Goal: Task Accomplishment & Management: Manage account settings

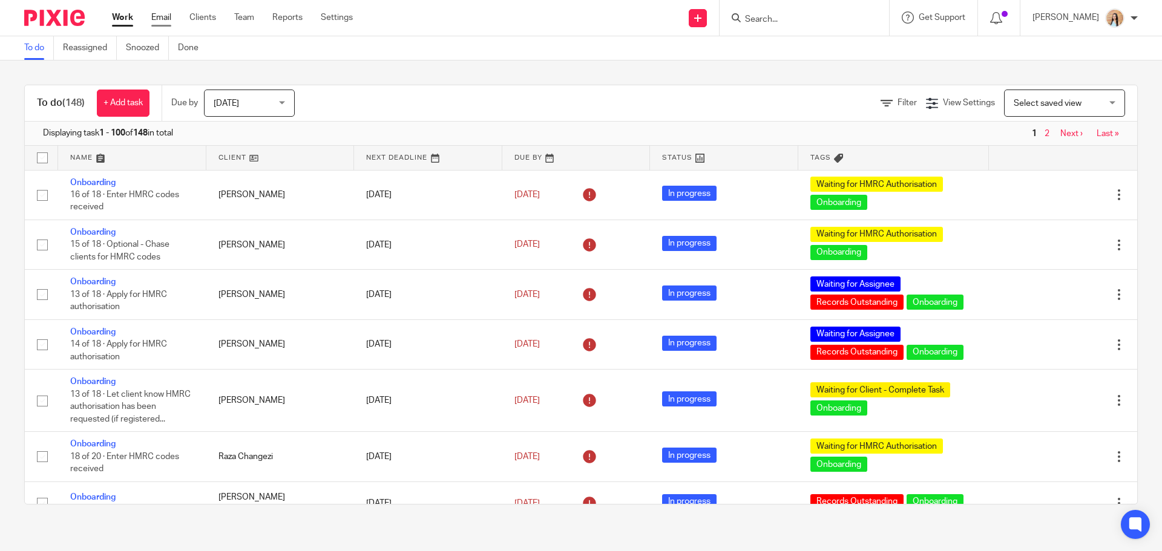
click at [165, 16] on link "Email" at bounding box center [161, 17] width 20 height 12
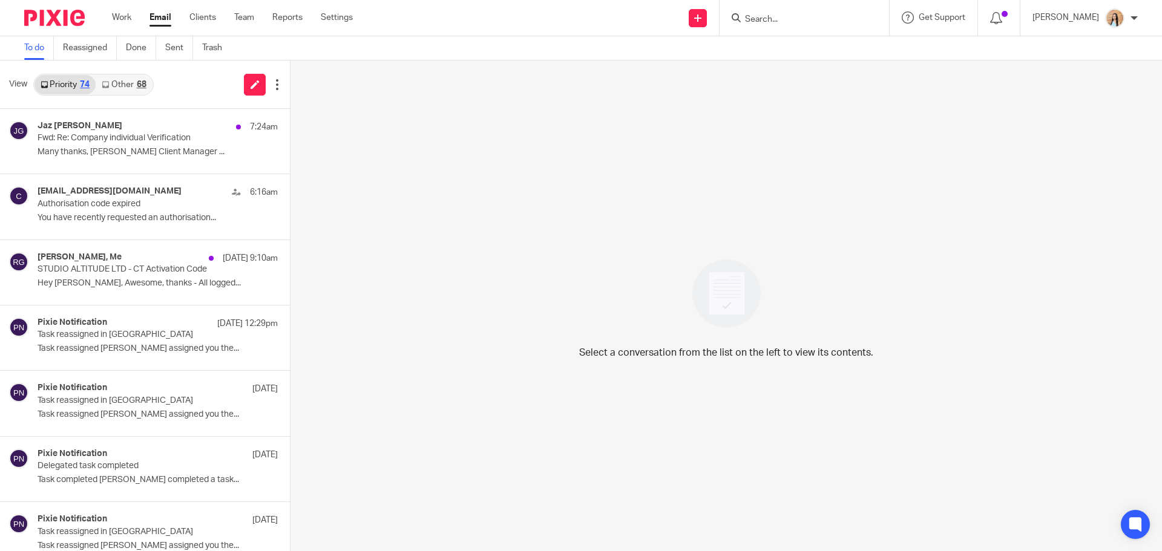
click at [136, 91] on link "Other 68" at bounding box center [124, 84] width 56 height 19
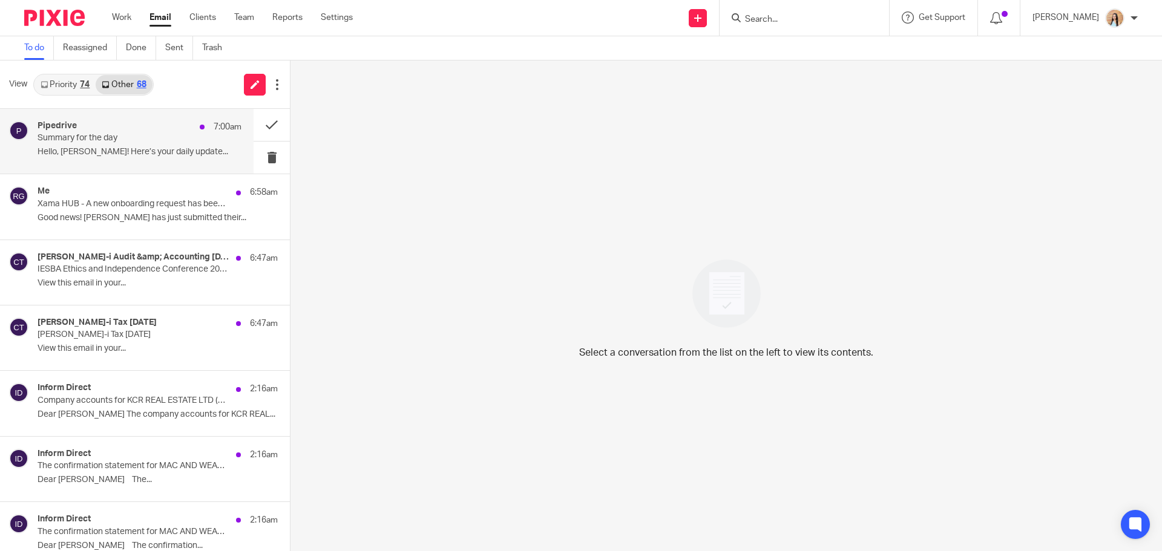
click at [101, 136] on p "Summary for the day" at bounding box center [119, 138] width 163 height 10
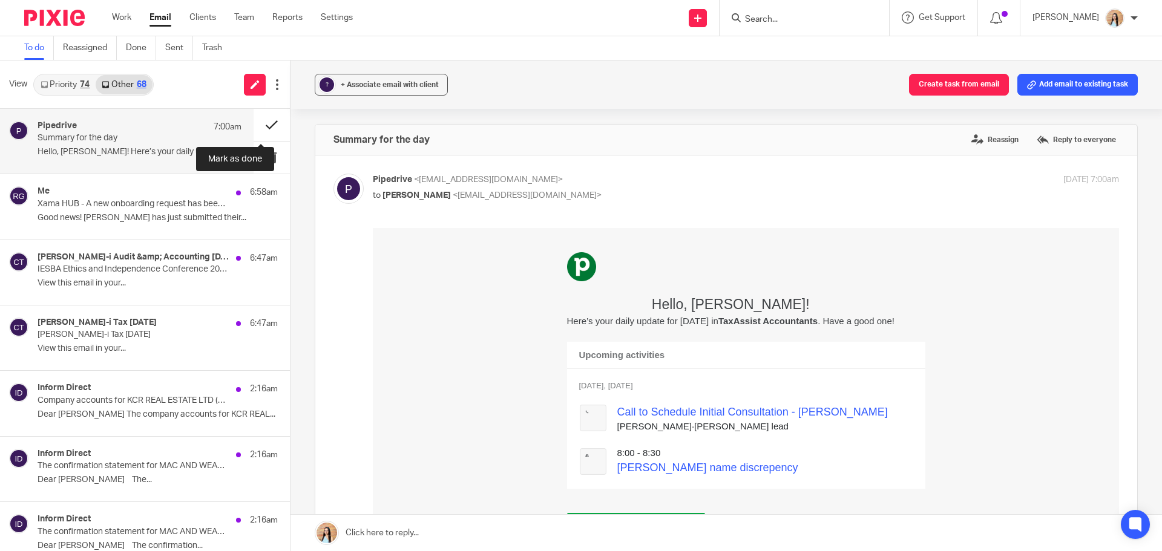
click at [273, 127] on button at bounding box center [272, 125] width 36 height 32
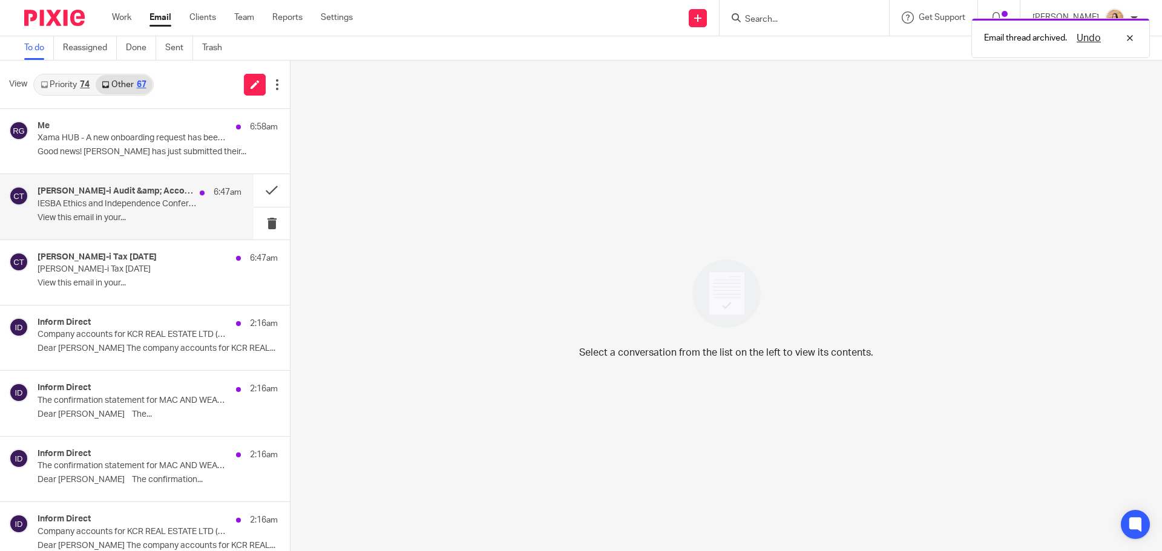
click at [154, 204] on p "IESBA Ethics and Independence Conference 2025 | Companies House identity verifi…" at bounding box center [119, 204] width 163 height 10
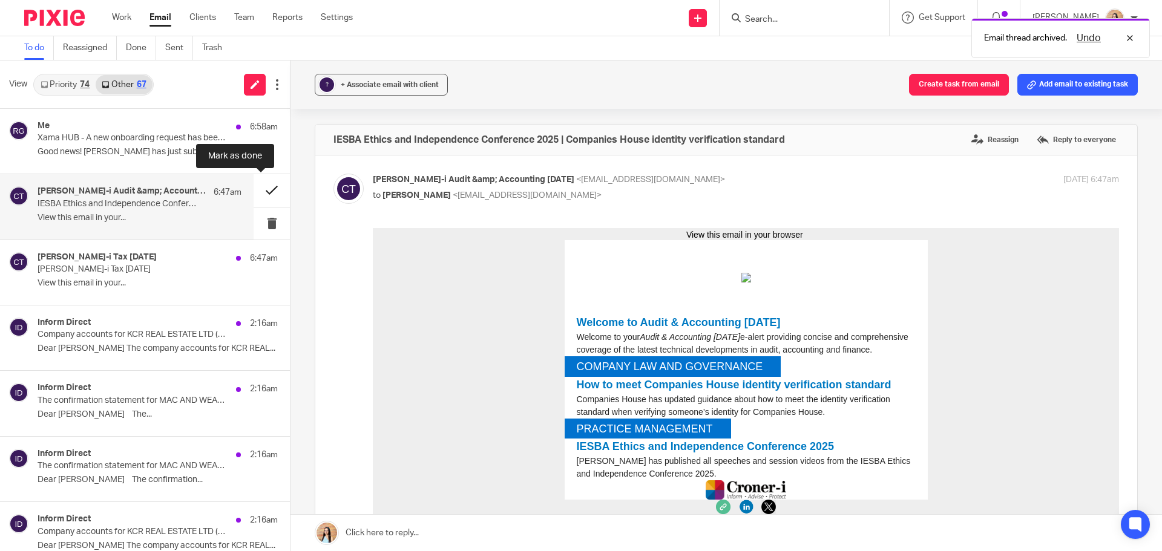
click at [257, 186] on button at bounding box center [272, 190] width 36 height 32
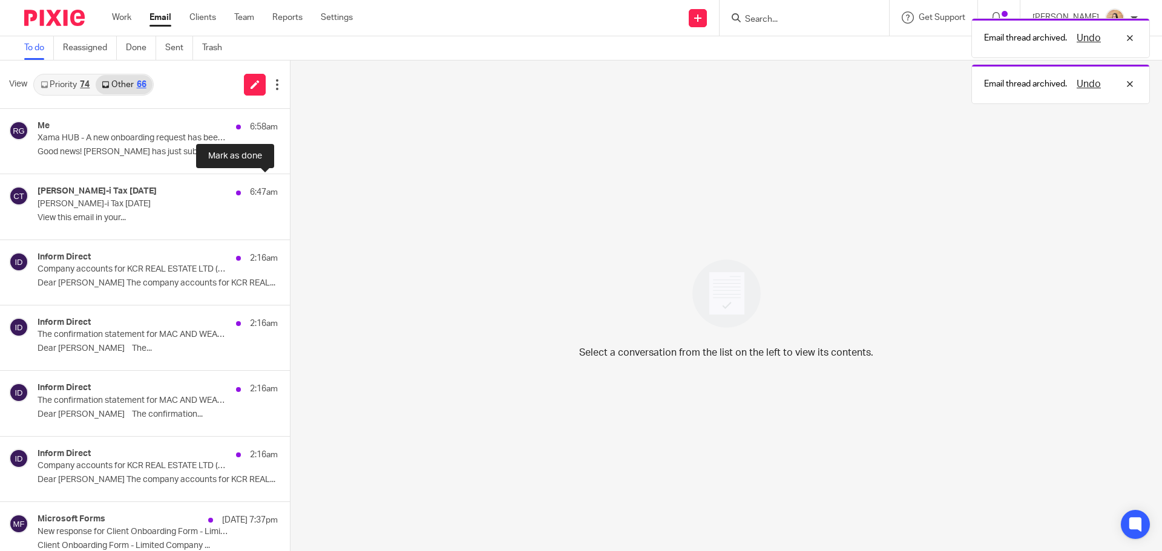
click at [290, 186] on button at bounding box center [295, 190] width 10 height 32
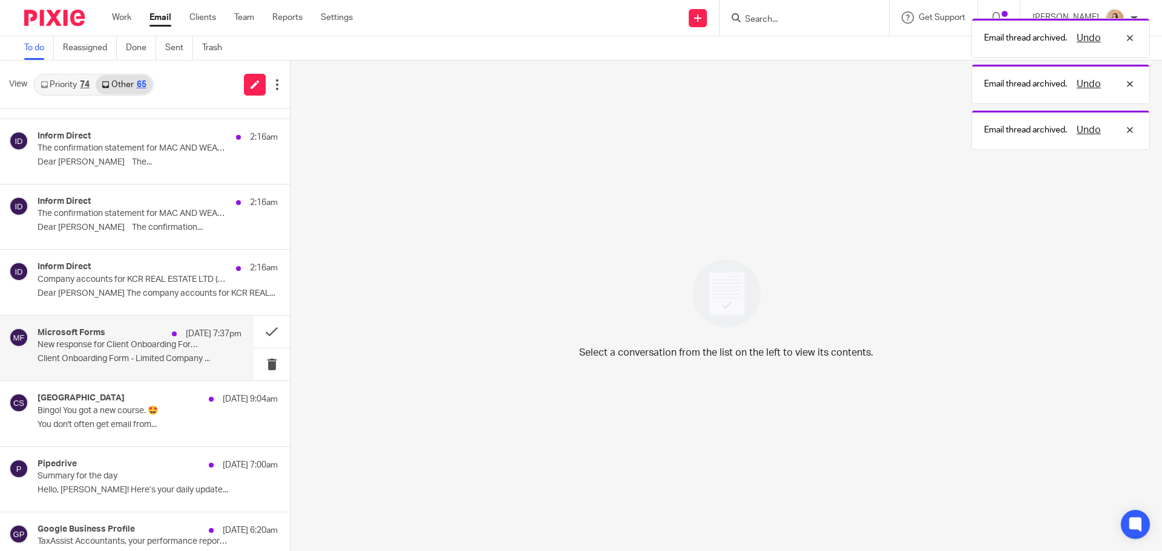
scroll to position [303, 0]
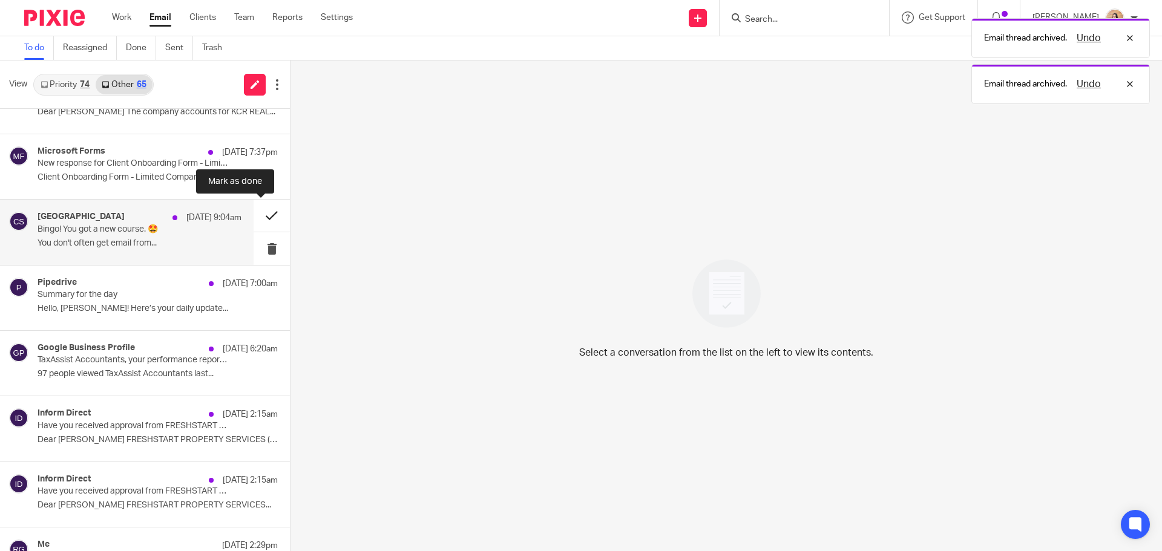
click at [266, 206] on button at bounding box center [272, 216] width 36 height 32
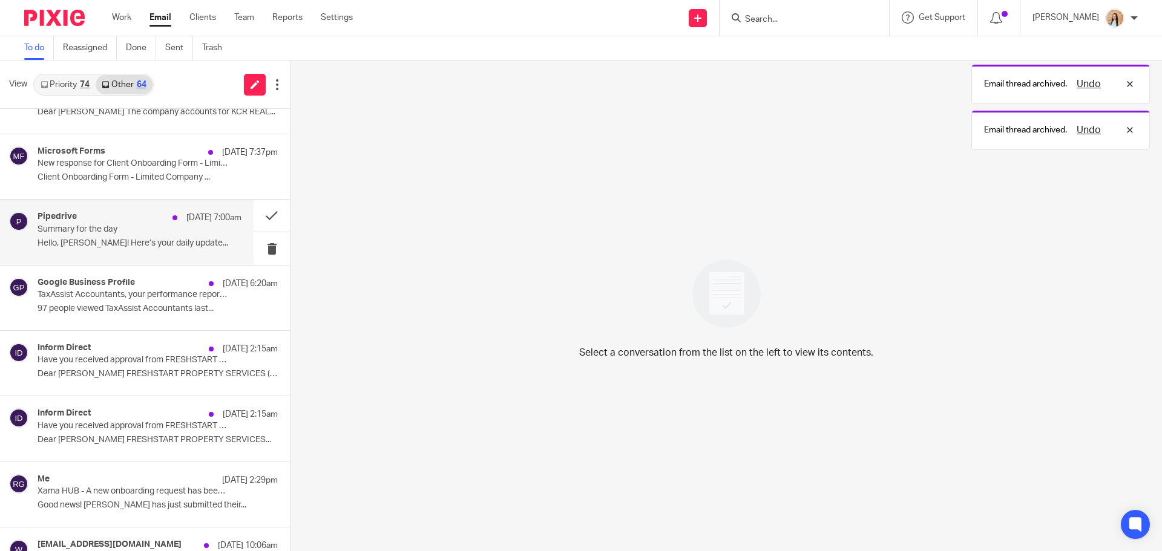
click at [124, 238] on p "Hello, Raj Grewal! Here’s your daily update..." at bounding box center [140, 243] width 204 height 10
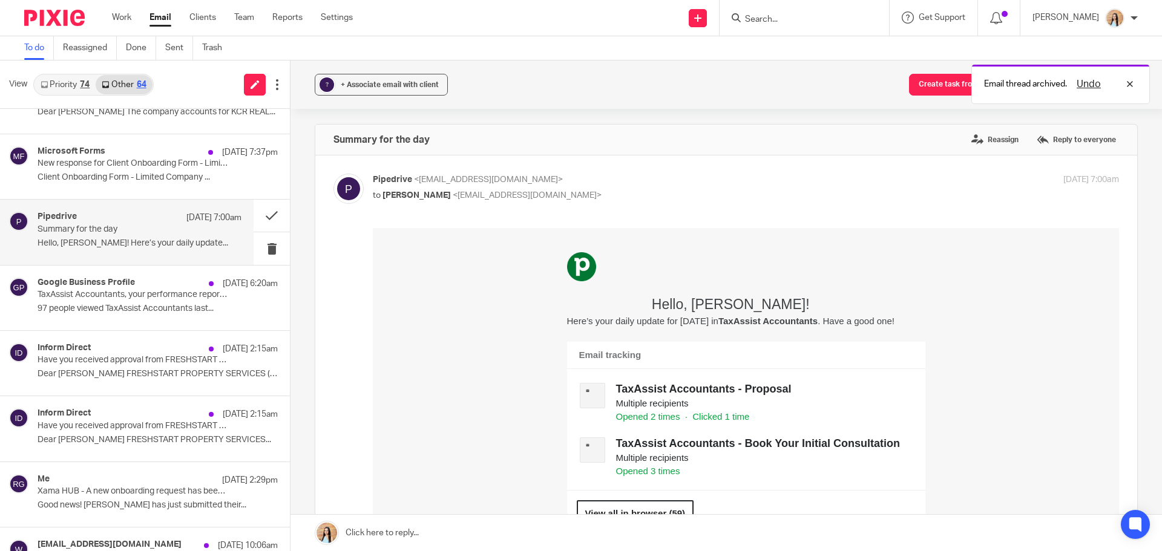
scroll to position [0, 0]
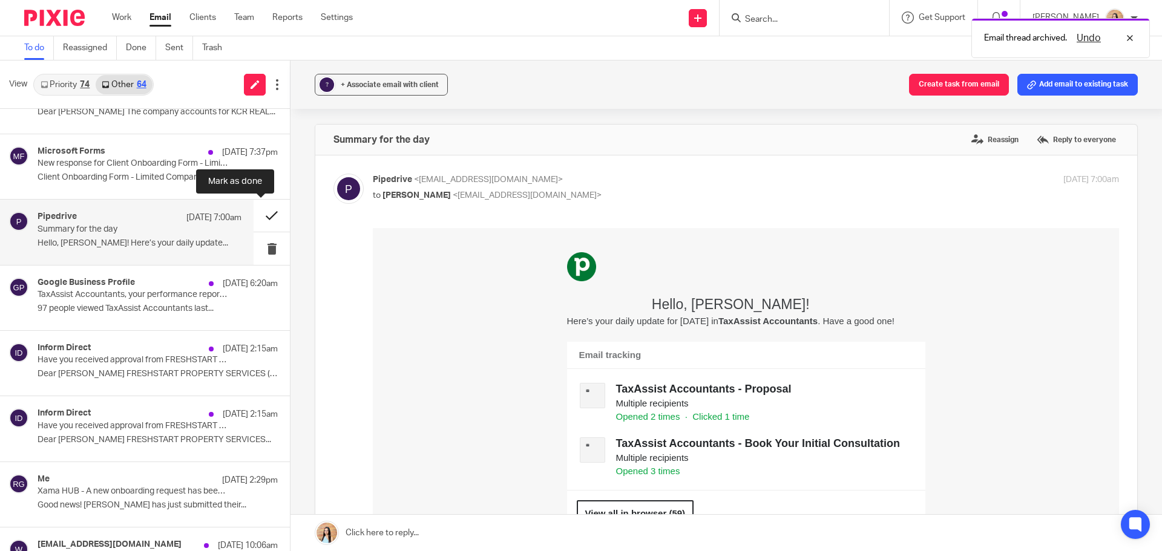
click at [254, 216] on button at bounding box center [272, 216] width 36 height 32
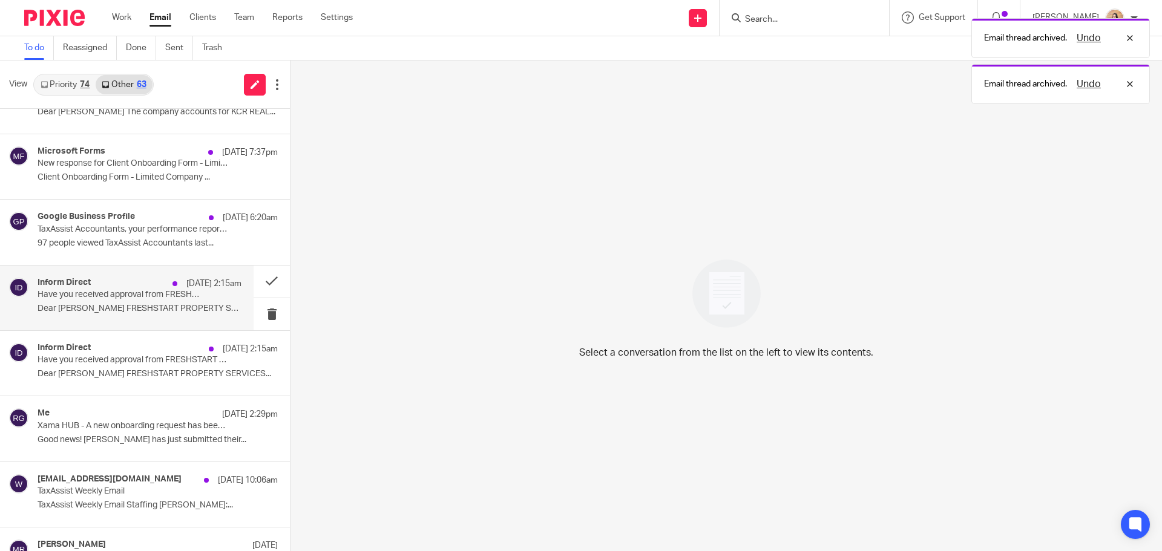
click at [139, 306] on p "Dear Raj FRESHSTART PROPERTY SERVICES (LEIC)..." at bounding box center [140, 309] width 204 height 10
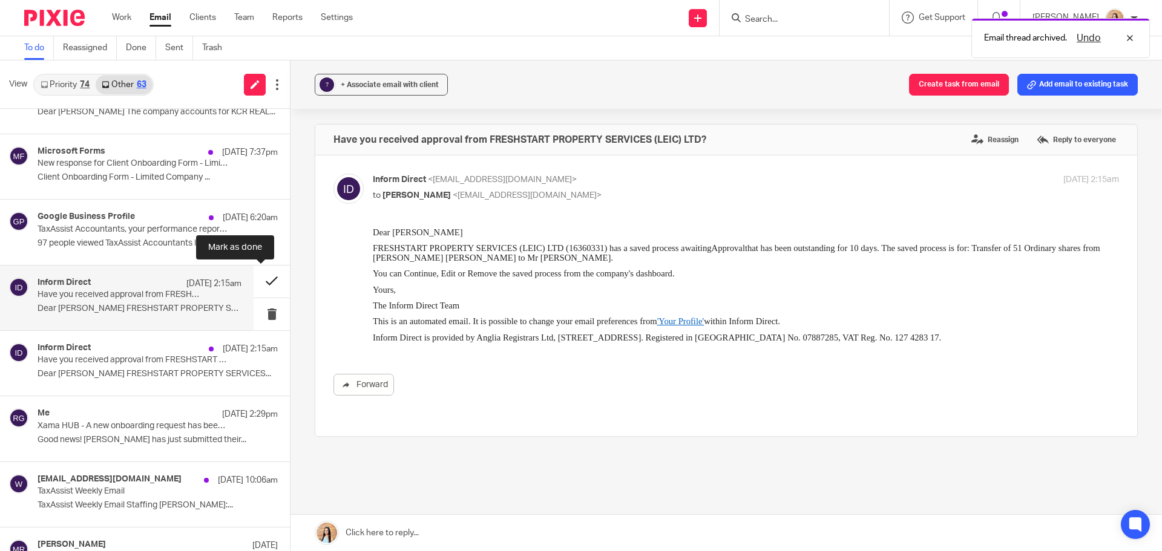
click at [260, 273] on button at bounding box center [272, 282] width 36 height 32
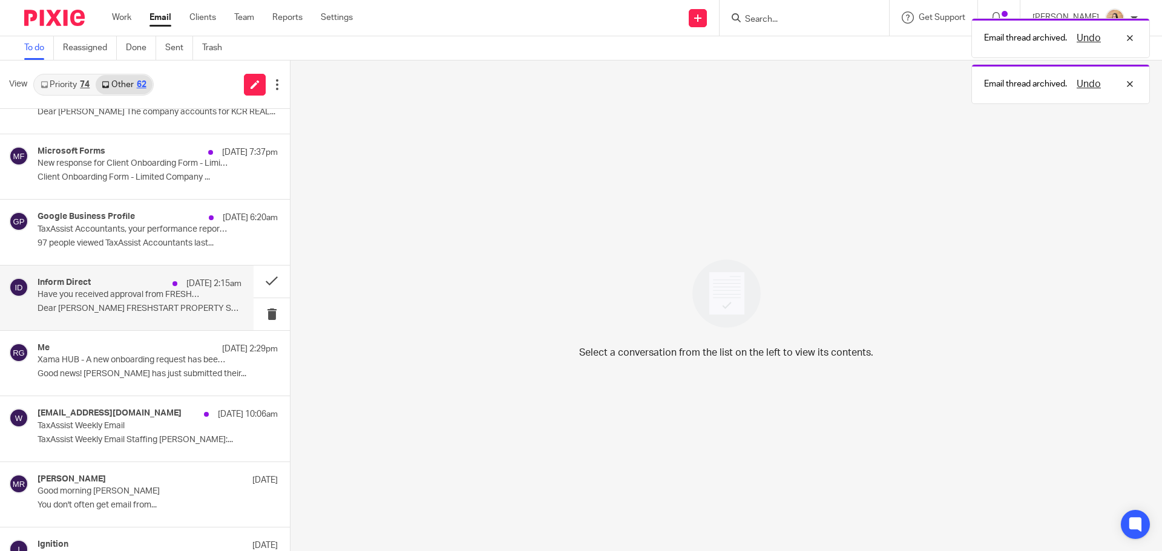
click at [169, 294] on p "Have you received approval from FRESHSTART PROPERTY SERVICES (LEIC) LTD?" at bounding box center [119, 295] width 163 height 10
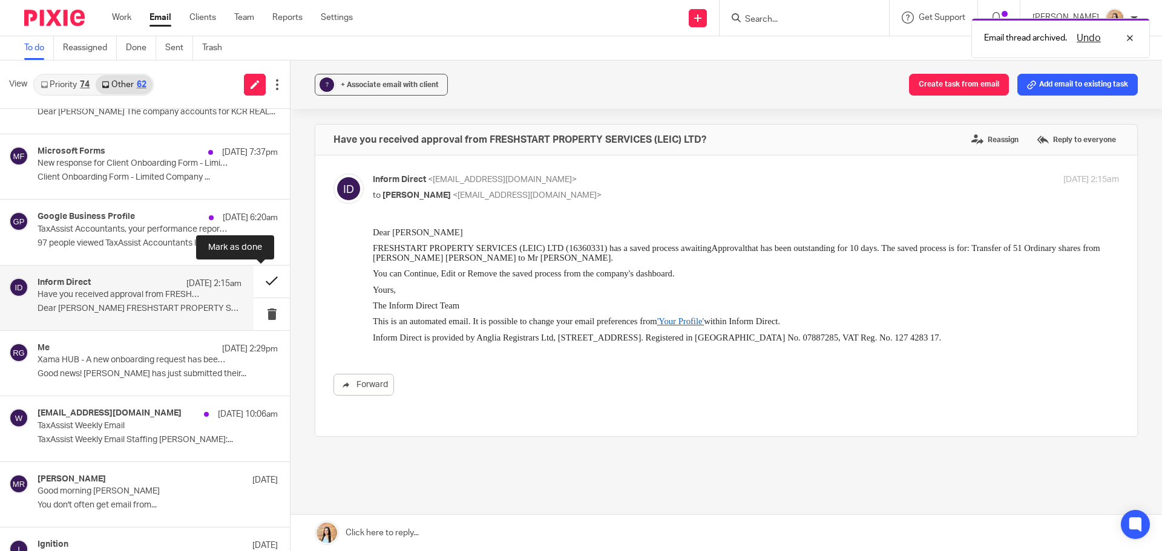
click at [265, 283] on button at bounding box center [272, 282] width 36 height 32
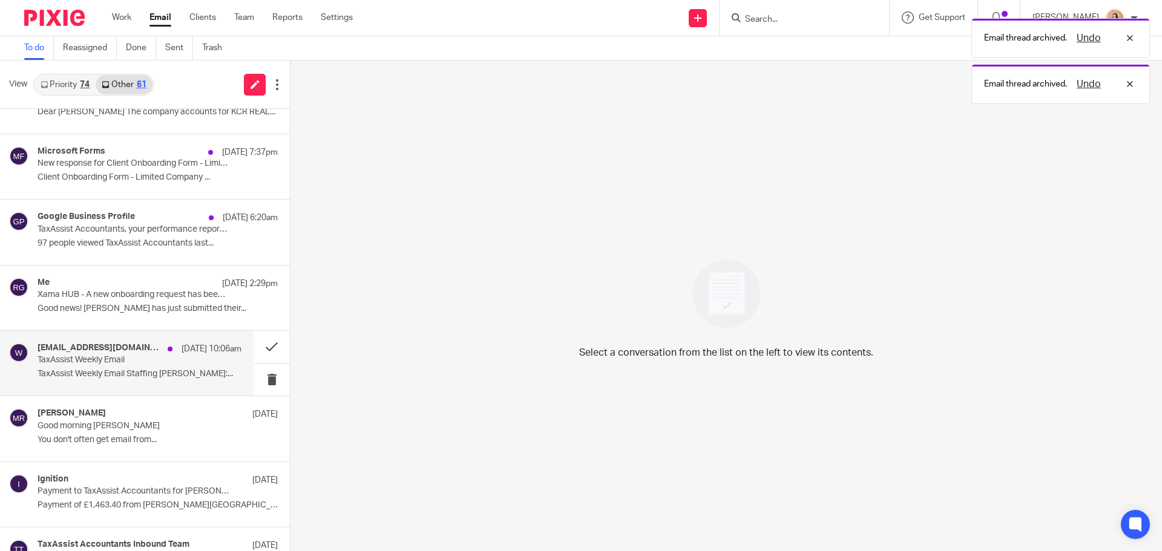
click at [140, 364] on p "TaxAssist Weekly Email" at bounding box center [119, 360] width 163 height 10
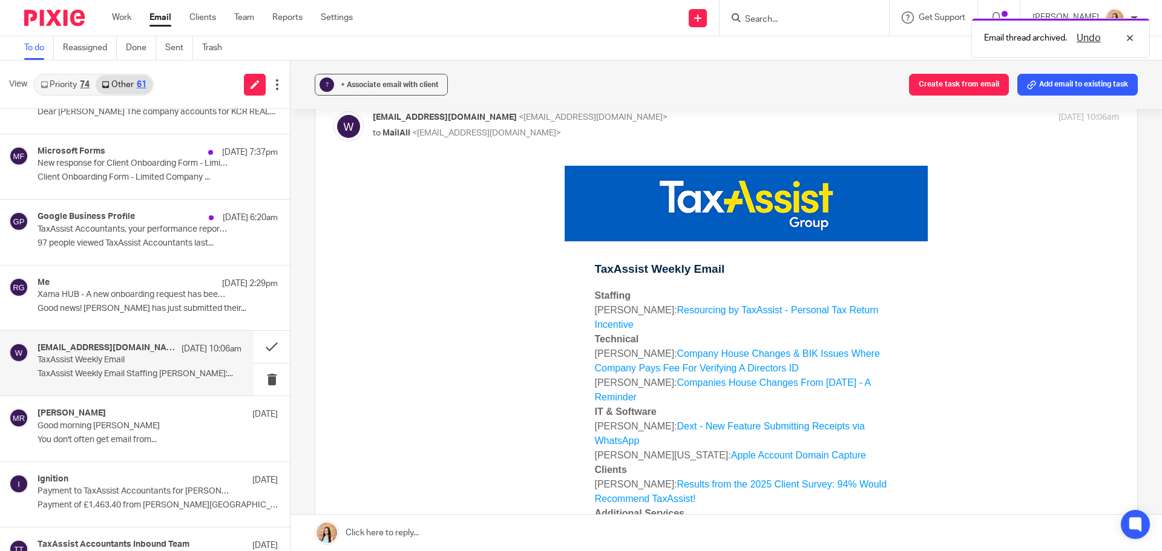
scroll to position [121, 0]
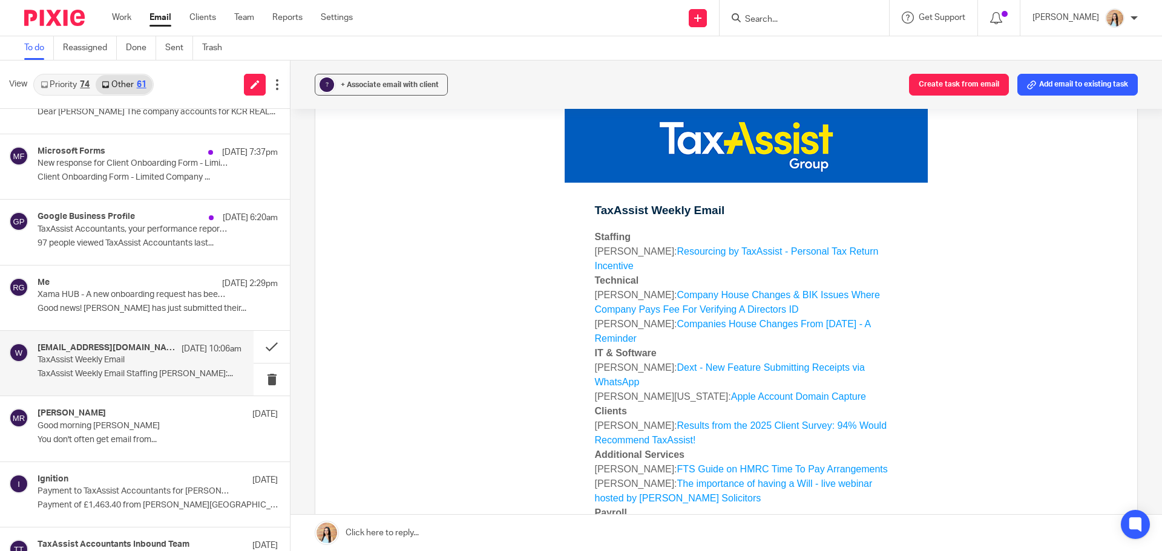
click at [670, 290] on link "Company House Changes & BIK Issues Where Company Pays Fee For Verifying A Direc…" at bounding box center [737, 302] width 285 height 25
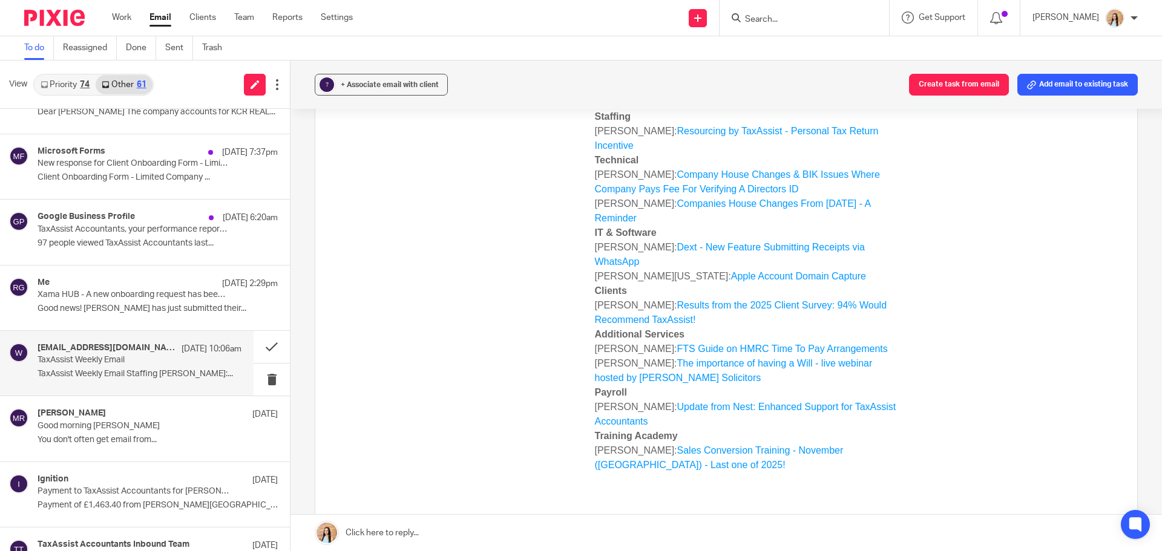
scroll to position [242, 0]
click at [69, 82] on link "Priority 74" at bounding box center [64, 84] width 61 height 19
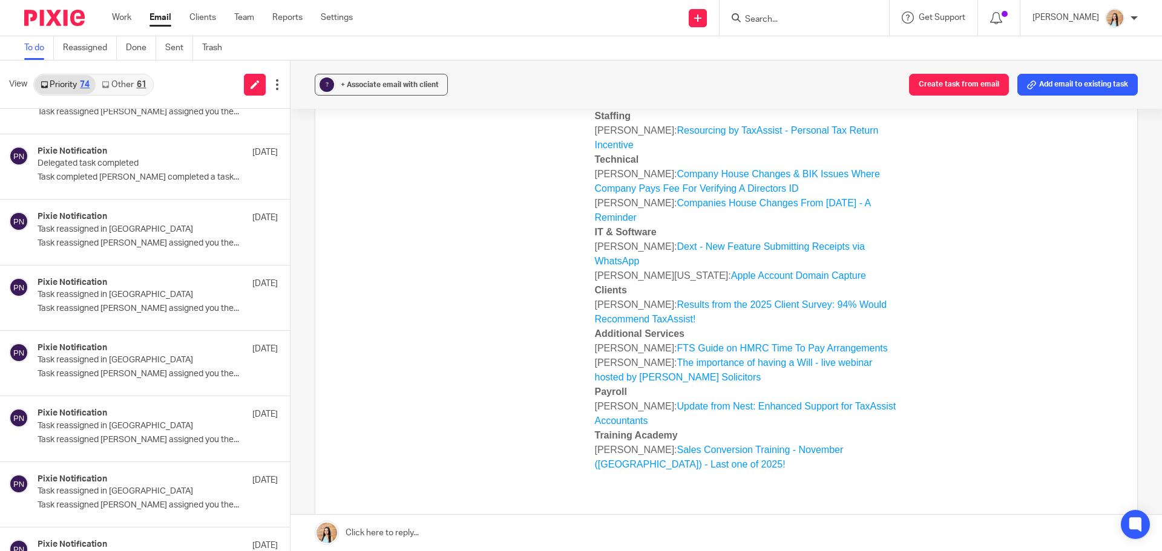
scroll to position [0, 0]
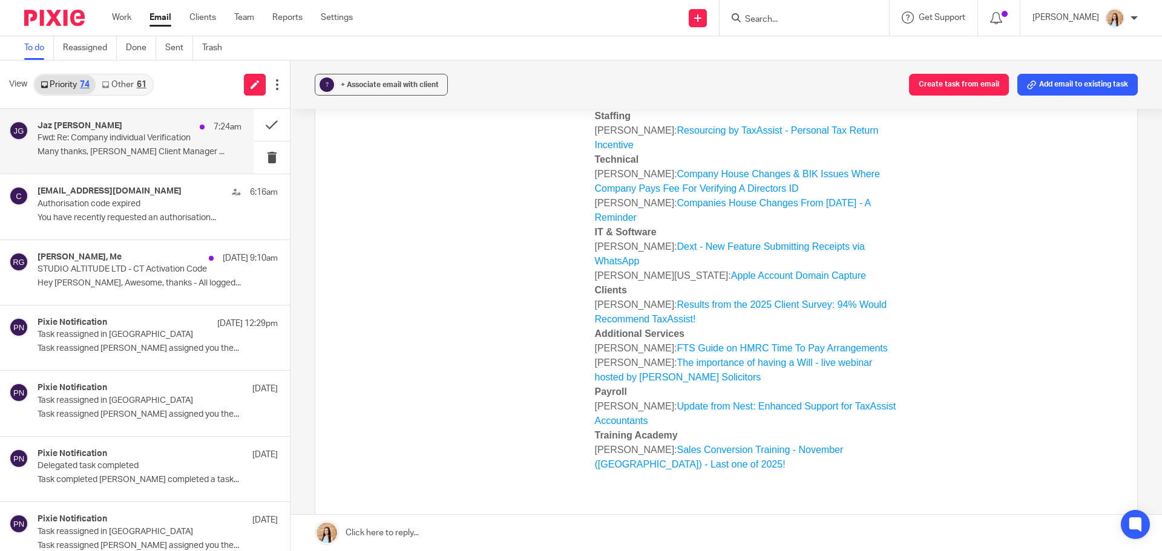
click at [116, 140] on p "Fwd: Re: Company individual Verification" at bounding box center [119, 138] width 163 height 10
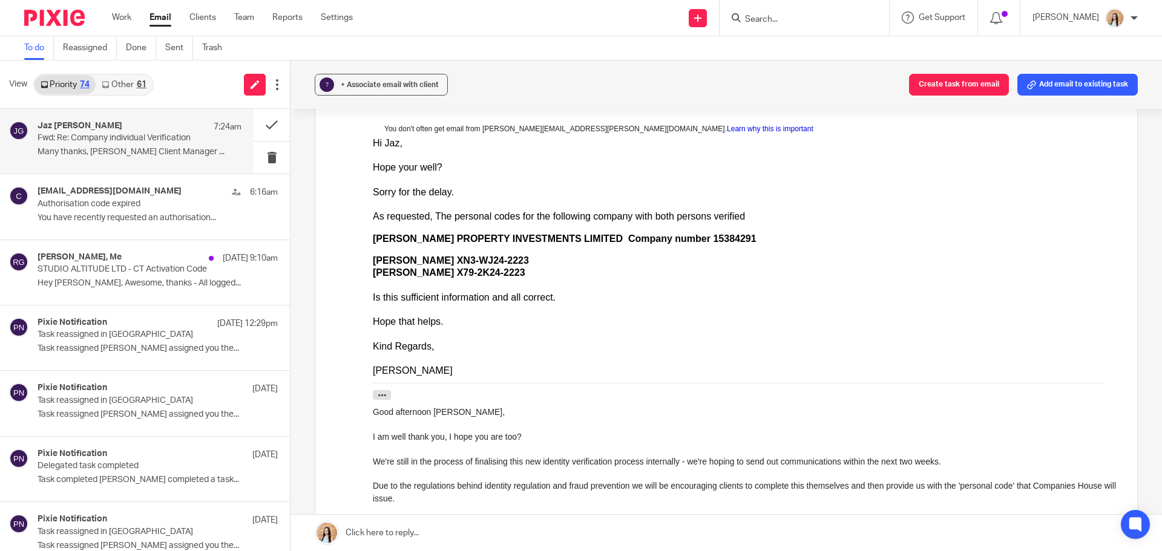
scroll to position [121, 0]
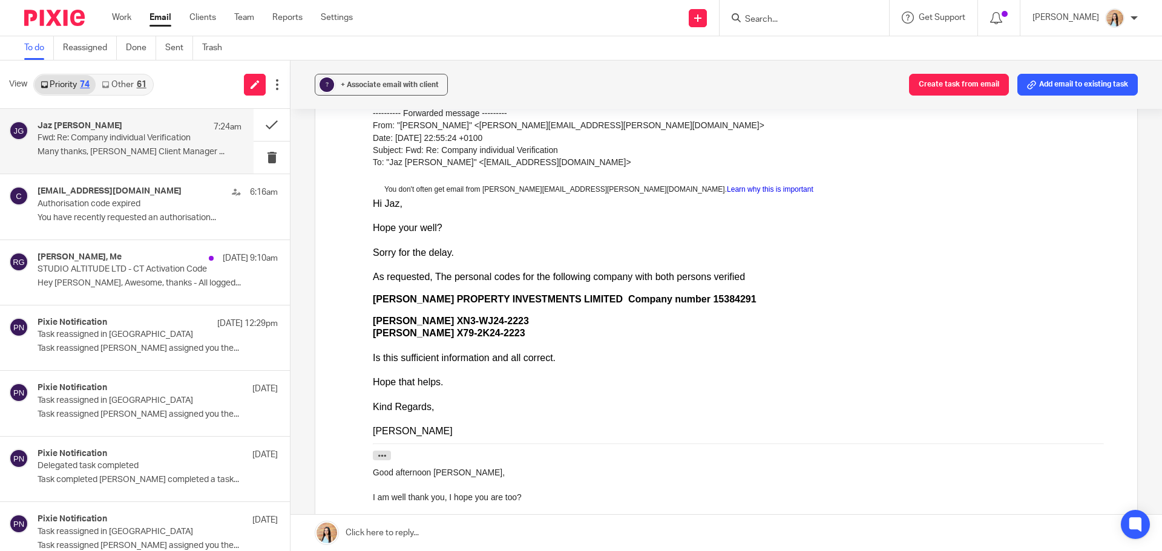
drag, startPoint x: 532, startPoint y: 323, endPoint x: 453, endPoint y: 321, distance: 78.7
click at [453, 321] on div "Varinder Singh Deol XN3-WJ24-2223" at bounding box center [746, 321] width 746 height 12
copy b "XN3-WJ24-2223"
drag, startPoint x: 501, startPoint y: 338, endPoint x: 442, endPoint y: 337, distance: 58.7
click at [442, 337] on b "Harjot Kaur Deol X79-2K24-2223" at bounding box center [449, 333] width 152 height 10
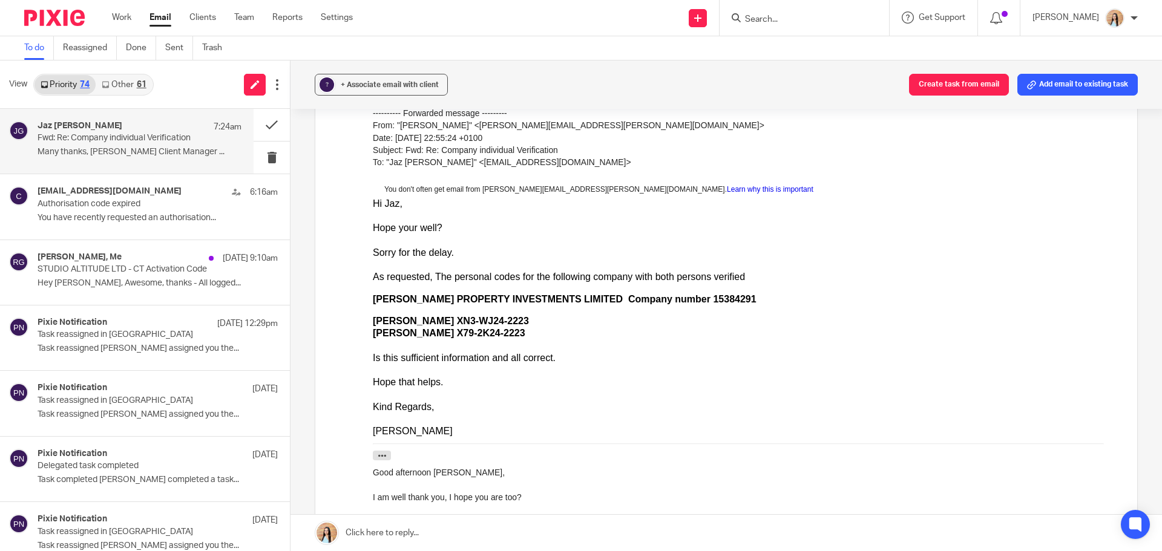
copy b "X79-2K24-2223"
click at [794, 10] on form at bounding box center [808, 17] width 129 height 15
click at [794, 16] on input "Search" at bounding box center [798, 20] width 109 height 11
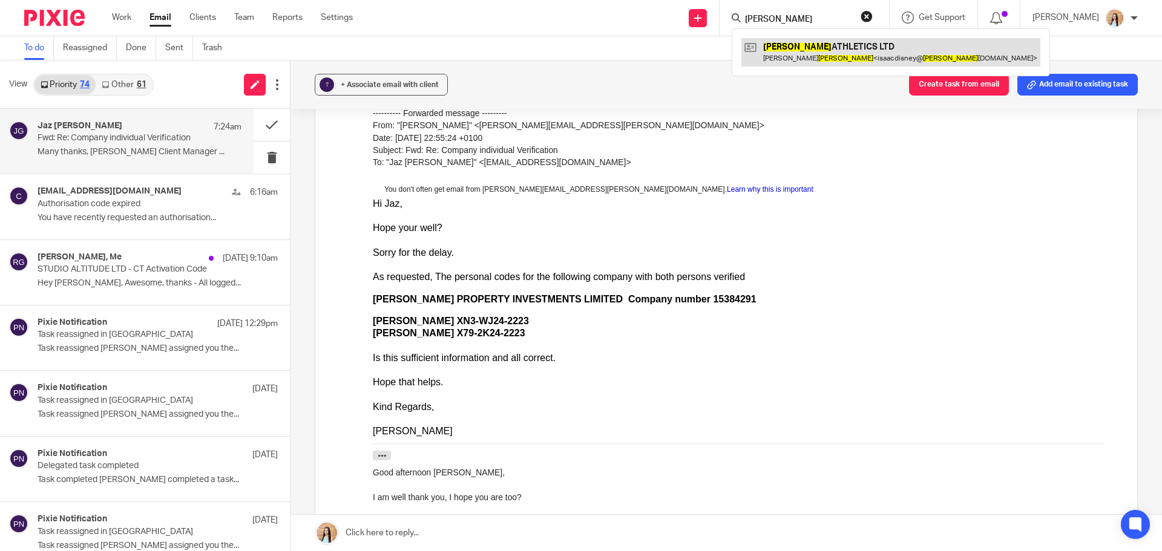
type input "ayres"
click at [837, 41] on link at bounding box center [890, 52] width 299 height 28
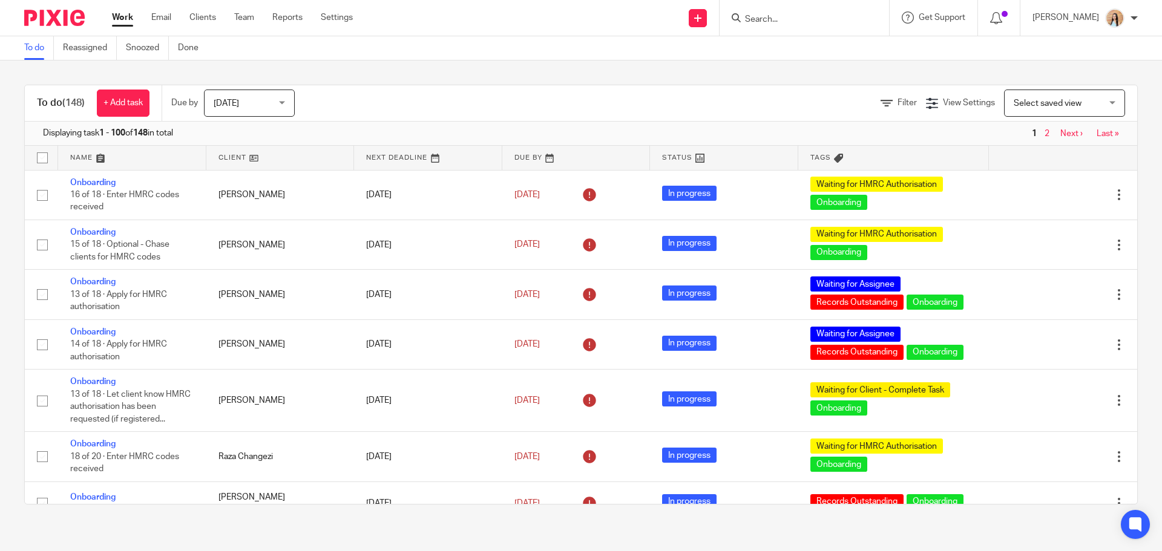
click at [789, 21] on input "Search" at bounding box center [798, 20] width 109 height 11
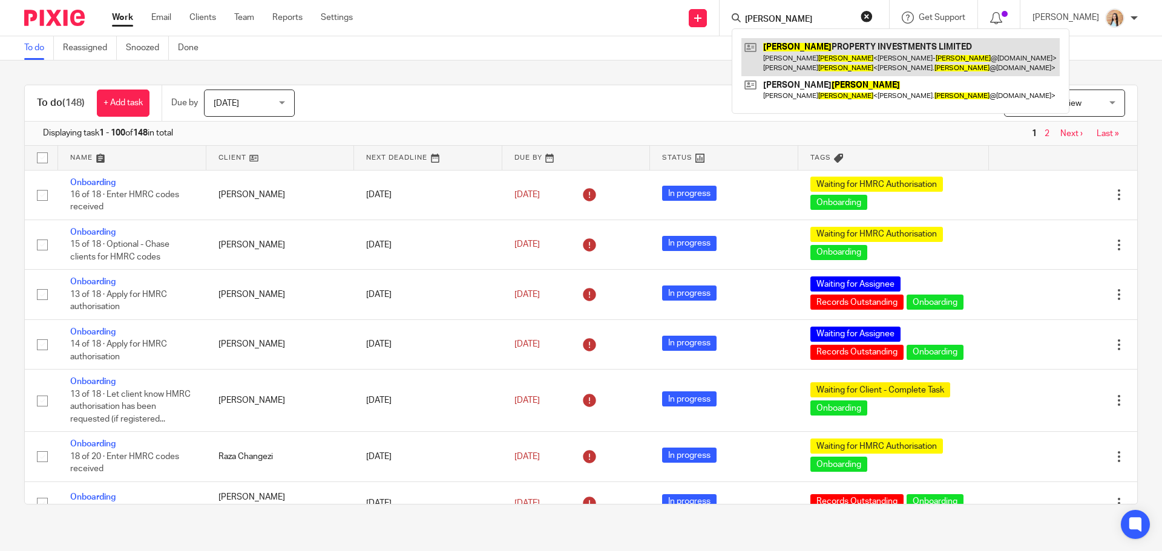
type input "deol"
click at [817, 50] on link at bounding box center [900, 57] width 318 height 38
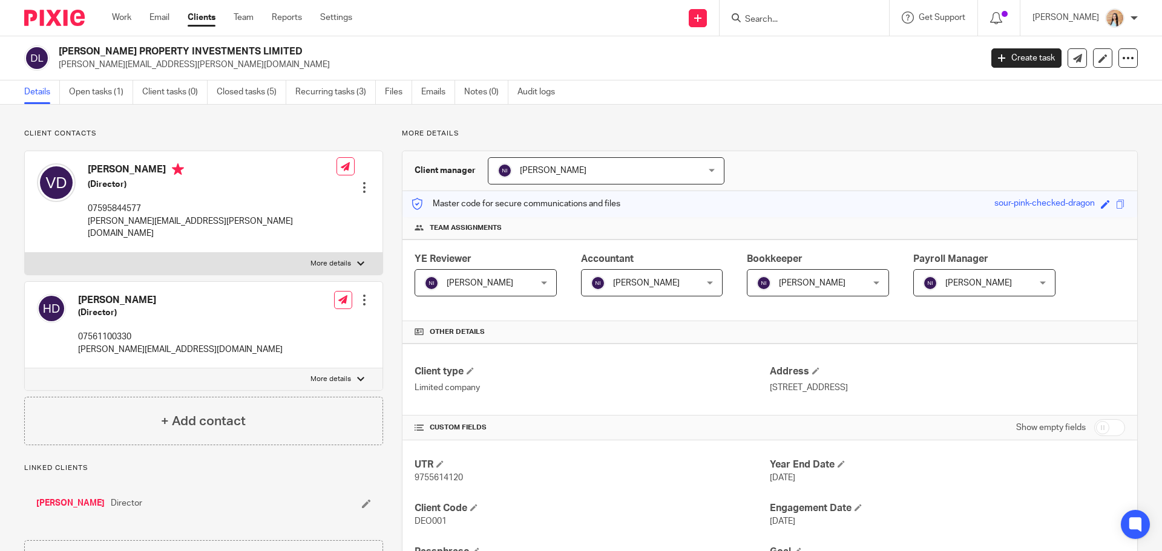
click at [359, 182] on div at bounding box center [364, 188] width 12 height 12
click at [292, 198] on link "Edit contact" at bounding box center [307, 197] width 116 height 18
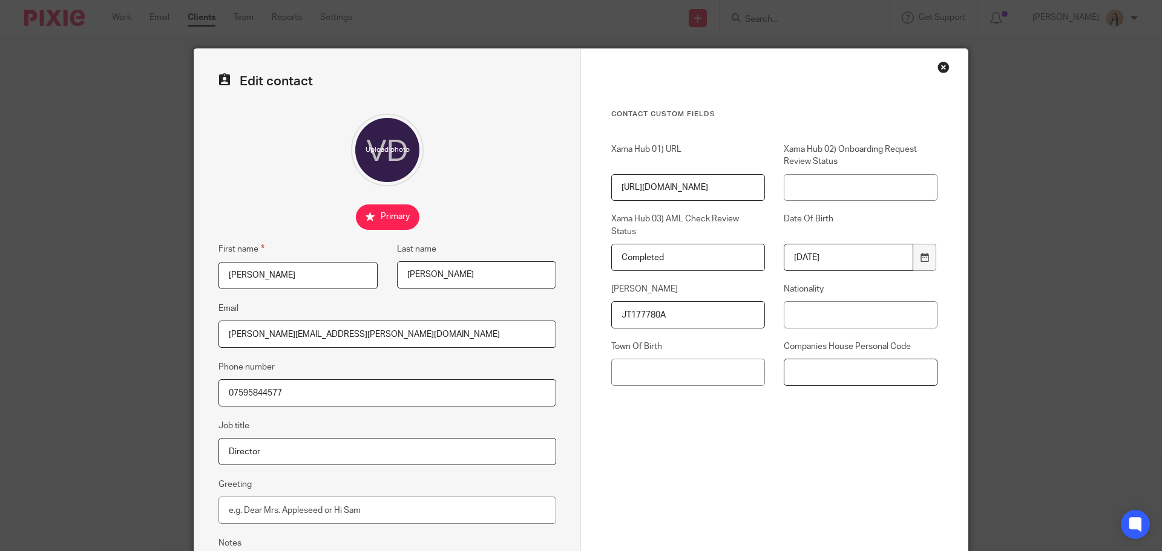
click at [819, 362] on input "Companies House Personal Code" at bounding box center [861, 372] width 154 height 27
paste input "XN3-WJ24-2223"
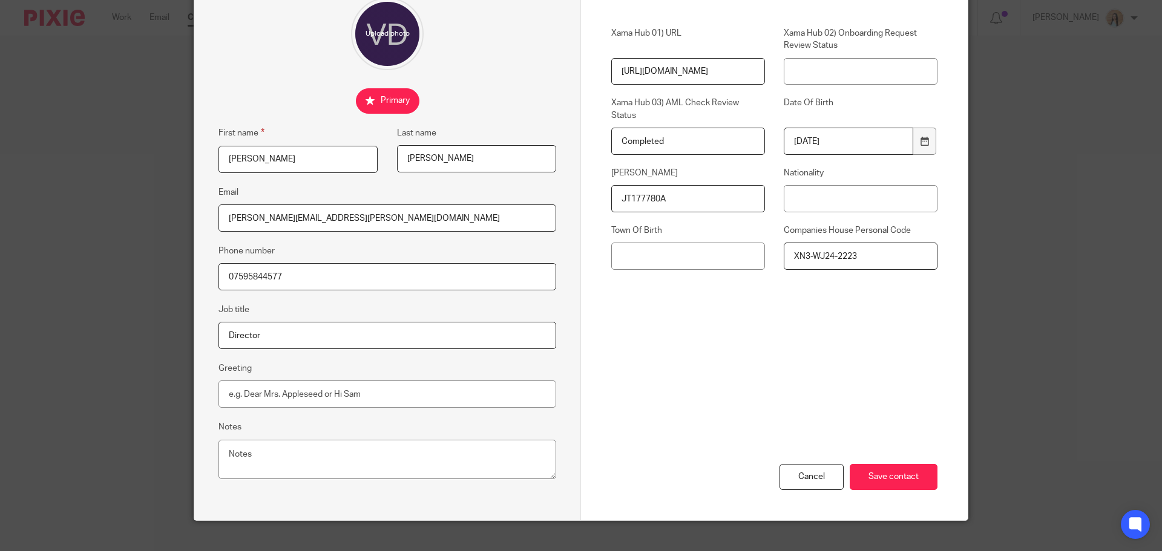
scroll to position [121, 0]
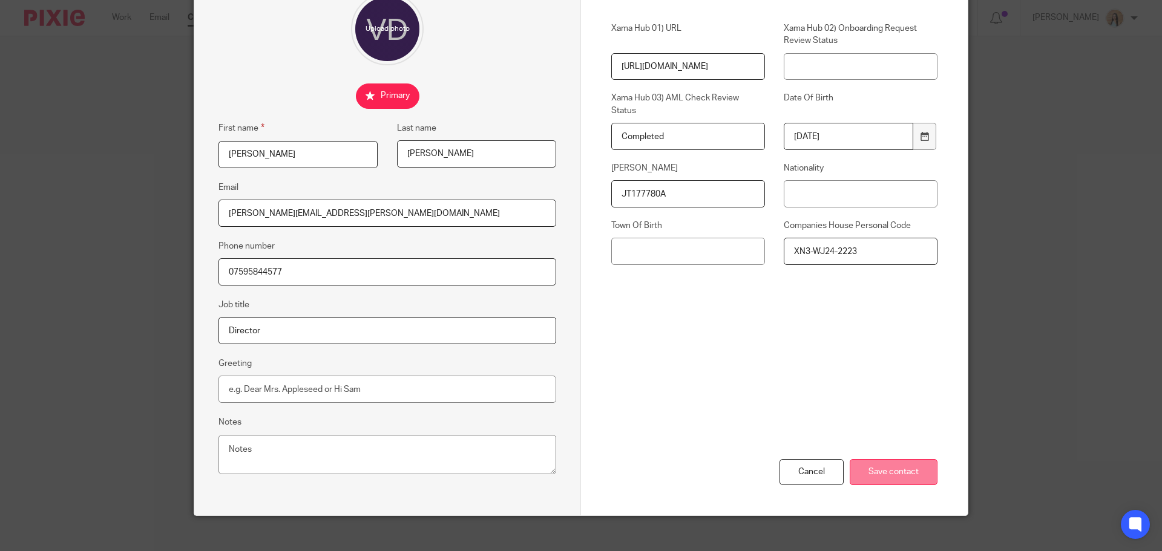
type input "XN3-WJ24-2223"
click at [879, 469] on input "Save contact" at bounding box center [894, 472] width 88 height 26
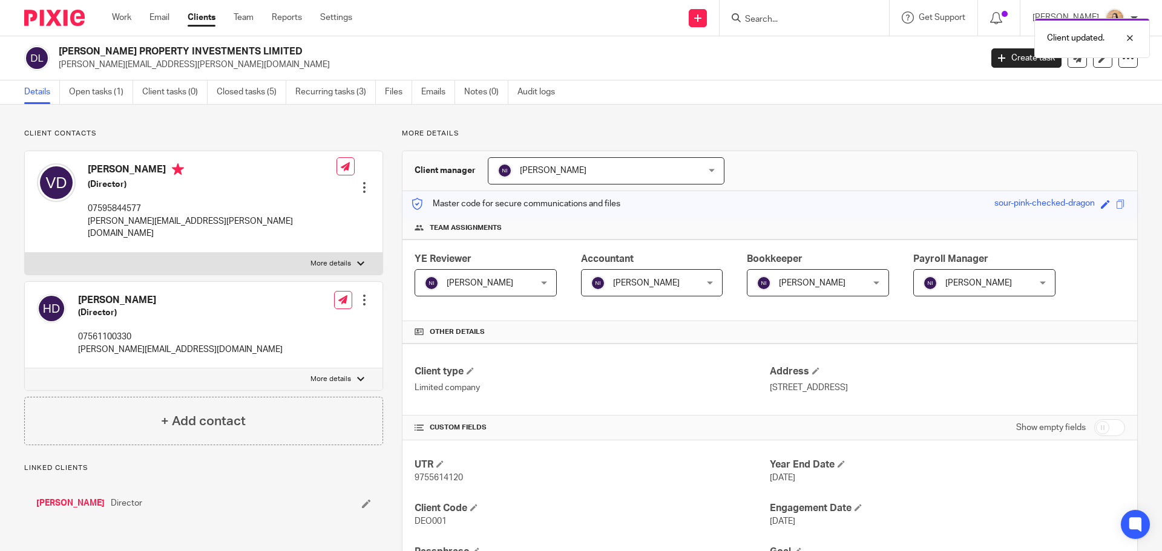
click at [359, 294] on div at bounding box center [364, 300] width 12 height 12
click at [285, 316] on link "Edit contact" at bounding box center [307, 315] width 116 height 18
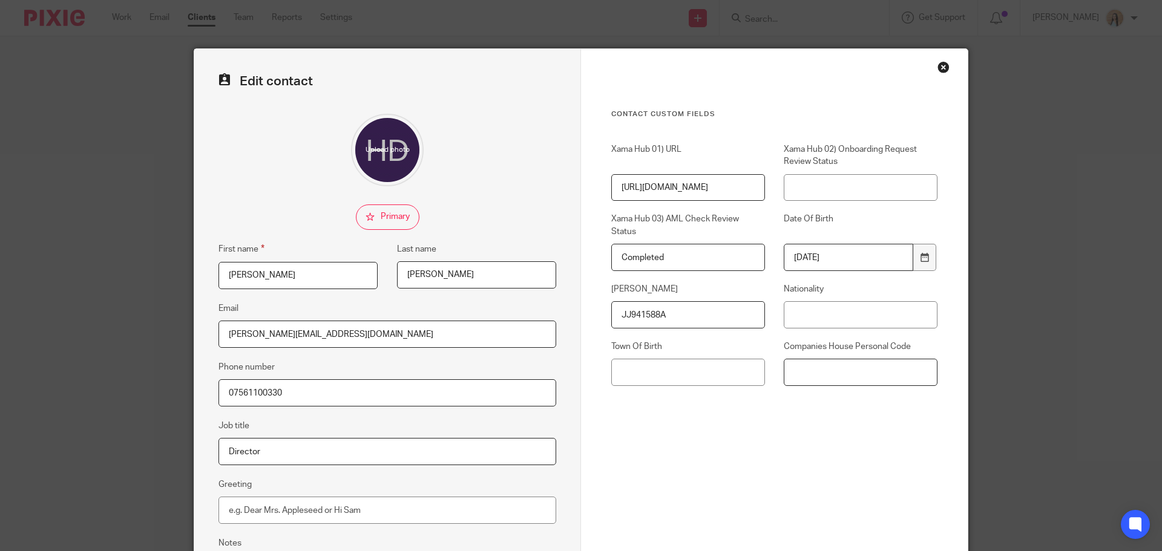
click at [807, 381] on input "Companies House Personal Code" at bounding box center [861, 372] width 154 height 27
paste input "X79-2K24-2223"
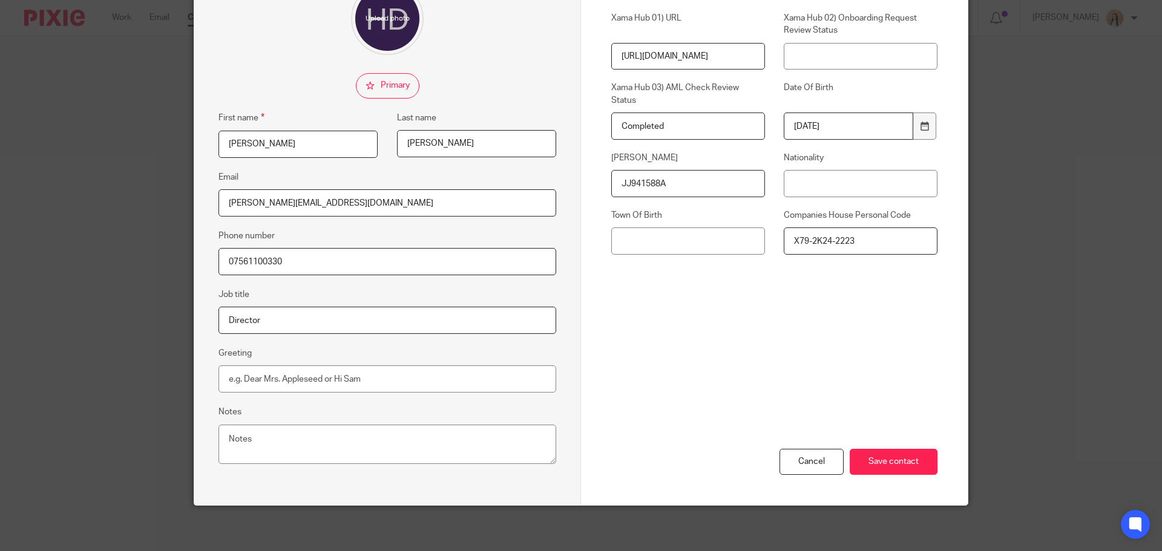
scroll to position [134, 0]
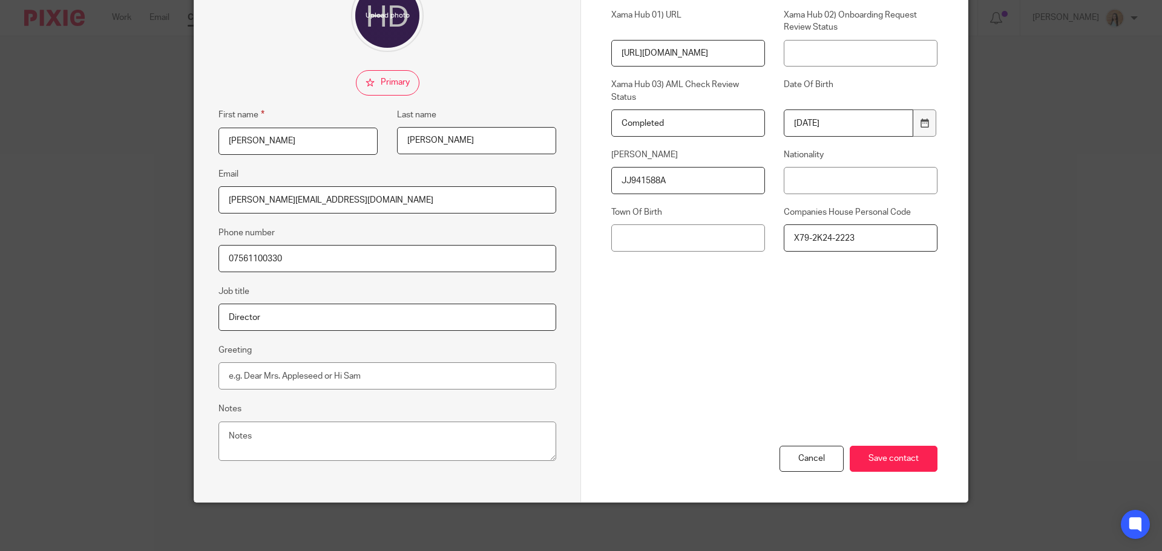
type input "X79-2K24-2223"
click at [894, 473] on div "Cancel Save contact" at bounding box center [774, 428] width 326 height 147
click at [897, 465] on input "Save contact" at bounding box center [894, 459] width 88 height 26
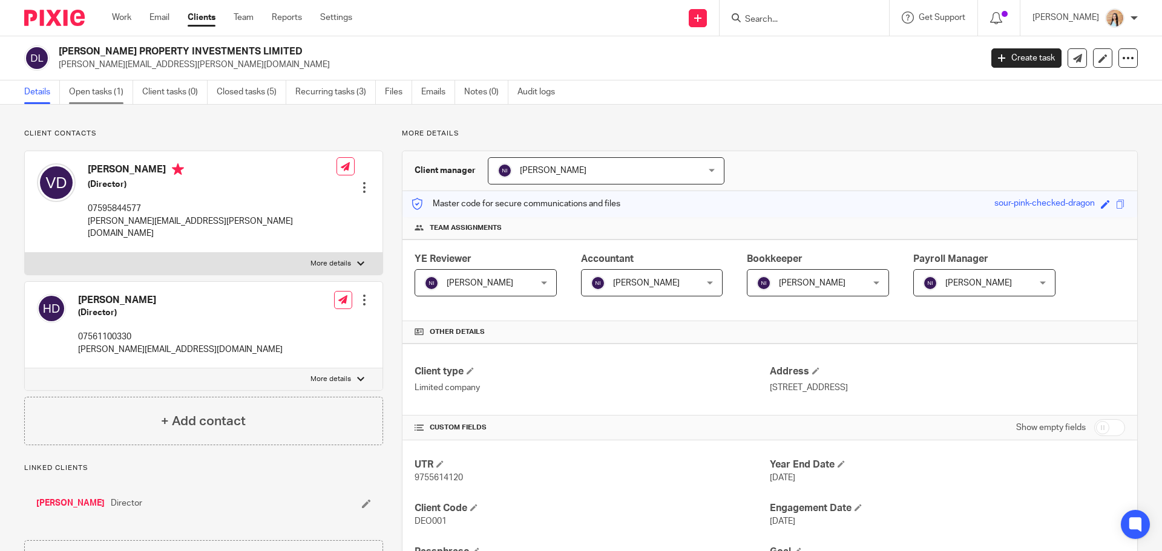
click at [79, 89] on link "Open tasks (1)" at bounding box center [101, 92] width 64 height 24
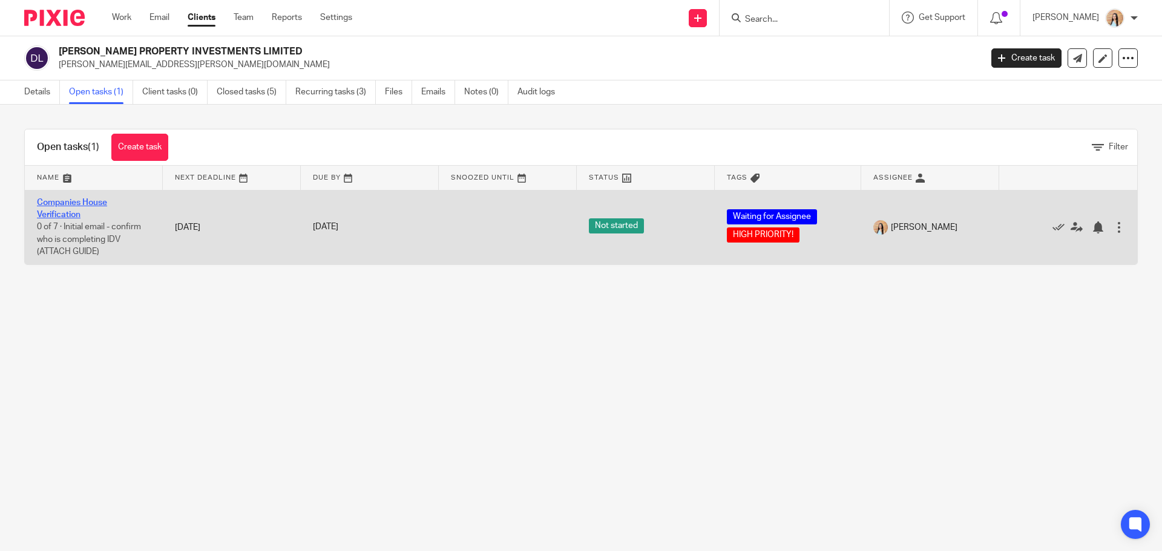
click at [81, 200] on link "Companies House Verification" at bounding box center [72, 208] width 70 height 21
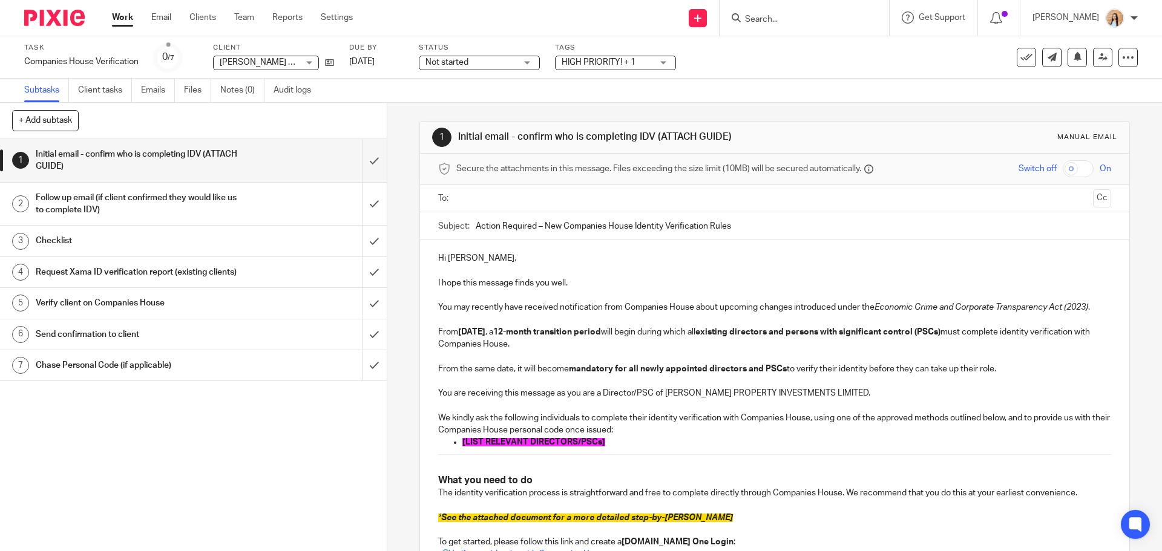
click at [398, 137] on div "1 Initial email - confirm who is completing IDV (ATTACH GUIDE) Manual email Sec…" at bounding box center [774, 327] width 775 height 448
click at [1017, 65] on button at bounding box center [1026, 57] width 19 height 19
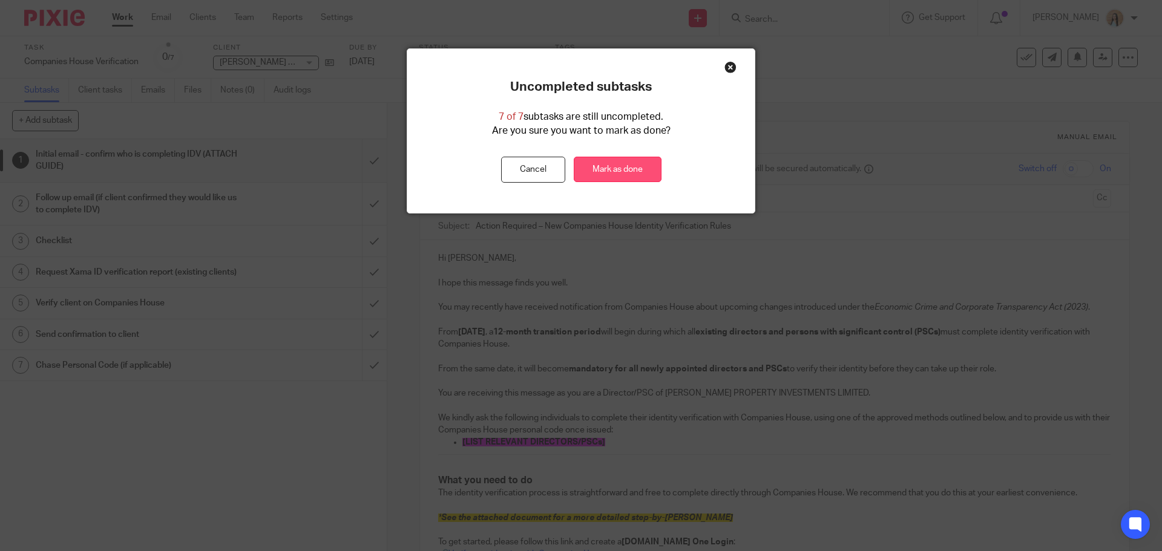
click at [601, 179] on link "Mark as done" at bounding box center [618, 170] width 88 height 26
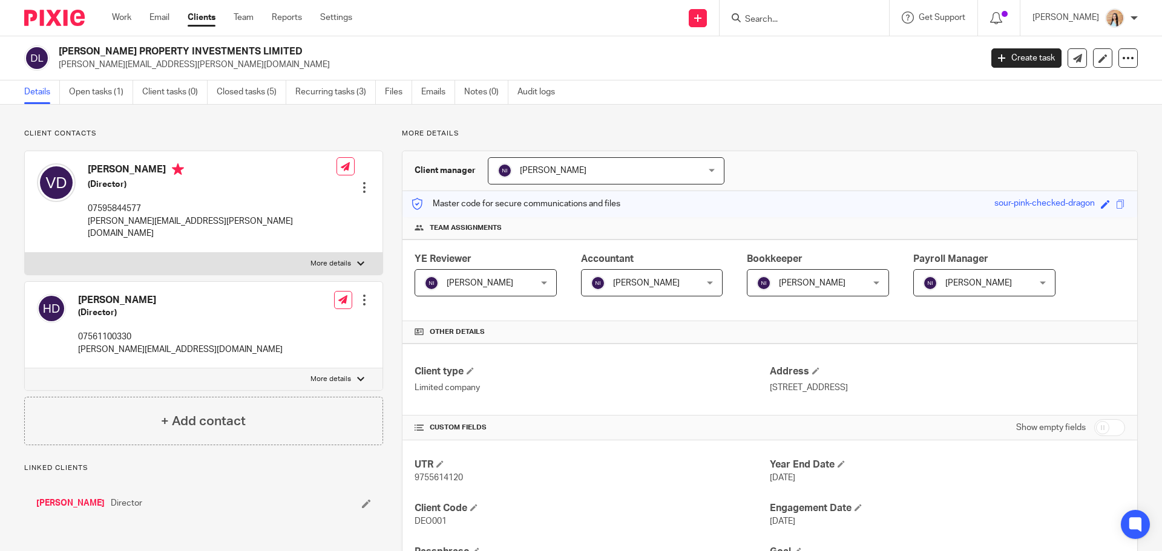
click at [333, 375] on p "More details" at bounding box center [330, 380] width 41 height 10
click at [25, 368] on input "More details" at bounding box center [24, 368] width 1 height 1
checkbox input "true"
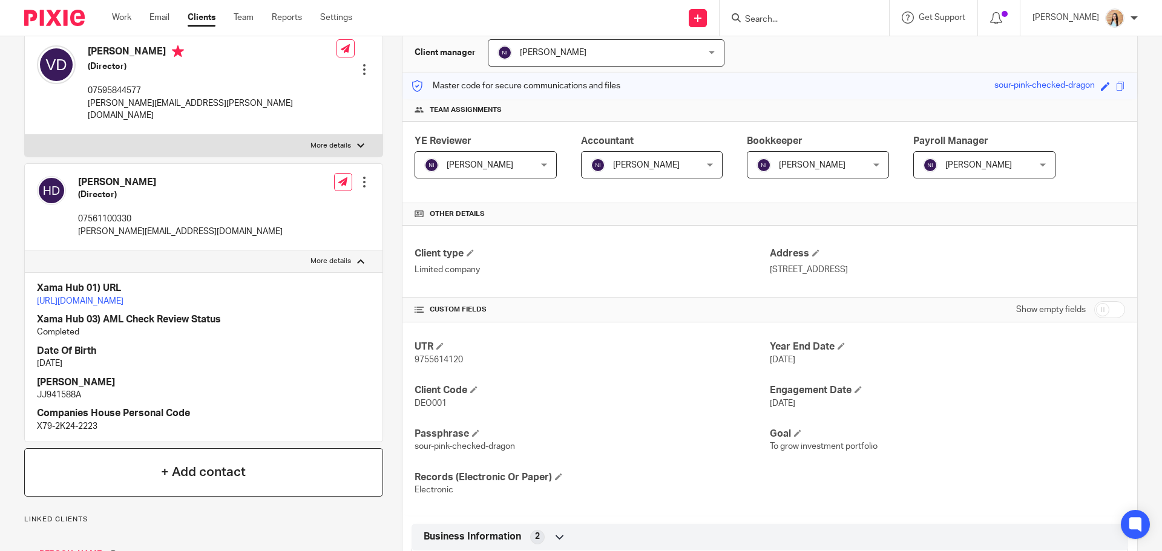
scroll to position [121, 0]
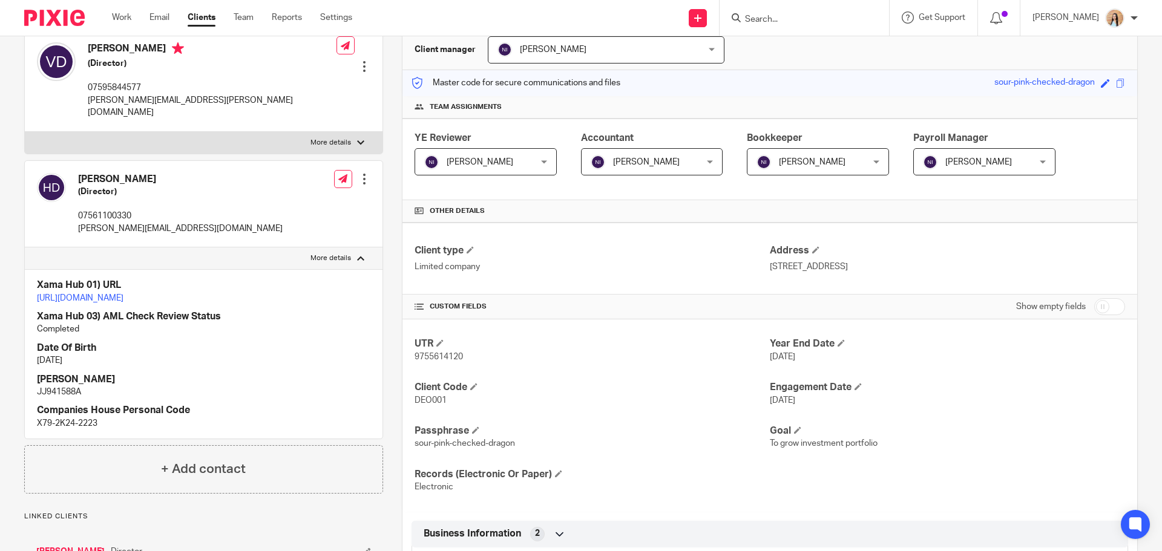
click at [77, 421] on p "X79-2K24-2223" at bounding box center [203, 424] width 333 height 12
copy div "X79-2K24-2223"
click at [358, 139] on div at bounding box center [360, 142] width 7 height 7
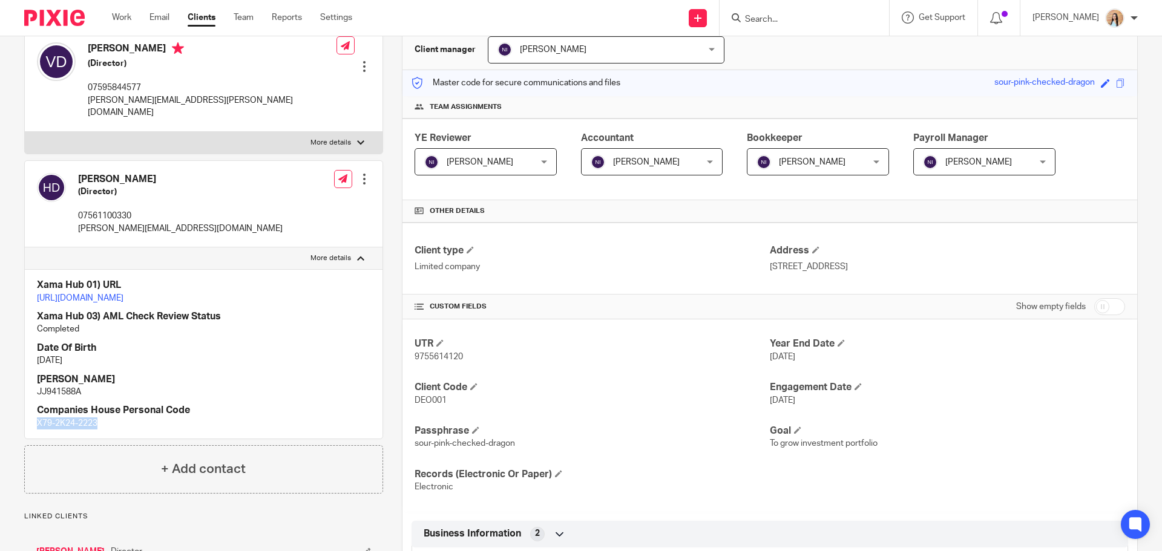
click at [25, 131] on input "More details" at bounding box center [24, 131] width 1 height 1
checkbox input "true"
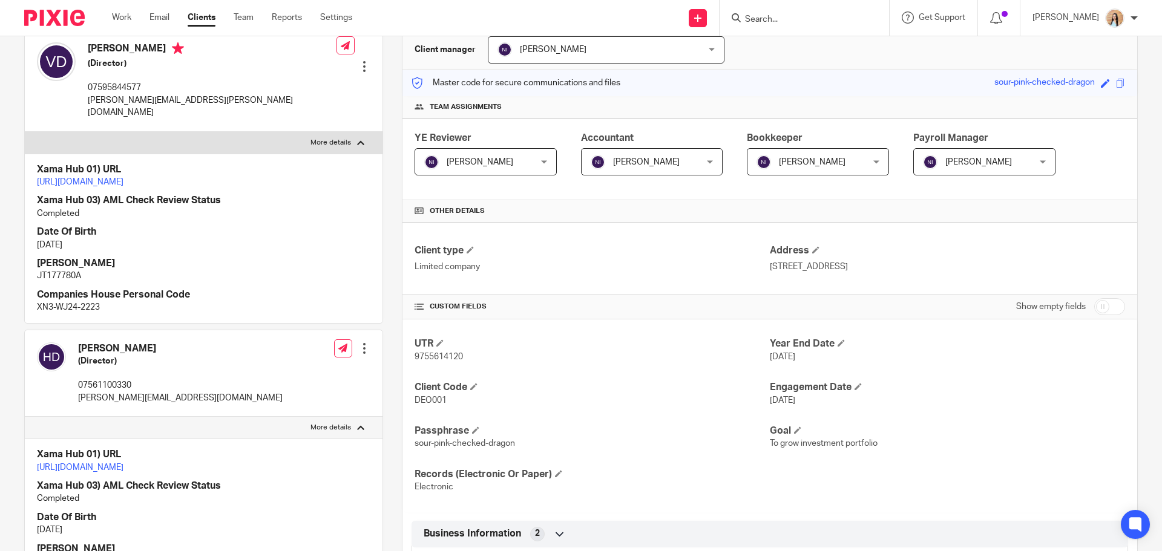
click at [59, 307] on p "XN3-WJ24-2223" at bounding box center [203, 307] width 333 height 12
copy div "XN3-WJ24-2223"
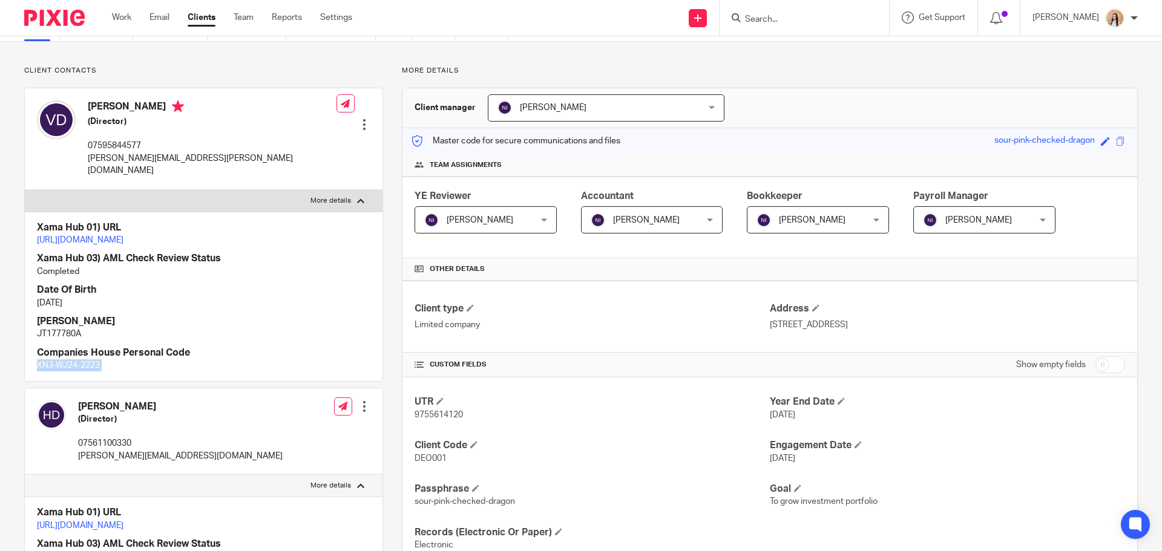
scroll to position [0, 0]
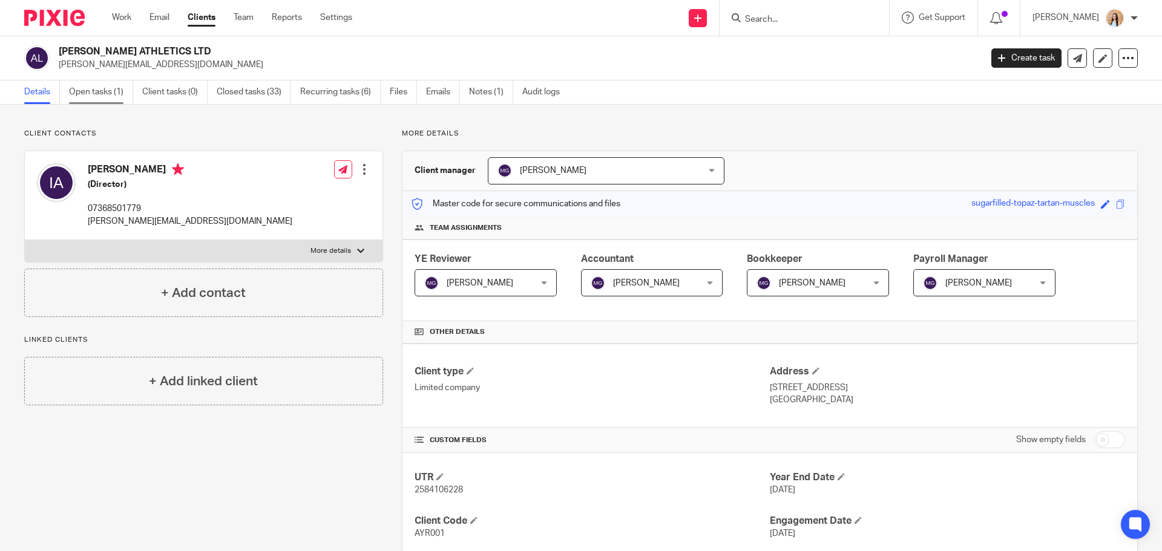
click at [119, 91] on link "Open tasks (1)" at bounding box center [101, 92] width 64 height 24
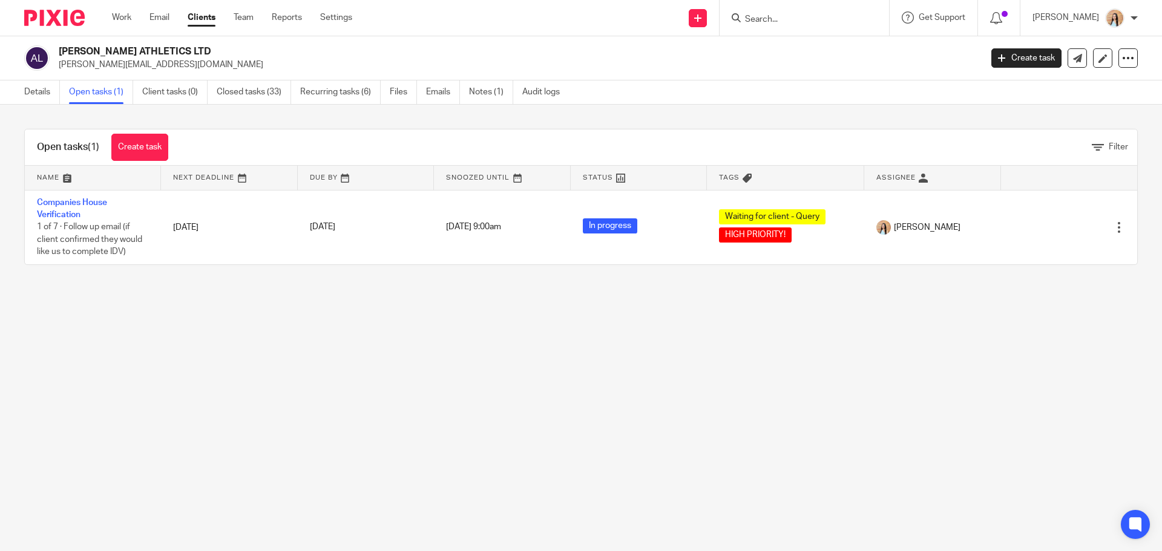
click at [805, 22] on input "Search" at bounding box center [798, 20] width 109 height 11
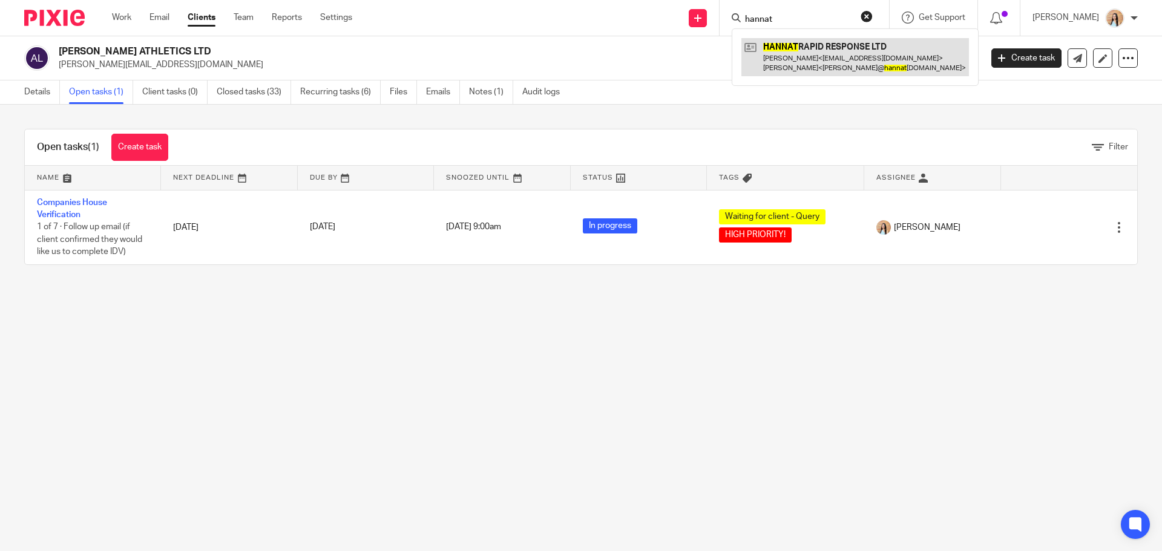
type input "hannat"
click at [822, 55] on link at bounding box center [855, 57] width 228 height 38
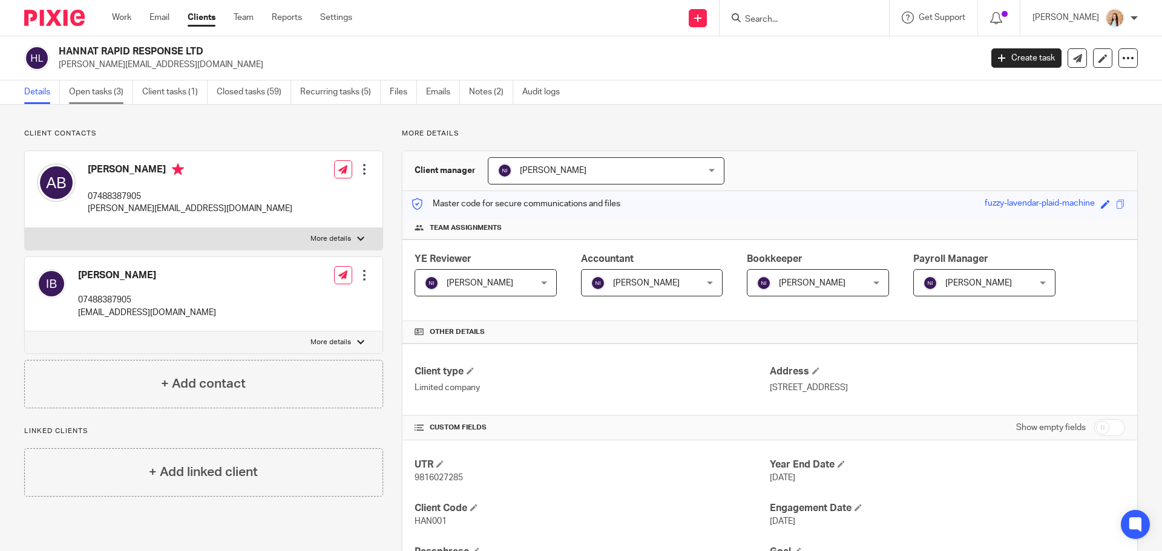
click at [97, 90] on link "Open tasks (3)" at bounding box center [101, 92] width 64 height 24
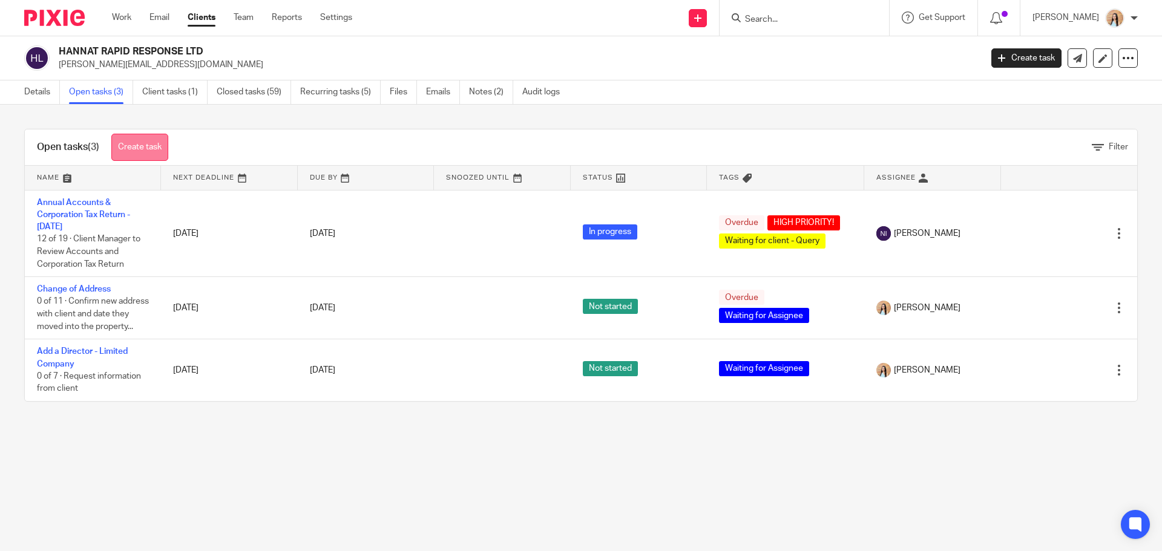
click at [134, 145] on link "Create task" at bounding box center [139, 147] width 57 height 27
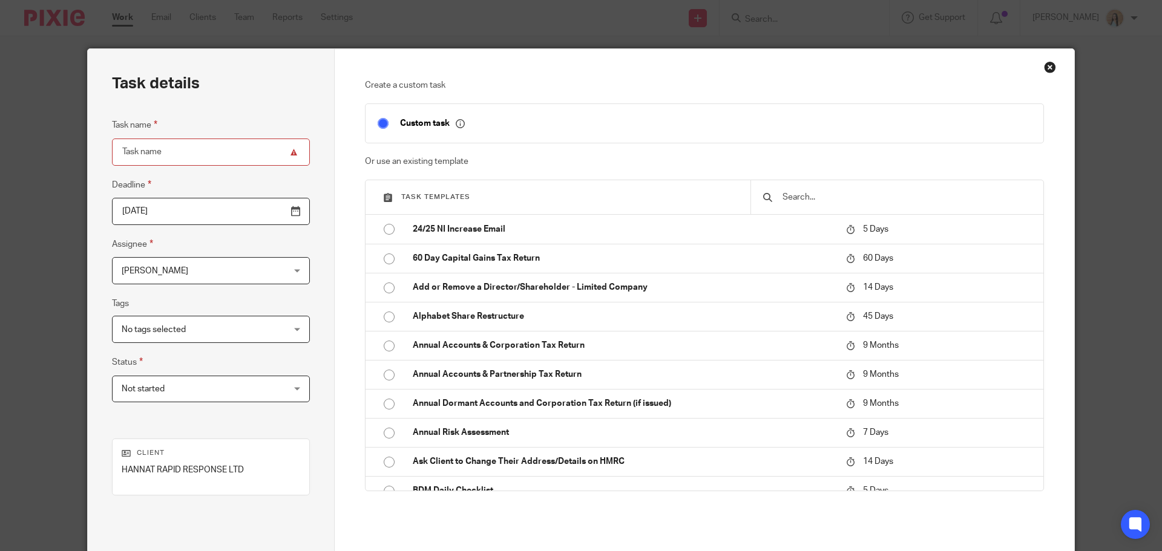
click at [1044, 67] on div "Close this dialog window" at bounding box center [1050, 67] width 12 height 12
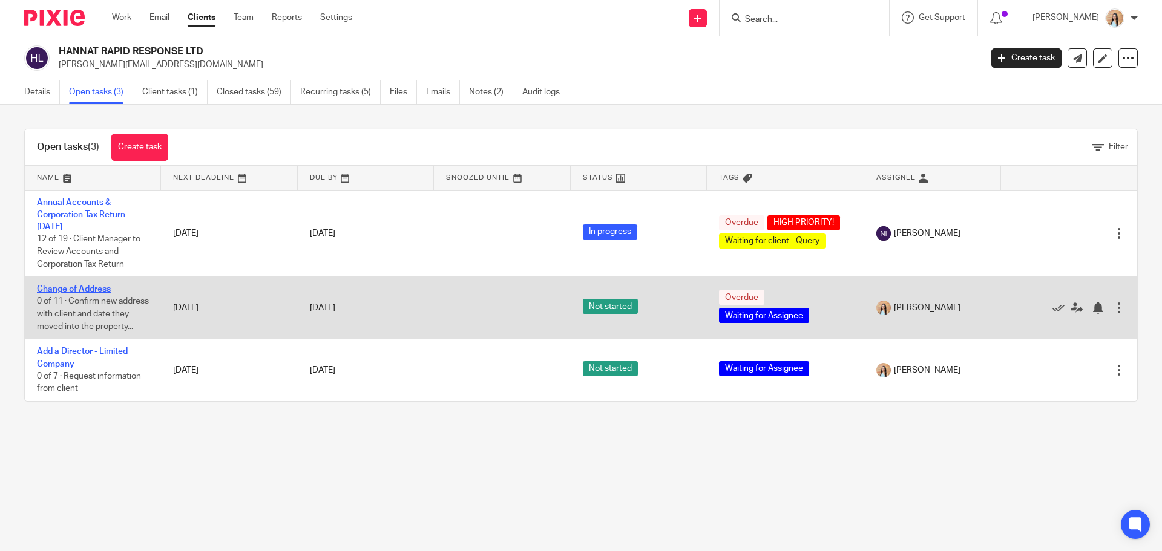
click at [100, 289] on link "Change of Address" at bounding box center [74, 289] width 74 height 8
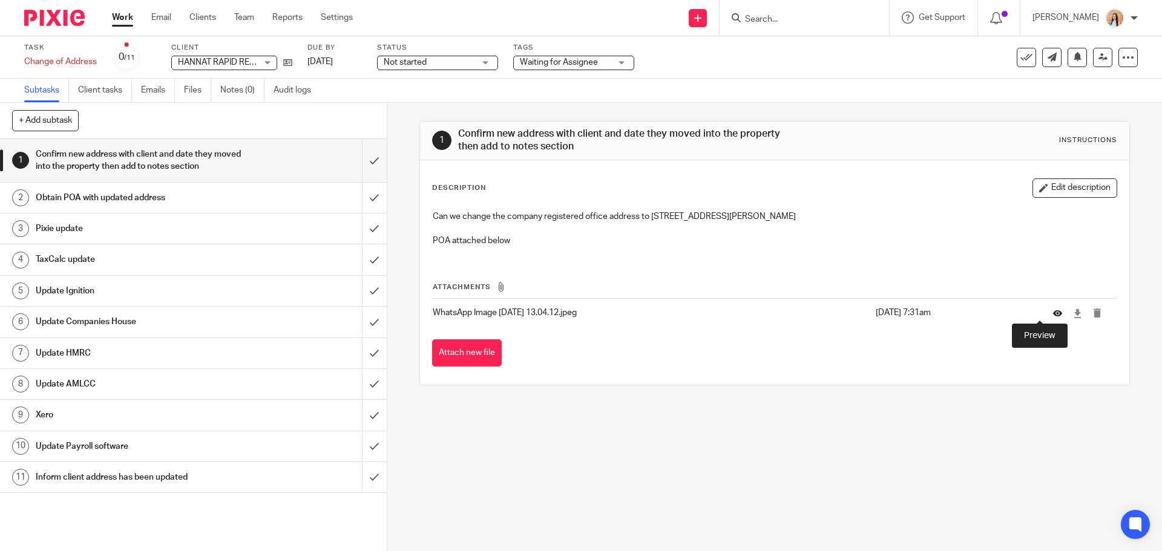
click at [1053, 315] on icon at bounding box center [1057, 313] width 9 height 9
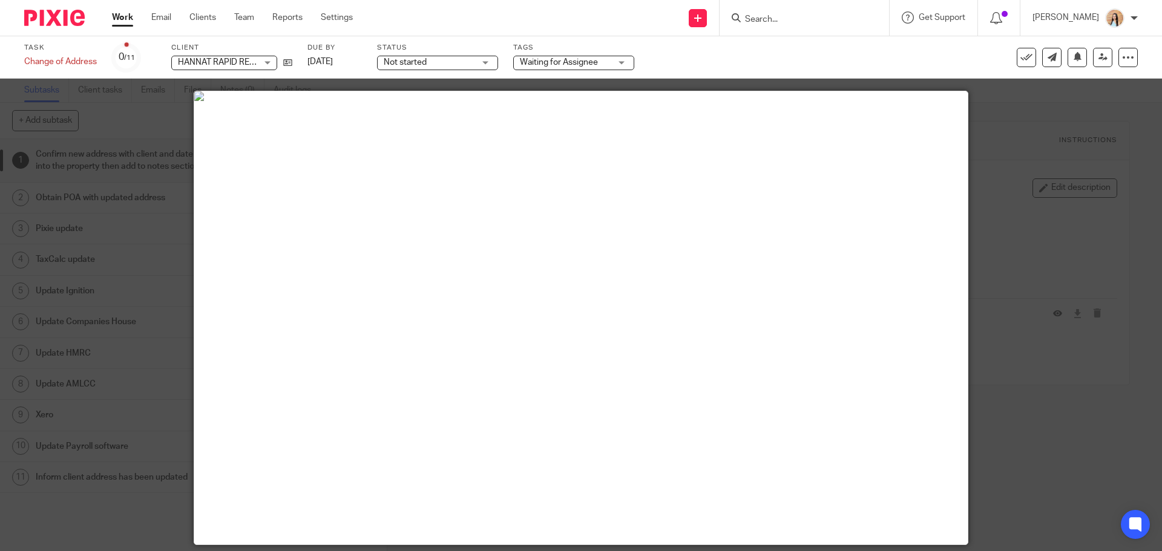
click at [971, 152] on div at bounding box center [581, 275] width 1162 height 551
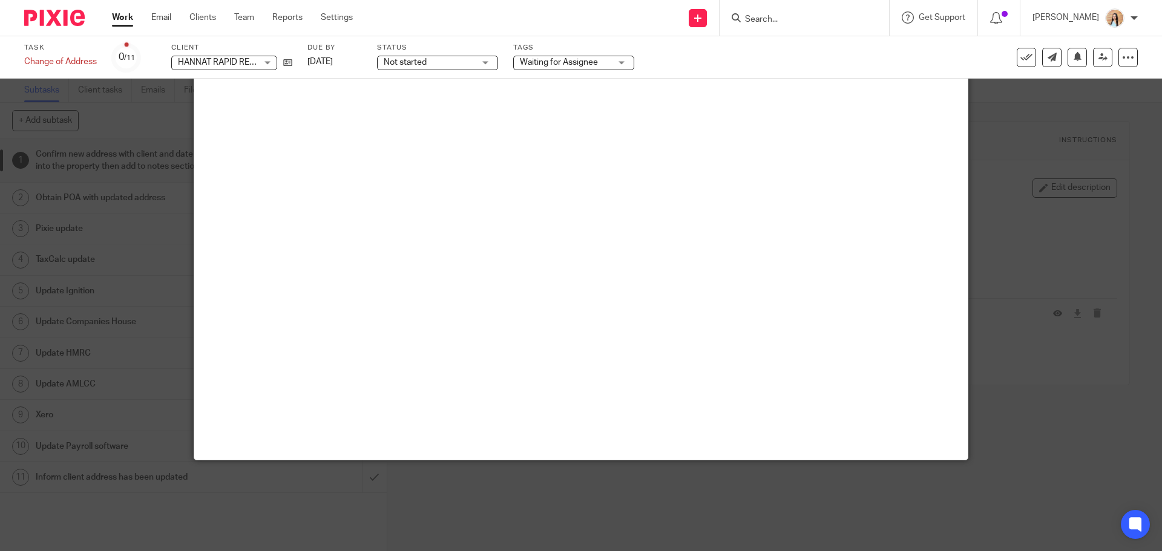
scroll to position [303, 0]
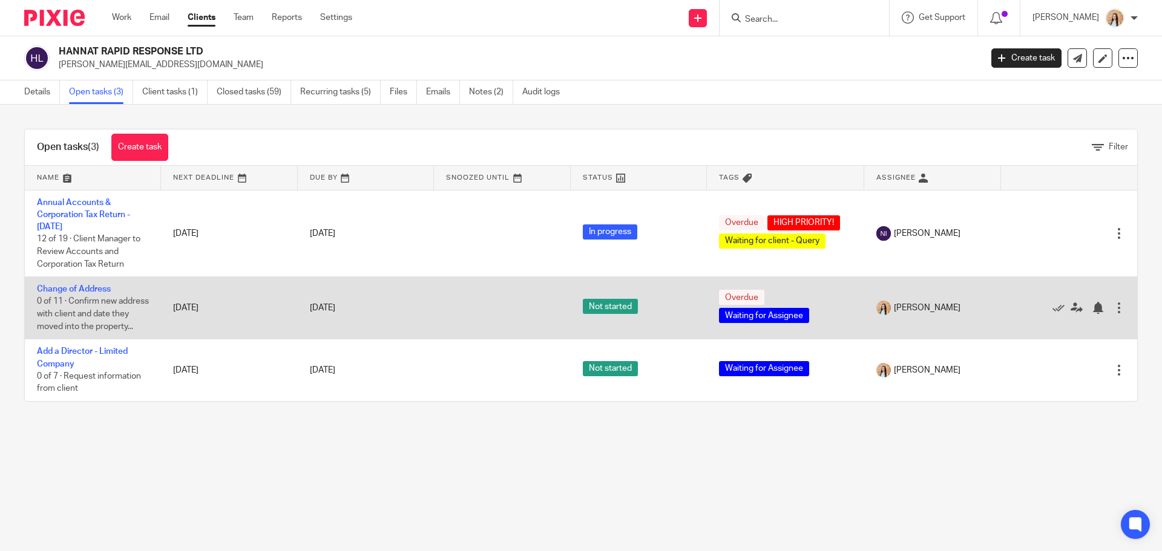
click at [92, 283] on td "Change of Address 0 of 11 · Confirm new address with client and date they moved…" at bounding box center [93, 308] width 136 height 62
click at [90, 286] on link "Change of Address" at bounding box center [74, 289] width 74 height 8
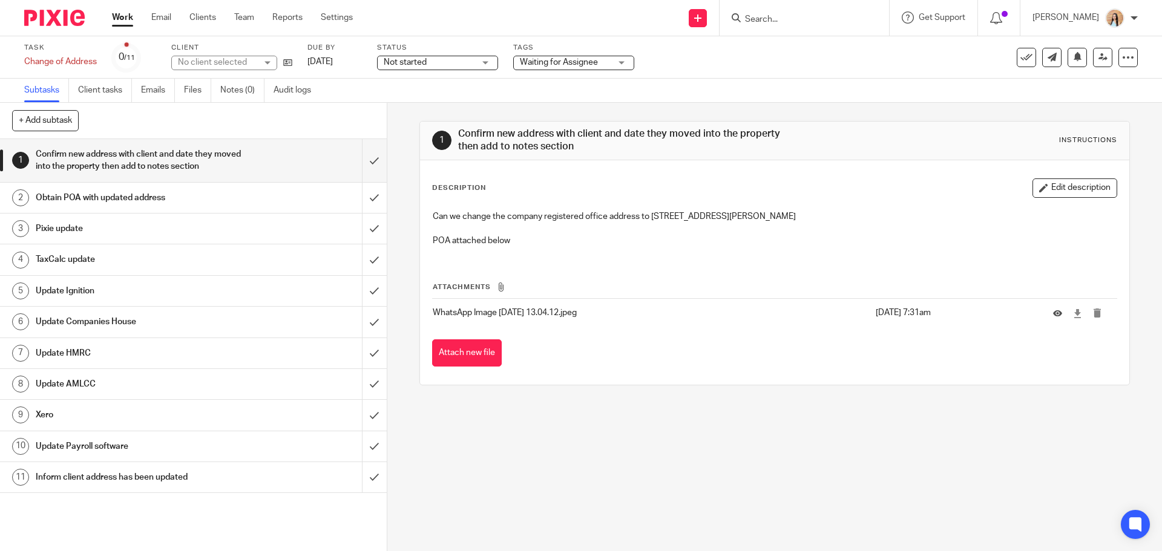
click at [300, 87] on link "Audit logs" at bounding box center [297, 91] width 47 height 24
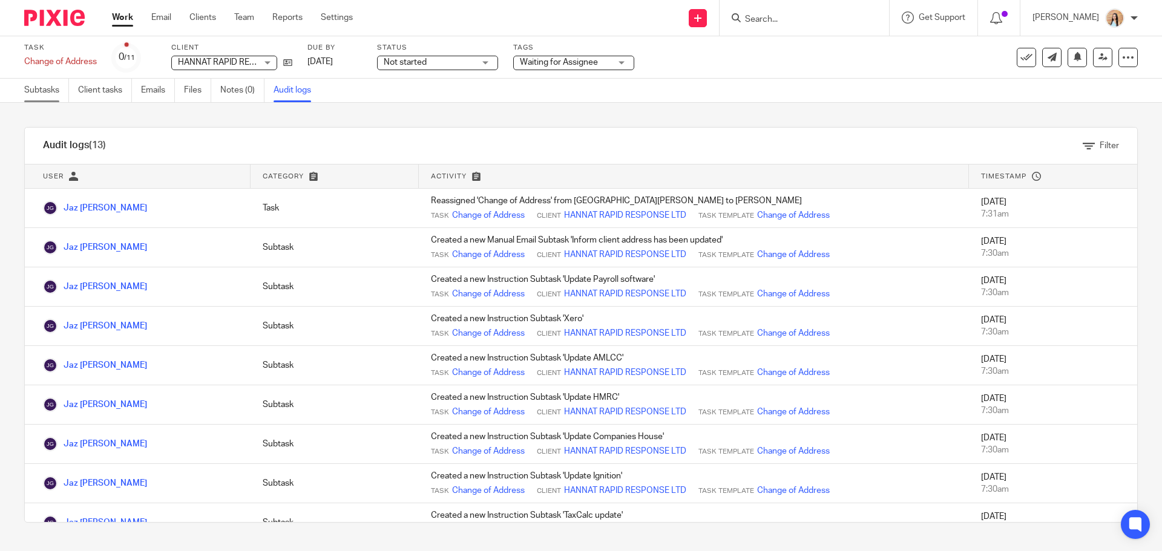
click at [39, 94] on link "Subtasks" at bounding box center [46, 91] width 45 height 24
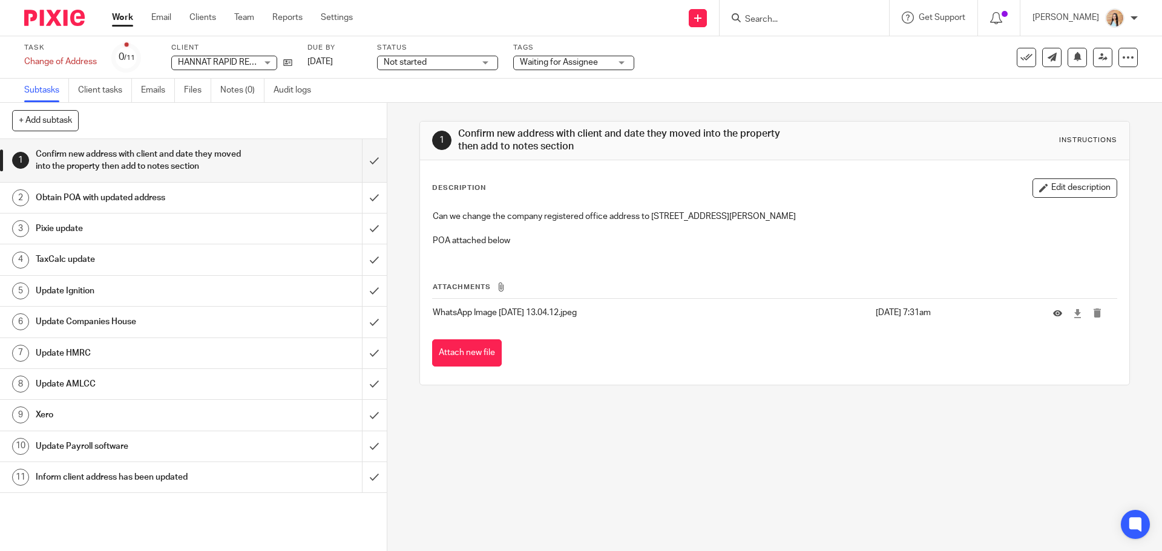
click at [398, 163] on div "1 Confirm new address with client and date they moved into the property then ad…" at bounding box center [774, 327] width 775 height 448
click at [398, 162] on div "1 Confirm new address with client and date they moved into the property then ad…" at bounding box center [774, 327] width 775 height 448
click at [396, 166] on div "1 Confirm new address with client and date they moved into the property then ad…" at bounding box center [774, 327] width 775 height 448
click at [401, 170] on div "1 Confirm new address with client and date they moved into the property then ad…" at bounding box center [774, 327] width 775 height 448
click at [398, 168] on div "1 Confirm new address with client and date they moved into the property then ad…" at bounding box center [774, 327] width 775 height 448
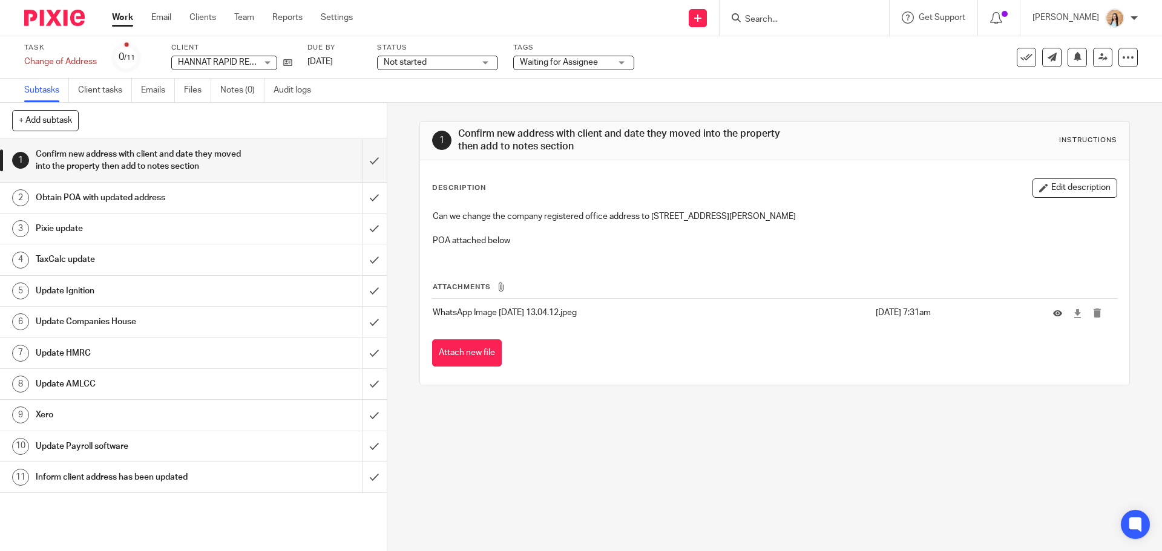
click at [399, 169] on div "1 Confirm new address with client and date they moved into the property then ad…" at bounding box center [774, 327] width 775 height 448
click at [397, 296] on div "1 Confirm new address with client and date they moved into the property then ad…" at bounding box center [774, 327] width 775 height 448
click at [396, 220] on div "1 Confirm new address with client and date they moved into the property then ad…" at bounding box center [774, 327] width 775 height 448
click at [1095, 189] on button "Edit description" at bounding box center [1074, 188] width 85 height 19
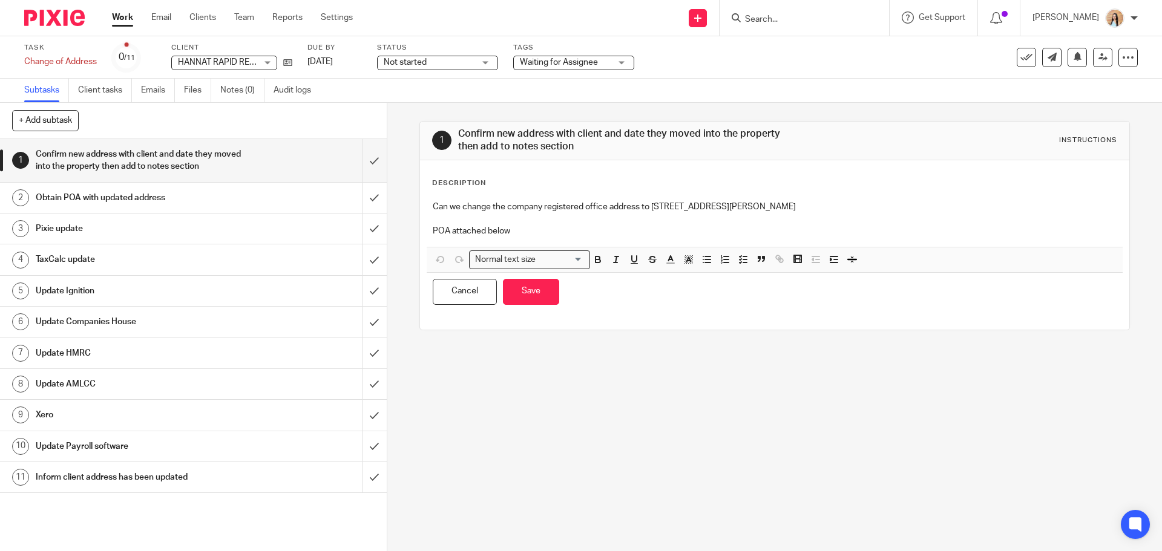
click at [841, 215] on p at bounding box center [774, 219] width 683 height 12
click at [594, 240] on div "Can we change the company registered office address to 3 Ashover, Broughton, Mi…" at bounding box center [774, 221] width 695 height 52
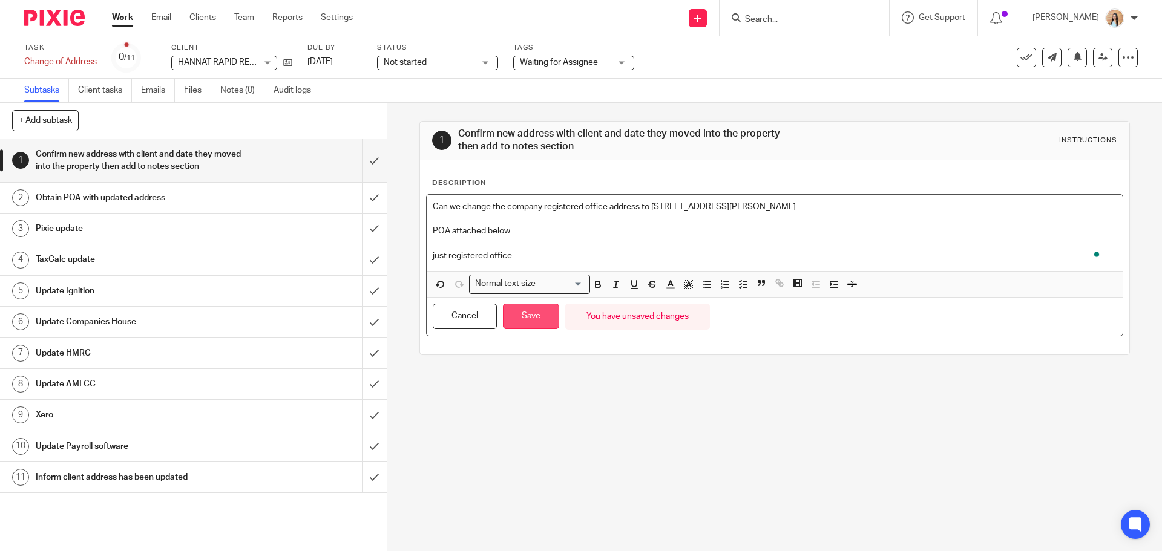
click at [516, 318] on button "Save" at bounding box center [531, 317] width 56 height 26
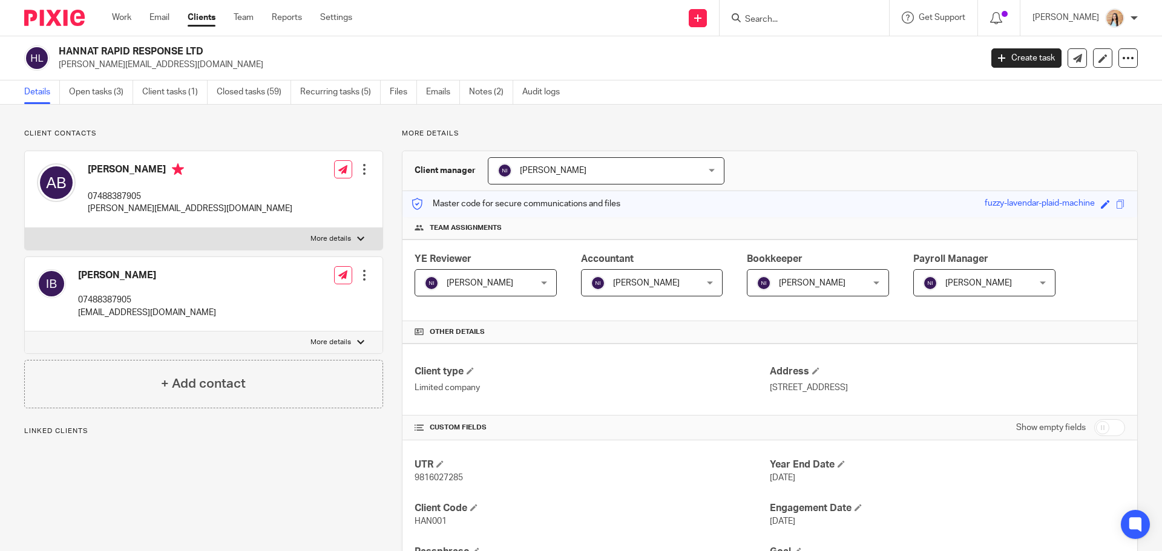
click at [102, 88] on link "Open tasks (3)" at bounding box center [101, 92] width 64 height 24
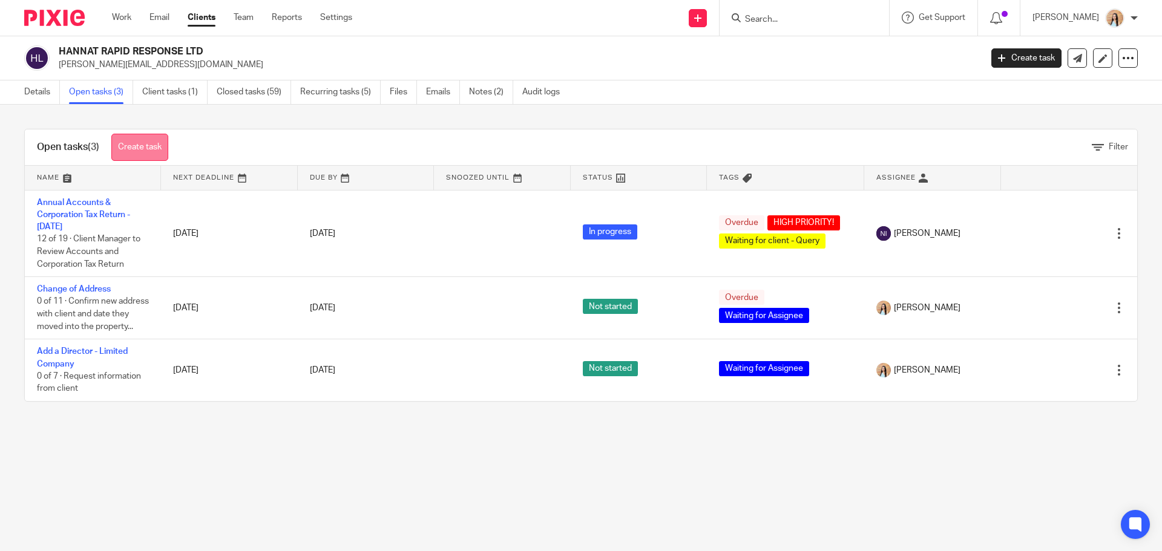
click at [149, 145] on link "Create task" at bounding box center [139, 147] width 57 height 27
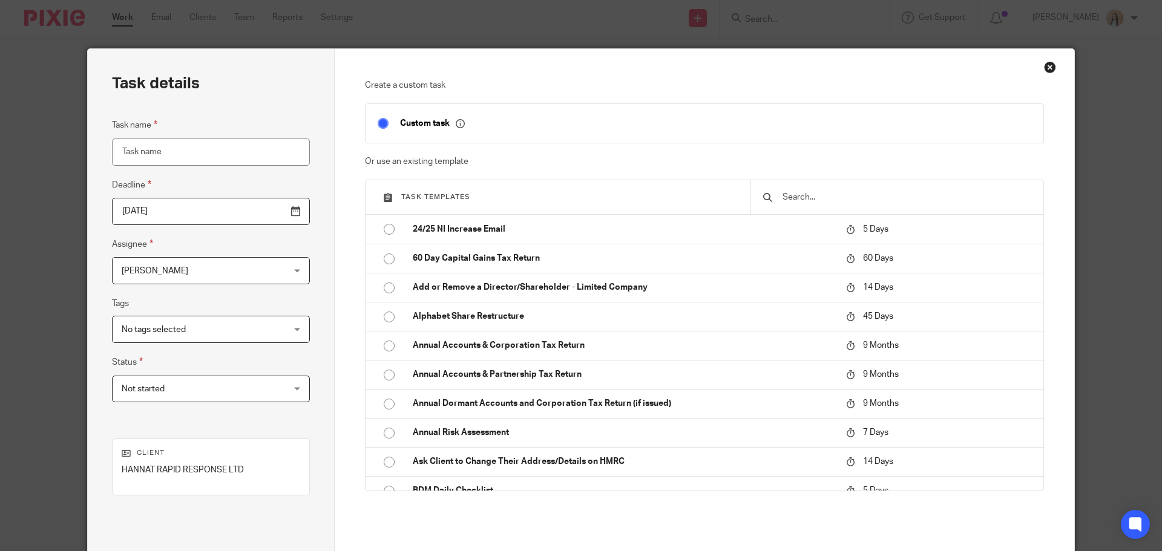
click at [838, 197] on input "text" at bounding box center [906, 197] width 250 height 13
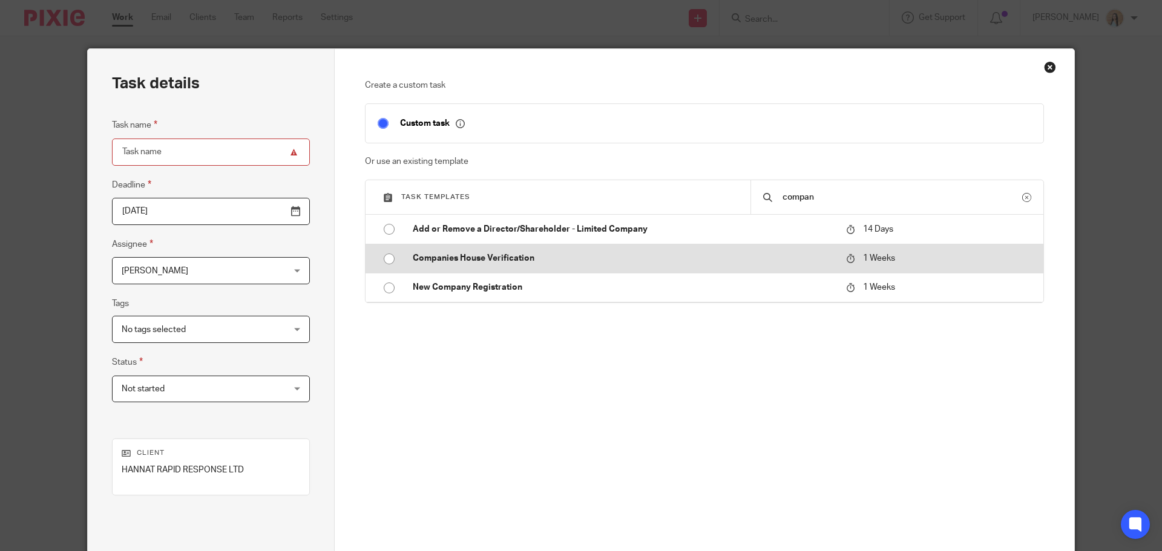
type input "compan"
click at [513, 260] on p "Companies House Verification" at bounding box center [623, 258] width 421 height 12
type input "[DATE]"
type input "Companies House Verification"
checkbox input "false"
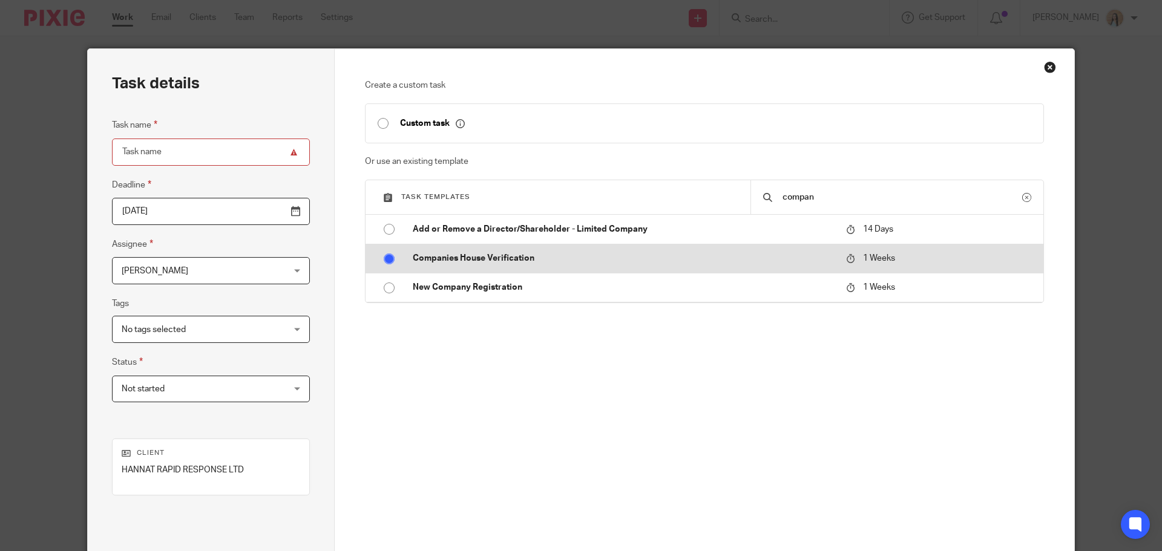
radio input "true"
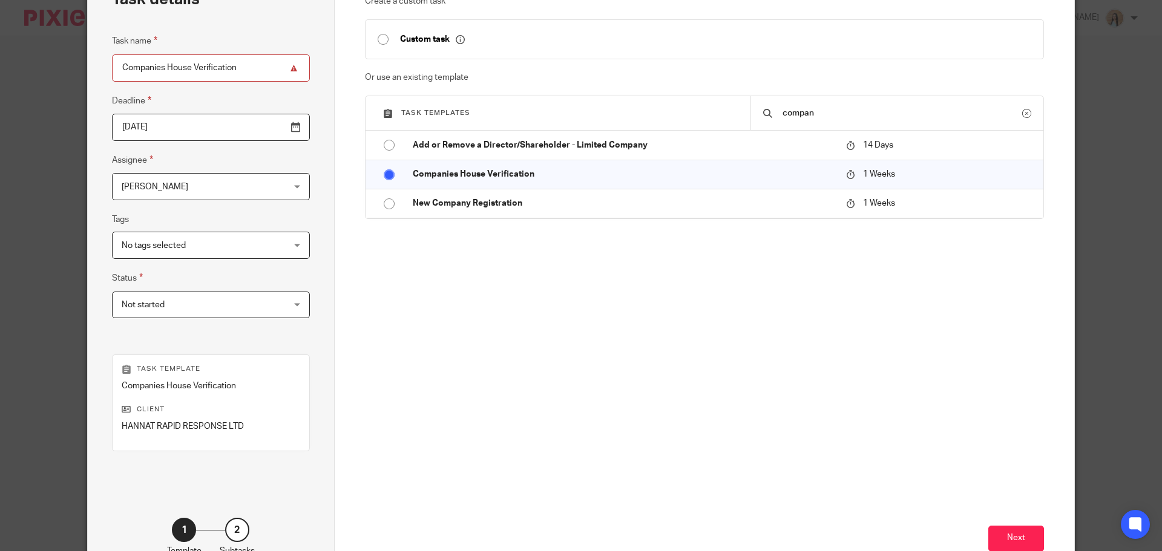
scroll to position [164, 0]
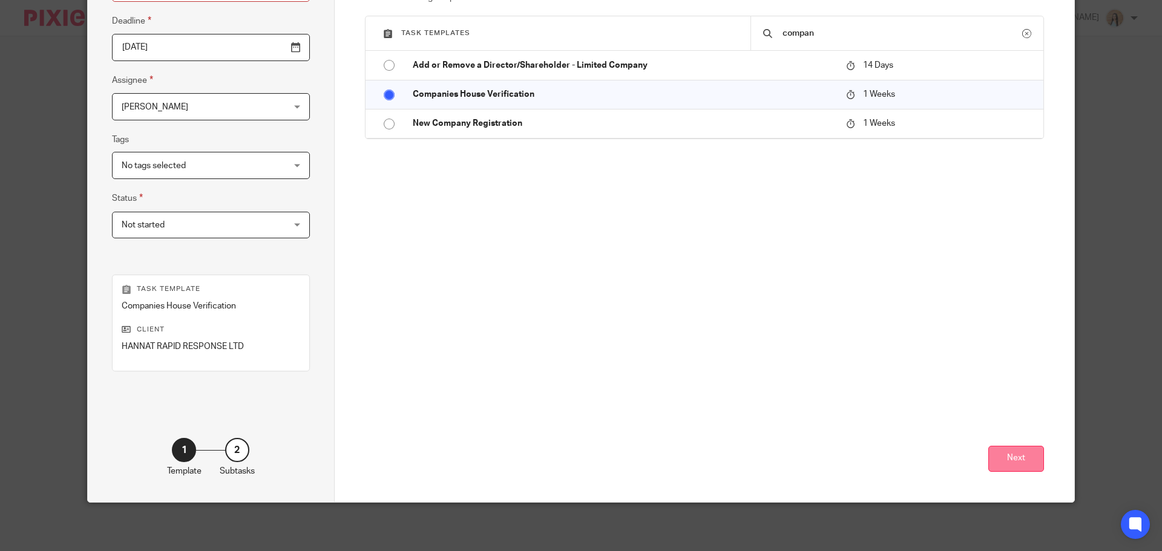
click at [1021, 469] on button "Next" at bounding box center [1016, 459] width 56 height 26
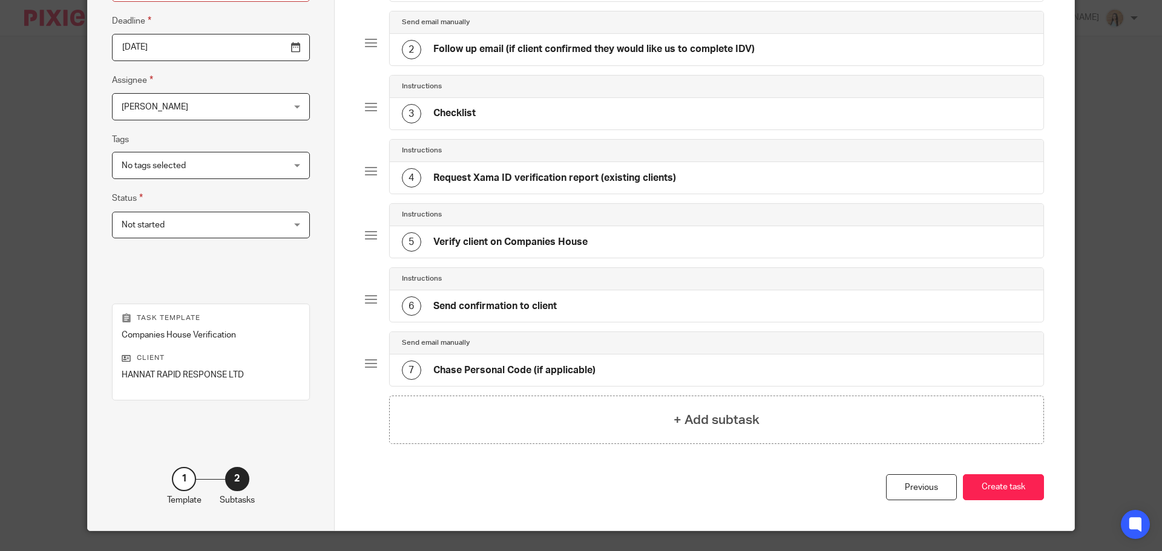
click at [1008, 501] on div "Previous Create task" at bounding box center [705, 502] width 680 height 56
click at [1007, 500] on button "Create task" at bounding box center [1003, 487] width 81 height 26
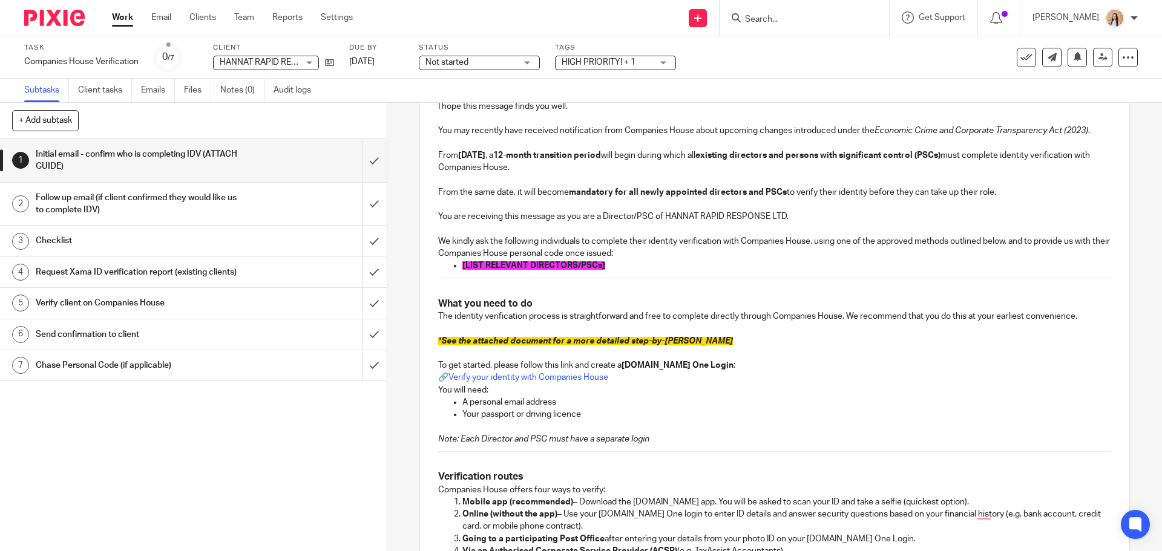
scroll to position [182, 0]
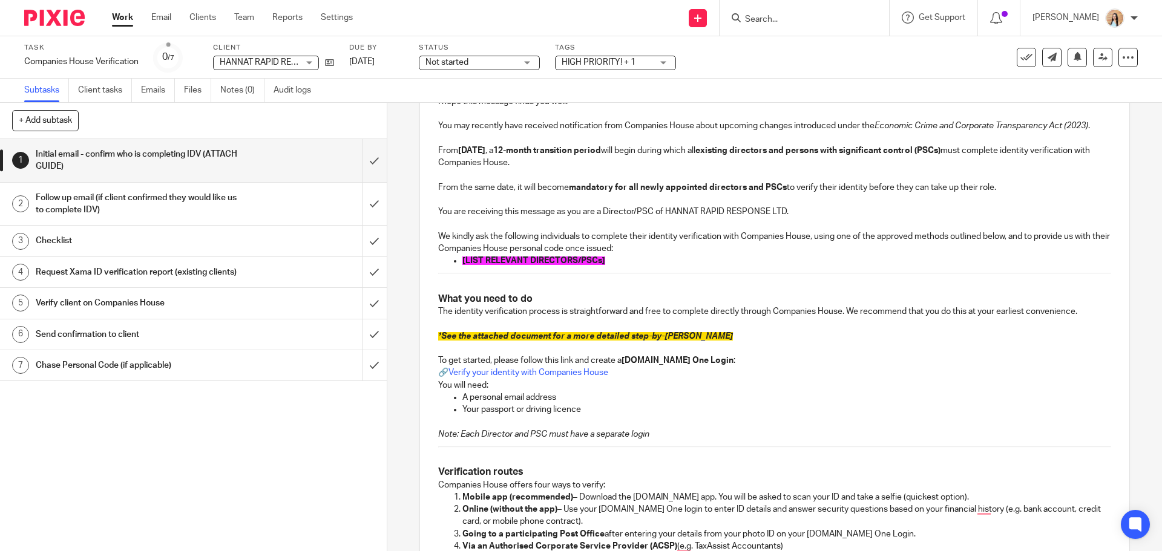
click at [602, 260] on p "[LIST RELEVANT DIRECTORS/PSCs]" at bounding box center [786, 261] width 648 height 12
click at [543, 258] on span "[LIST RELEVANT DIRECTORS/PSCs]" at bounding box center [533, 261] width 143 height 8
click at [569, 258] on span "[LIST RELEVANT DIRECTORS/PSCs]" at bounding box center [533, 261] width 143 height 8
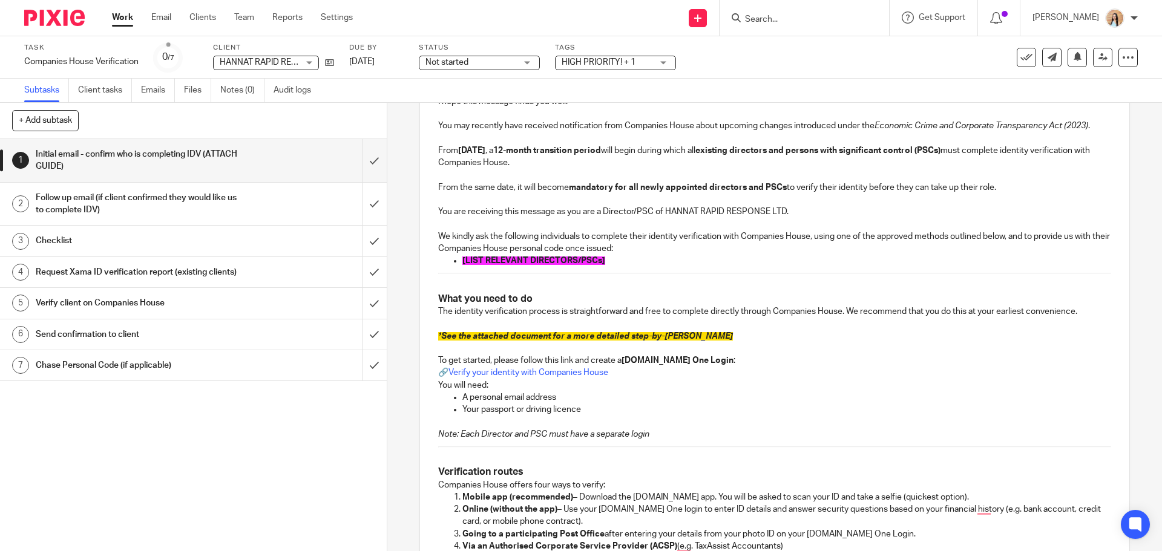
click at [617, 262] on p "[LIST RELEVANT DIRECTORS/PSCs]" at bounding box center [786, 261] width 648 height 12
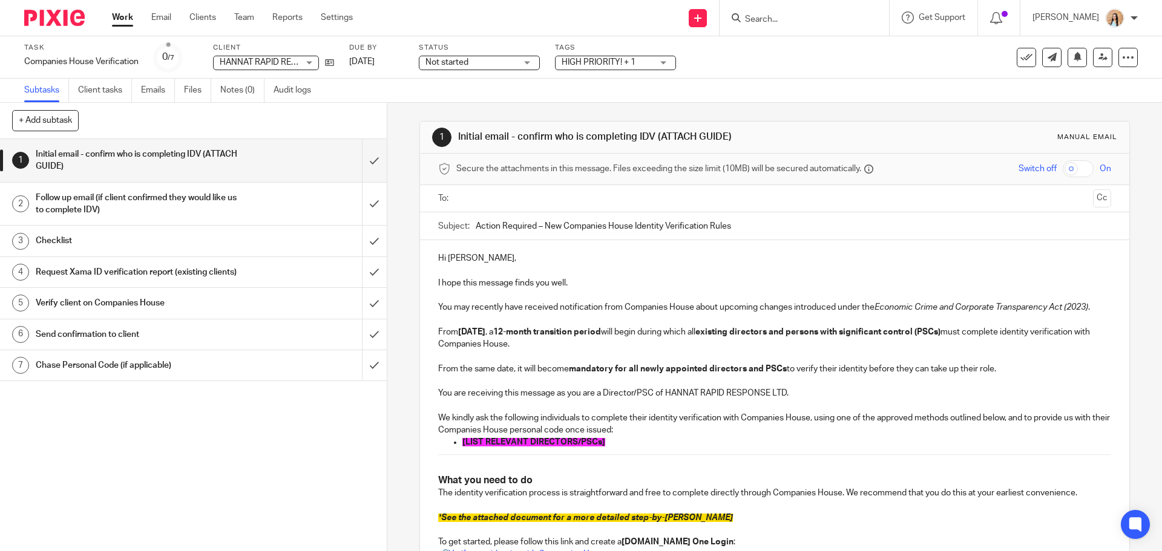
scroll to position [242, 0]
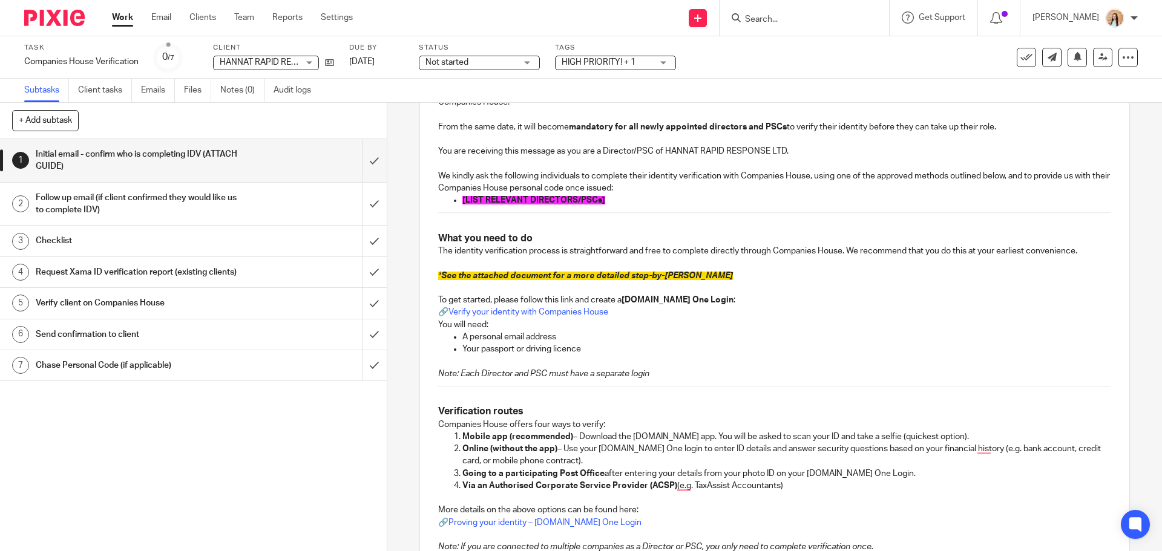
click at [597, 194] on p "[LIST RELEVANT DIRECTORS/PSCs]" at bounding box center [786, 200] width 648 height 12
click at [603, 199] on p "[LIST RELEVANT DIRECTORS/PSCs]" at bounding box center [786, 200] width 648 height 12
drag, startPoint x: 603, startPoint y: 199, endPoint x: 456, endPoint y: 205, distance: 146.6
click at [456, 205] on ul "[LIST RELEVANT DIRECTORS/PSCs]" at bounding box center [774, 200] width 672 height 12
drag, startPoint x: 559, startPoint y: 198, endPoint x: 447, endPoint y: 204, distance: 112.1
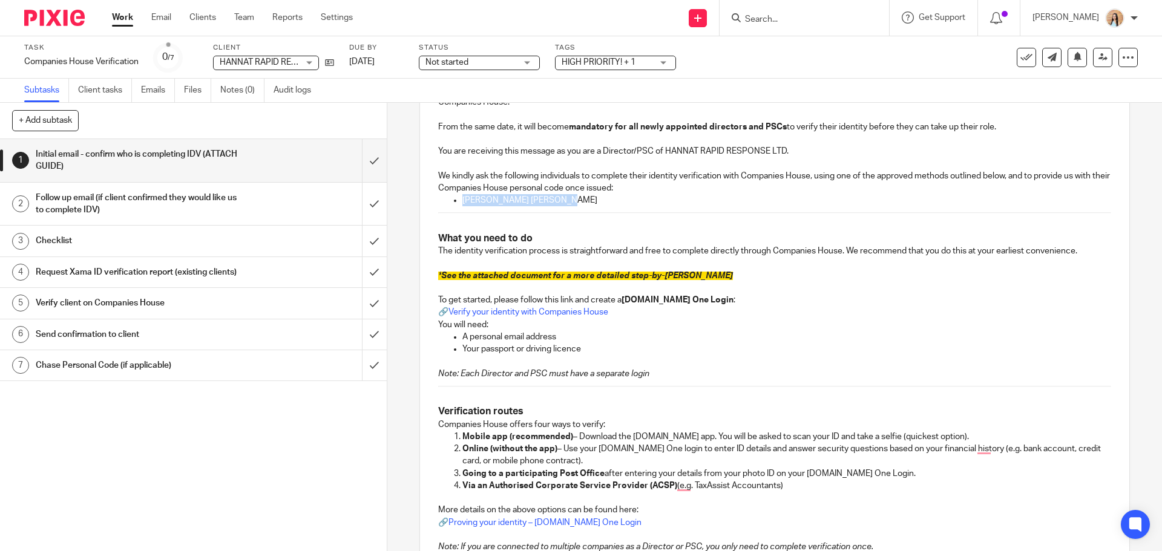
click at [447, 204] on ul "Angelina Nyarko Boateng" at bounding box center [774, 200] width 672 height 12
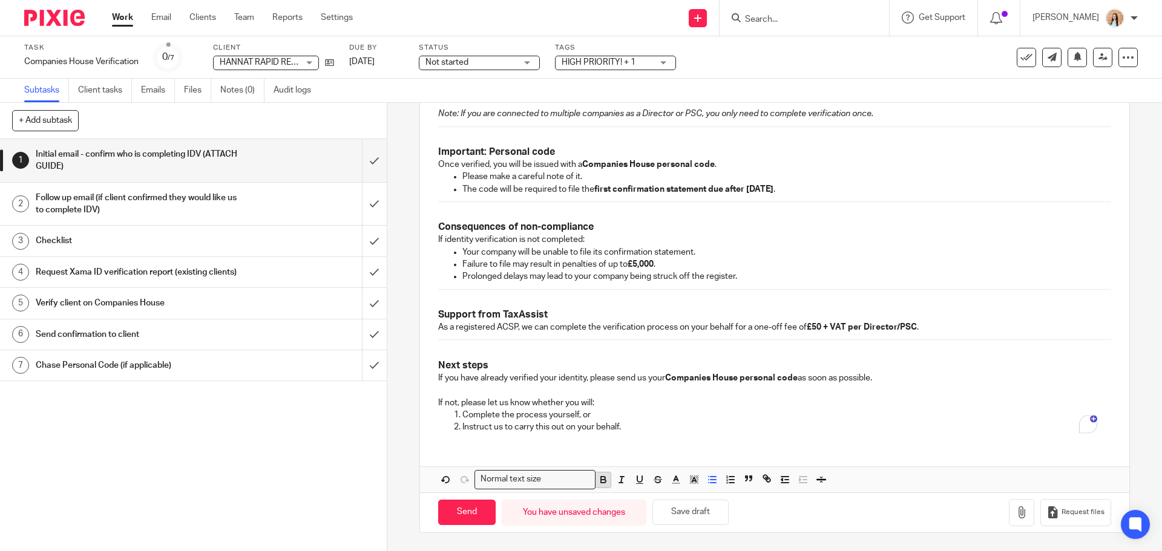
click at [601, 477] on icon "button" at bounding box center [603, 478] width 4 height 3
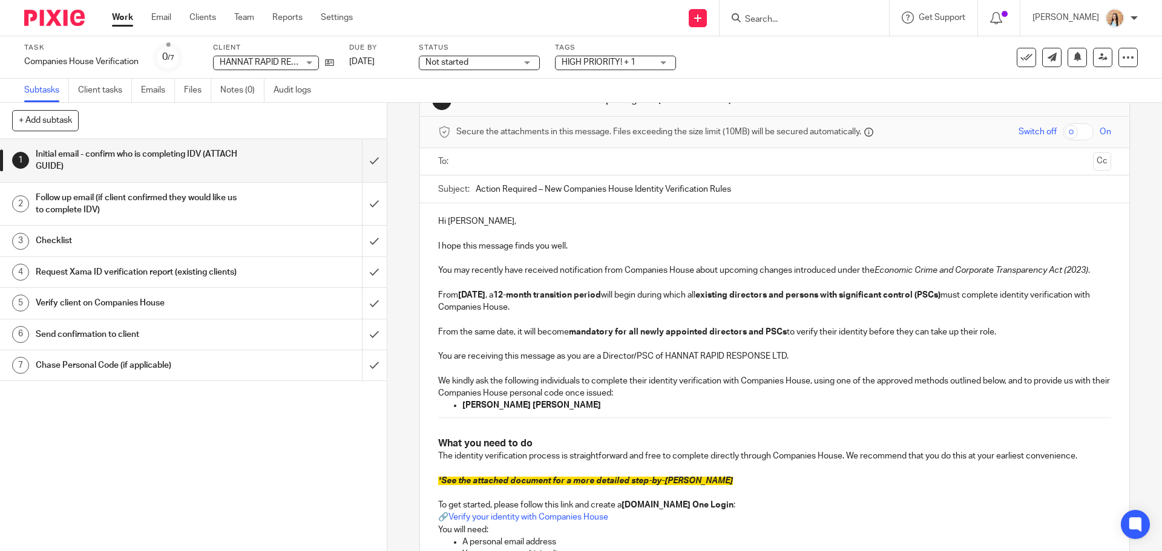
scroll to position [0, 0]
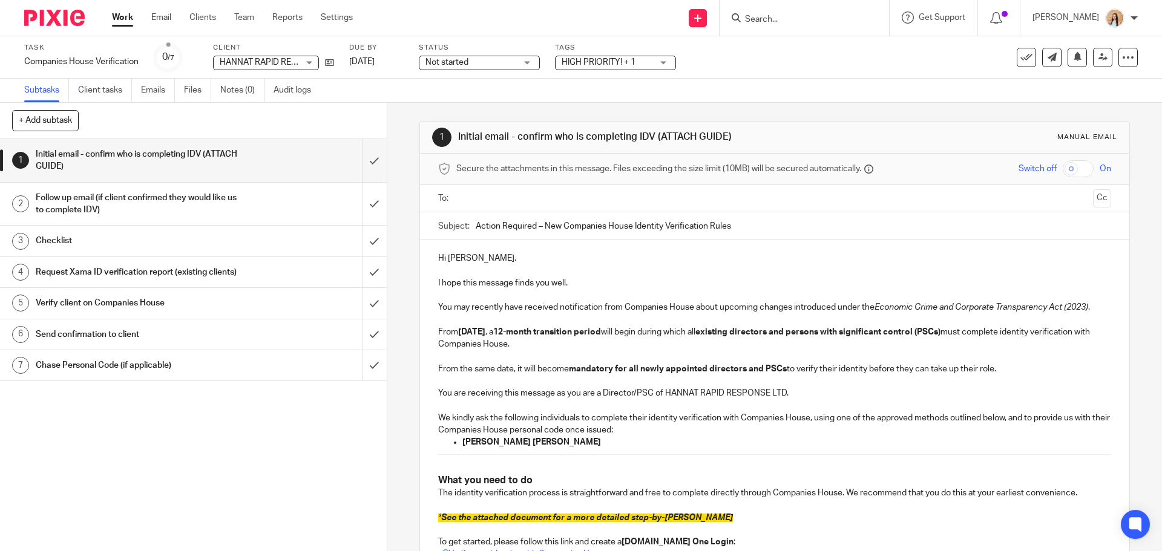
click at [532, 213] on input "Action Required – New Companies House Identity Verification Rules" at bounding box center [793, 225] width 635 height 27
click at [537, 197] on input "text" at bounding box center [773, 199] width 627 height 14
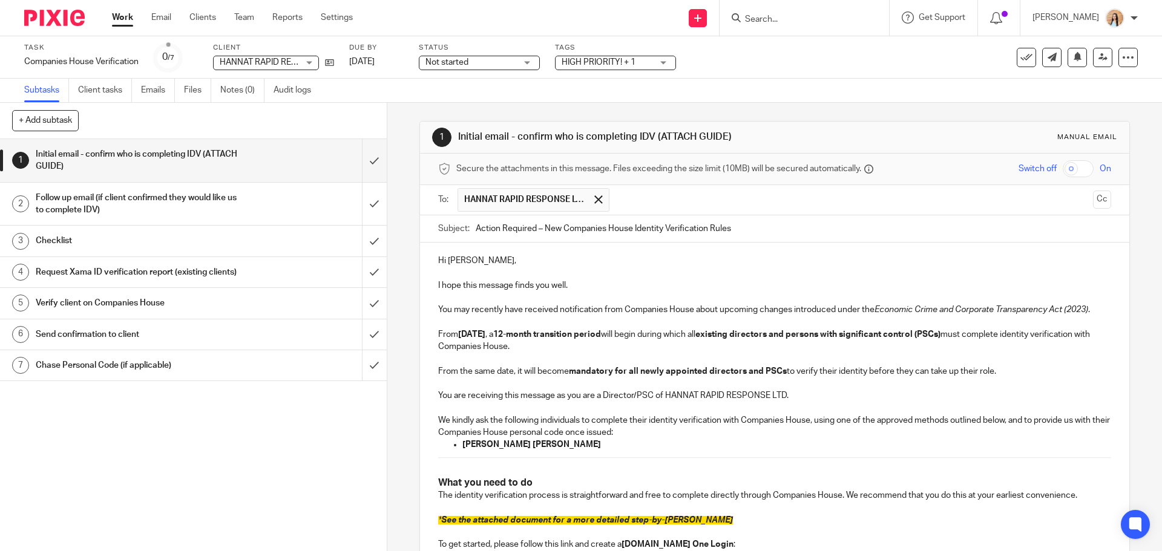
click at [1093, 196] on button "Cc" at bounding box center [1102, 200] width 18 height 18
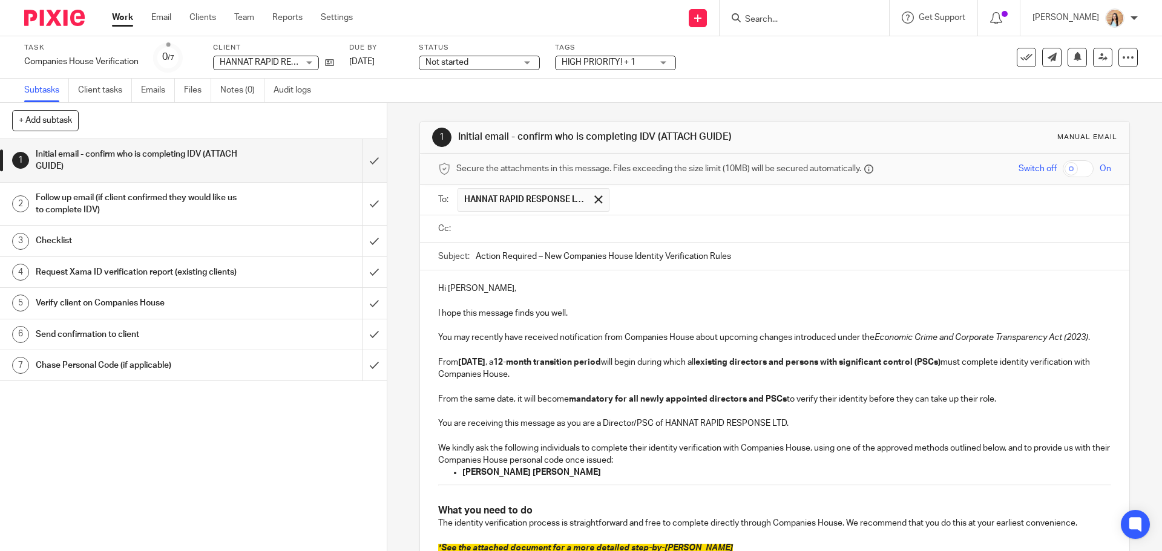
drag, startPoint x: 575, startPoint y: 232, endPoint x: 562, endPoint y: 235, distance: 13.7
click at [575, 232] on input "text" at bounding box center [782, 229] width 645 height 14
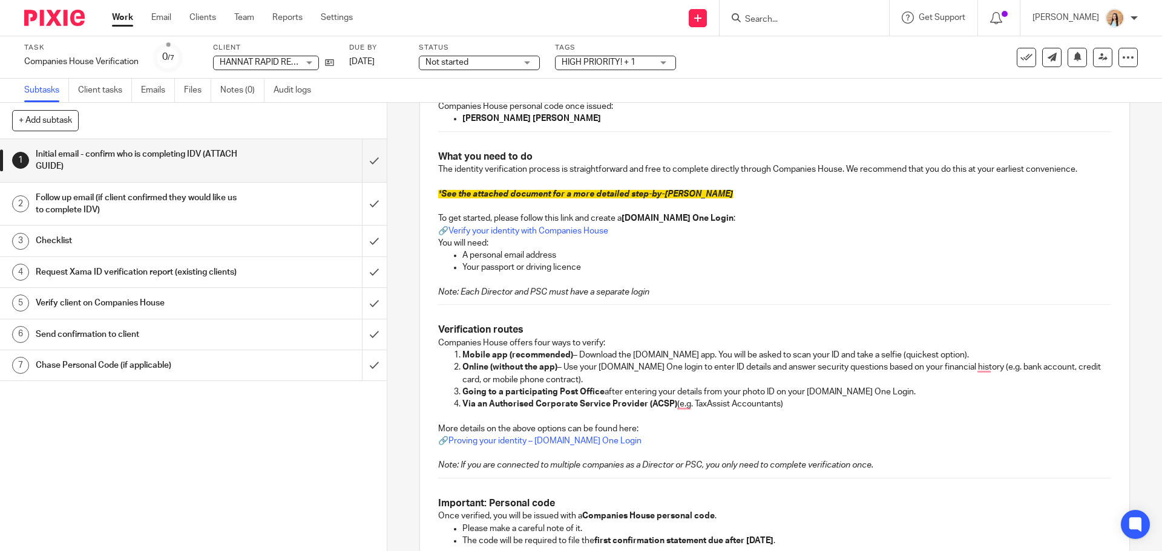
scroll to position [363, 0]
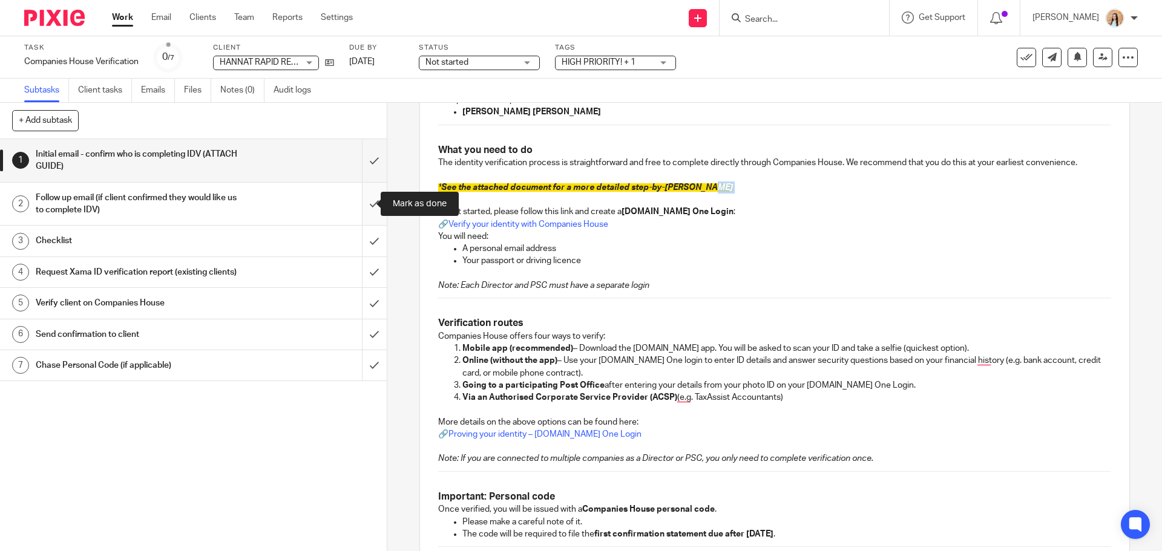
drag, startPoint x: 700, startPoint y: 188, endPoint x: 368, endPoint y: 205, distance: 332.6
click at [368, 205] on div "+ Add subtask Cancel + Add 1 Initial email - confirm who is completing IDV (ATT…" at bounding box center [581, 327] width 1162 height 448
click at [537, 185] on span "See the attached document for a more detailed step-by-[PERSON_NAME]" at bounding box center [587, 187] width 292 height 8
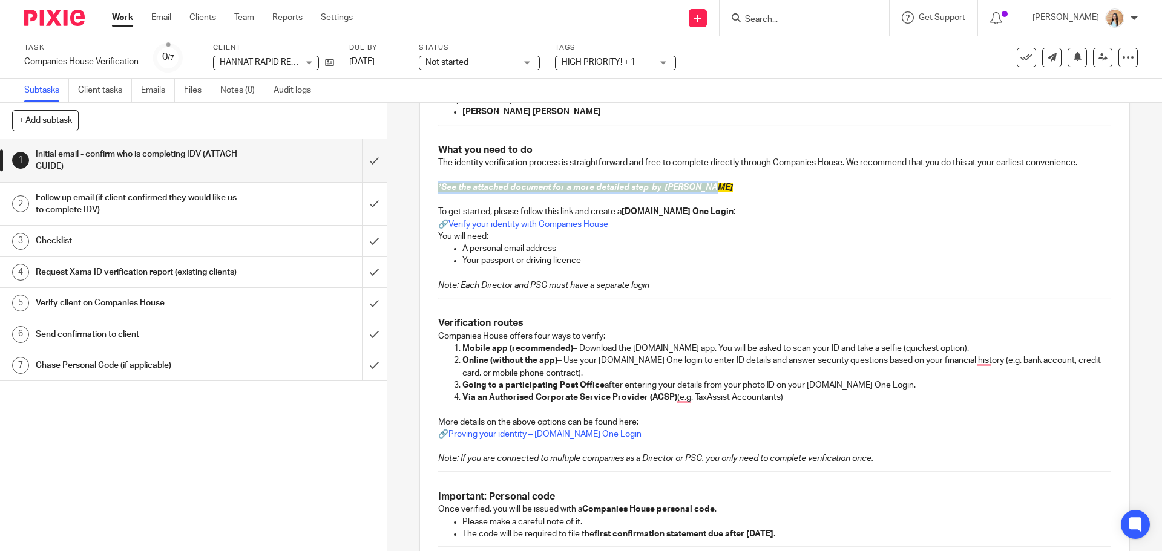
click at [537, 185] on span "See the attached document for a more detailed step-by-[PERSON_NAME]" at bounding box center [587, 187] width 292 height 8
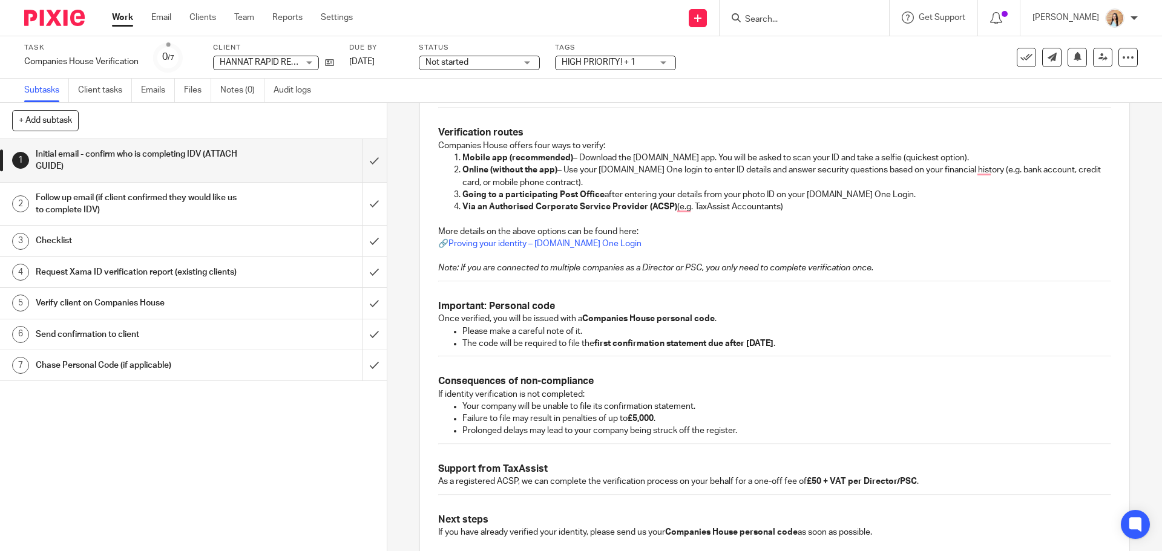
scroll to position [708, 0]
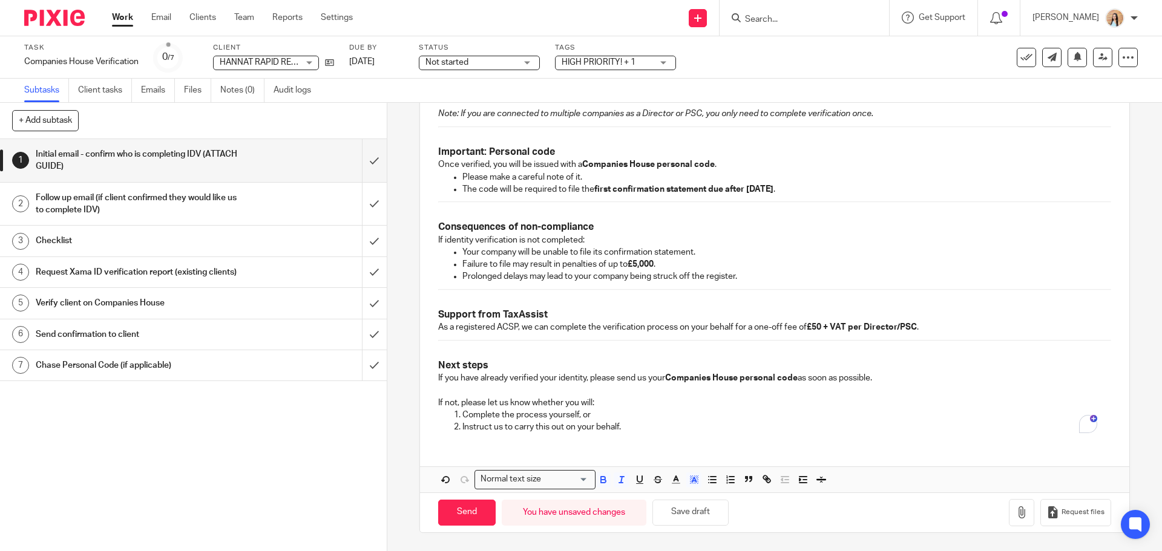
click at [701, 483] on span at bounding box center [719, 482] width 36 height 18
click at [692, 482] on polyline "button" at bounding box center [694, 479] width 4 height 5
click at [667, 494] on li "color:#FFFFFF" at bounding box center [667, 495] width 9 height 9
click at [739, 437] on div "Hi Angelina, I hope this message finds you well. You may recently have received…" at bounding box center [774, 3] width 709 height 877
click at [1009, 510] on button "button" at bounding box center [1021, 512] width 25 height 27
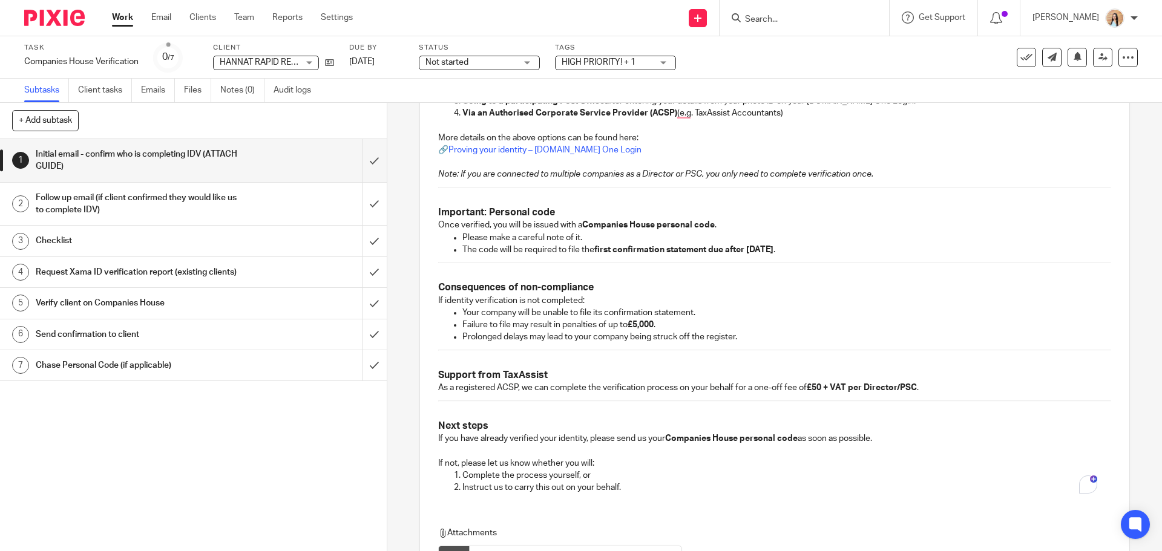
scroll to position [776, 0]
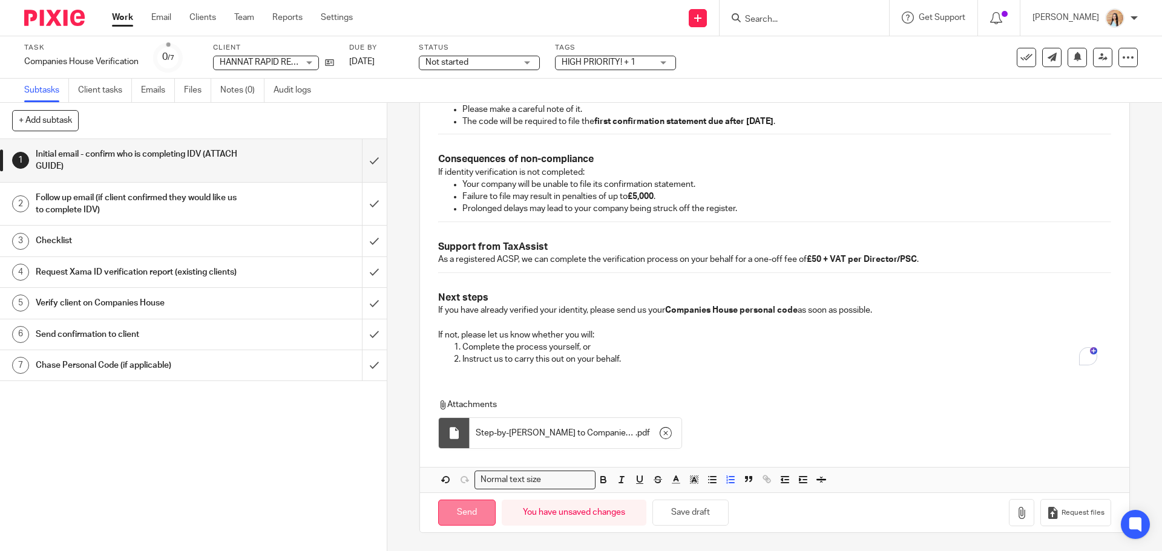
click at [464, 511] on input "Send" at bounding box center [466, 513] width 57 height 26
type input "Sent"
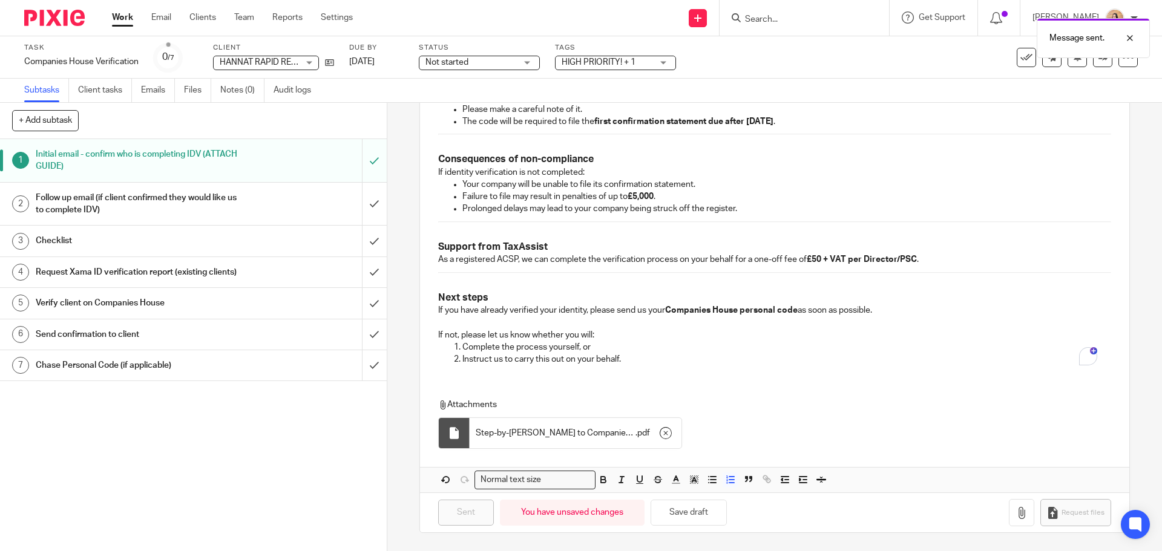
click at [521, 64] on div "Not started Not started" at bounding box center [479, 63] width 121 height 15
click at [490, 109] on li "In progress" at bounding box center [480, 106] width 120 height 25
click at [627, 53] on div "Message sent." at bounding box center [865, 35] width 569 height 46
click at [624, 66] on span "HIGH PRIORITY! + 1" at bounding box center [599, 62] width 74 height 8
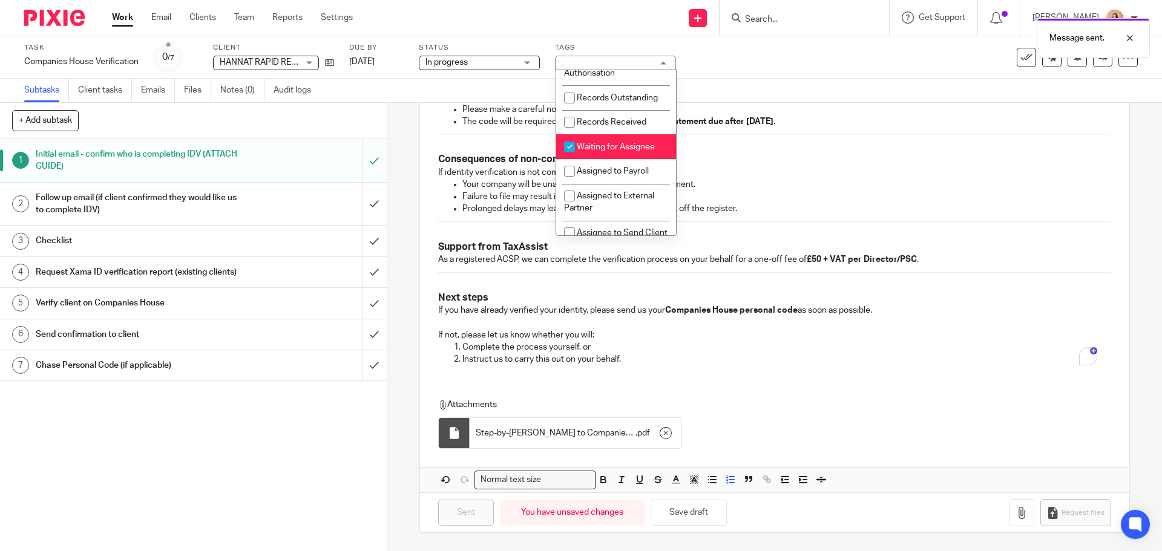
click at [609, 150] on li "Waiting for Assignee" at bounding box center [616, 146] width 120 height 25
checkbox input "false"
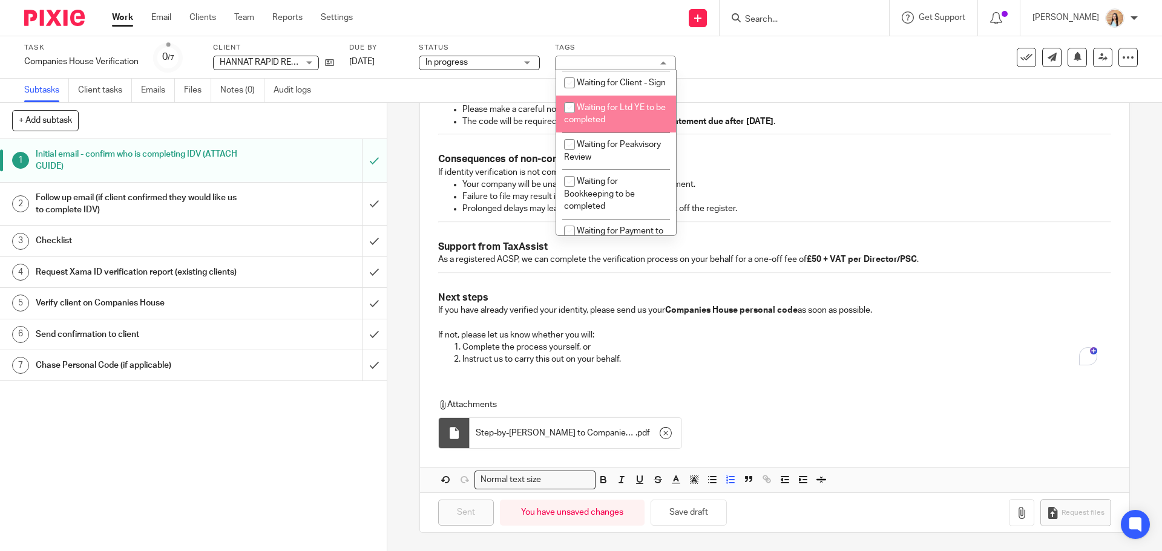
scroll to position [666, 0]
click at [631, 131] on li "Waiting for client - Query" at bounding box center [616, 112] width 120 height 37
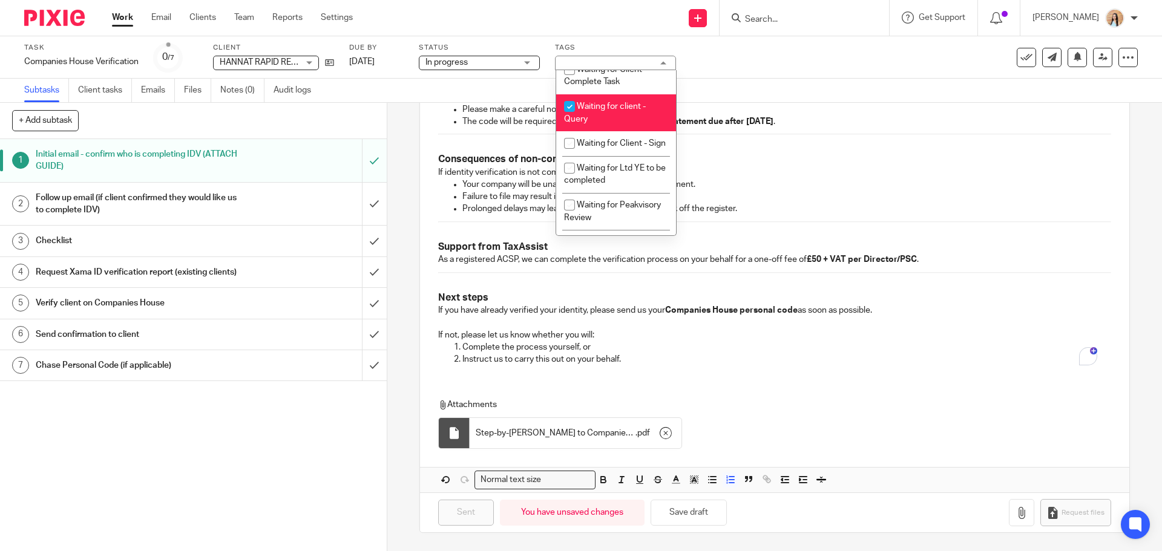
checkbox input "true"
click at [822, 157] on h3 "Consequences of non-compliance" at bounding box center [774, 159] width 672 height 13
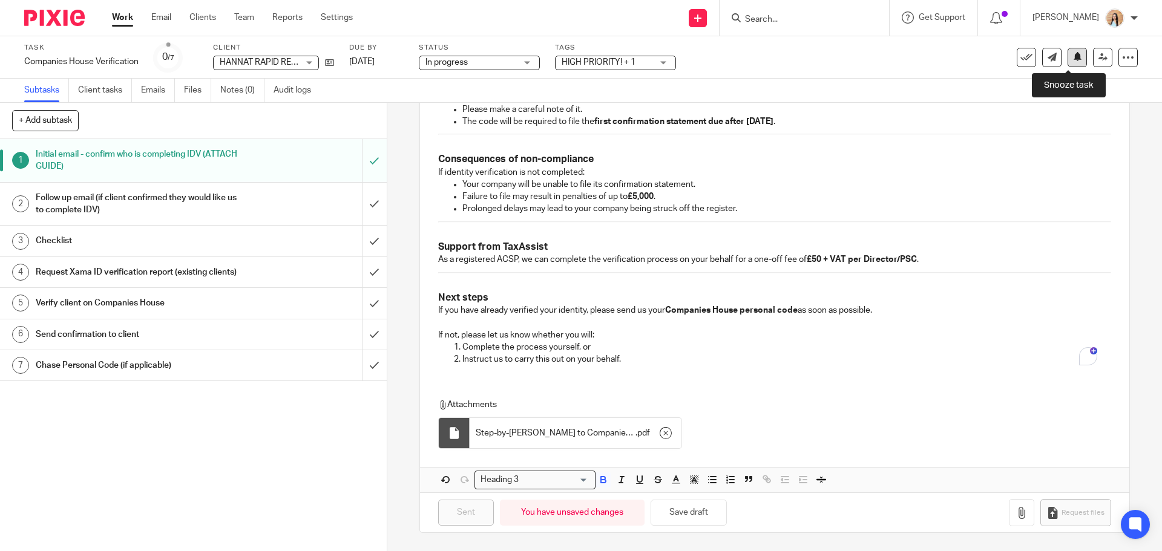
click at [1073, 61] on icon at bounding box center [1077, 56] width 9 height 9
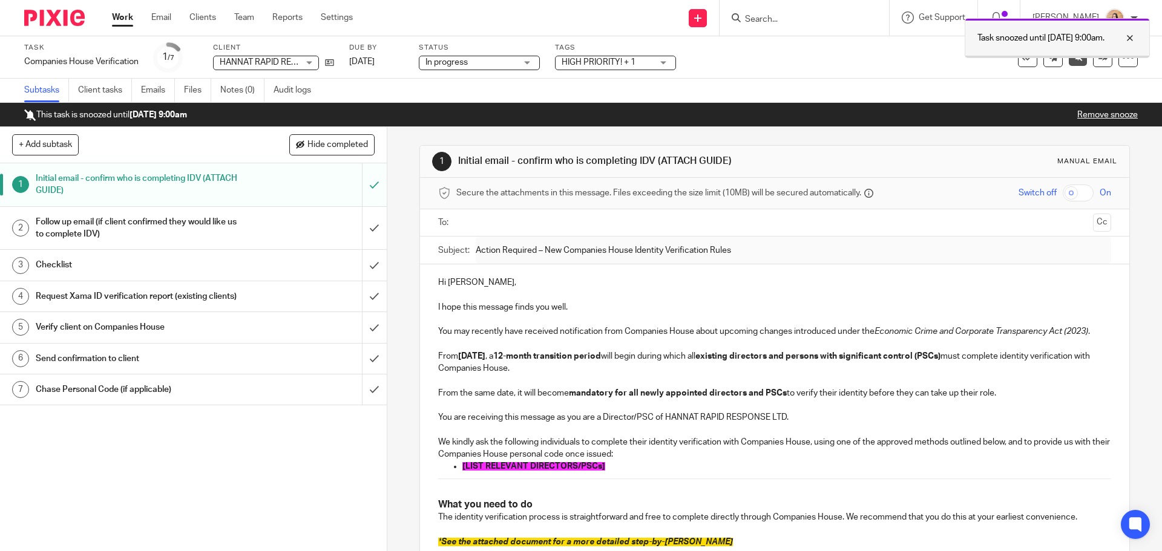
click at [1065, 54] on div "Task snoozed until 18 Oct 2025 9:00am." at bounding box center [1057, 38] width 185 height 40
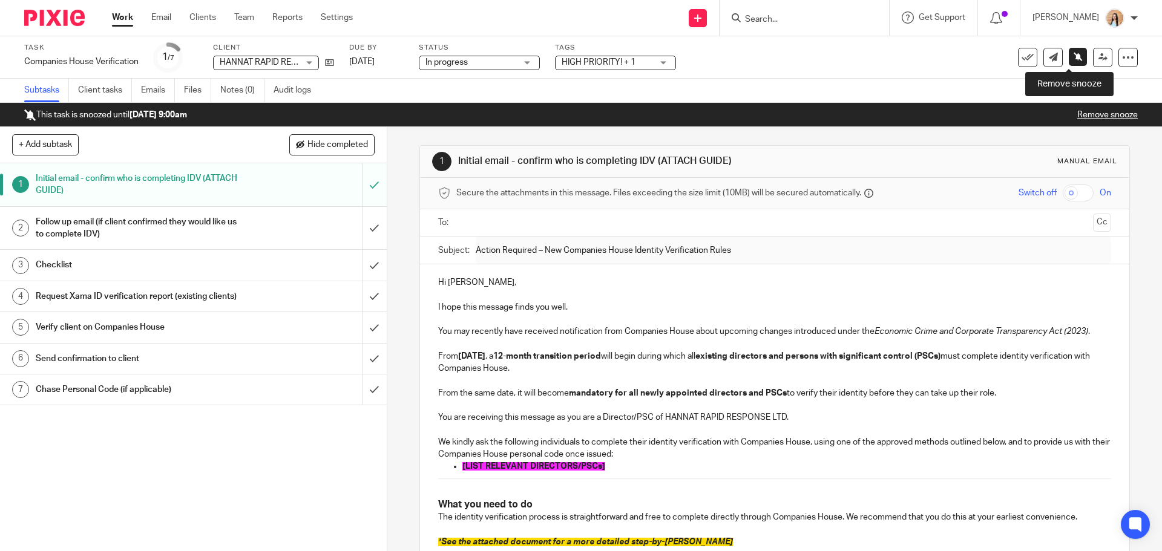
click at [1073, 52] on icon at bounding box center [1077, 56] width 9 height 9
click at [1069, 63] on link at bounding box center [1078, 57] width 18 height 18
click at [1073, 54] on icon at bounding box center [1077, 56] width 9 height 9
click at [1087, 110] on p "Remove snooze" at bounding box center [1107, 115] width 61 height 12
click at [1087, 114] on link "Remove snooze" at bounding box center [1107, 115] width 61 height 8
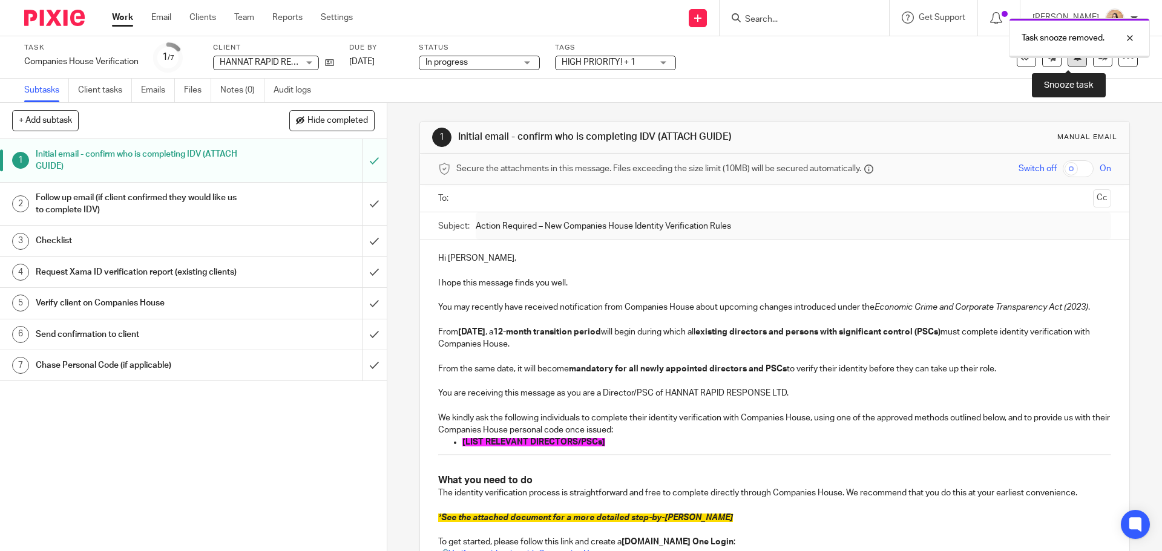
click at [1073, 61] on icon at bounding box center [1077, 56] width 9 height 9
click at [402, 269] on div "1 Initial email - confirm who is completing IDV (ATTACH GUIDE) Manual email Sec…" at bounding box center [774, 327] width 775 height 448
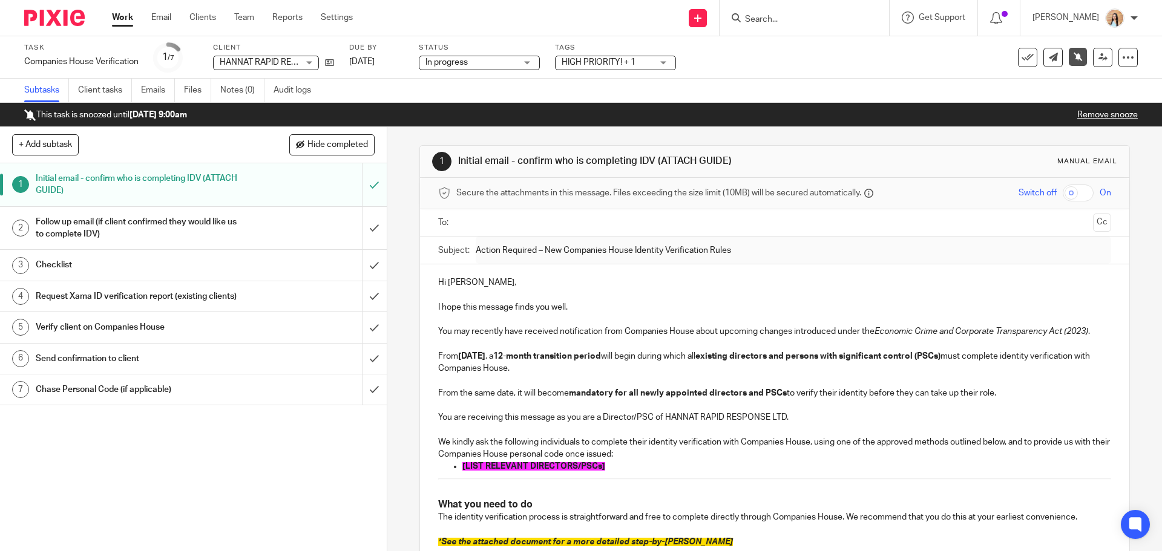
click at [831, 21] on input "Search" at bounding box center [798, 20] width 109 height 11
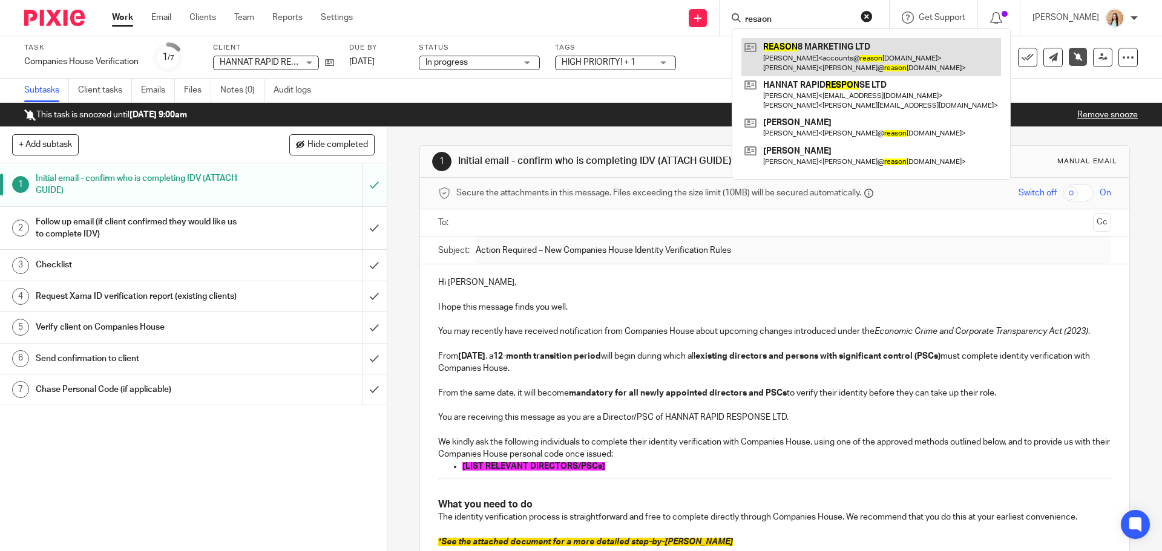
type input "resaon"
click at [828, 50] on link at bounding box center [871, 57] width 260 height 38
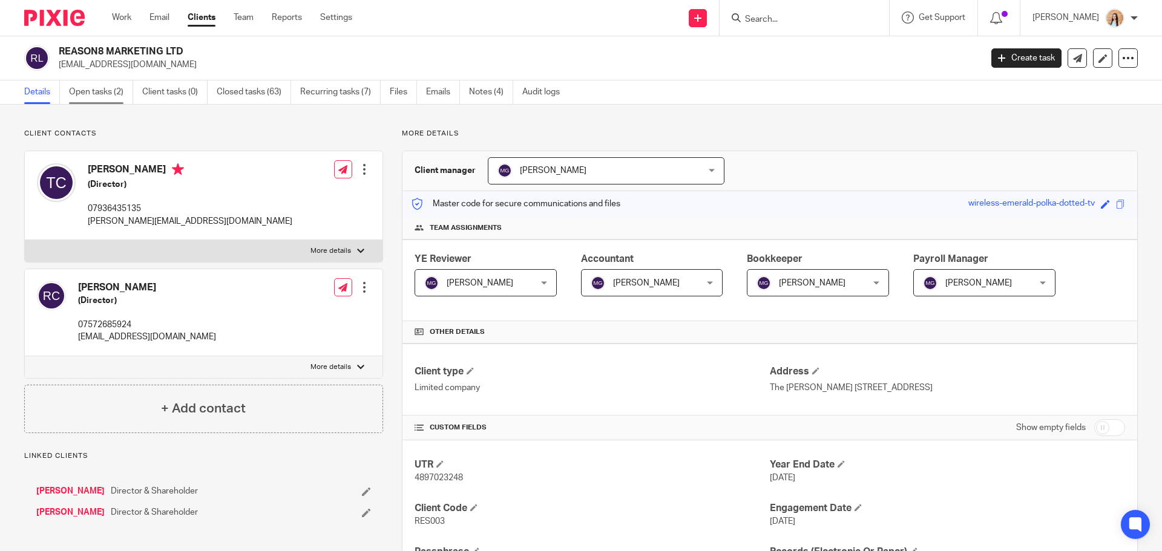
click at [105, 102] on link "Open tasks (2)" at bounding box center [101, 92] width 64 height 24
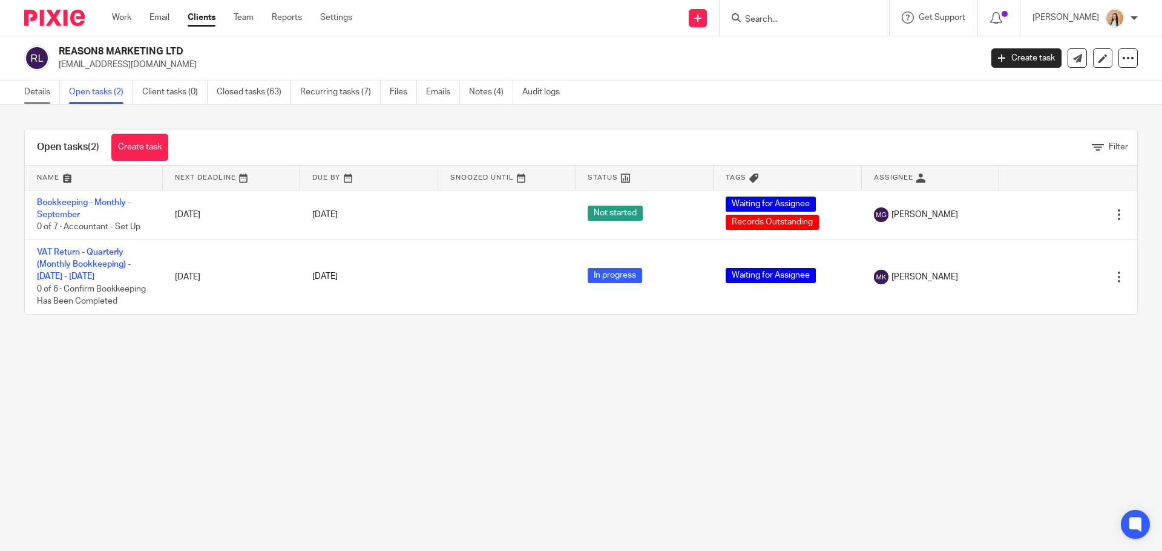
click at [45, 94] on link "Details" at bounding box center [42, 92] width 36 height 24
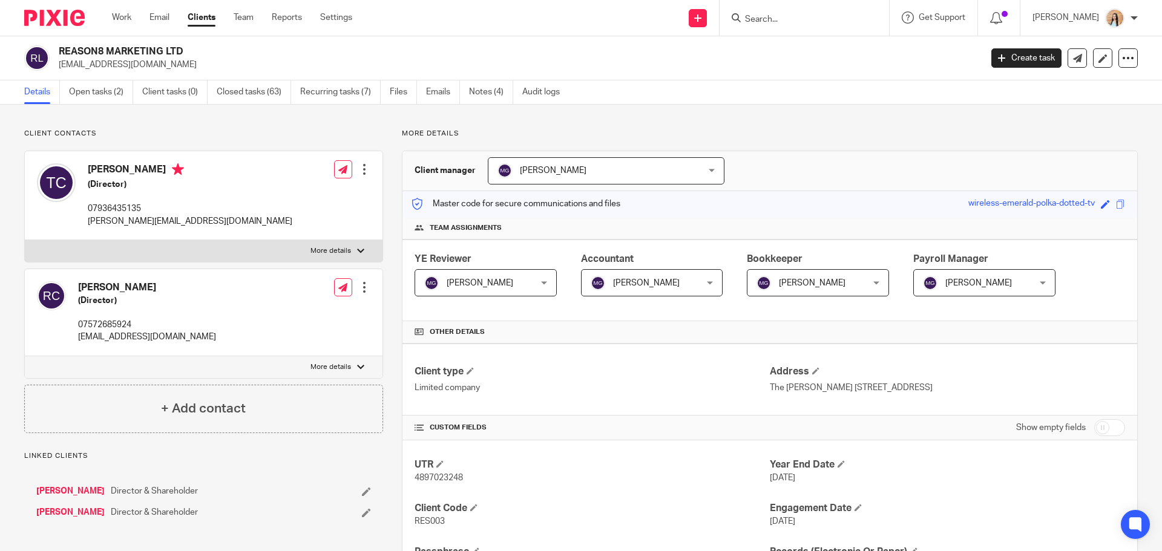
click at [323, 253] on p "More details" at bounding box center [330, 251] width 41 height 10
click at [25, 240] on input "More details" at bounding box center [24, 240] width 1 height 1
checkbox input "true"
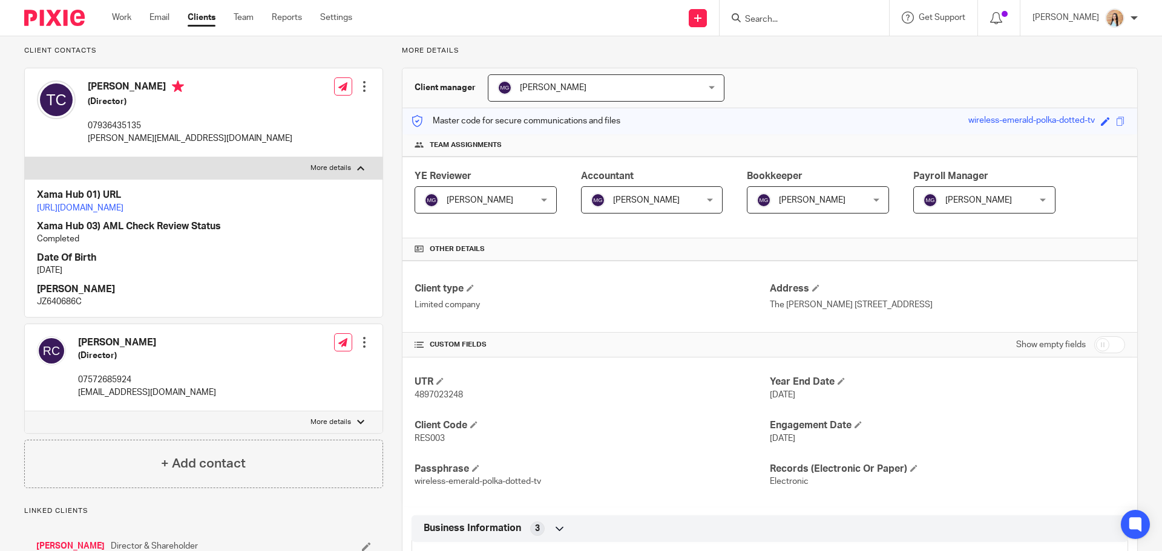
scroll to position [182, 0]
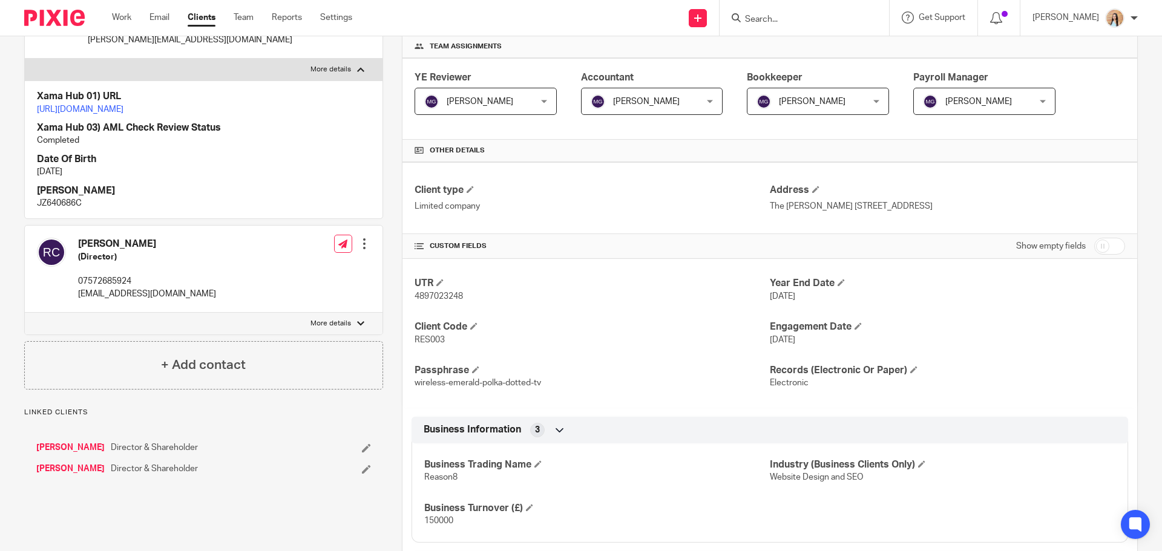
click at [323, 329] on p "More details" at bounding box center [330, 324] width 41 height 10
click at [25, 313] on input "More details" at bounding box center [24, 312] width 1 height 1
checkbox input "true"
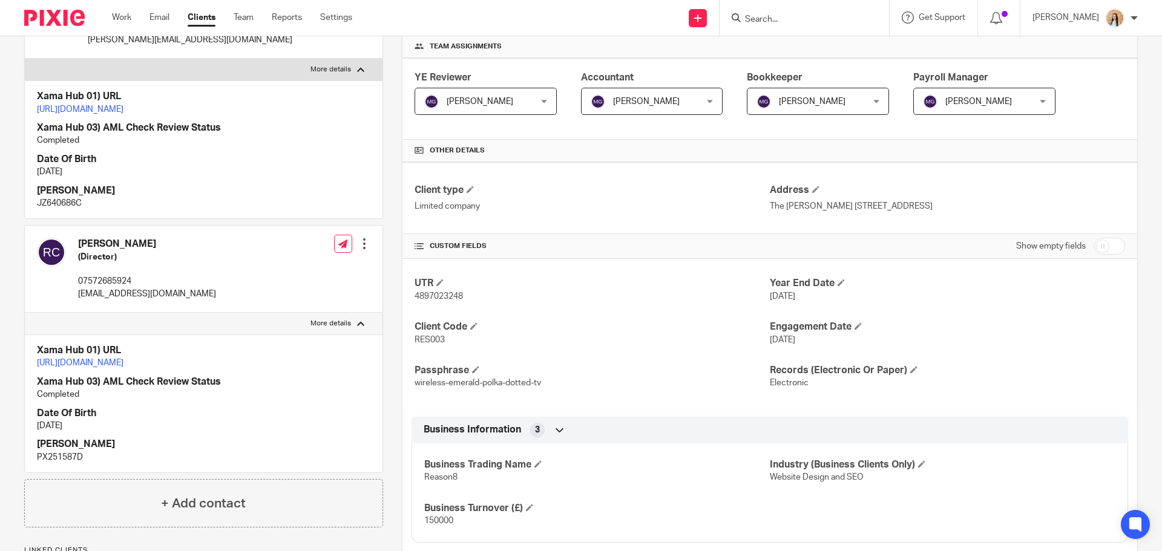
scroll to position [0, 0]
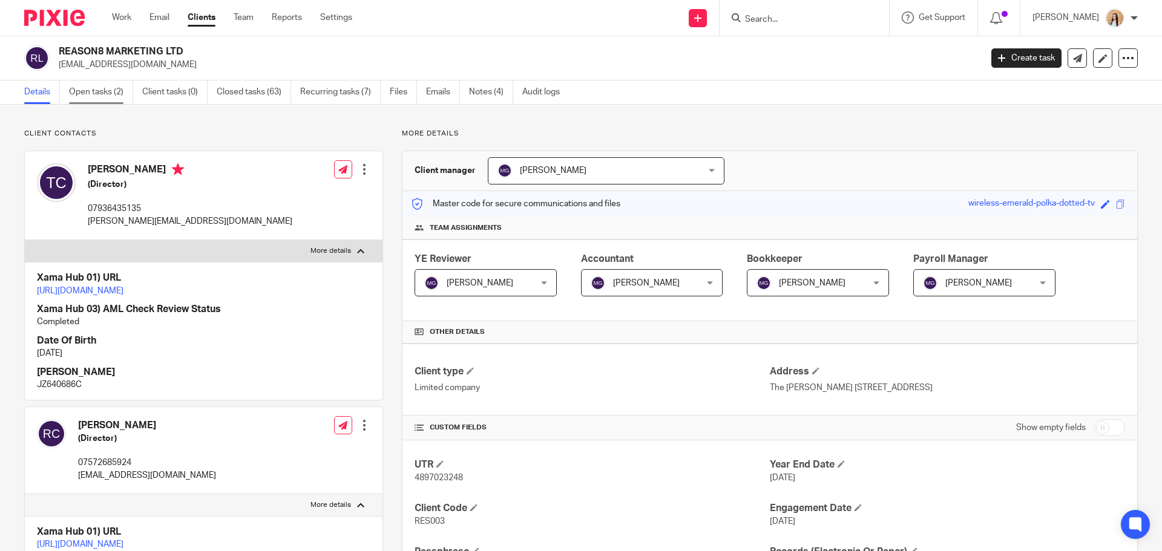
click at [91, 94] on link "Open tasks (2)" at bounding box center [101, 92] width 64 height 24
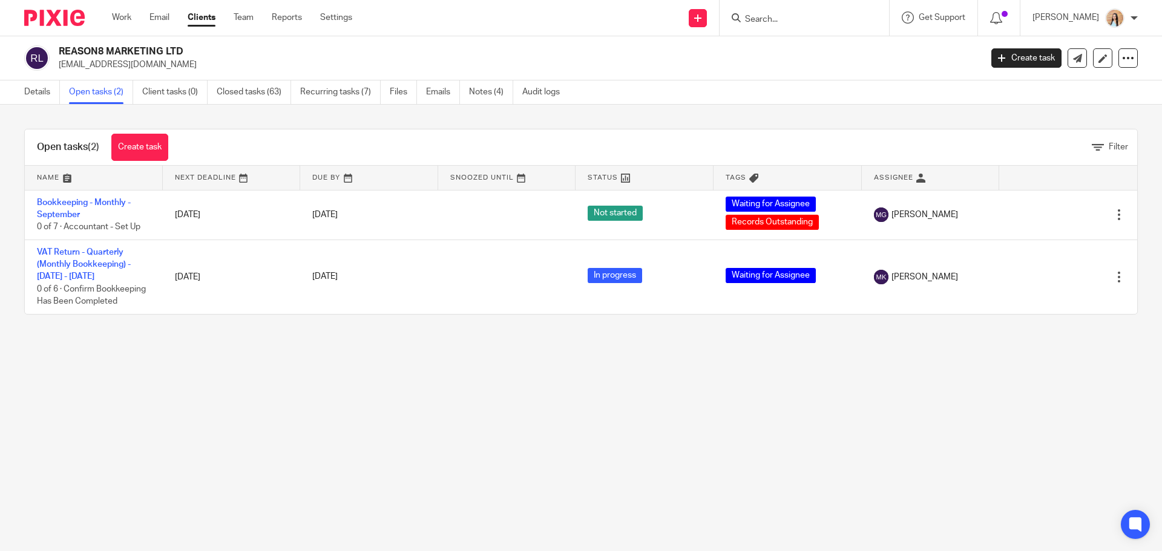
click at [171, 152] on div "Open tasks (2) Create task" at bounding box center [103, 147] width 156 height 36
click at [160, 146] on link "Create task" at bounding box center [139, 147] width 57 height 27
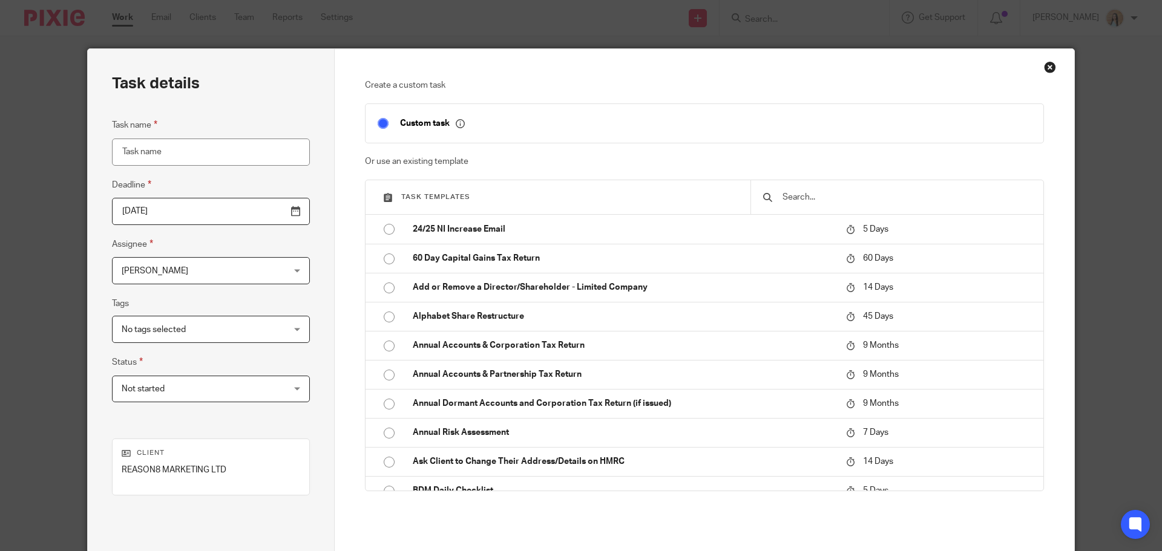
click at [806, 208] on div at bounding box center [896, 197] width 293 height 34
click at [813, 198] on input "text" at bounding box center [906, 197] width 250 height 13
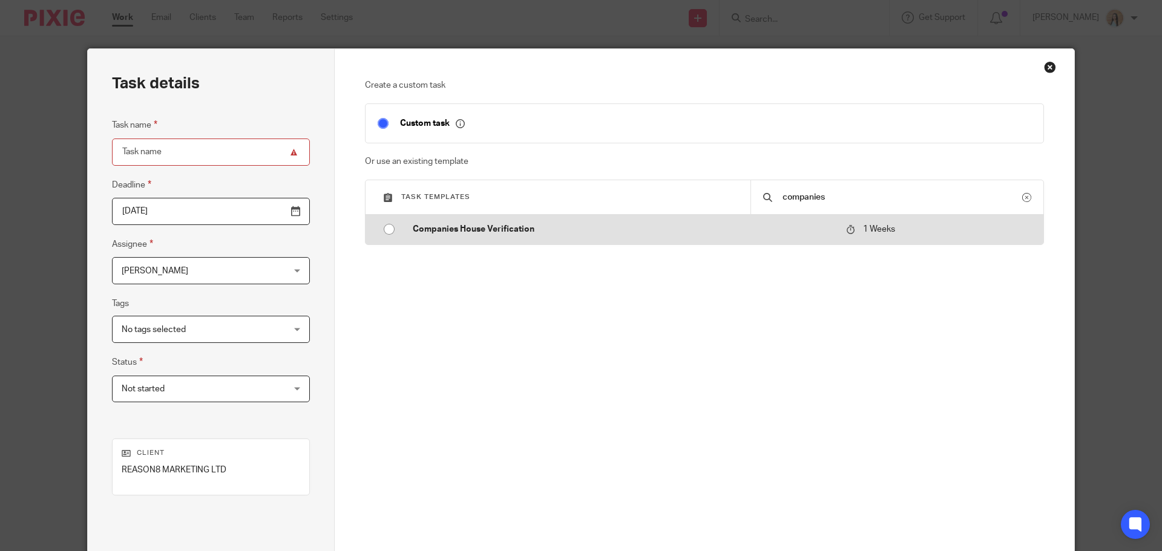
type input "companies"
click at [669, 241] on td "Companies House Verification" at bounding box center [620, 229] width 439 height 29
type input "2025-10-20"
type input "Companies House Verification"
checkbox input "false"
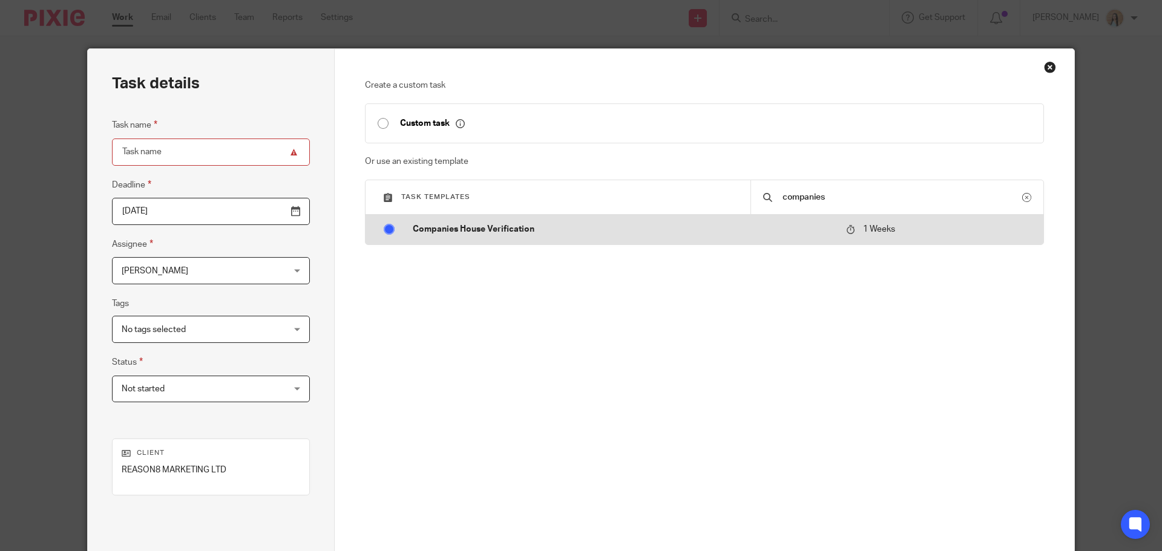
radio input "true"
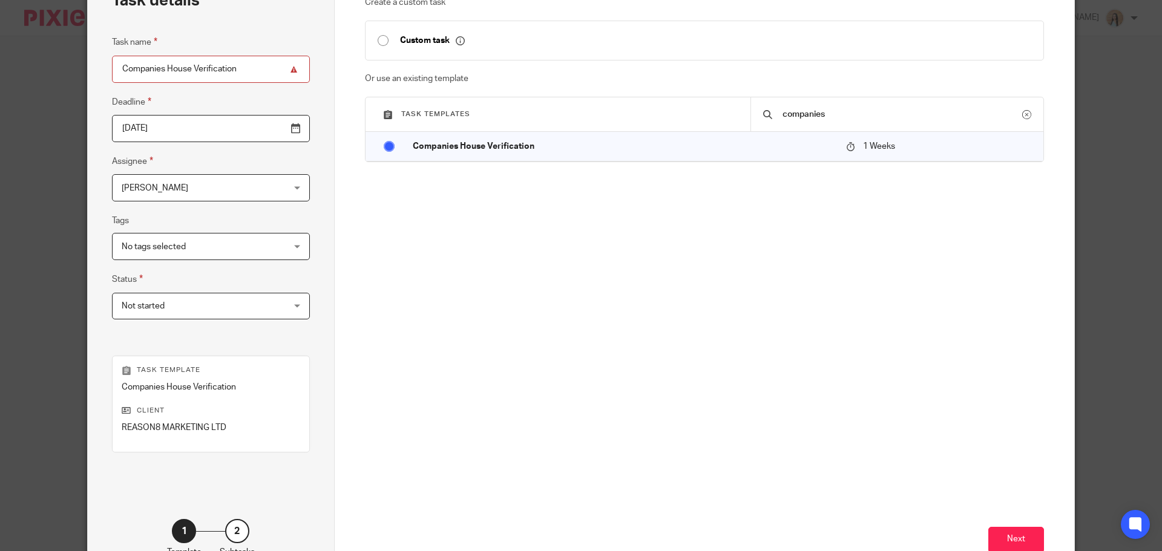
scroll to position [164, 0]
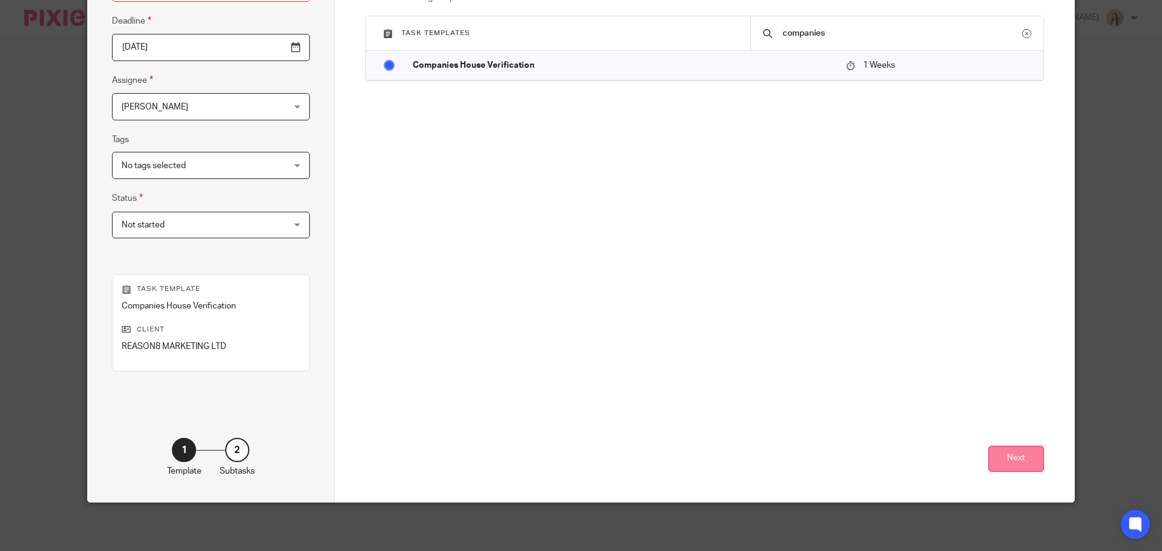
click at [1022, 465] on button "Next" at bounding box center [1016, 459] width 56 height 26
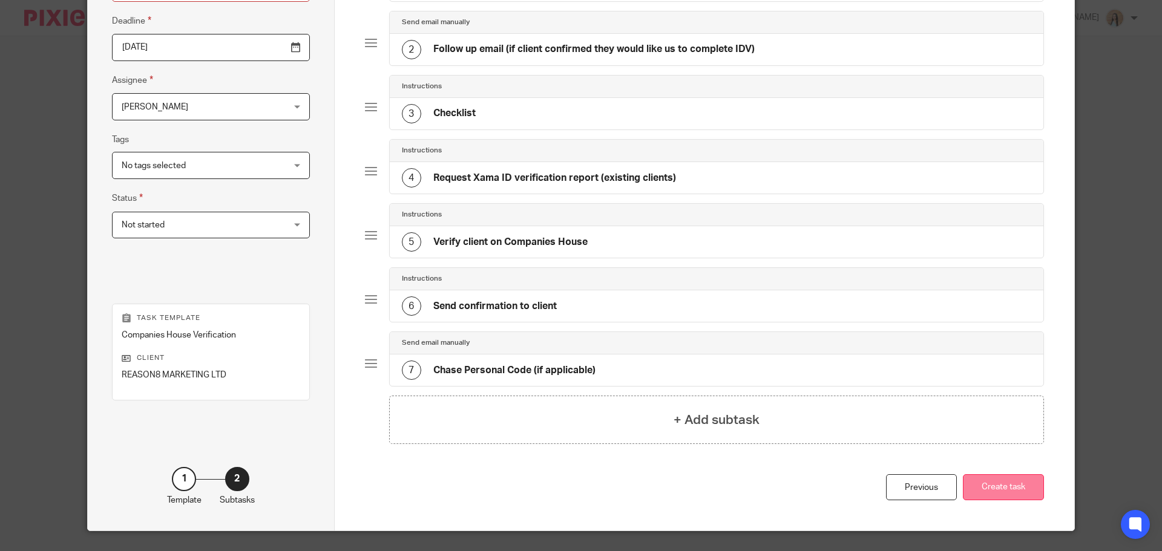
click at [981, 491] on button "Create task" at bounding box center [1003, 487] width 81 height 26
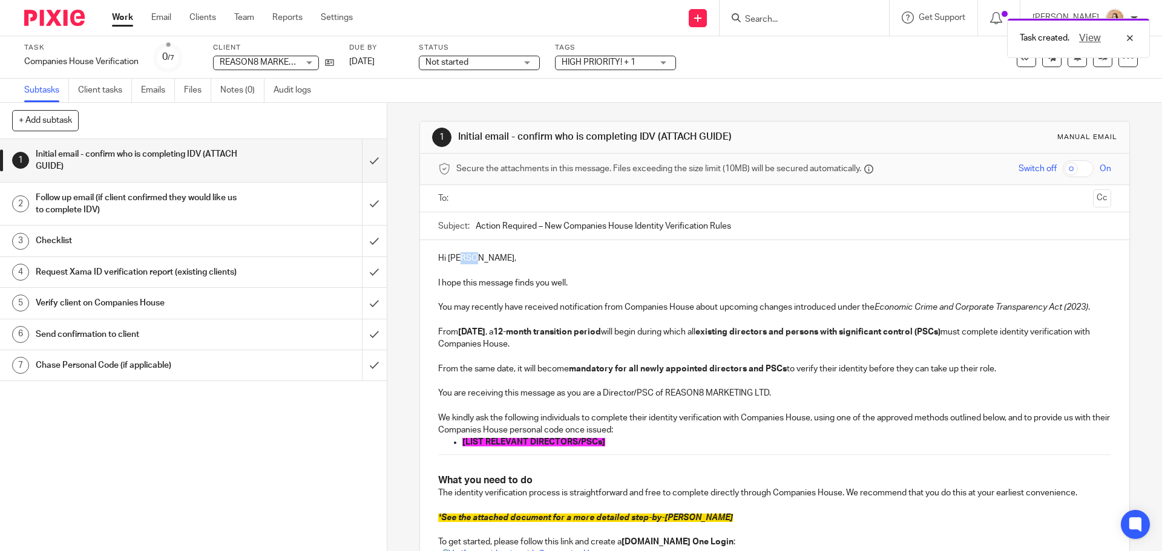
drag, startPoint x: 474, startPoint y: 257, endPoint x: 457, endPoint y: 258, distance: 17.0
click at [457, 258] on p "Hi Thomas," at bounding box center [774, 258] width 672 height 12
click at [496, 195] on input "text" at bounding box center [773, 199] width 627 height 14
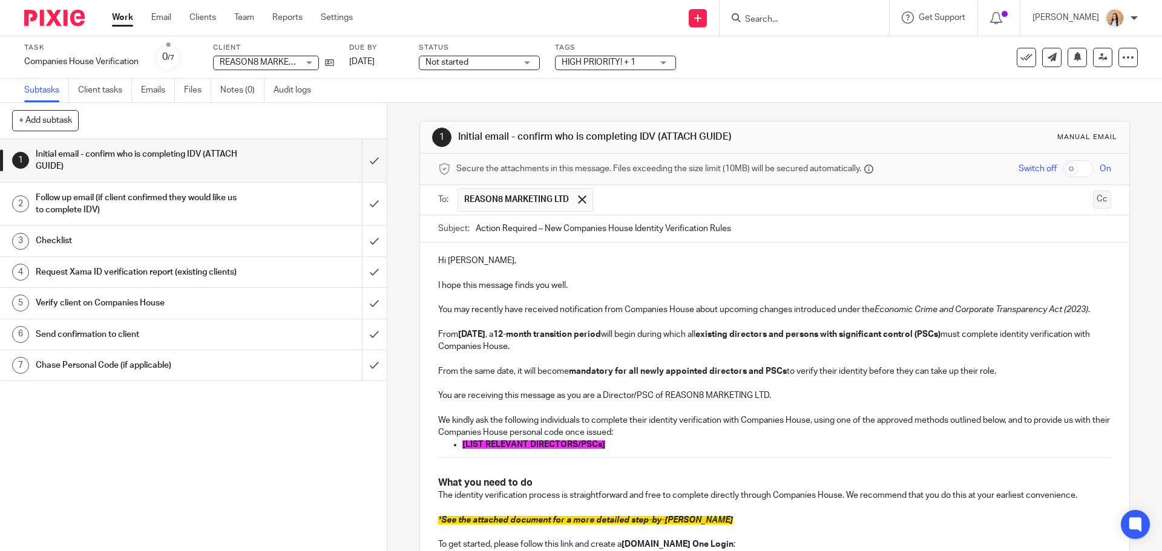
click at [1093, 200] on button "Cc" at bounding box center [1102, 200] width 18 height 18
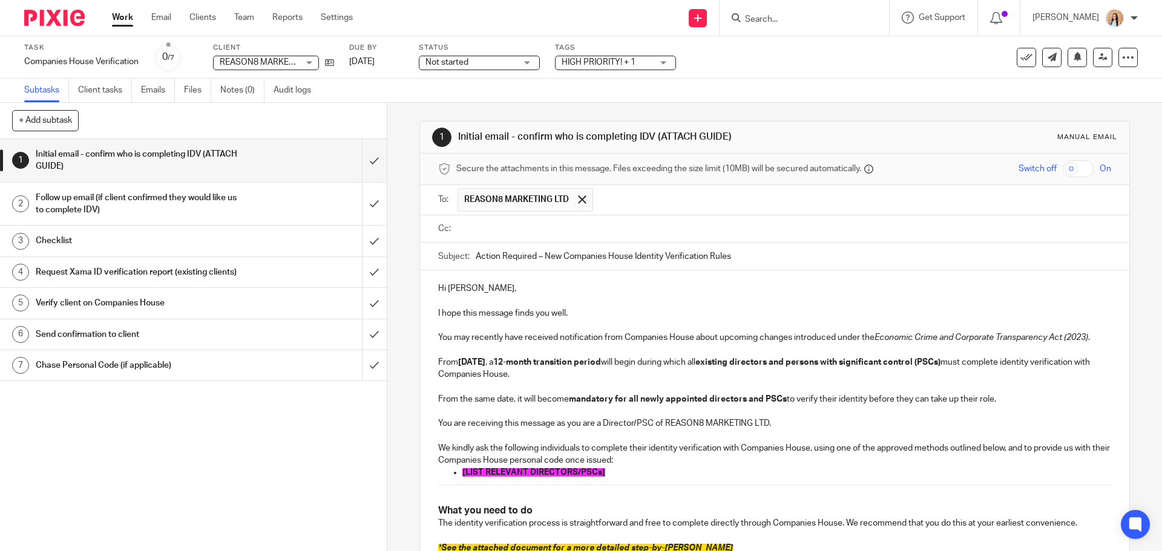
click at [545, 224] on input "text" at bounding box center [782, 229] width 645 height 14
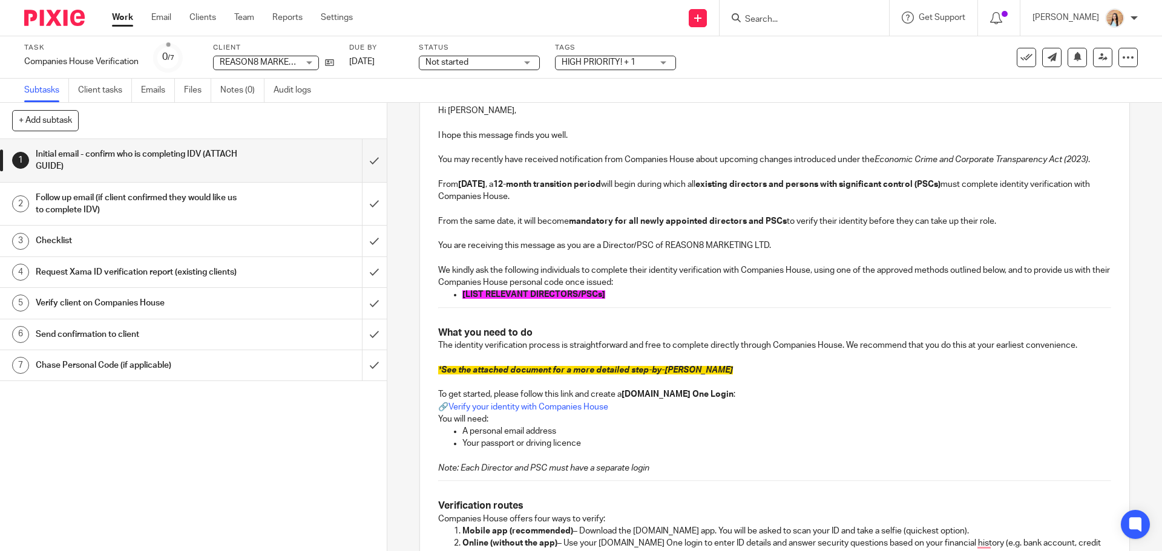
scroll to position [182, 0]
click at [594, 295] on span "[LIST RELEVANT DIRECTORS/PSCs]" at bounding box center [533, 293] width 143 height 8
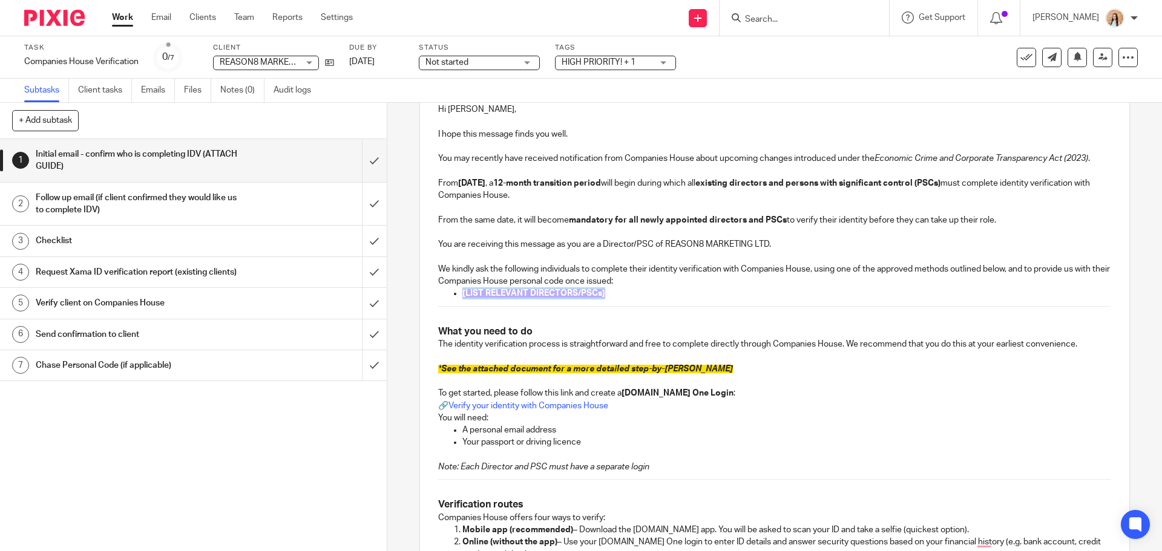
click at [594, 295] on span "[LIST RELEVANT DIRECTORS/PSCs]" at bounding box center [533, 293] width 143 height 8
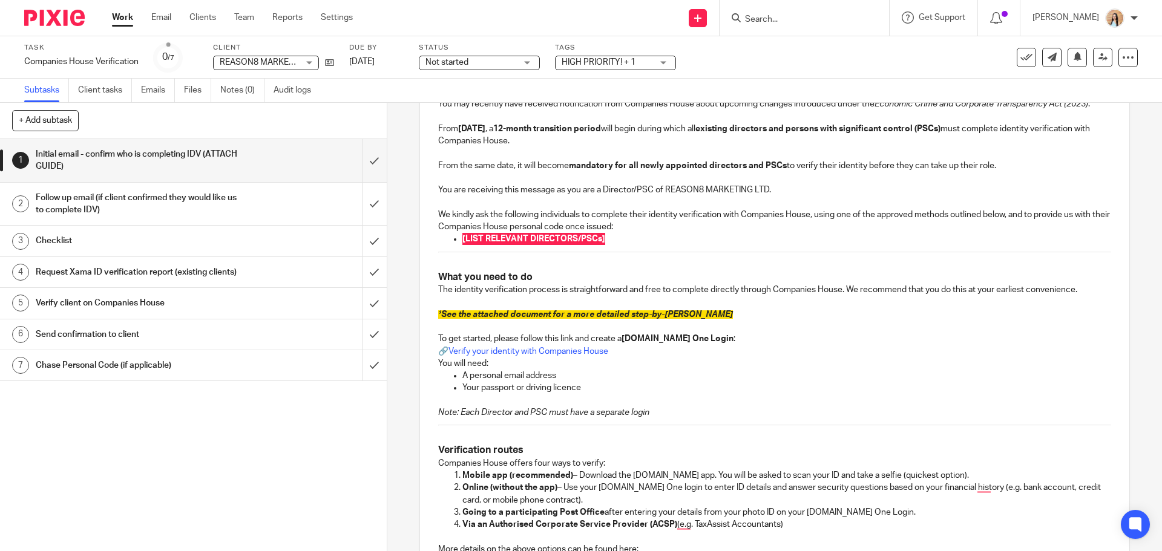
scroll to position [242, 0]
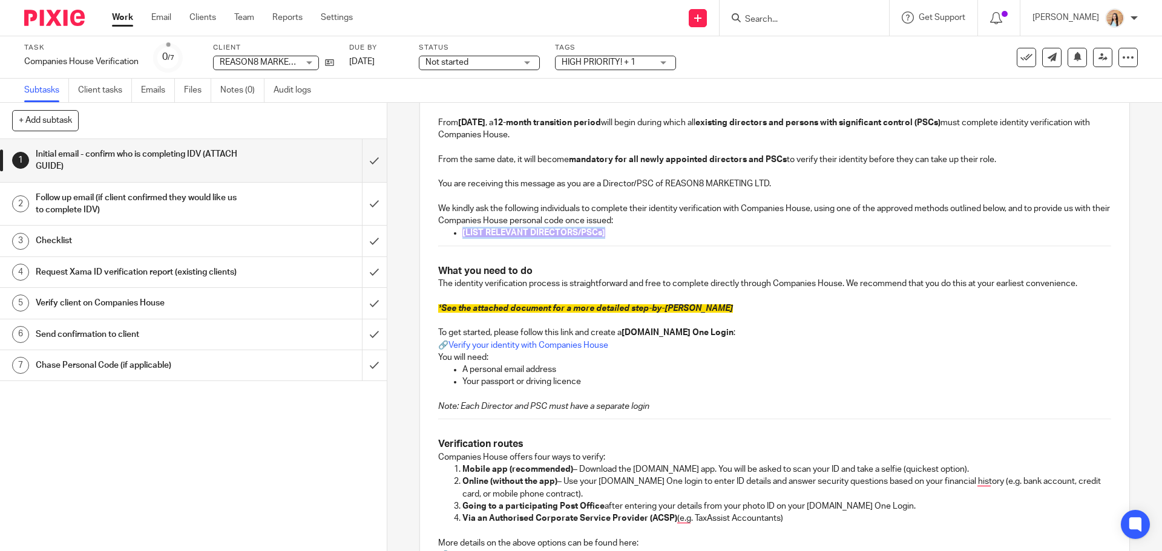
click at [606, 232] on p "[LIST RELEVANT DIRECTORS/PSCs]" at bounding box center [786, 233] width 648 height 12
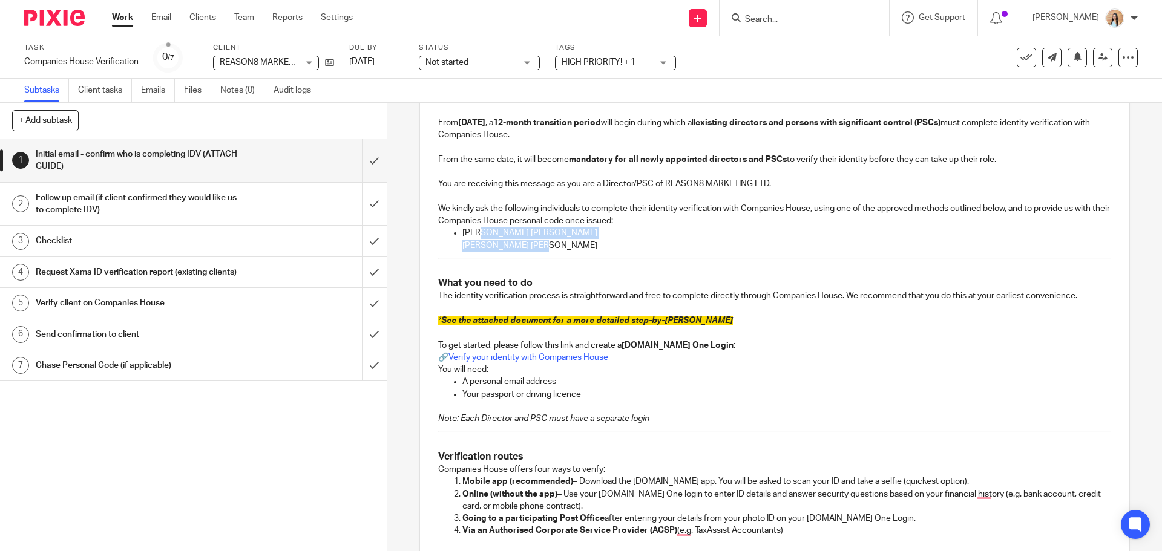
drag, startPoint x: 538, startPoint y: 247, endPoint x: 472, endPoint y: 232, distance: 67.7
click at [475, 234] on li "Rachel Joanne Clarke Thomas Paul Clarke" at bounding box center [786, 239] width 648 height 25
click at [442, 249] on ul "Rachel Joanne Clarke Thomas Paul Clarke" at bounding box center [774, 239] width 672 height 25
drag, startPoint x: 552, startPoint y: 246, endPoint x: 459, endPoint y: 233, distance: 94.1
click at [459, 233] on ul "Rachel Joanne Clarke Thomas Paul Clarke" at bounding box center [774, 239] width 672 height 25
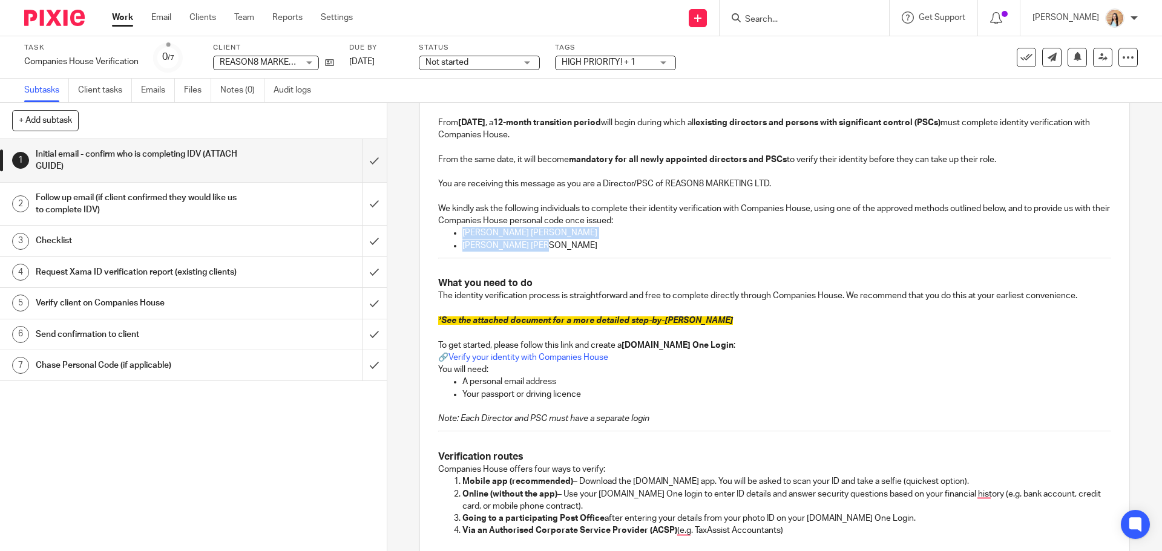
scroll to position [720, 0]
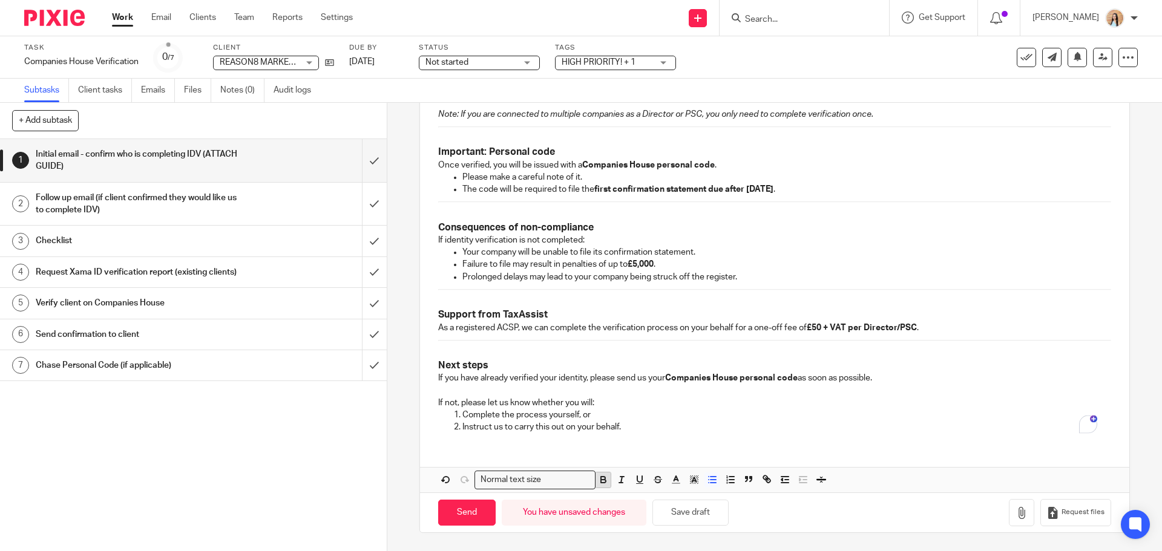
click at [603, 480] on icon "button" at bounding box center [603, 479] width 11 height 11
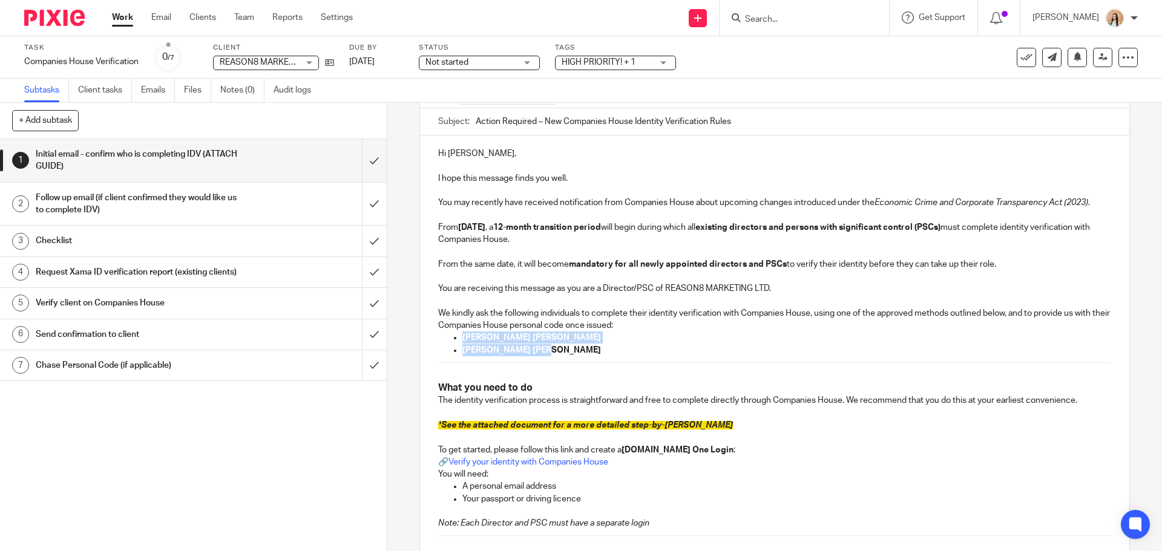
scroll to position [303, 0]
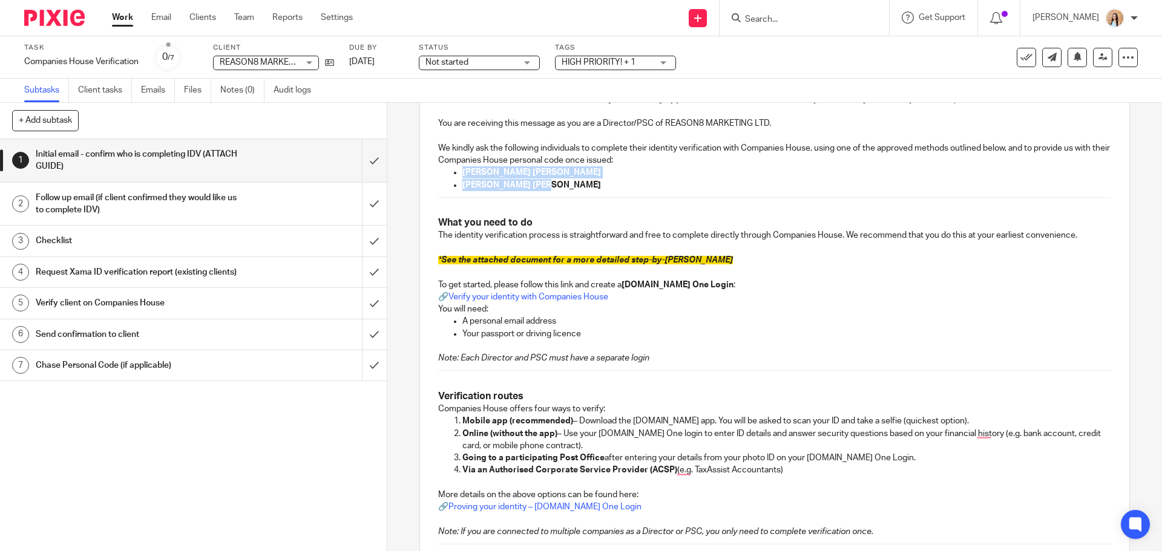
click at [660, 286] on strong "[DOMAIN_NAME] One Login" at bounding box center [677, 285] width 112 height 8
click at [641, 264] on span "See the attached document for a more detailed step-by-[PERSON_NAME]" at bounding box center [587, 260] width 292 height 8
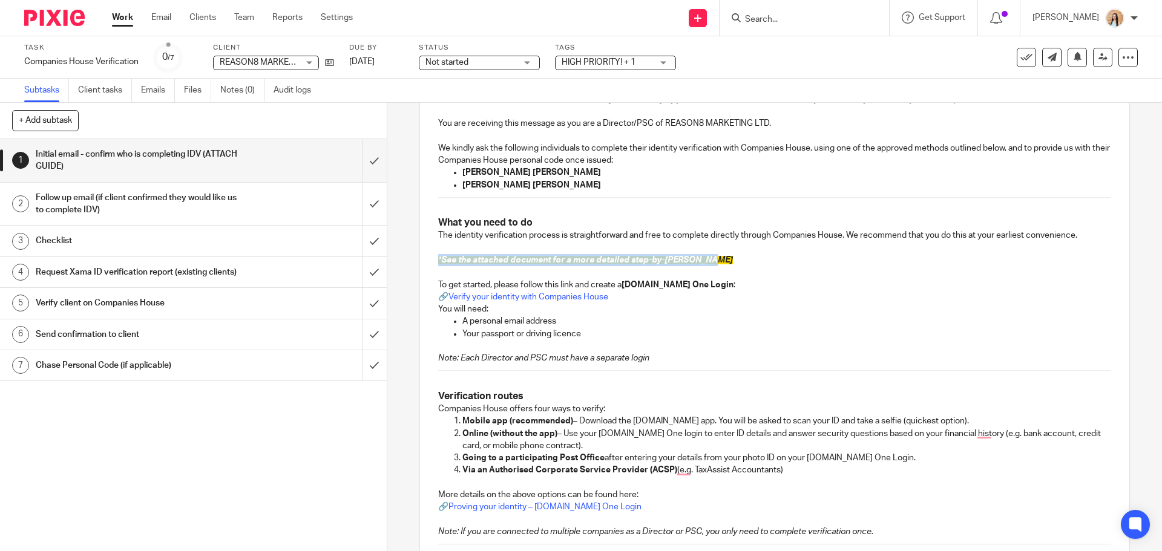
click at [641, 264] on span "See the attached document for a more detailed step-by-[PERSON_NAME]" at bounding box center [587, 260] width 292 height 8
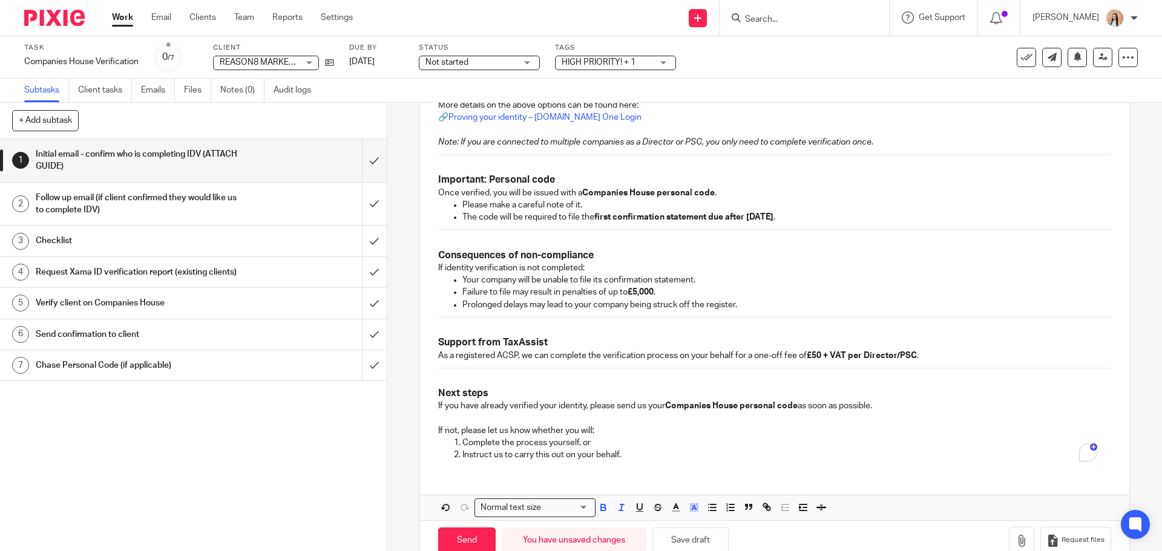
scroll to position [720, 0]
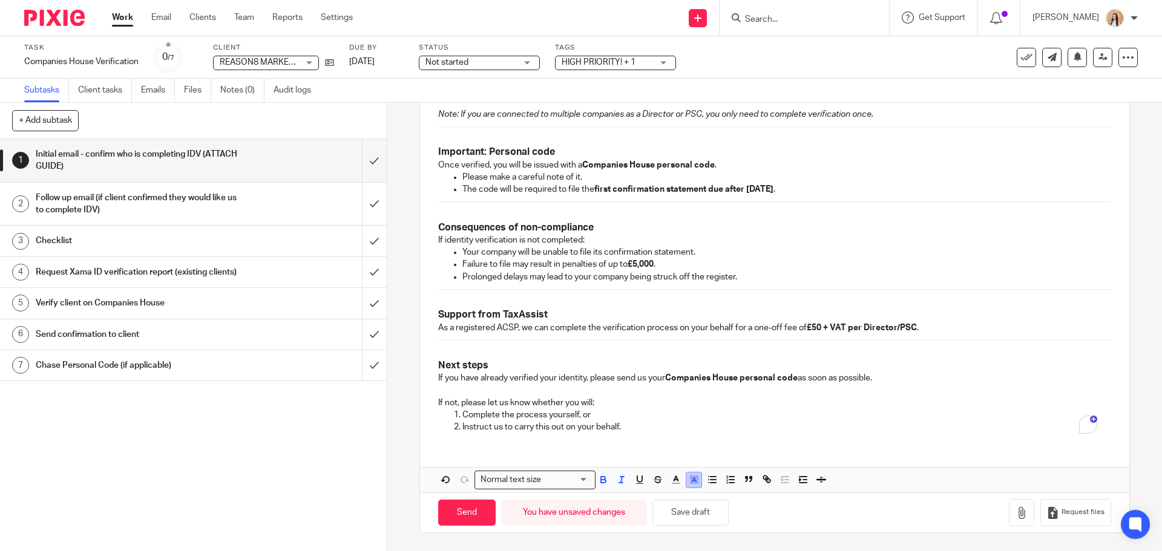
click at [695, 484] on icon "button" at bounding box center [694, 479] width 11 height 11
click at [663, 497] on li "color:#FFFFFF" at bounding box center [667, 495] width 9 height 9
click at [686, 415] on p "Complete the process yourself, or" at bounding box center [786, 415] width 648 height 12
click at [1009, 517] on button "button" at bounding box center [1021, 512] width 25 height 27
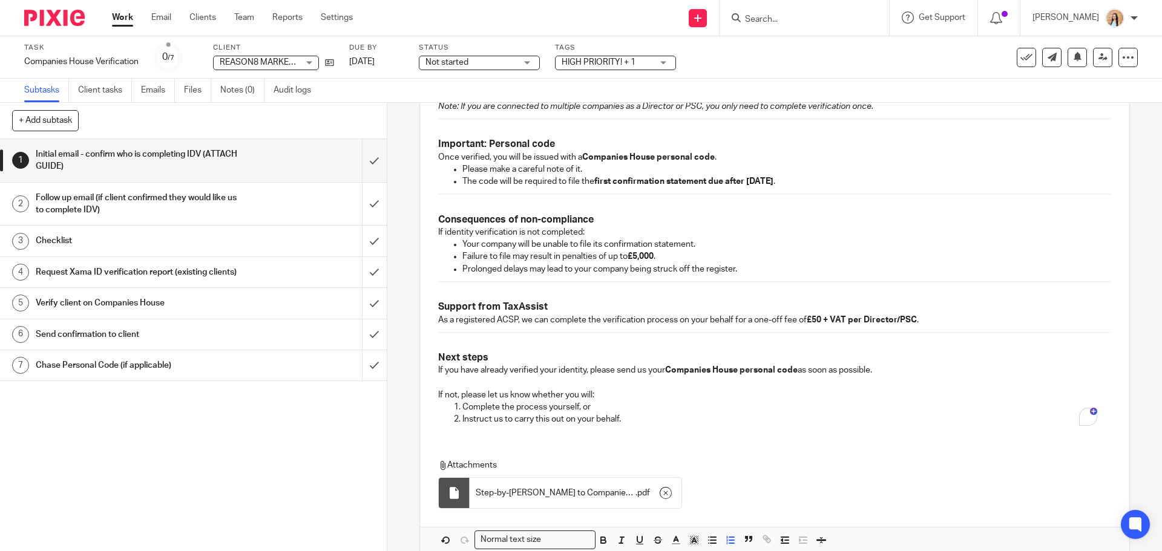
scroll to position [788, 0]
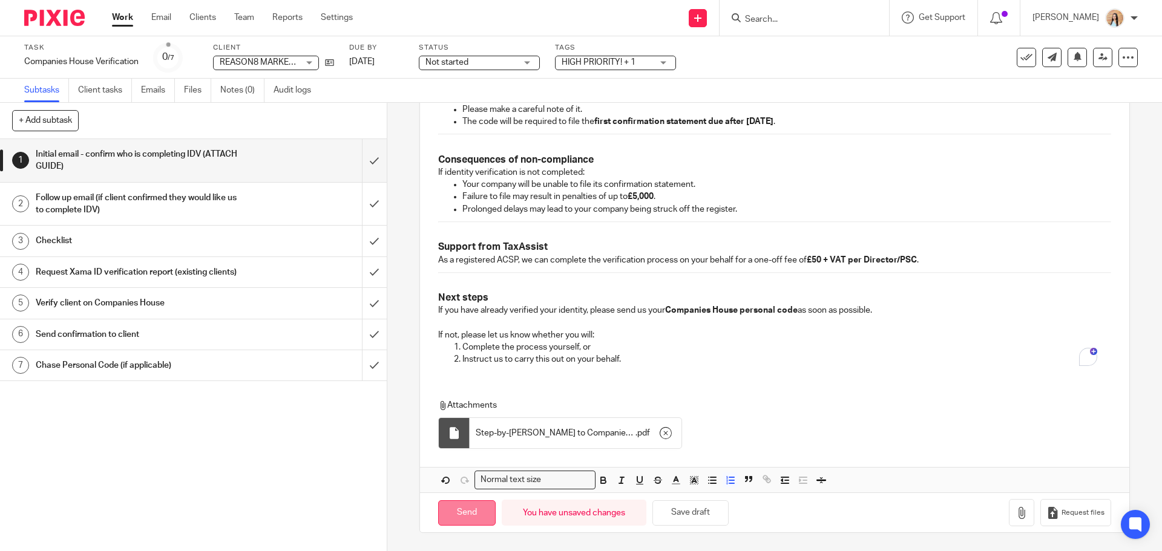
click at [474, 513] on input "Send" at bounding box center [466, 513] width 57 height 26
type input "Sent"
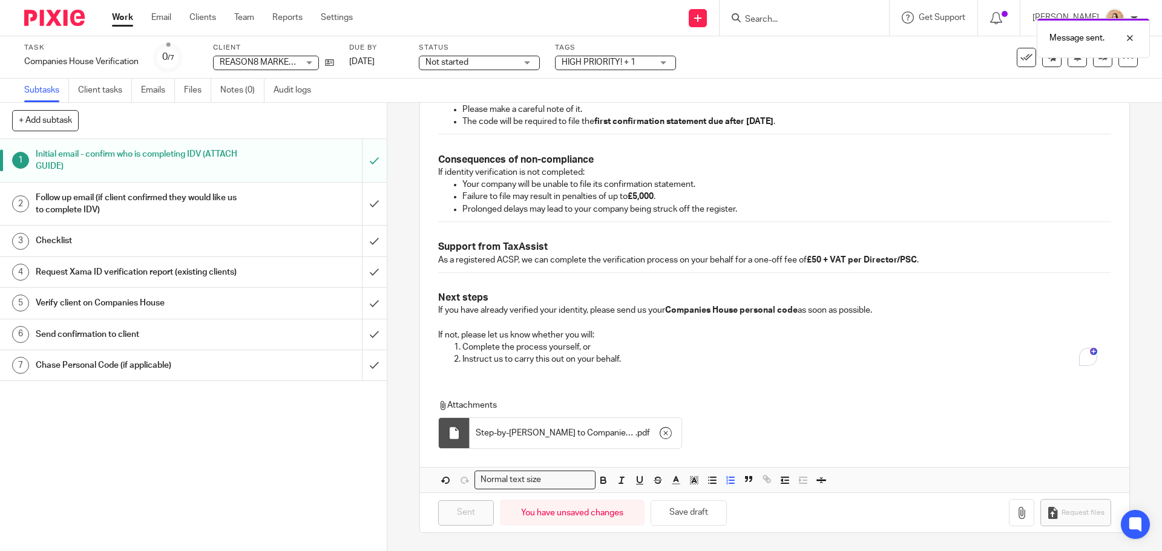
drag, startPoint x: 533, startPoint y: 57, endPoint x: 521, endPoint y: 76, distance: 21.8
click at [533, 57] on div "Not started Not started" at bounding box center [479, 63] width 121 height 15
click at [491, 98] on li "In progress" at bounding box center [480, 106] width 120 height 25
click at [622, 75] on div "Task Companies House Verification Save Companies House Verification 0 /7 Client…" at bounding box center [581, 57] width 1162 height 42
click at [627, 64] on span "HIGH PRIORITY! + 1" at bounding box center [599, 62] width 74 height 8
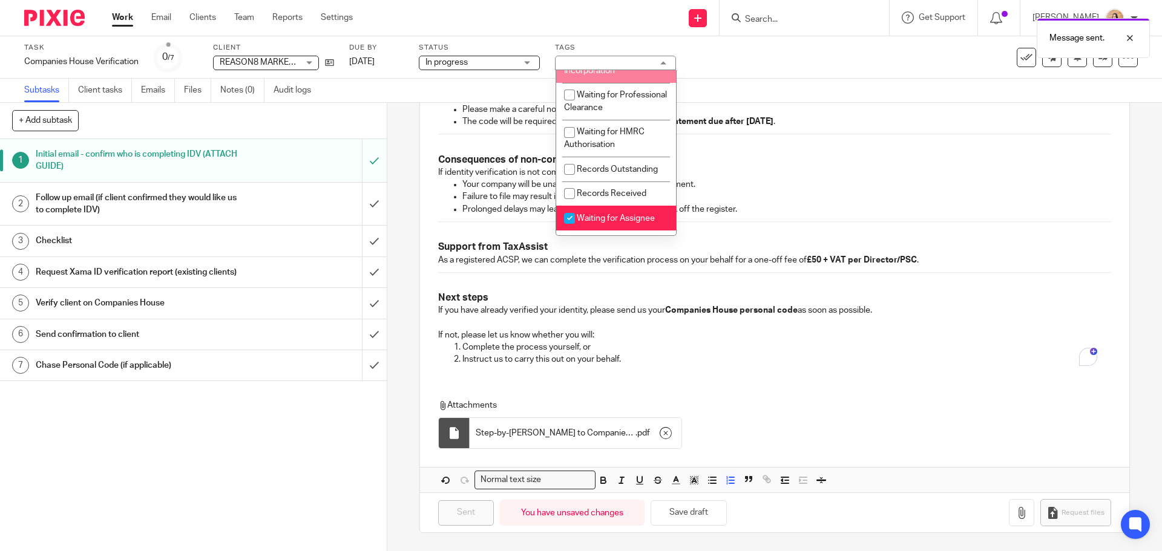
scroll to position [121, 0]
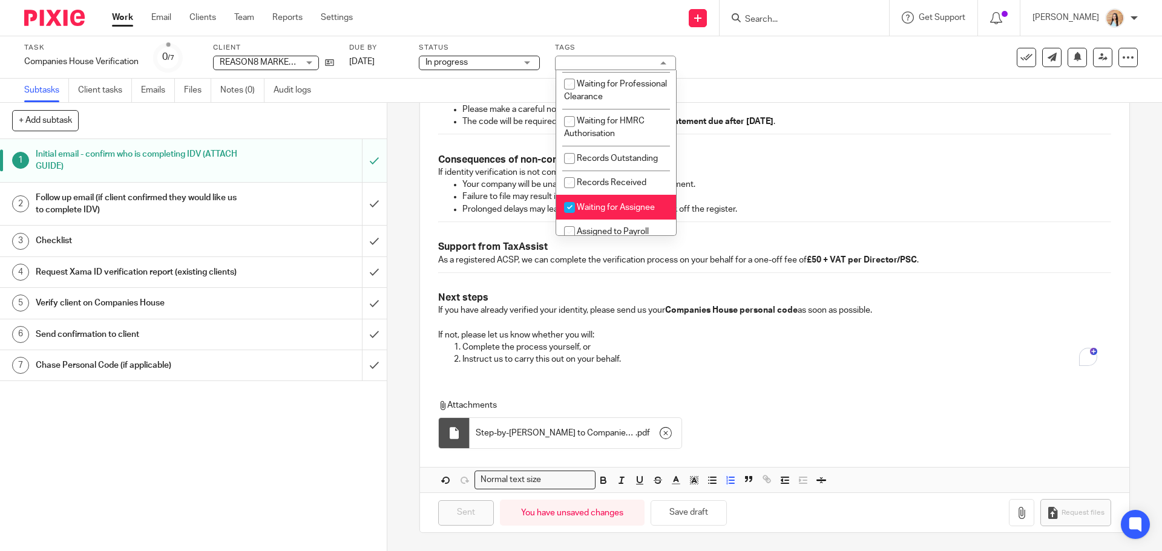
click at [615, 209] on li "Waiting for Assignee" at bounding box center [616, 207] width 120 height 25
checkbox input "false"
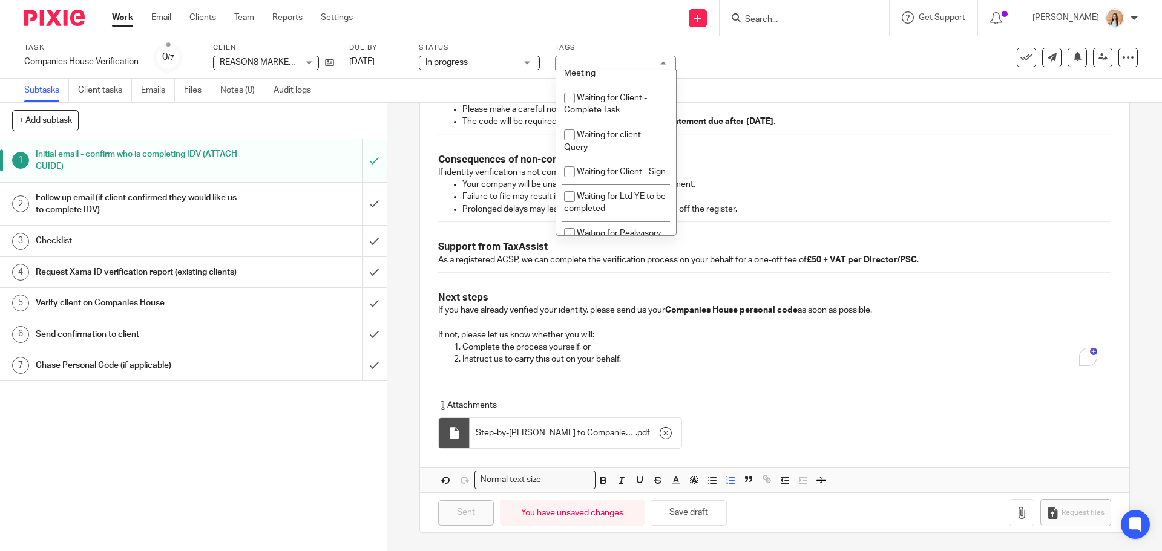
scroll to position [666, 0]
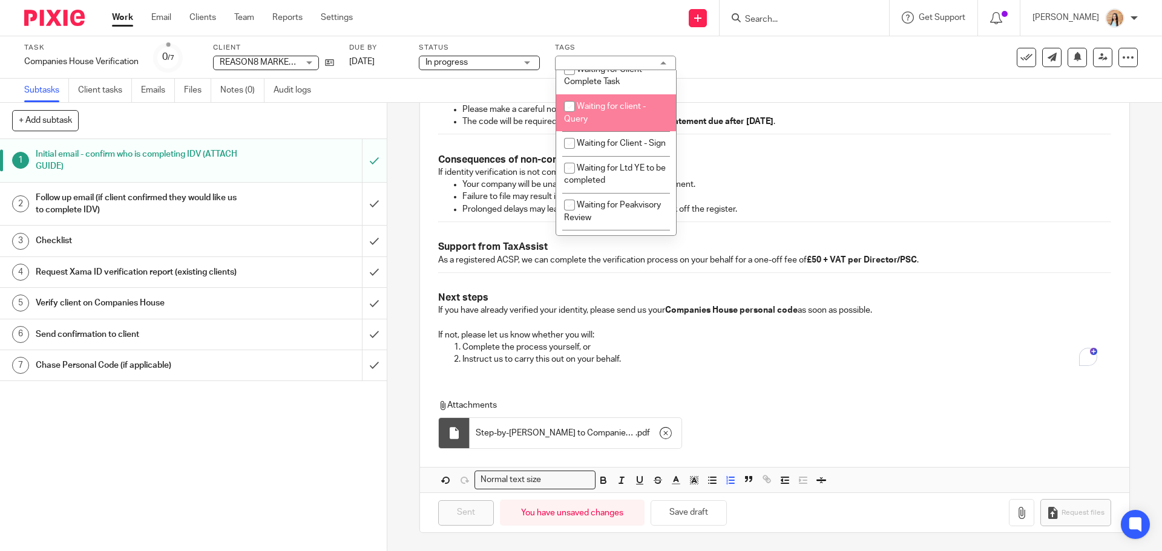
click at [611, 123] on li "Waiting for client - Query" at bounding box center [616, 112] width 120 height 37
checkbox input "true"
click at [850, 86] on div "Subtasks Client tasks Emails Files Notes (0) Audit logs" at bounding box center [581, 91] width 1162 height 24
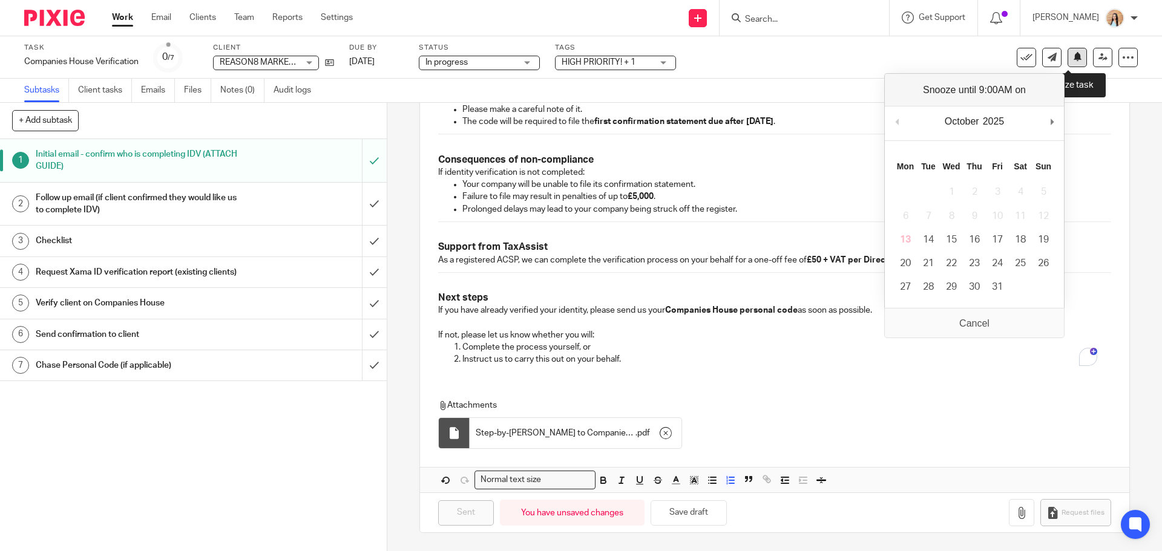
click at [1067, 65] on button at bounding box center [1076, 57] width 19 height 19
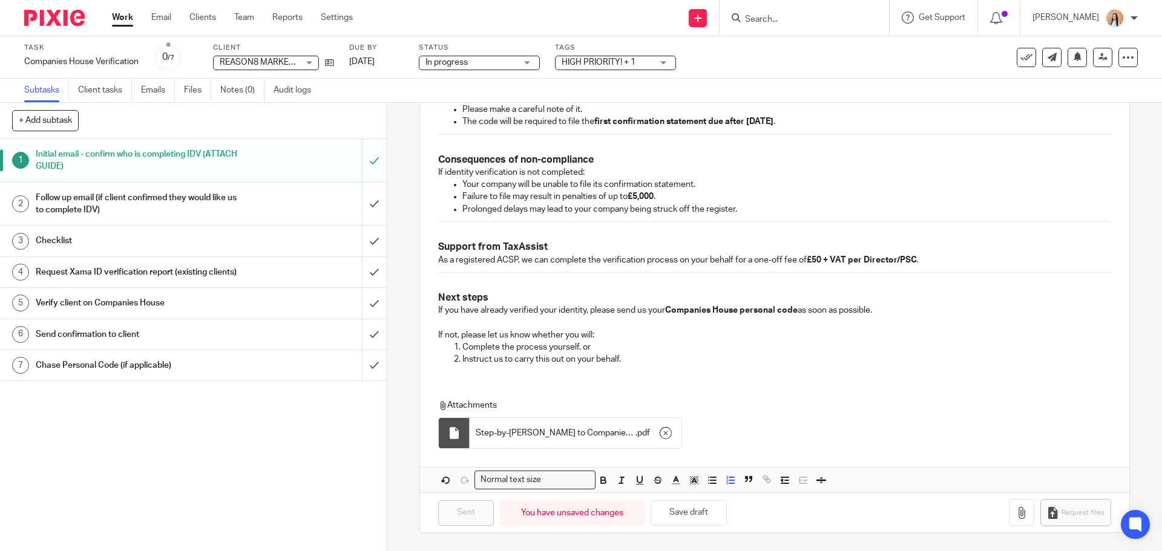
click at [915, 189] on p "Your company will be unable to file its confirmation statement." at bounding box center [786, 185] width 648 height 12
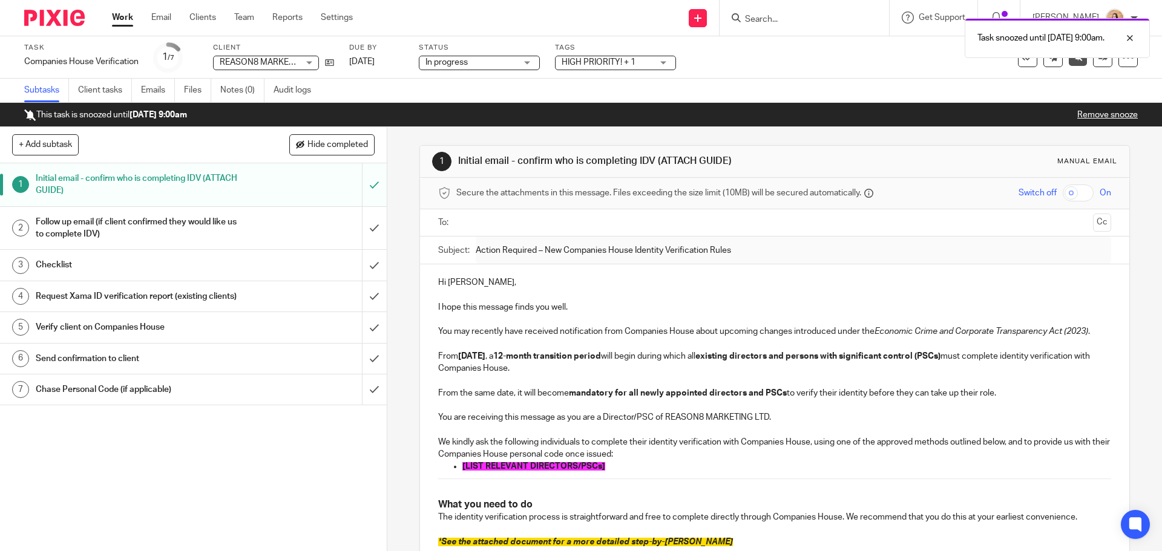
drag, startPoint x: 848, startPoint y: 19, endPoint x: 798, endPoint y: 24, distance: 51.1
click at [848, 19] on div "Task snoozed until [DATE] 9:00am." at bounding box center [865, 35] width 569 height 46
click at [804, 15] on div "Task snoozed until [DATE] 9:00am." at bounding box center [865, 35] width 569 height 46
click at [804, 16] on input "Search" at bounding box center [798, 20] width 109 height 11
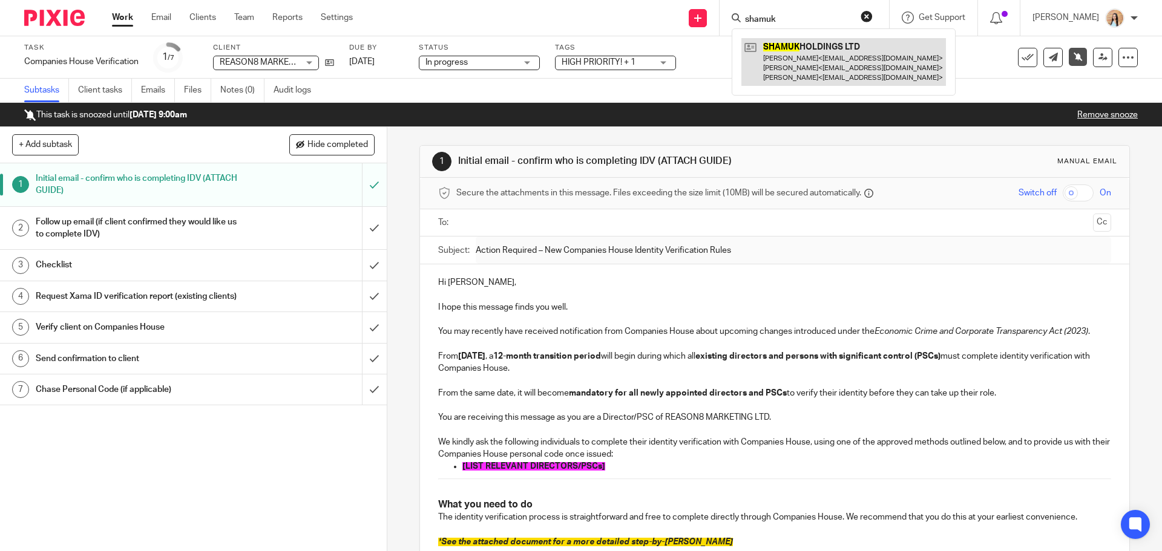
type input "shamuk"
click at [830, 67] on link at bounding box center [843, 62] width 205 height 48
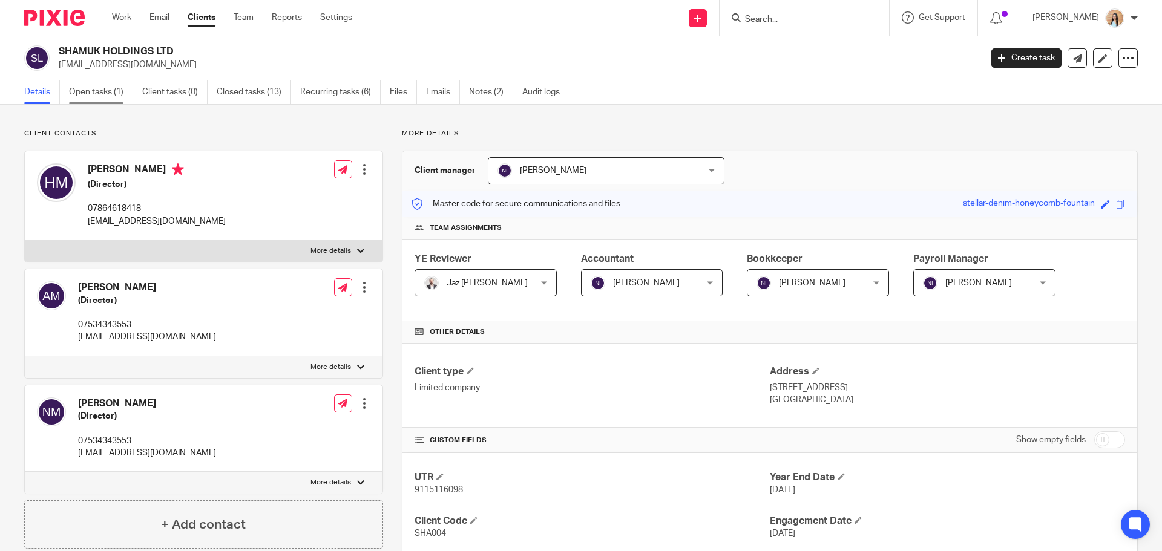
click at [96, 96] on link "Open tasks (1)" at bounding box center [101, 92] width 64 height 24
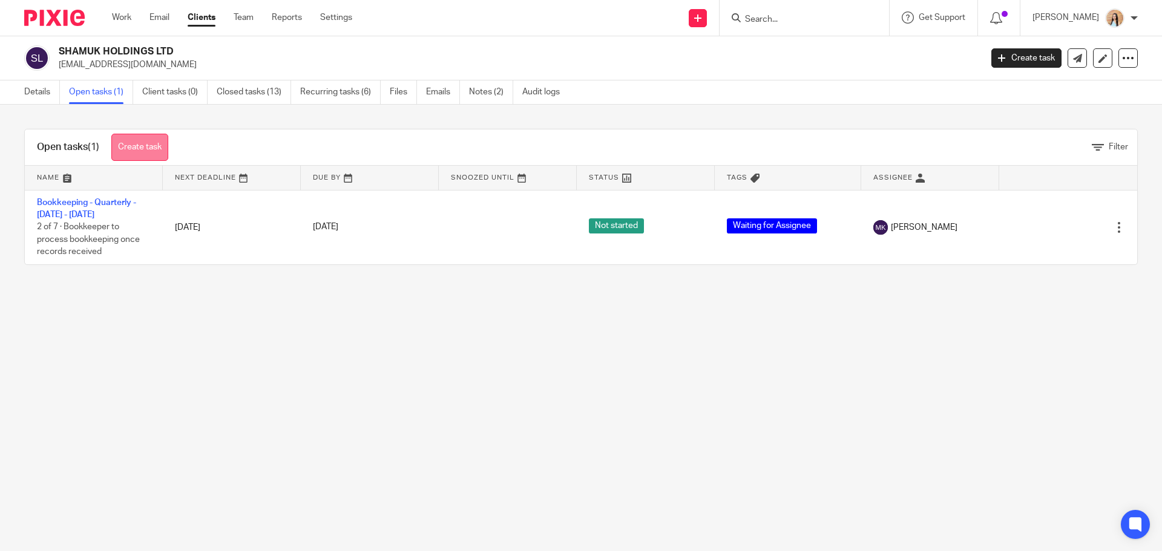
click at [127, 146] on link "Create task" at bounding box center [139, 147] width 57 height 27
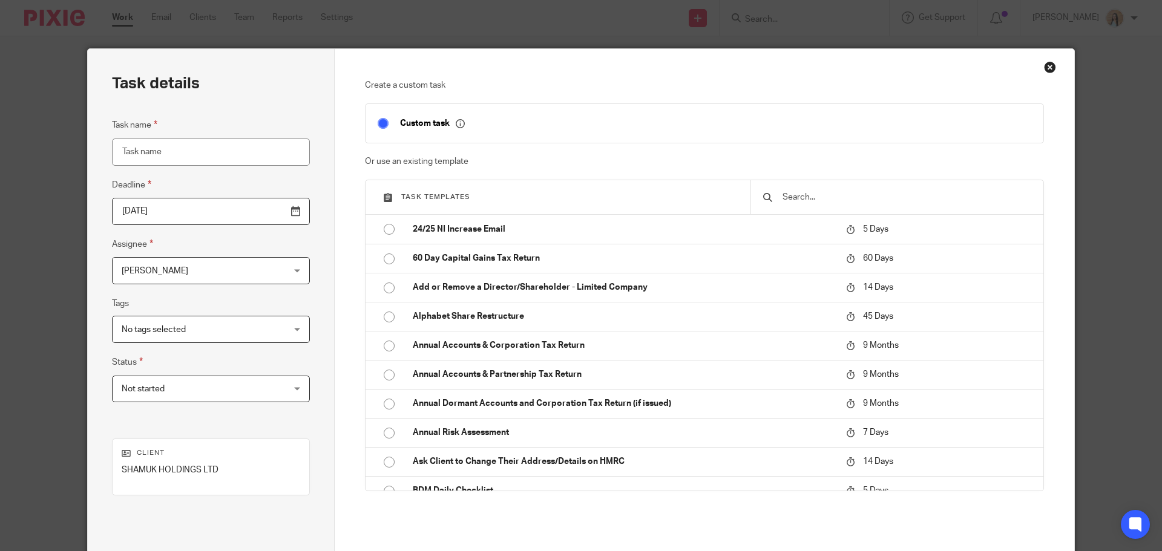
click at [834, 189] on div at bounding box center [896, 197] width 293 height 34
click at [808, 200] on input "text" at bounding box center [906, 197] width 250 height 13
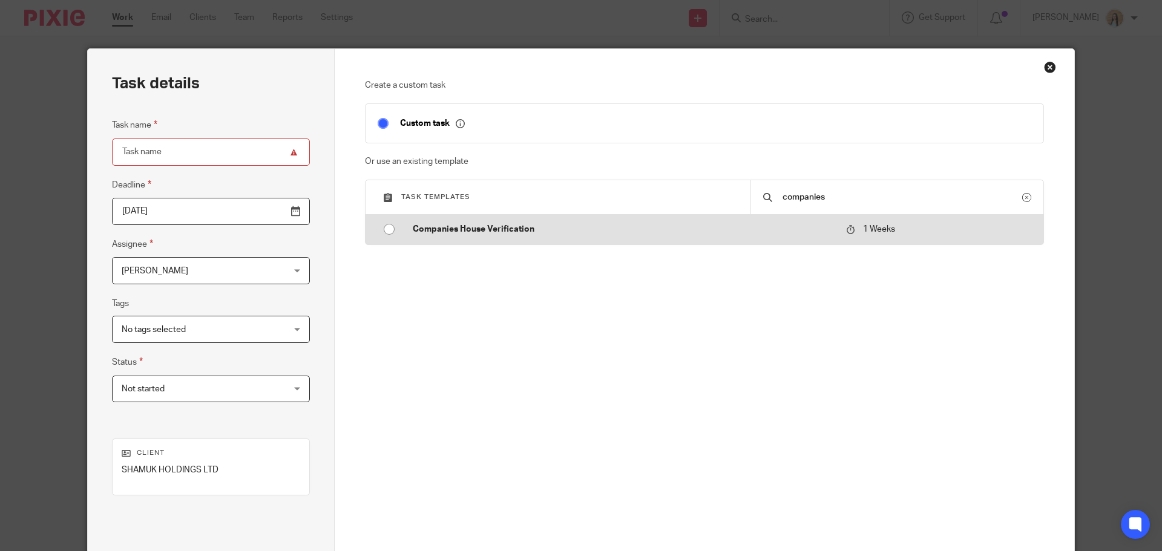
type input "companies"
click at [767, 235] on p "Companies House Verification" at bounding box center [623, 229] width 421 height 12
type input "2025-10-20"
type input "Companies House Verification"
checkbox input "false"
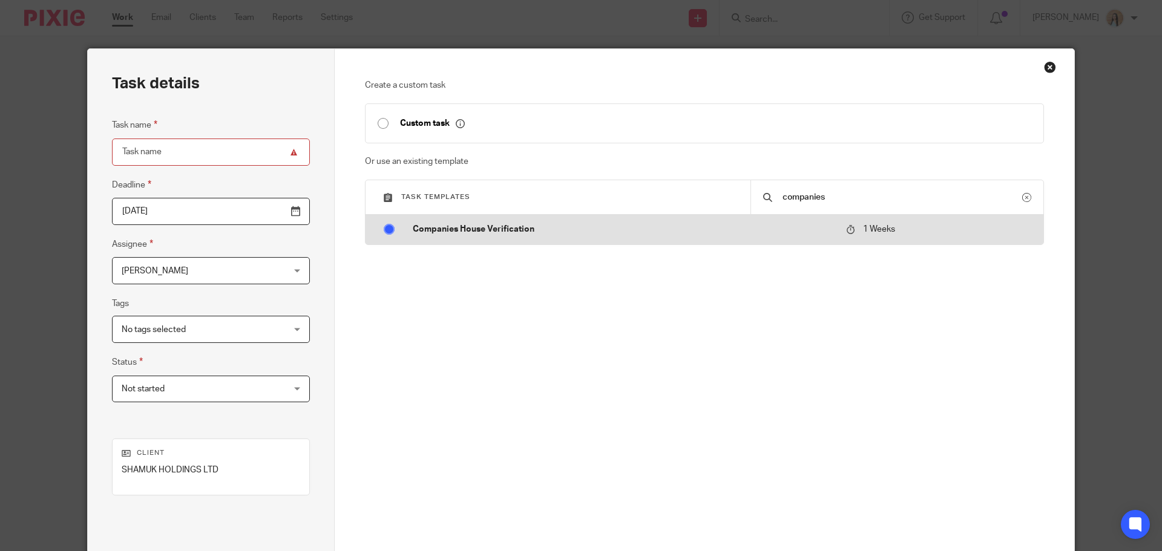
radio input "true"
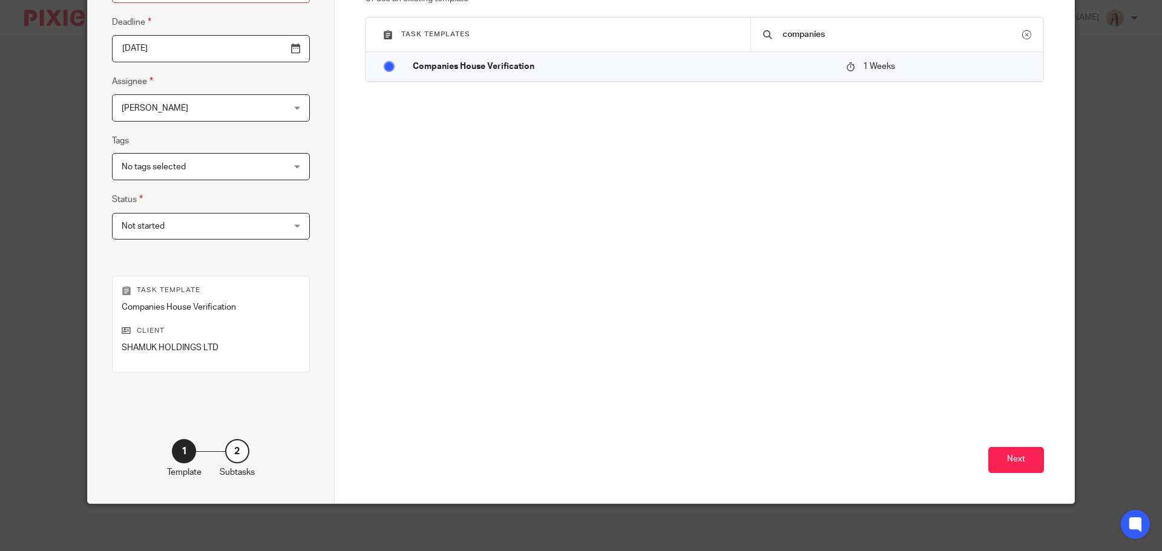
scroll to position [164, 0]
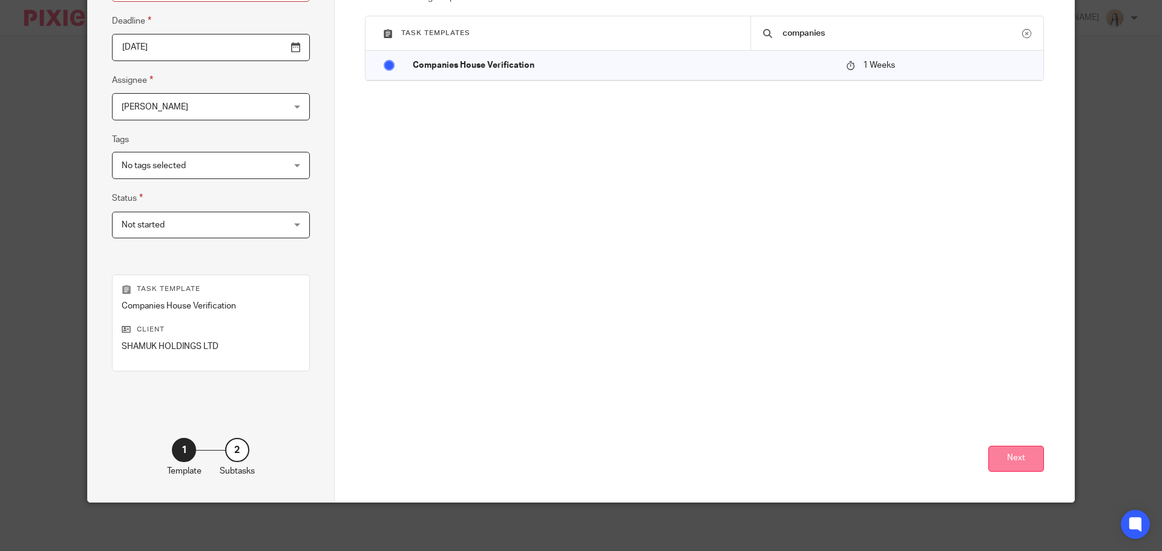
click at [988, 456] on button "Next" at bounding box center [1016, 459] width 56 height 26
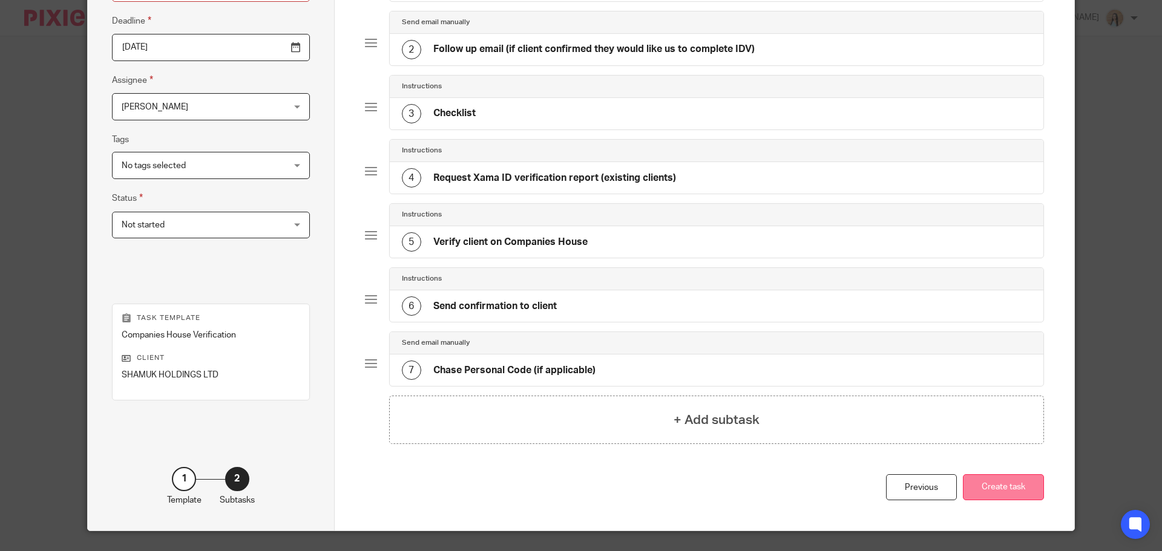
click at [1009, 495] on button "Create task" at bounding box center [1003, 487] width 81 height 26
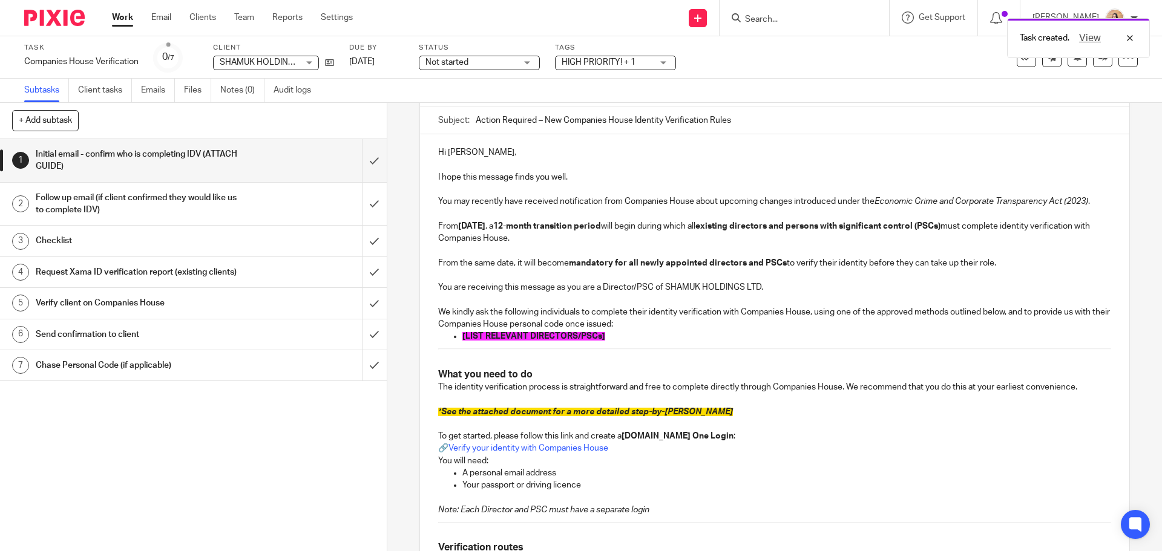
scroll to position [121, 0]
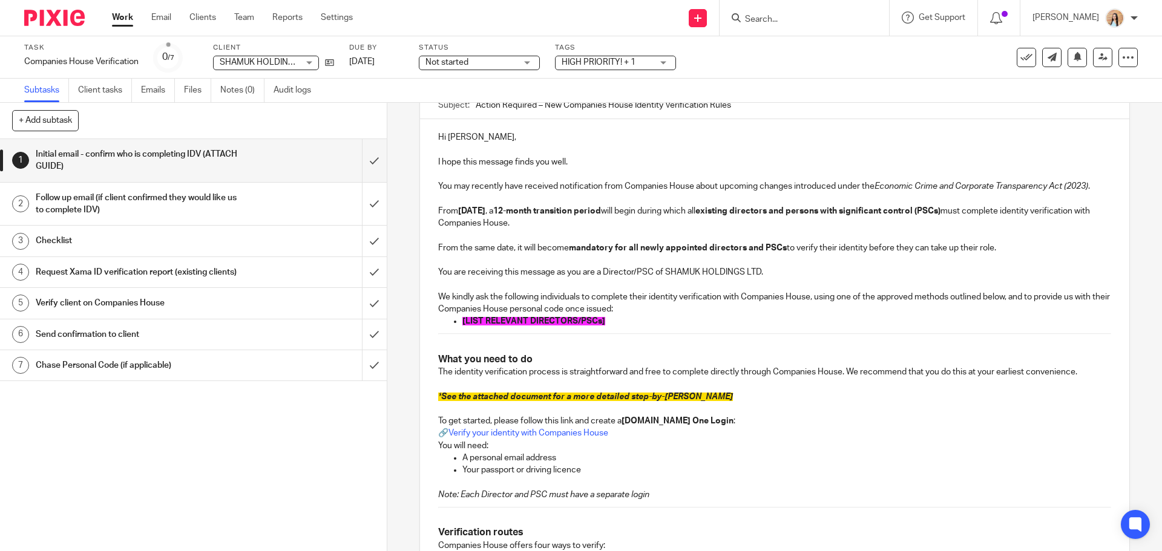
click at [400, 174] on div "1 Initial email - confirm who is completing IDV (ATTACH GUIDE) Manual email Sec…" at bounding box center [774, 327] width 775 height 448
click at [398, 138] on div "1 Initial email - confirm who is completing IDV (ATTACH GUIDE) Manual email Sec…" at bounding box center [774, 327] width 775 height 448
click at [398, 237] on div "1 Initial email - confirm who is completing IDV (ATTACH GUIDE) Manual email Sec…" at bounding box center [774, 327] width 775 height 448
click at [626, 315] on p "We kindly ask the following individuals to complete their identity verification…" at bounding box center [774, 303] width 672 height 25
click at [608, 319] on p "[LIST RELEVANT DIRECTORS/PSCs]" at bounding box center [786, 321] width 648 height 12
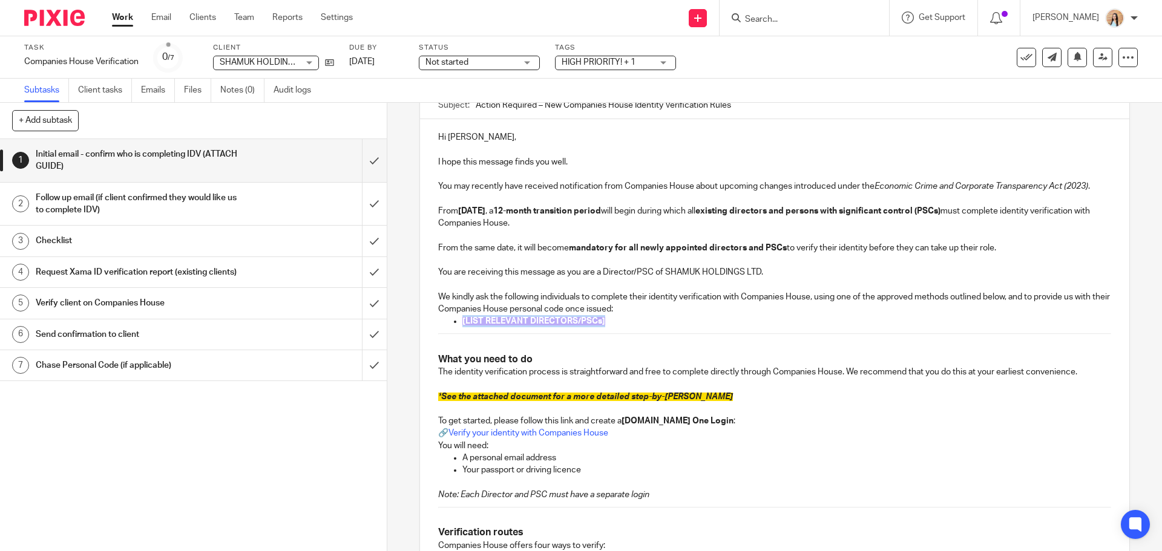
drag, startPoint x: 608, startPoint y: 321, endPoint x: 457, endPoint y: 321, distance: 151.3
click at [457, 321] on ul "[LIST RELEVANT DIRECTORS/PSCs]" at bounding box center [774, 321] width 672 height 12
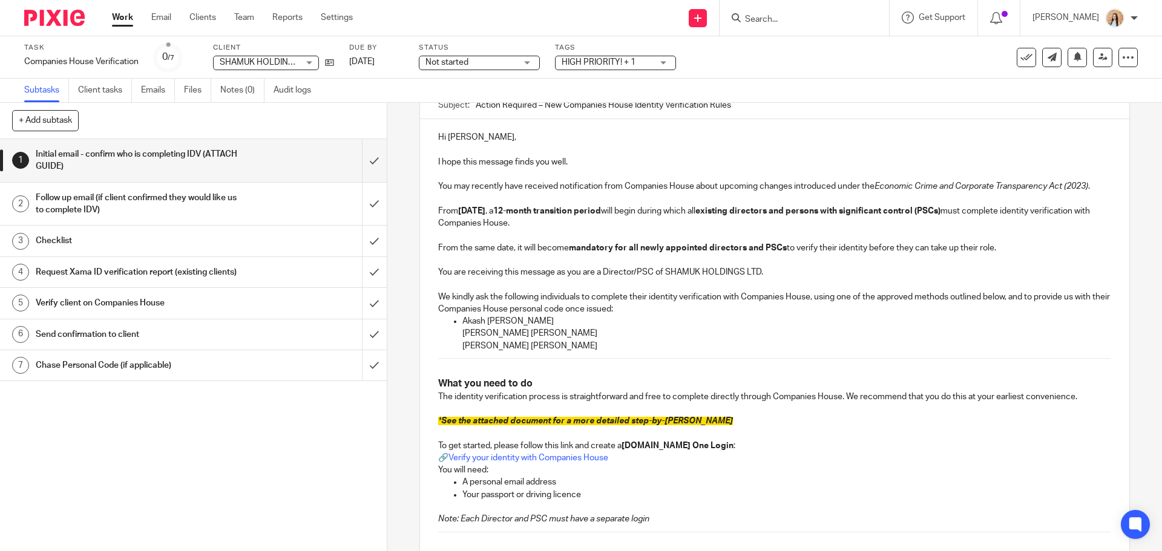
click at [458, 331] on ul "Akash Hiten Majithia Hiten Kumar Majithia Niraj Shyam Majithia" at bounding box center [774, 333] width 672 height 37
click at [462, 346] on p "Niraj Shyam Majithia" at bounding box center [786, 346] width 648 height 12
drag, startPoint x: 544, startPoint y: 347, endPoint x: 458, endPoint y: 322, distance: 89.4
click at [458, 322] on ul "Akash Hiten Majithia Hiten Kumar Majithia Niraj Shyam Majithia" at bounding box center [774, 333] width 672 height 37
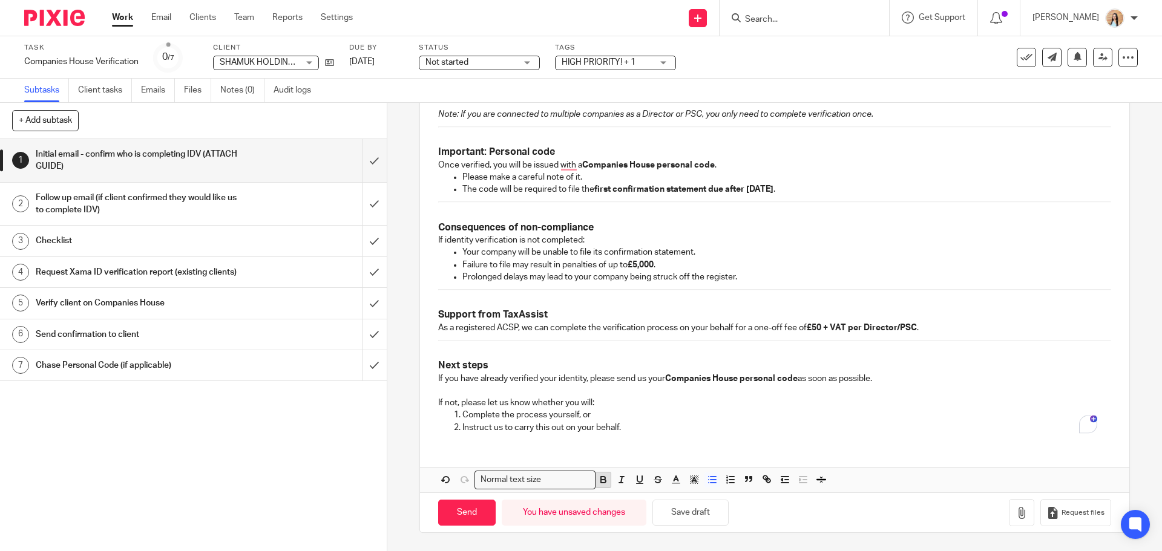
click at [601, 480] on icon "button" at bounding box center [603, 481] width 5 height 3
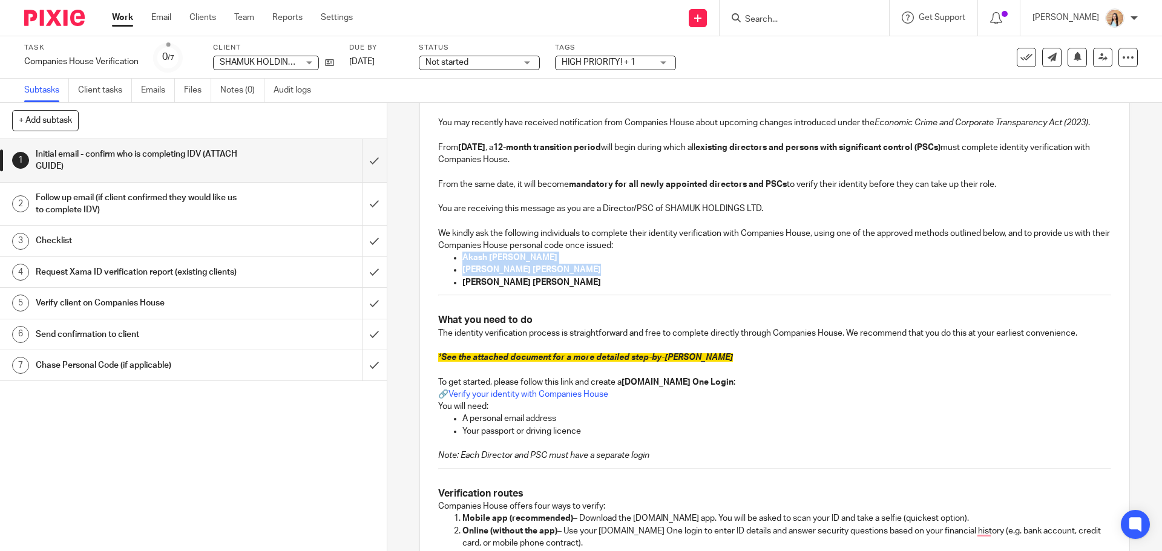
scroll to position [30, 0]
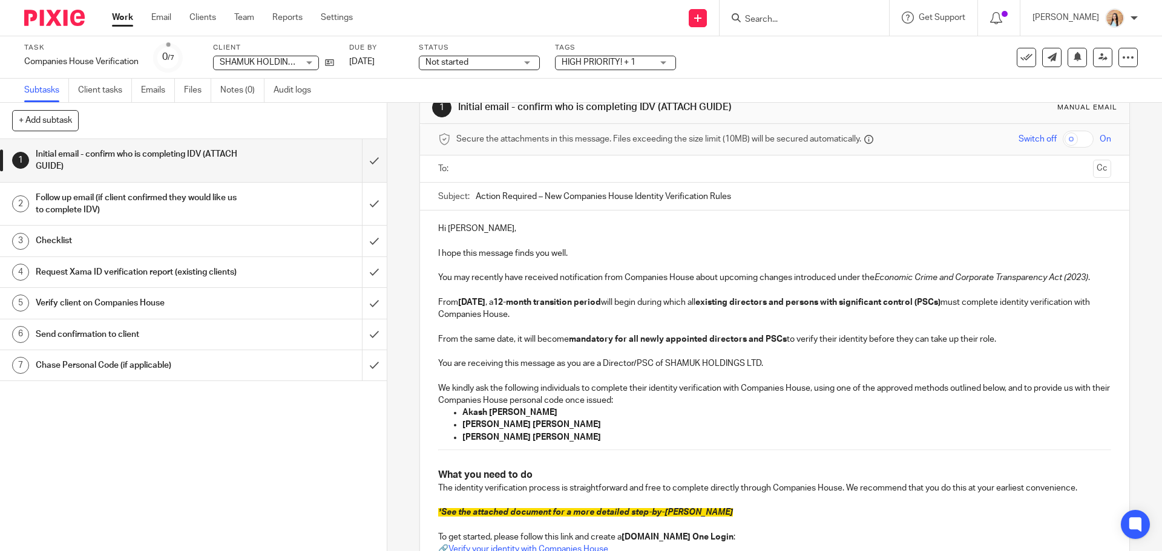
click at [620, 401] on p "We kindly ask the following individuals to complete their identity verification…" at bounding box center [774, 394] width 672 height 25
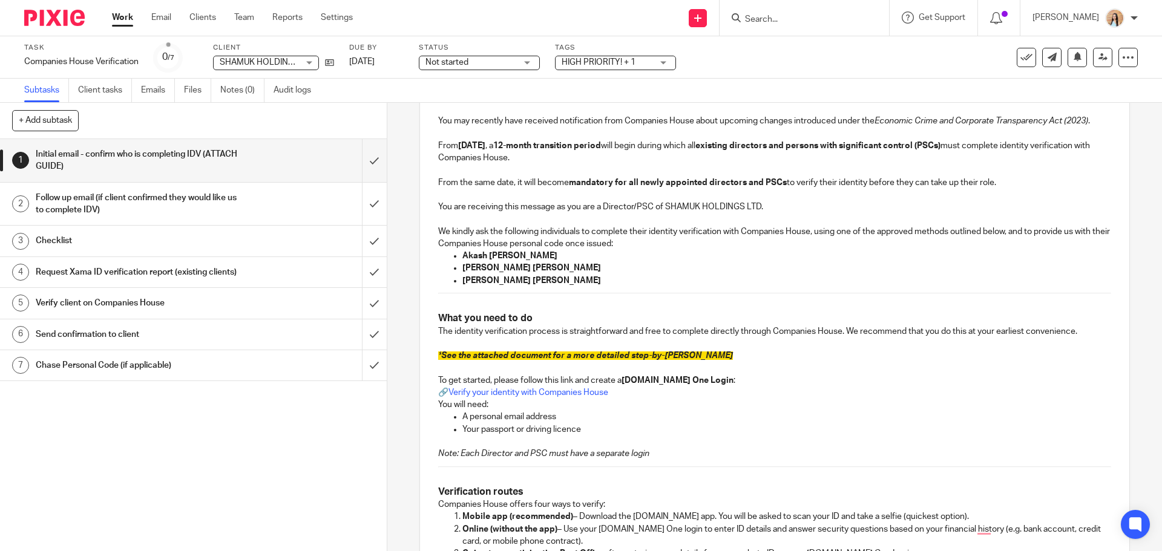
scroll to position [272, 0]
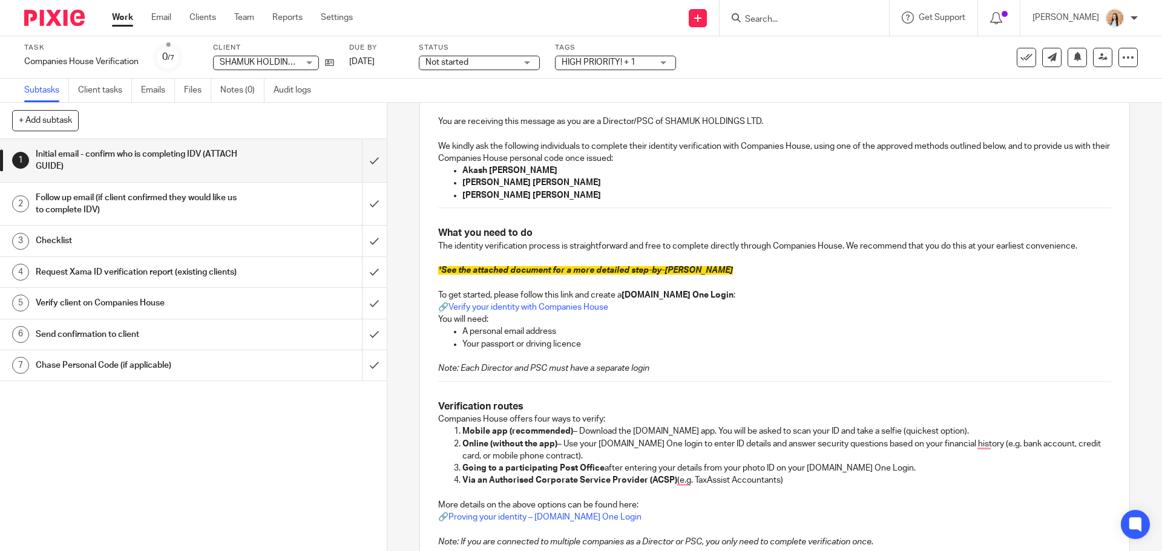
click at [611, 265] on p "* See the attached document for a more detailed step-by-step guide" at bounding box center [774, 270] width 672 height 12
click at [611, 265] on p "* See the attached document for a more detailed step-by-[PERSON_NAME]" at bounding box center [774, 270] width 672 height 12
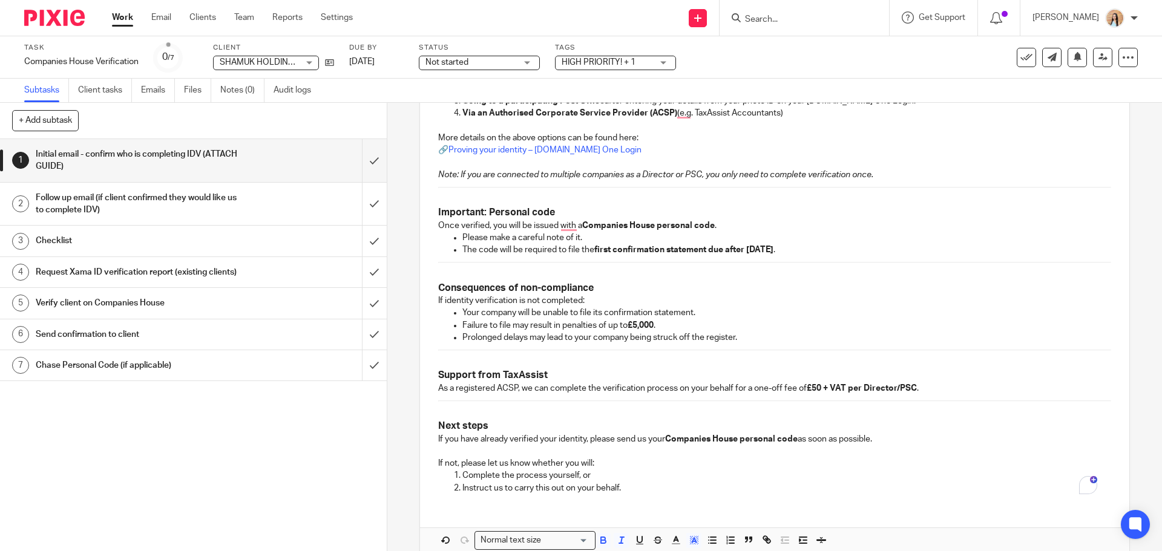
scroll to position [700, 0]
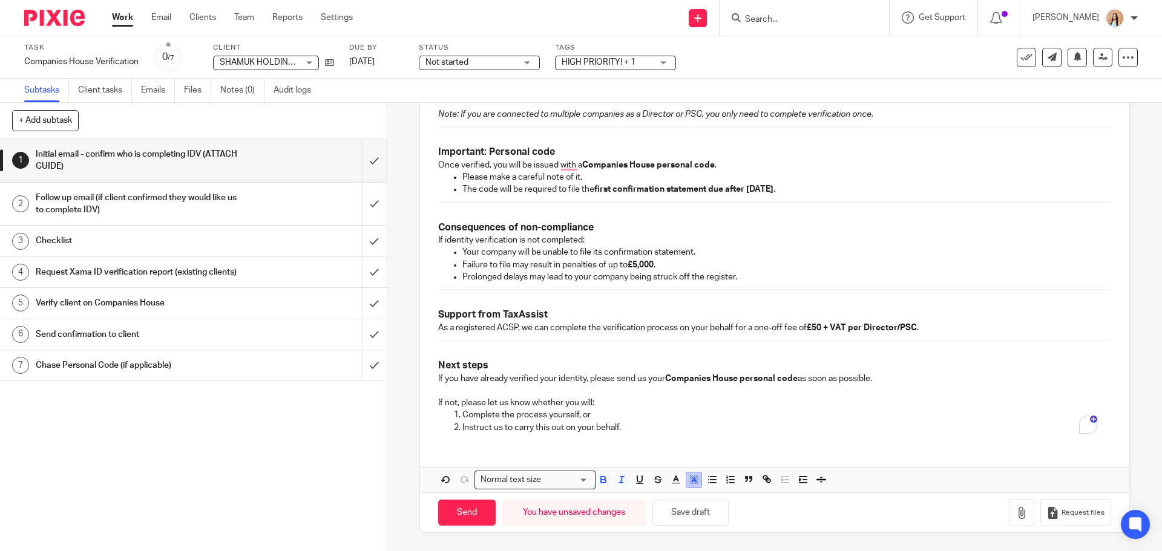
click at [689, 485] on icon "button" at bounding box center [694, 479] width 11 height 11
click at [663, 497] on li "color:#FFFFFF" at bounding box center [667, 495] width 9 height 9
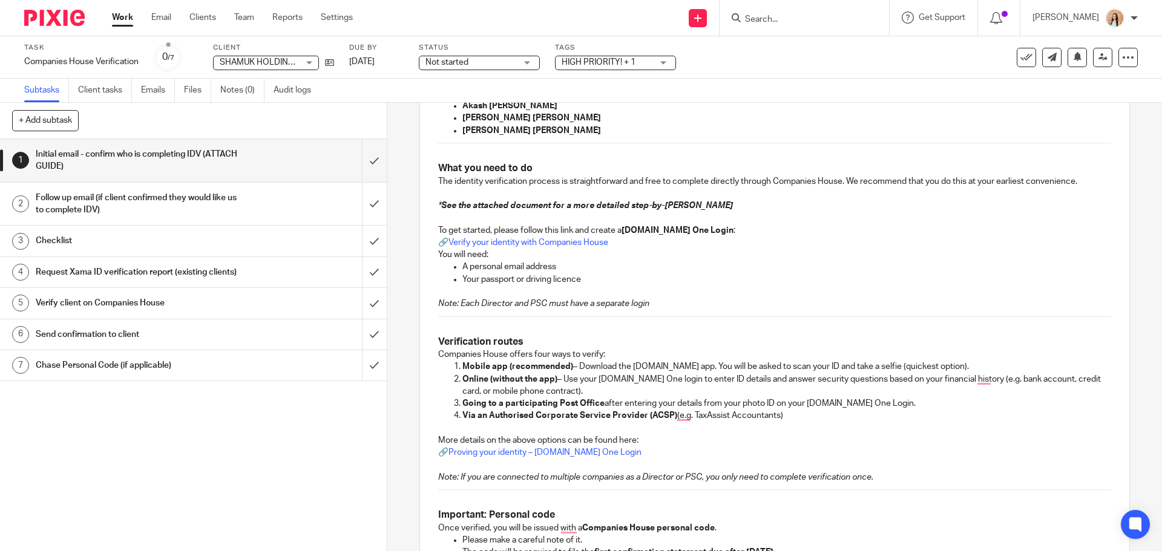
click at [709, 365] on p "Mobile app (recommended) – Download the GOV.UK app. You will be asked to scan y…" at bounding box center [786, 367] width 648 height 12
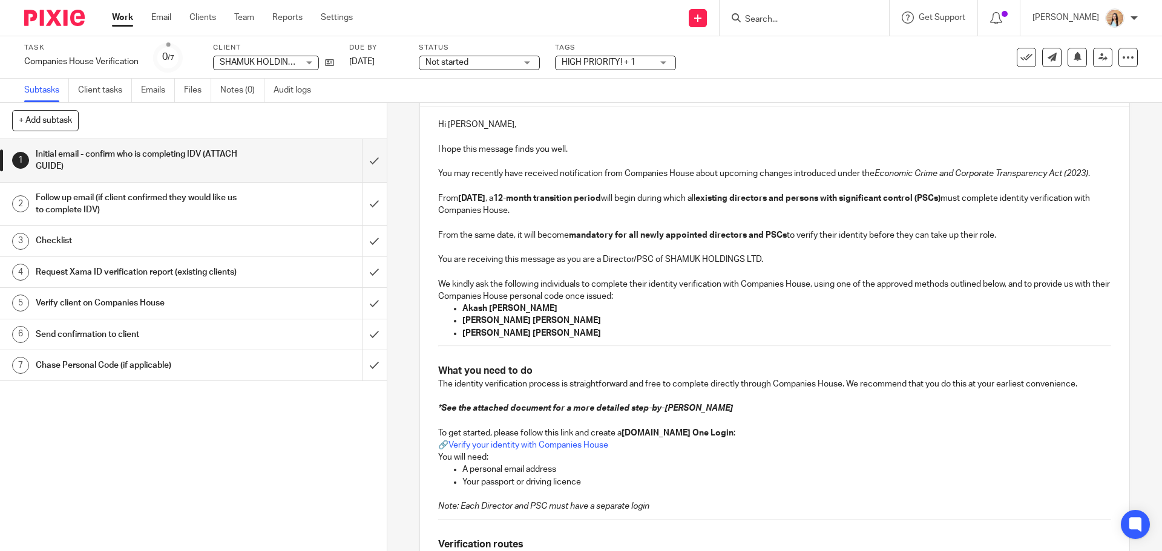
scroll to position [0, 0]
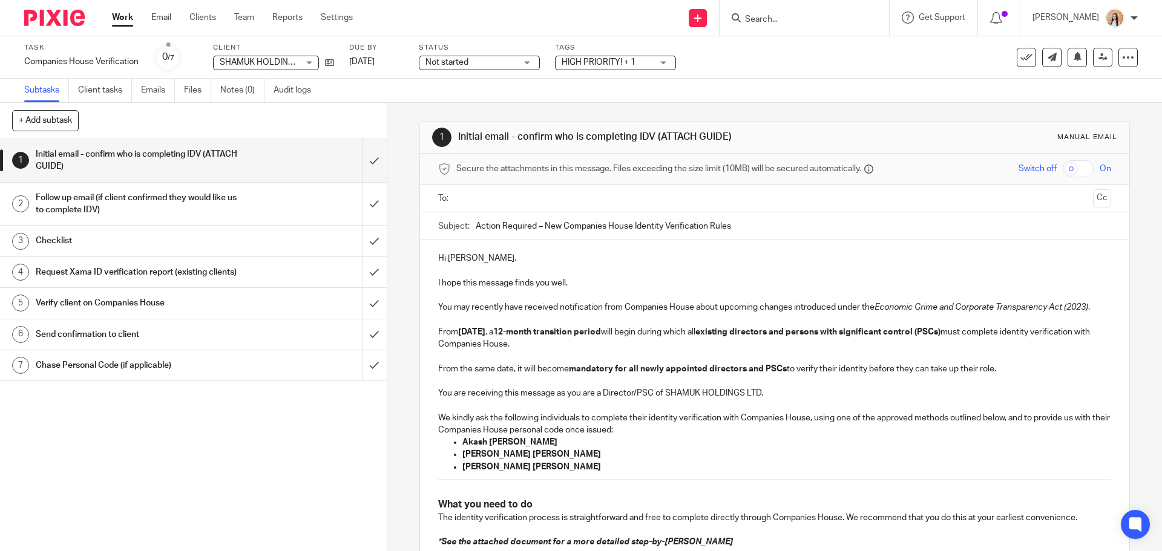
click at [502, 197] on input "text" at bounding box center [773, 199] width 627 height 14
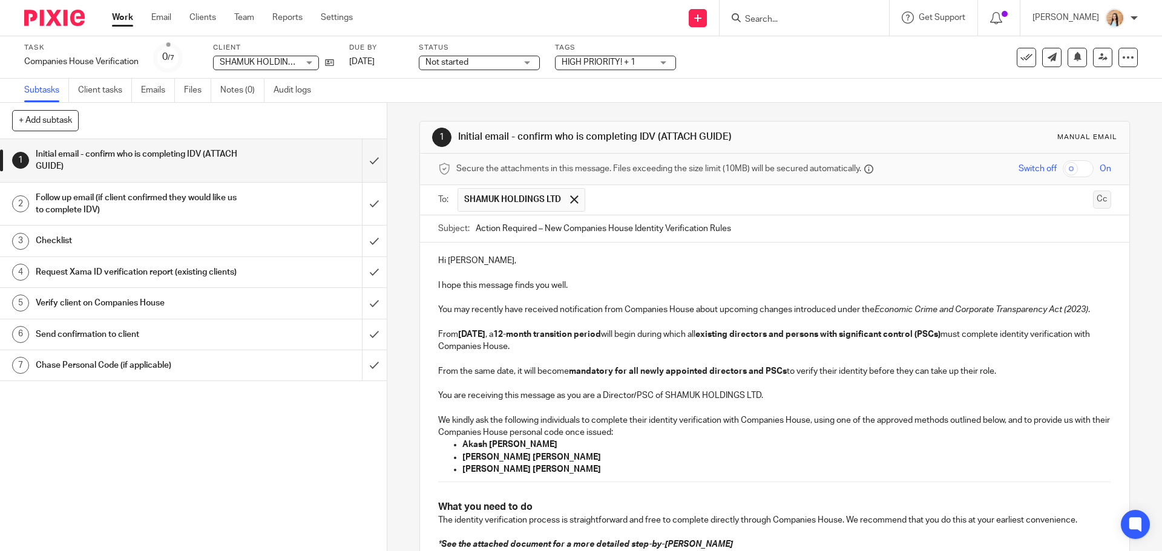
click at [1093, 203] on button "Cc" at bounding box center [1102, 200] width 18 height 18
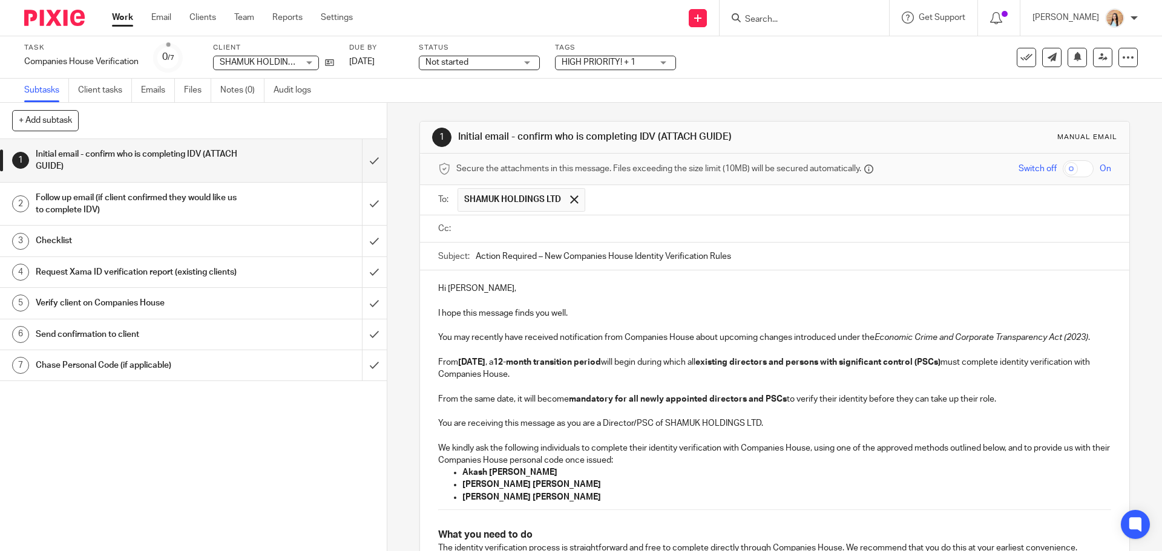
click at [601, 229] on input "text" at bounding box center [782, 229] width 645 height 14
click at [612, 234] on input "text" at bounding box center [834, 230] width 544 height 24
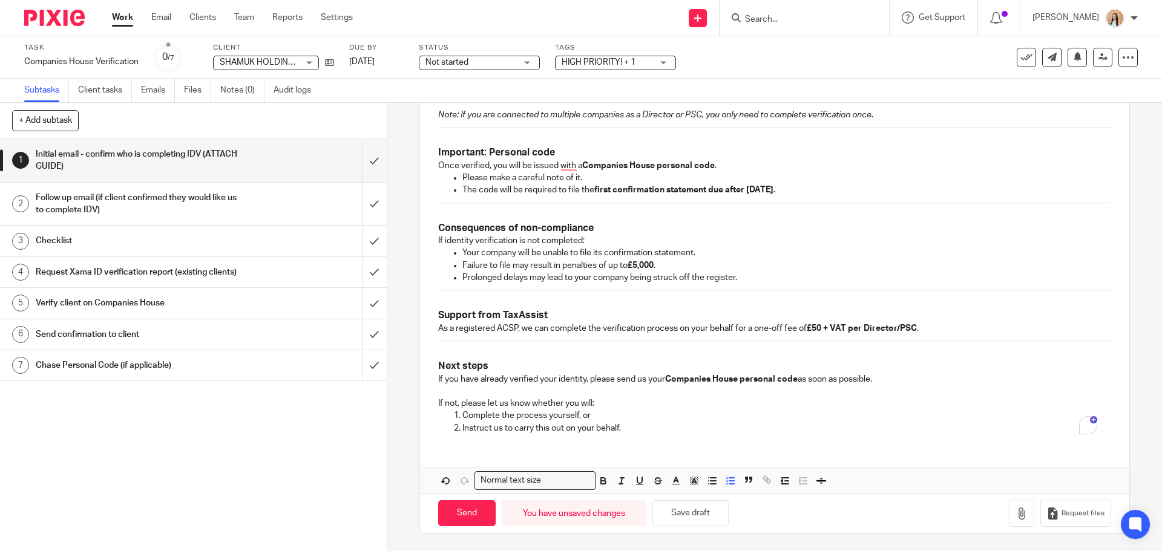
scroll to position [732, 0]
click at [1009, 515] on button "button" at bounding box center [1021, 512] width 25 height 27
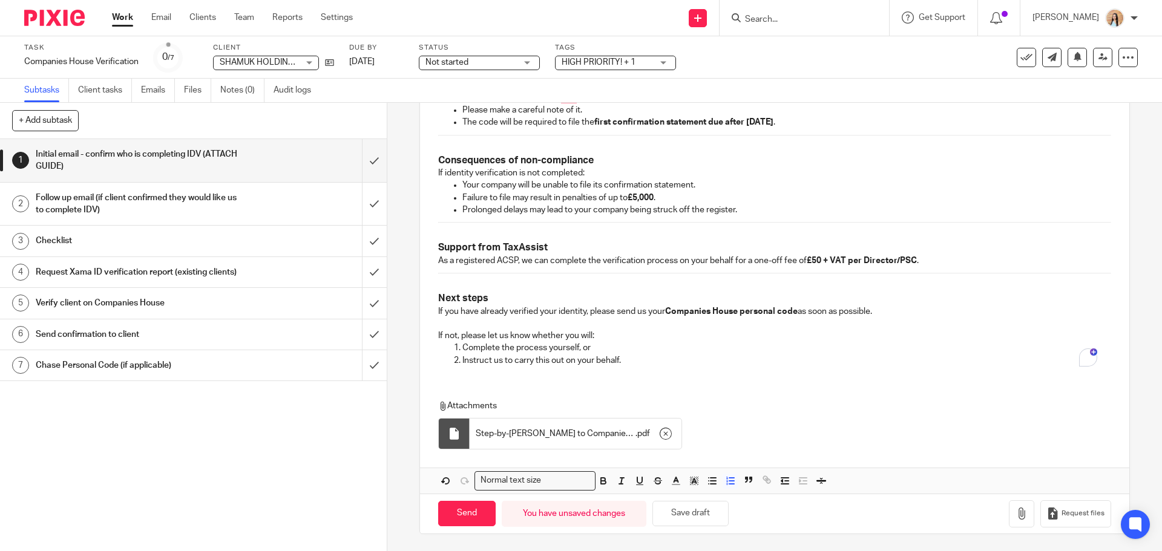
scroll to position [801, 0]
click at [462, 509] on input "Send" at bounding box center [466, 513] width 57 height 26
type input "Sent"
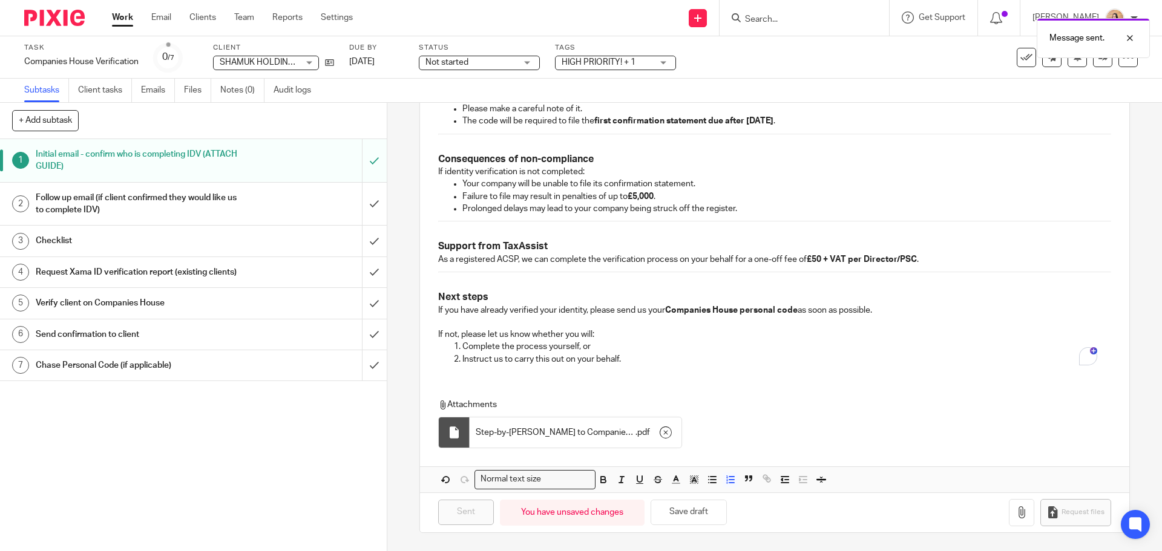
click at [539, 69] on div "Not started Not started" at bounding box center [479, 63] width 121 height 15
click at [464, 104] on span "In progress" at bounding box center [449, 106] width 42 height 8
click at [615, 62] on span "HIGH PRIORITY! + 1" at bounding box center [599, 62] width 74 height 8
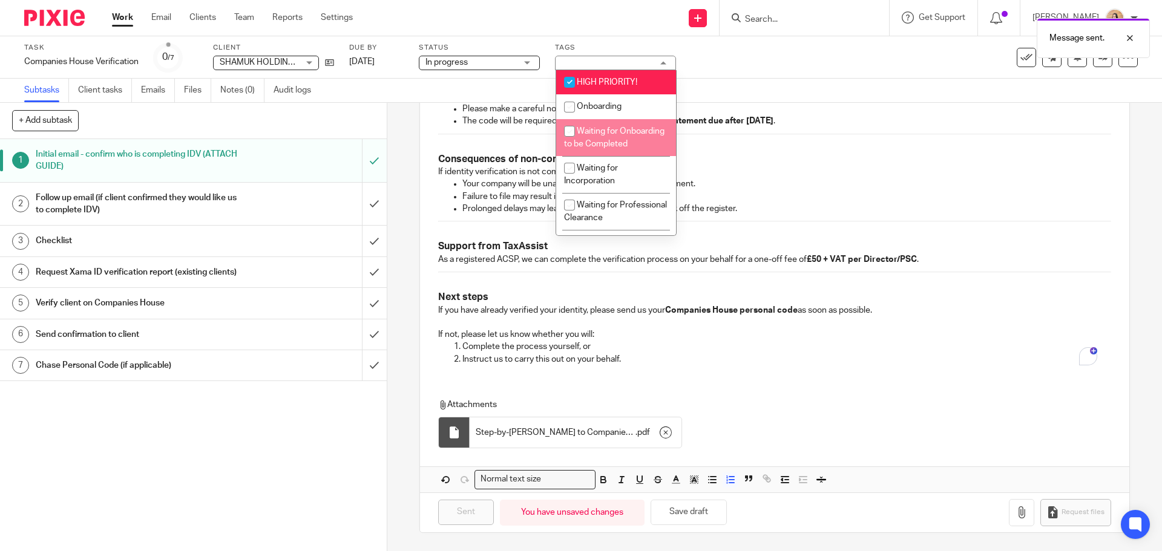
scroll to position [242, 0]
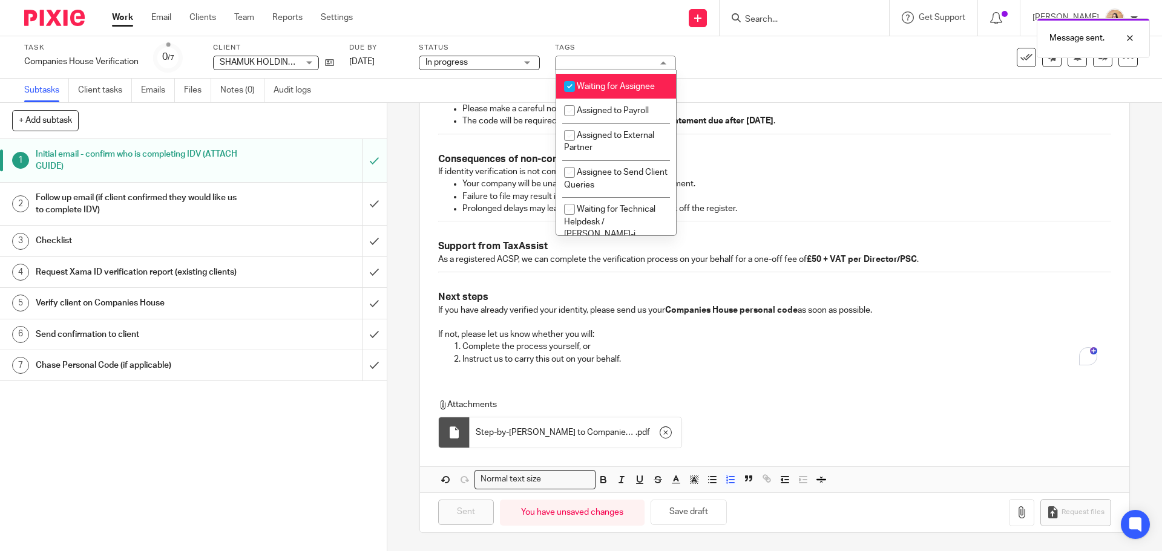
click at [615, 91] on span "Waiting for Assignee" at bounding box center [616, 86] width 78 height 8
checkbox input "false"
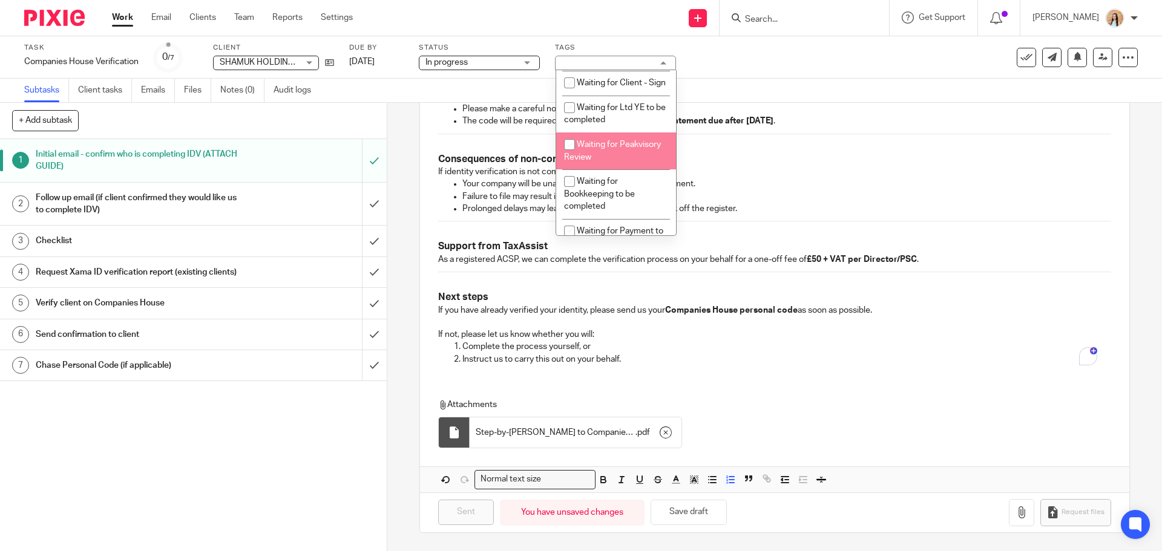
scroll to position [666, 0]
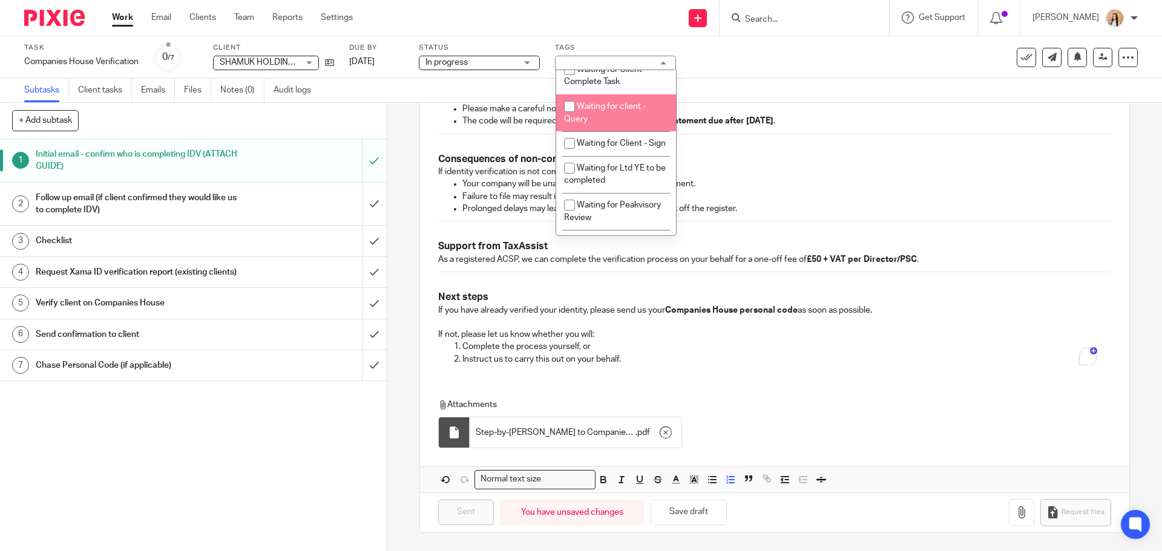
click at [630, 131] on li "Waiting for client - Query" at bounding box center [616, 112] width 120 height 37
checkbox input "true"
click at [870, 88] on div "Subtasks Client tasks Emails Files Notes (0) Audit logs" at bounding box center [581, 91] width 1162 height 24
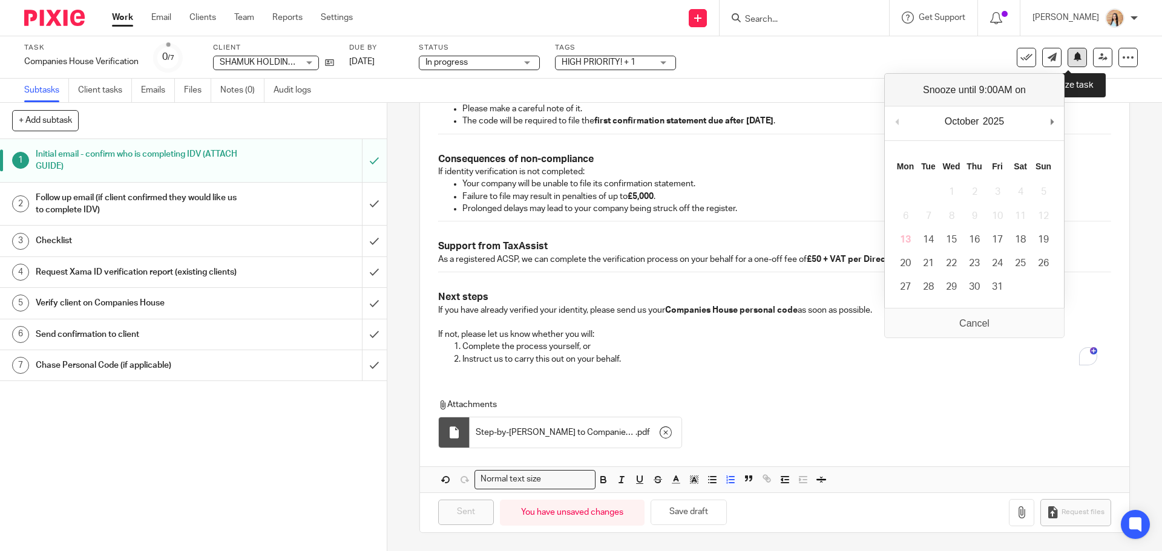
click at [1067, 64] on button at bounding box center [1076, 57] width 19 height 19
click at [1062, 119] on div "October January February March April May June July August September October Nov…" at bounding box center [974, 123] width 179 height 34
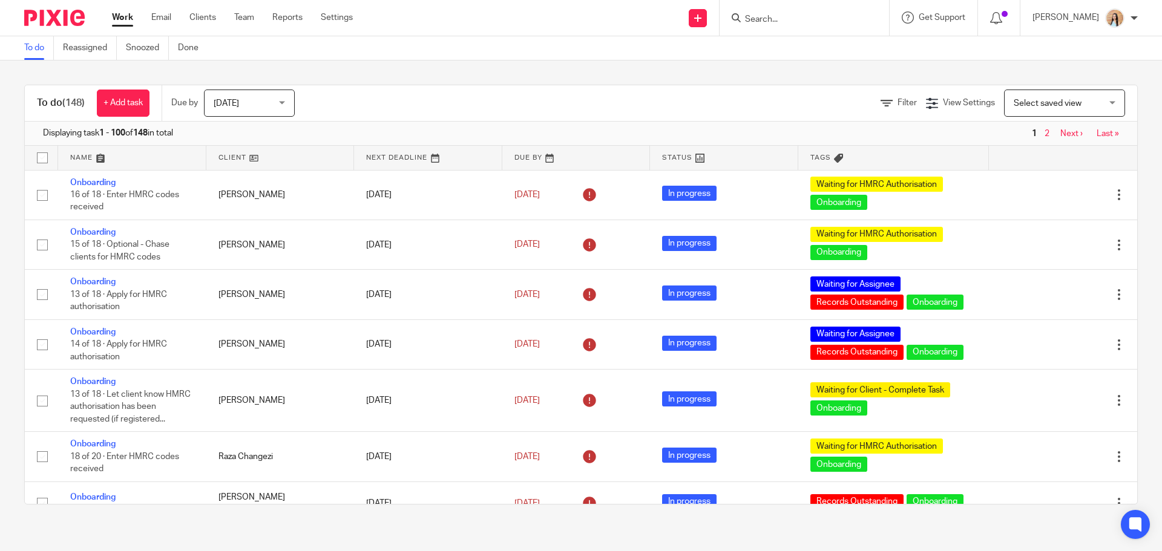
type input "k"
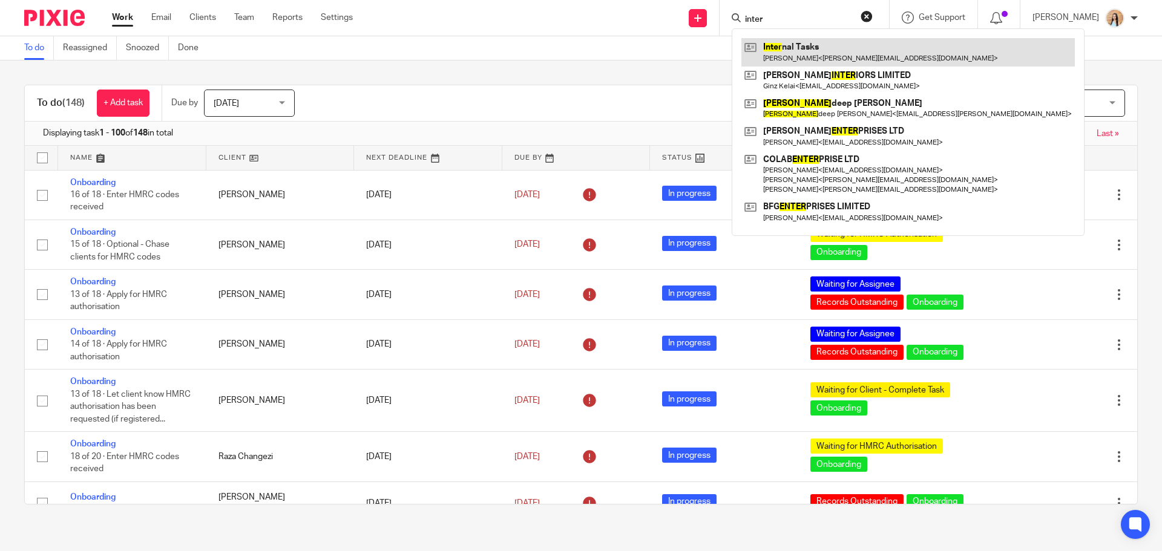
type input "inter"
click at [808, 45] on link at bounding box center [907, 52] width 333 height 28
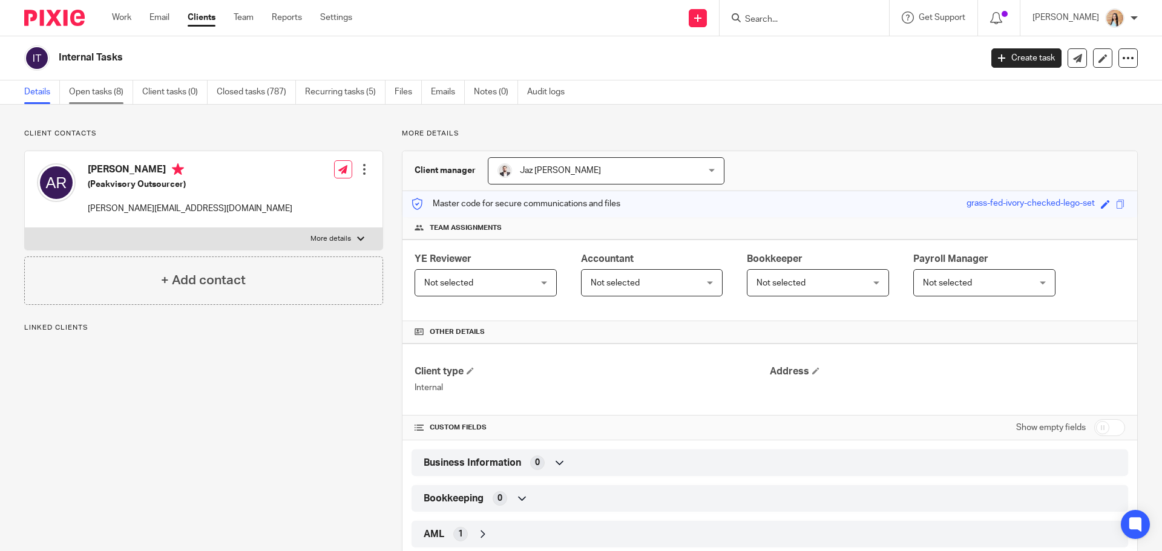
click at [91, 85] on link "Open tasks (8)" at bounding box center [101, 92] width 64 height 24
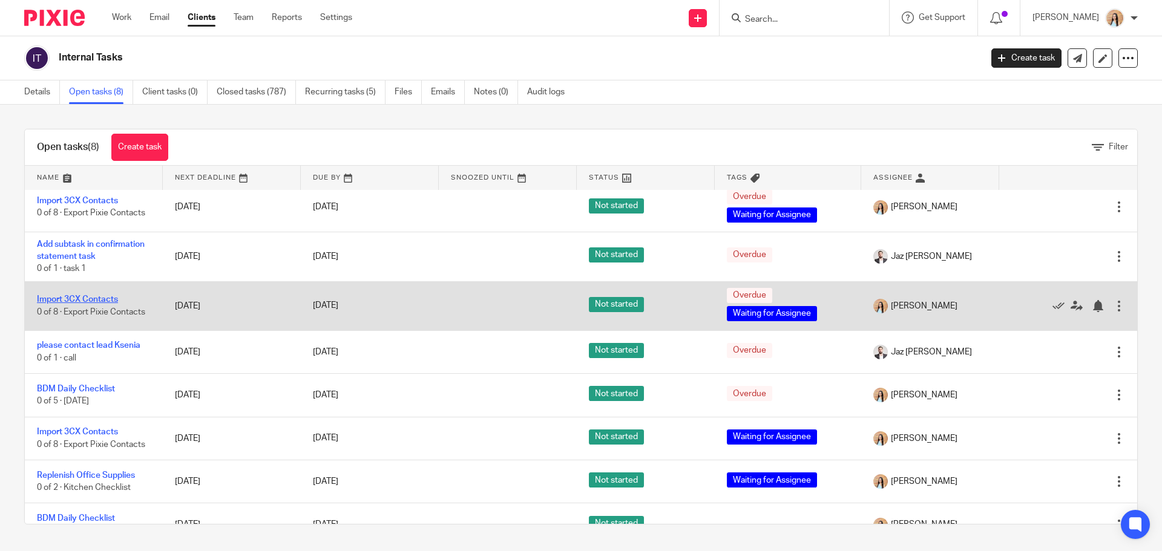
scroll to position [30, 0]
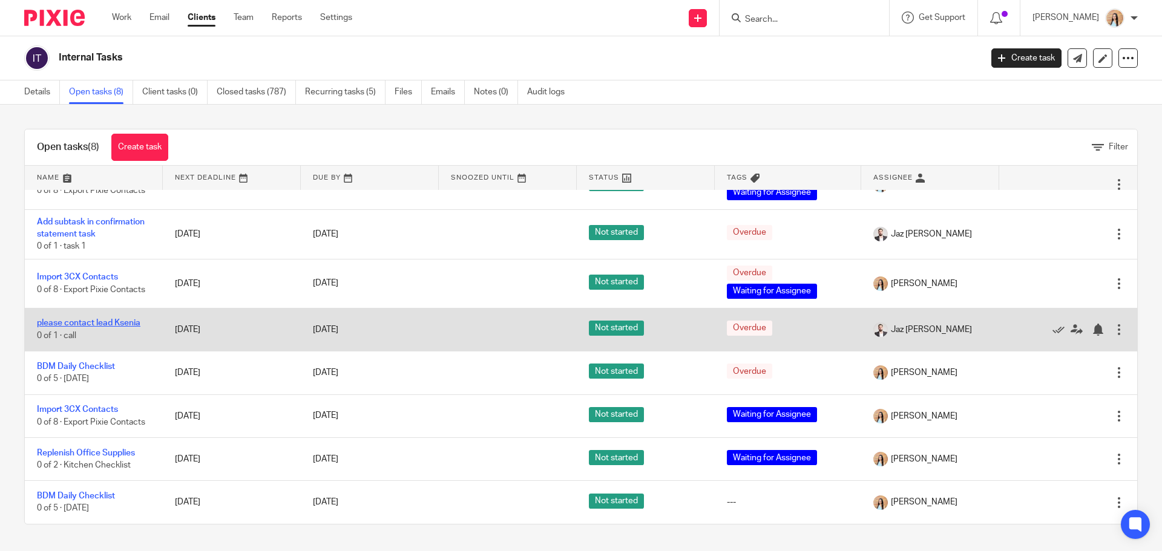
click at [79, 326] on link "please contact lead Ksenia" at bounding box center [88, 323] width 103 height 8
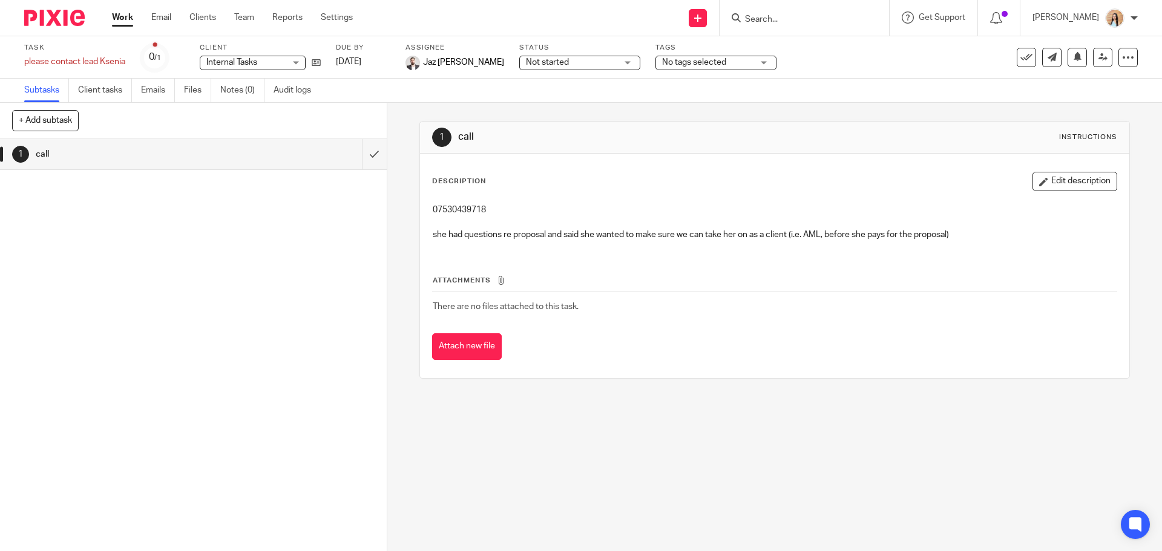
click at [396, 174] on div "1 call Instructions Description Edit description 07530439718 she had questions …" at bounding box center [774, 327] width 775 height 448
click at [398, 177] on div "1 call Instructions Description Edit description 07530439718 she had questions …" at bounding box center [774, 327] width 775 height 448
click at [398, 162] on div "1 call Instructions Description Edit description 07530439718 she had questions …" at bounding box center [774, 327] width 775 height 448
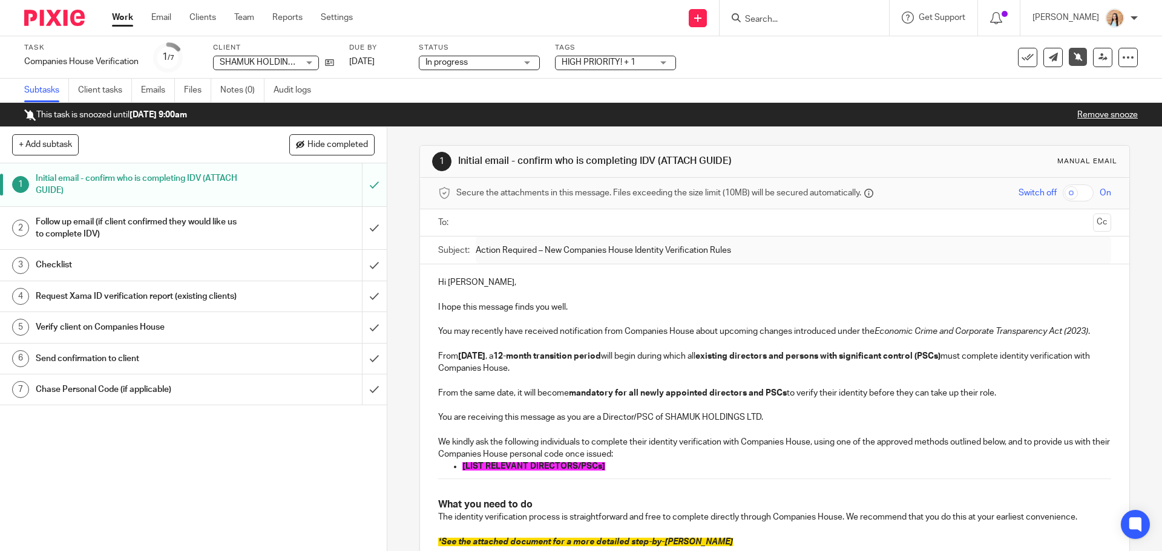
click at [852, 17] on input "Search" at bounding box center [798, 20] width 109 height 11
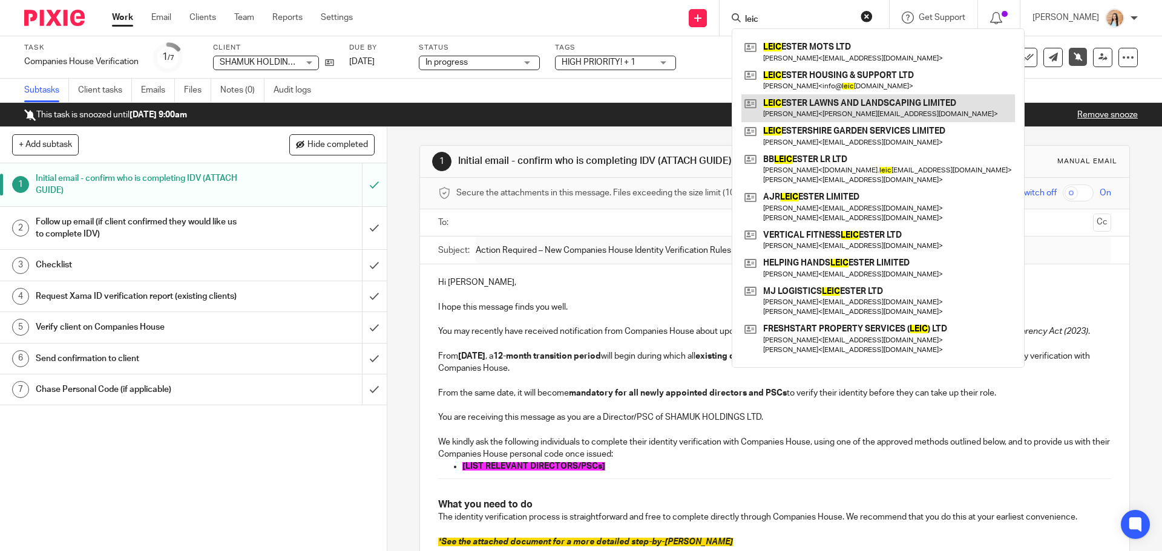
type input "leic"
click at [841, 120] on link at bounding box center [878, 108] width 274 height 28
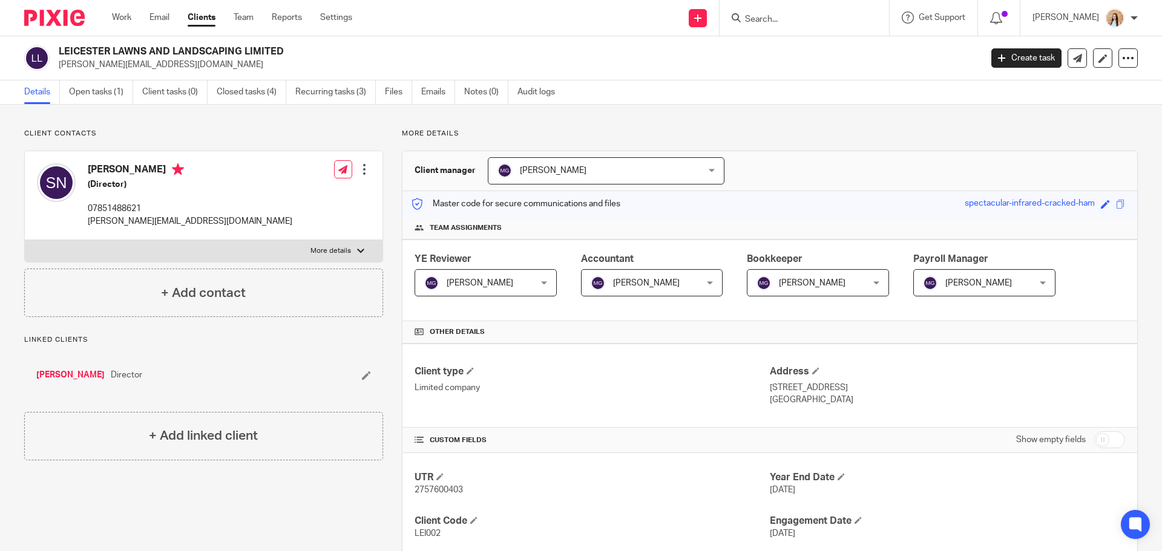
click at [94, 95] on link "Open tasks (1)" at bounding box center [101, 92] width 64 height 24
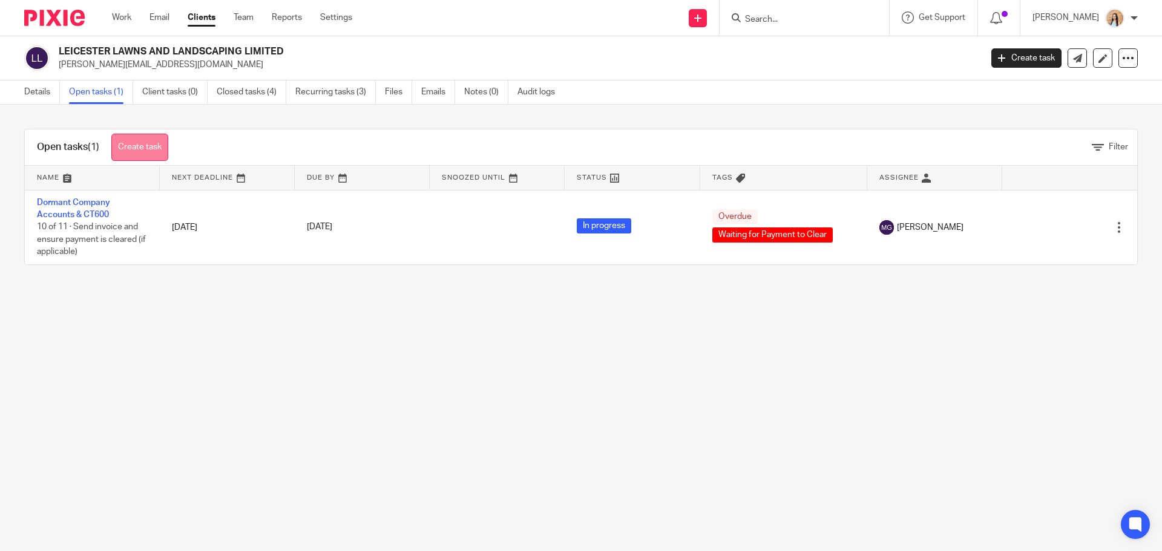
click at [134, 146] on link "Create task" at bounding box center [139, 147] width 57 height 27
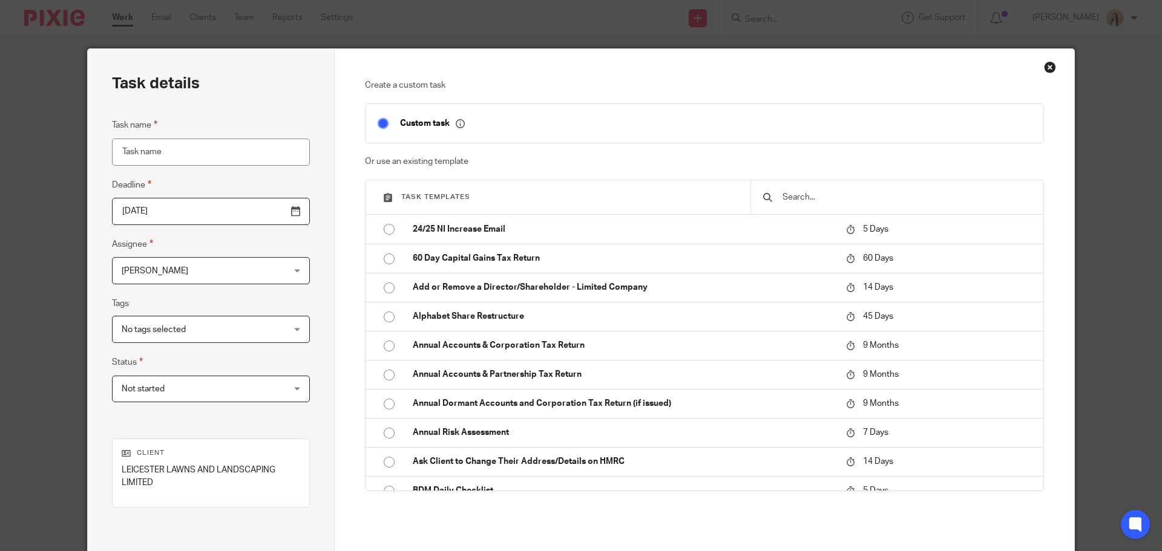
click at [884, 200] on input "text" at bounding box center [906, 197] width 250 height 13
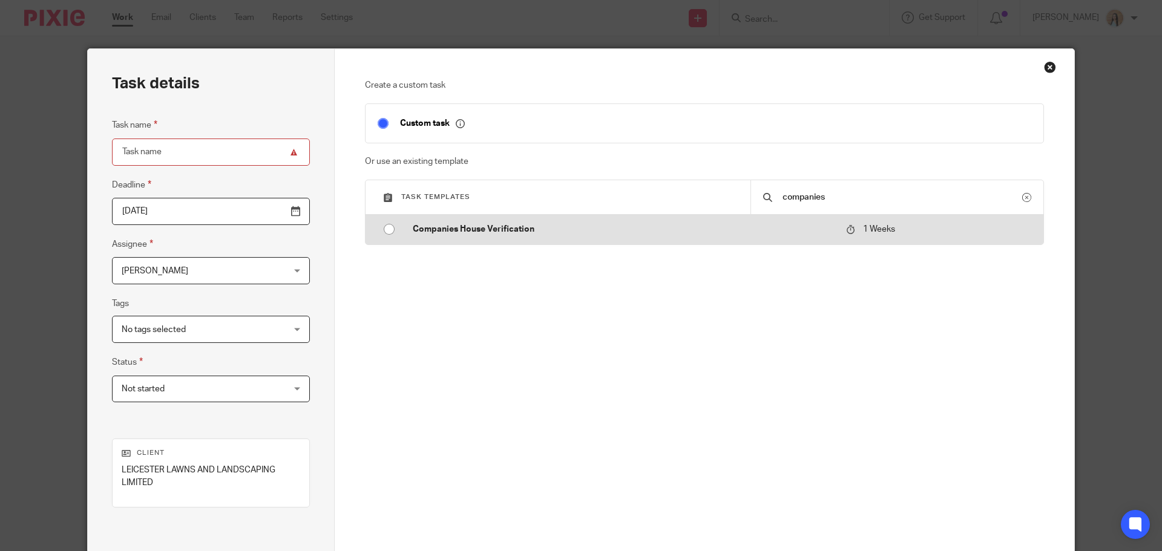
type input "companies"
click at [840, 224] on td "1 Weeks" at bounding box center [908, 229] width 136 height 29
type input "2025-10-20"
type input "Companies House Verification"
checkbox input "false"
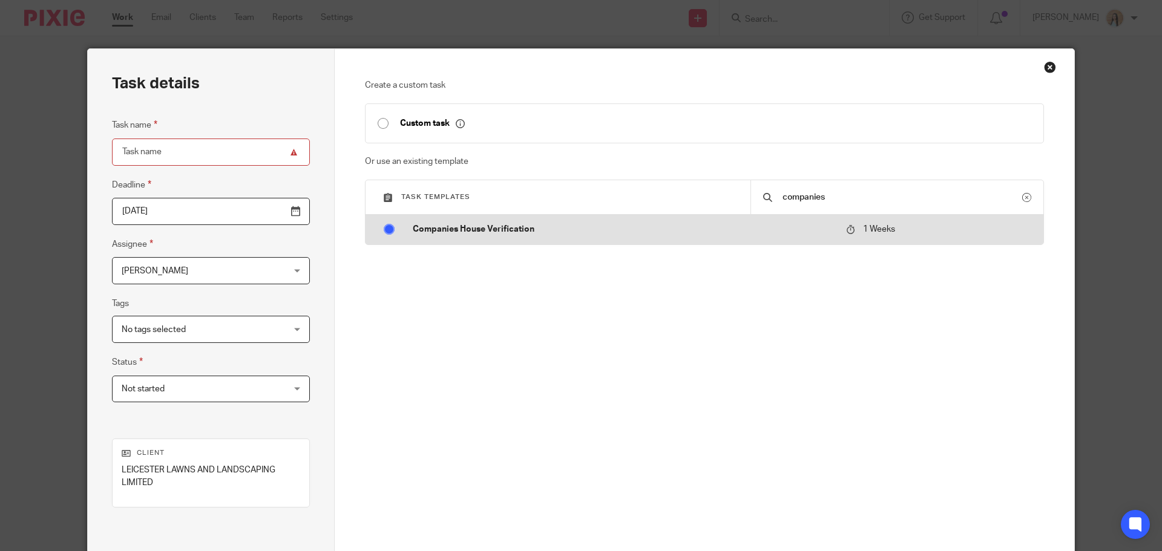
radio input "true"
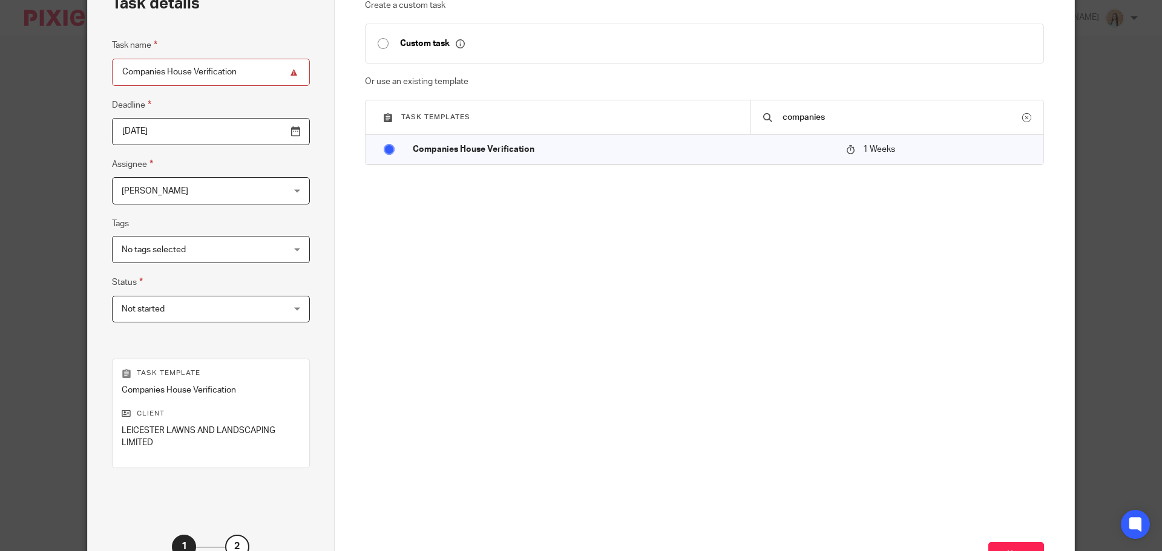
scroll to position [176, 0]
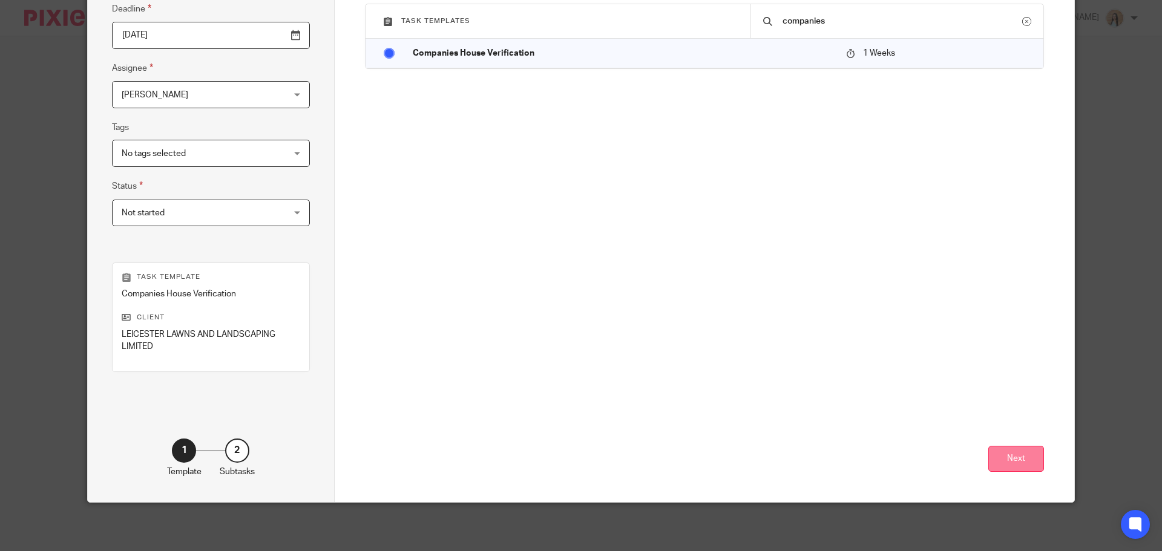
click at [1012, 458] on button "Next" at bounding box center [1016, 459] width 56 height 26
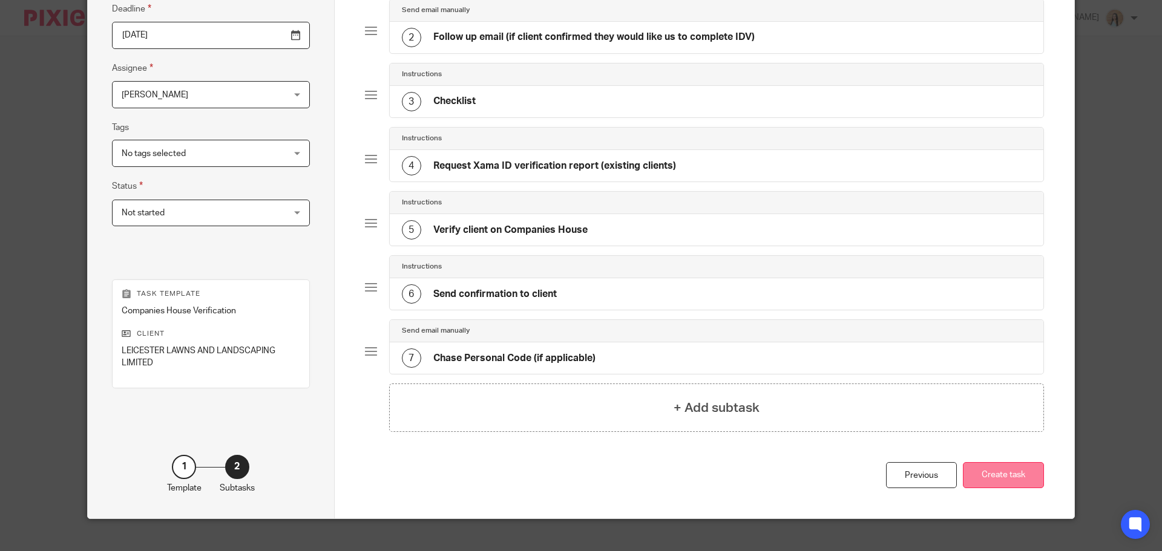
click at [1008, 471] on button "Create task" at bounding box center [1003, 475] width 81 height 26
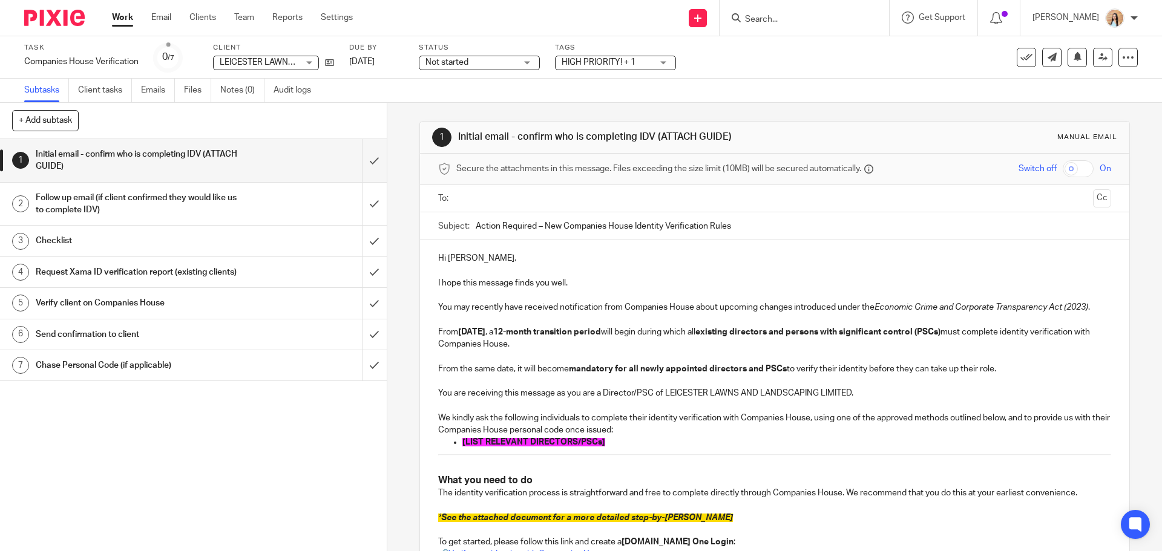
click at [603, 448] on p "[LIST RELEVANT DIRECTORS/PSCs]" at bounding box center [786, 442] width 648 height 12
drag, startPoint x: 608, startPoint y: 445, endPoint x: 457, endPoint y: 442, distance: 150.1
click at [457, 442] on ul "[LIST RELEVANT DIRECTORS/PSCs]" at bounding box center [774, 442] width 672 height 12
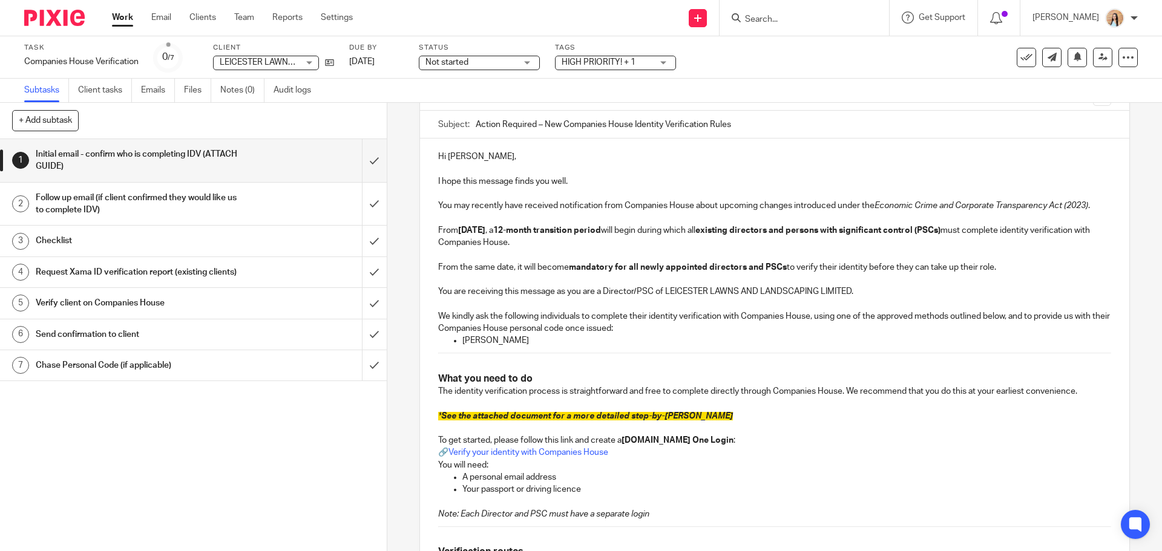
scroll to position [182, 0]
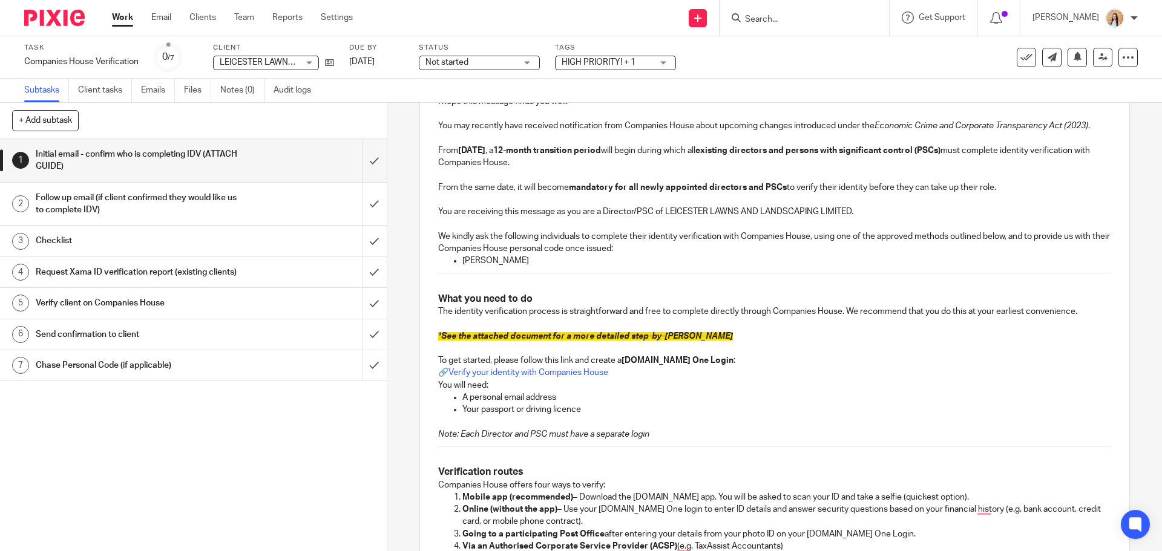
click at [502, 260] on p "Shaun Lee Novis" at bounding box center [786, 261] width 648 height 12
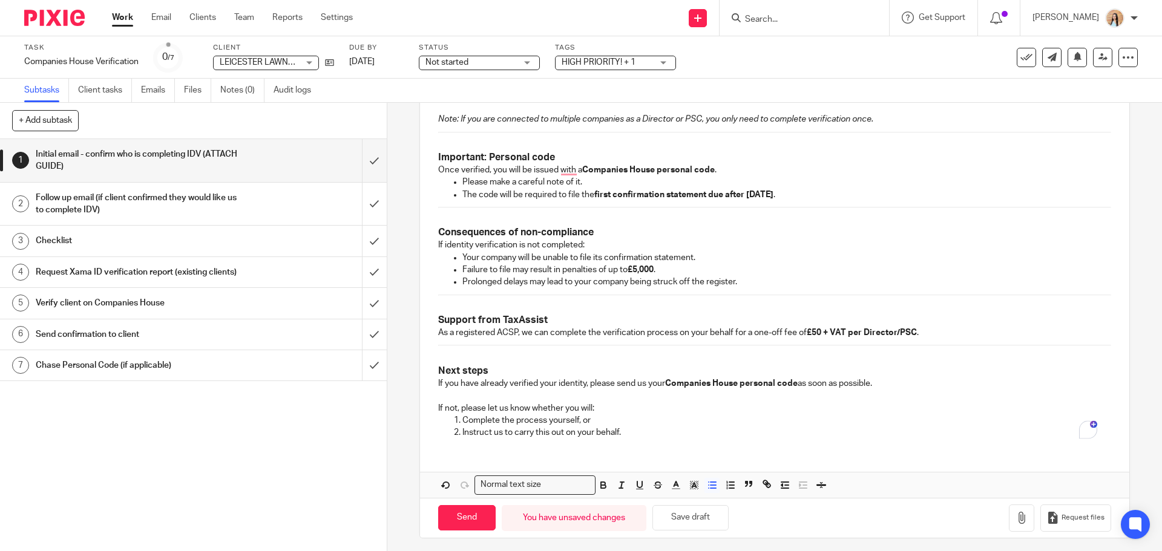
scroll to position [675, 0]
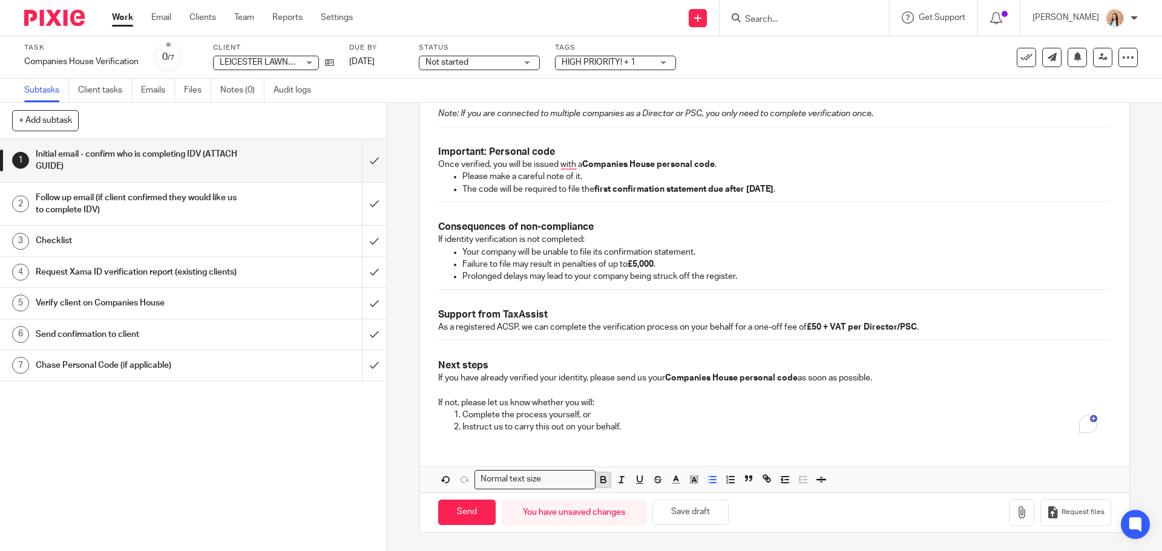
click at [601, 482] on icon "button" at bounding box center [603, 481] width 5 height 3
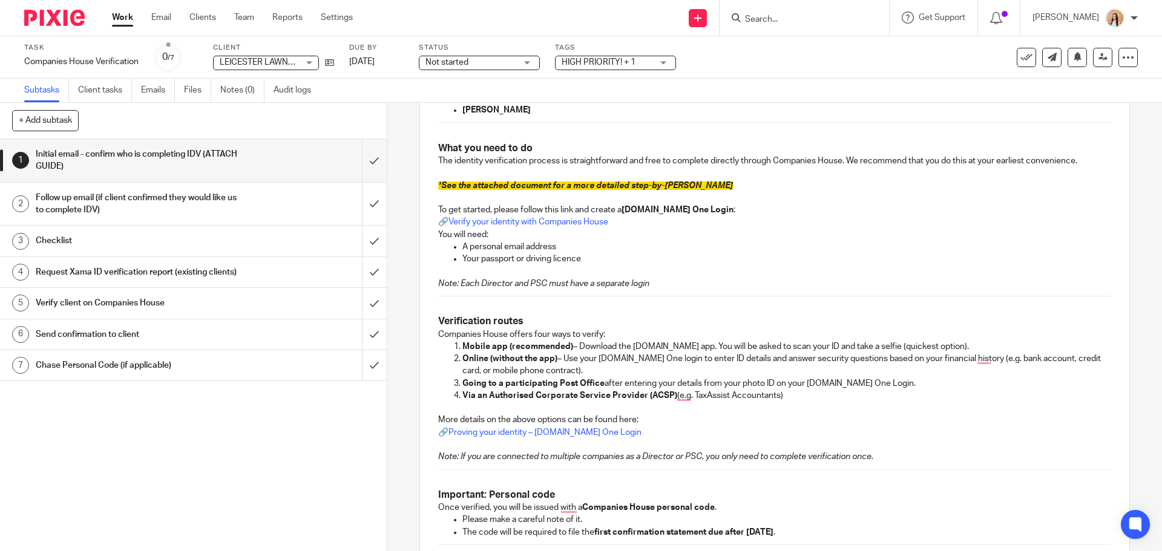
scroll to position [151, 0]
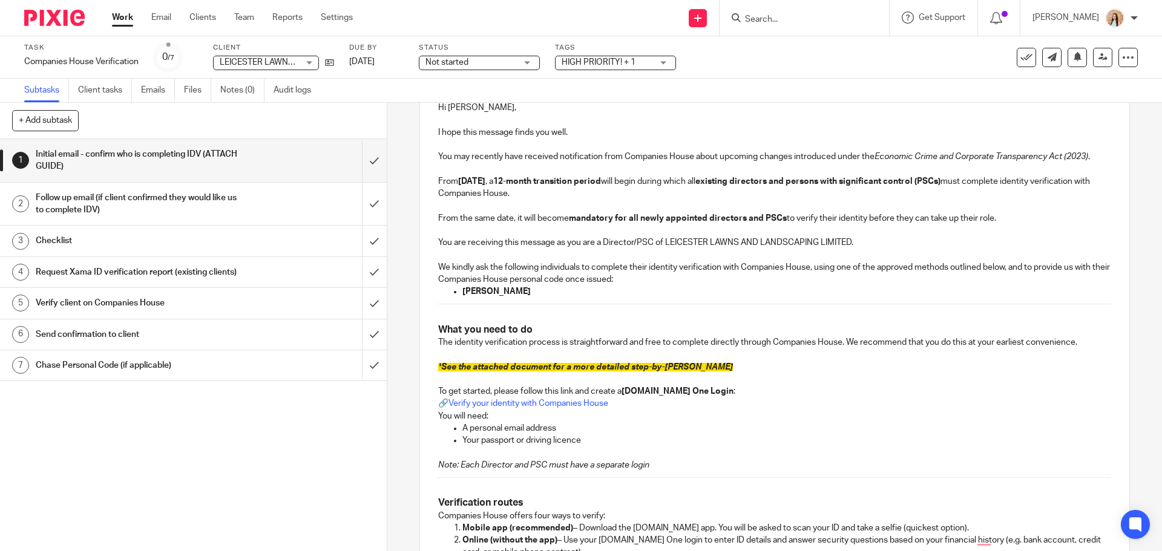
click at [590, 315] on p "To enrich screen reader interactions, please activate Accessibility in Grammarl…" at bounding box center [774, 317] width 672 height 12
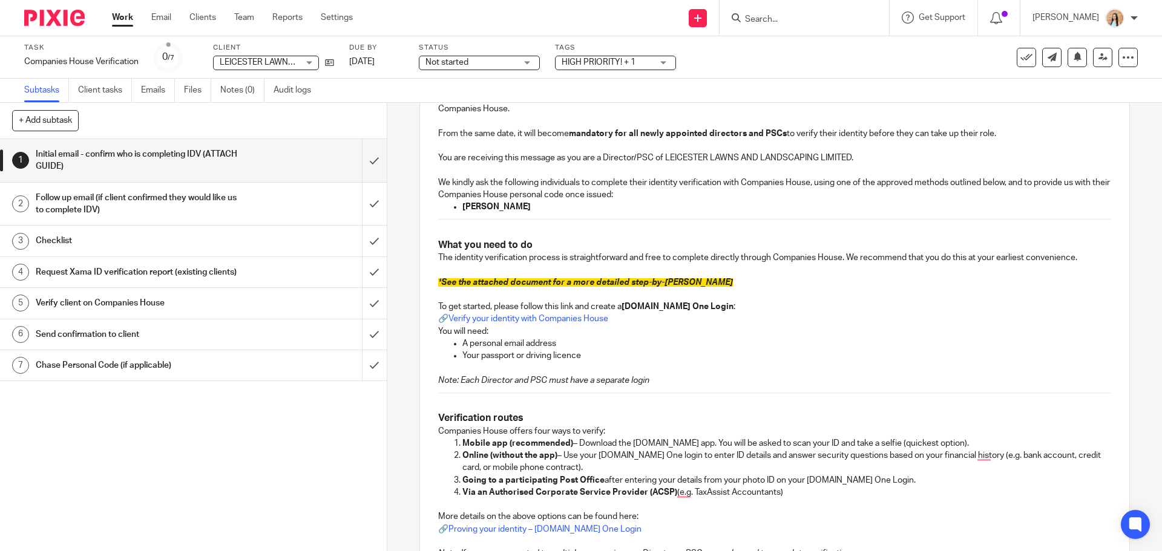
scroll to position [242, 0]
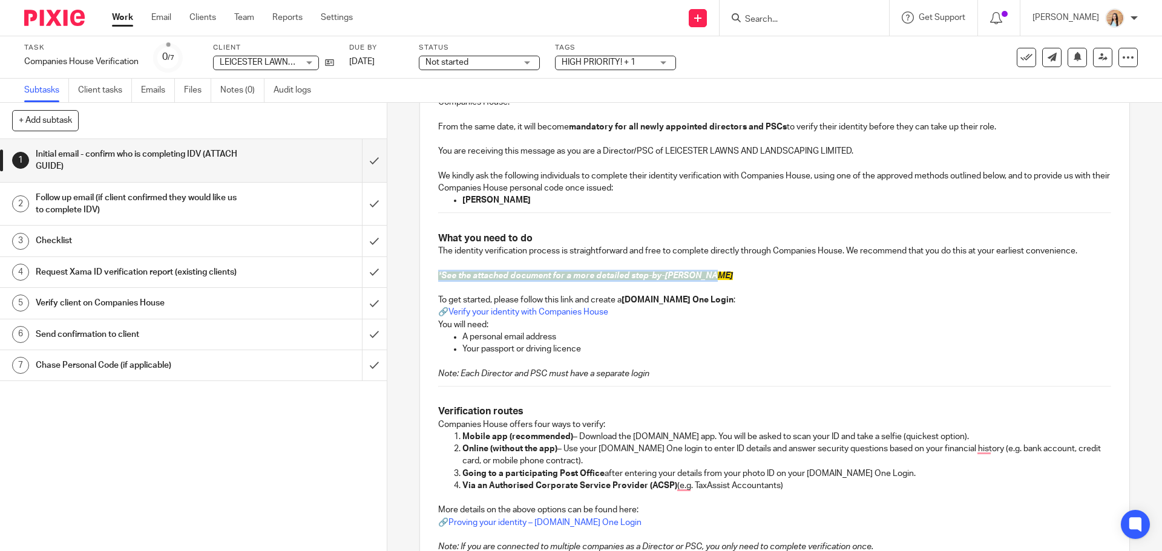
drag, startPoint x: 717, startPoint y: 275, endPoint x: 414, endPoint y: 275, distance: 302.6
click at [414, 275] on div "1 Initial email - confirm who is completing IDV (ATTACH GUIDE) Manual email Sec…" at bounding box center [774, 327] width 775 height 448
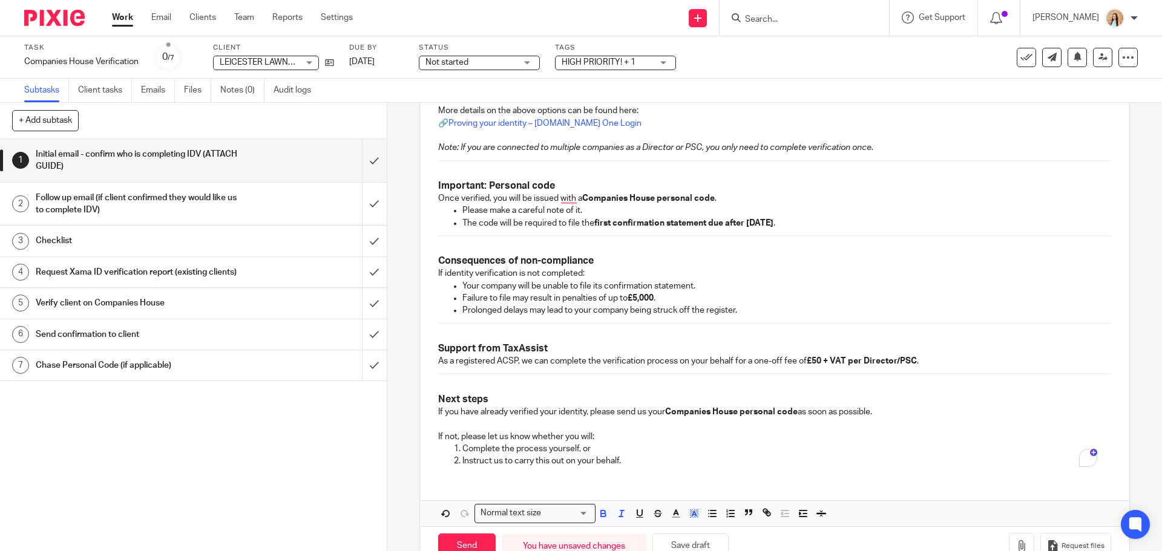
scroll to position [675, 0]
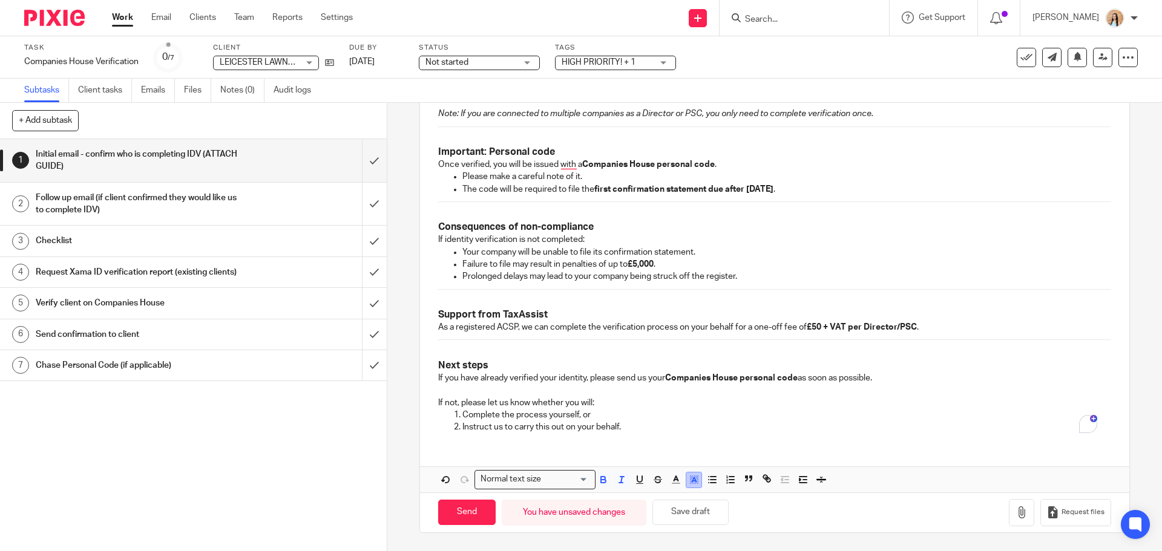
click at [692, 477] on icon "button" at bounding box center [694, 479] width 11 height 11
click at [663, 495] on li "color:#FFFFFF" at bounding box center [667, 495] width 9 height 9
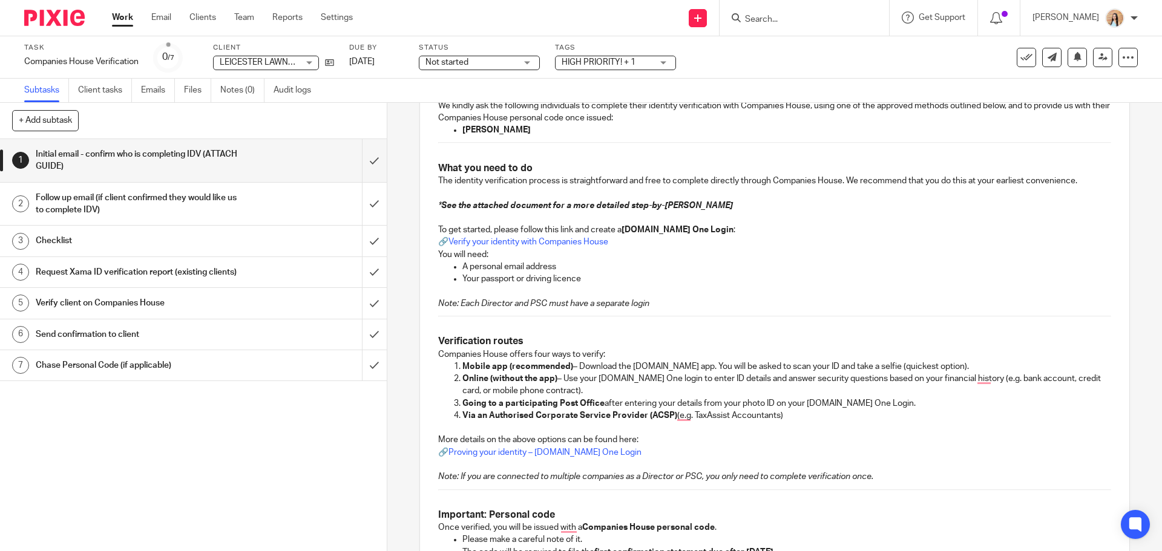
click at [635, 318] on div "Hi Shaun, I hope this message finds you well. You may recently have received no…" at bounding box center [774, 366] width 709 height 877
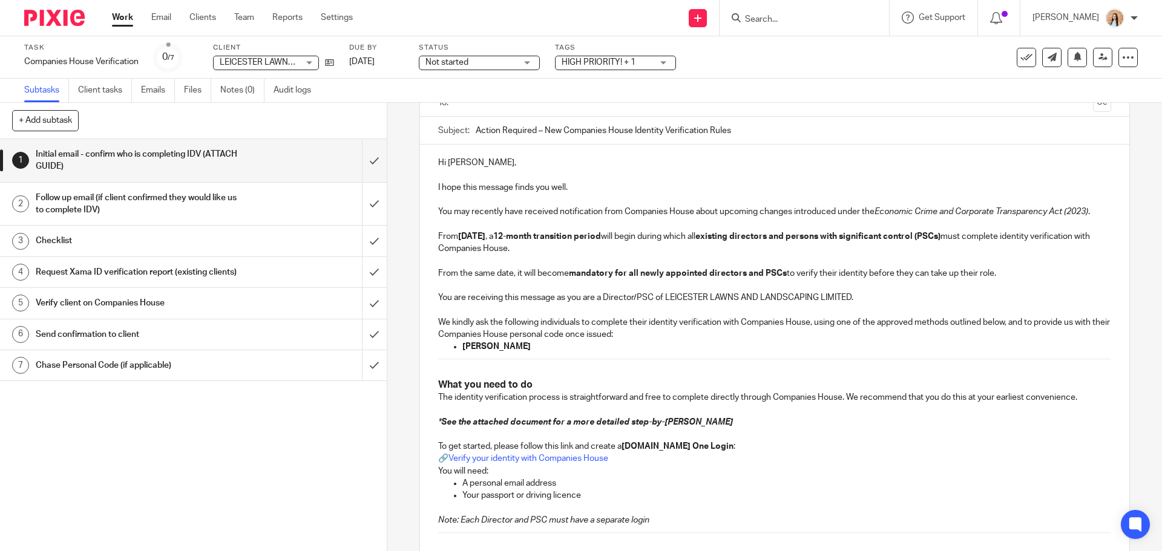
scroll to position [0, 0]
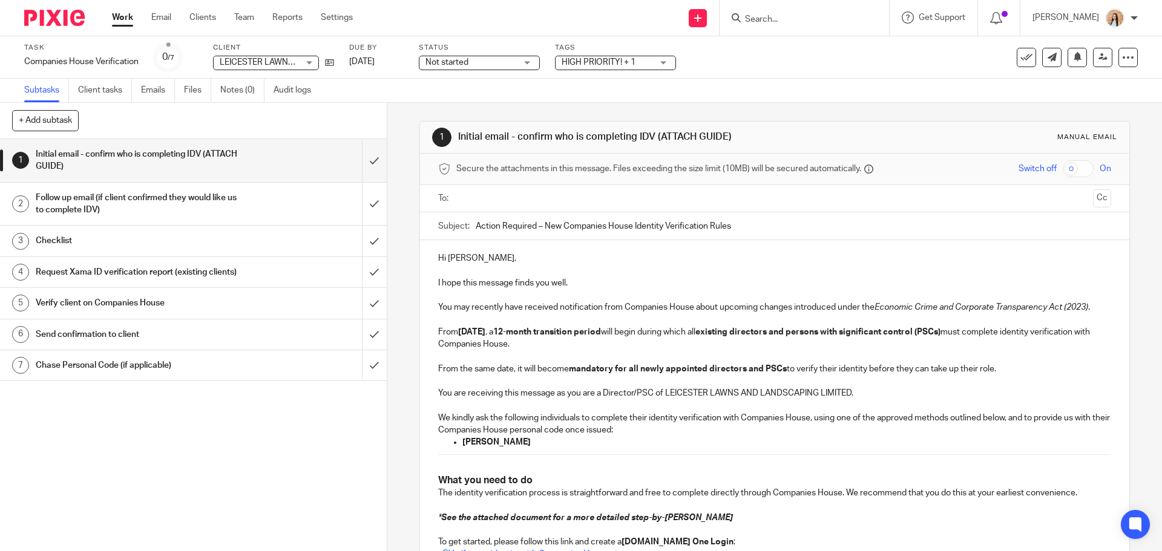
click at [523, 194] on input "text" at bounding box center [773, 199] width 627 height 14
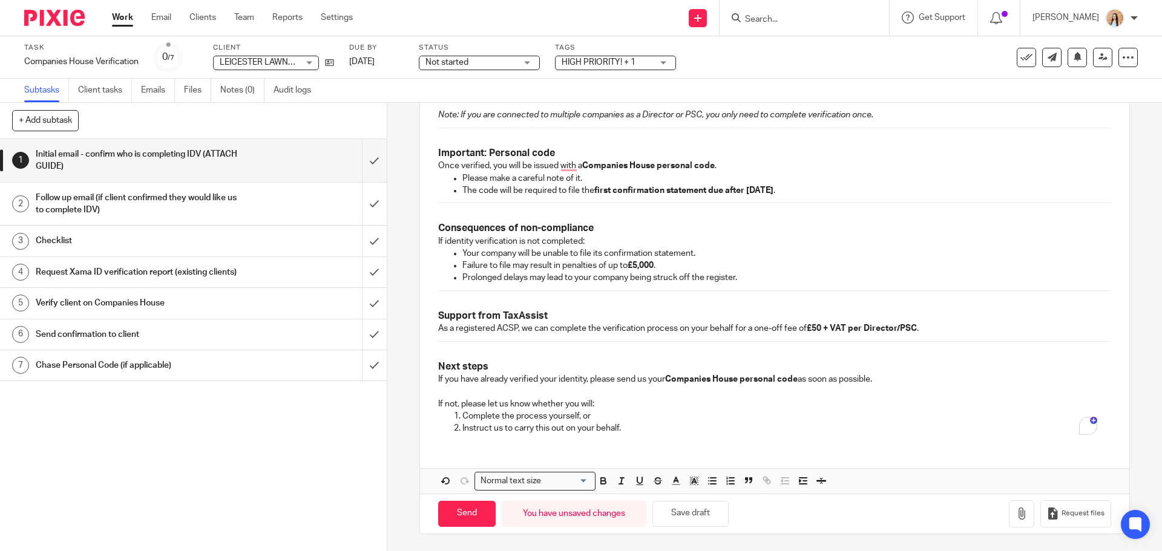
scroll to position [678, 0]
click at [1009, 521] on button "button" at bounding box center [1021, 512] width 25 height 27
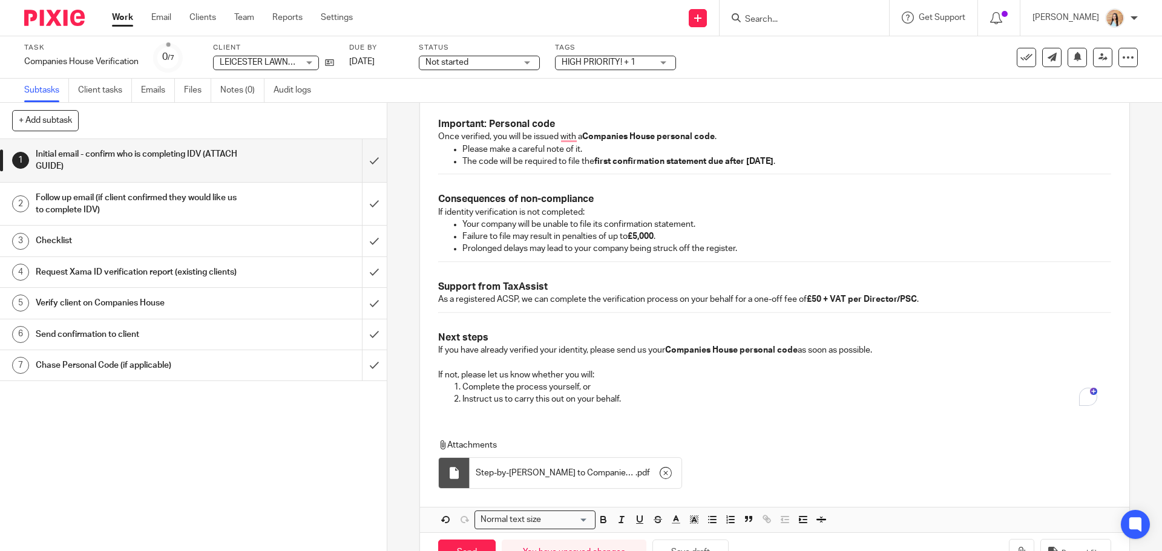
scroll to position [746, 0]
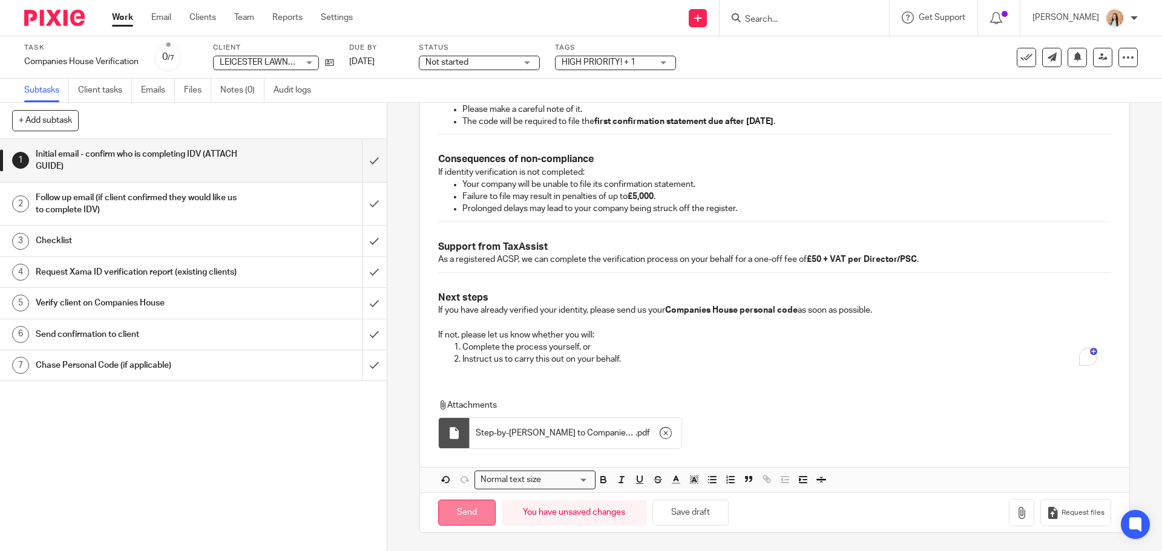
click at [466, 505] on input "Send" at bounding box center [466, 513] width 57 height 26
type input "Sent"
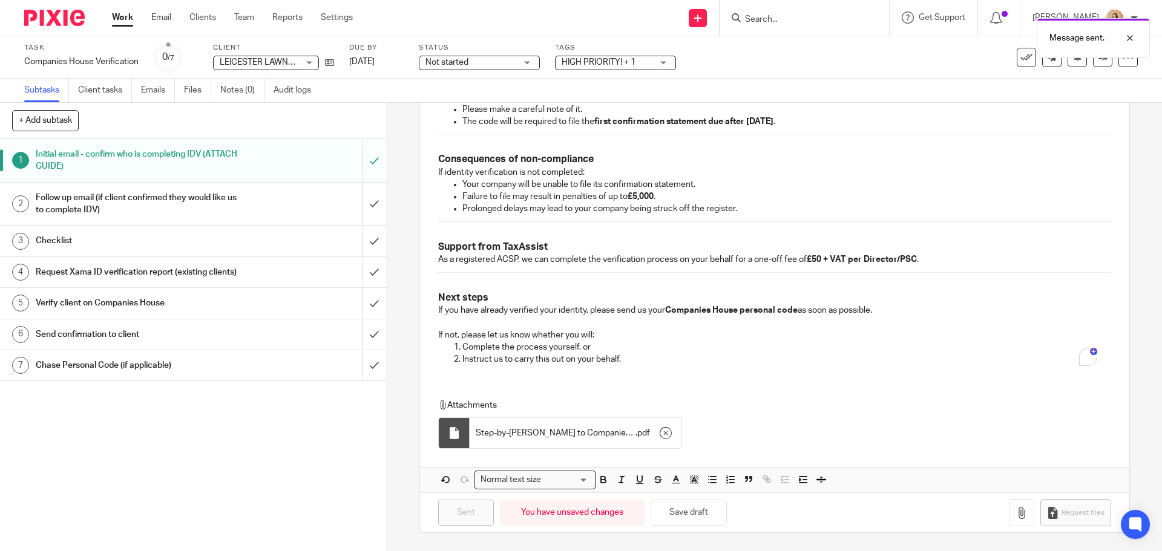
click at [499, 70] on div "Status Not started Not started Not started In progress 1" at bounding box center [479, 57] width 121 height 29
click at [520, 58] on div "Not started Not started" at bounding box center [479, 63] width 121 height 15
click at [475, 105] on li "In progress" at bounding box center [480, 106] width 120 height 25
click at [641, 71] on div "Tags HIGH PRIORITY! + 1 HIGH PRIORITY! Onboarding Waiting for Onboarding to be …" at bounding box center [615, 57] width 121 height 29
click at [650, 59] on span "HIGH PRIORITY! + 1" at bounding box center [607, 62] width 91 height 13
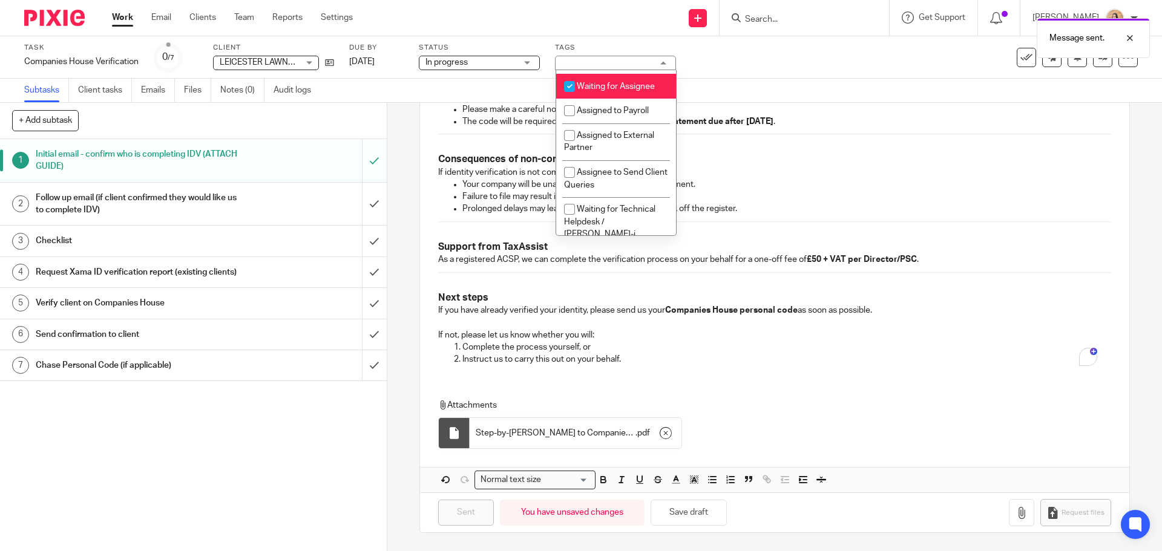
click at [633, 91] on span "Waiting for Assignee" at bounding box center [616, 86] width 78 height 8
checkbox input "false"
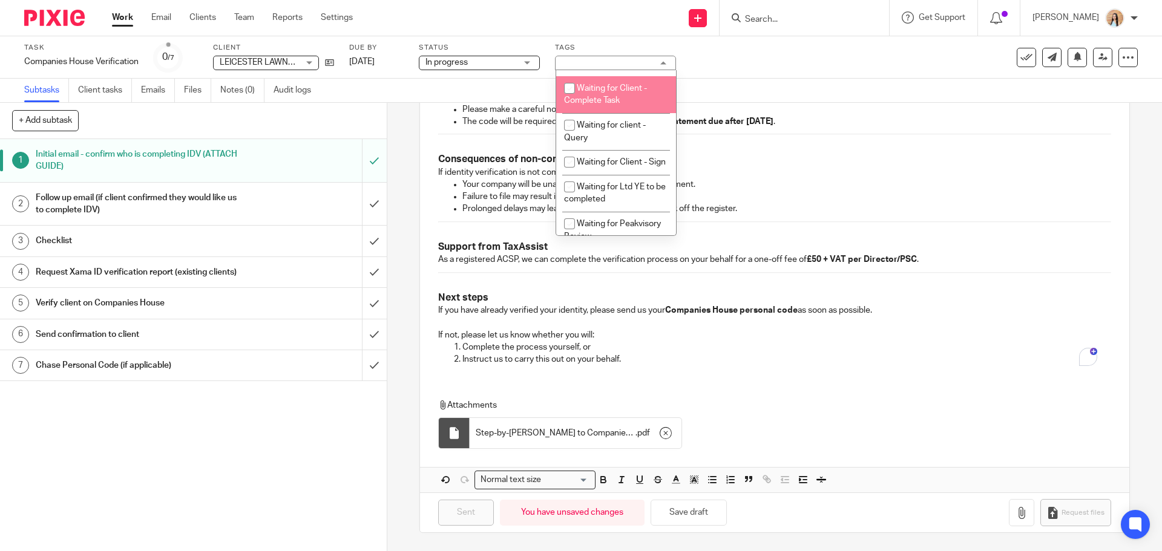
scroll to position [666, 0]
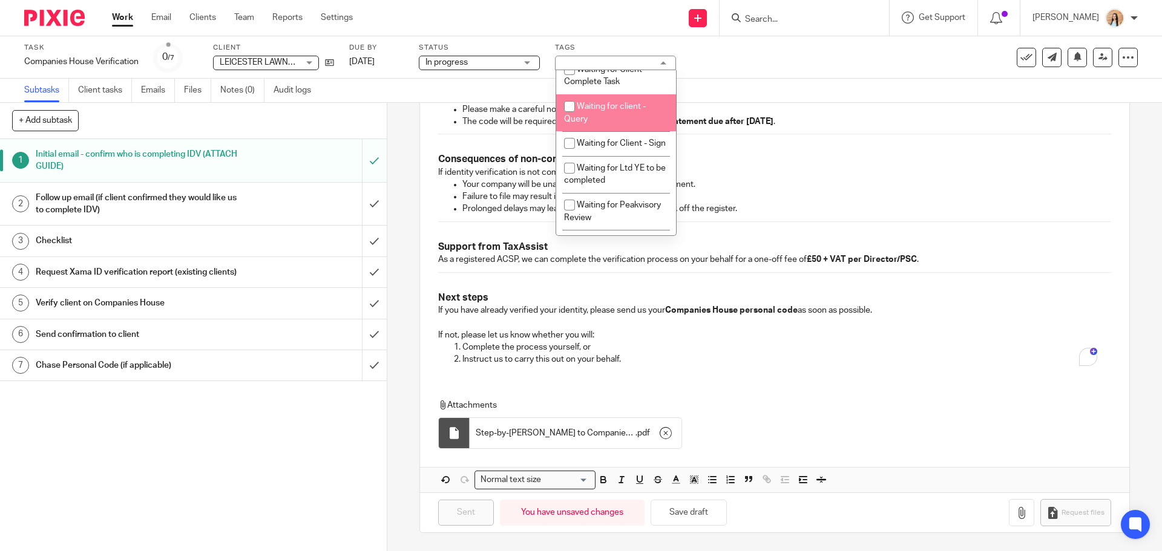
click at [629, 122] on span "Waiting for client - Query" at bounding box center [605, 112] width 82 height 21
checkbox input "true"
click at [889, 90] on div "Subtasks Client tasks Emails Files Notes (0) Audit logs" at bounding box center [581, 91] width 1162 height 24
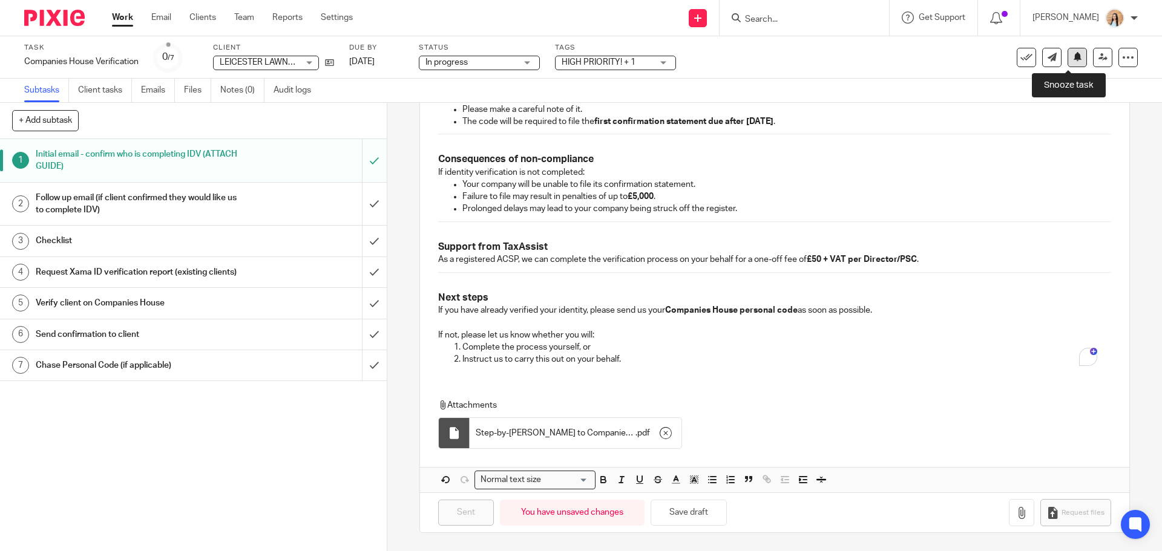
click at [1067, 62] on button at bounding box center [1076, 57] width 19 height 19
click at [882, 205] on p "Prolonged delays may lead to your company being struck off the register." at bounding box center [786, 209] width 648 height 12
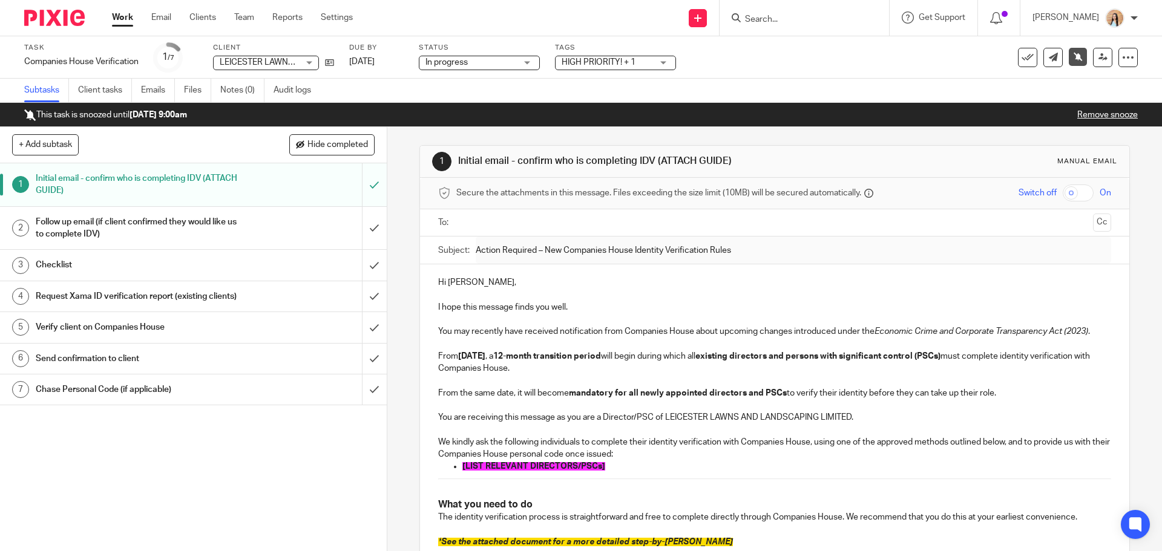
click at [830, 22] on input "Search" at bounding box center [798, 20] width 109 height 11
type input "o"
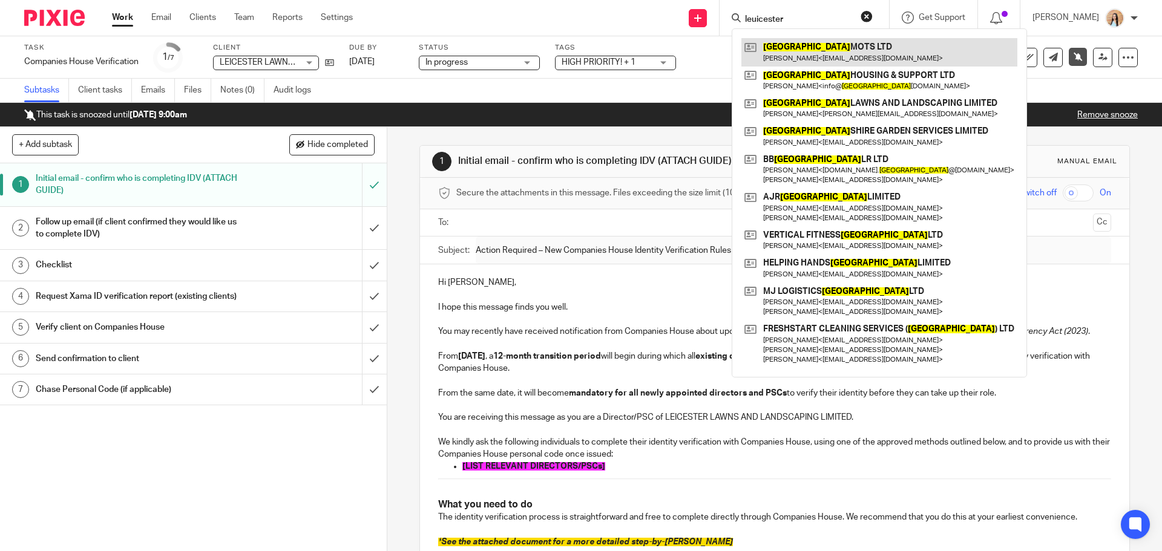
type input "leuicester"
click at [849, 57] on link at bounding box center [879, 52] width 276 height 28
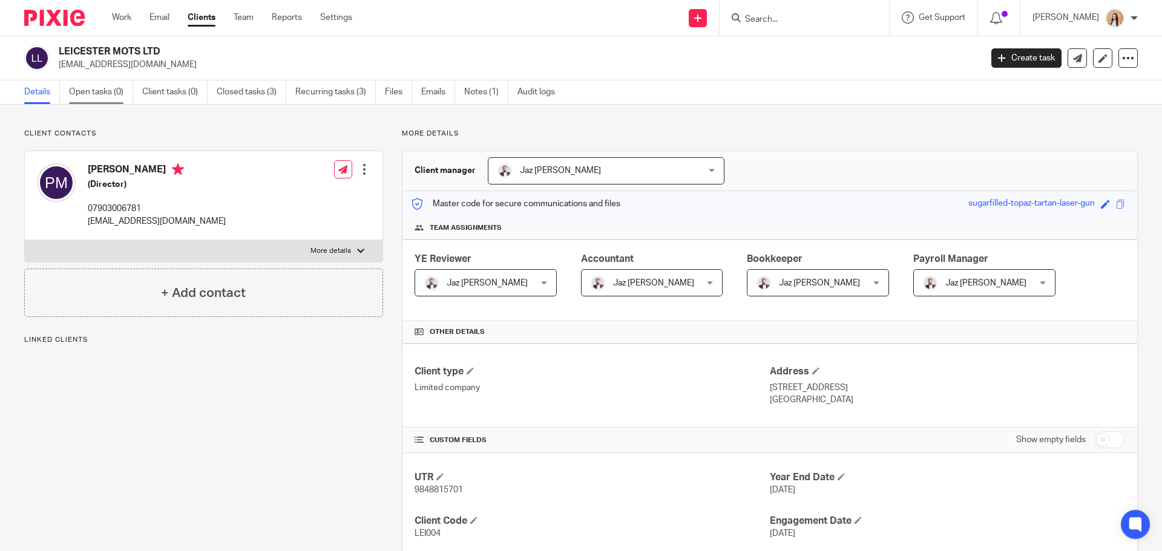
click at [102, 96] on link "Open tasks (0)" at bounding box center [101, 92] width 64 height 24
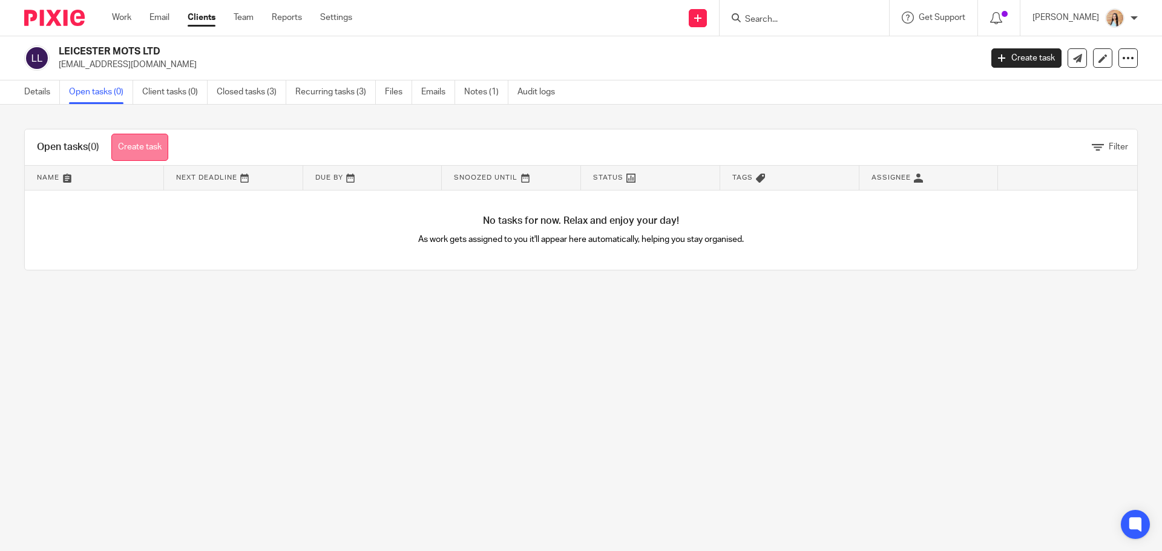
click at [143, 148] on link "Create task" at bounding box center [139, 147] width 57 height 27
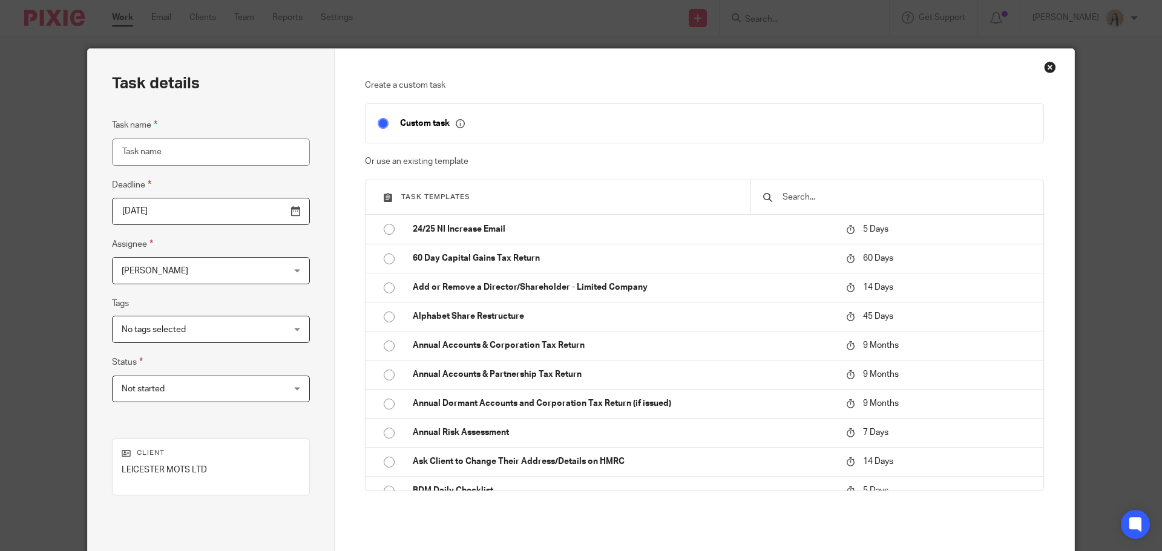
click at [824, 196] on input "text" at bounding box center [906, 197] width 250 height 13
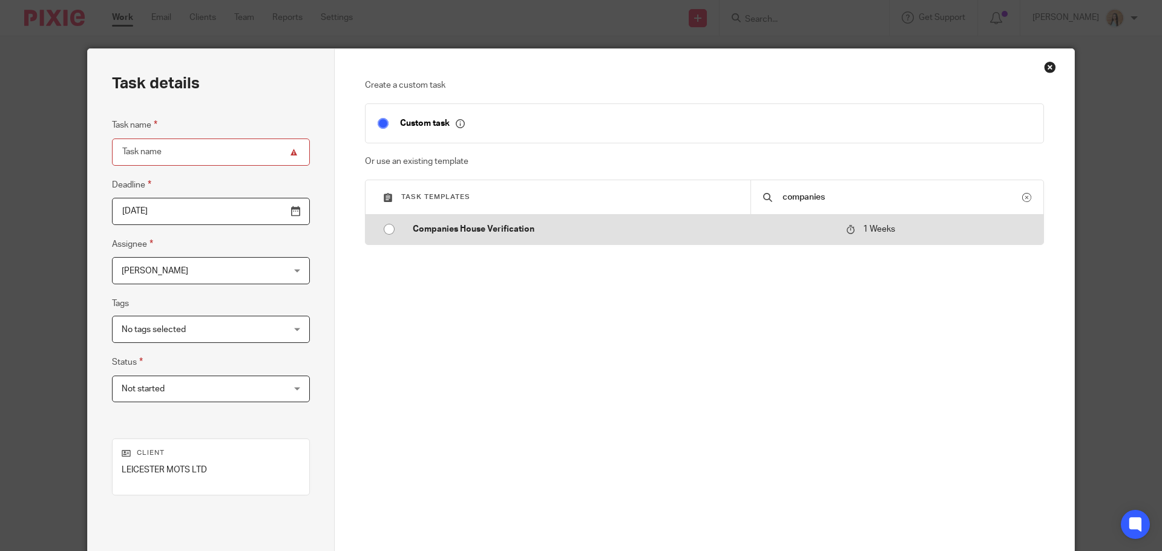
type input "companies"
click at [695, 242] on td "Companies House Verification" at bounding box center [620, 229] width 439 height 29
type input "2025-10-20"
type input "Companies House Verification"
checkbox input "false"
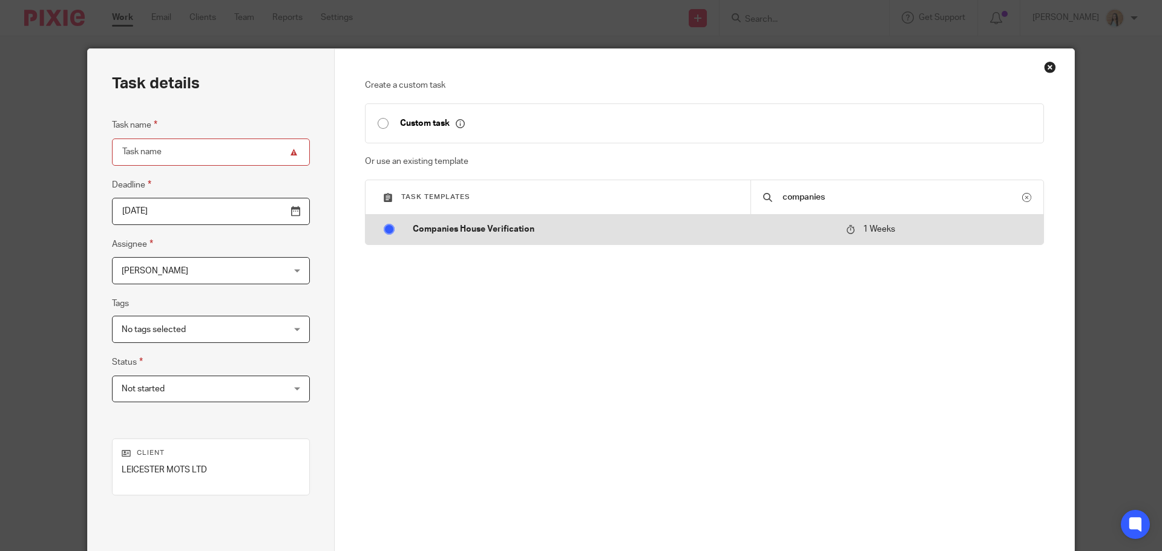
radio input "true"
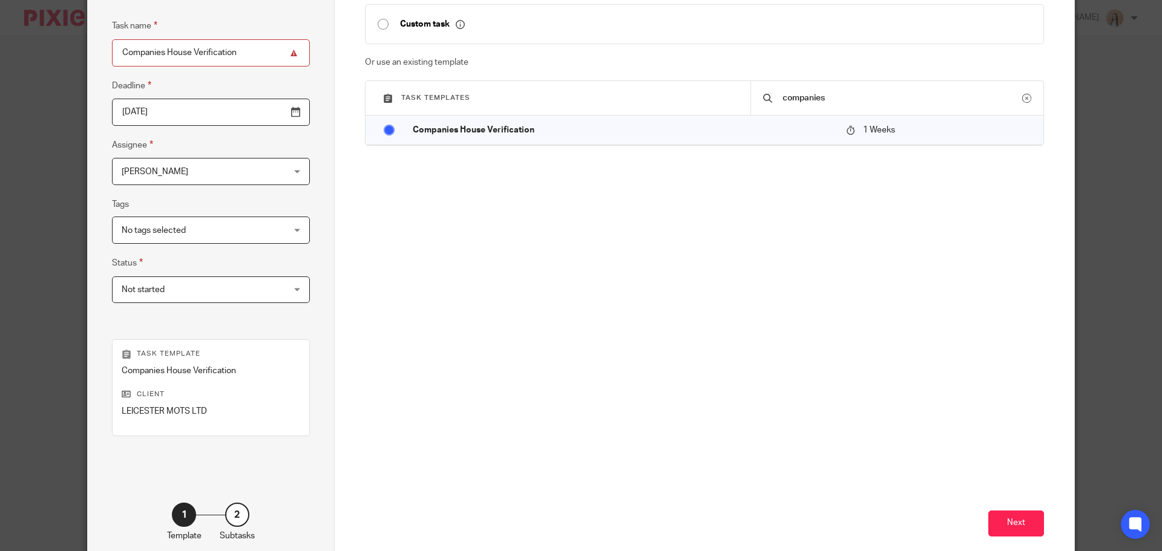
scroll to position [164, 0]
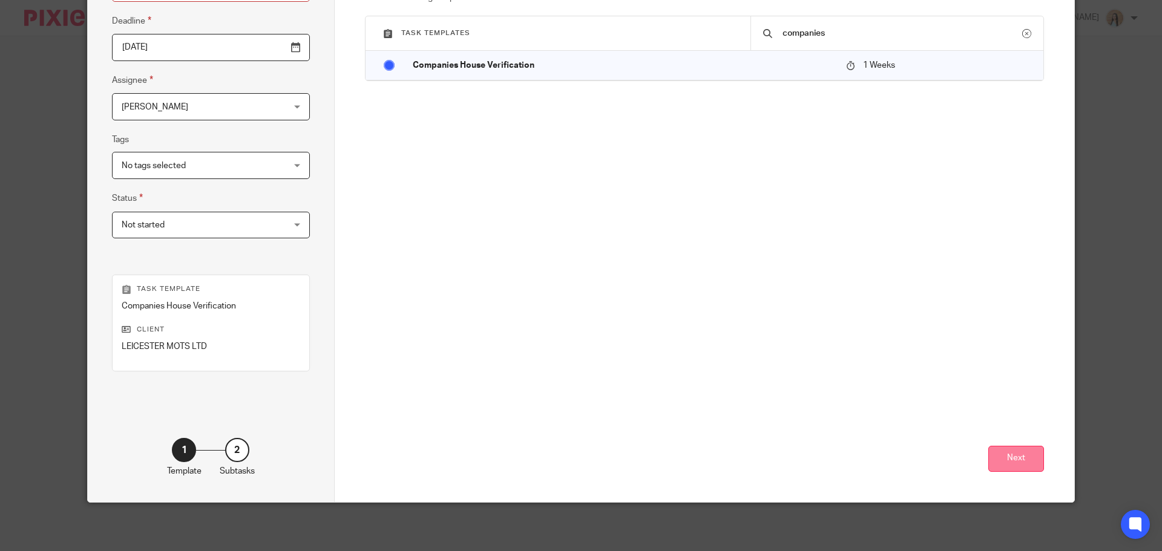
click at [1011, 451] on button "Next" at bounding box center [1016, 459] width 56 height 26
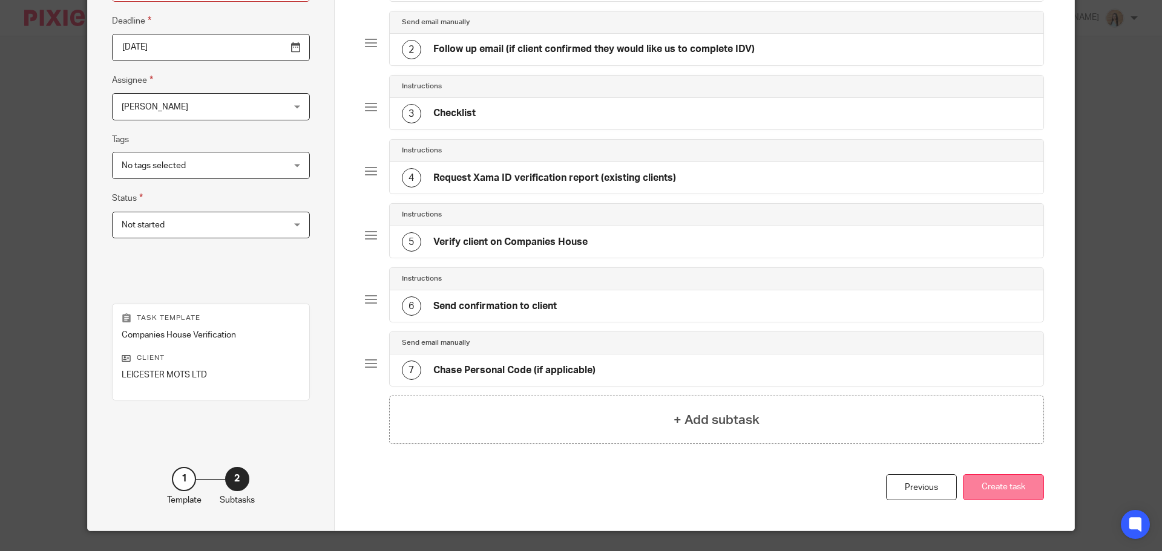
click at [1002, 485] on button "Create task" at bounding box center [1003, 487] width 81 height 26
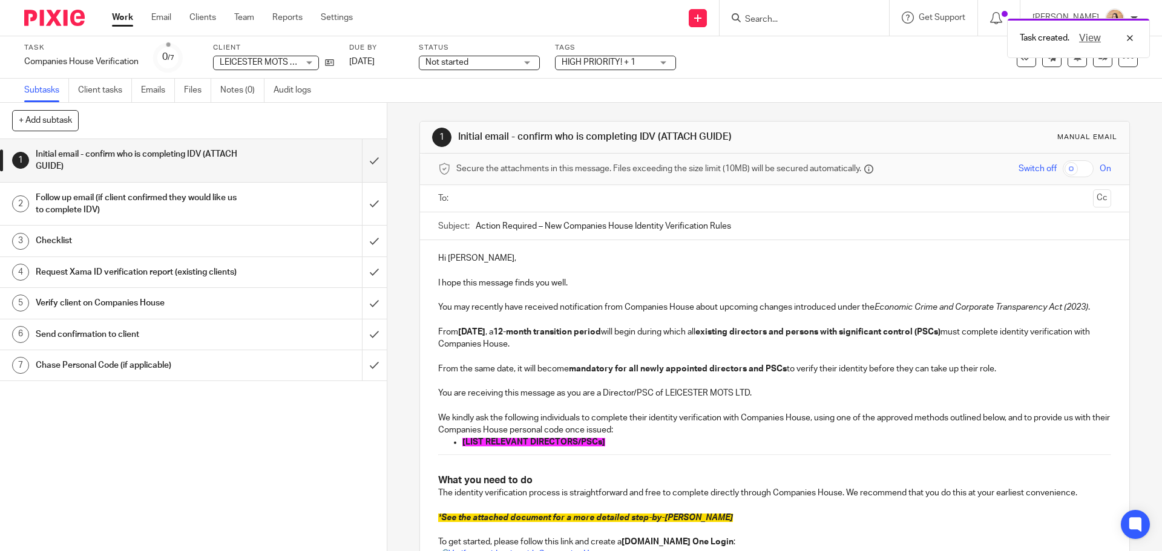
click at [531, 64] on div "Not started Not started" at bounding box center [479, 63] width 121 height 15
click at [490, 108] on li "In progress" at bounding box center [480, 106] width 120 height 25
click at [659, 61] on div "HIGH PRIORITY! + 1" at bounding box center [615, 63] width 121 height 15
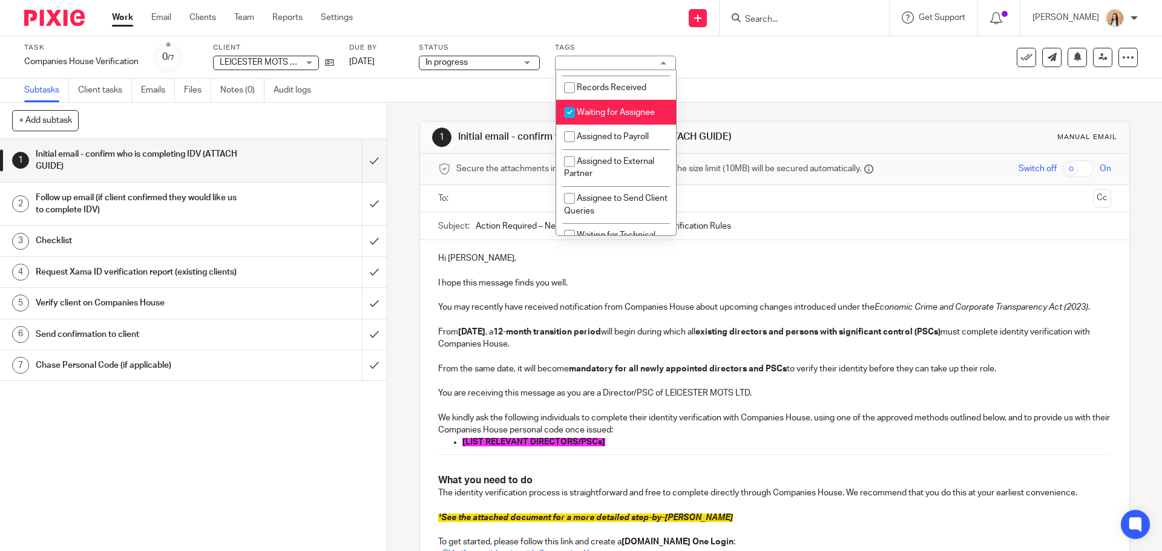
scroll to position [242, 0]
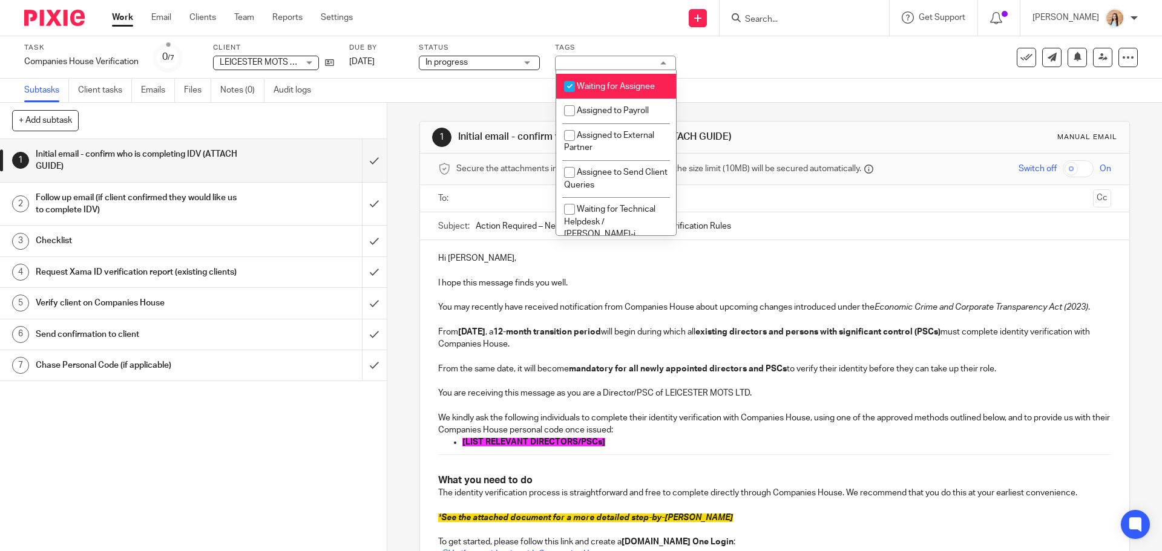
click at [644, 90] on li "Waiting for Assignee" at bounding box center [616, 86] width 120 height 25
checkbox input "false"
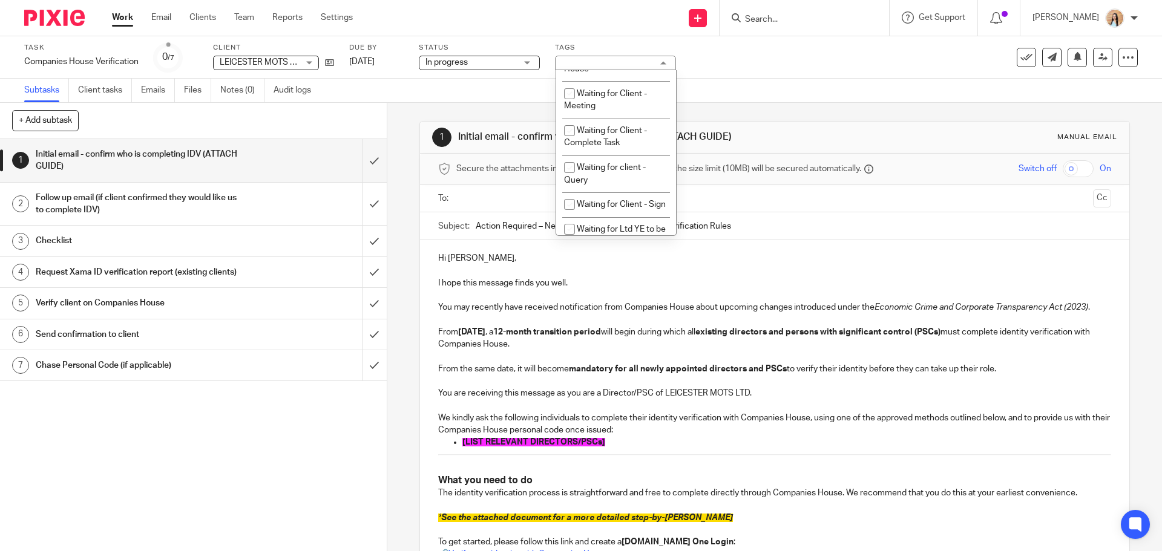
scroll to position [605, 0]
click at [609, 176] on span "Waiting for client - Query" at bounding box center [605, 173] width 82 height 21
checkbox input "true"
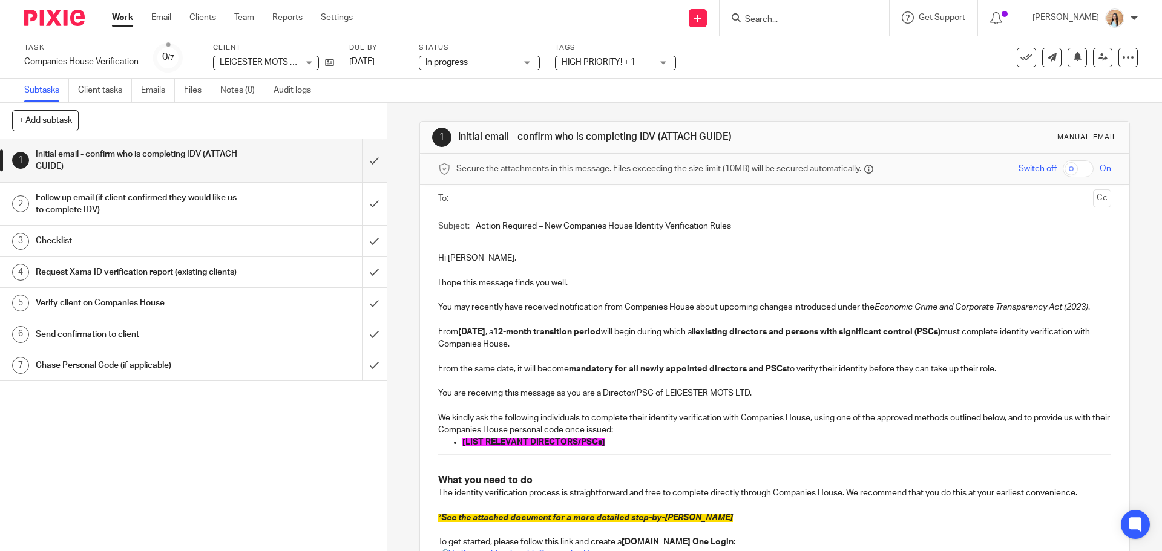
click at [928, 70] on div "Task Companies House Verification Save Companies House Verification 0 /7 Client…" at bounding box center [488, 57] width 928 height 29
click at [591, 442] on span "[LIST RELEVANT DIRECTORS/PSCs]" at bounding box center [533, 442] width 143 height 8
drag, startPoint x: 553, startPoint y: 440, endPoint x: 449, endPoint y: 442, distance: 104.1
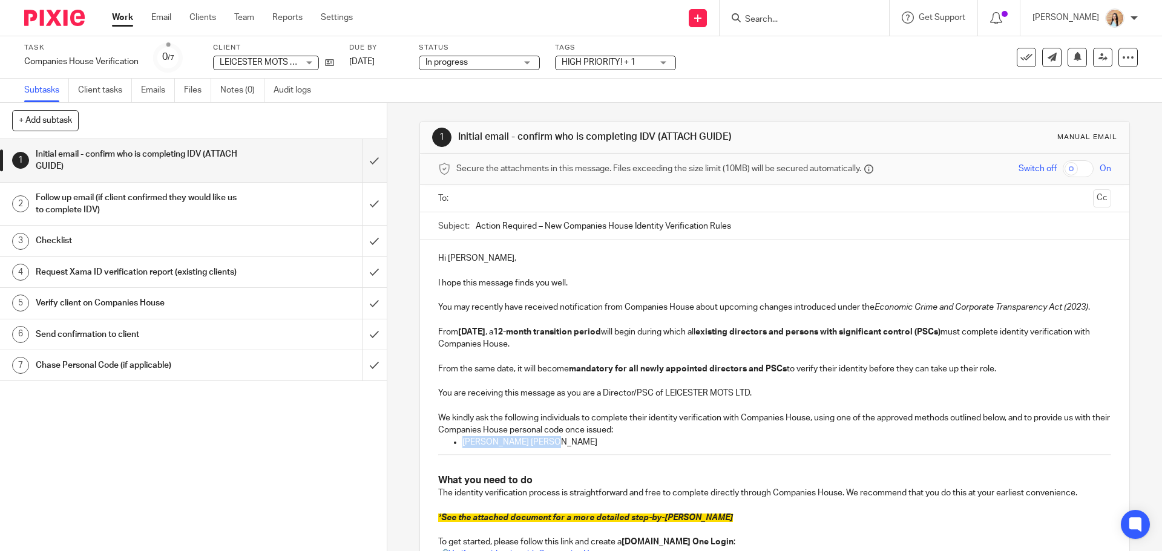
click at [449, 442] on ul "Parvinder Kaur Mahal" at bounding box center [774, 442] width 672 height 12
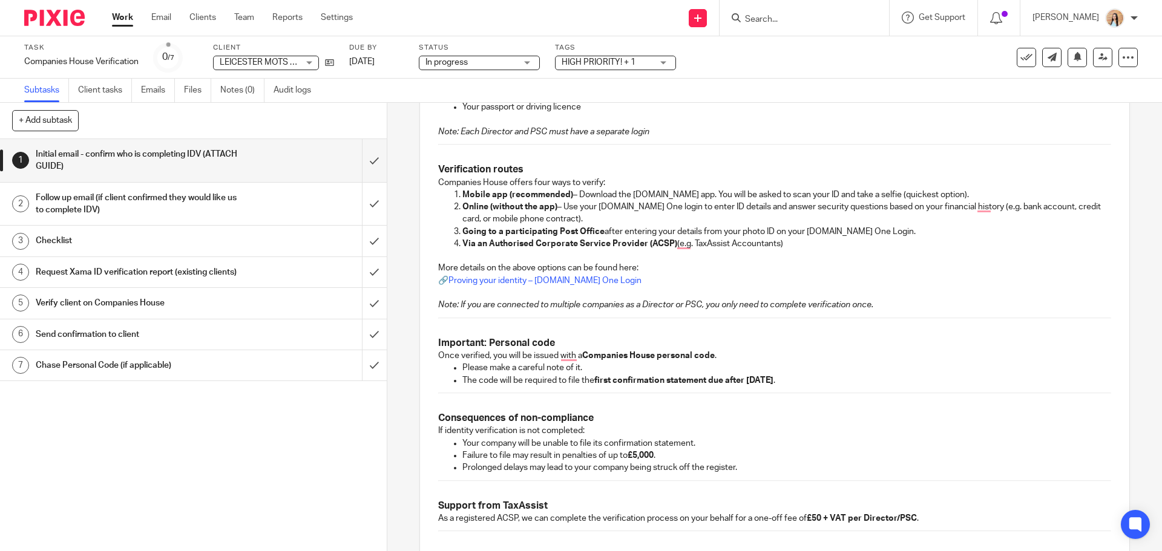
scroll to position [675, 0]
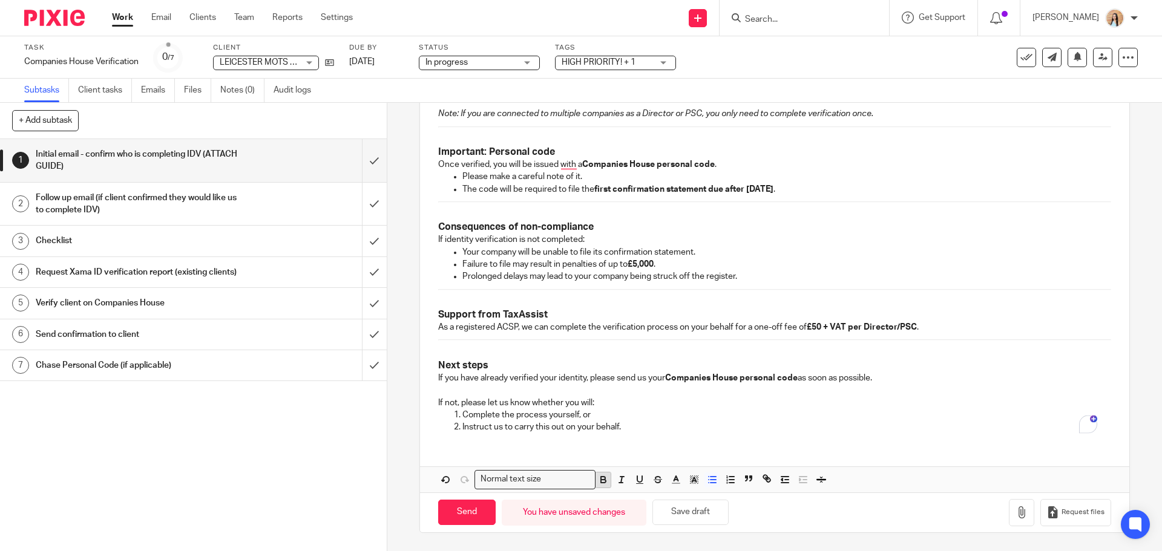
click at [601, 477] on icon "button" at bounding box center [603, 478] width 4 height 3
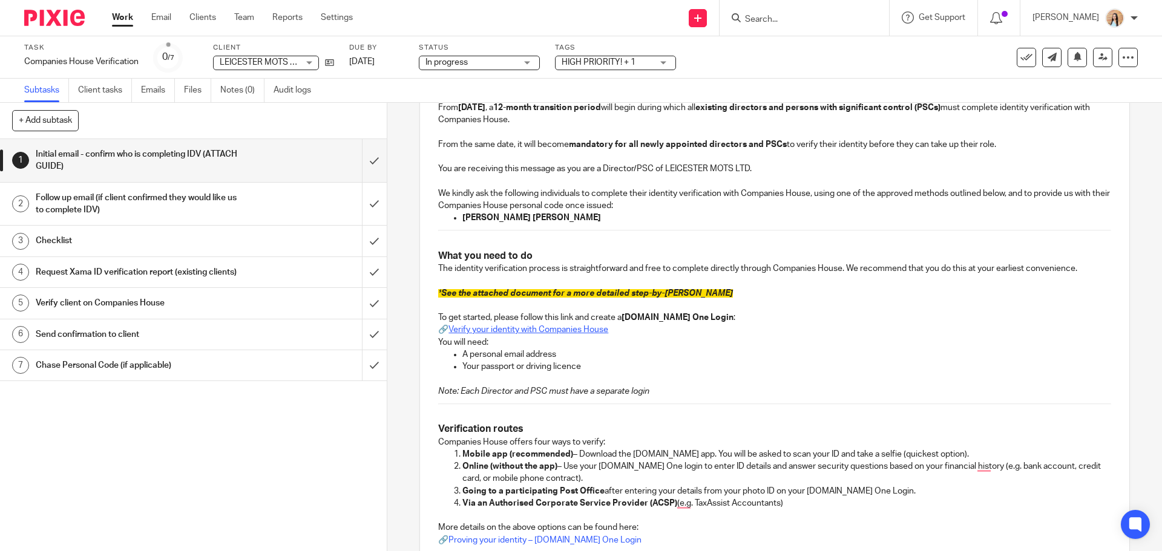
scroll to position [151, 0]
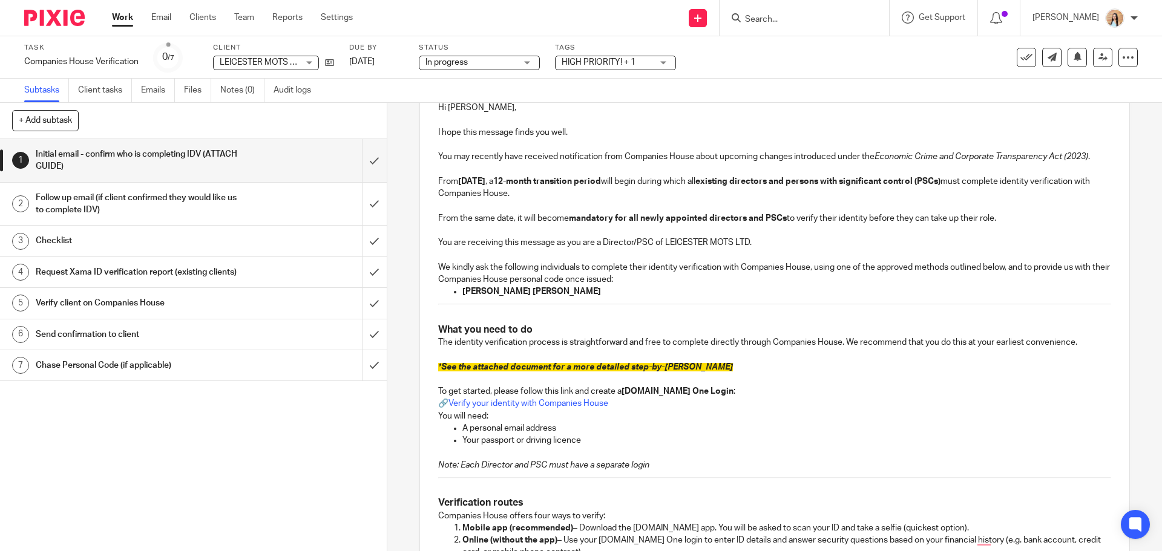
click at [629, 365] on span "See the attached document for a more detailed step-by-step guide" at bounding box center [587, 367] width 292 height 8
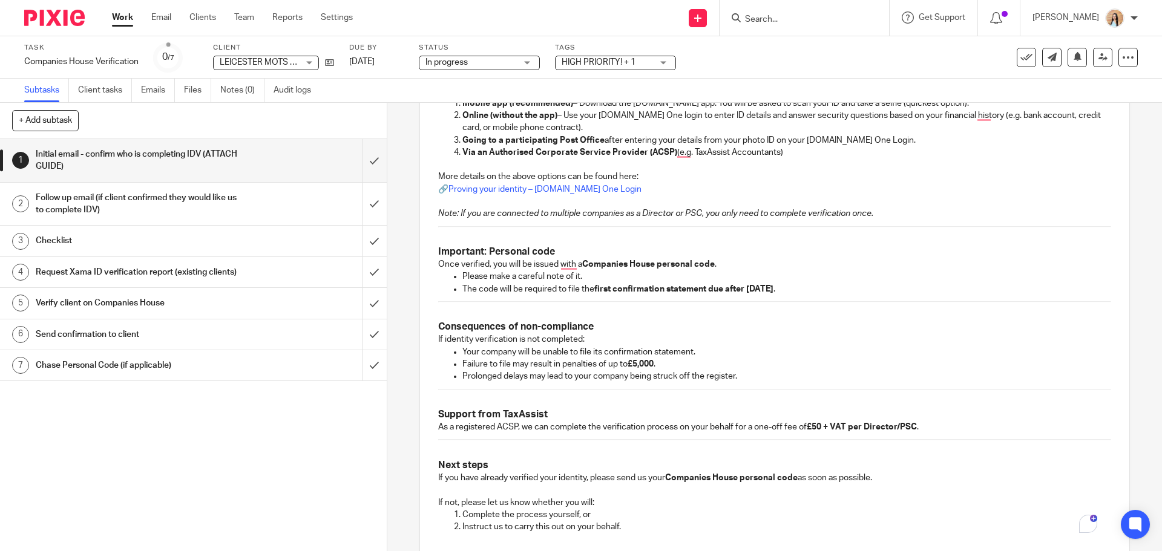
scroll to position [675, 0]
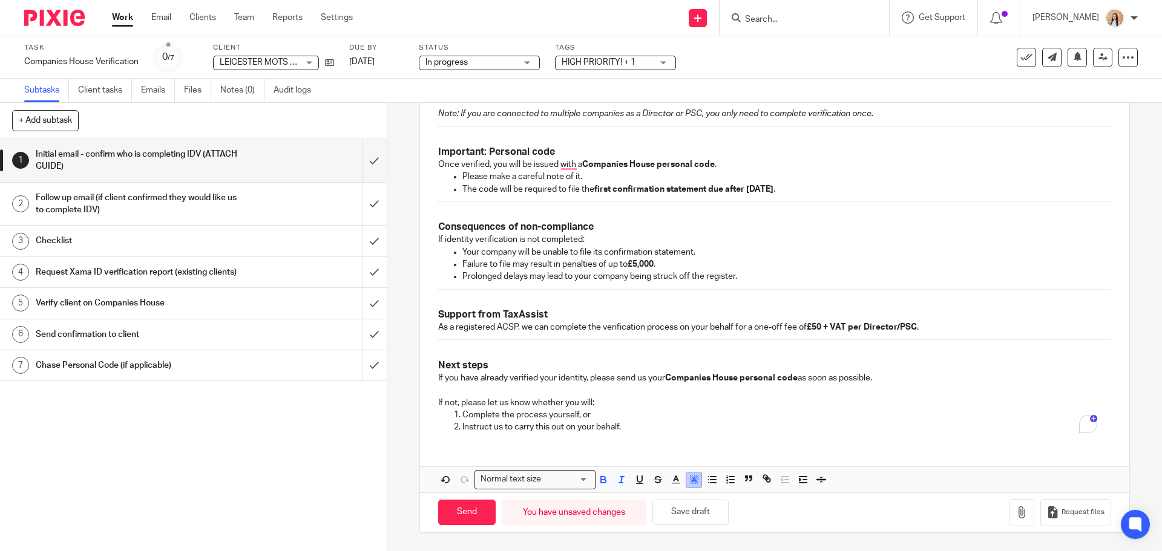
click at [694, 483] on rect "button" at bounding box center [694, 483] width 1 height 1
click at [663, 494] on li "color:#FFFFFF" at bounding box center [667, 495] width 9 height 9
click at [670, 275] on p "Prolonged delays may lead to your company being struck off the register." at bounding box center [786, 276] width 648 height 12
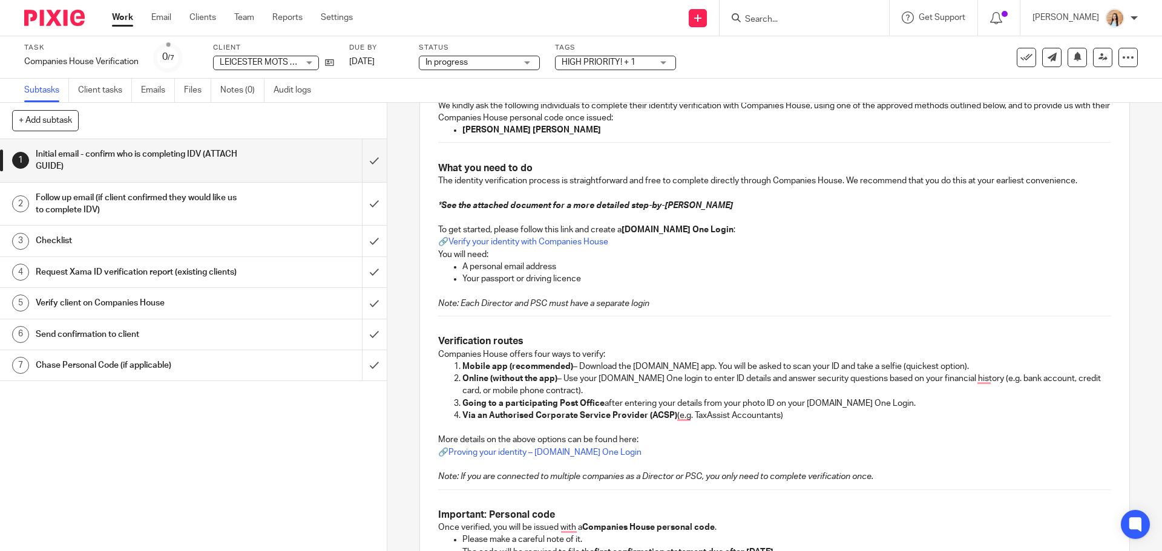
click at [670, 275] on p "Your passport or driving licence" at bounding box center [786, 279] width 648 height 12
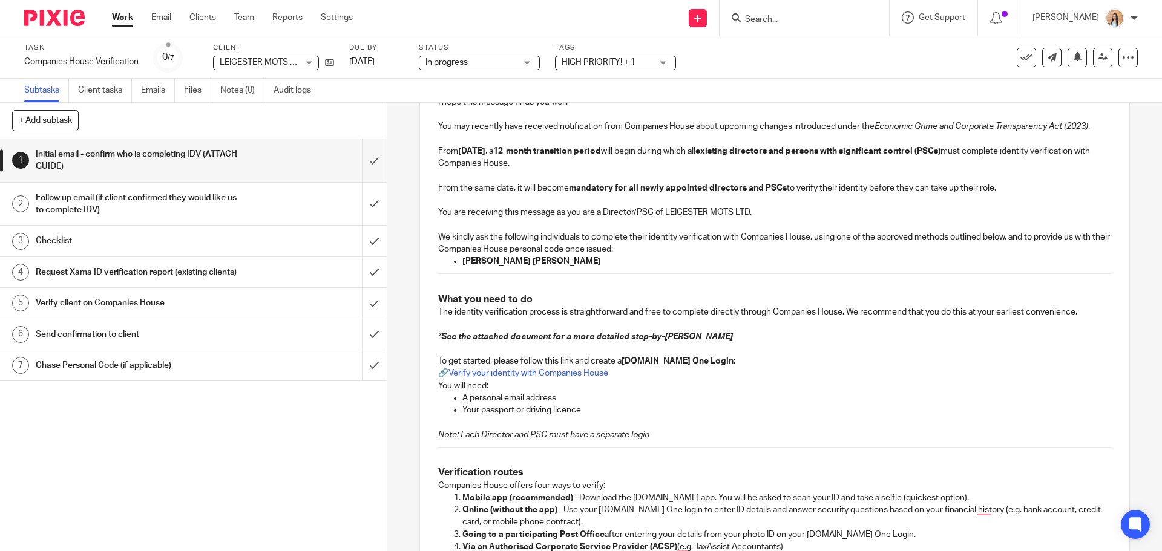
scroll to position [10, 0]
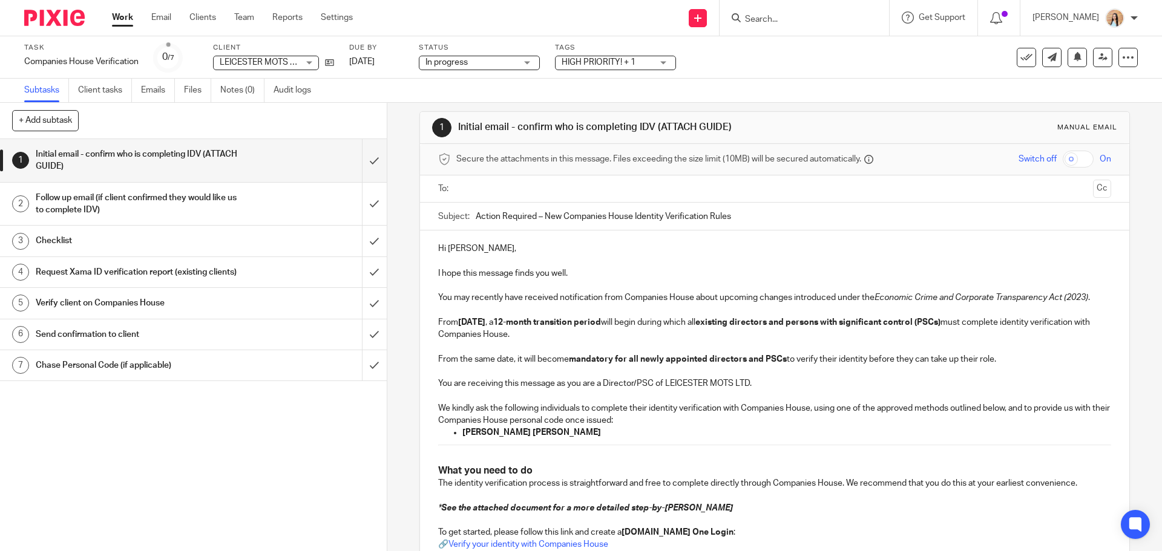
click at [564, 193] on input "text" at bounding box center [773, 189] width 627 height 14
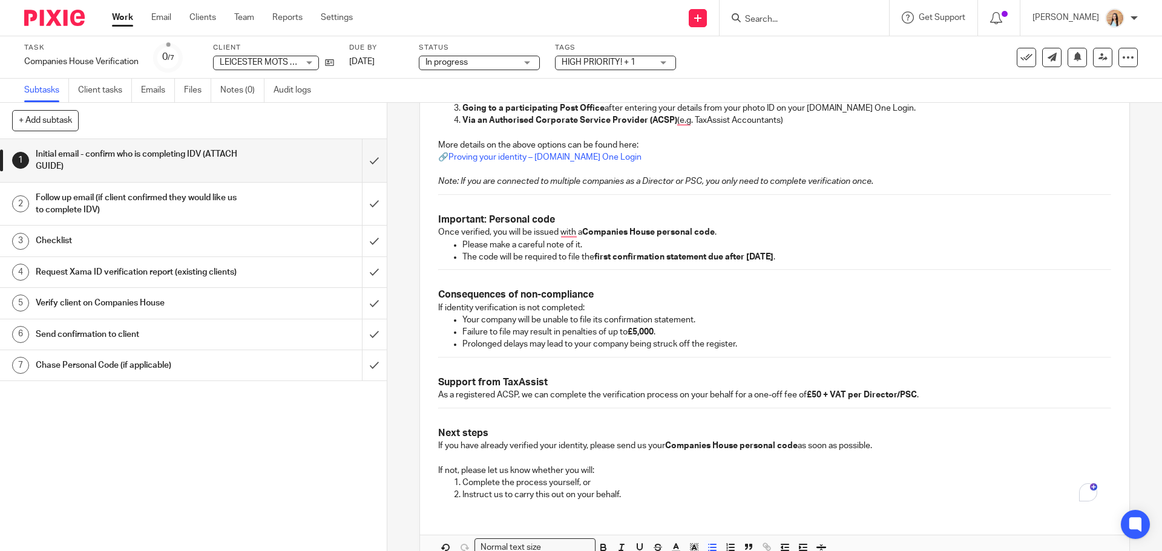
scroll to position [678, 0]
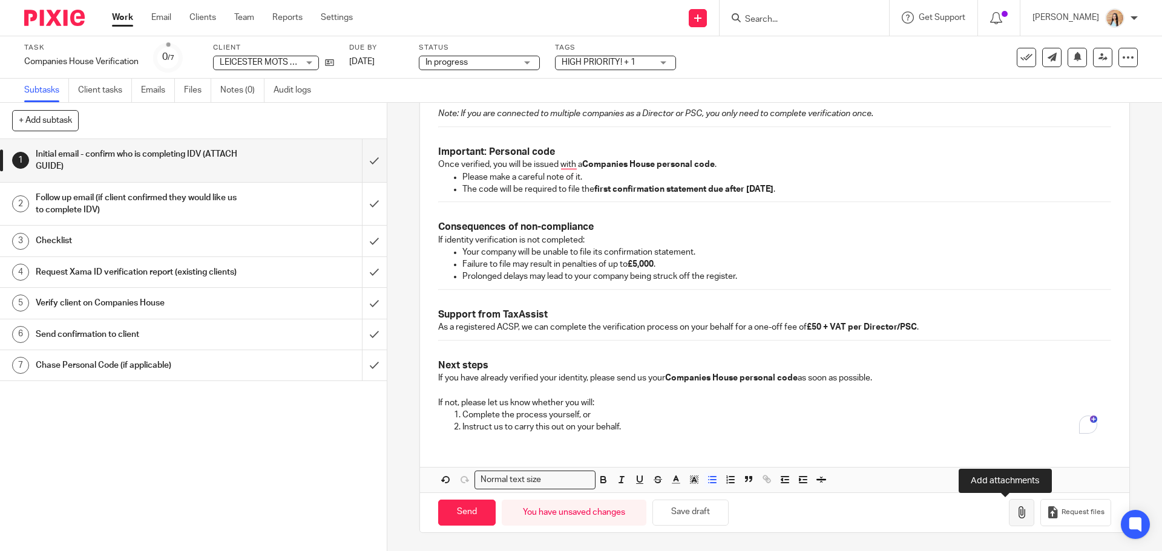
click at [1015, 512] on icon "button" at bounding box center [1021, 512] width 12 height 12
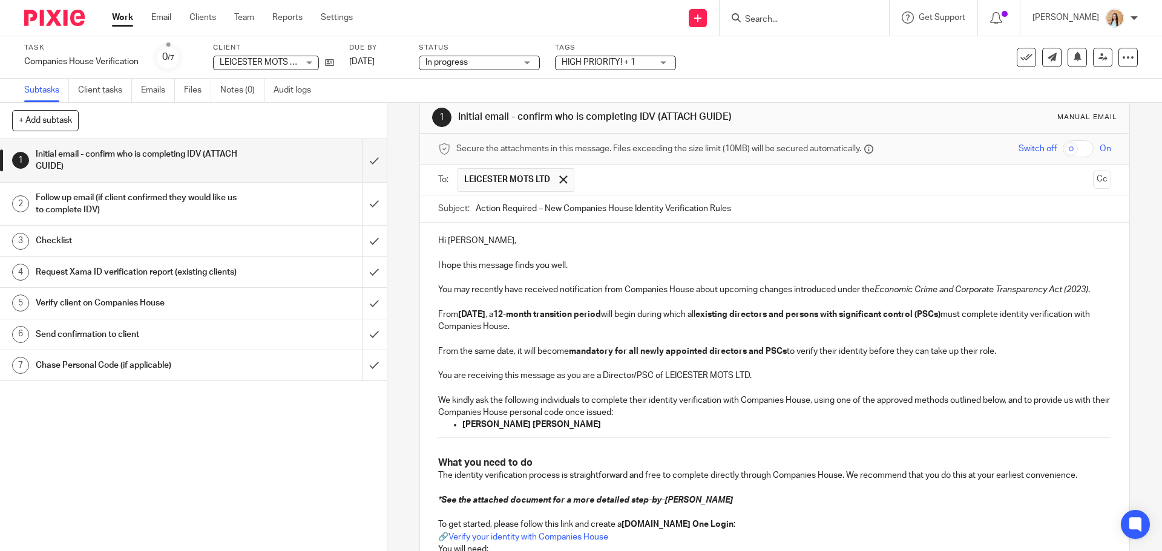
scroll to position [0, 0]
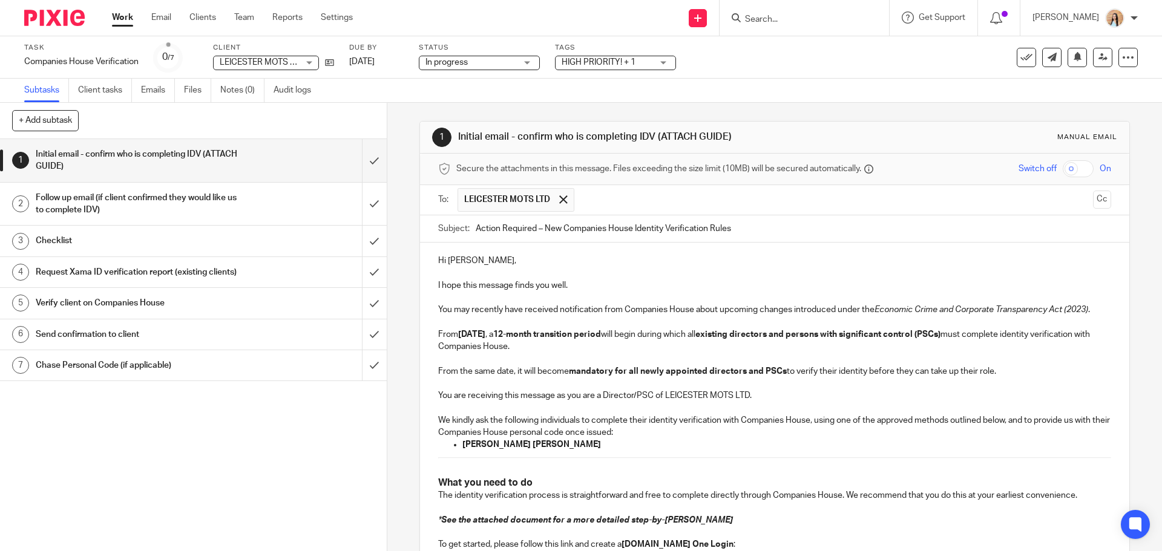
click at [797, 388] on p "To enrich screen reader interactions, please activate Accessibility in Grammarl…" at bounding box center [774, 384] width 672 height 12
click at [780, 393] on p "You are receiving this message as you are a Director/PSC of LEICESTER MOTS LTD." at bounding box center [774, 396] width 672 height 12
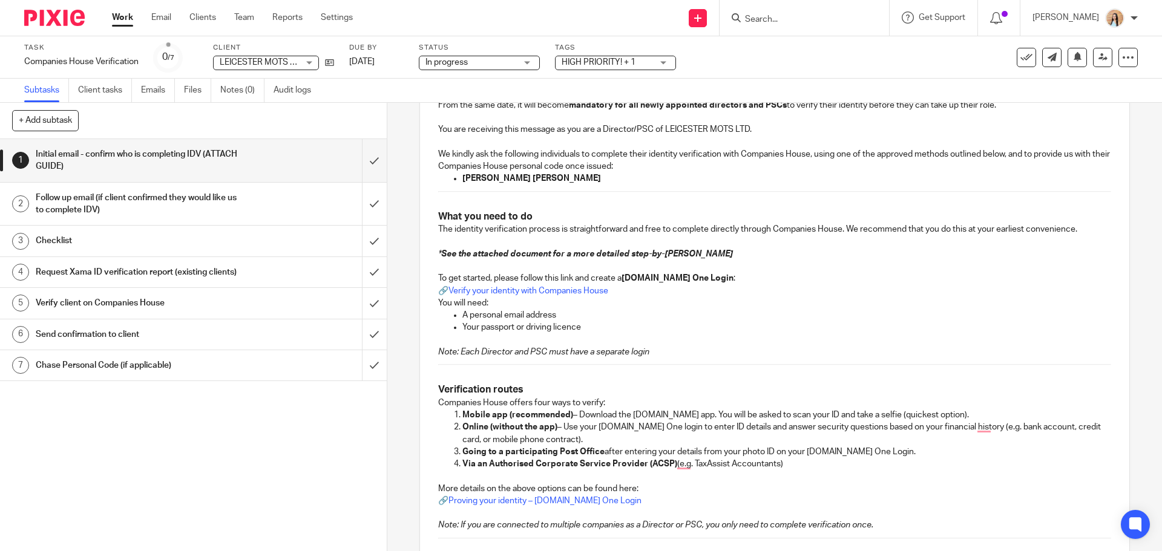
scroll to position [20, 0]
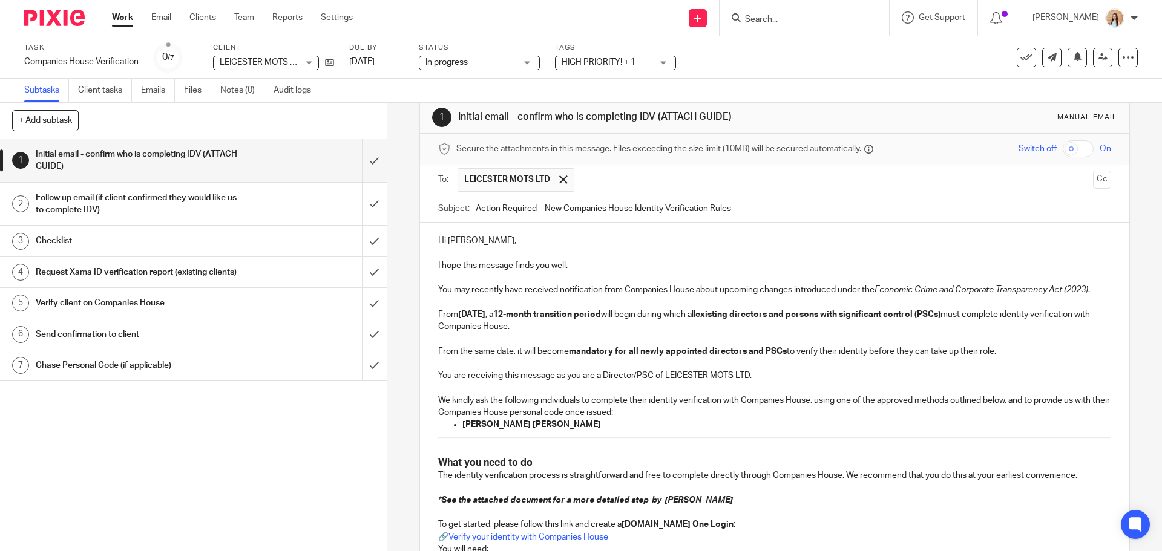
click at [691, 261] on p "I hope this message finds you well." at bounding box center [774, 266] width 672 height 12
click at [762, 263] on p "I hope this message finds you well." at bounding box center [774, 266] width 672 height 12
click at [1093, 180] on button "Cc" at bounding box center [1102, 180] width 18 height 18
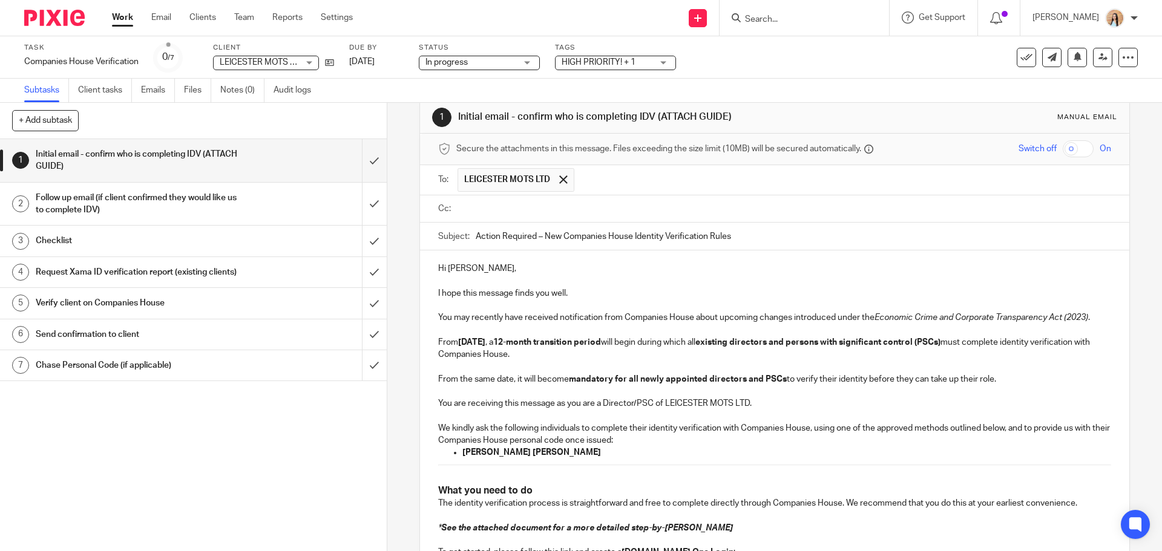
click at [538, 211] on input "text" at bounding box center [782, 209] width 645 height 14
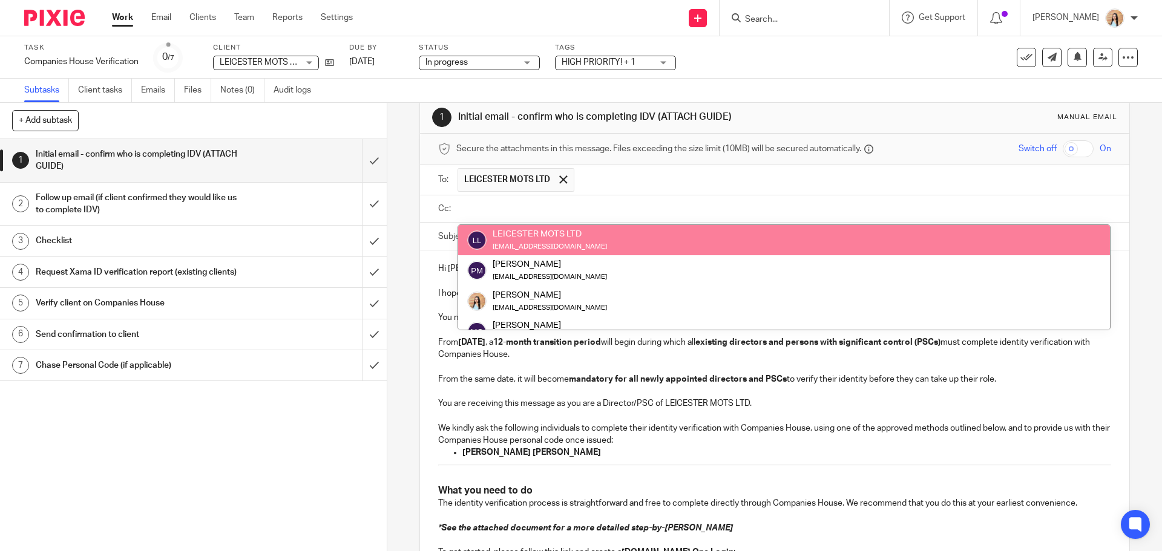
click at [404, 265] on div "1 Initial email - confirm who is completing IDV (ATTACH GUIDE) Manual email Sec…" at bounding box center [774, 327] width 775 height 448
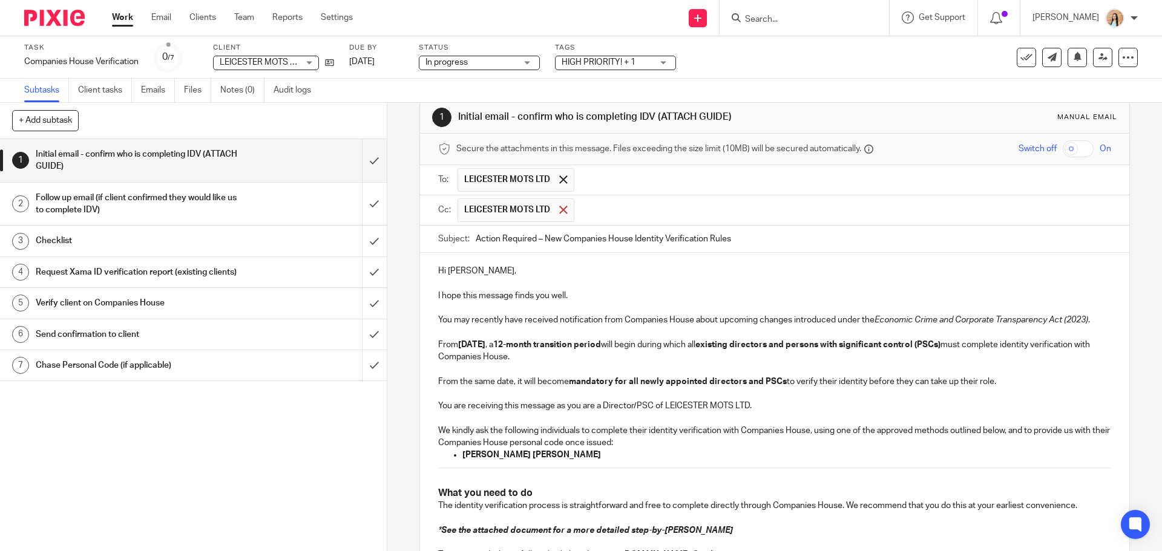
click at [560, 209] on span at bounding box center [563, 210] width 8 height 8
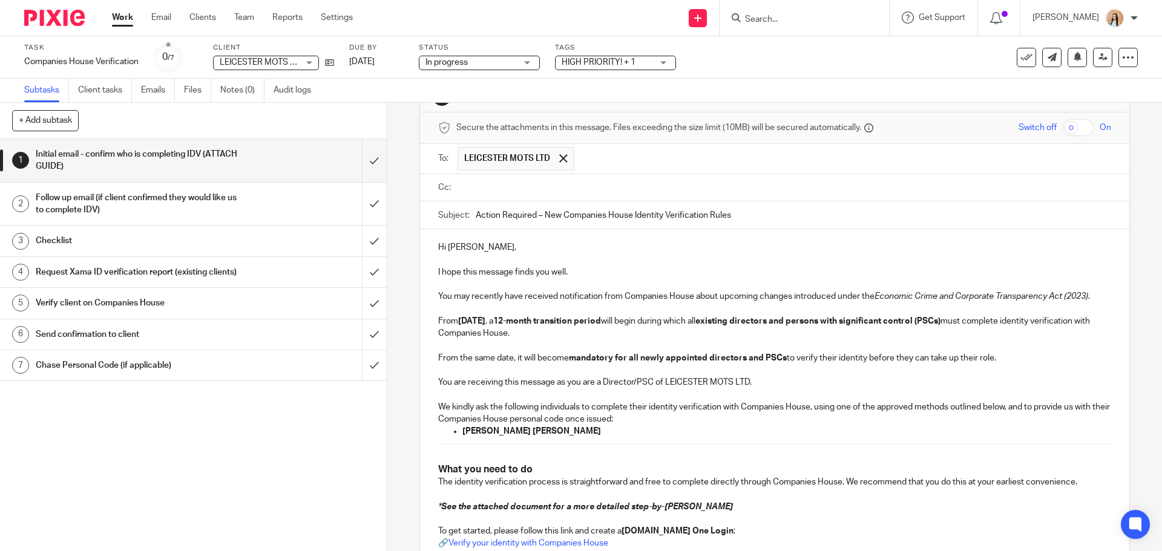
scroll to position [0, 0]
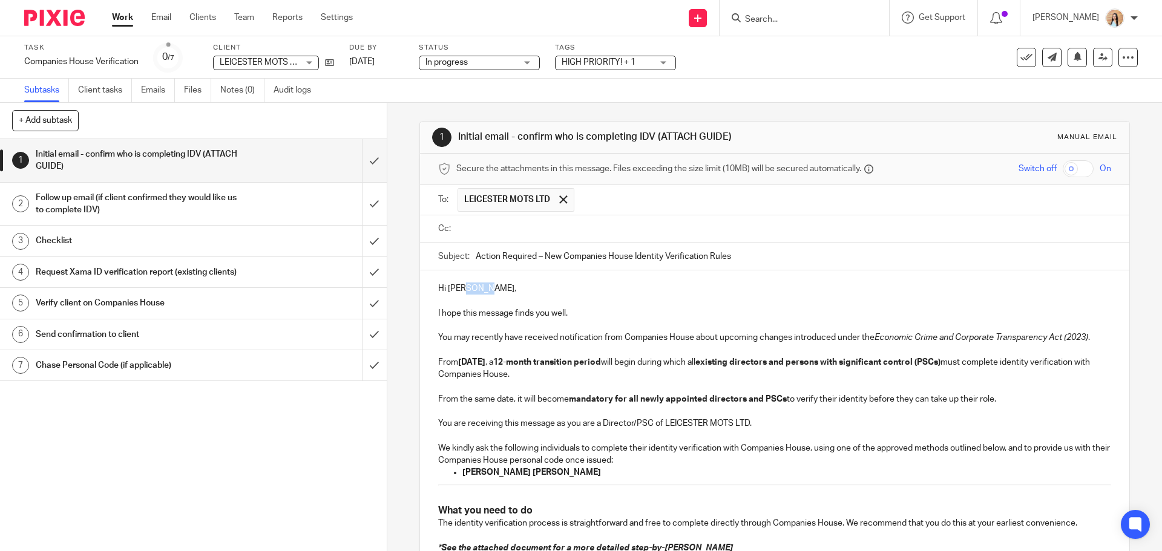
drag, startPoint x: 480, startPoint y: 288, endPoint x: 460, endPoint y: 289, distance: 20.0
click at [460, 289] on p "Hi Parvinder," at bounding box center [774, 289] width 672 height 12
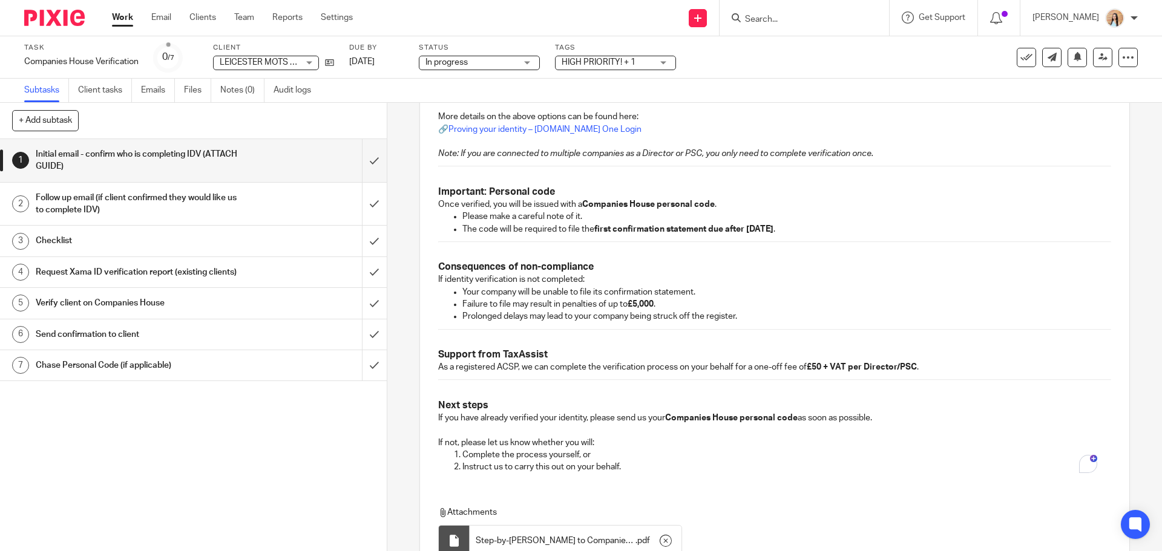
scroll to position [773, 0]
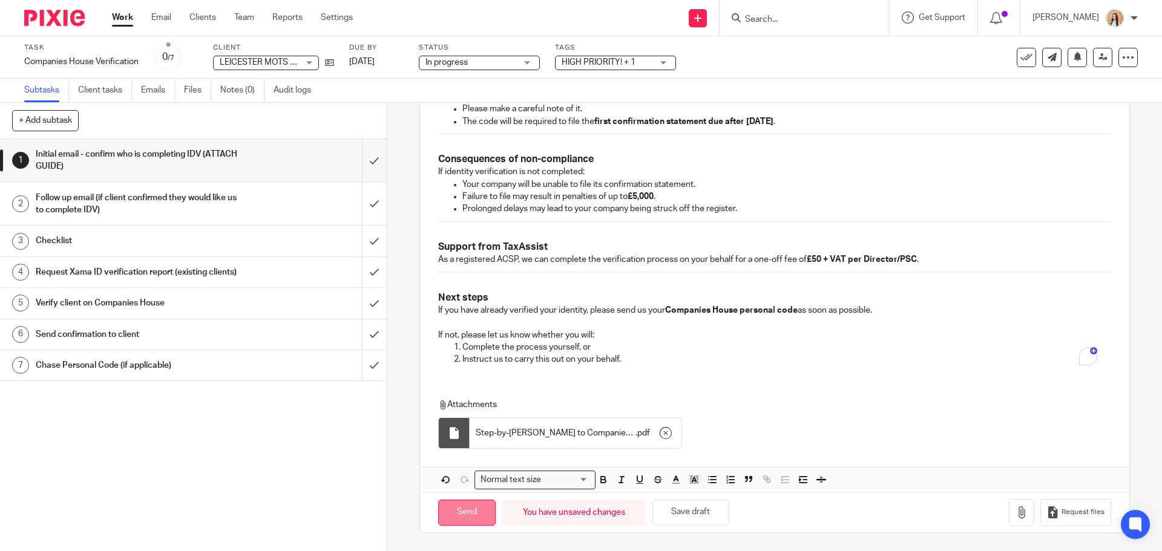
click at [480, 506] on input "Send" at bounding box center [466, 513] width 57 height 26
type input "Sent"
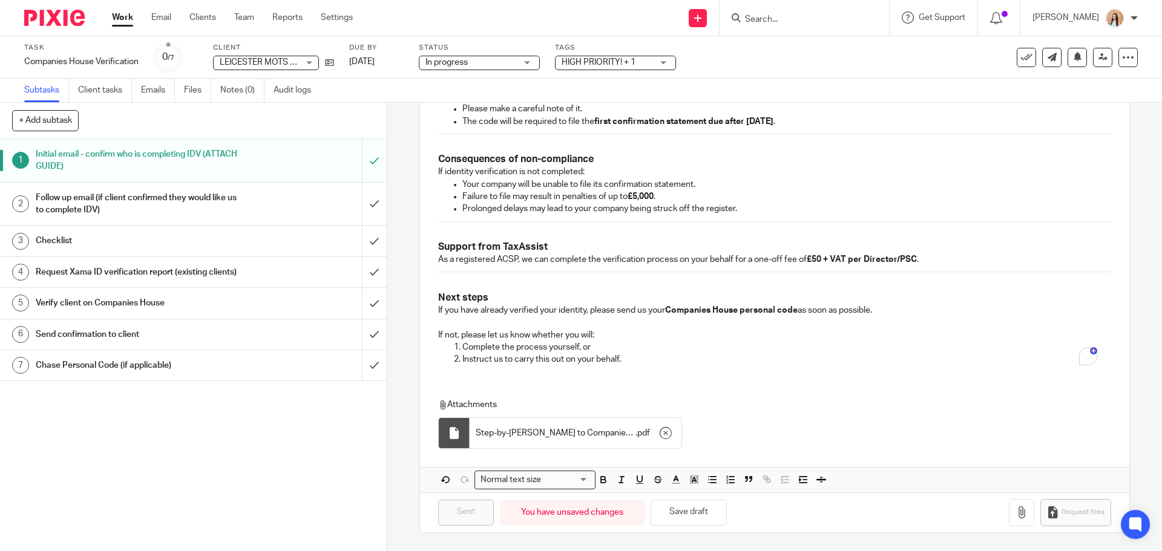
click at [397, 224] on div "1 Initial email - confirm who is completing IDV (ATTACH GUIDE) Manual email Sec…" at bounding box center [774, 327] width 775 height 448
click at [399, 233] on div "1 Initial email - confirm who is completing IDV (ATTACH GUIDE) Manual email Sec…" at bounding box center [774, 327] width 775 height 448
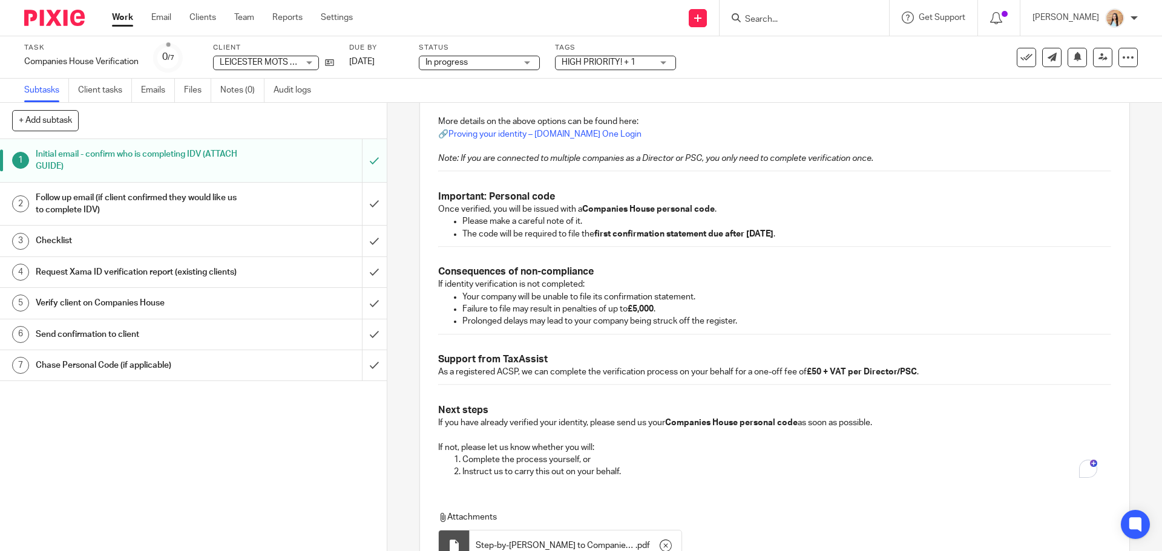
scroll to position [471, 0]
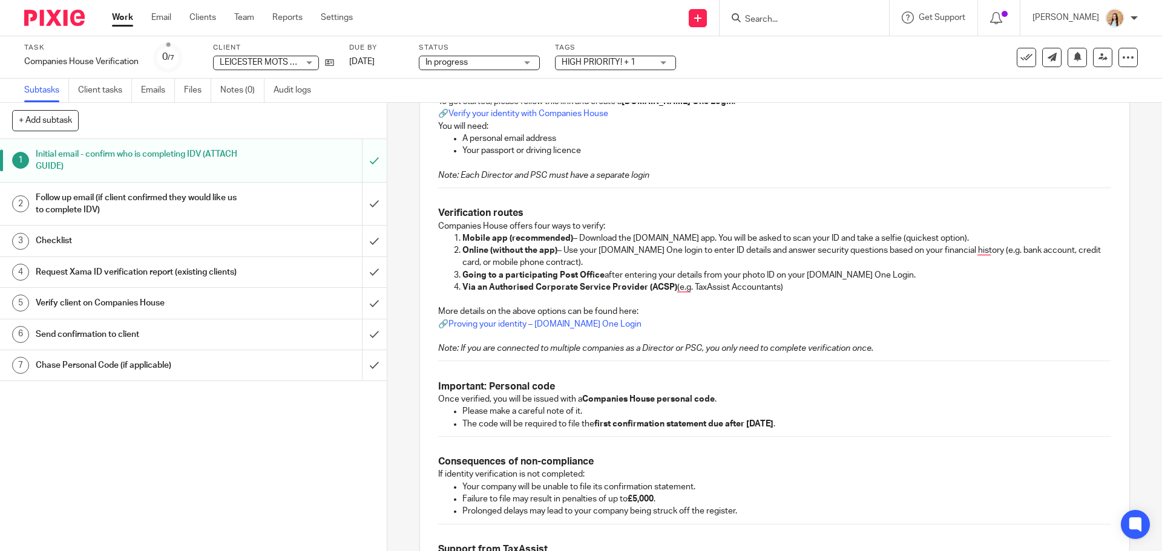
click at [637, 59] on span "HIGH PRIORITY! + 1" at bounding box center [607, 62] width 91 height 13
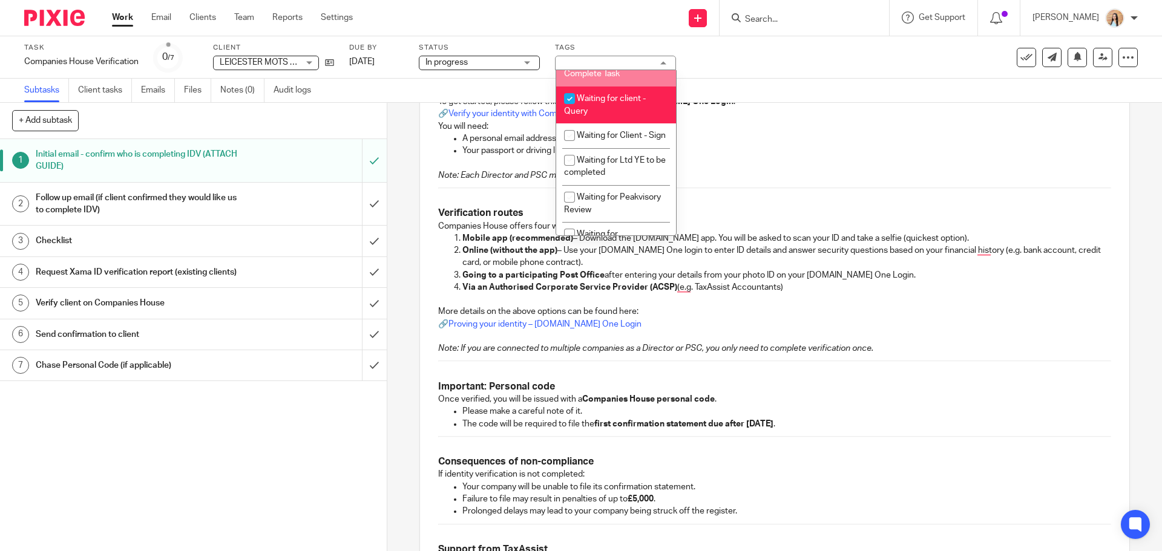
scroll to position [726, 0]
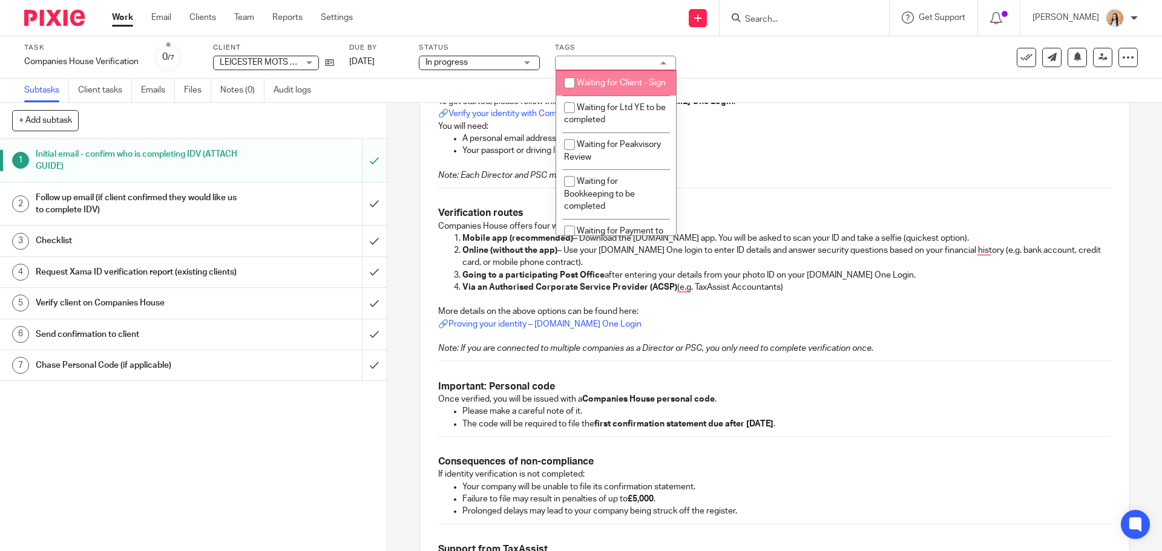
click at [875, 60] on div "Task Companies House Verification Save Companies House Verification 0 /7 Client…" at bounding box center [488, 57] width 928 height 29
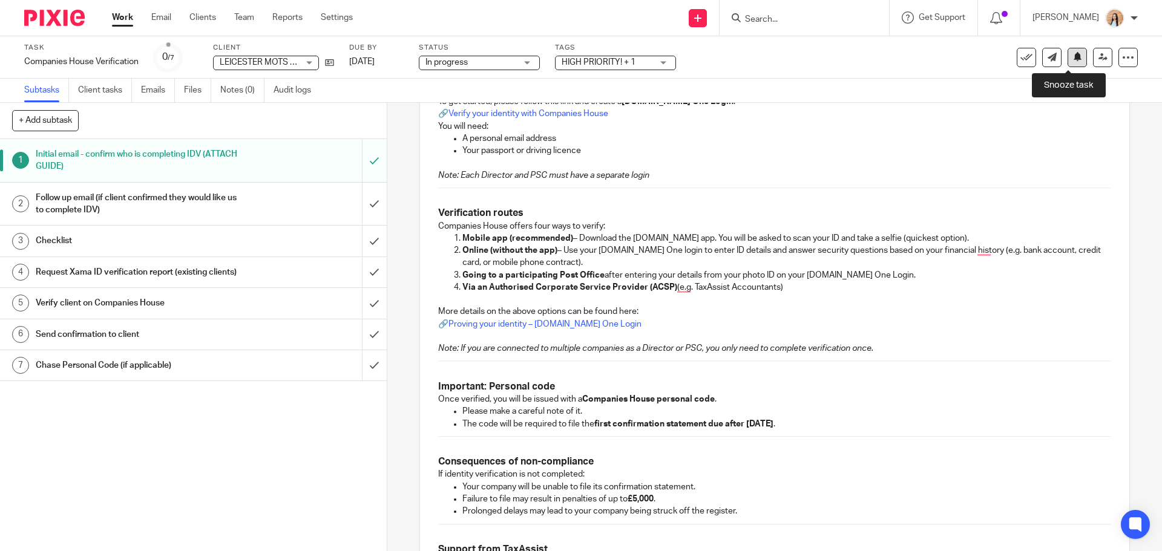
click at [1073, 59] on icon at bounding box center [1077, 56] width 9 height 9
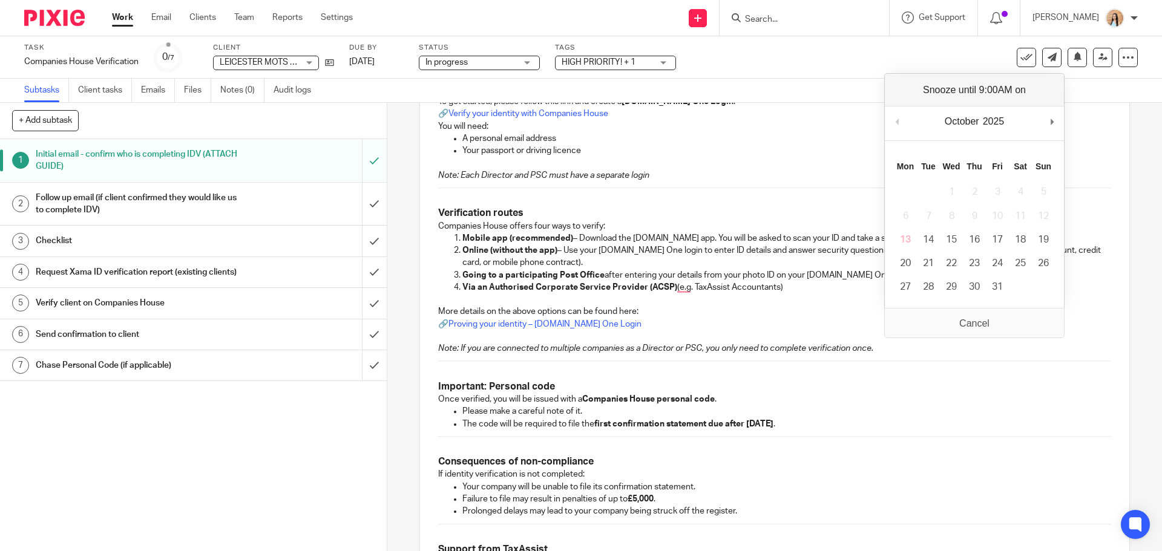
click at [1064, 121] on div "October January February March April May June July August September October Nov…" at bounding box center [974, 123] width 179 height 34
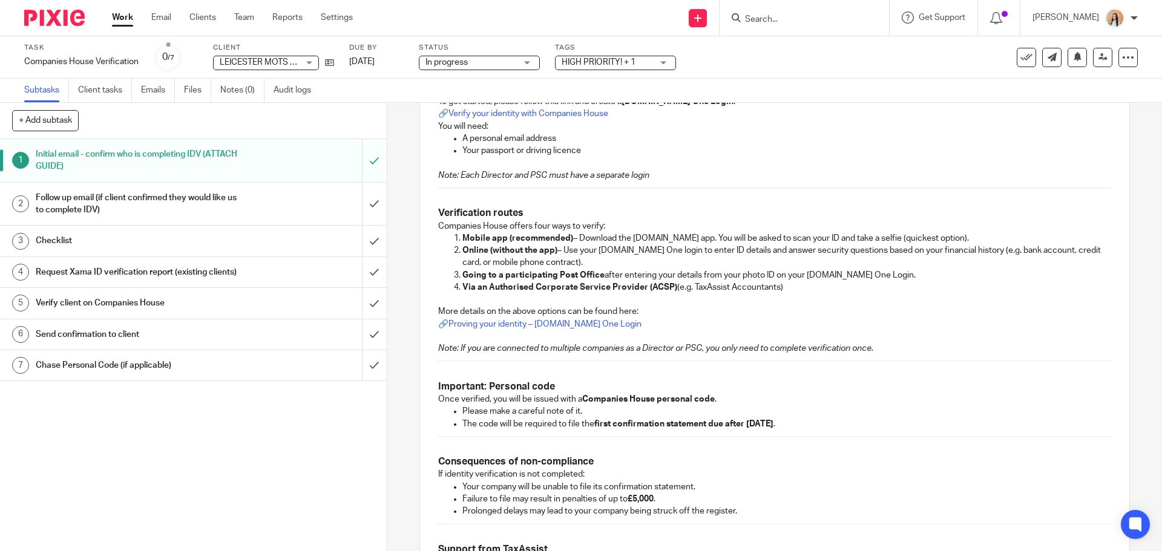
click at [873, 91] on div "Subtasks Client tasks Emails Files Notes (0) Audit logs" at bounding box center [581, 91] width 1162 height 24
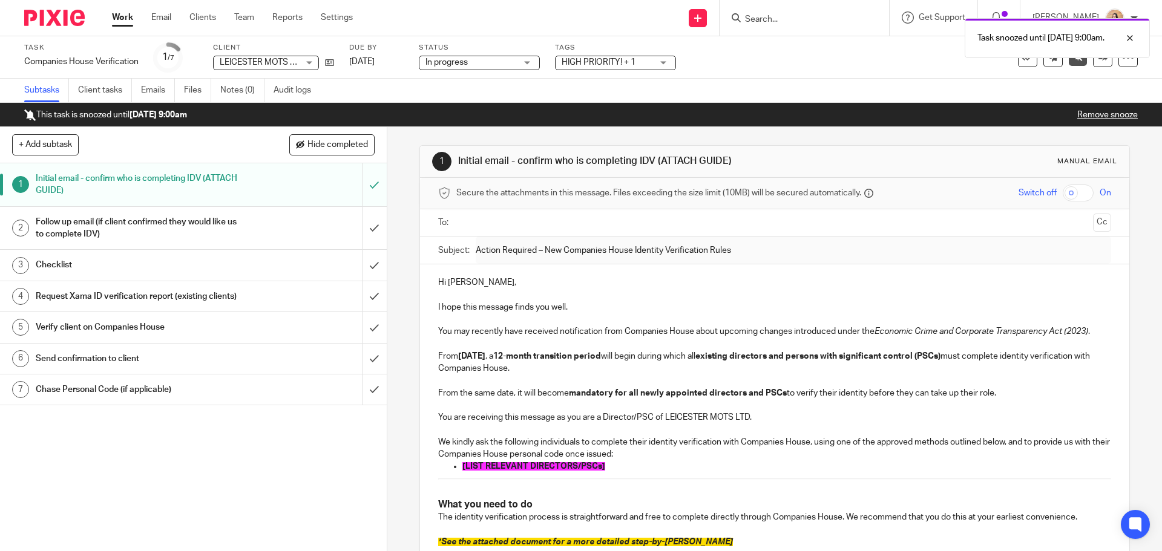
click at [819, 21] on div "Task snoozed until [DATE] 9:00am." at bounding box center [865, 35] width 569 height 46
click at [794, 24] on input "Search" at bounding box center [798, 20] width 109 height 11
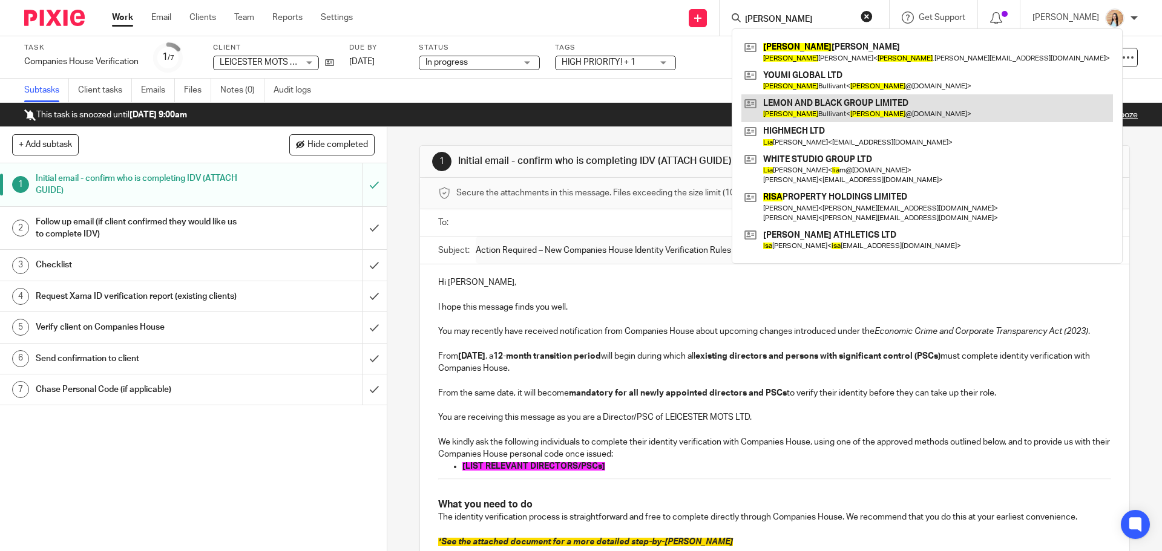
type input "[PERSON_NAME]"
click at [874, 102] on link at bounding box center [927, 108] width 372 height 28
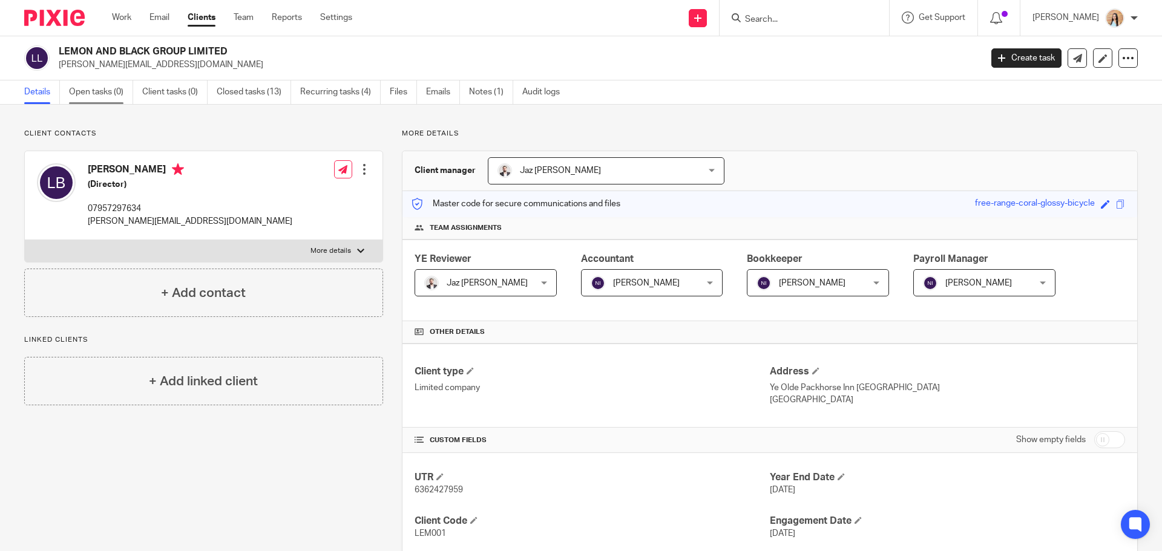
click at [107, 94] on link "Open tasks (0)" at bounding box center [101, 92] width 64 height 24
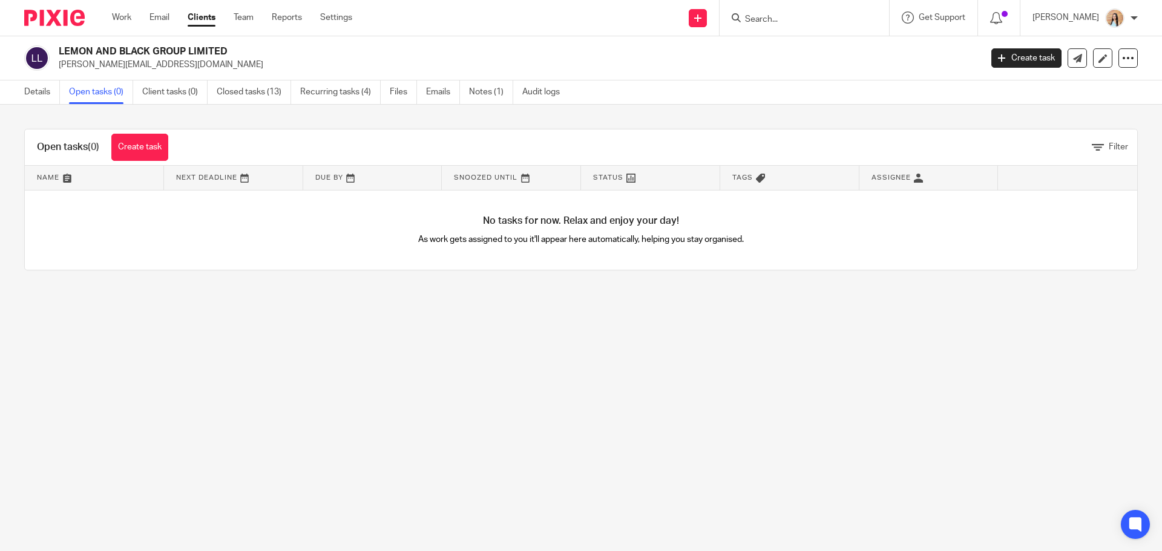
click at [134, 148] on link "Create task" at bounding box center [139, 147] width 57 height 27
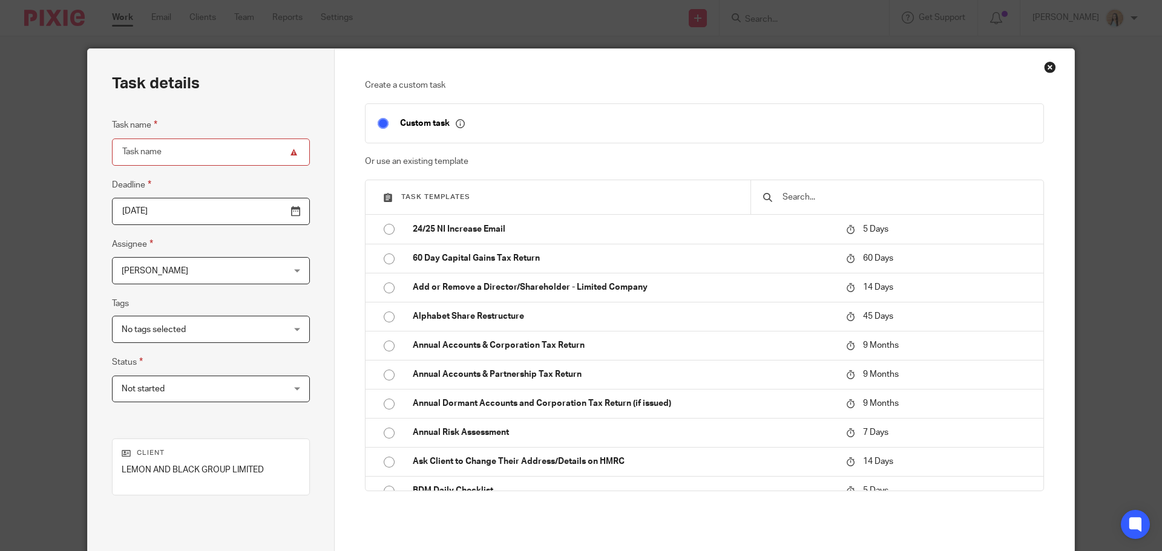
click at [798, 188] on div at bounding box center [896, 197] width 293 height 34
click at [795, 200] on input "text" at bounding box center [906, 197] width 250 height 13
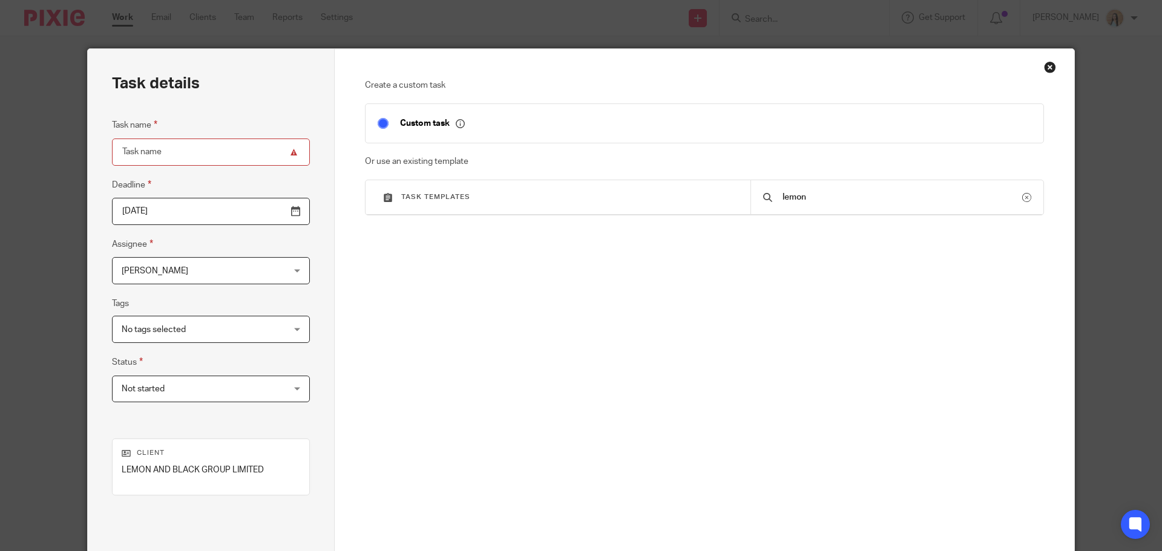
drag, startPoint x: 847, startPoint y: 201, endPoint x: 813, endPoint y: 195, distance: 33.9
click at [813, 195] on input "lemon" at bounding box center [901, 197] width 241 height 13
drag, startPoint x: 813, startPoint y: 195, endPoint x: 767, endPoint y: 194, distance: 46.0
click at [767, 194] on div "lemon" at bounding box center [896, 197] width 293 height 34
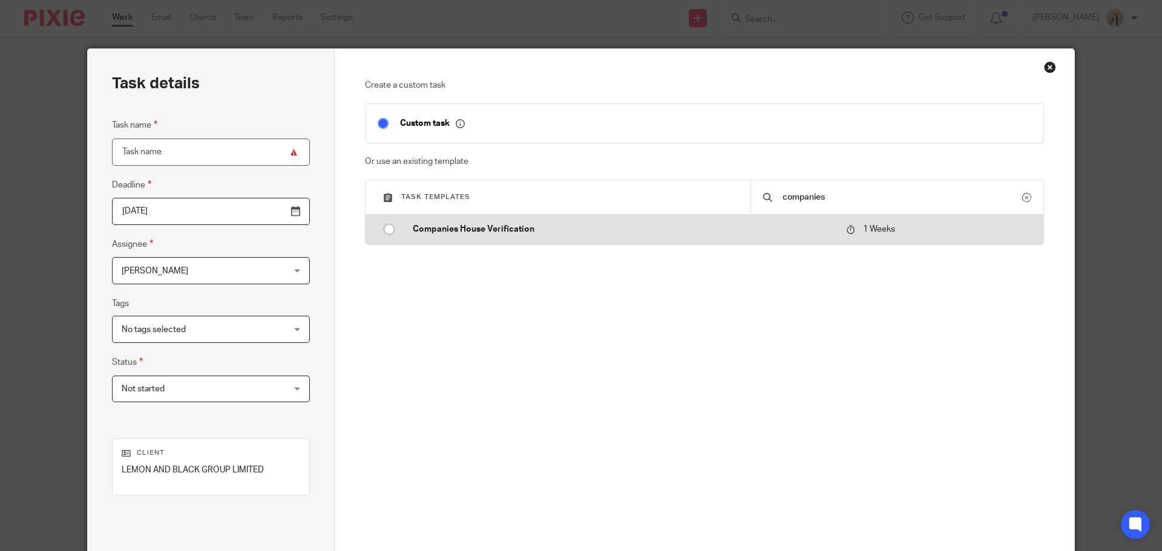
type input "companies"
click at [721, 226] on p "Companies House Verification" at bounding box center [623, 229] width 421 height 12
type input "2025-10-20"
type input "Companies House Verification"
checkbox input "false"
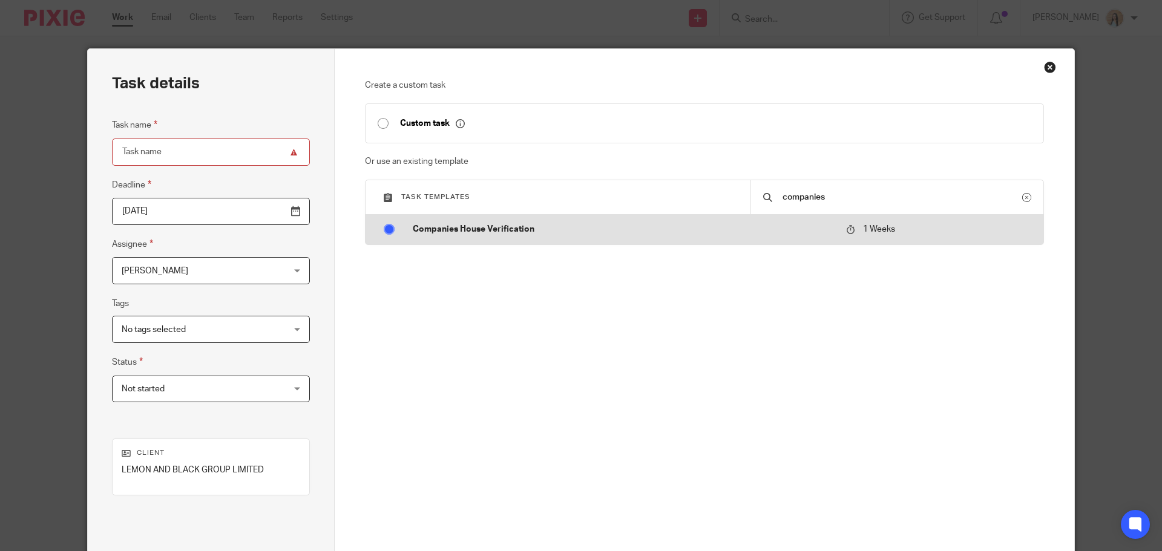
radio input "true"
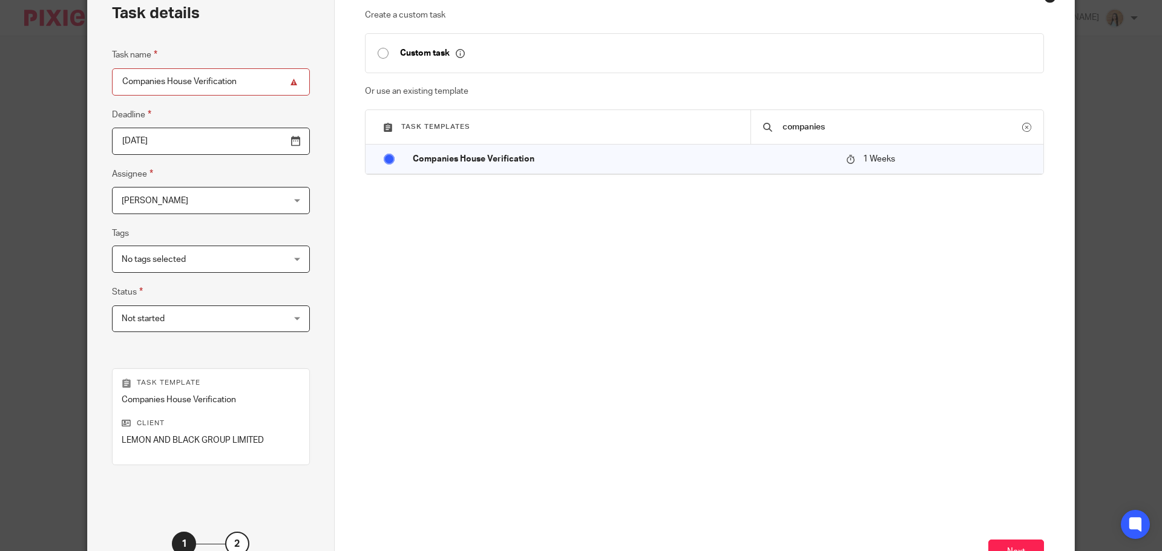
scroll to position [164, 0]
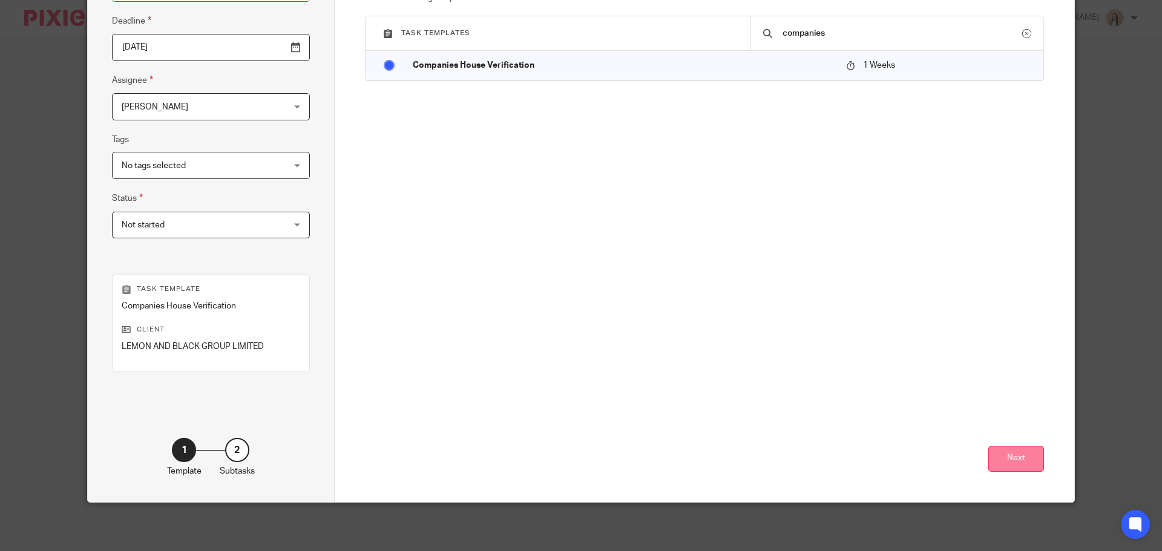
click at [1010, 457] on button "Next" at bounding box center [1016, 459] width 56 height 26
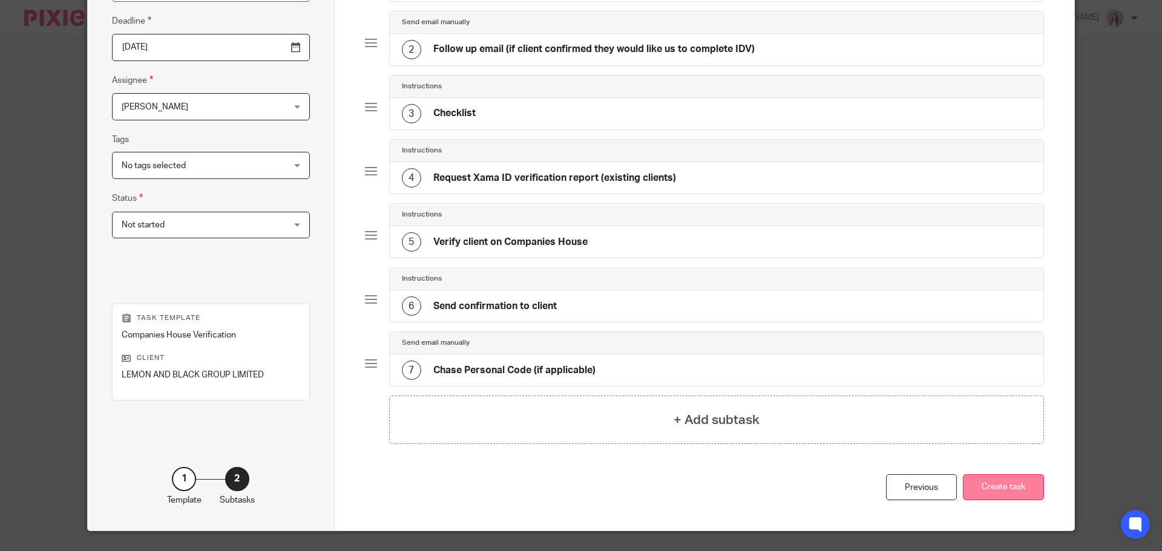
click at [1006, 488] on button "Create task" at bounding box center [1003, 487] width 81 height 26
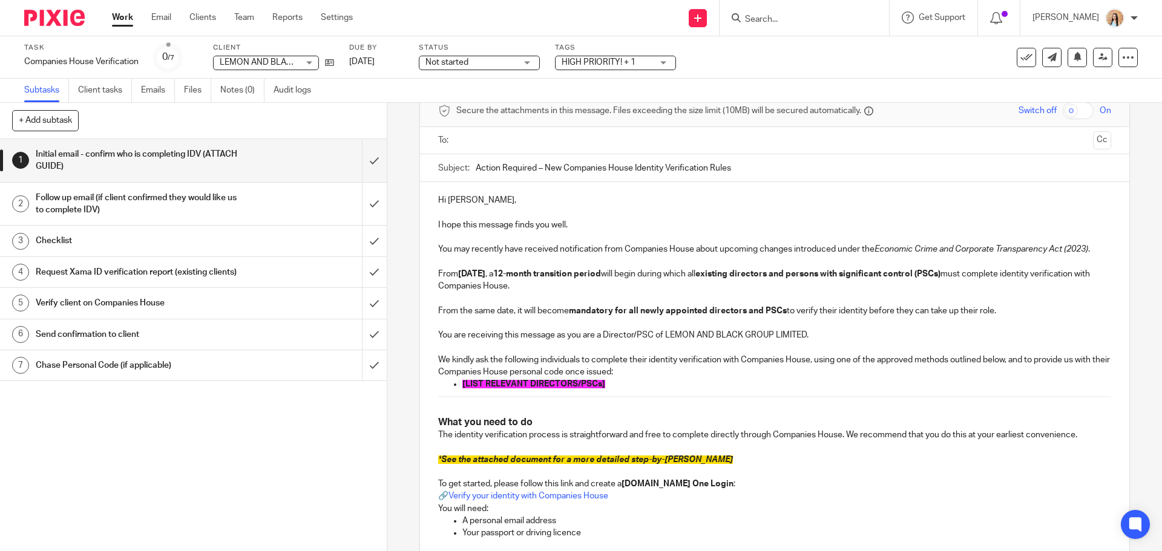
scroll to position [121, 0]
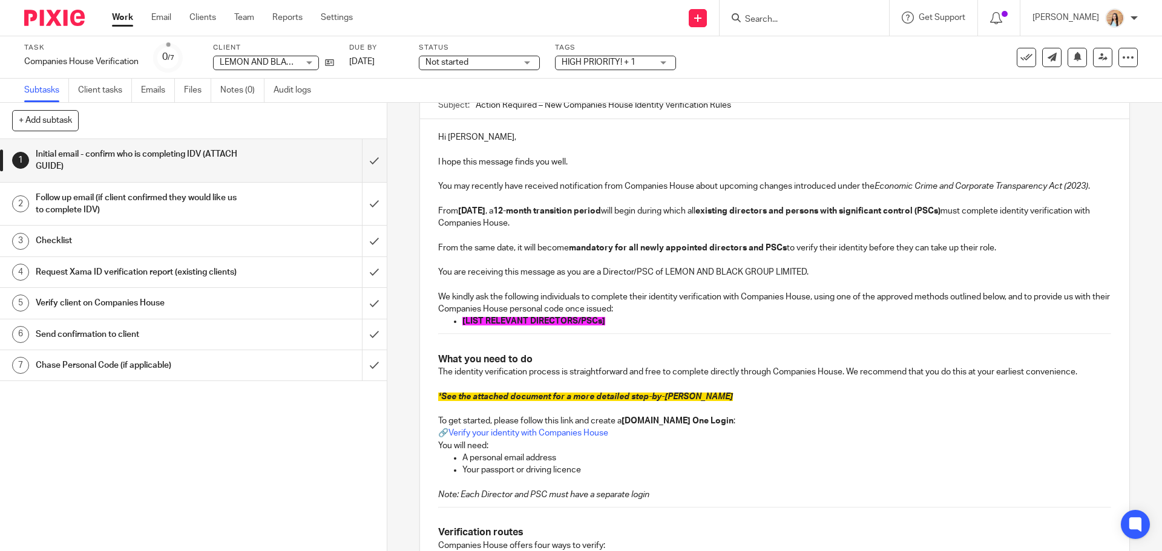
click at [626, 323] on p "[LIST RELEVANT DIRECTORS/PSCs]" at bounding box center [786, 321] width 648 height 12
drag, startPoint x: 609, startPoint y: 320, endPoint x: 457, endPoint y: 321, distance: 151.3
click at [457, 321] on ul "[LIST RELEVANT DIRECTORS/PSCs]" at bounding box center [774, 321] width 672 height 12
drag, startPoint x: 521, startPoint y: 321, endPoint x: 455, endPoint y: 319, distance: 66.0
click at [455, 319] on ul "[PERSON_NAME]" at bounding box center [774, 321] width 672 height 12
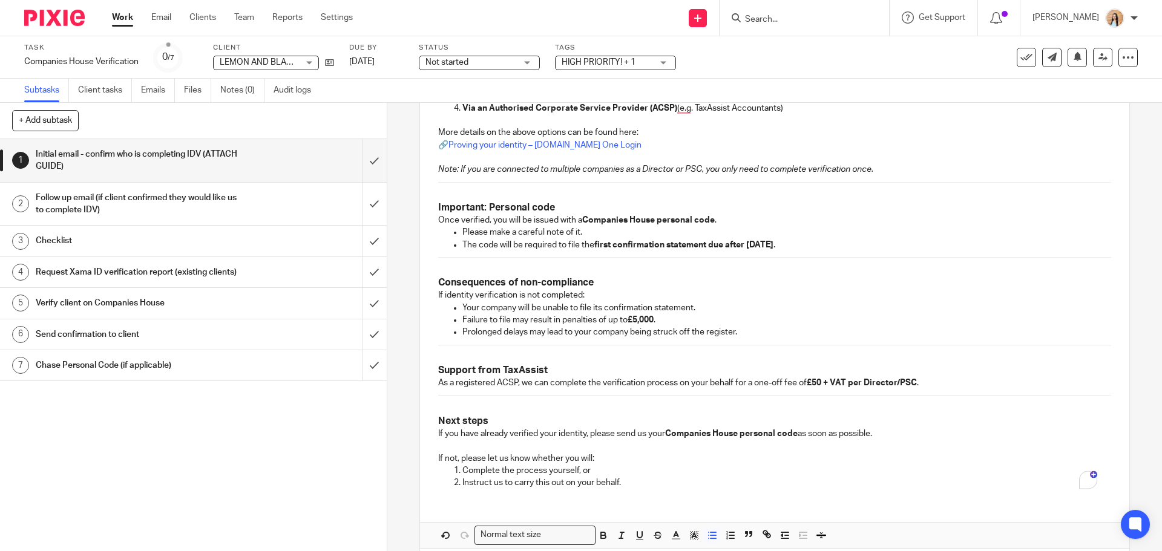
scroll to position [675, 0]
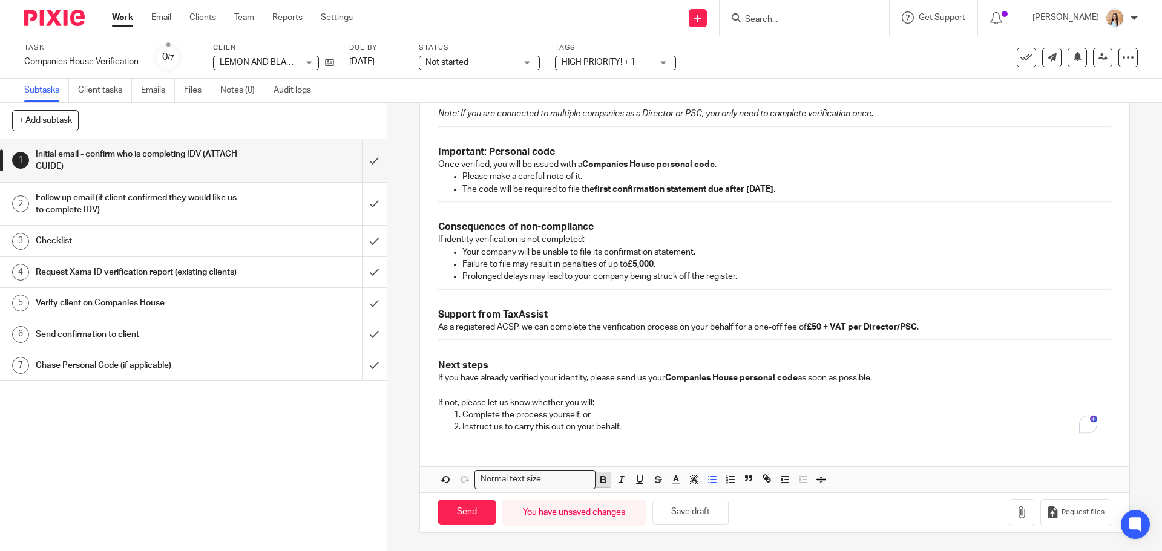
click at [601, 480] on icon "button" at bounding box center [603, 481] width 5 height 3
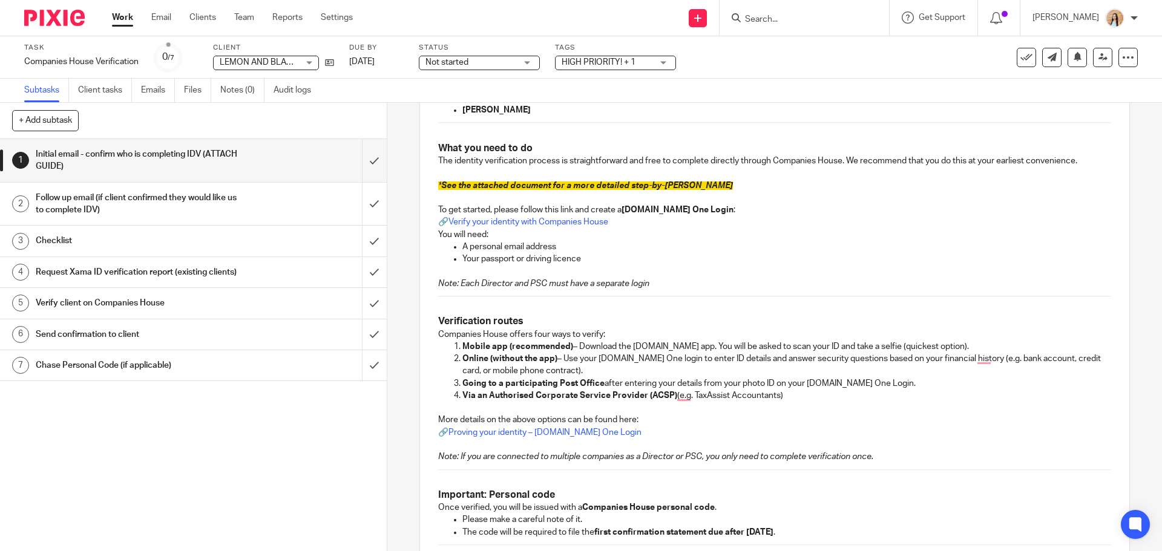
scroll to position [90, 0]
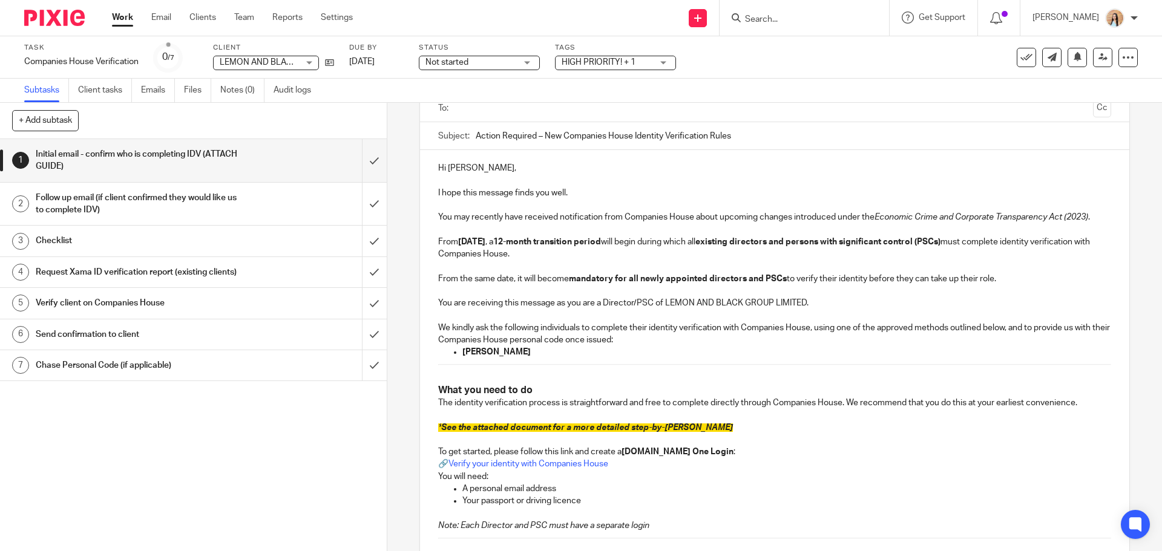
click at [614, 372] on p "To enrich screen reader interactions, please activate Accessibility in Grammarl…" at bounding box center [774, 378] width 672 height 12
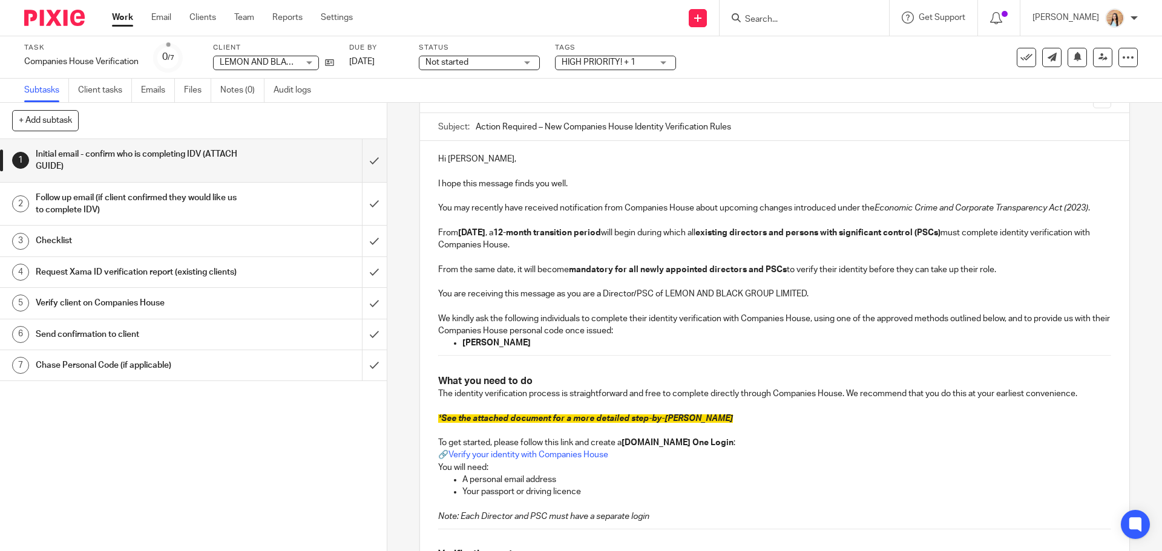
scroll to position [151, 0]
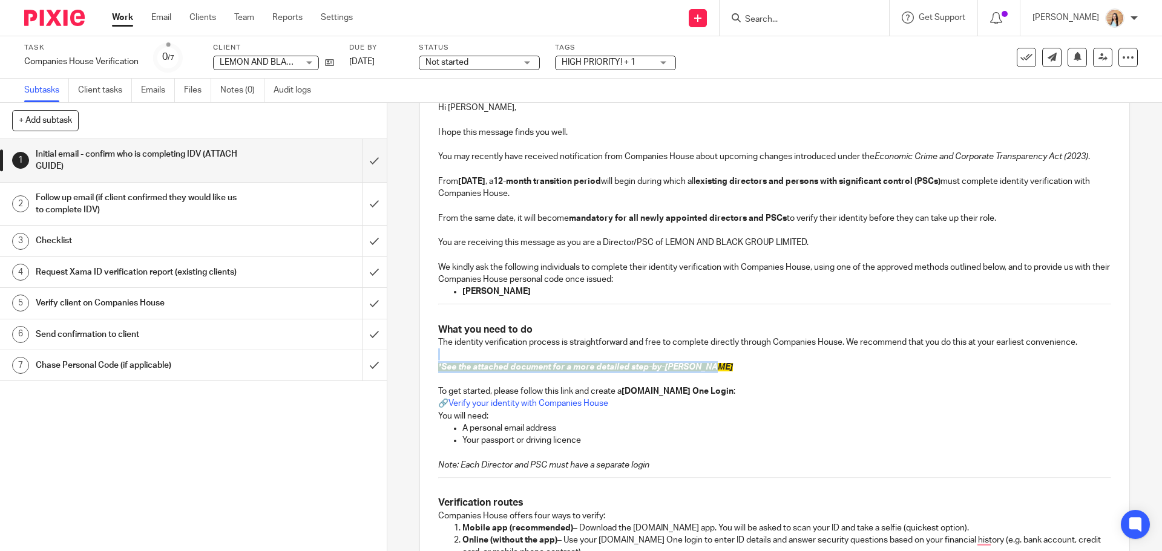
drag, startPoint x: 721, startPoint y: 363, endPoint x: 433, endPoint y: 358, distance: 288.1
click at [433, 358] on div "Hi [PERSON_NAME], I hope this message finds you well. You may recently have rec…" at bounding box center [774, 528] width 709 height 877
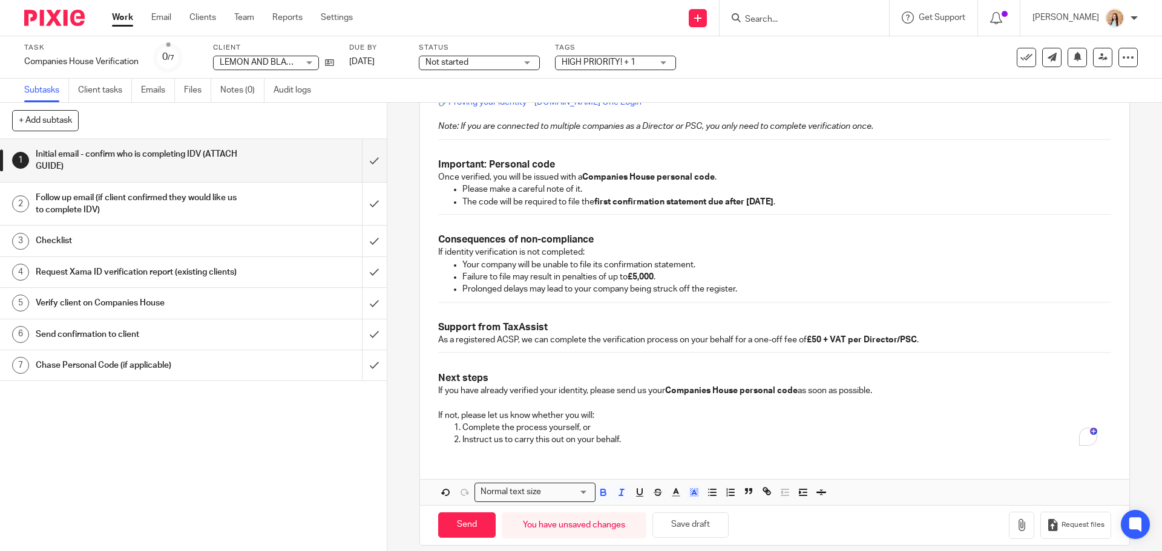
scroll to position [675, 0]
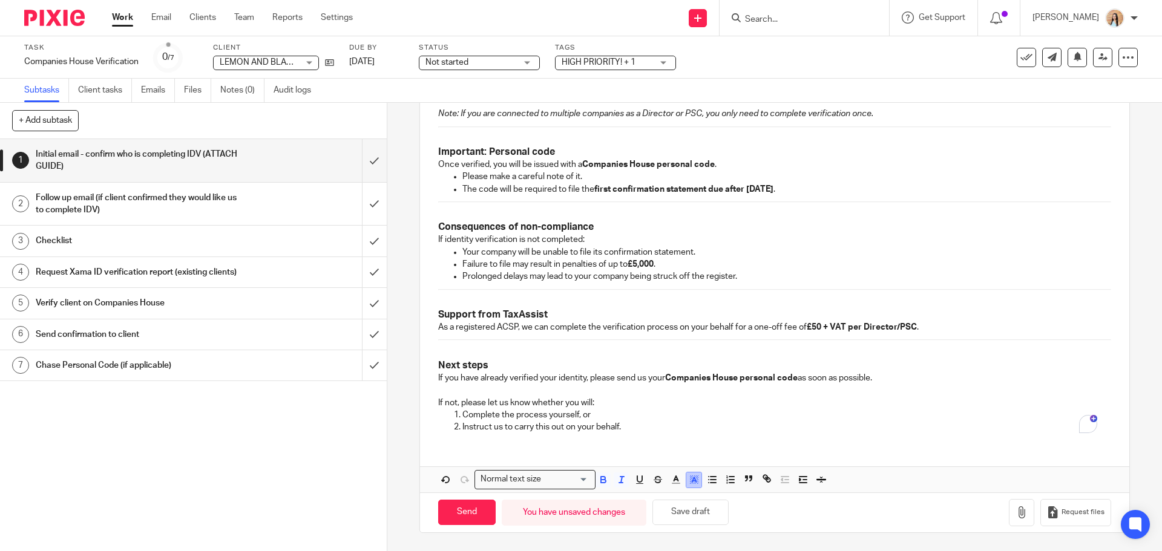
click at [695, 483] on icon "button" at bounding box center [694, 479] width 11 height 11
click at [663, 496] on li "color:#FFFFFF" at bounding box center [667, 495] width 9 height 9
click at [677, 384] on p "If you have already verified your identity, please send us your Companies House…" at bounding box center [774, 378] width 672 height 12
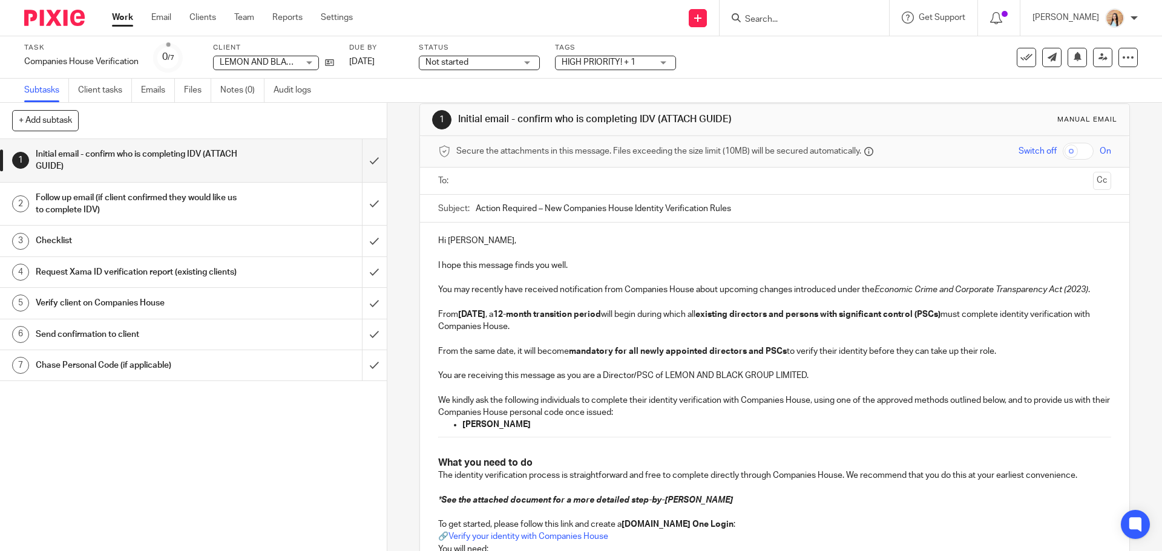
scroll to position [10, 0]
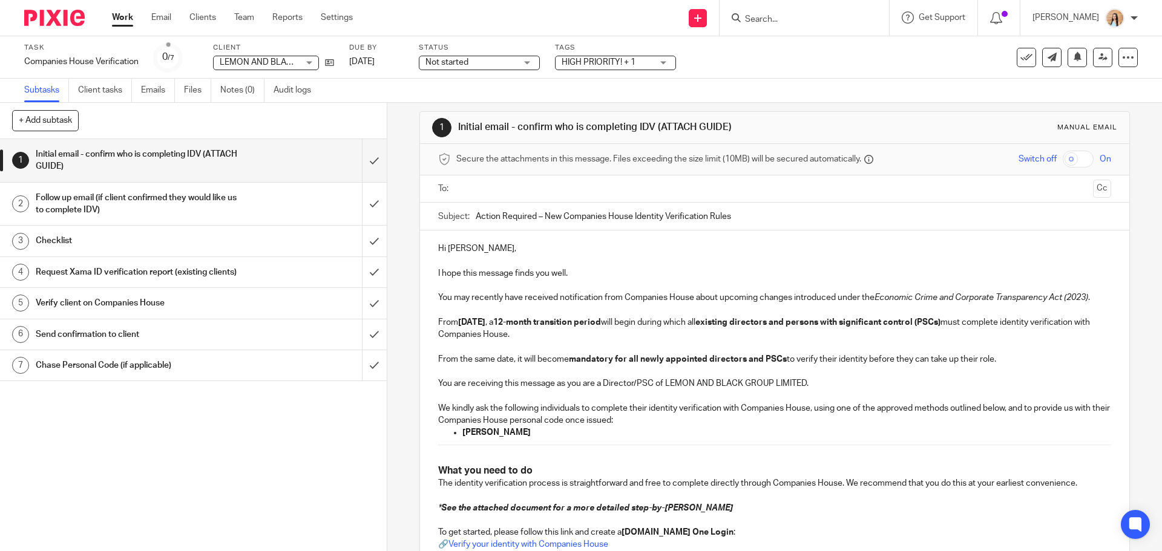
click at [519, 174] on div "Secure the attachments in this message. Files exceeding the size limit (10MB) w…" at bounding box center [774, 159] width 709 height 31
click at [512, 182] on input "text" at bounding box center [773, 189] width 627 height 14
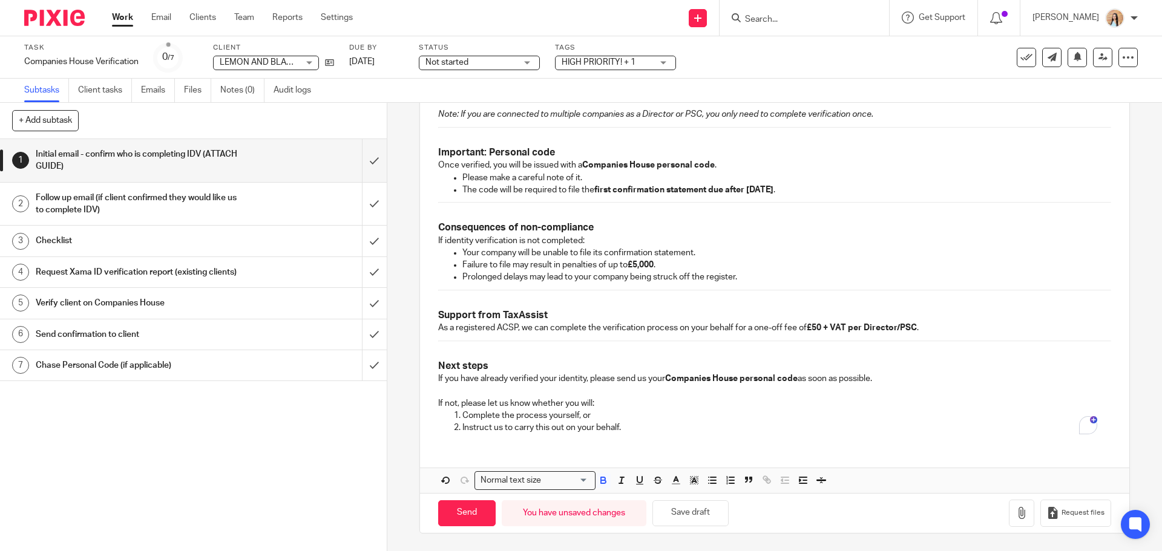
scroll to position [678, 0]
click at [1015, 508] on icon "button" at bounding box center [1021, 512] width 12 height 12
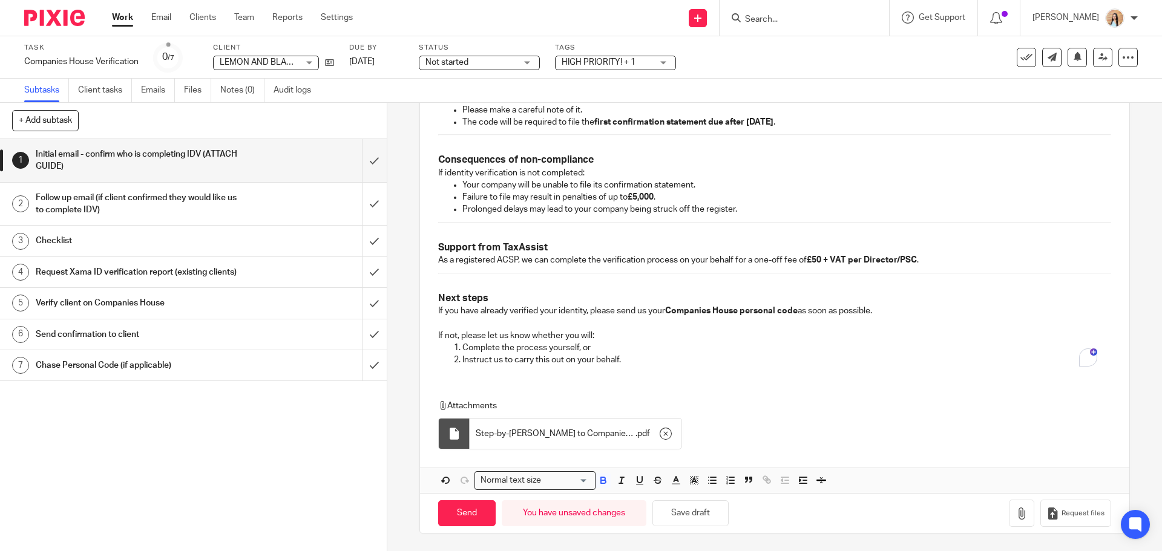
scroll to position [746, 0]
drag, startPoint x: 450, startPoint y: 513, endPoint x: 463, endPoint y: 499, distance: 18.8
click at [450, 513] on input "Send" at bounding box center [466, 513] width 57 height 26
type input "Sent"
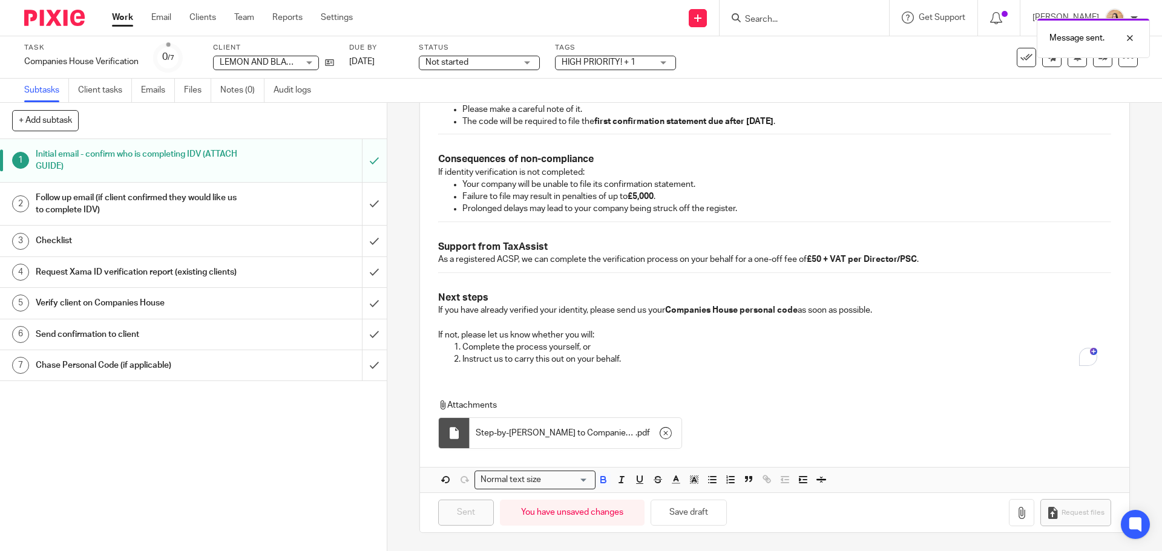
click at [516, 66] on span "Not started" at bounding box center [470, 62] width 91 height 13
drag, startPoint x: 475, startPoint y: 105, endPoint x: 491, endPoint y: 100, distance: 17.0
click at [475, 105] on li "In progress" at bounding box center [480, 106] width 120 height 25
click at [650, 70] on div "HIGH PRIORITY! + 1" at bounding box center [615, 63] width 121 height 15
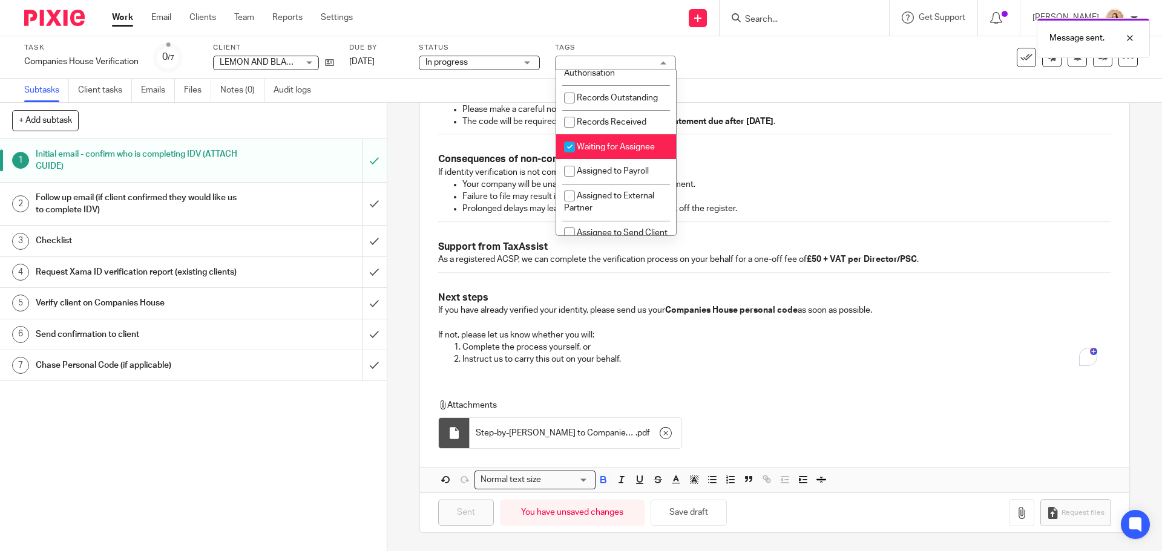
click at [625, 151] on span "Waiting for Assignee" at bounding box center [616, 147] width 78 height 8
checkbox input "false"
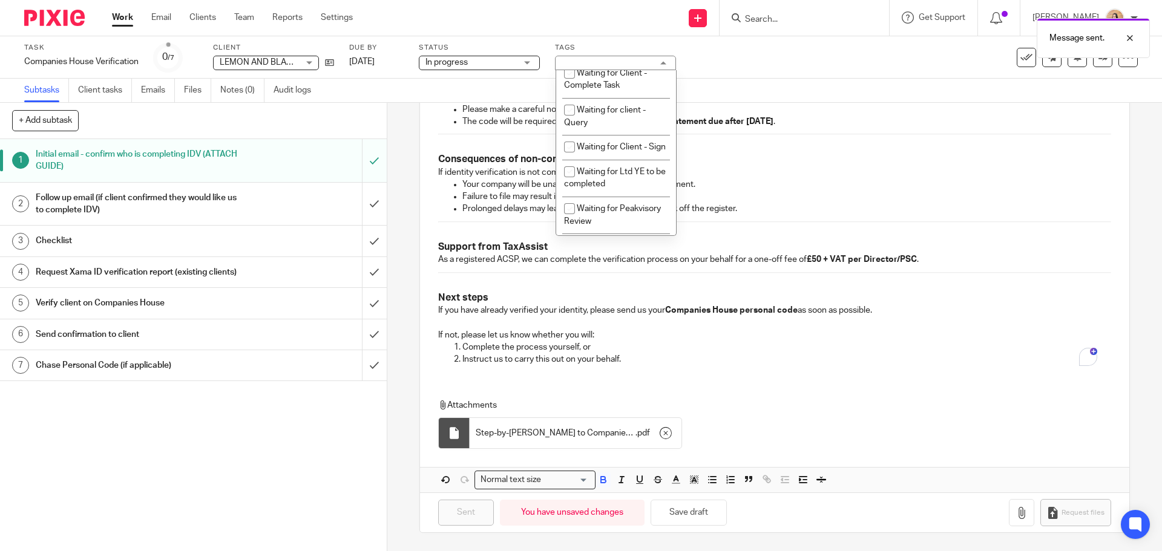
scroll to position [666, 0]
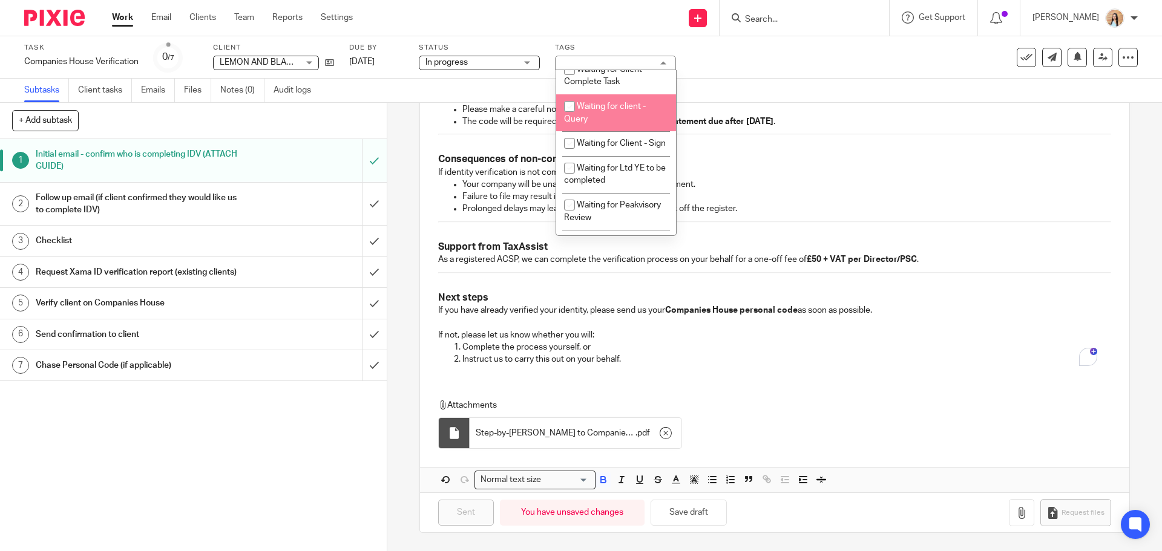
click at [623, 129] on li "Waiting for client - Query" at bounding box center [616, 112] width 120 height 37
checkbox input "true"
click at [763, 117] on strong "first confirmation statement due after [DATE]" at bounding box center [683, 121] width 179 height 8
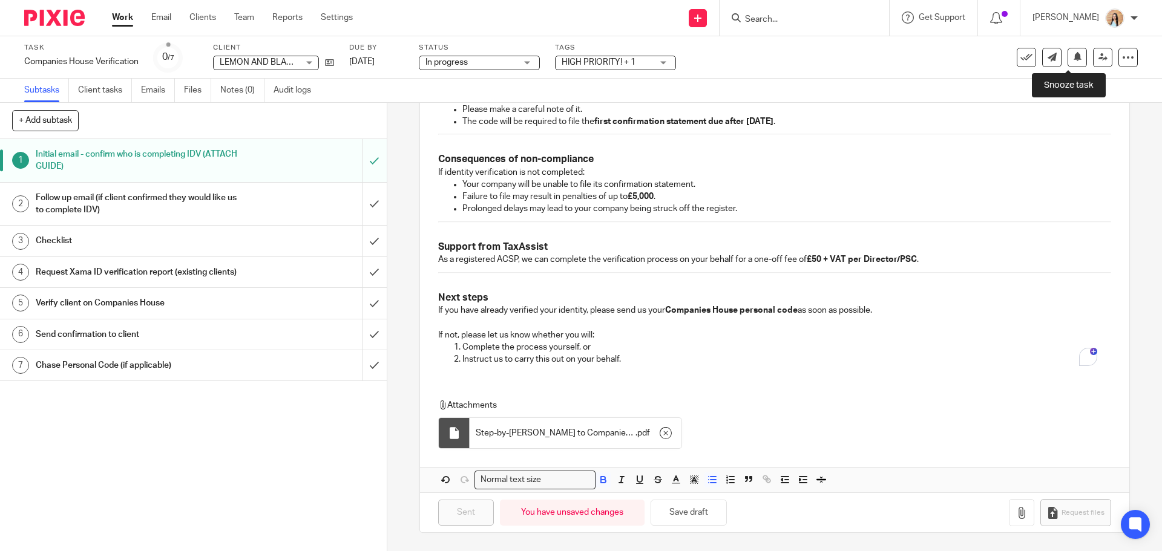
drag, startPoint x: 1069, startPoint y: 59, endPoint x: 1066, endPoint y: 76, distance: 17.7
click at [1073, 59] on icon at bounding box center [1077, 56] width 9 height 9
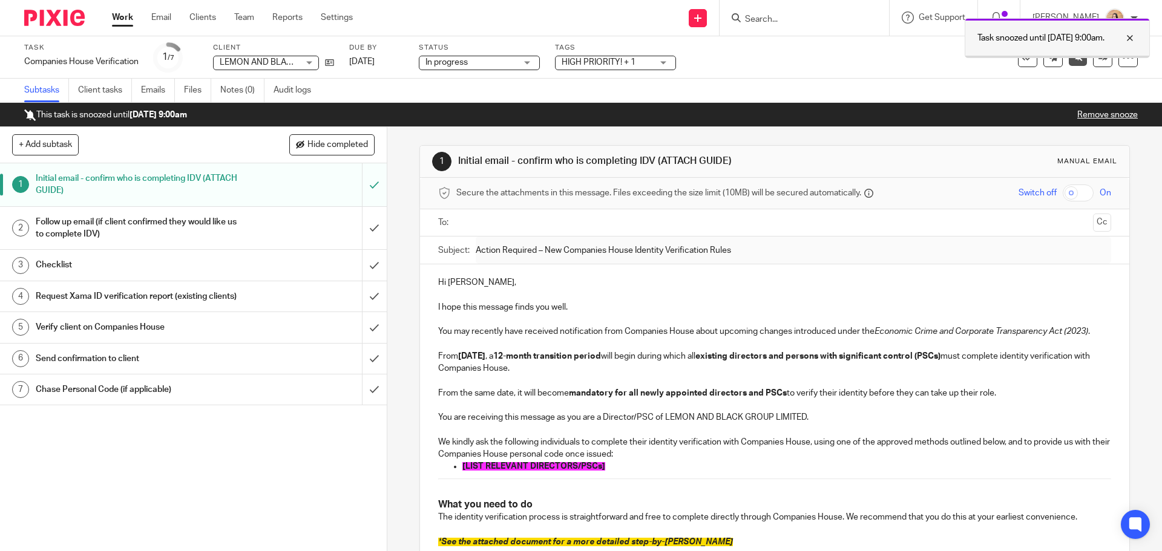
drag, startPoint x: 1124, startPoint y: 36, endPoint x: 1050, endPoint y: 35, distance: 73.8
click at [1124, 36] on div at bounding box center [1120, 38] width 33 height 15
click at [797, 18] on input "Search" at bounding box center [798, 20] width 109 height 11
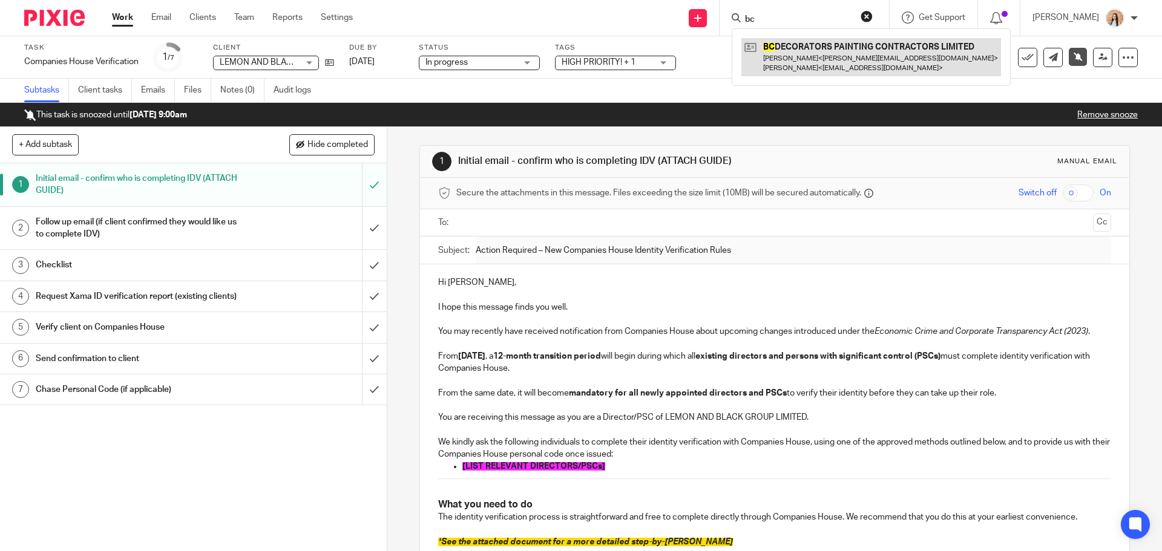
type input "bc"
click at [827, 44] on link at bounding box center [871, 57] width 260 height 38
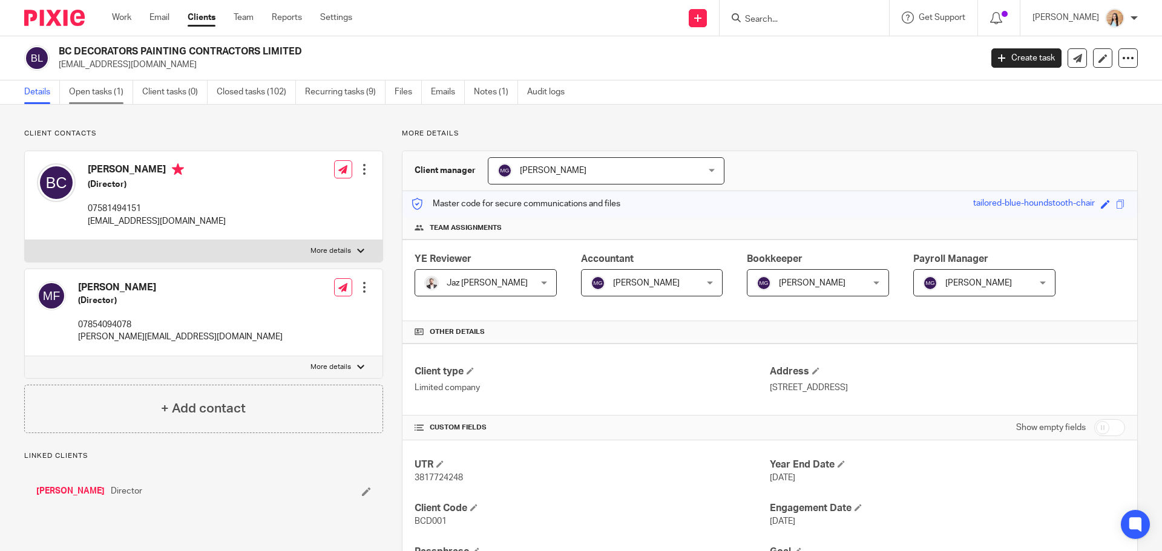
click at [72, 88] on link "Open tasks (1)" at bounding box center [101, 92] width 64 height 24
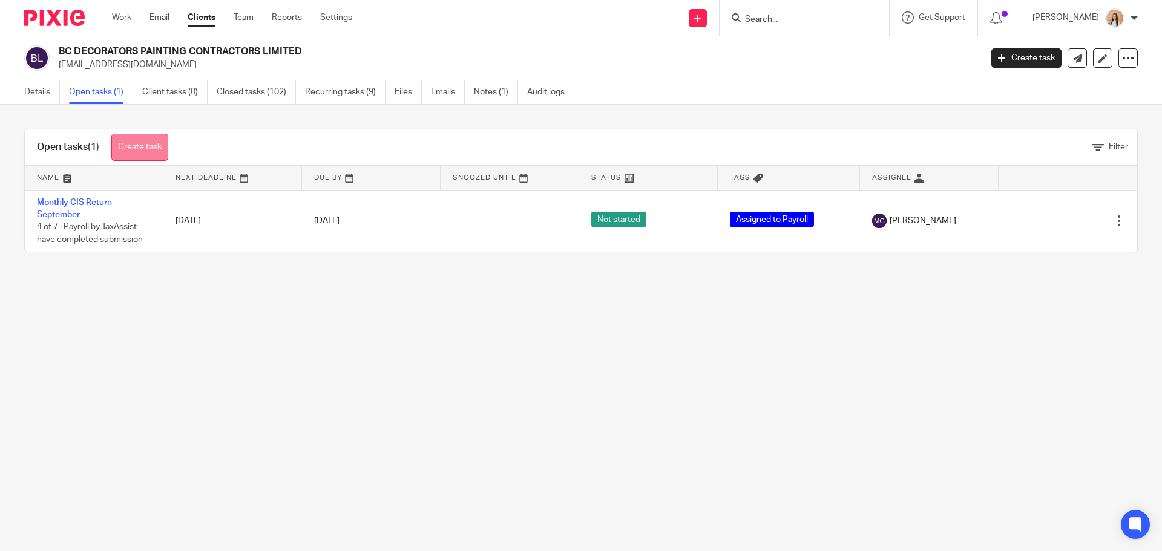
click at [150, 155] on link "Create task" at bounding box center [139, 147] width 57 height 27
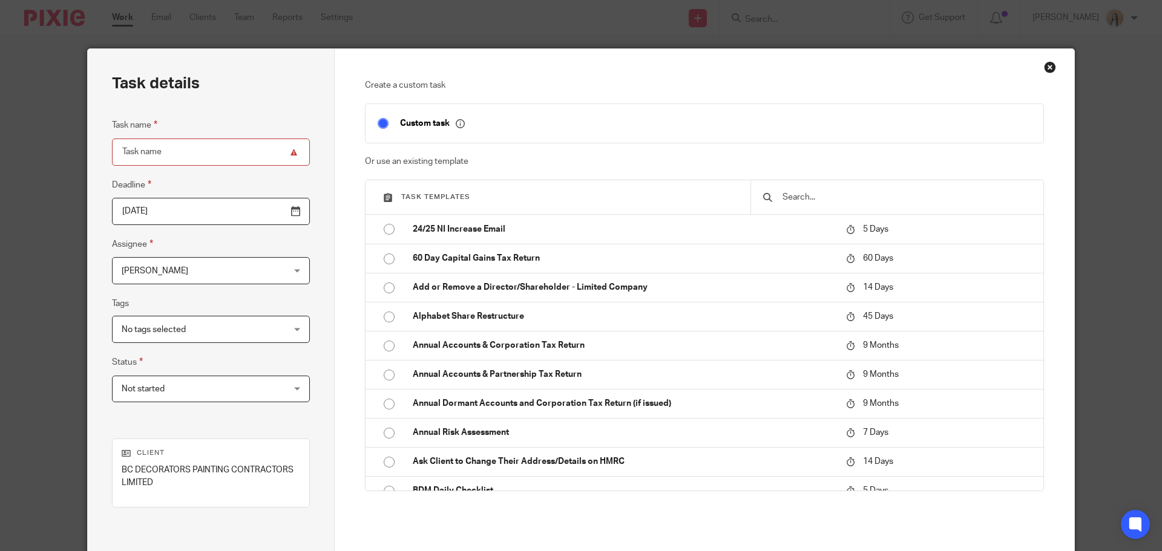
click at [823, 198] on input "text" at bounding box center [906, 197] width 250 height 13
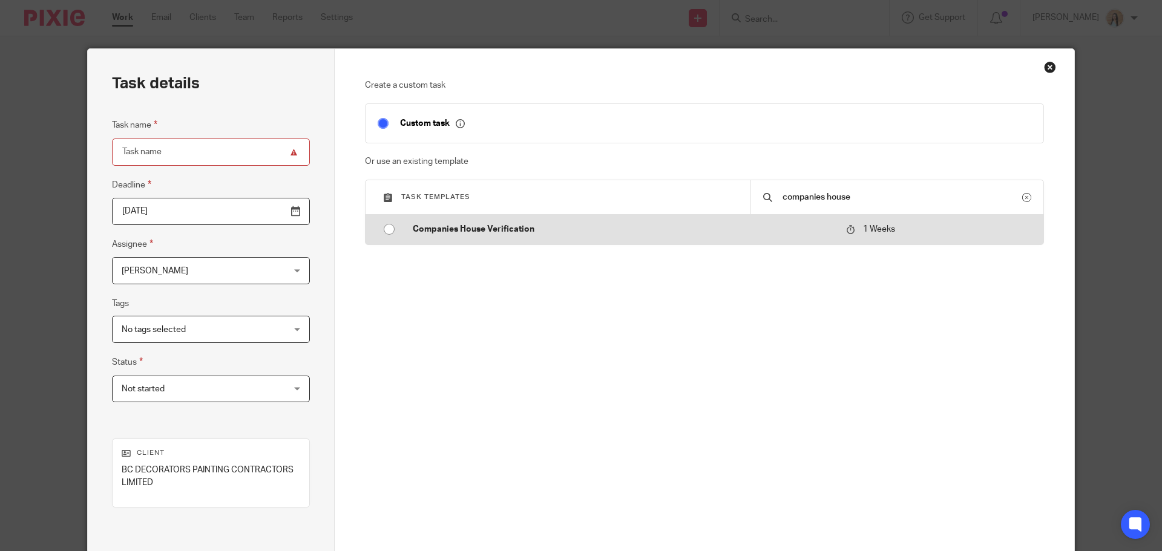
type input "companies house"
click at [607, 218] on td "Companies House Verification" at bounding box center [620, 229] width 439 height 29
type input "2025-10-20"
type input "Companies House Verification"
checkbox input "false"
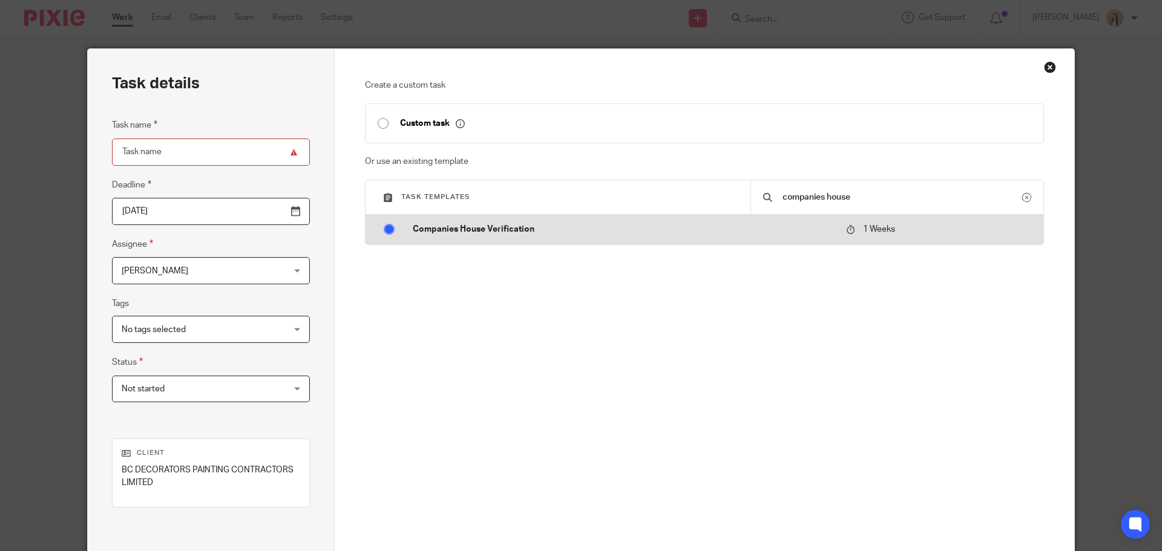
radio input "true"
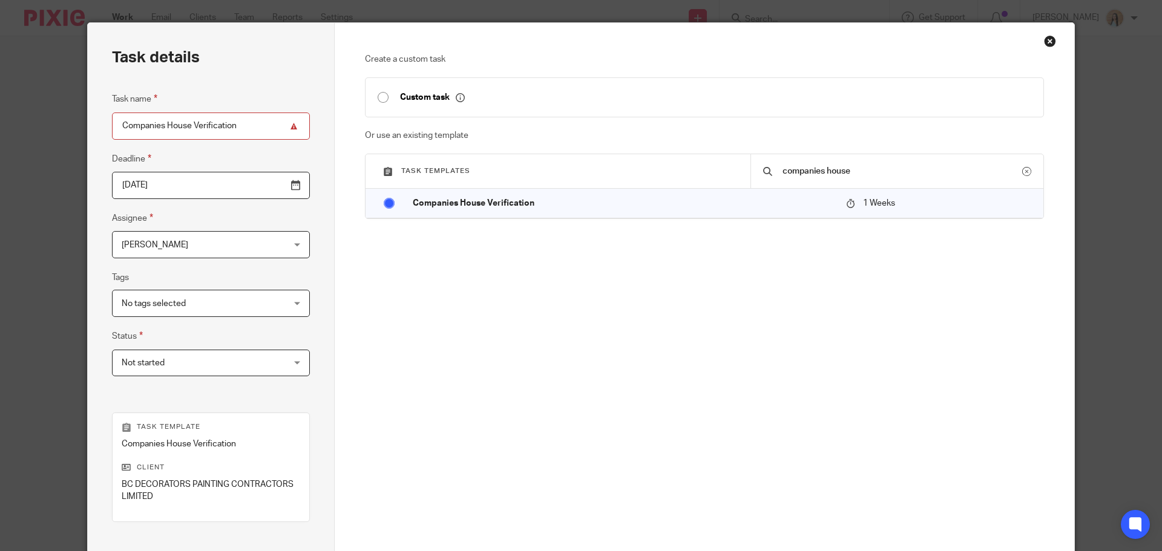
scroll to position [176, 0]
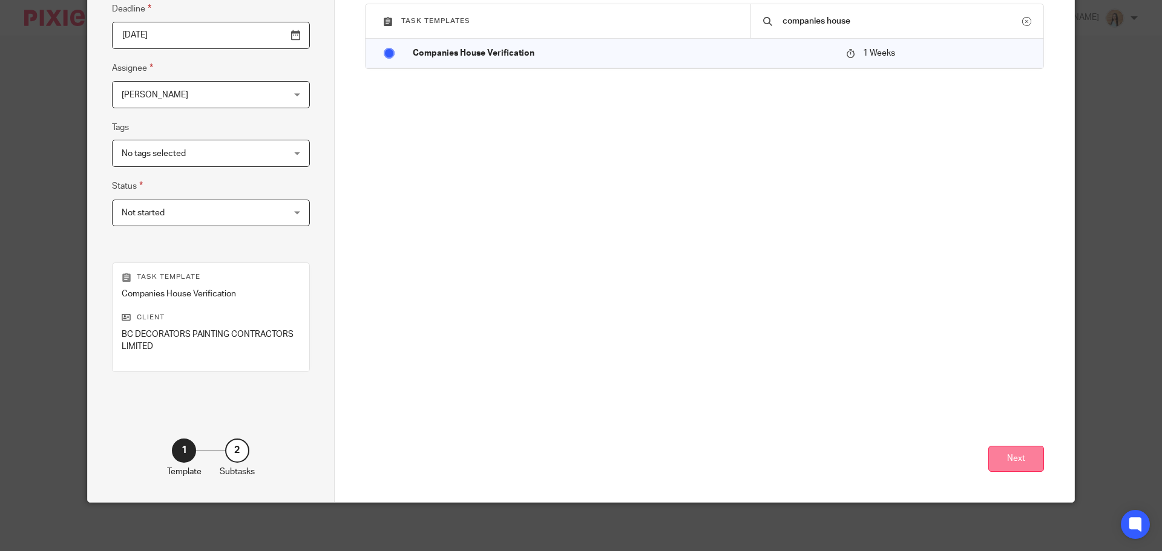
click at [1022, 464] on button "Next" at bounding box center [1016, 459] width 56 height 26
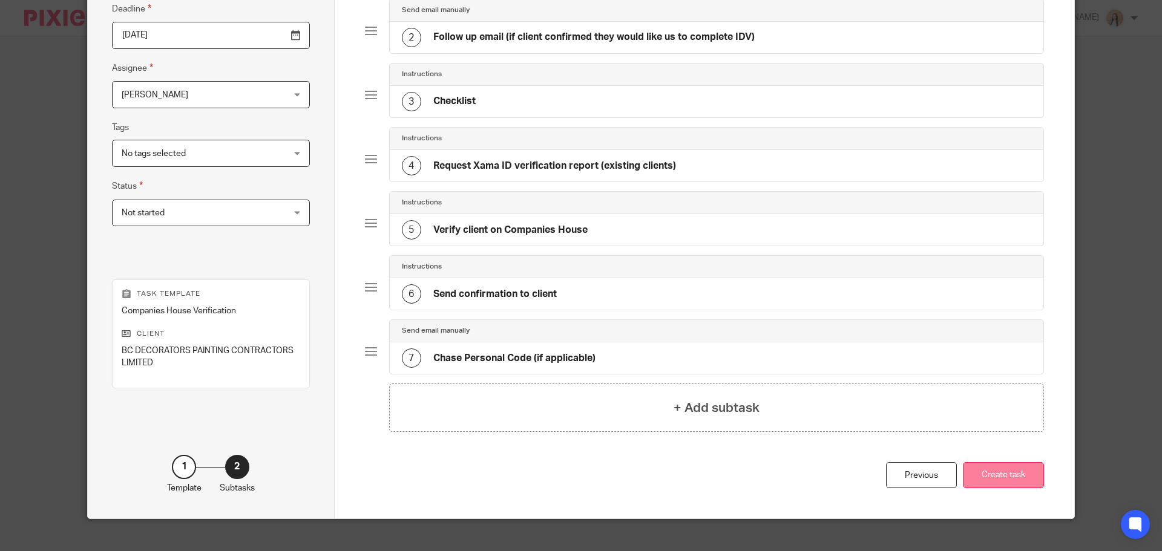
click at [1026, 477] on button "Create task" at bounding box center [1003, 475] width 81 height 26
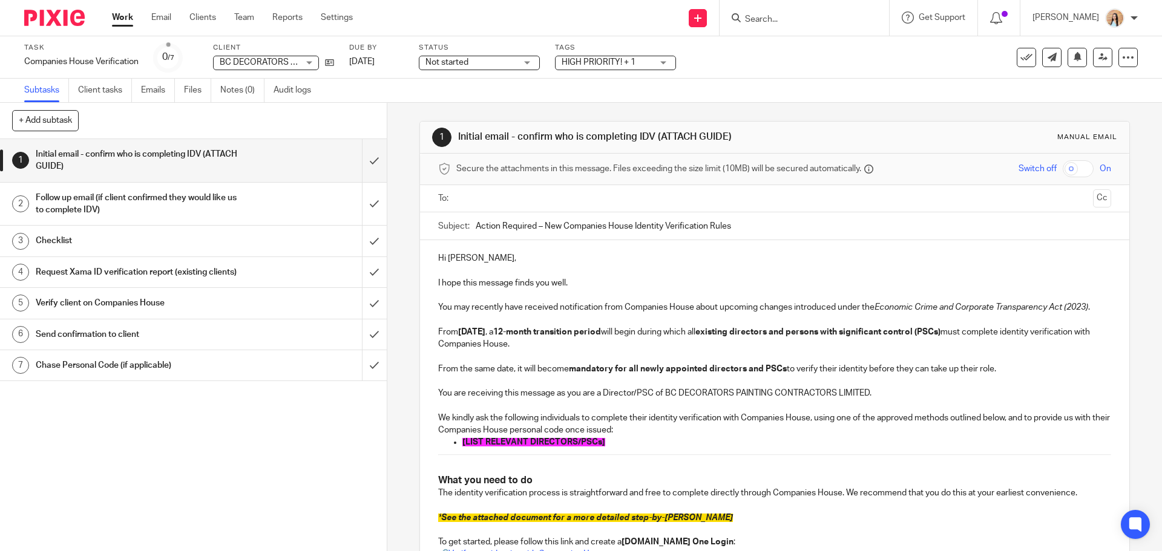
click at [611, 446] on p "[LIST RELEVANT DIRECTORS/PSCs]" at bounding box center [786, 442] width 648 height 12
click at [609, 439] on p "[LIST RELEVANT DIRECTORS/PSCs]" at bounding box center [786, 442] width 648 height 12
drag, startPoint x: 608, startPoint y: 440, endPoint x: 451, endPoint y: 448, distance: 156.3
click at [462, 448] on li "[LIST RELEVANT DIRECTORS/PSCs]" at bounding box center [786, 442] width 648 height 12
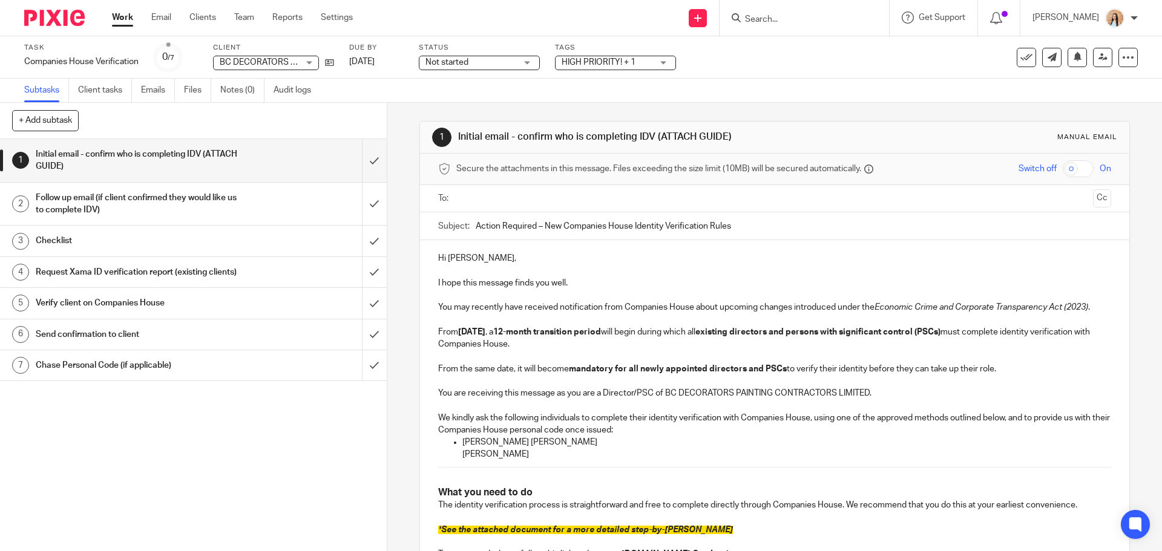
drag, startPoint x: 549, startPoint y: 451, endPoint x: 456, endPoint y: 439, distance: 94.0
click at [456, 439] on ul "Ben James Curran Mary Teresa Farmer" at bounding box center [774, 448] width 672 height 25
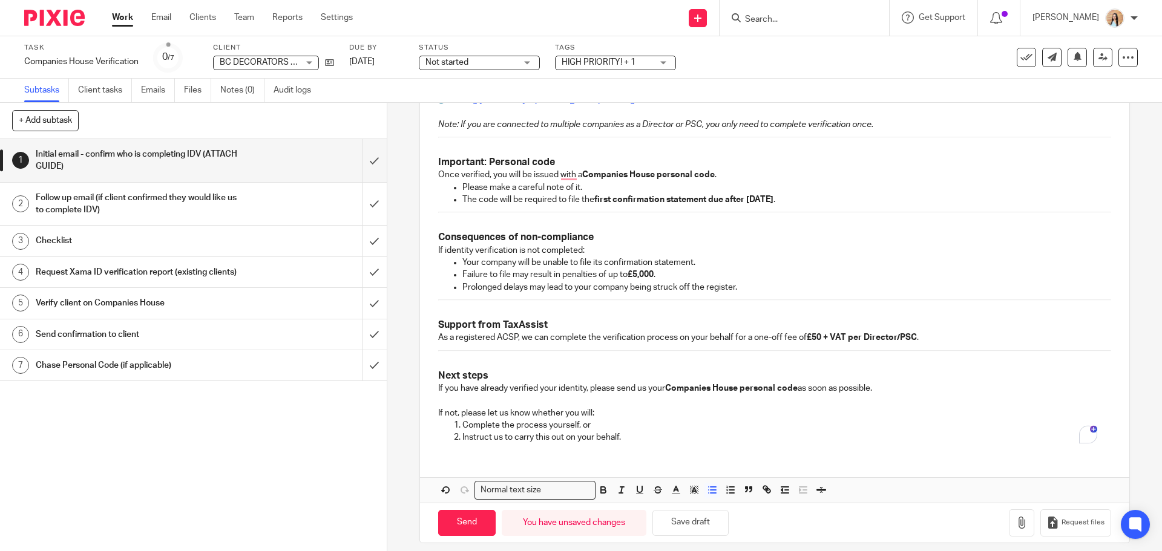
scroll to position [687, 0]
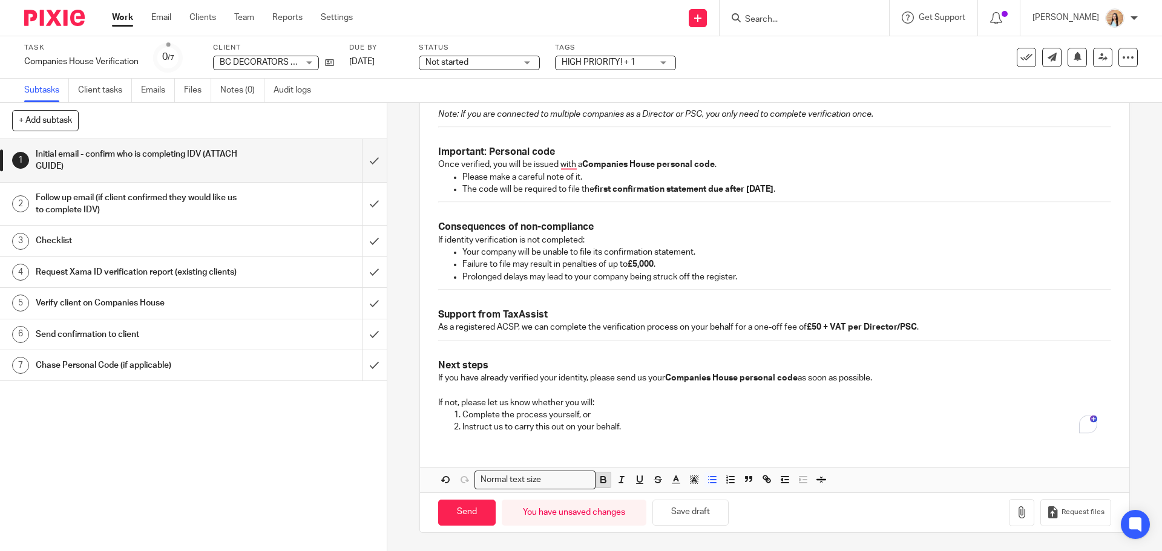
click at [602, 477] on icon "button" at bounding box center [603, 479] width 11 height 11
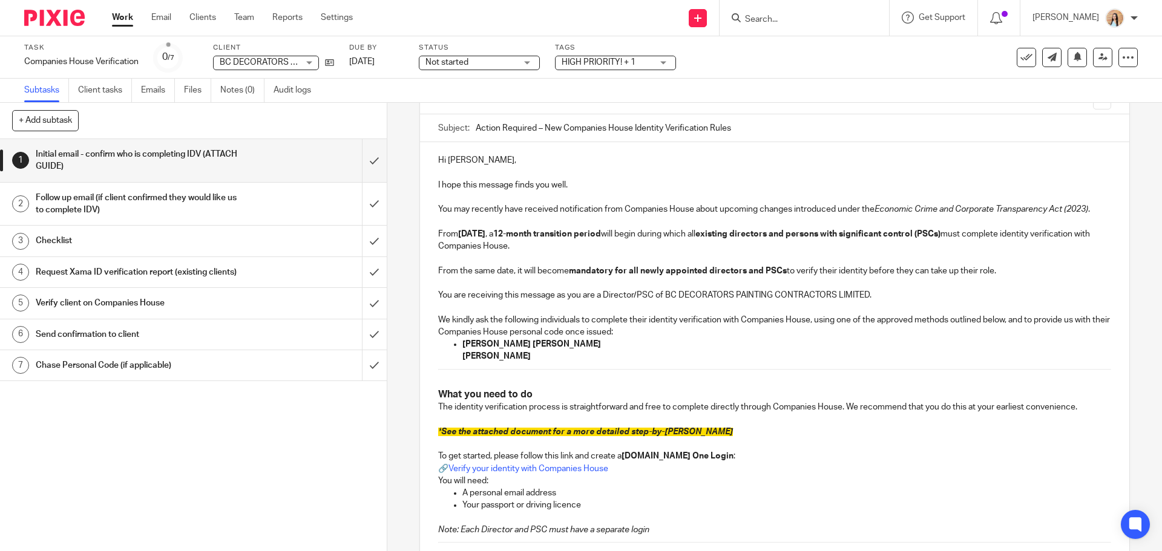
scroll to position [90, 0]
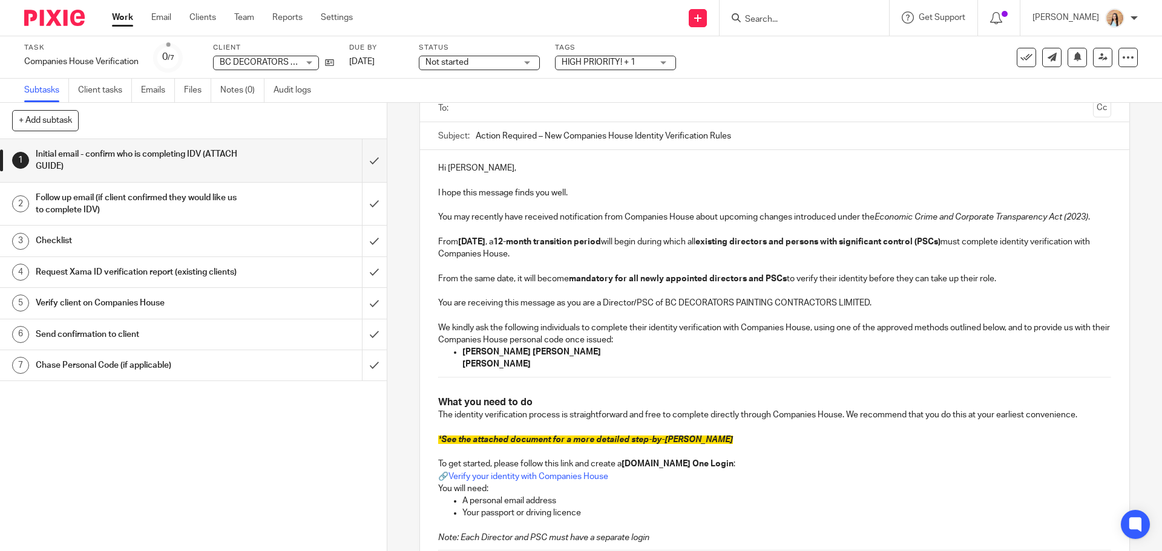
click at [462, 362] on strong "Mary Teresa Farmer" at bounding box center [496, 364] width 68 height 8
click at [458, 363] on ul "Ben James Curran Mary Teresa Farmer" at bounding box center [774, 358] width 672 height 25
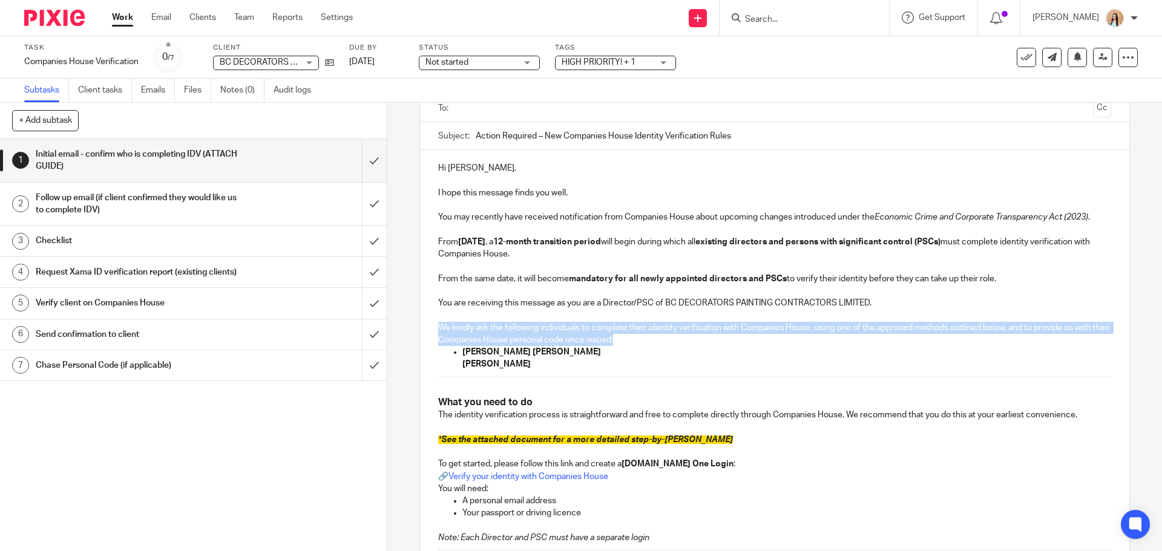
click at [458, 363] on ul "Ben James Curran Mary Teresa Farmer" at bounding box center [774, 358] width 672 height 25
click at [462, 361] on strong "Mary Teresa Farmer" at bounding box center [496, 364] width 68 height 8
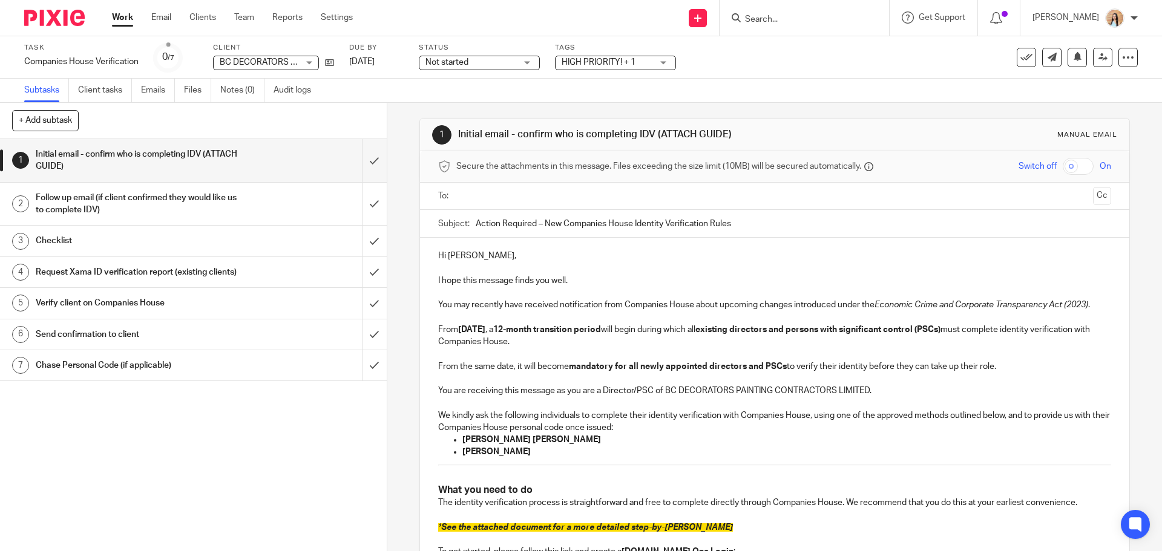
scroll to position [0, 0]
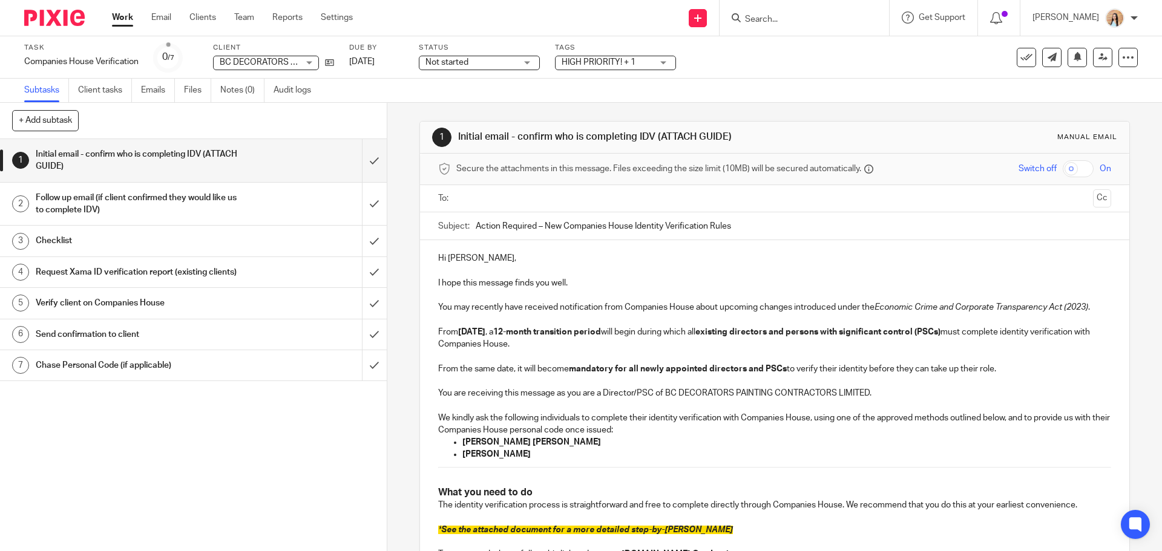
click at [526, 204] on input "text" at bounding box center [773, 199] width 627 height 14
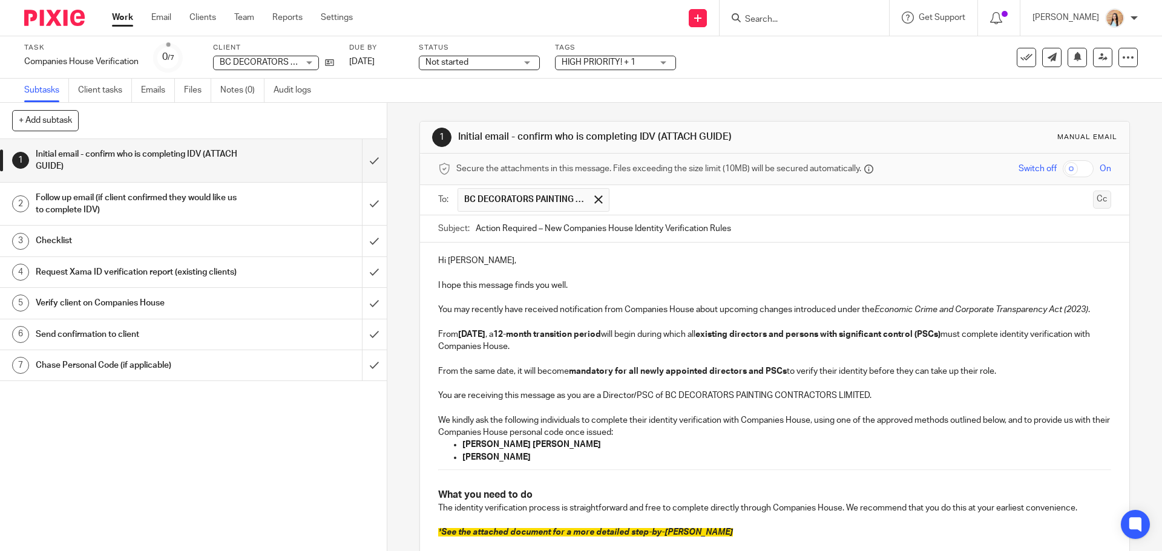
click at [1093, 202] on button "Cc" at bounding box center [1102, 200] width 18 height 18
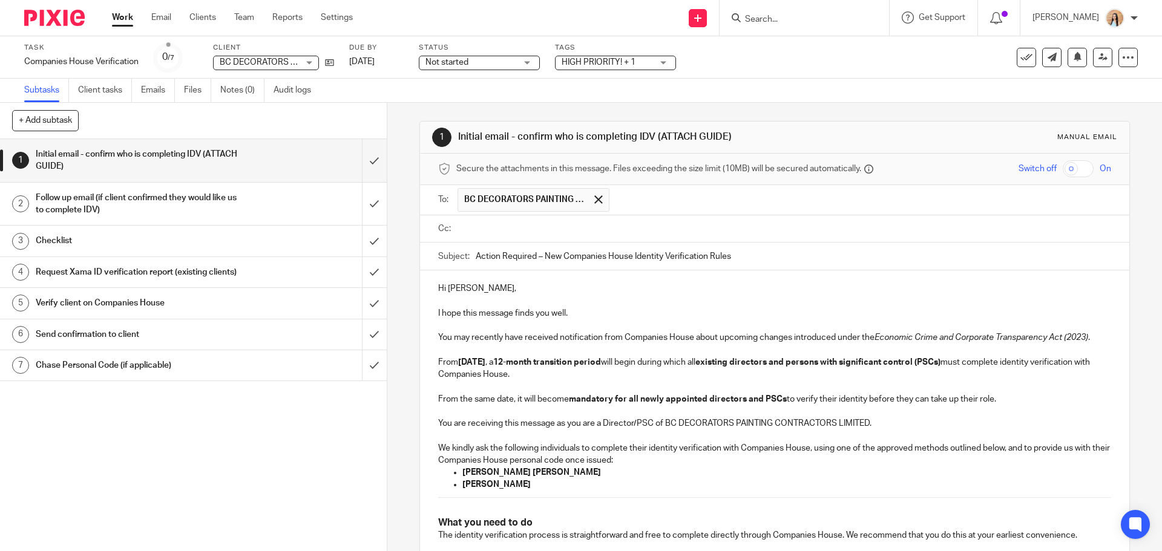
click at [564, 235] on input "text" at bounding box center [782, 229] width 645 height 14
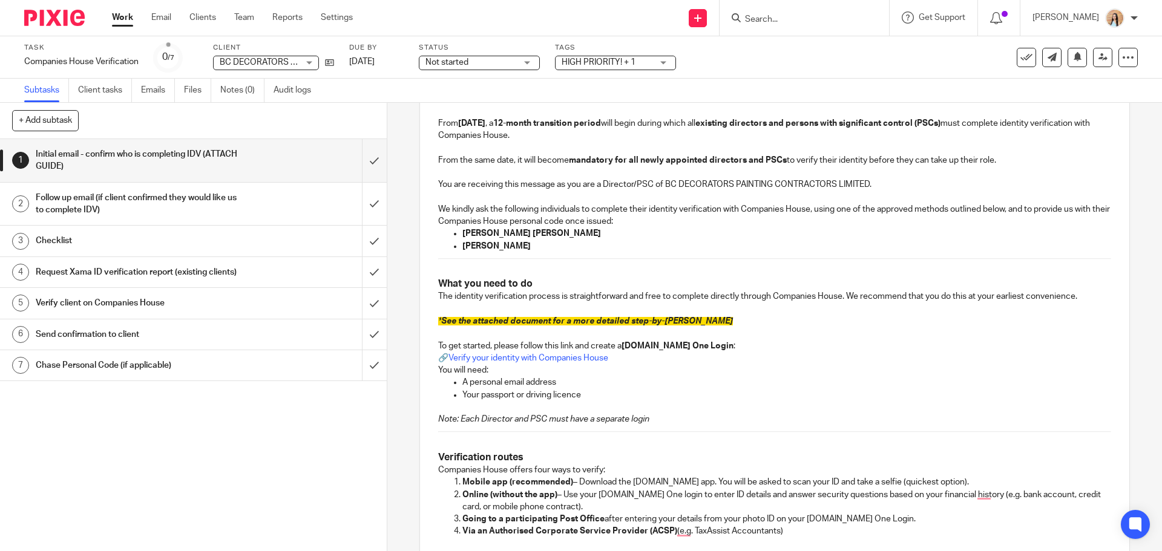
scroll to position [242, 0]
click at [687, 319] on span "See the attached document for a more detailed step-by-step guide" at bounding box center [587, 320] width 292 height 8
click at [687, 319] on span "See the attached document for a more detailed step-by-[PERSON_NAME]" at bounding box center [587, 320] width 292 height 8
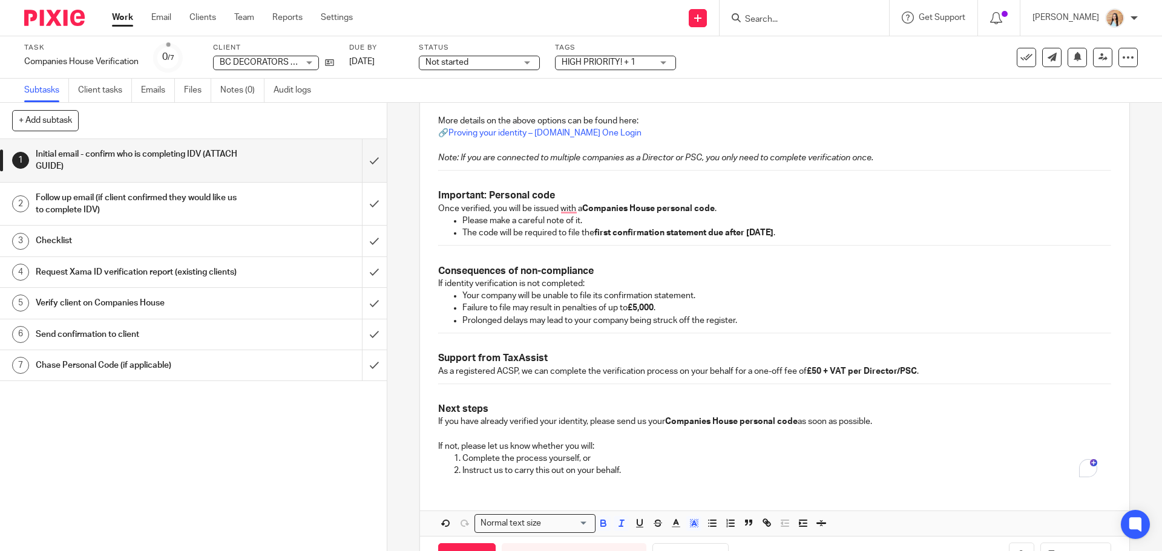
scroll to position [720, 0]
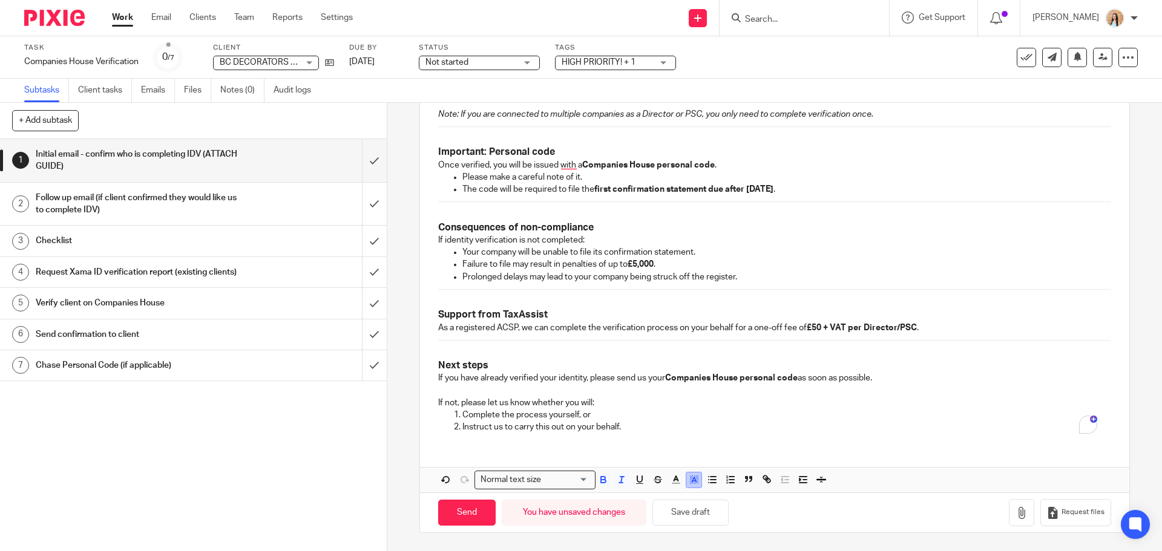
click at [690, 482] on polygon "button" at bounding box center [690, 481] width 1 height 1
click at [663, 492] on li "color:#FFFFFF" at bounding box center [667, 495] width 9 height 9
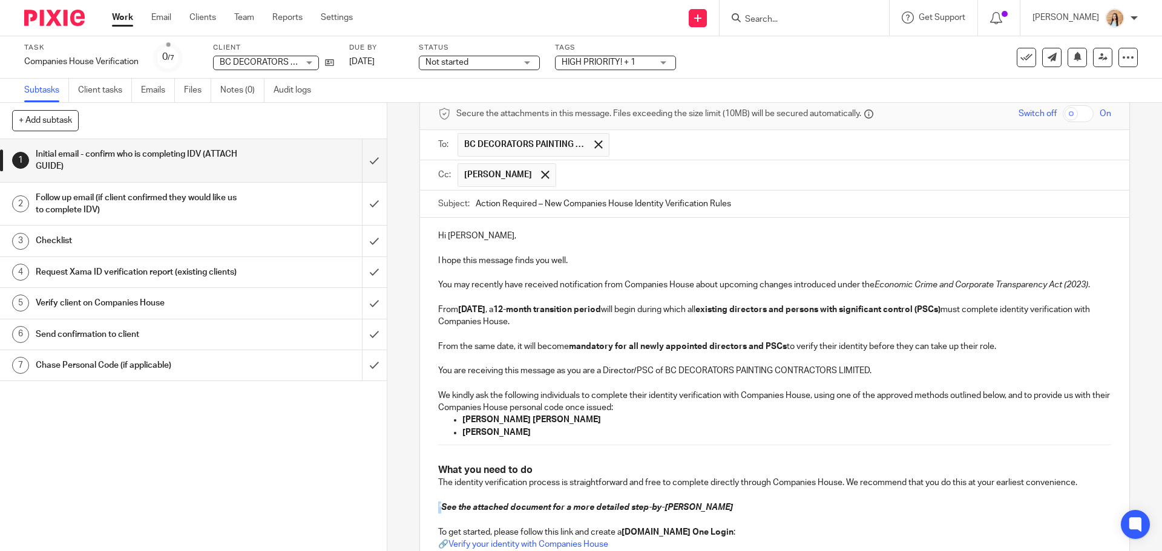
scroll to position [54, 0]
click at [571, 269] on p "To enrich screen reader interactions, please activate Accessibility in Grammarl…" at bounding box center [774, 273] width 672 height 12
click at [450, 237] on p "Hi Ben," at bounding box center [774, 237] width 672 height 12
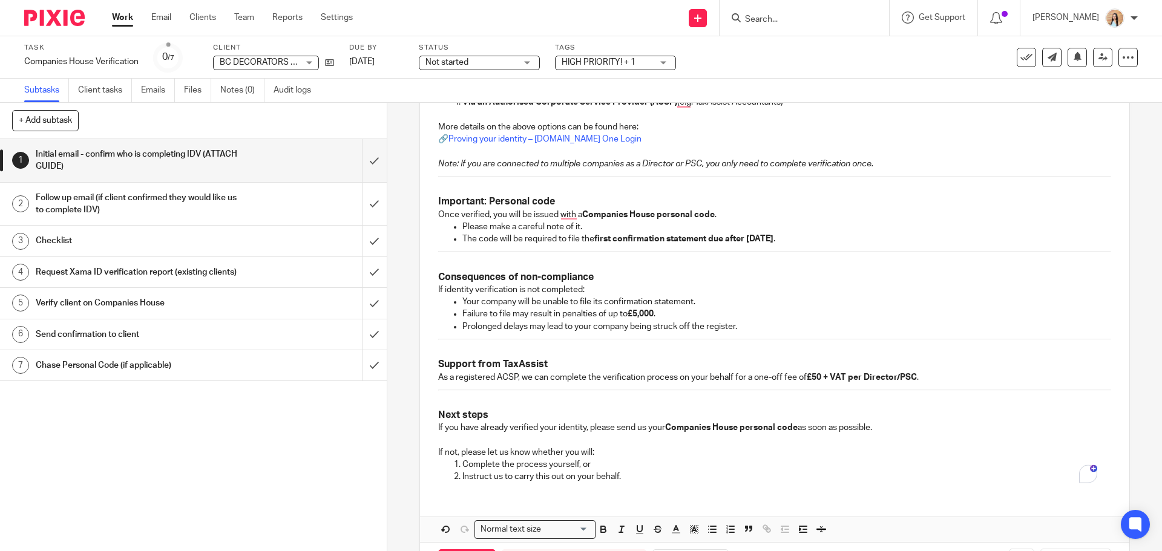
scroll to position [720, 0]
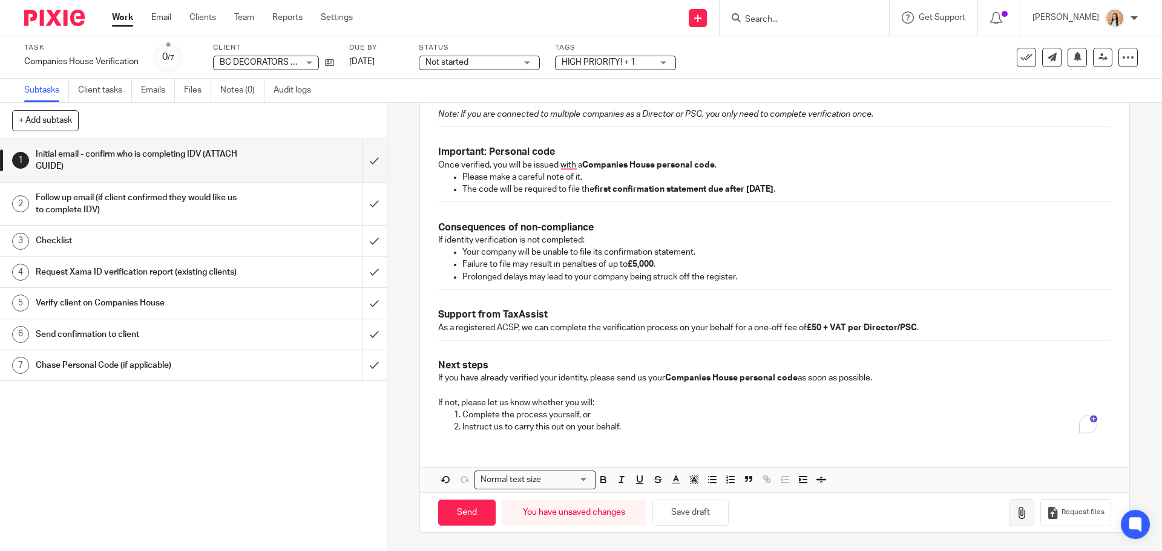
click at [1015, 512] on icon "button" at bounding box center [1021, 513] width 12 height 12
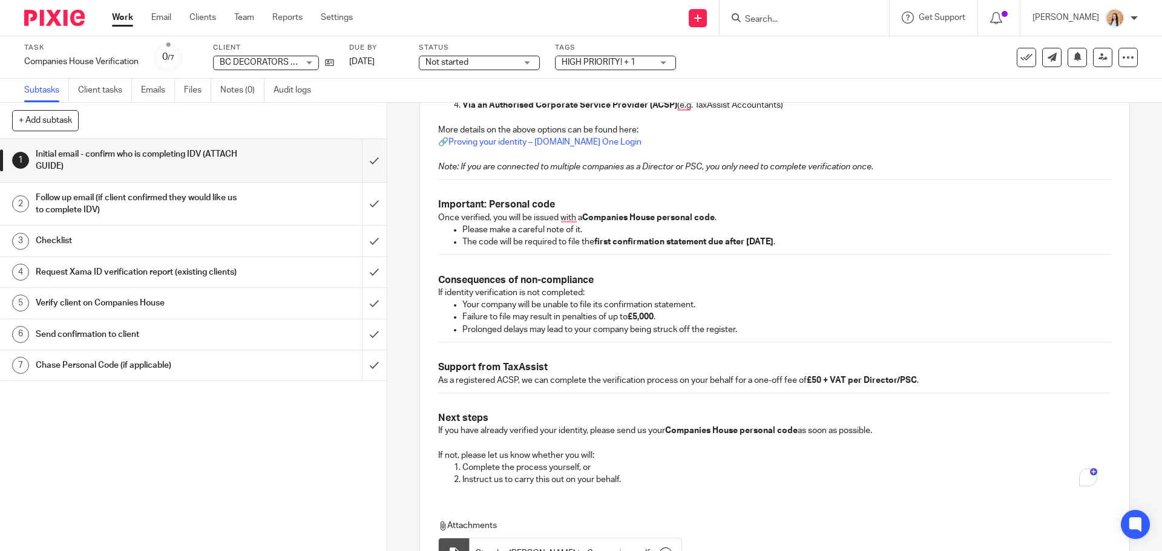
scroll to position [788, 0]
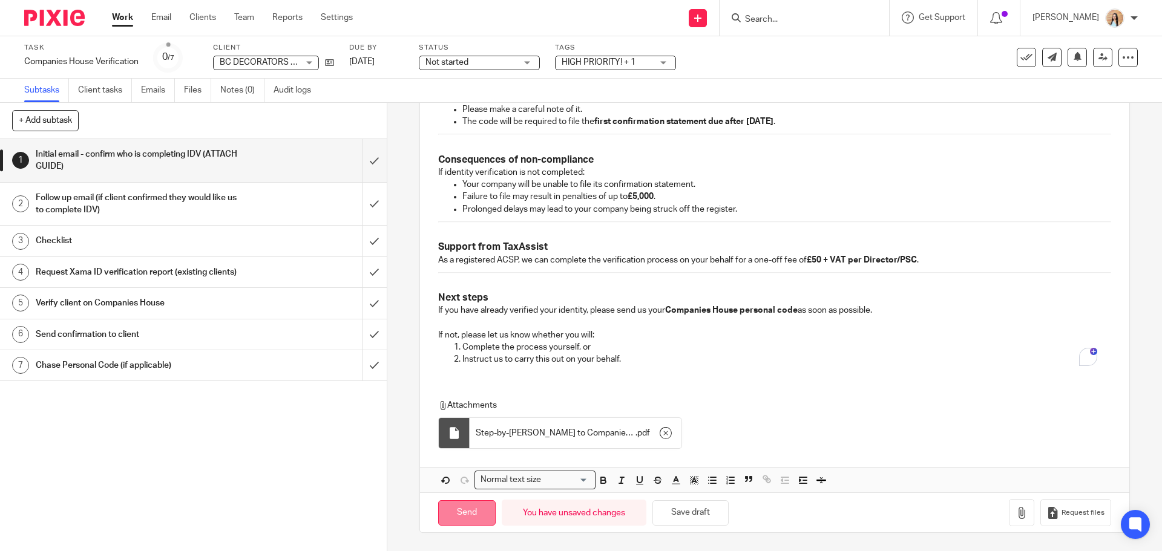
click at [464, 508] on input "Send" at bounding box center [466, 513] width 57 height 26
type input "Sent"
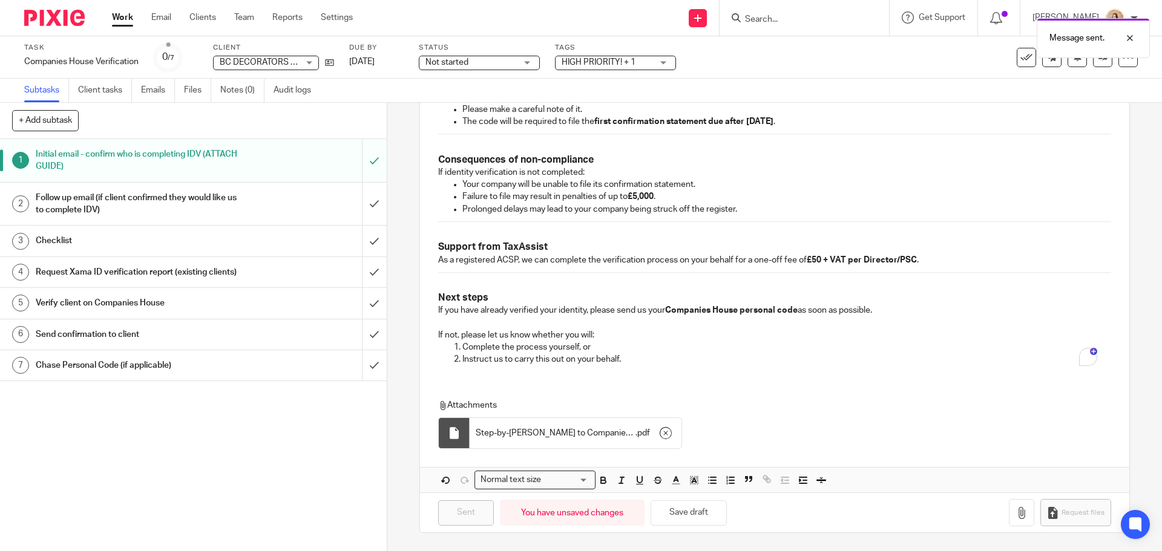
click at [525, 68] on div "Not started Not started" at bounding box center [479, 63] width 121 height 15
click at [489, 97] on li "In progress" at bounding box center [480, 106] width 120 height 25
click at [627, 55] on div "Message sent." at bounding box center [865, 35] width 569 height 46
click at [641, 57] on div "Message sent." at bounding box center [865, 35] width 569 height 46
click at [657, 65] on div "HIGH PRIORITY! + 1" at bounding box center [615, 63] width 121 height 15
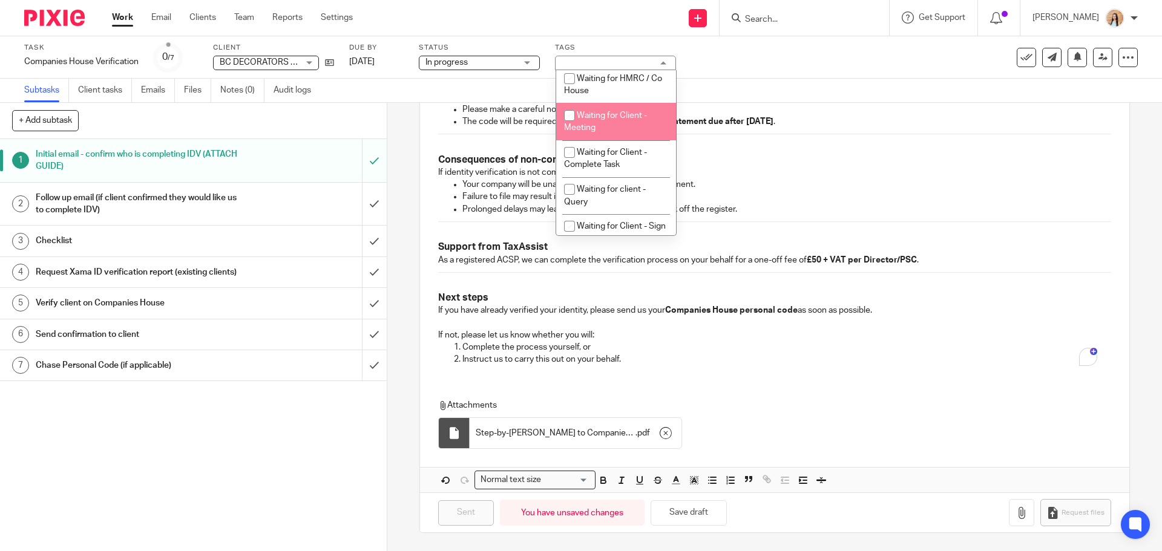
scroll to position [664, 0]
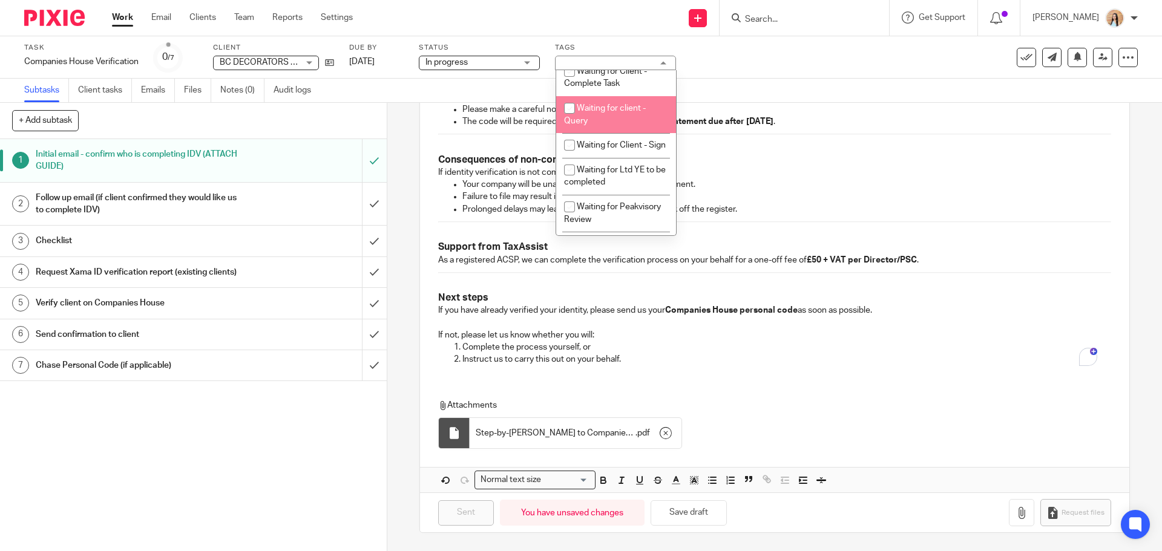
click at [615, 133] on li "Waiting for client - Query" at bounding box center [616, 114] width 120 height 37
checkbox input "true"
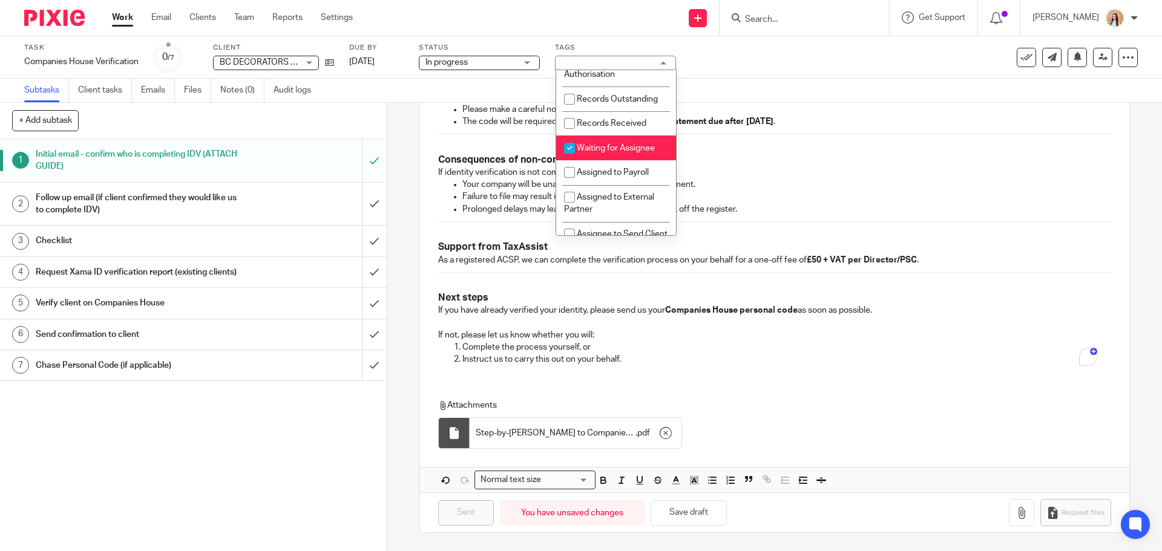
scroll to position [119, 0]
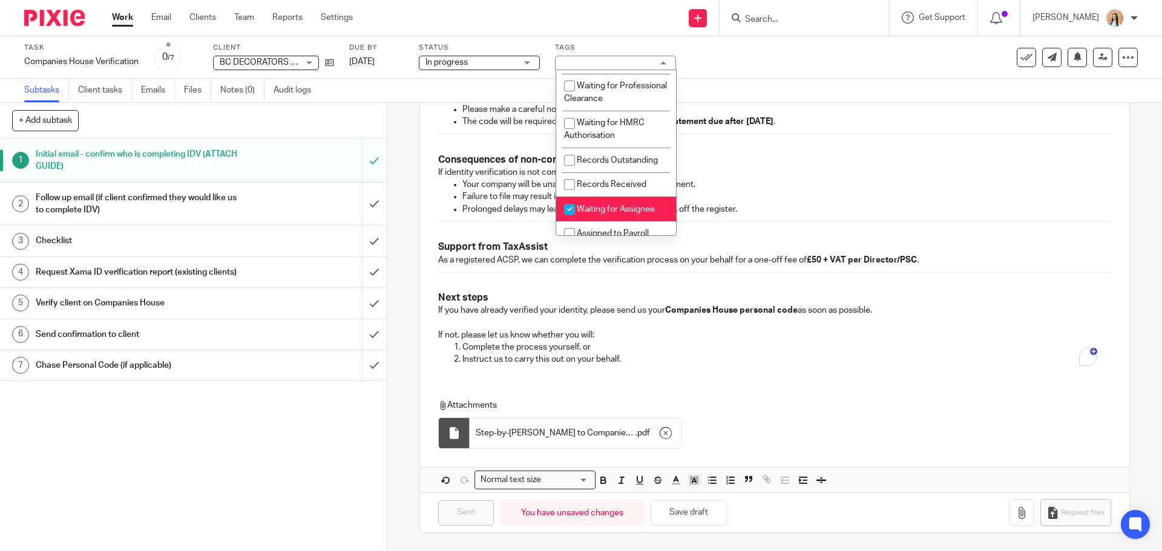
click at [594, 214] on li "Waiting for Assignee" at bounding box center [616, 209] width 120 height 25
checkbox input "false"
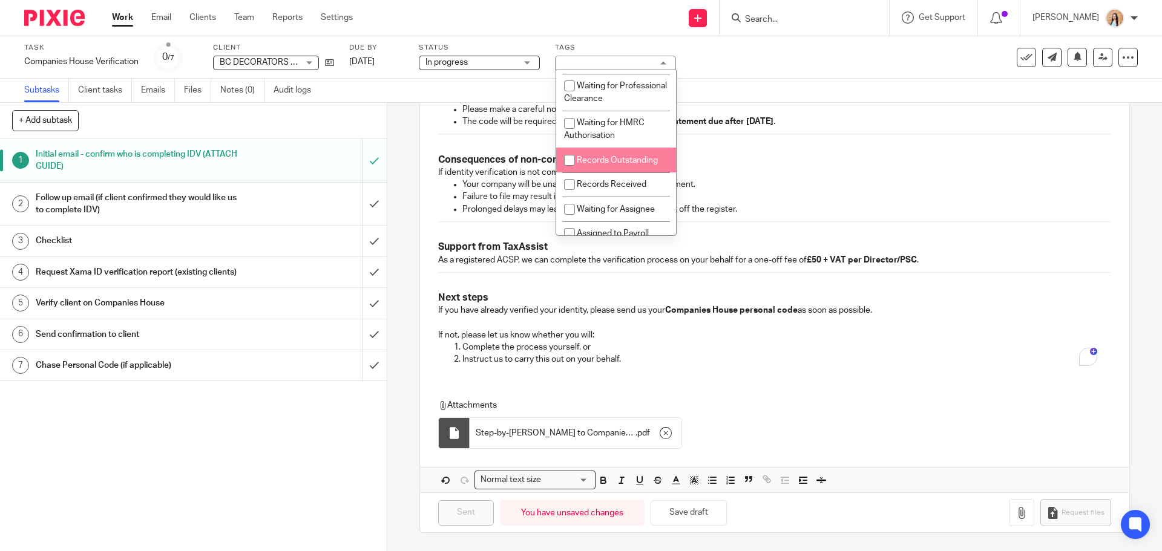
click at [802, 94] on div "Subtasks Client tasks Emails Files Notes (0) Audit logs" at bounding box center [581, 91] width 1162 height 24
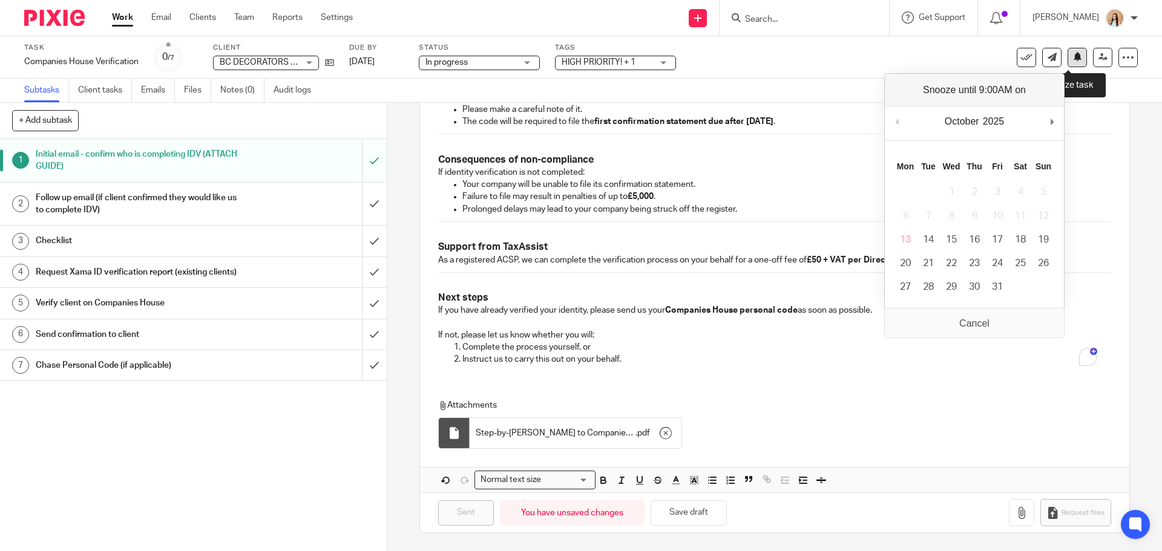
click at [1073, 63] on button at bounding box center [1076, 57] width 19 height 19
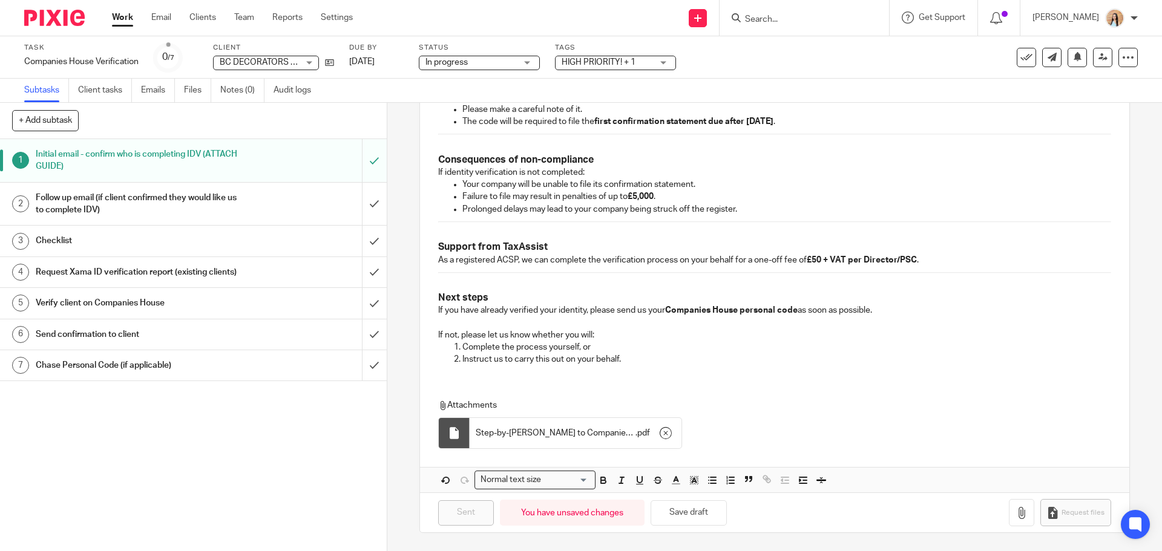
click at [840, 74] on div "Task Companies House Verification Save Companies House Verification 0 /7 Client…" at bounding box center [581, 57] width 1162 height 42
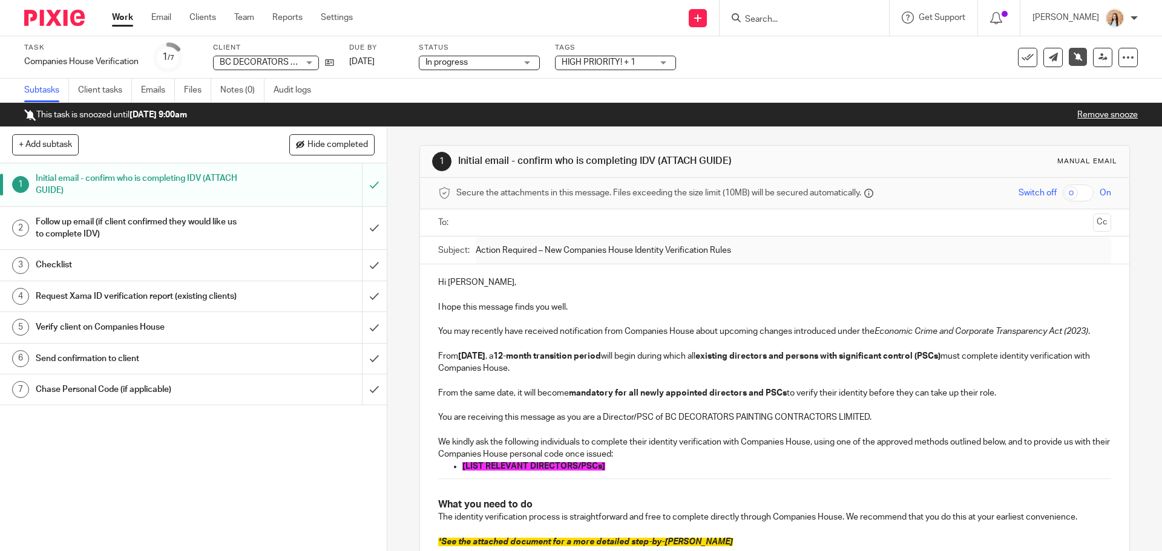
click at [802, 27] on div at bounding box center [803, 18] width 169 height 36
click at [804, 22] on input "Search" at bounding box center [798, 20] width 109 height 11
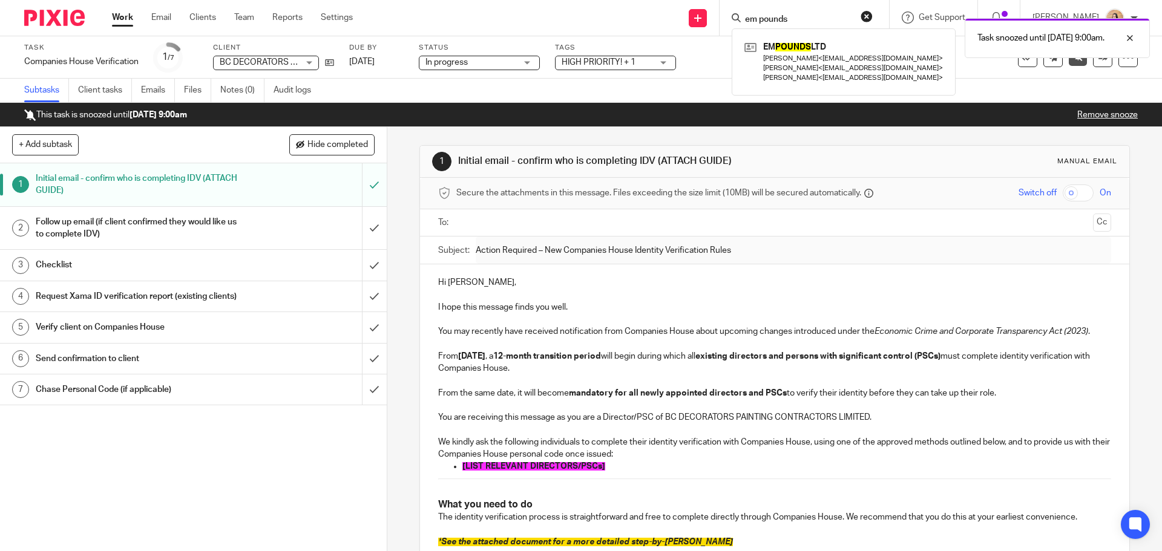
type input "em pounds"
click at [815, 51] on div "Task snoozed until [DATE] 9:00am." at bounding box center [865, 35] width 569 height 46
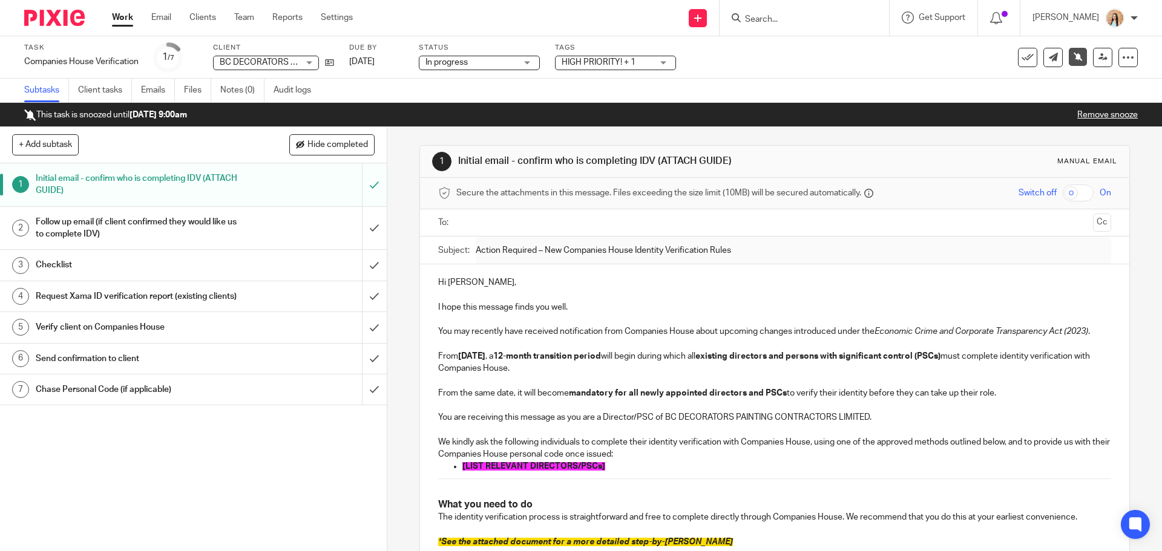
click at [776, 21] on div at bounding box center [802, 17] width 141 height 15
click at [798, 23] on input "Search" at bounding box center [798, 20] width 109 height 11
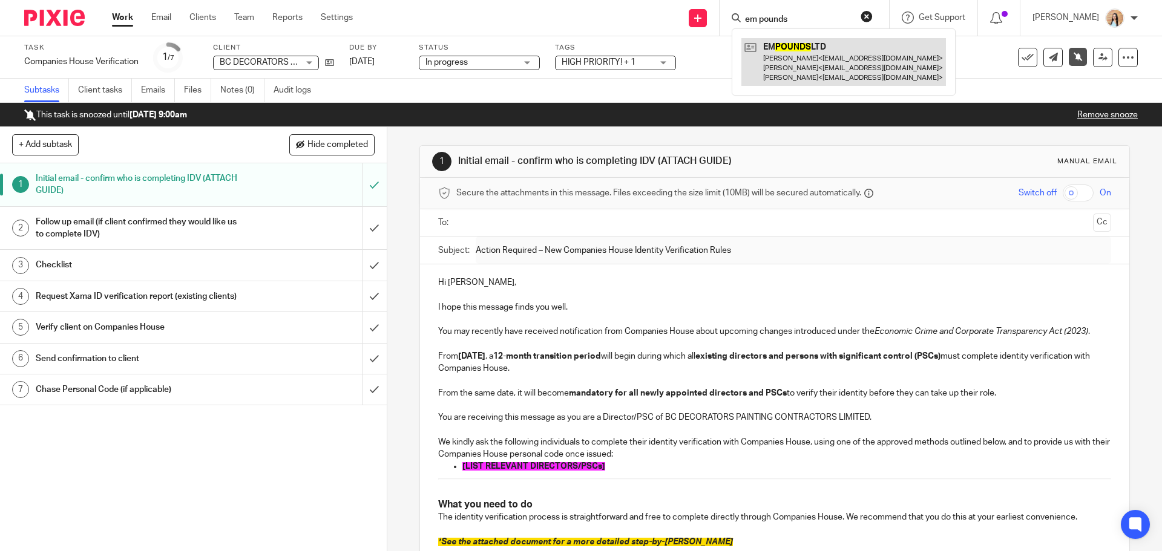
type input "em pounds"
click at [824, 64] on link at bounding box center [843, 62] width 205 height 48
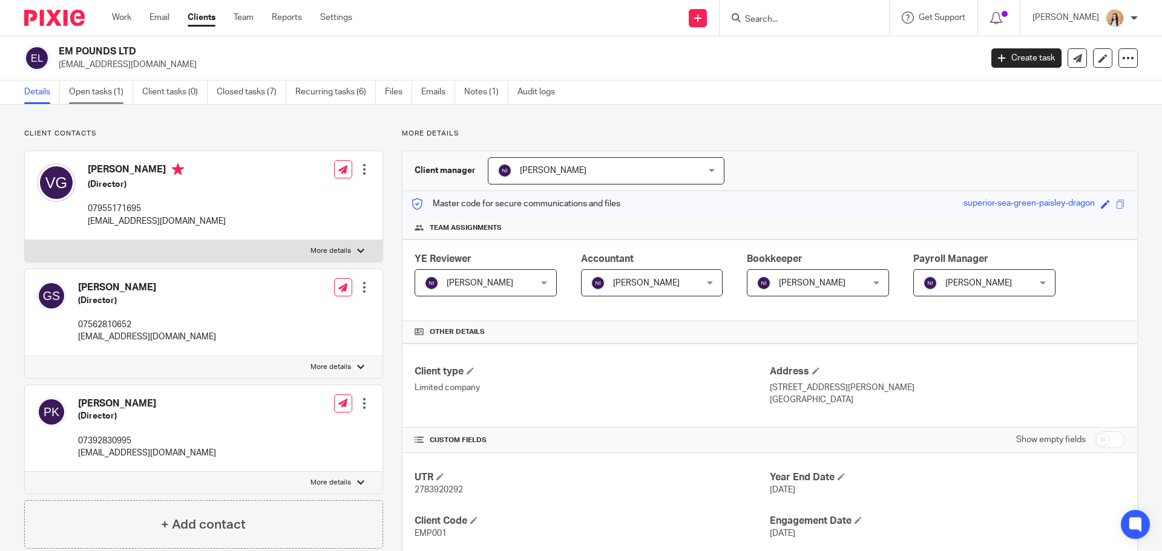
click at [125, 95] on link "Open tasks (1)" at bounding box center [101, 92] width 64 height 24
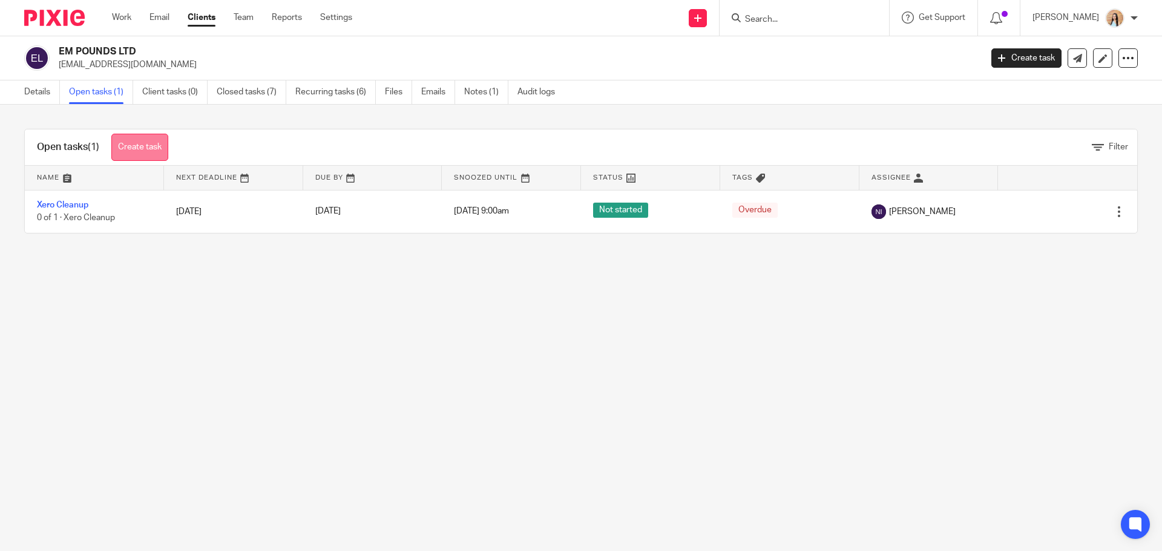
click at [130, 158] on link "Create task" at bounding box center [139, 147] width 57 height 27
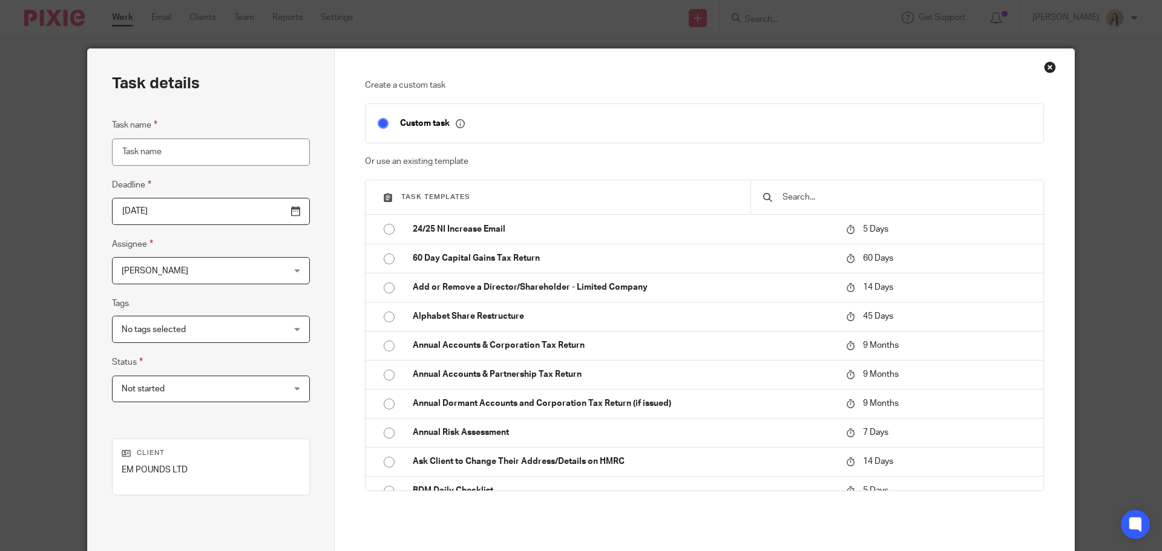
click at [845, 198] on input "text" at bounding box center [906, 197] width 250 height 13
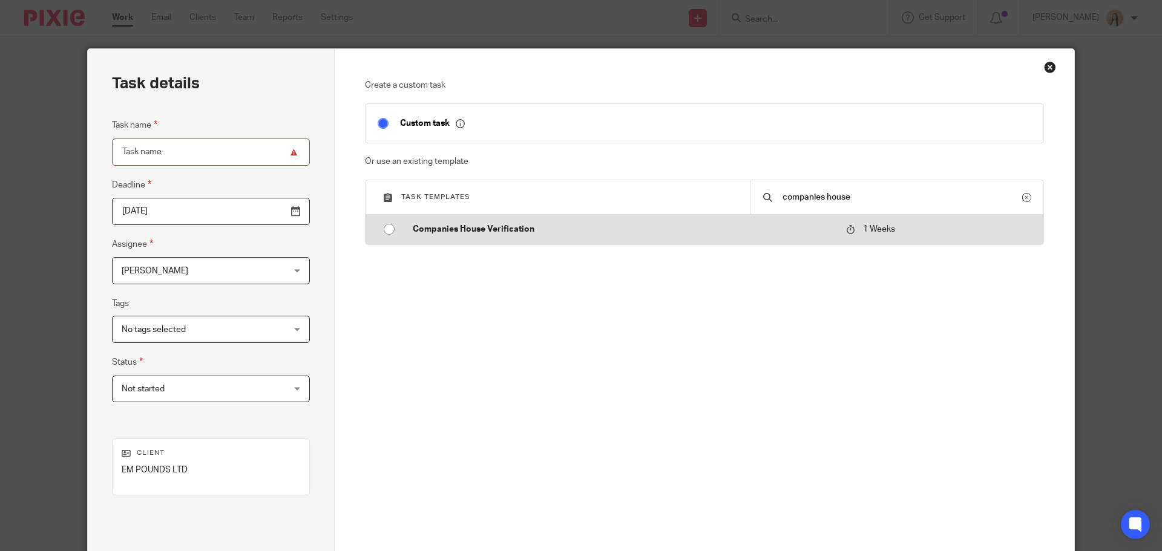
type input "companies house"
click at [734, 238] on td "Companies House Verification" at bounding box center [620, 229] width 439 height 29
type input "[DATE]"
type input "Companies House Verification"
checkbox input "false"
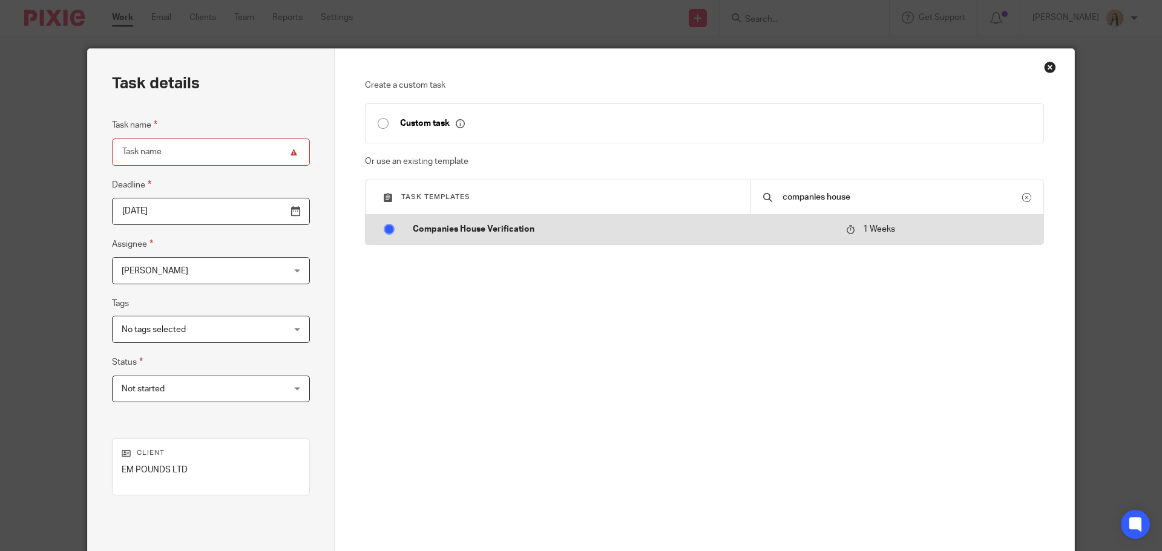
radio input "true"
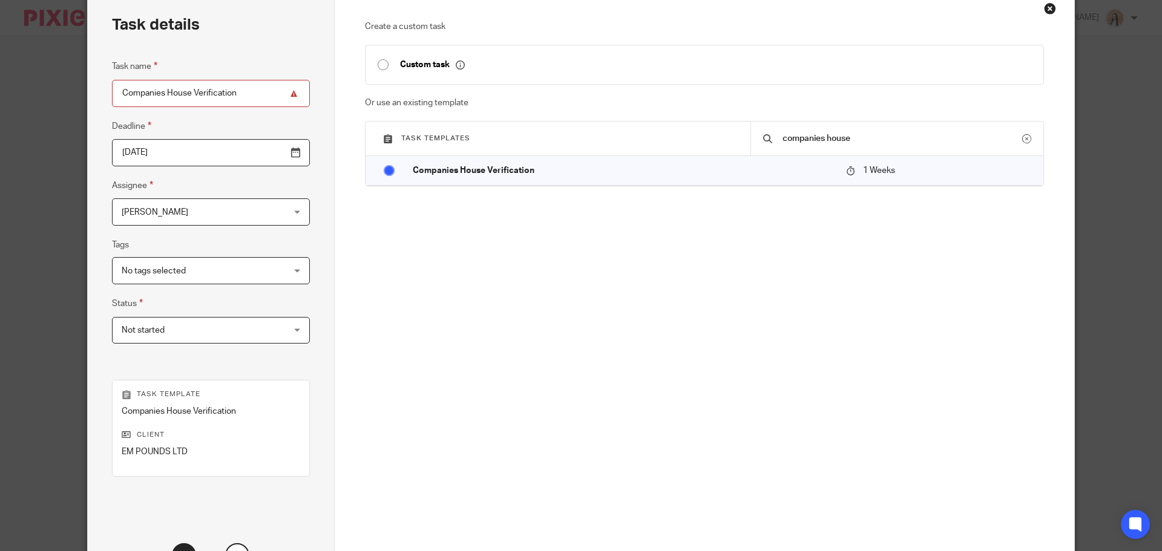
scroll to position [164, 0]
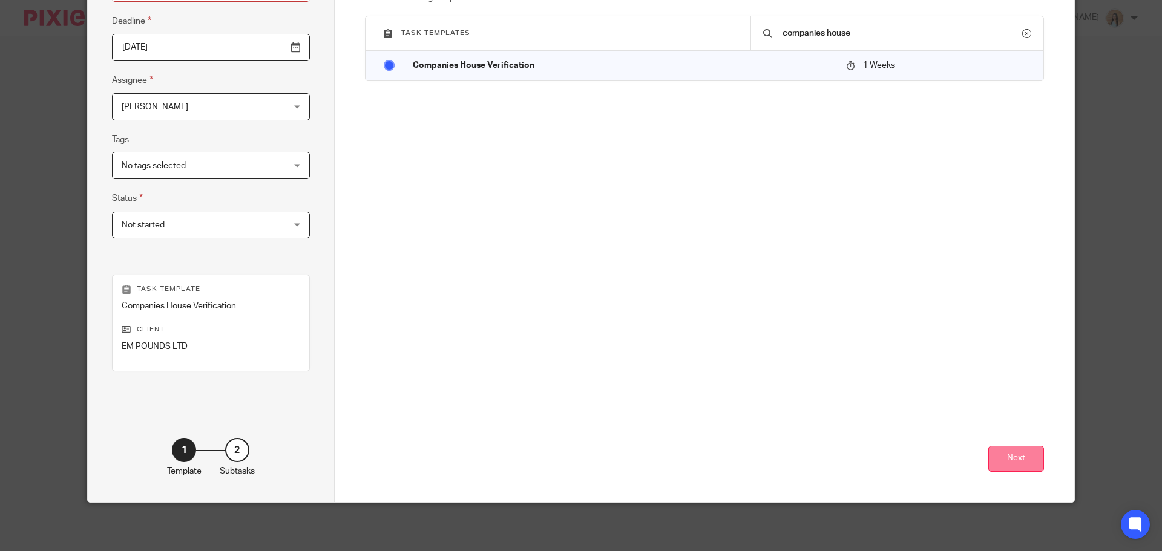
click at [1034, 456] on button "Next" at bounding box center [1016, 459] width 56 height 26
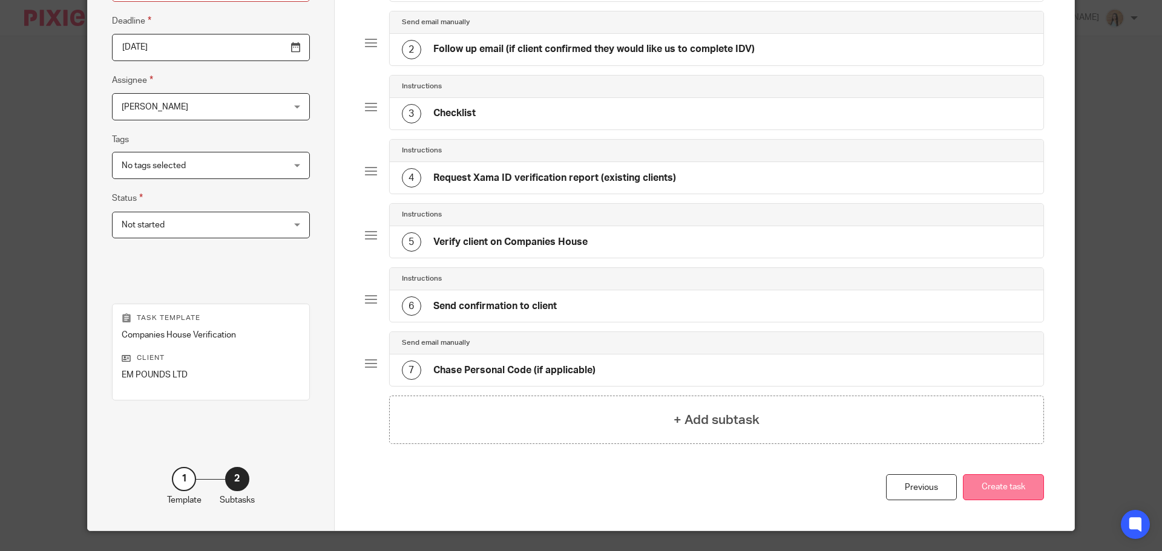
click at [995, 485] on button "Create task" at bounding box center [1003, 487] width 81 height 26
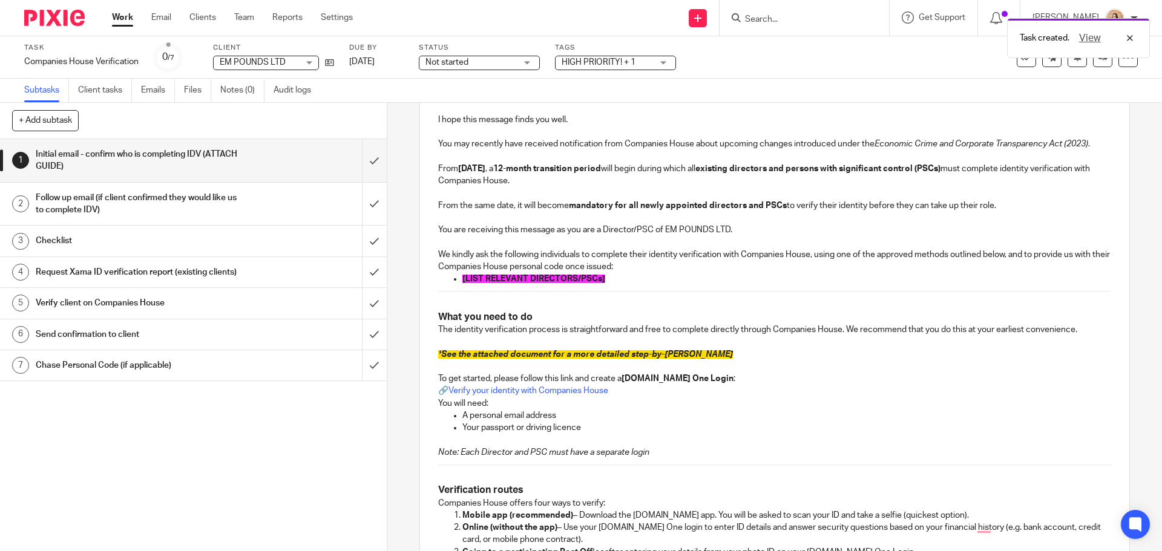
scroll to position [182, 0]
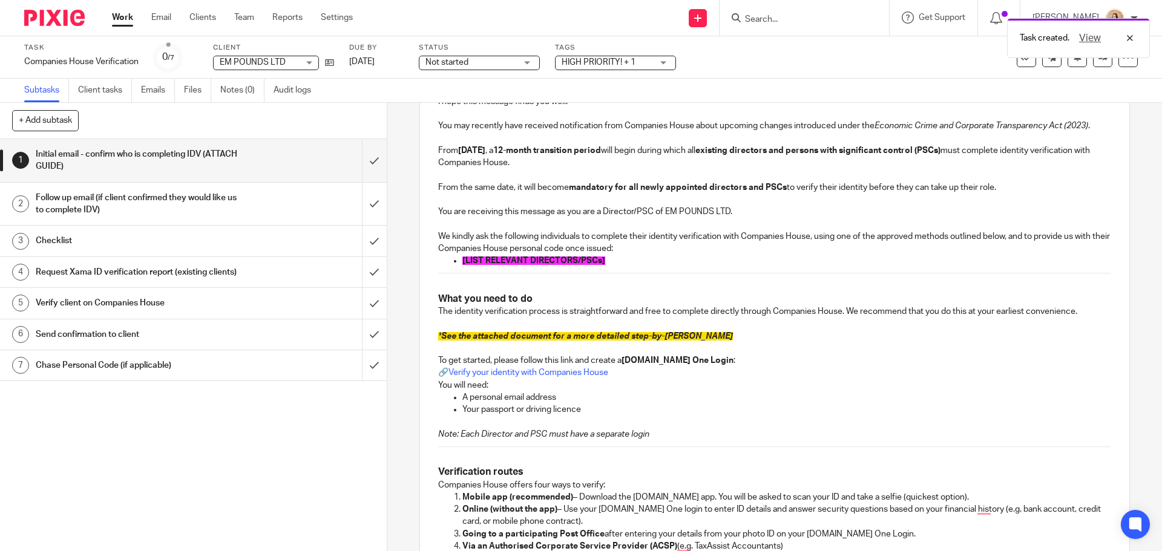
click at [575, 263] on span "[LIST RELEVANT DIRECTORS/PSCs]" at bounding box center [533, 261] width 143 height 8
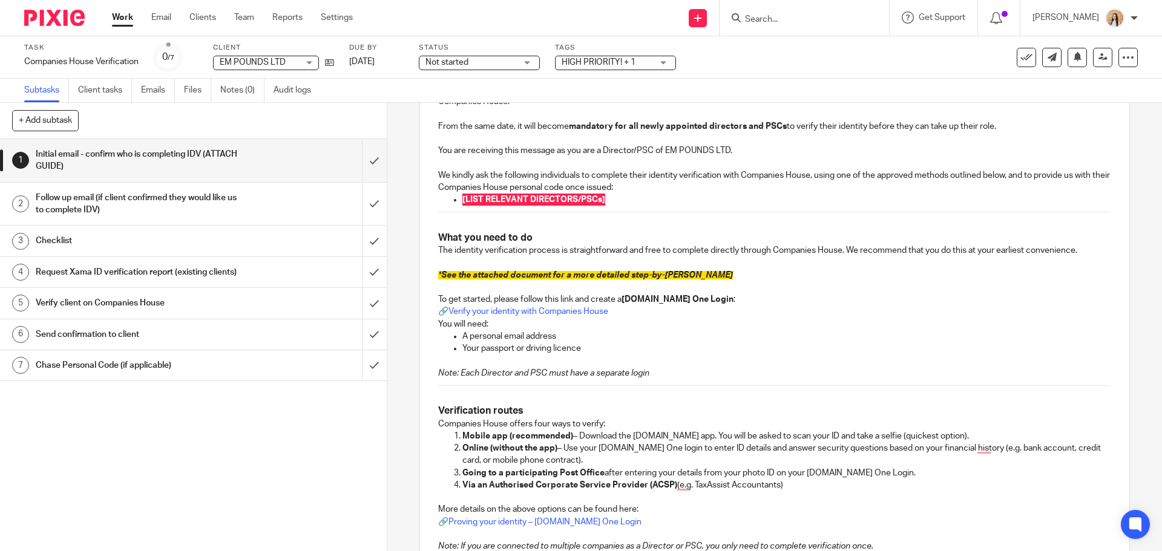
scroll to position [70, 0]
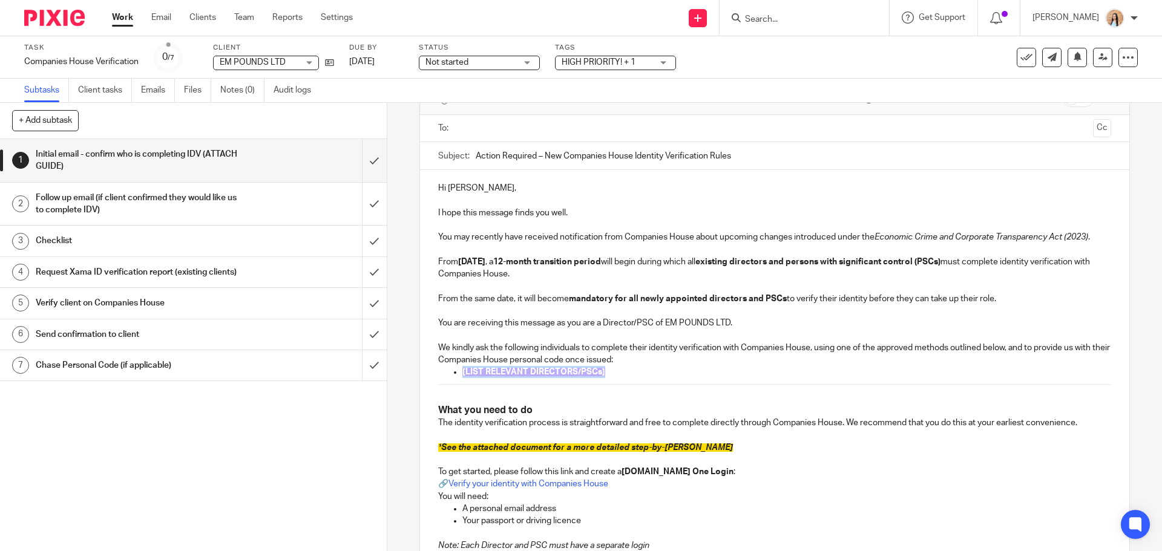
click at [578, 375] on span "[LIST RELEVANT DIRECTORS/PSCs]" at bounding box center [533, 372] width 143 height 8
drag, startPoint x: 611, startPoint y: 370, endPoint x: 434, endPoint y: 369, distance: 176.7
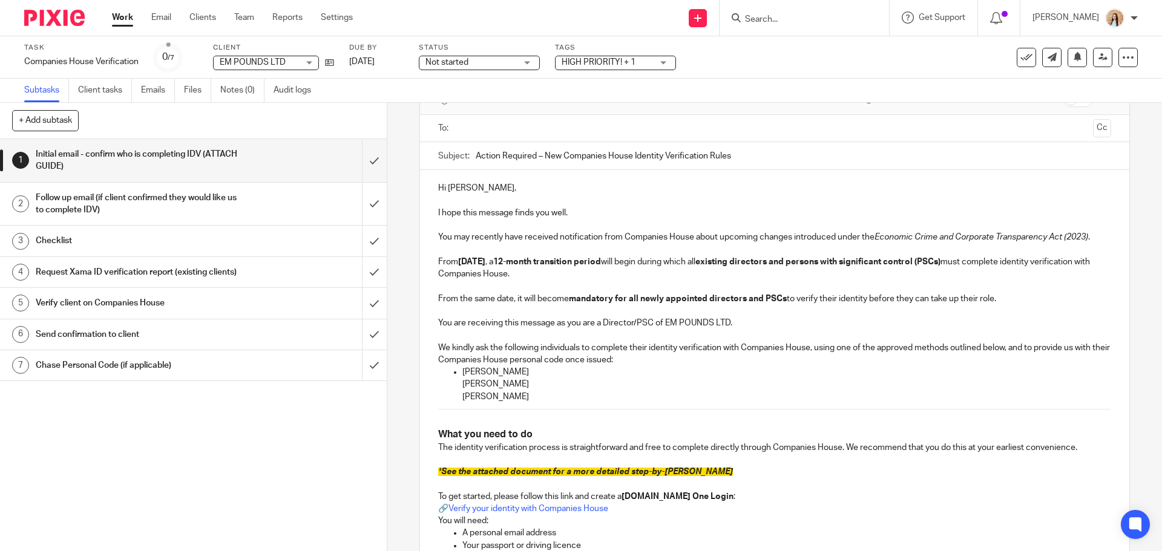
click at [450, 384] on ul "Prabtaj Kalcut Gurkirat Singh Virdavinder Singh Gill" at bounding box center [774, 384] width 672 height 37
click at [453, 396] on ul "Prabtaj Kalcut Gurkirat Singh Virdavinder Singh Gill" at bounding box center [774, 384] width 672 height 37
drag, startPoint x: 516, startPoint y: 395, endPoint x: 447, endPoint y: 378, distance: 71.2
click at [447, 378] on ul "Prabtaj Kalcut Gurkirat Singh Virdavinder Singh Gill" at bounding box center [774, 384] width 672 height 37
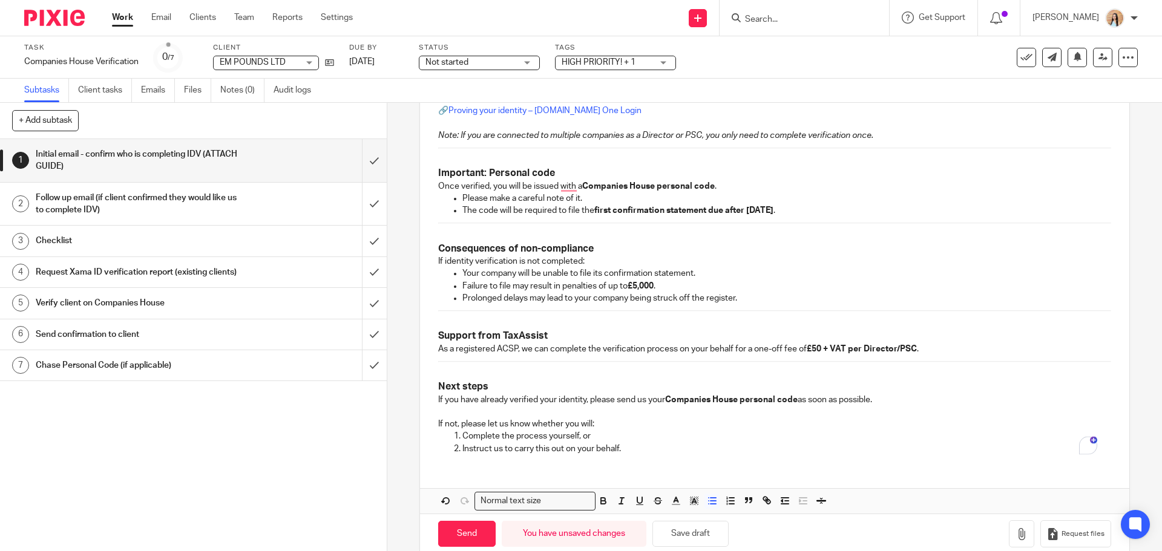
scroll to position [700, 0]
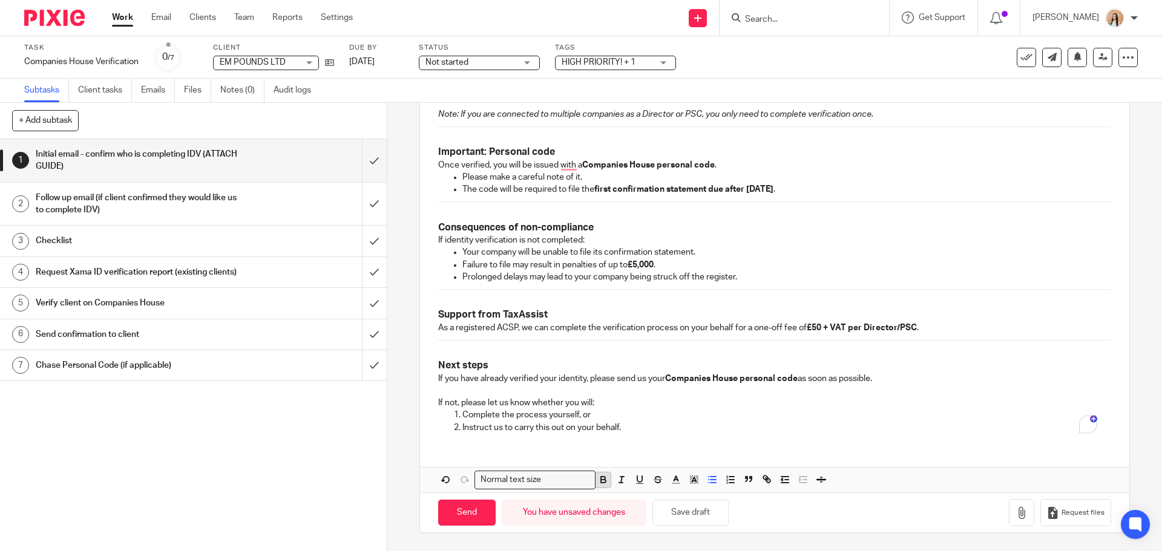
click at [606, 483] on button "button" at bounding box center [602, 480] width 15 height 15
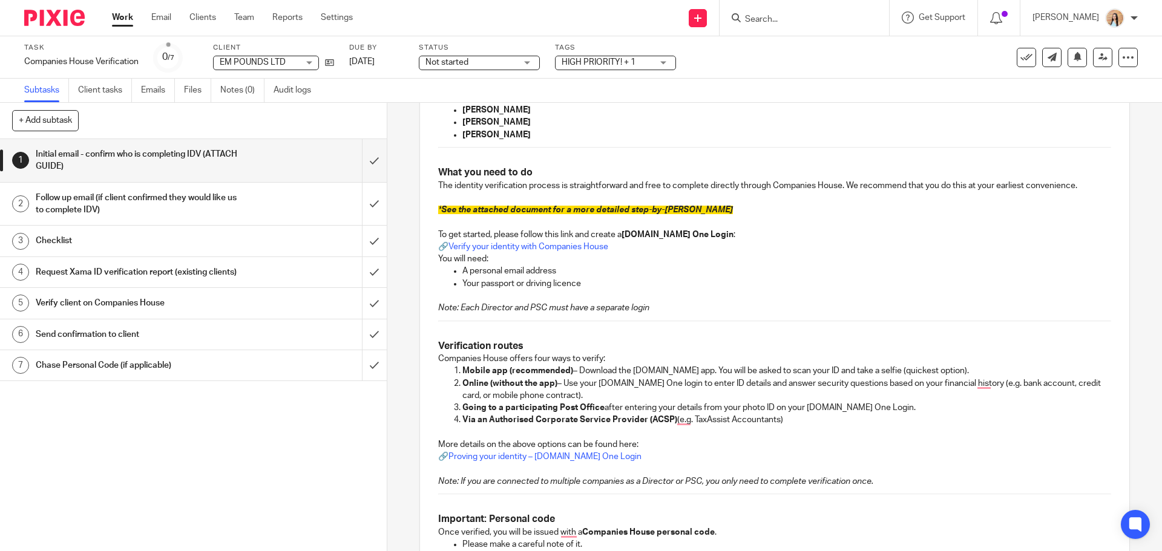
click at [565, 305] on em "Note: Each Director and PSC must have a separate login" at bounding box center [543, 308] width 211 height 8
click at [642, 218] on p "To enrich screen reader interactions, please activate Accessibility in Grammarl…" at bounding box center [774, 222] width 672 height 12
click at [642, 212] on span "See the attached document for a more detailed step-by-[PERSON_NAME]" at bounding box center [587, 210] width 292 height 8
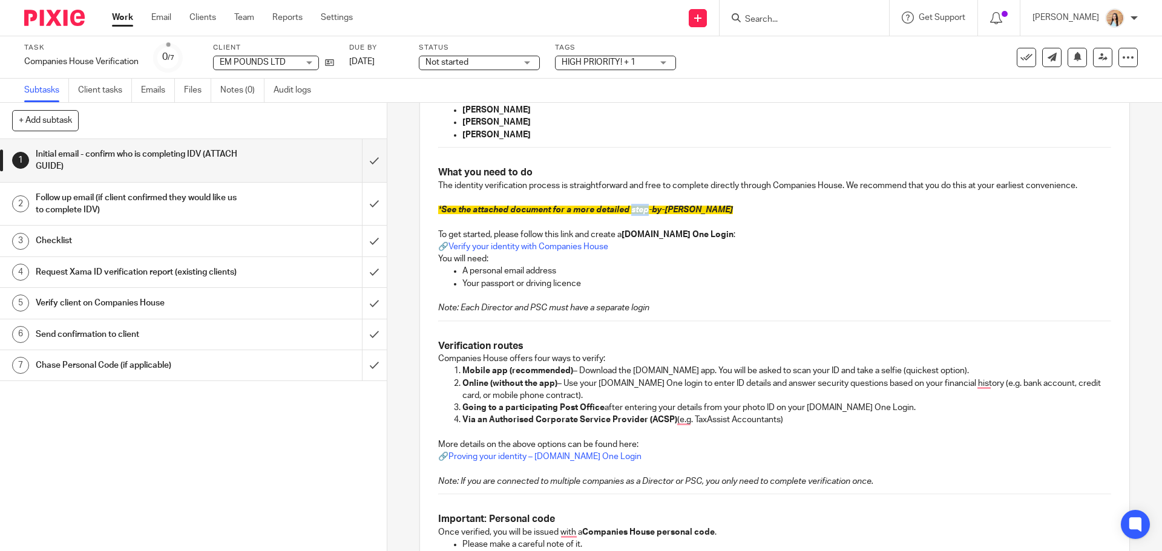
click at [642, 212] on span "See the attached document for a more detailed step-by-[PERSON_NAME]" at bounding box center [587, 210] width 292 height 8
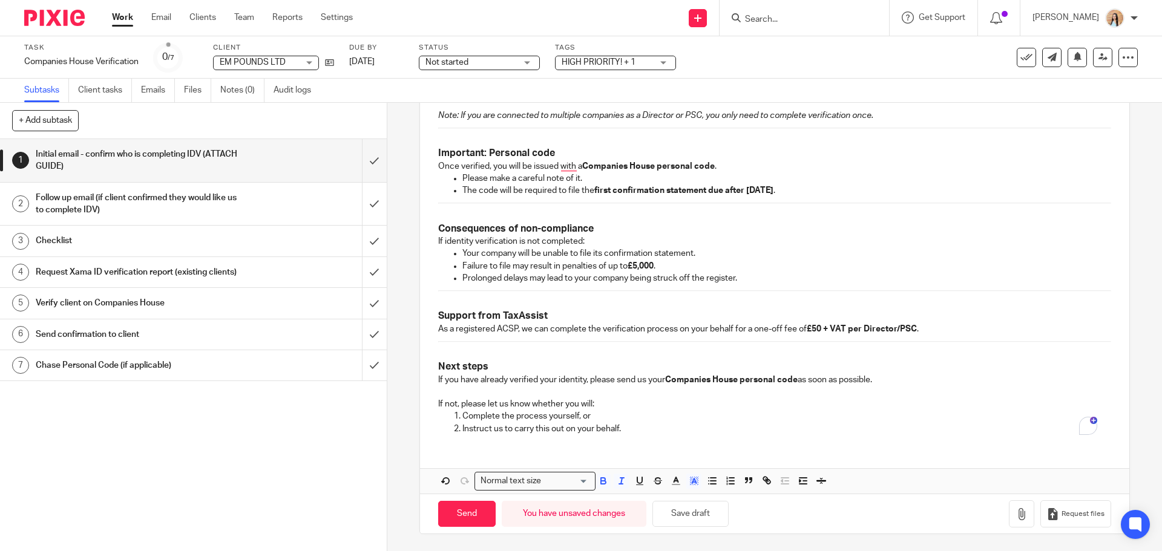
scroll to position [700, 0]
click at [691, 486] on button "button" at bounding box center [693, 480] width 15 height 15
click at [664, 495] on li "color:#FFFFFF" at bounding box center [667, 495] width 9 height 9
click at [692, 414] on p "Complete the process yourself, or" at bounding box center [786, 415] width 648 height 12
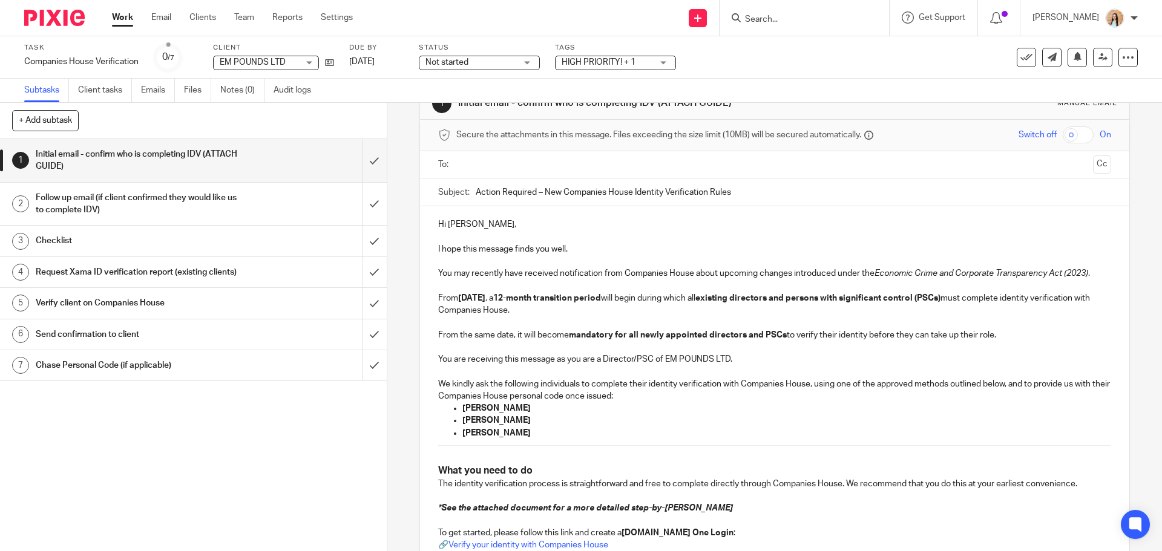
scroll to position [0, 0]
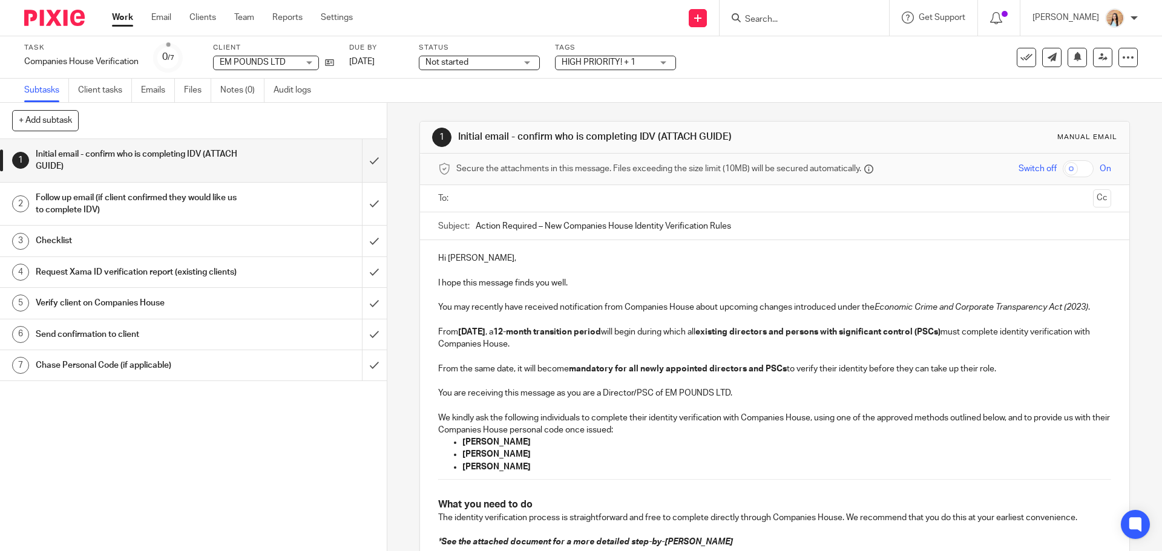
click at [526, 203] on input "text" at bounding box center [773, 199] width 627 height 14
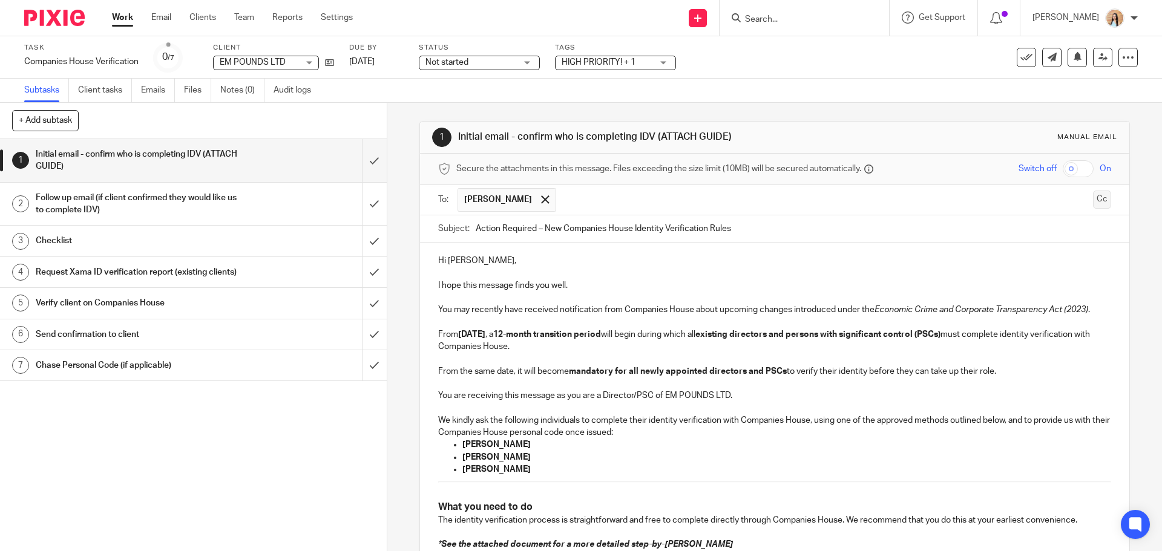
click at [1093, 197] on button "Cc" at bounding box center [1102, 200] width 18 height 18
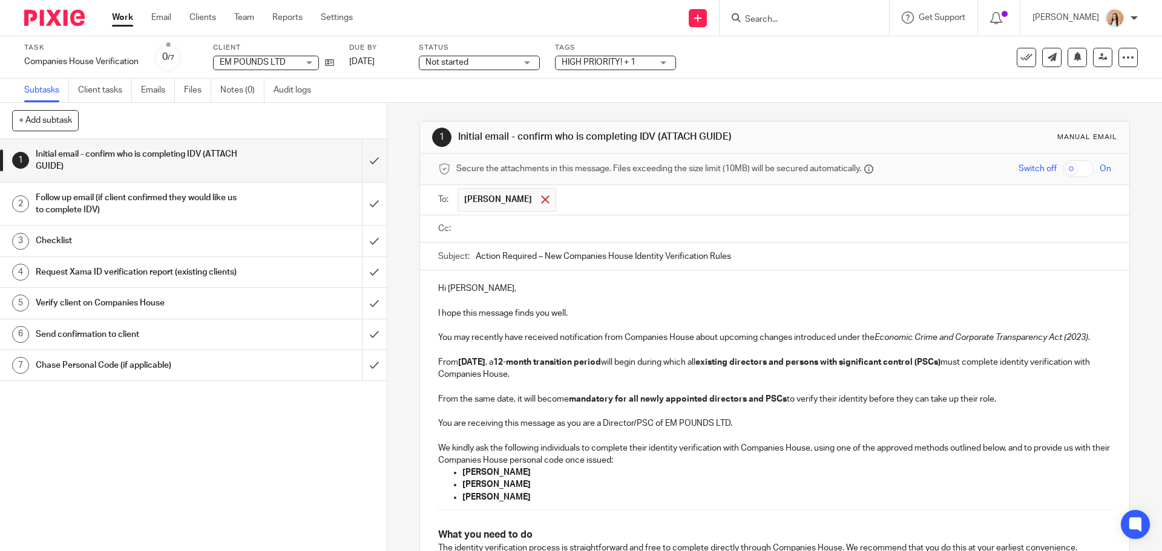
click at [541, 200] on span at bounding box center [545, 199] width 8 height 8
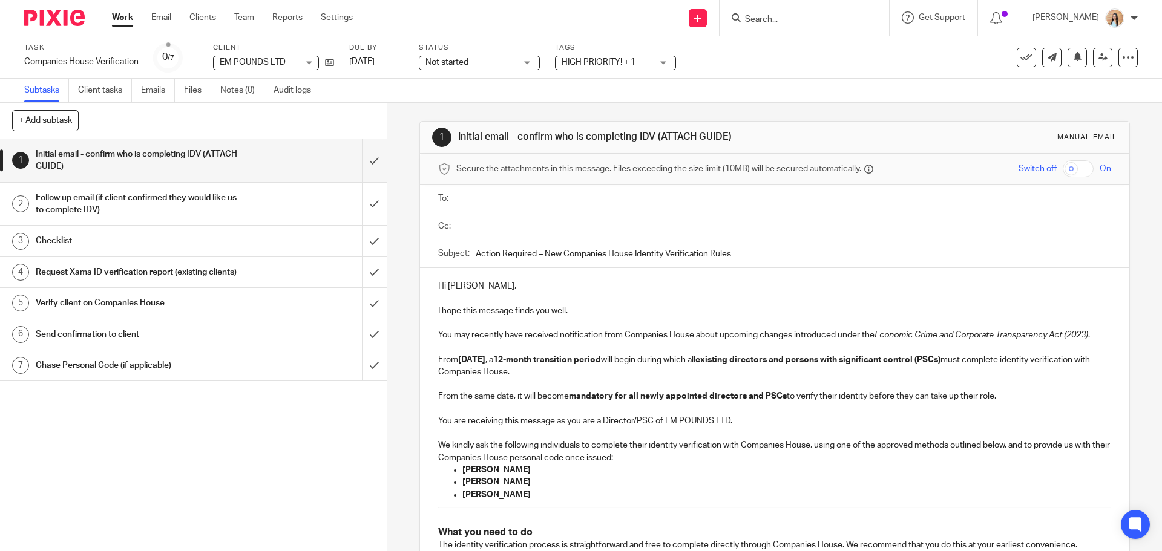
click at [532, 200] on input "text" at bounding box center [782, 199] width 645 height 14
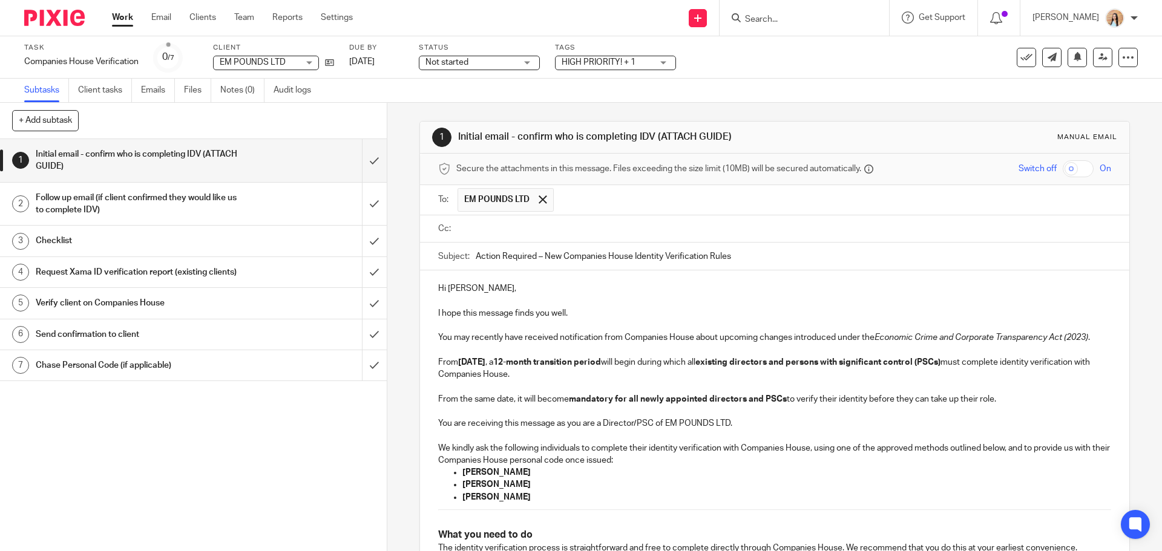
click at [536, 228] on input "text" at bounding box center [782, 229] width 645 height 14
click at [572, 237] on input "text" at bounding box center [834, 230] width 544 height 24
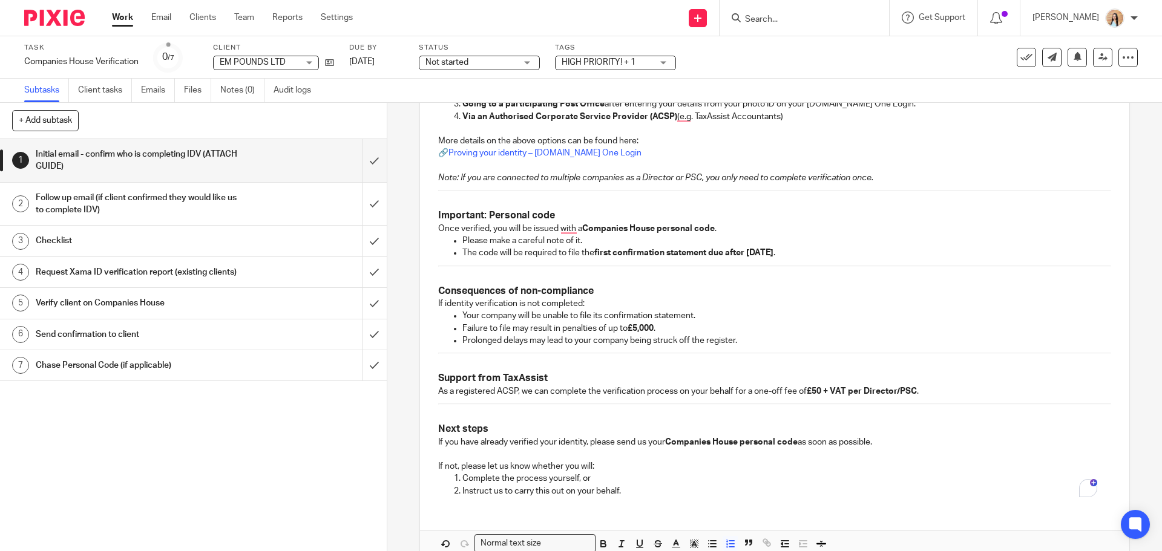
scroll to position [732, 0]
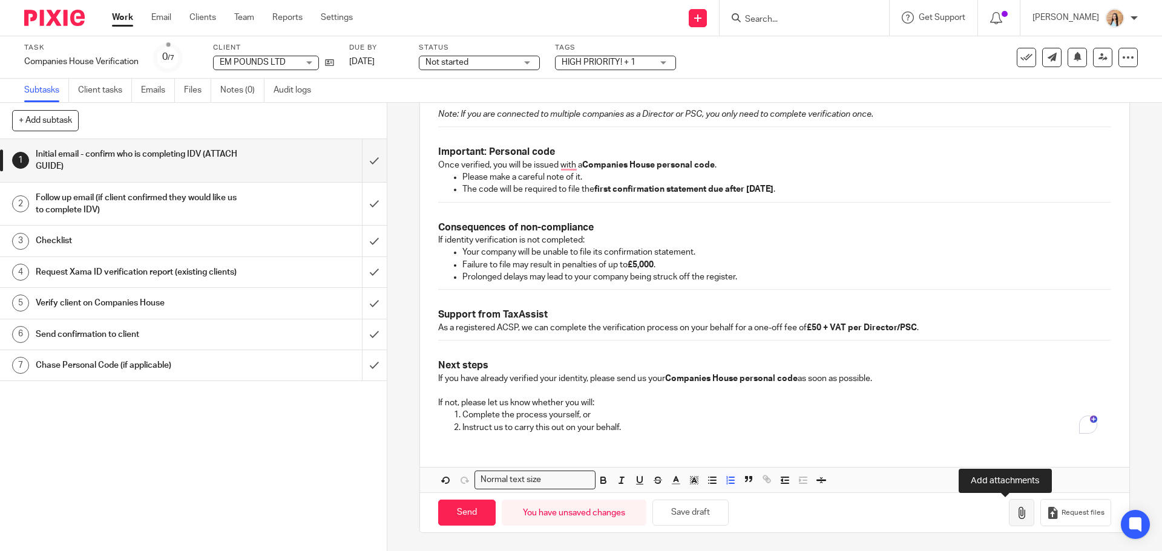
click at [1009, 524] on button "button" at bounding box center [1021, 512] width 25 height 27
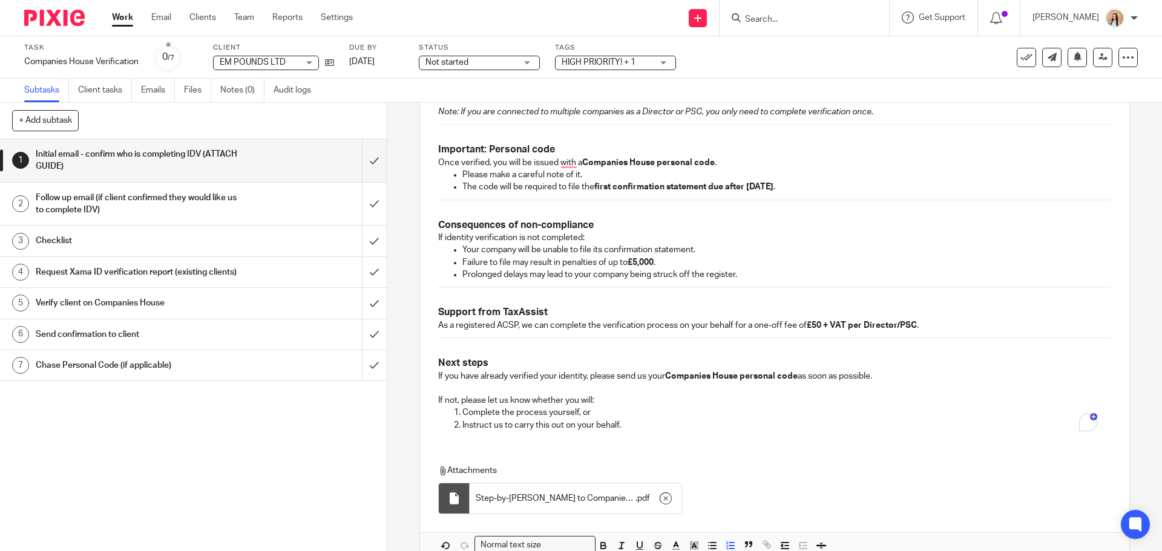
scroll to position [801, 0]
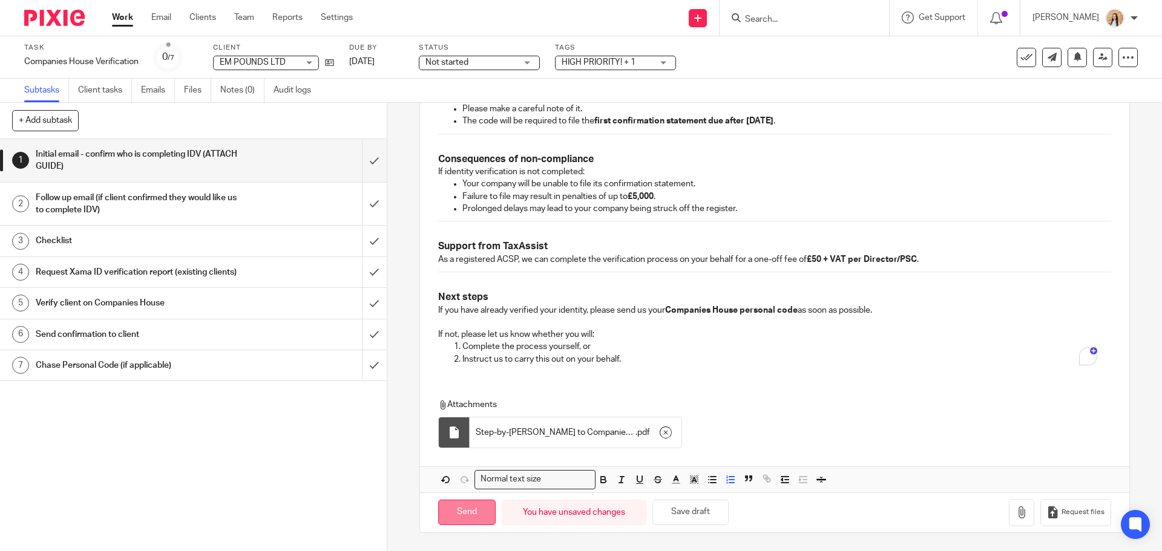
click at [466, 506] on input "Send" at bounding box center [466, 513] width 57 height 26
type input "Sent"
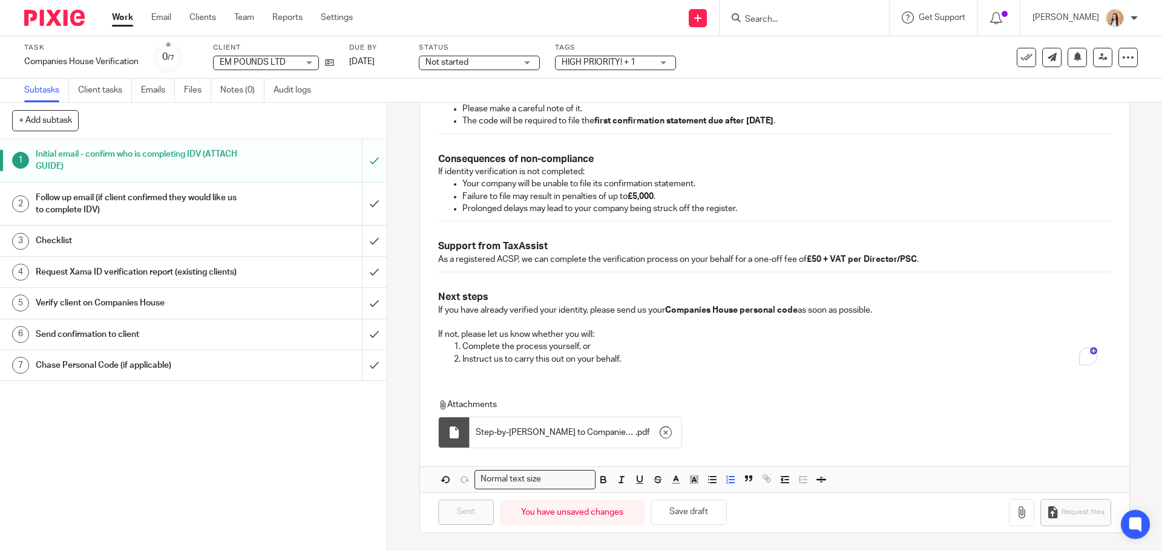
click at [502, 70] on div "Not started Not started" at bounding box center [479, 63] width 121 height 15
click at [487, 100] on li "In progress" at bounding box center [480, 106] width 120 height 25
click at [646, 61] on span "HIGH PRIORITY! + 1" at bounding box center [607, 62] width 91 height 13
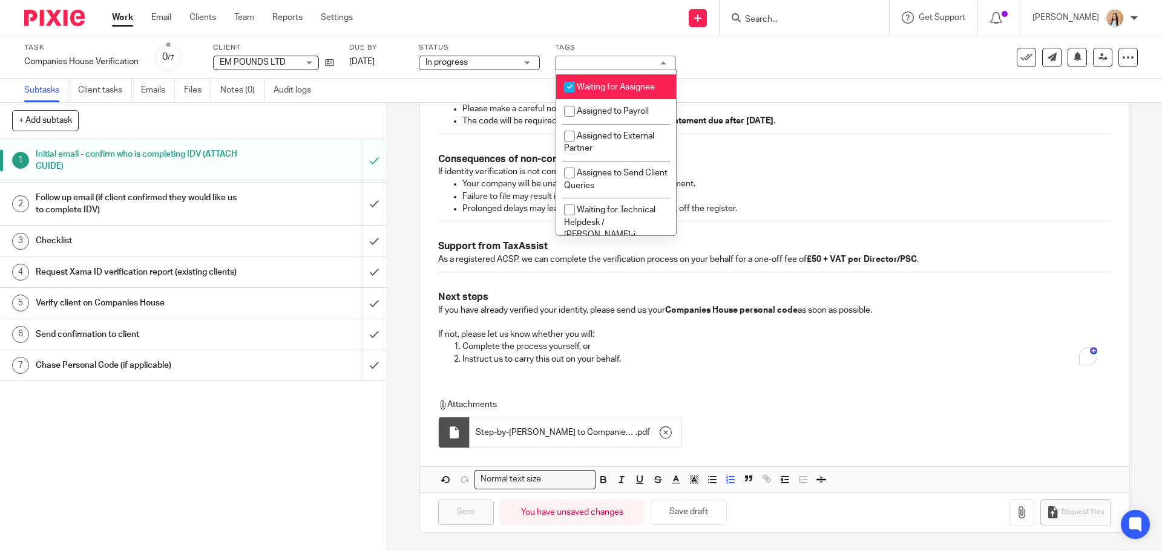
scroll to position [242, 0]
click at [631, 93] on li "Waiting for Assignee" at bounding box center [616, 86] width 120 height 25
checkbox input "false"
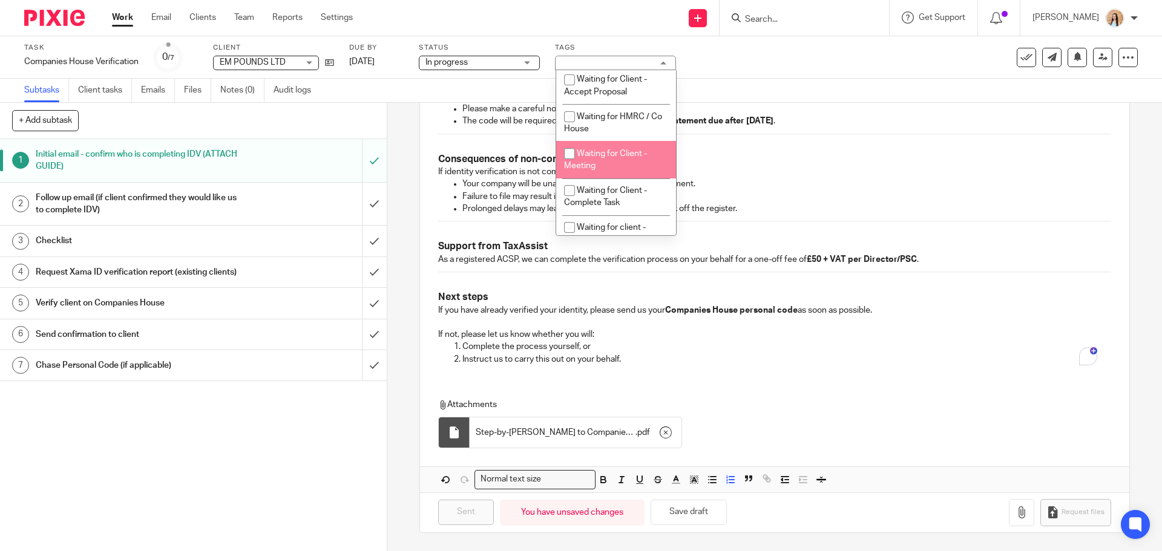
scroll to position [605, 0]
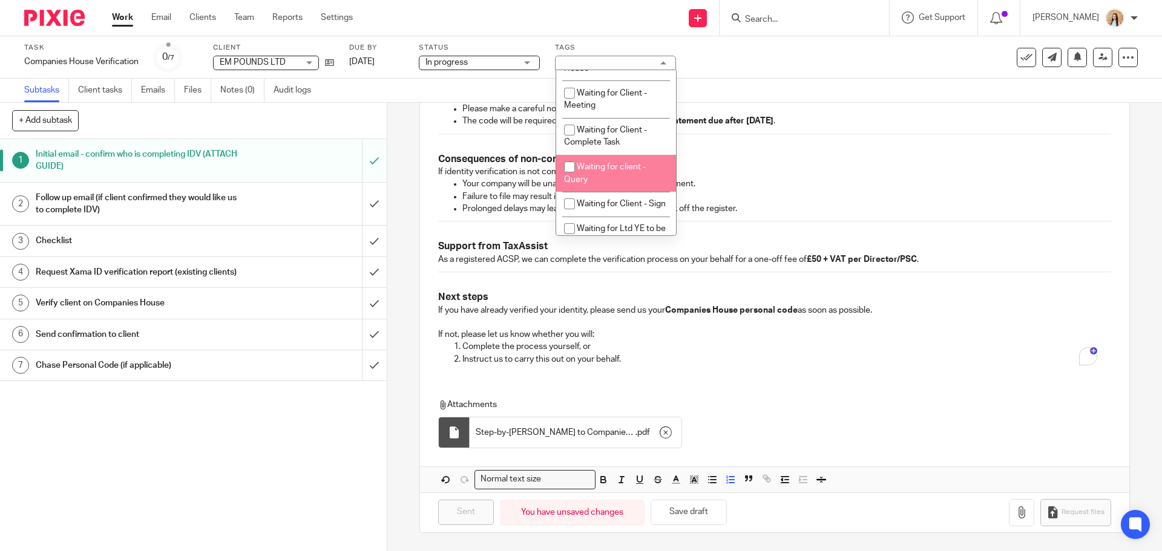
click at [601, 185] on li "Waiting for client - Query" at bounding box center [616, 173] width 120 height 37
checkbox input "true"
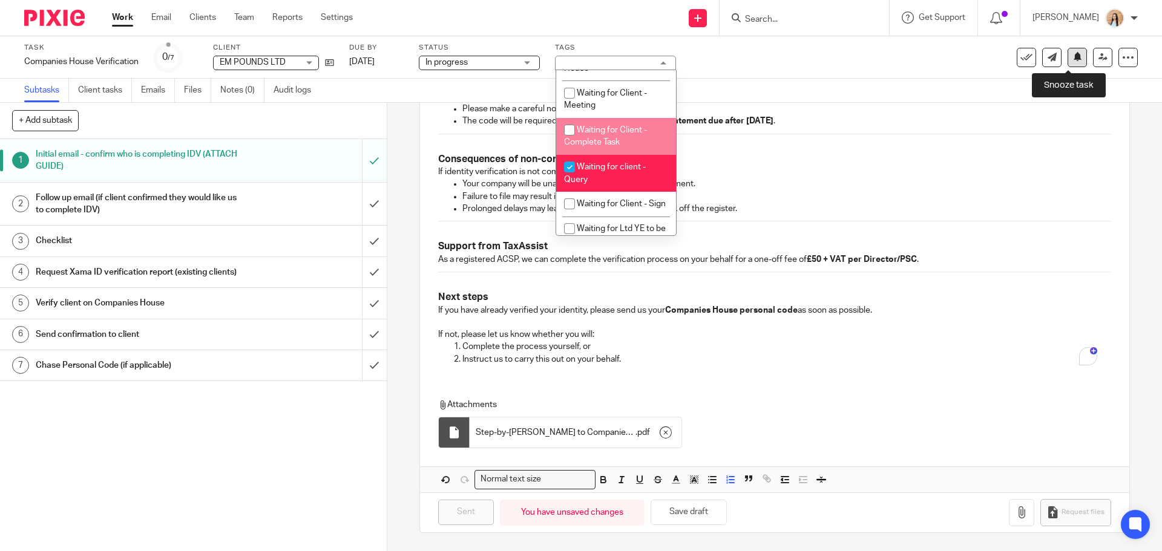
click at [1073, 53] on icon at bounding box center [1077, 56] width 9 height 9
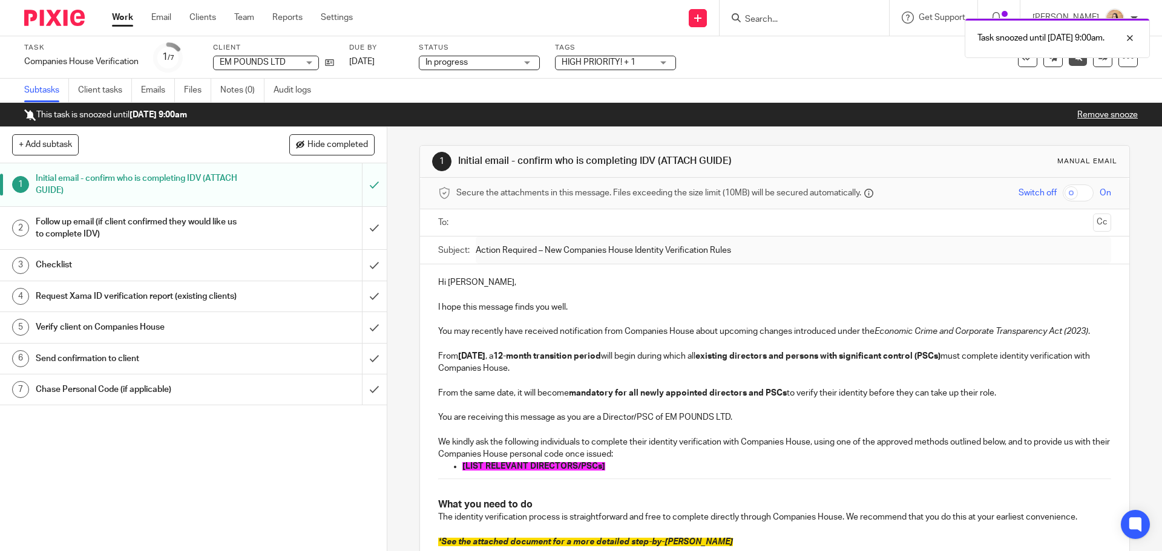
click at [876, 21] on div "Task snoozed until [DATE] 9:00am." at bounding box center [865, 35] width 569 height 46
click at [796, 24] on div "Task snoozed until [DATE] 9:00am." at bounding box center [865, 35] width 569 height 46
click at [797, 18] on div "Task snoozed until [DATE] 9:00am." at bounding box center [865, 35] width 569 height 46
click at [1130, 41] on div at bounding box center [1120, 38] width 33 height 15
click at [825, 13] on div "Task snoozed until [DATE] 9:00am." at bounding box center [865, 35] width 569 height 46
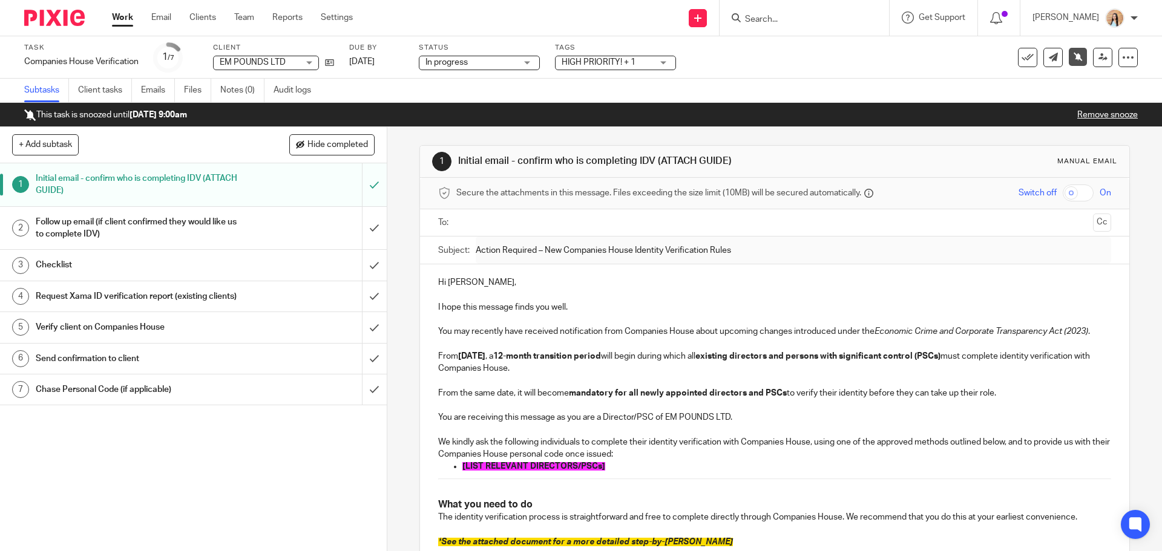
click at [796, 21] on input "Search" at bounding box center [798, 20] width 109 height 11
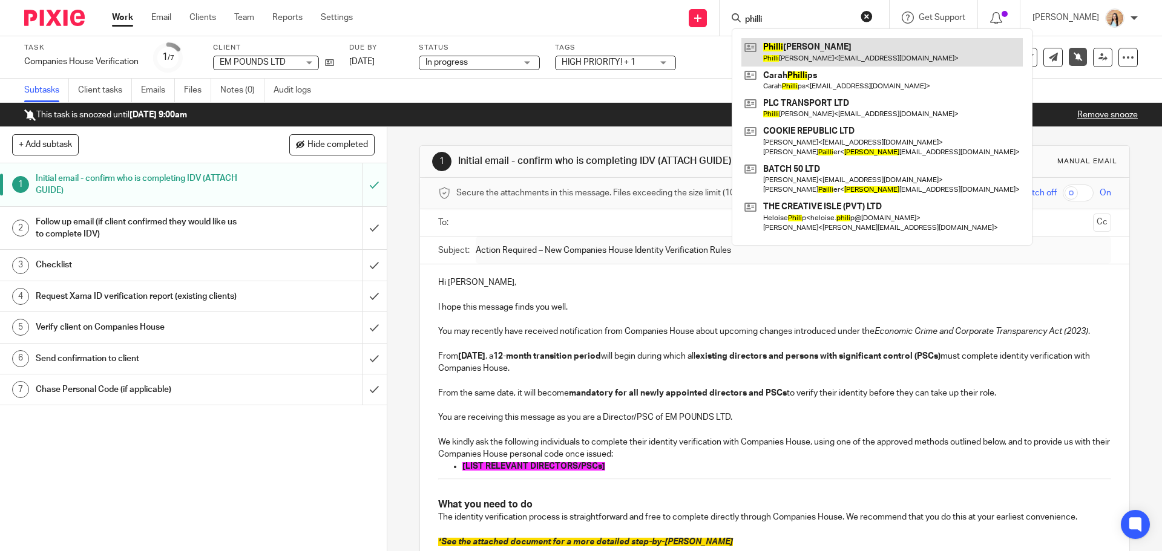
type input "philli"
click at [838, 45] on link at bounding box center [881, 52] width 281 height 28
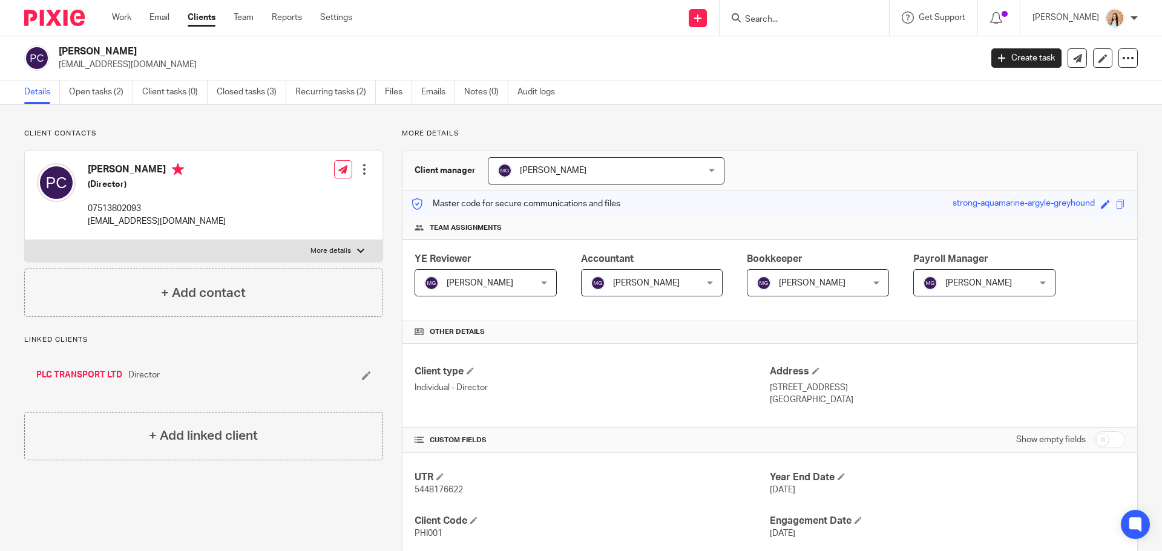
click at [847, 117] on div "Client contacts [PERSON_NAME] (Director) 07513802093 [EMAIL_ADDRESS][DOMAIN_NAM…" at bounding box center [581, 470] width 1162 height 730
click at [1140, 289] on div "Client contacts [PERSON_NAME] (Director) 07513802093 [EMAIL_ADDRESS][DOMAIN_NAM…" at bounding box center [581, 470] width 1162 height 730
click at [383, 180] on div "More details Client manager [PERSON_NAME] [PERSON_NAME] Topia Jaz [PERSON_NAME]…" at bounding box center [760, 469] width 755 height 681
click at [384, 183] on div "More details Client manager [PERSON_NAME] [PERSON_NAME] Topia Jaz [PERSON_NAME]…" at bounding box center [760, 469] width 755 height 681
click at [65, 377] on link "PLC TRANSPORT LTD" at bounding box center [79, 375] width 86 height 12
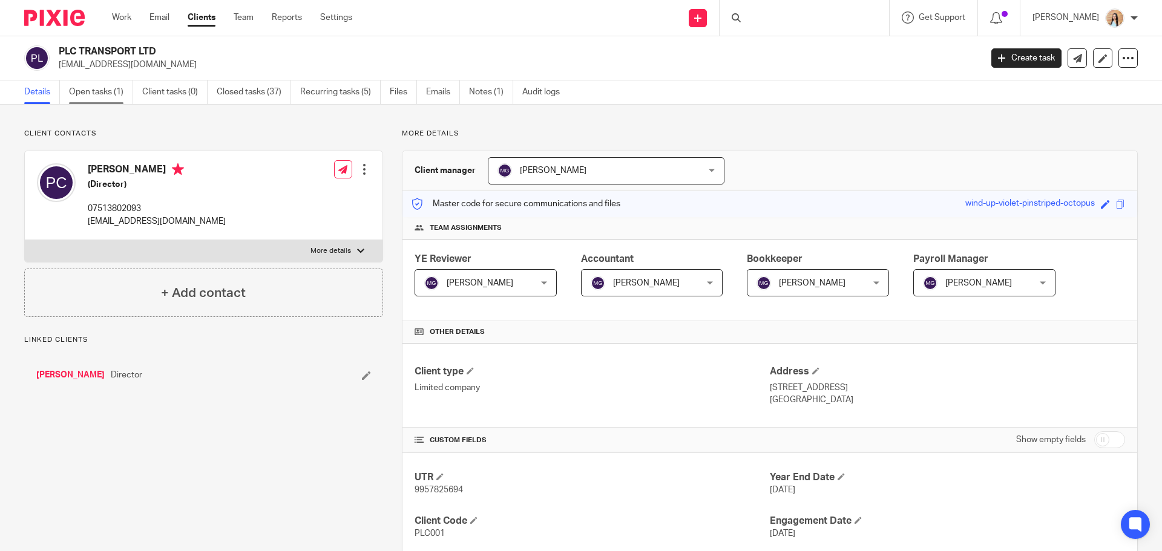
click at [103, 85] on link "Open tasks (1)" at bounding box center [101, 92] width 64 height 24
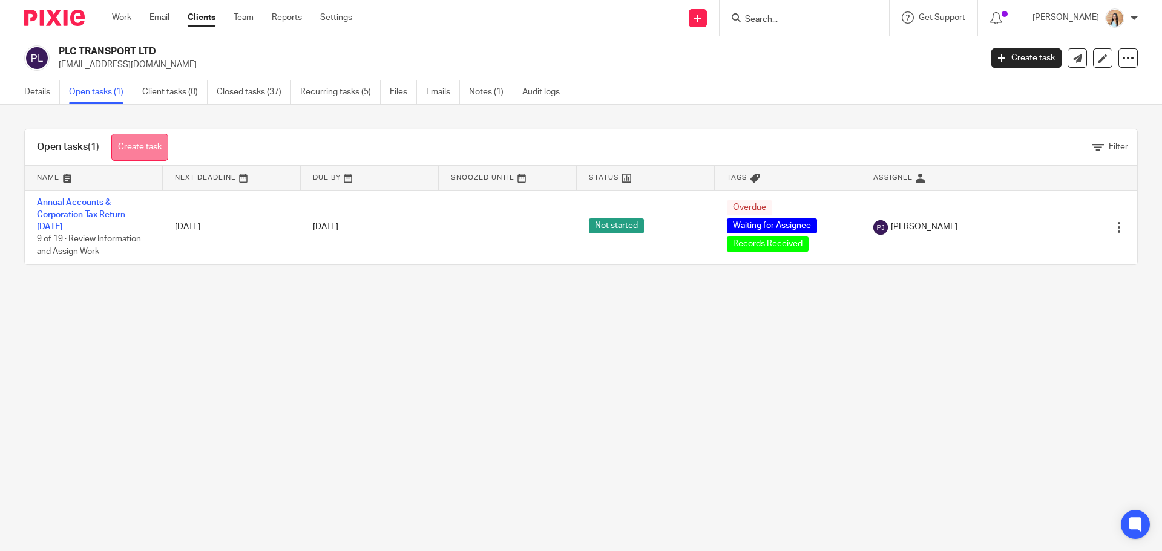
click at [147, 146] on link "Create task" at bounding box center [139, 147] width 57 height 27
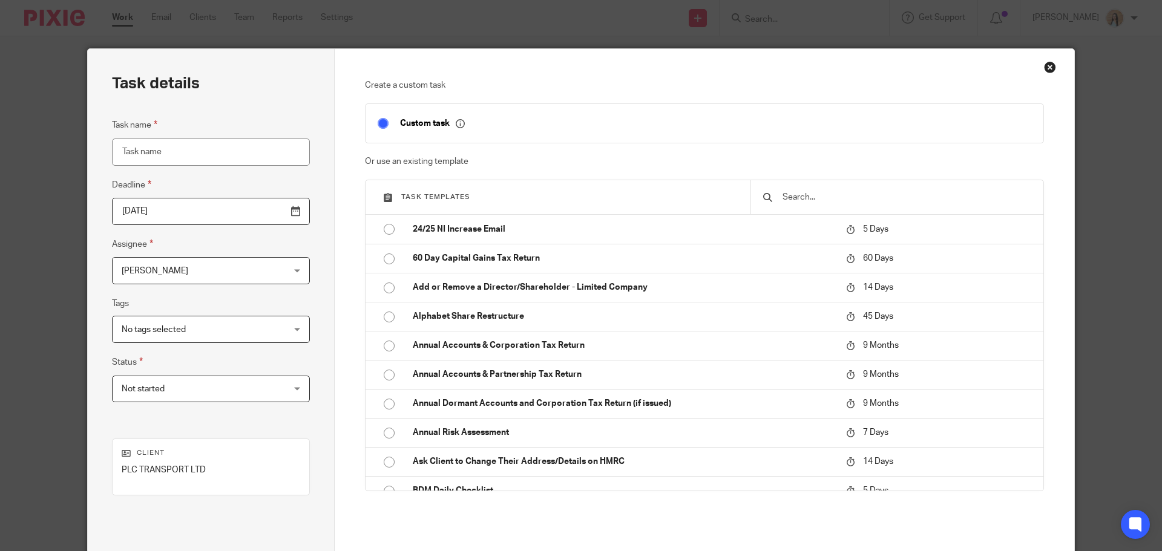
click at [800, 201] on input "text" at bounding box center [906, 197] width 250 height 13
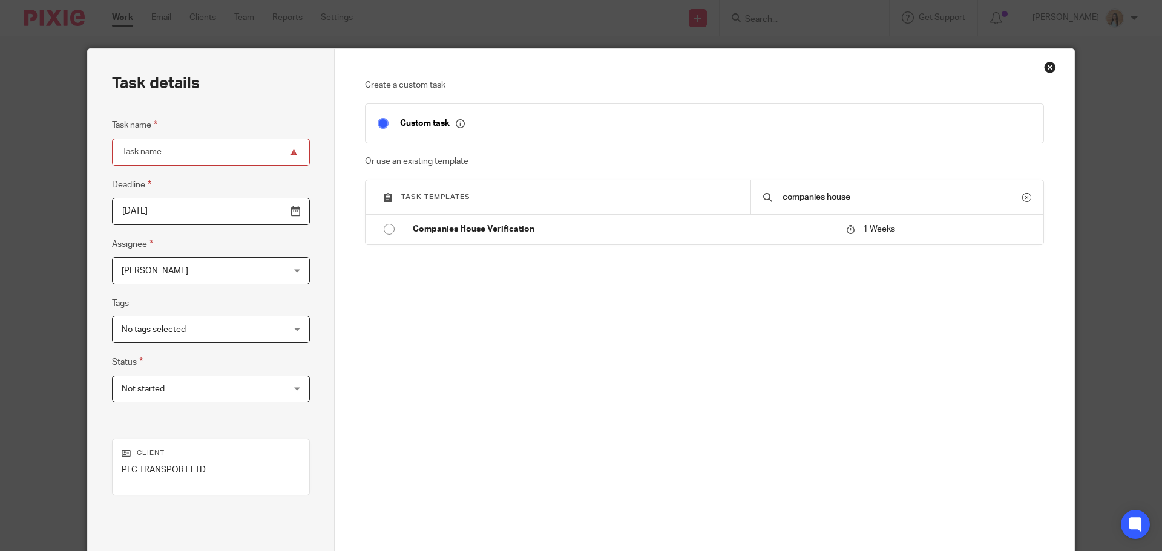
type input "companies house"
click at [796, 209] on div "companies house" at bounding box center [896, 197] width 293 height 34
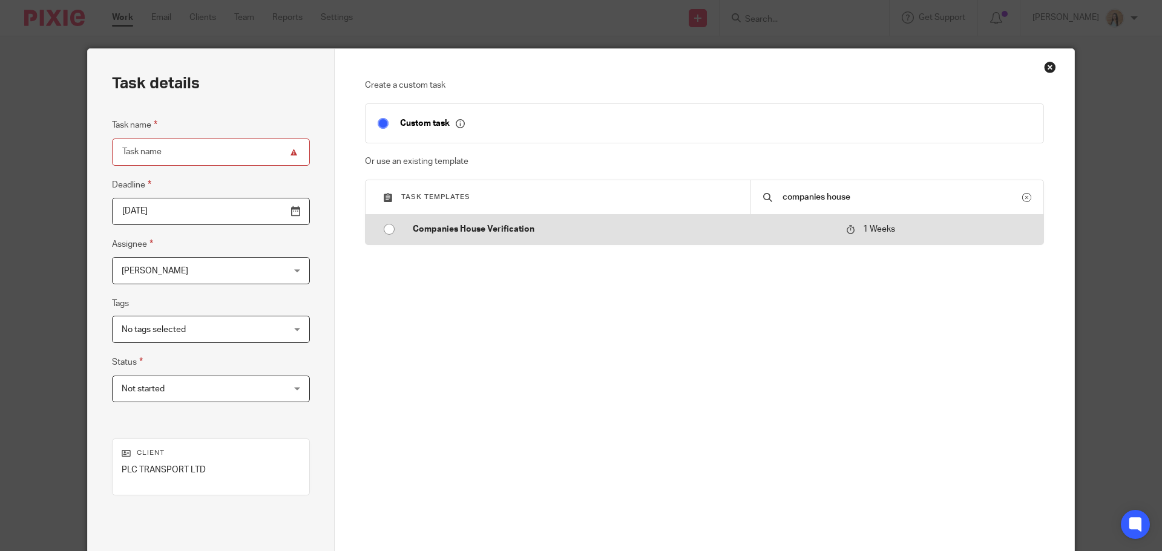
click at [792, 218] on td "Companies House Verification" at bounding box center [620, 229] width 439 height 29
type input "2025-10-20"
type input "Companies House Verification"
checkbox input "false"
radio input "true"
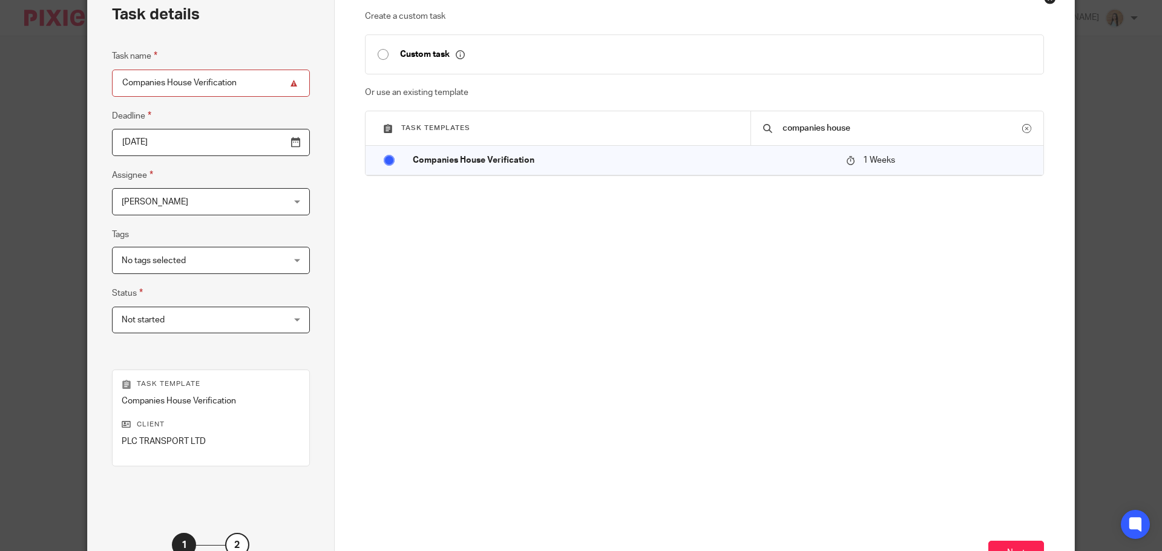
scroll to position [164, 0]
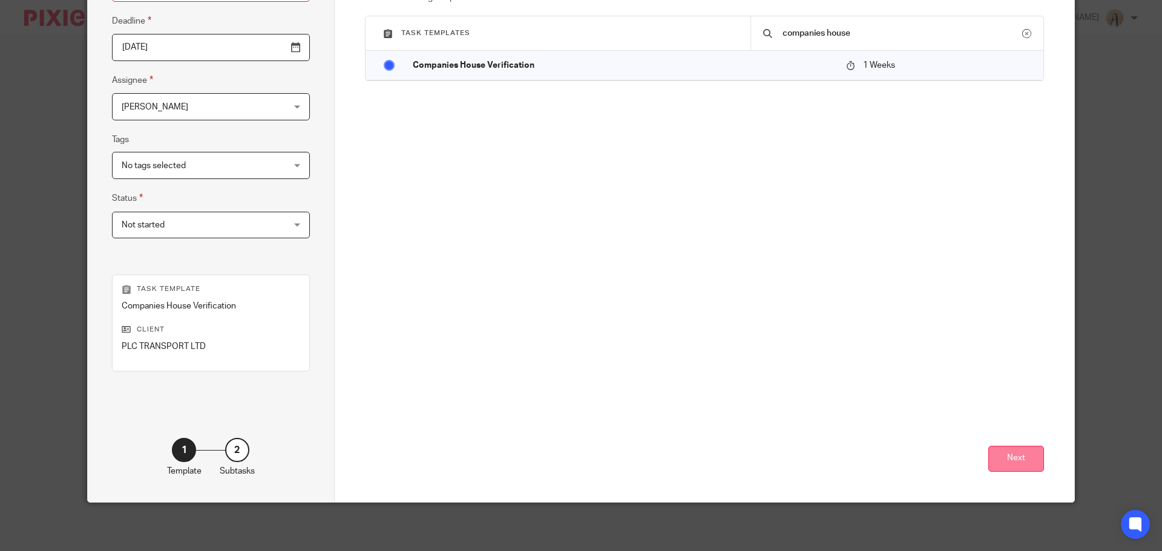
click at [1029, 471] on button "Next" at bounding box center [1016, 459] width 56 height 26
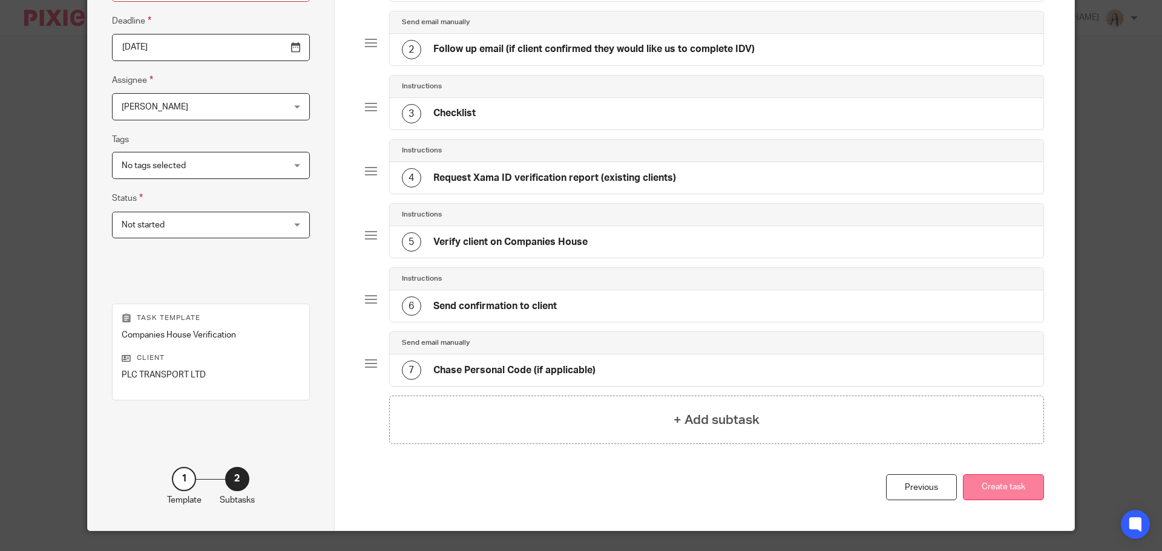
click at [1028, 490] on button "Create task" at bounding box center [1003, 487] width 81 height 26
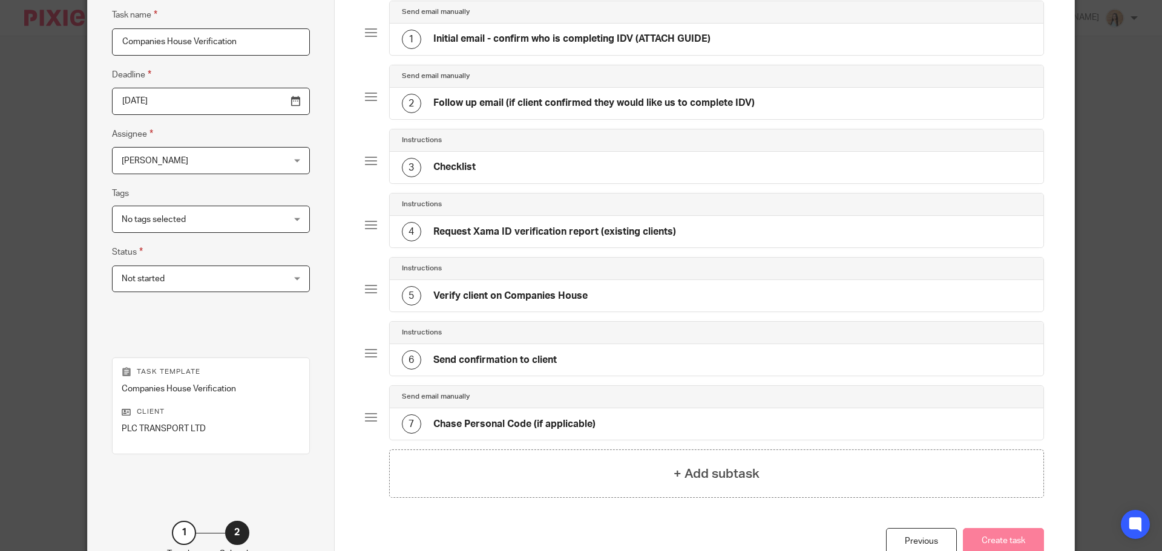
scroll to position [0, 0]
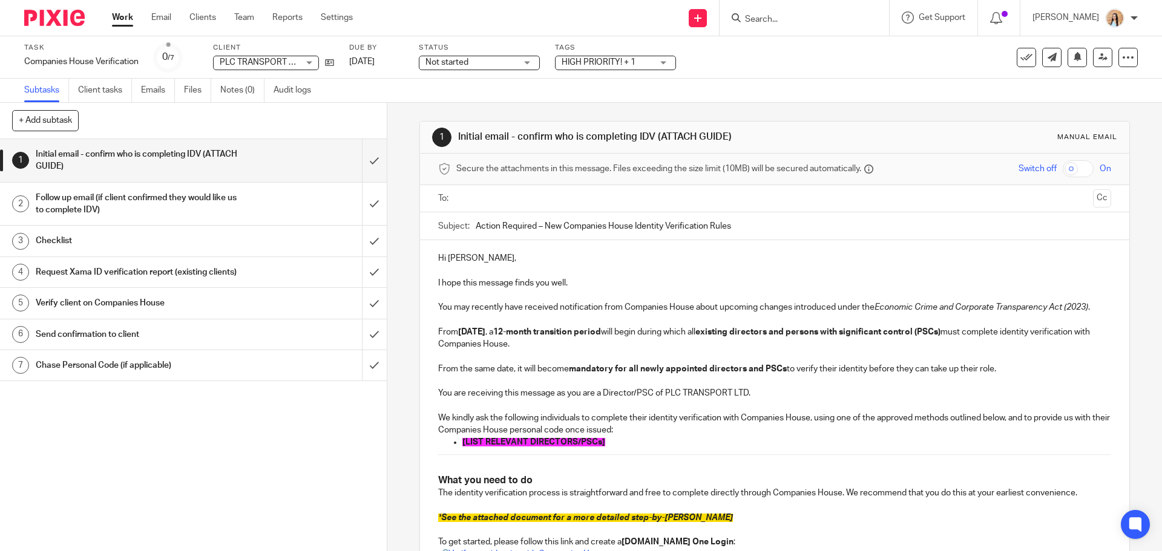
drag, startPoint x: 589, startPoint y: 441, endPoint x: 595, endPoint y: 442, distance: 6.2
click at [589, 441] on span "[LIST RELEVANT DIRECTORS/PSCs]" at bounding box center [533, 442] width 143 height 8
drag, startPoint x: 608, startPoint y: 444, endPoint x: 458, endPoint y: 444, distance: 149.5
click at [458, 444] on ul "[LIST RELEVANT DIRECTORS/PSCs]" at bounding box center [774, 442] width 672 height 12
click at [499, 440] on p "Phillip Cooper" at bounding box center [786, 442] width 648 height 12
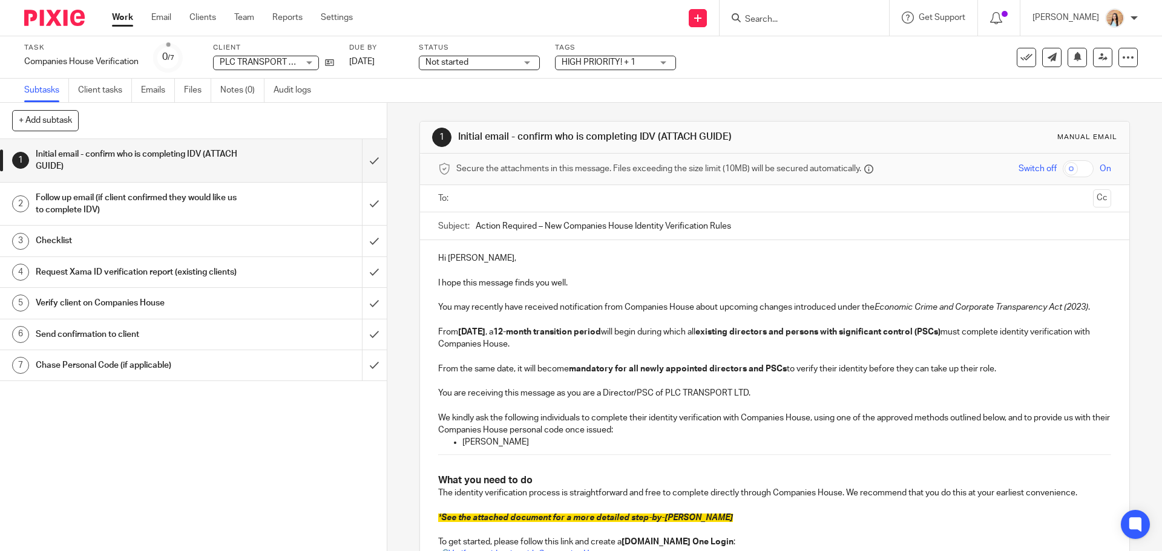
click at [499, 440] on p "Phillip Cooper" at bounding box center [786, 442] width 648 height 12
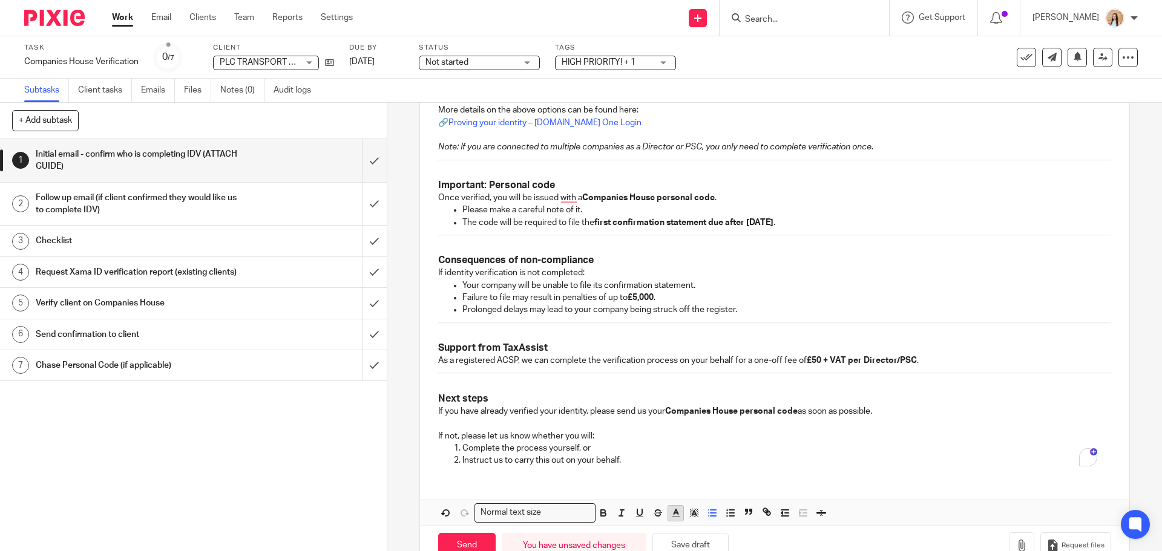
scroll to position [675, 0]
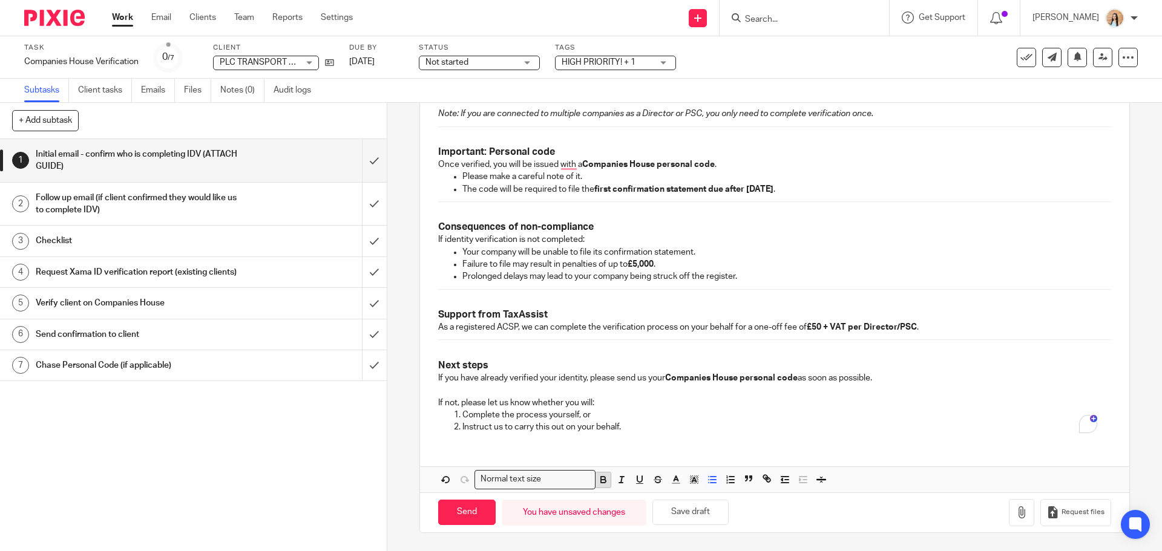
click at [604, 479] on icon "button" at bounding box center [603, 479] width 11 height 11
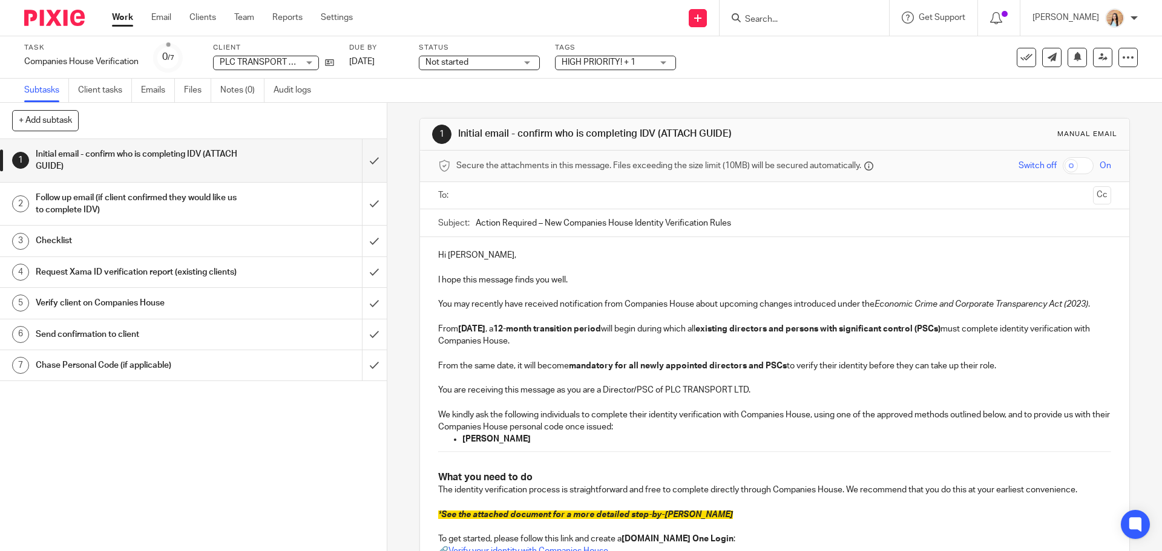
scroll to position [0, 0]
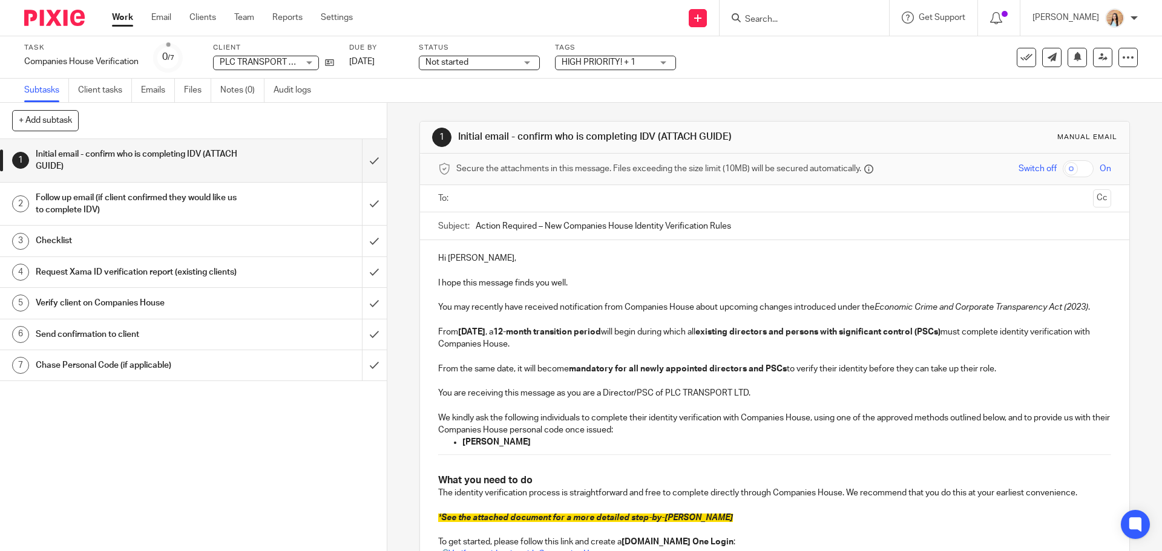
click at [534, 438] on p "Phillip Cooper" at bounding box center [786, 442] width 648 height 12
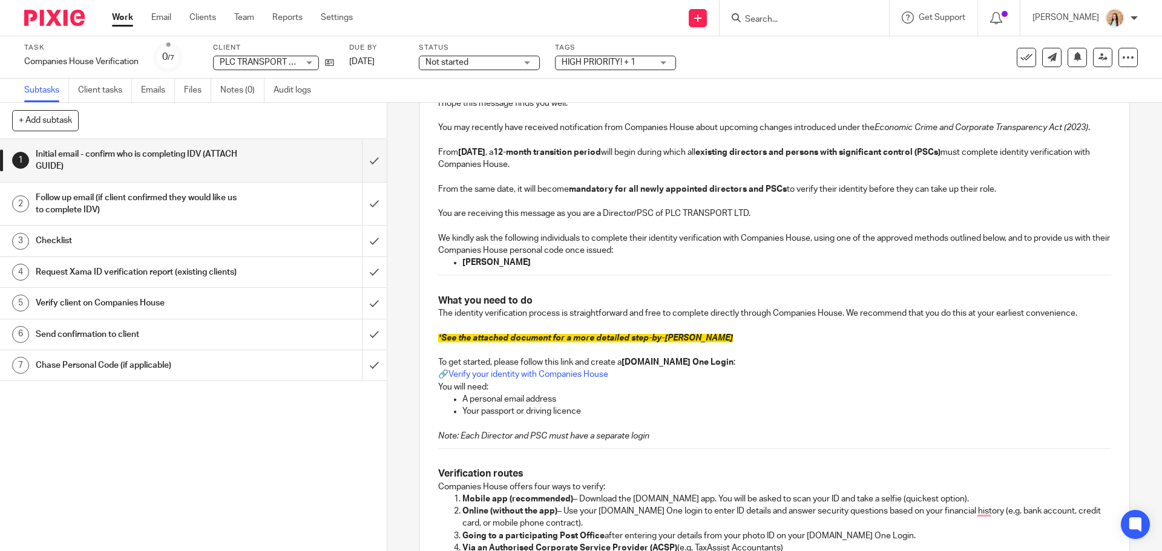
scroll to position [182, 0]
click at [630, 336] on span "See the attached document for a more detailed step-by-[PERSON_NAME]" at bounding box center [587, 336] width 292 height 8
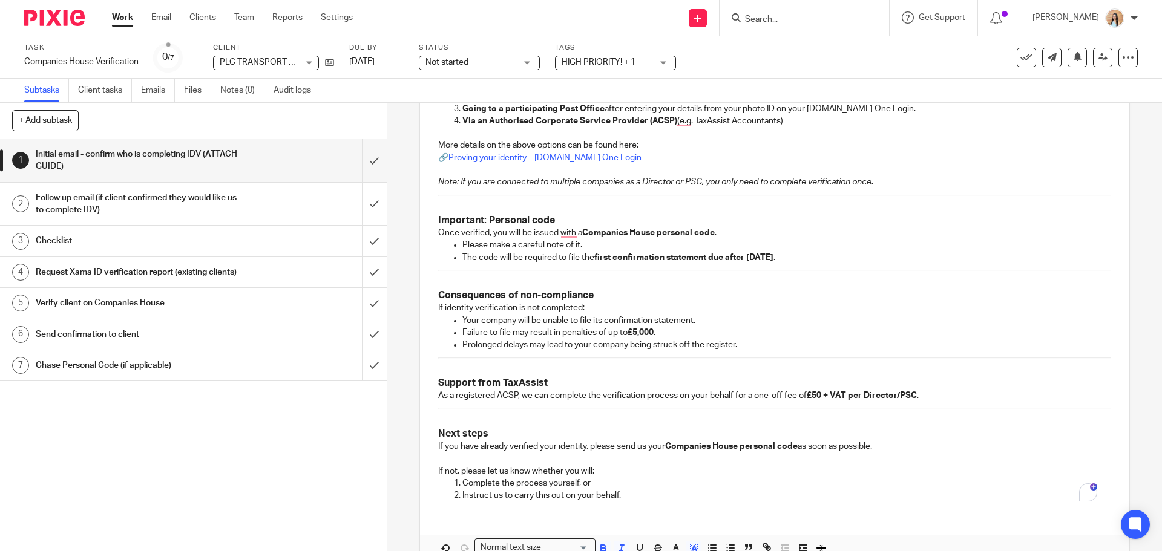
scroll to position [675, 0]
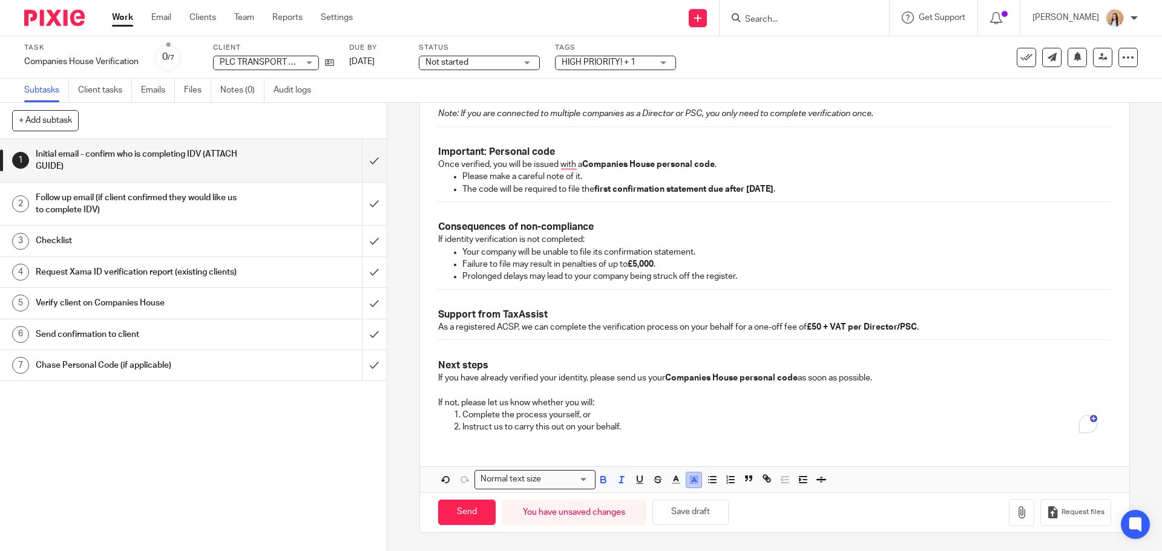
click at [689, 478] on icon "button" at bounding box center [694, 479] width 11 height 11
click at [663, 495] on li "color:#FFFFFF" at bounding box center [667, 495] width 9 height 9
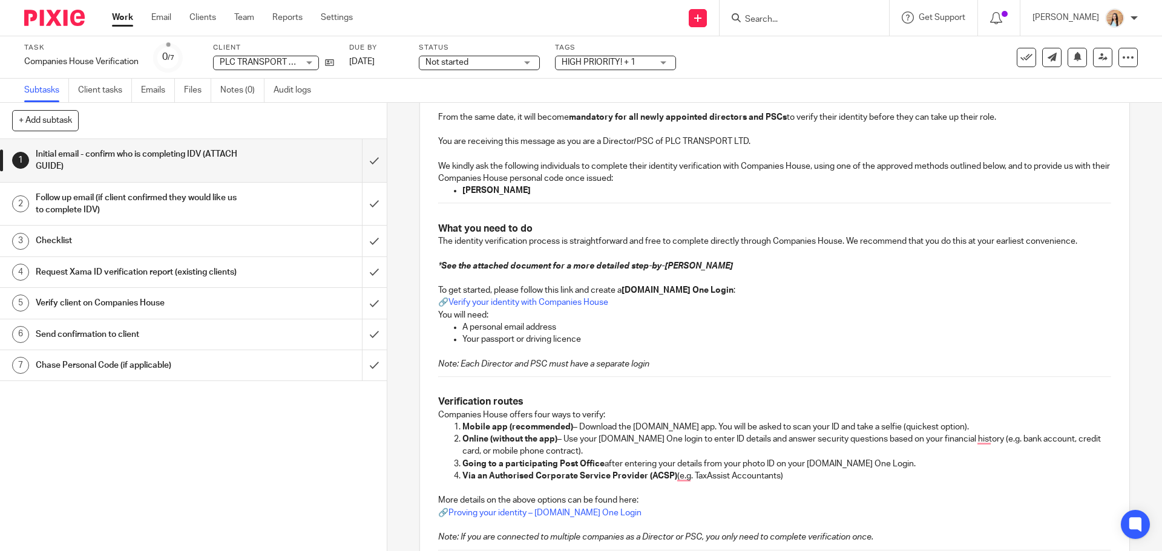
click at [649, 382] on div "Hi Phillip, I hope this message finds you well. You may recently have received …" at bounding box center [774, 427] width 709 height 877
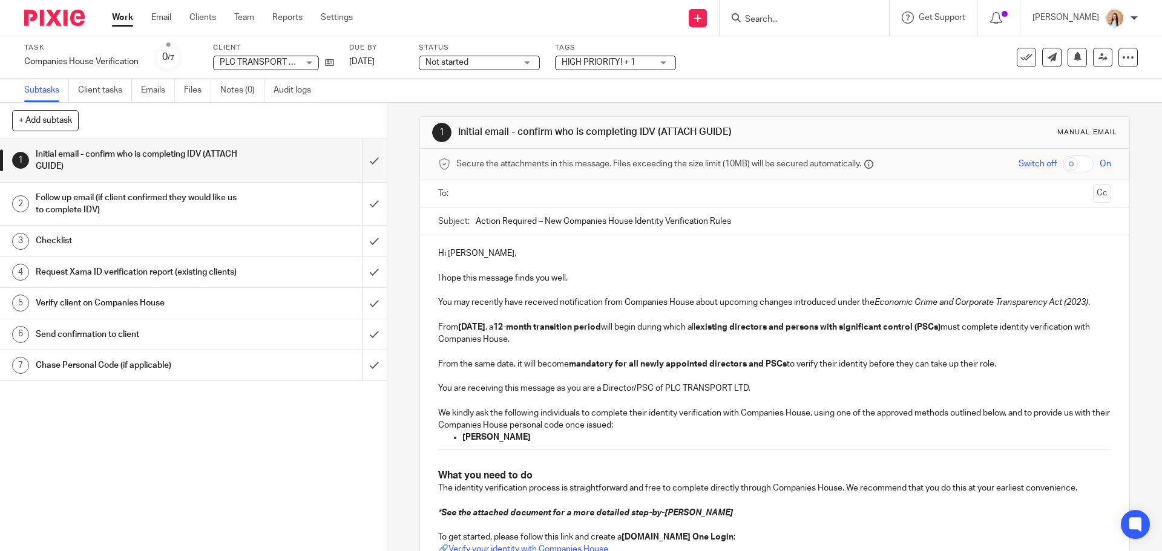
scroll to position [0, 0]
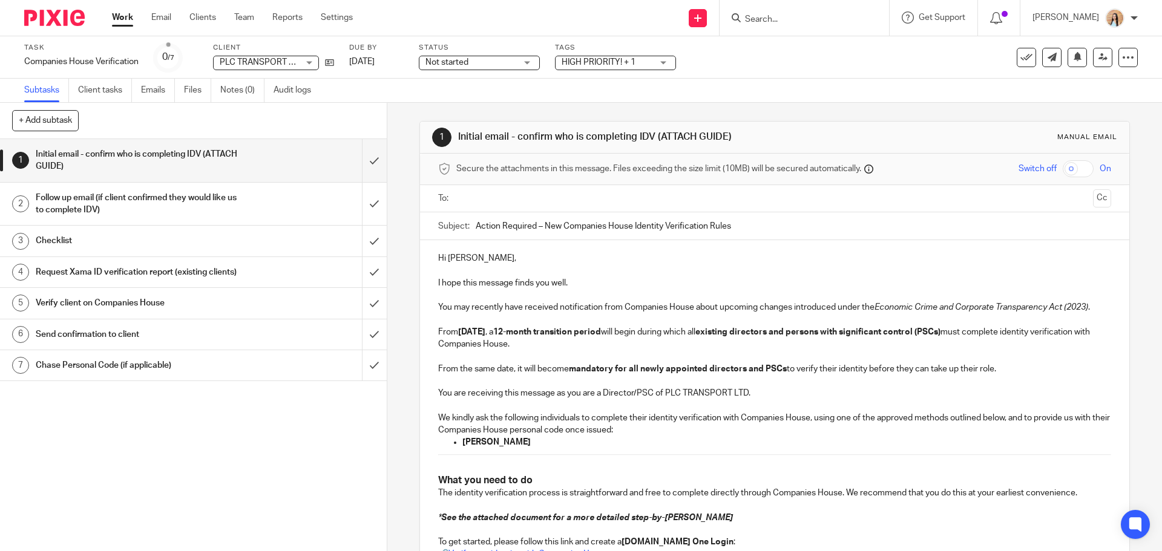
click at [546, 175] on span "Secure the attachments in this message. Files exceeding the size limit (10MB) w…" at bounding box center [658, 169] width 405 height 12
click at [522, 192] on input "text" at bounding box center [773, 199] width 627 height 14
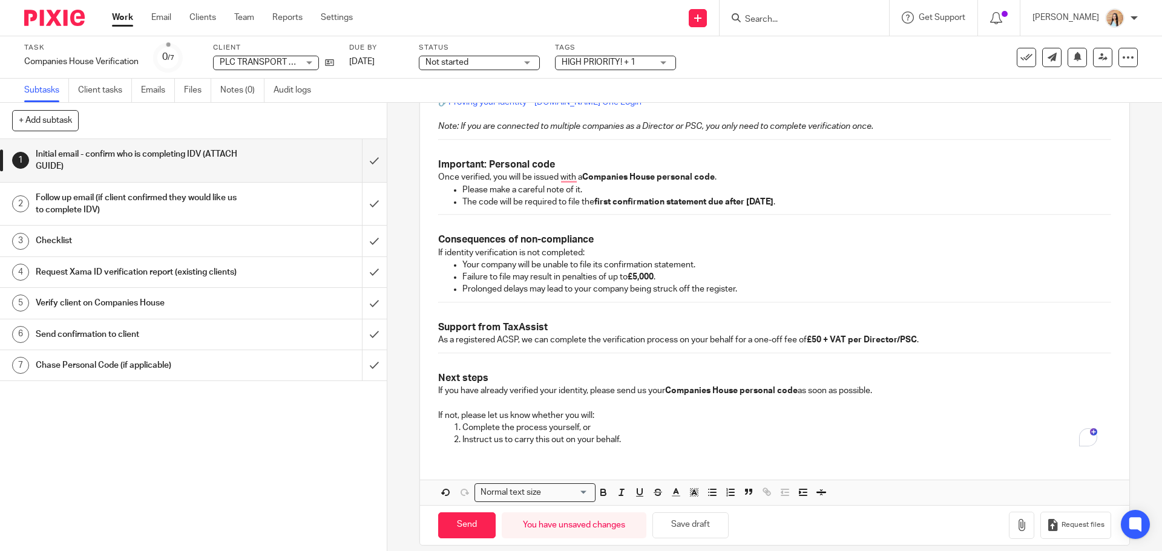
scroll to position [678, 0]
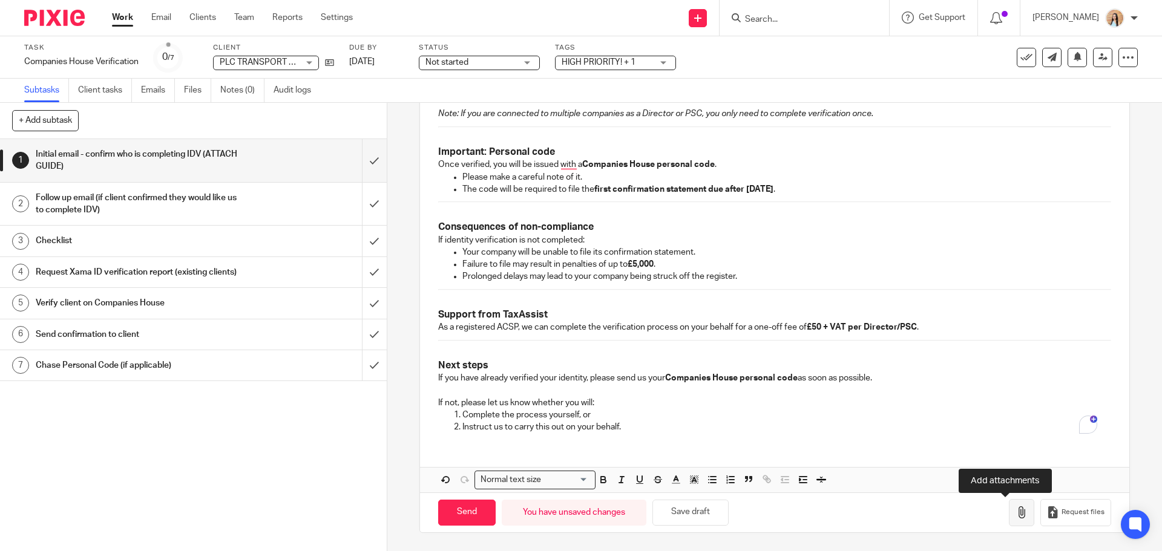
click at [1011, 506] on button "button" at bounding box center [1021, 512] width 25 height 27
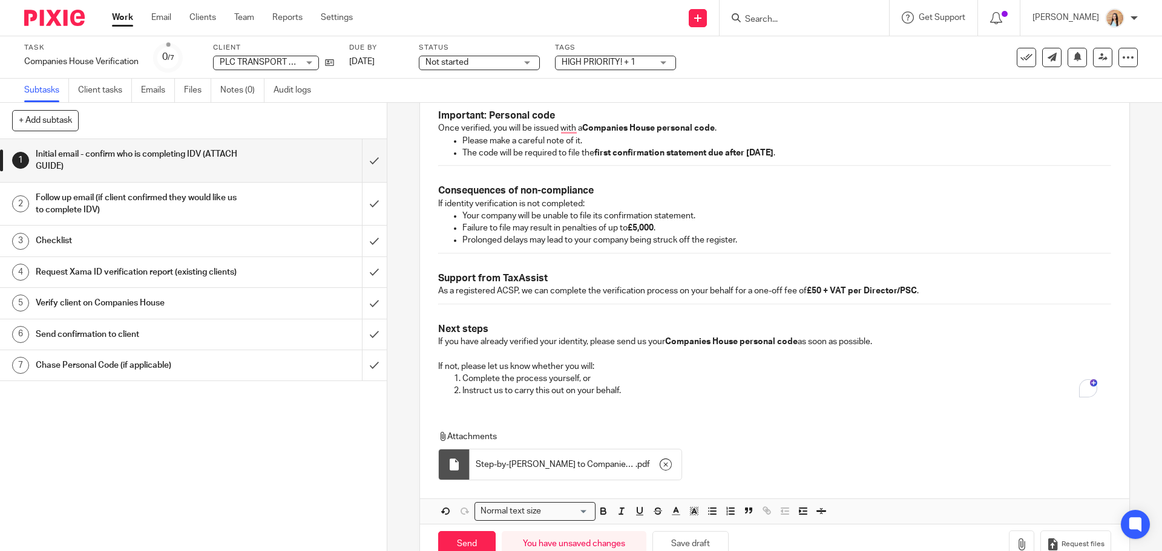
scroll to position [746, 0]
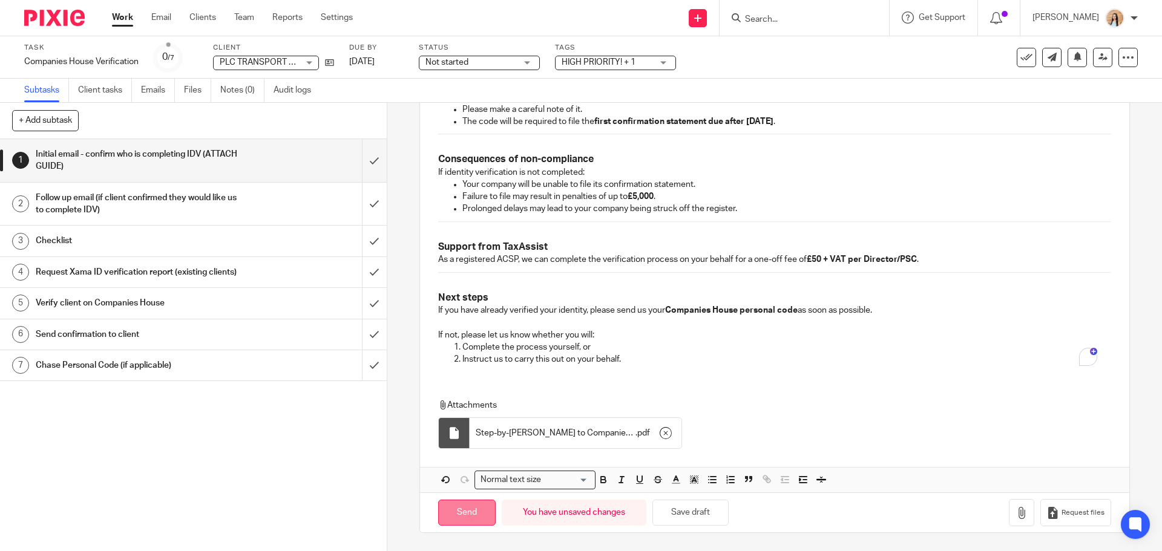
click at [456, 506] on input "Send" at bounding box center [466, 513] width 57 height 26
type input "Sent"
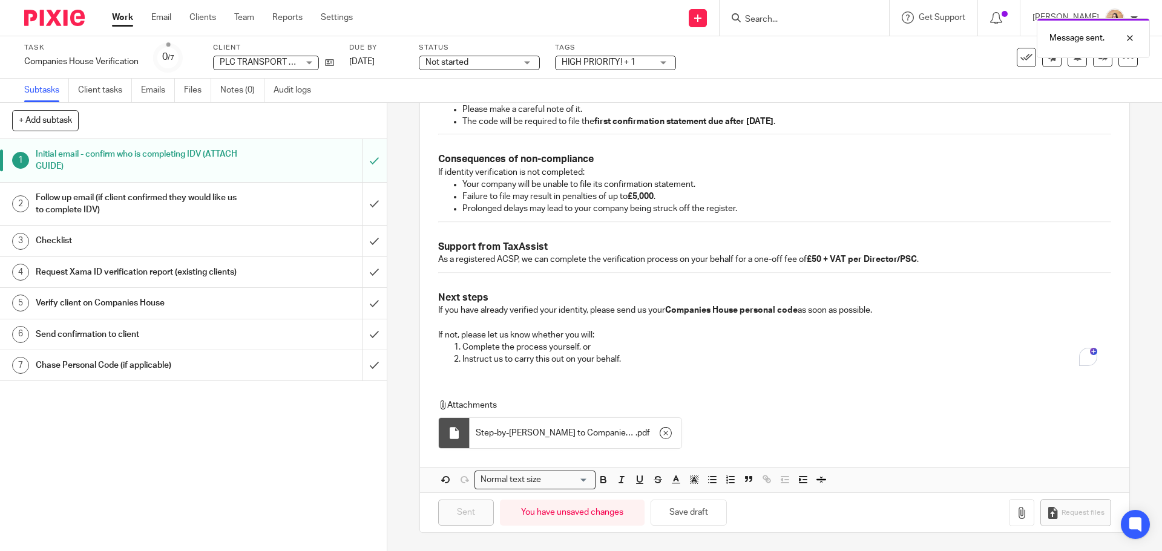
click at [818, 17] on div "Message sent." at bounding box center [865, 35] width 569 height 46
click at [790, 15] on input "Search" at bounding box center [798, 20] width 109 height 11
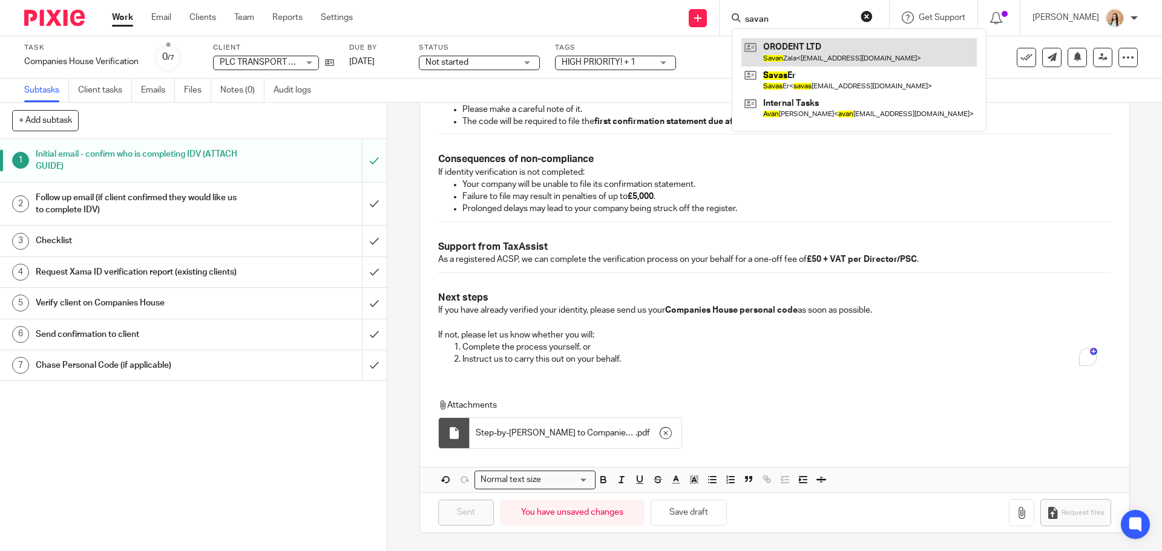
type input "savan"
click at [830, 51] on link at bounding box center [858, 52] width 235 height 28
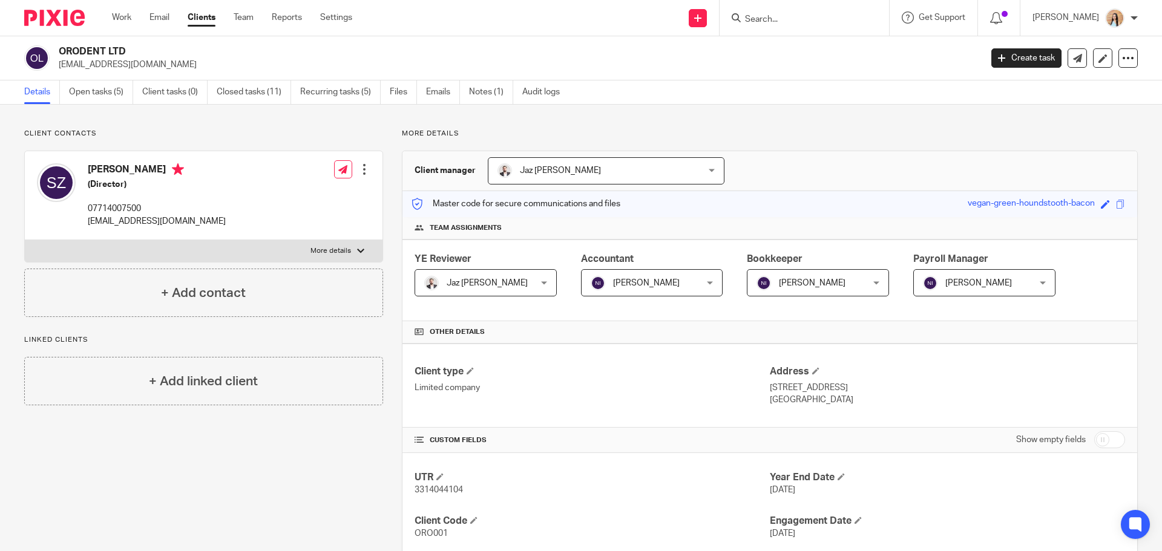
click at [106, 104] on div "Details Open tasks (5) Client tasks (0) Closed tasks (11) Recurring tasks (5) F…" at bounding box center [581, 92] width 1162 height 24
click at [105, 99] on link "Open tasks (5)" at bounding box center [101, 92] width 64 height 24
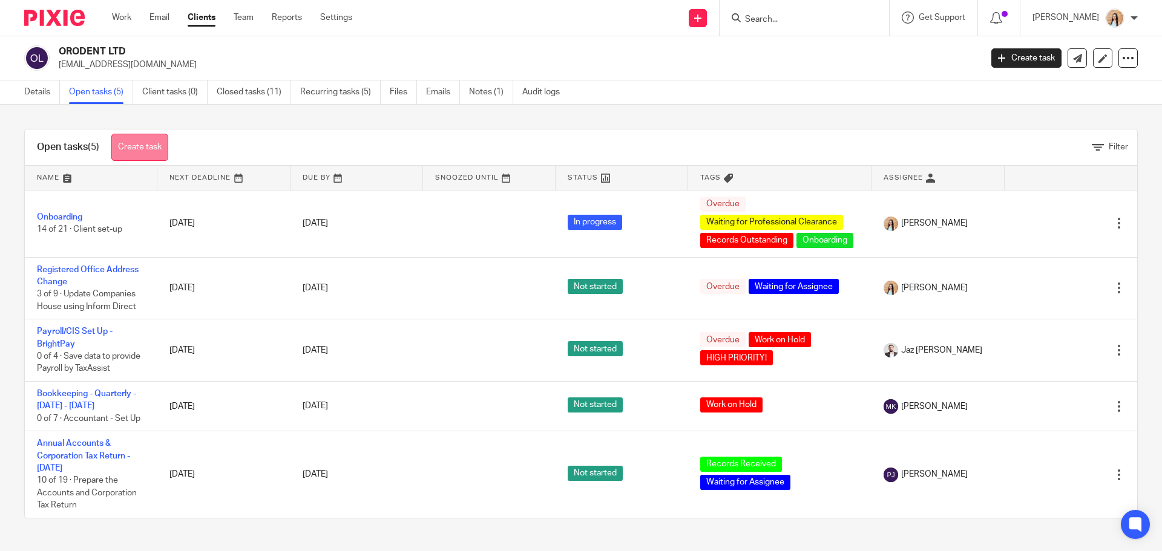
click at [135, 151] on link "Create task" at bounding box center [139, 147] width 57 height 27
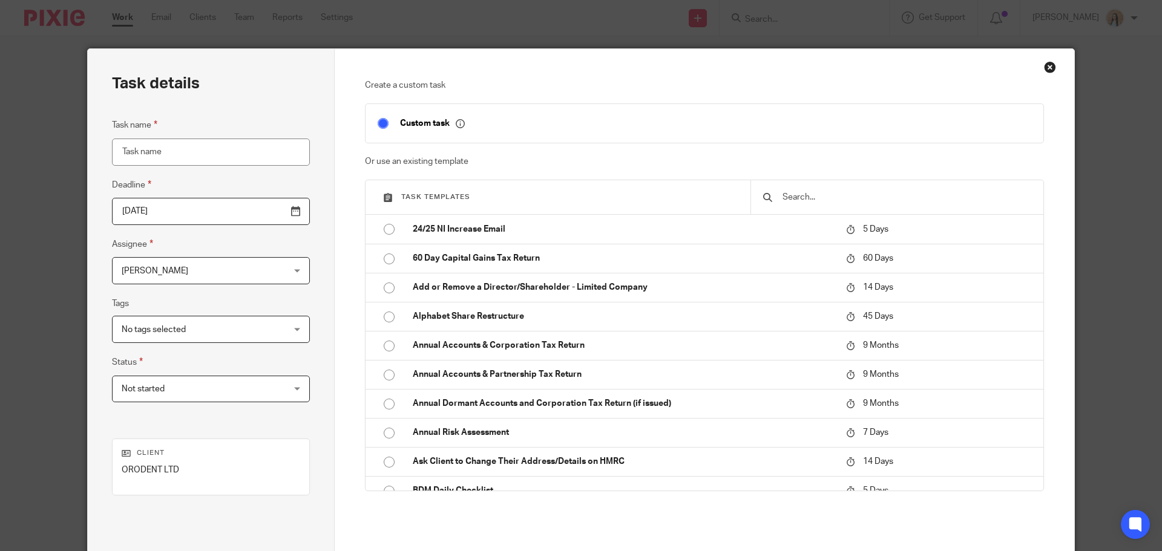
click at [859, 201] on input "text" at bounding box center [906, 197] width 250 height 13
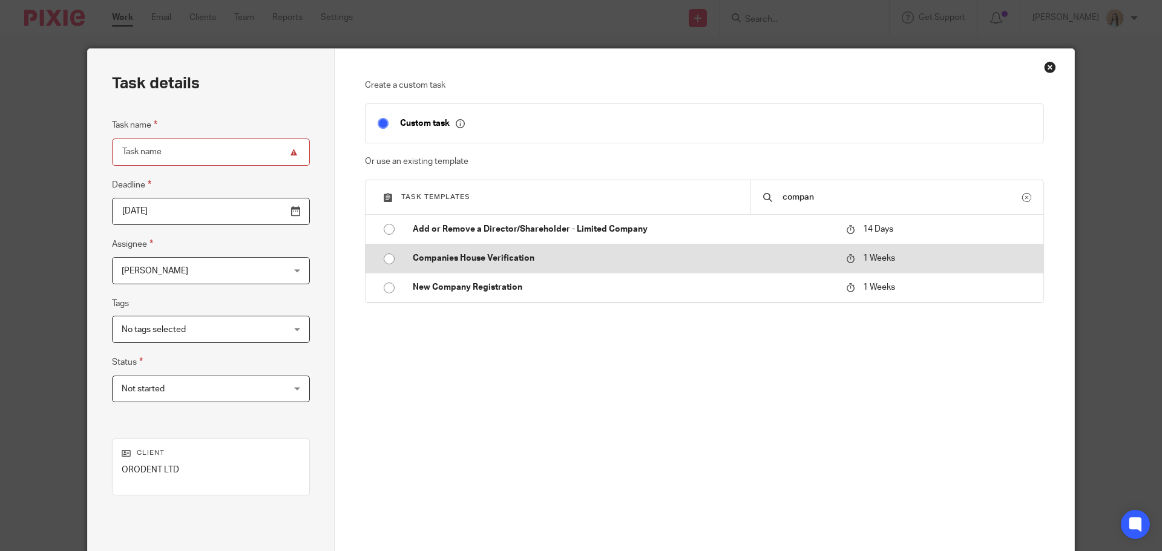
type input "compan"
click at [586, 263] on p "Companies House Verification" at bounding box center [623, 258] width 421 height 12
type input "[DATE]"
type input "Companies House Verification"
checkbox input "false"
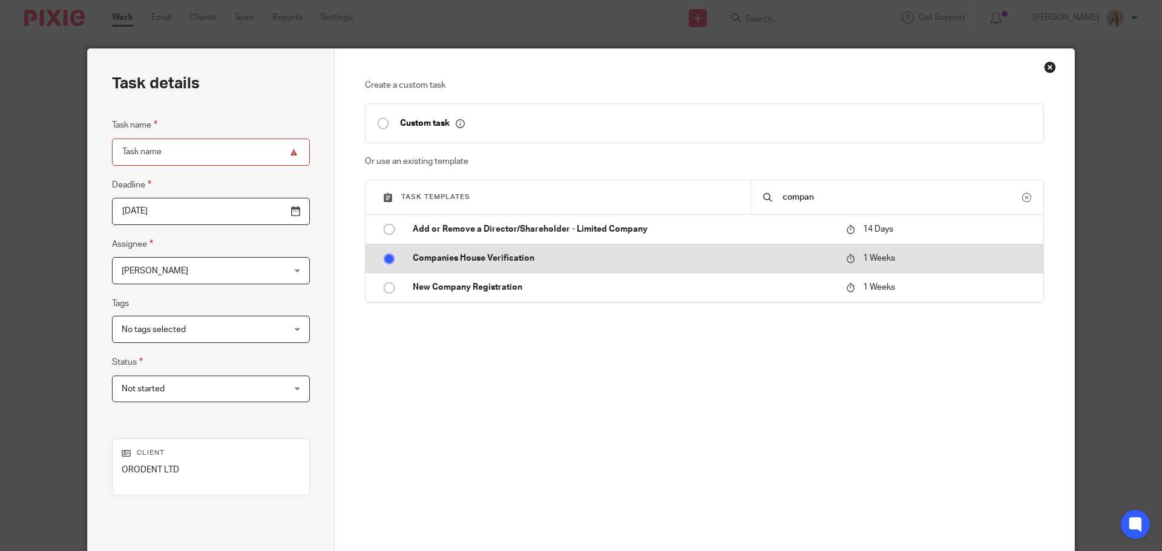
radio input "true"
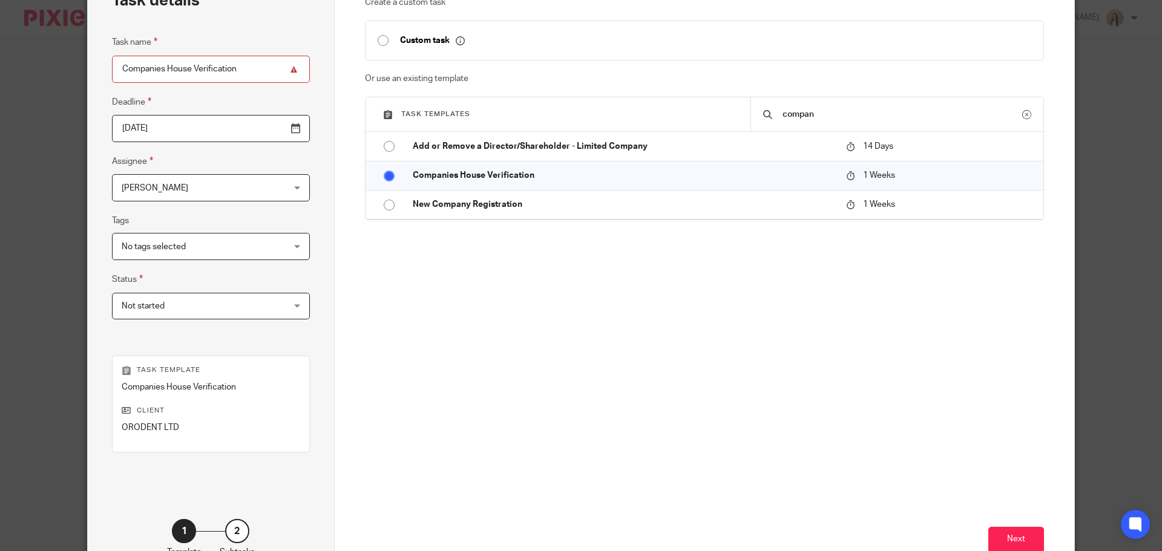
scroll to position [164, 0]
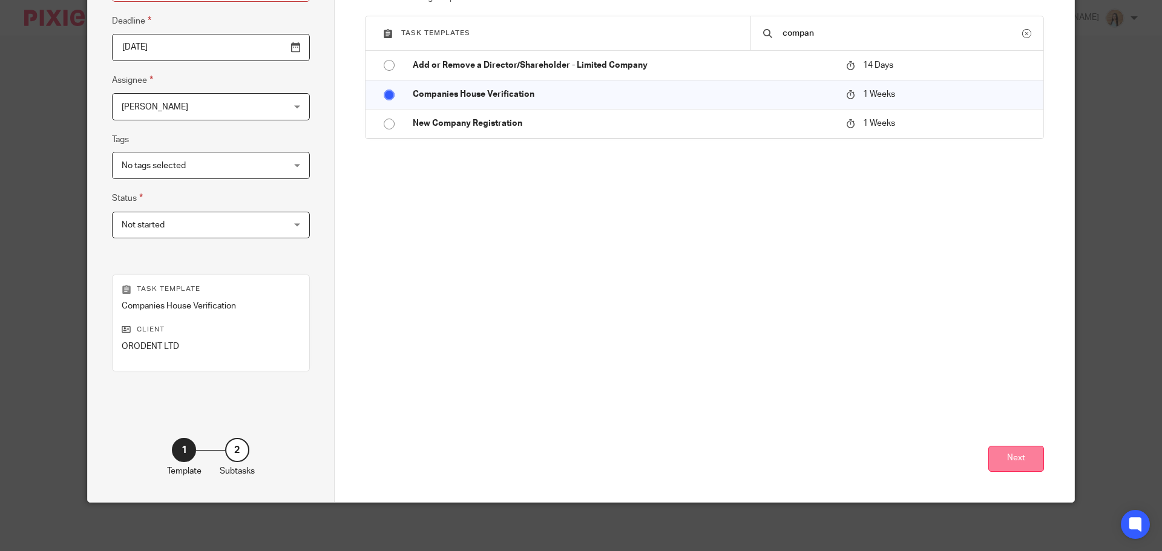
click at [1021, 452] on button "Next" at bounding box center [1016, 459] width 56 height 26
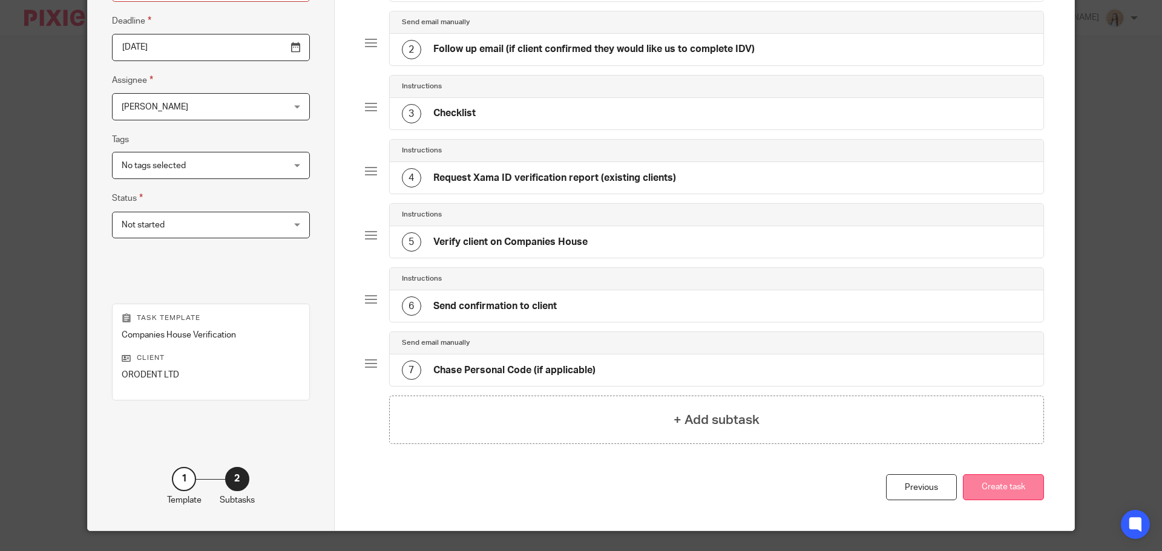
click at [1010, 497] on button "Create task" at bounding box center [1003, 487] width 81 height 26
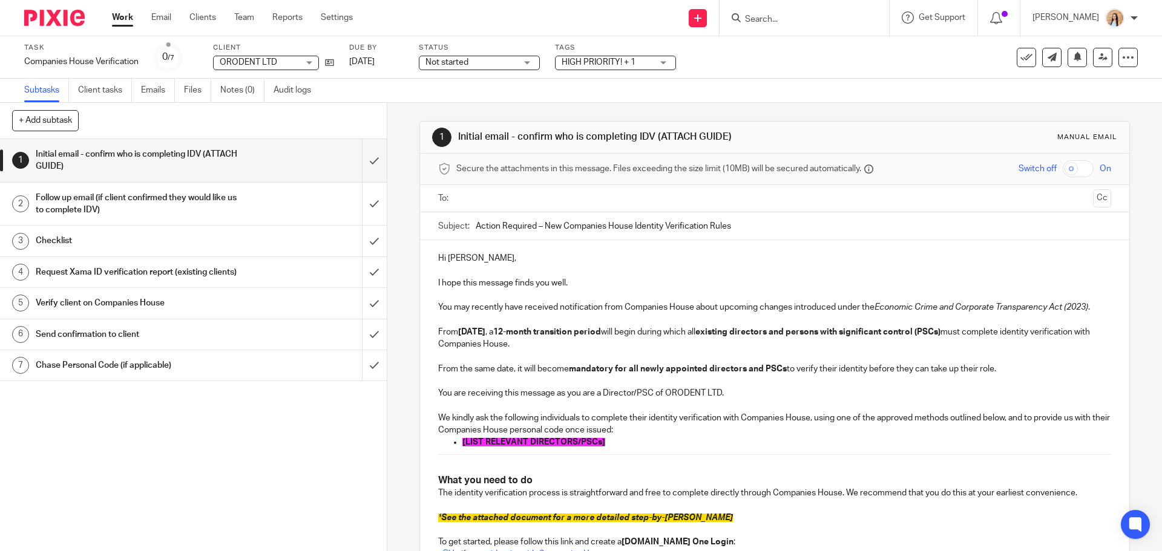
click at [552, 442] on span "[LIST RELEVANT DIRECTORS/PSCs]" at bounding box center [533, 442] width 143 height 8
click at [511, 446] on p "Savan Mansukh Zala" at bounding box center [786, 442] width 648 height 12
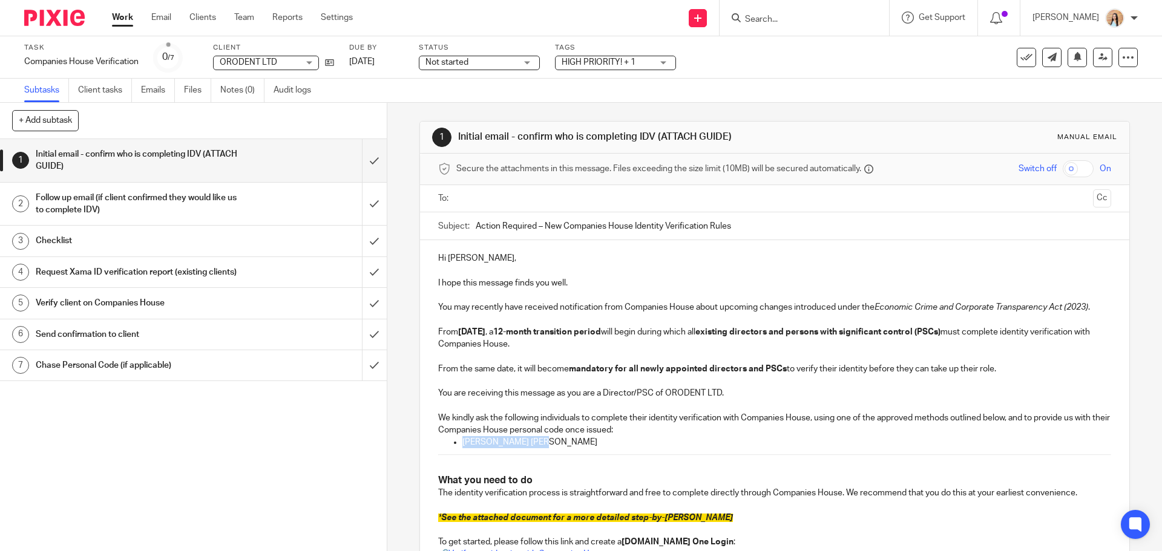
click at [511, 446] on p "Savan Mansukh Zala" at bounding box center [786, 442] width 648 height 12
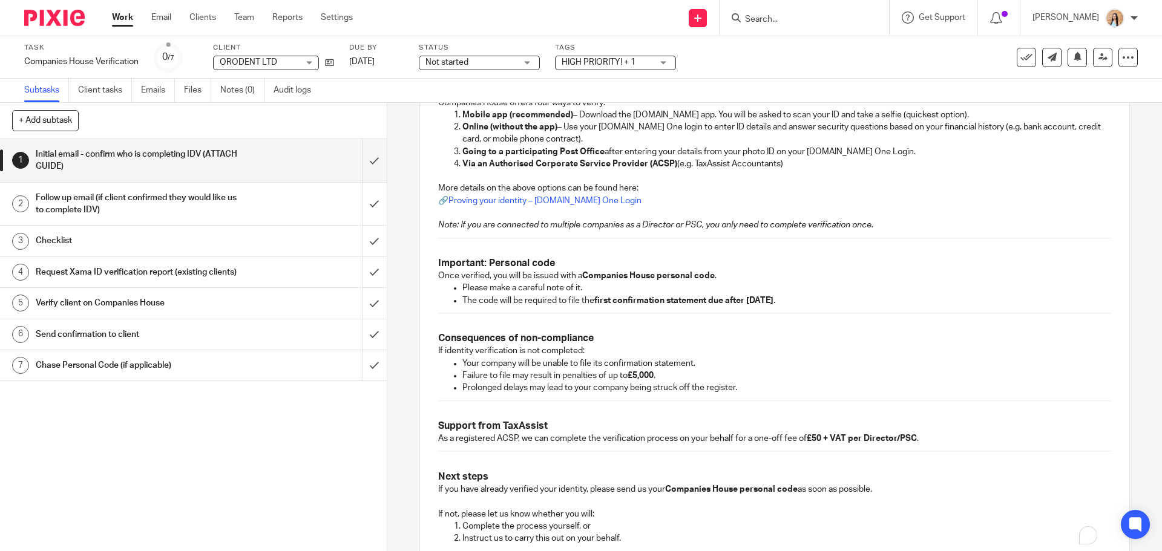
scroll to position [675, 0]
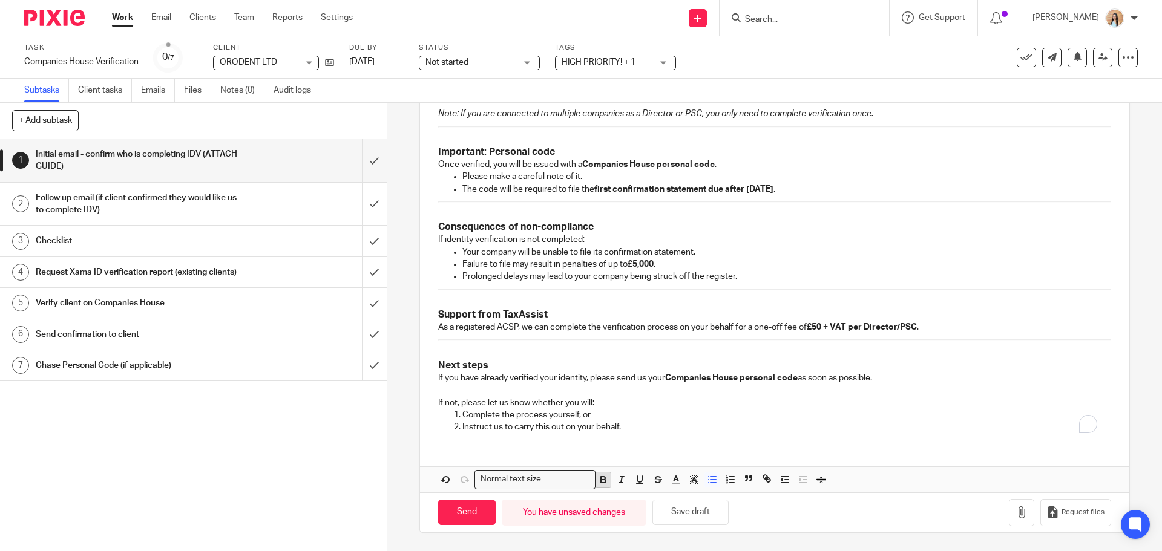
click at [601, 480] on icon "button" at bounding box center [603, 481] width 5 height 3
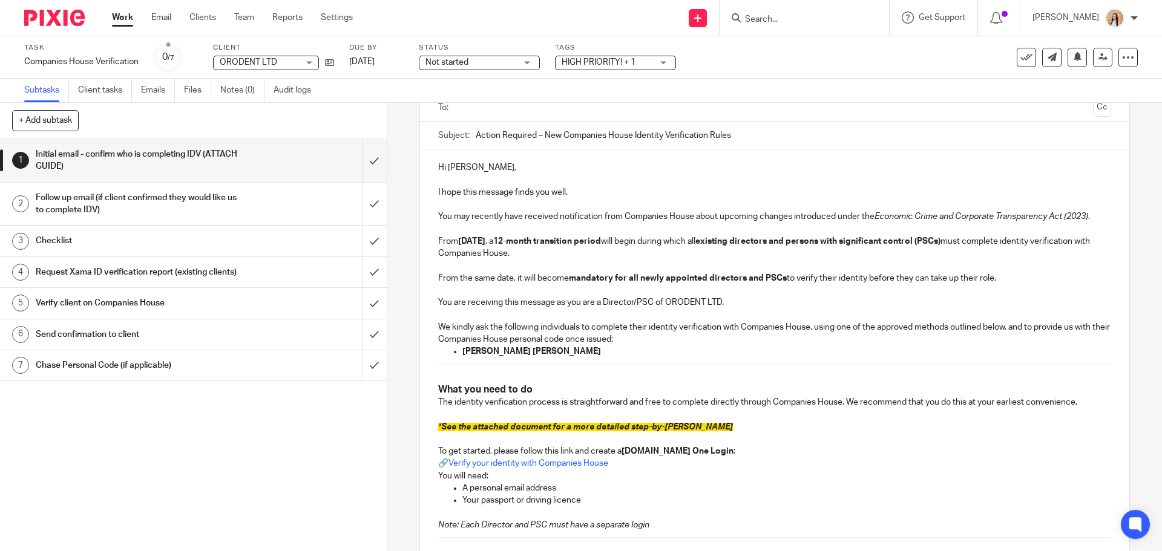
scroll to position [90, 0]
click at [597, 428] on span "See the attached document for a more detailed step-by-[PERSON_NAME]" at bounding box center [587, 428] width 292 height 8
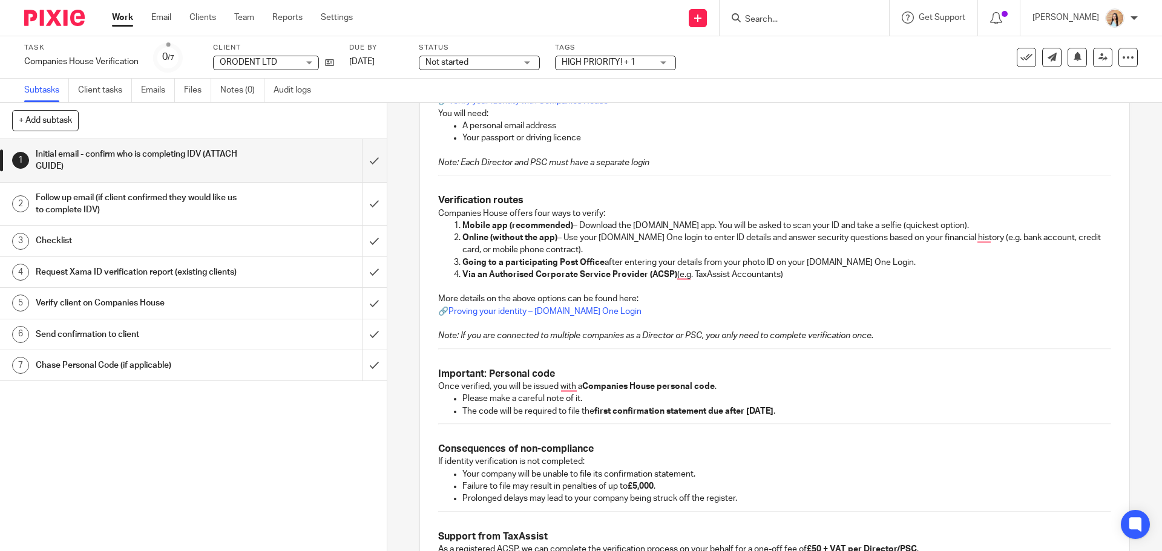
scroll to position [675, 0]
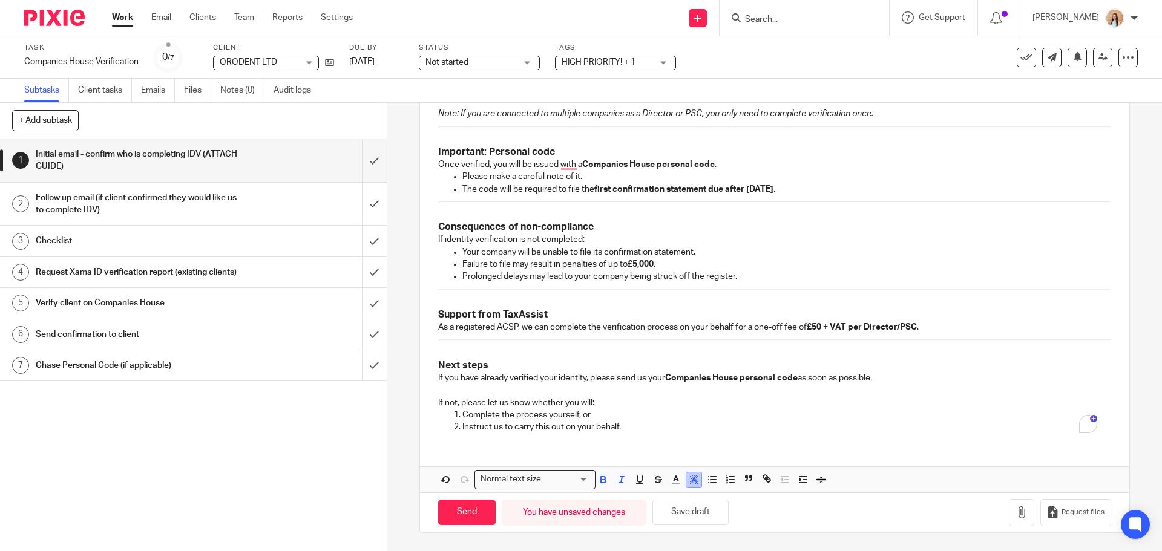
click at [691, 477] on icon "button" at bounding box center [694, 479] width 11 height 11
click at [666, 493] on li "color:#FFFFFF" at bounding box center [667, 495] width 9 height 9
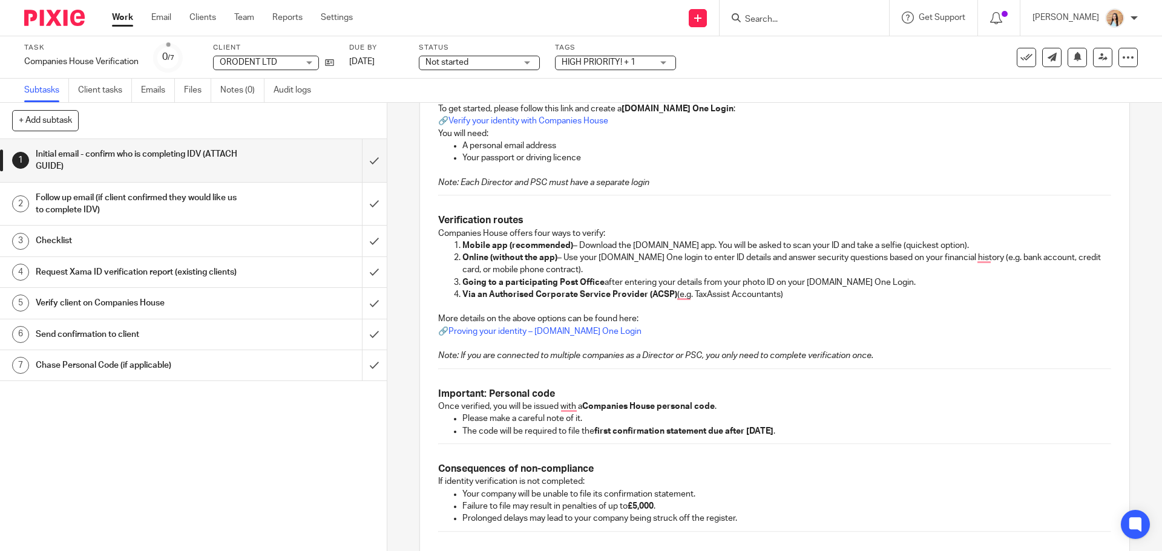
click at [689, 393] on h3 "Important: Personal code" at bounding box center [774, 394] width 672 height 13
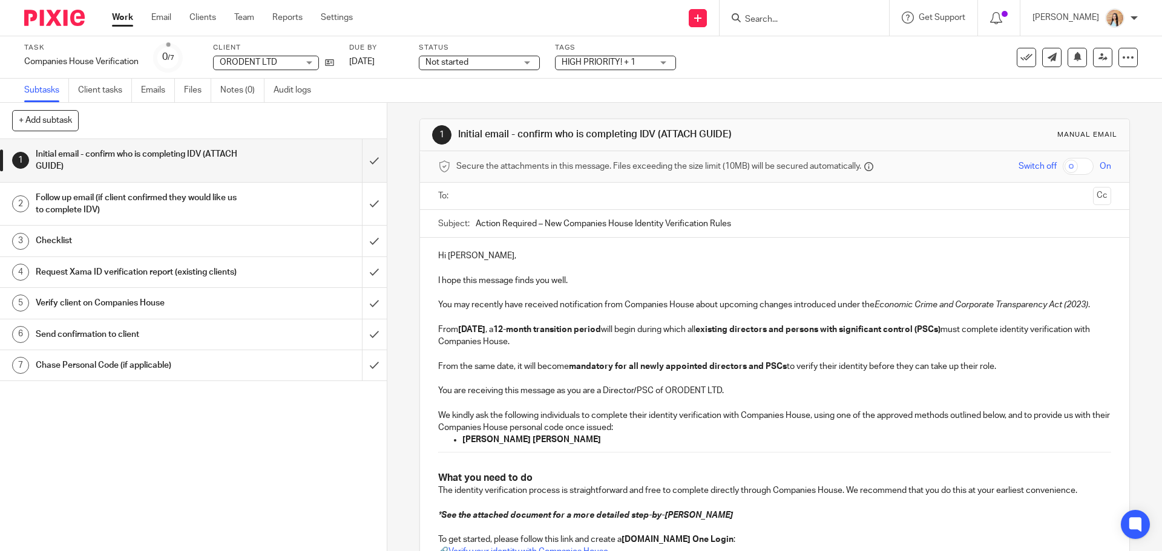
scroll to position [0, 0]
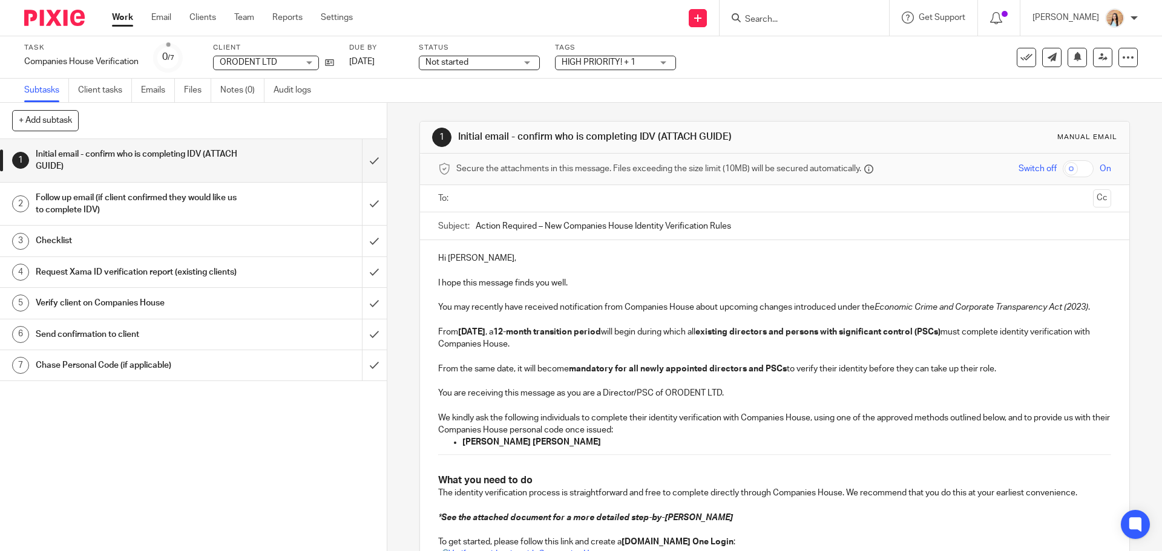
click at [493, 196] on input "text" at bounding box center [773, 199] width 627 height 14
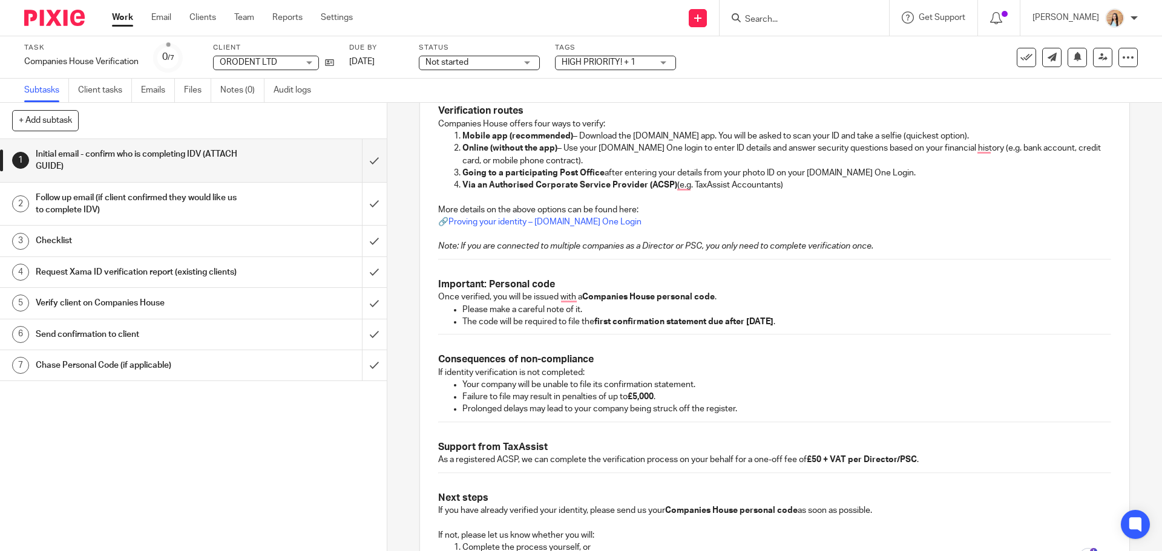
scroll to position [678, 0]
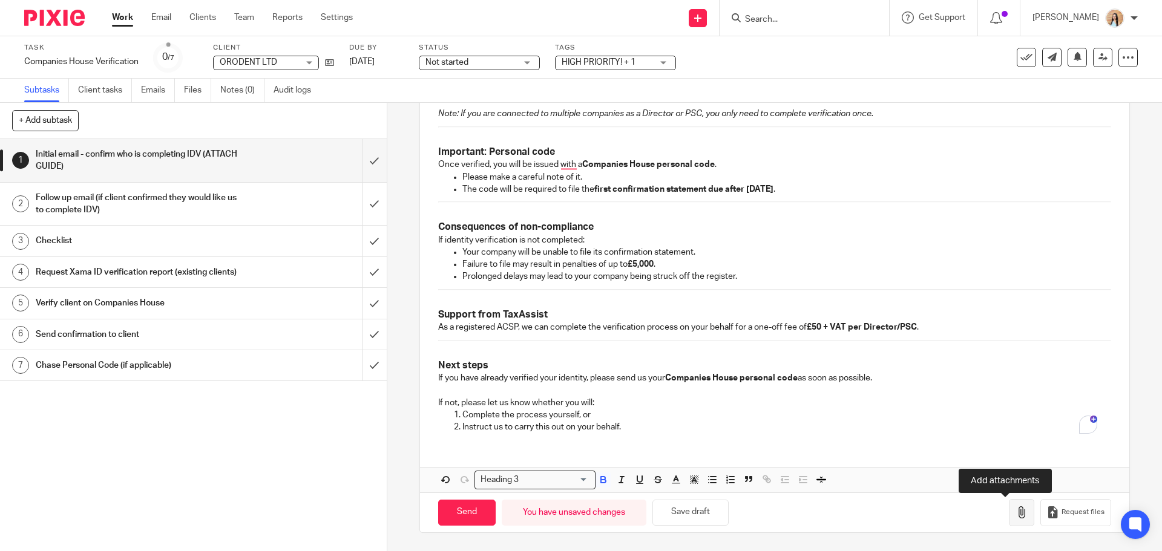
click at [1009, 513] on button "button" at bounding box center [1021, 512] width 25 height 27
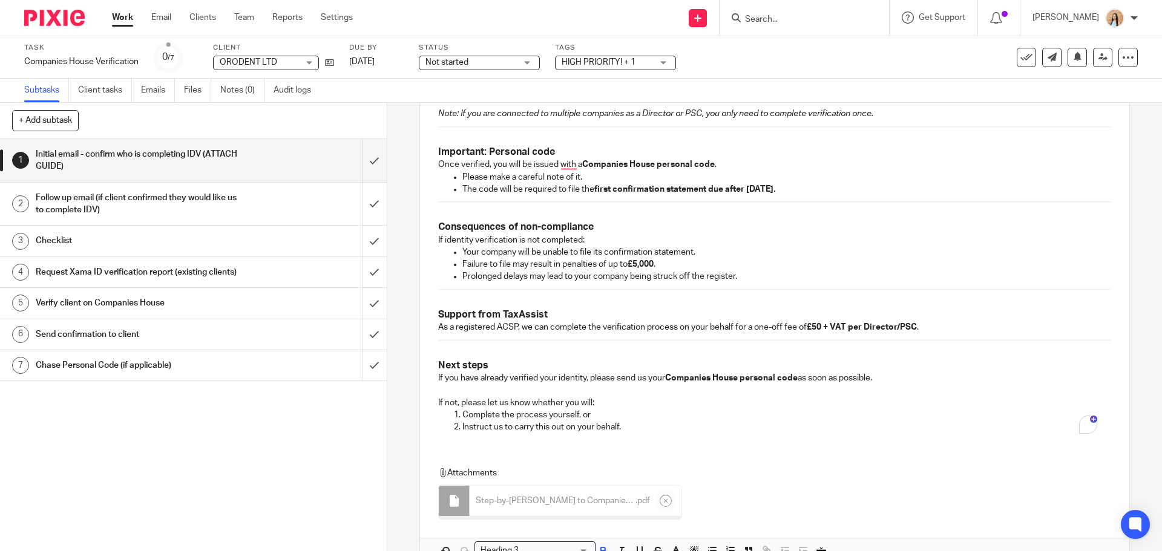
click at [498, 230] on strong "Consequences of non-compliance" at bounding box center [516, 227] width 156 height 10
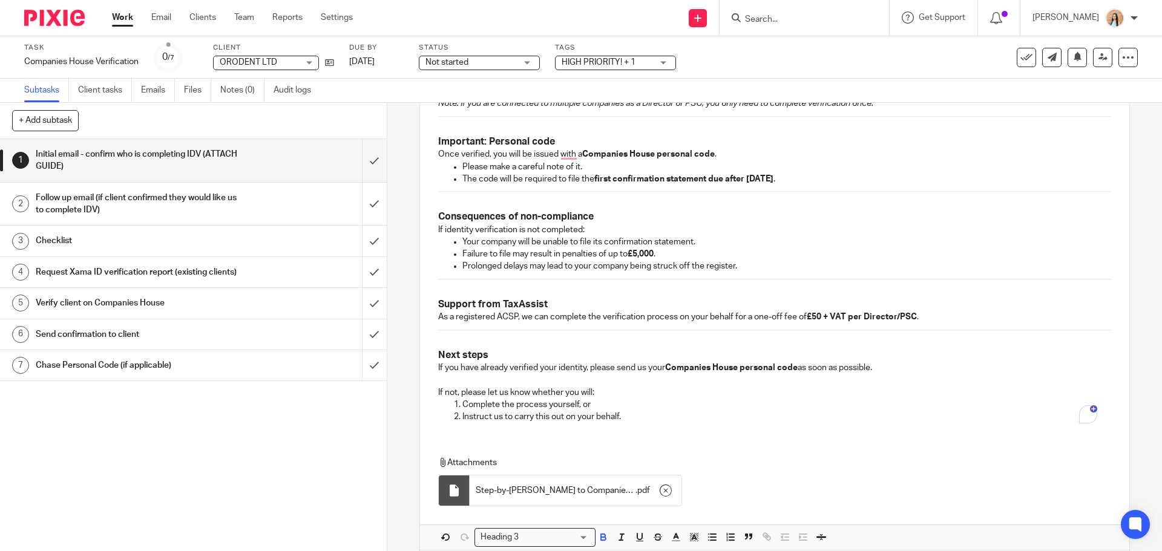
scroll to position [746, 0]
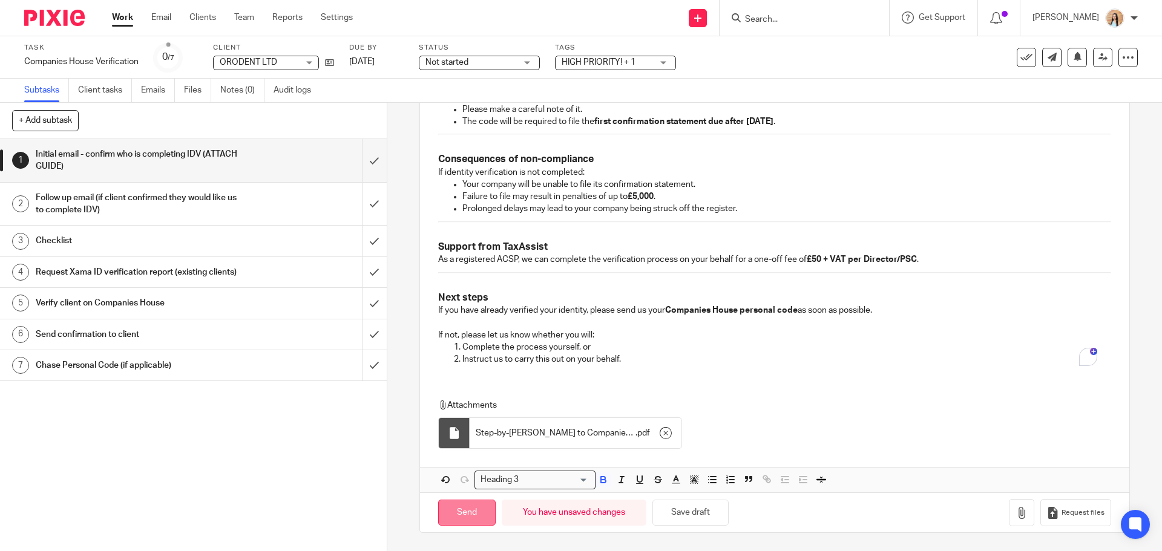
click at [462, 511] on input "Send" at bounding box center [466, 513] width 57 height 26
type input "Sent"
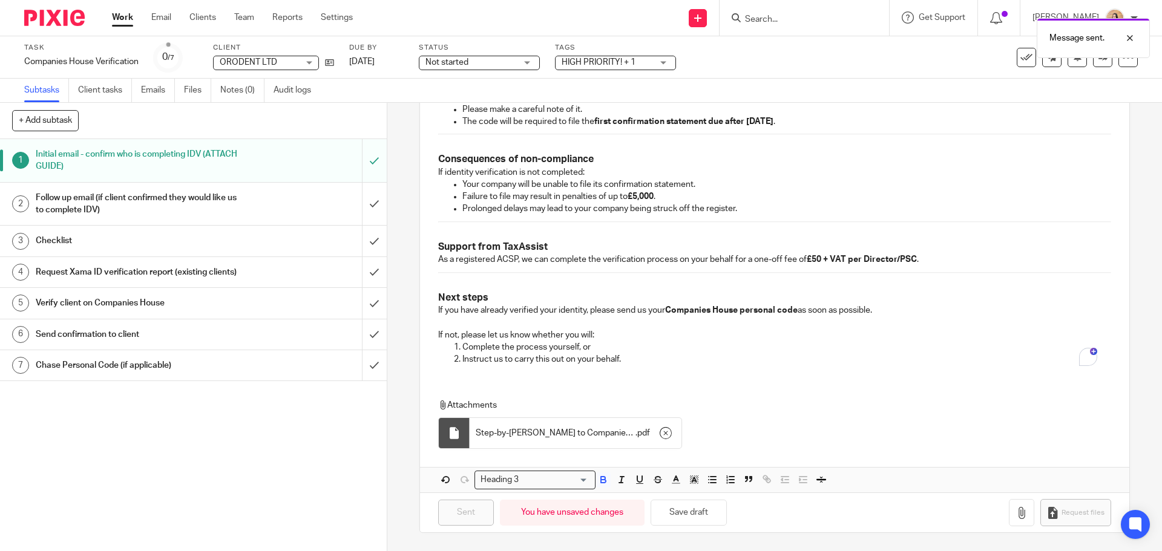
click at [520, 61] on div "Not started Not started" at bounding box center [479, 63] width 121 height 15
click at [480, 103] on li "In progress" at bounding box center [480, 106] width 120 height 25
click at [626, 62] on span "HIGH PRIORITY! + 1" at bounding box center [599, 62] width 74 height 8
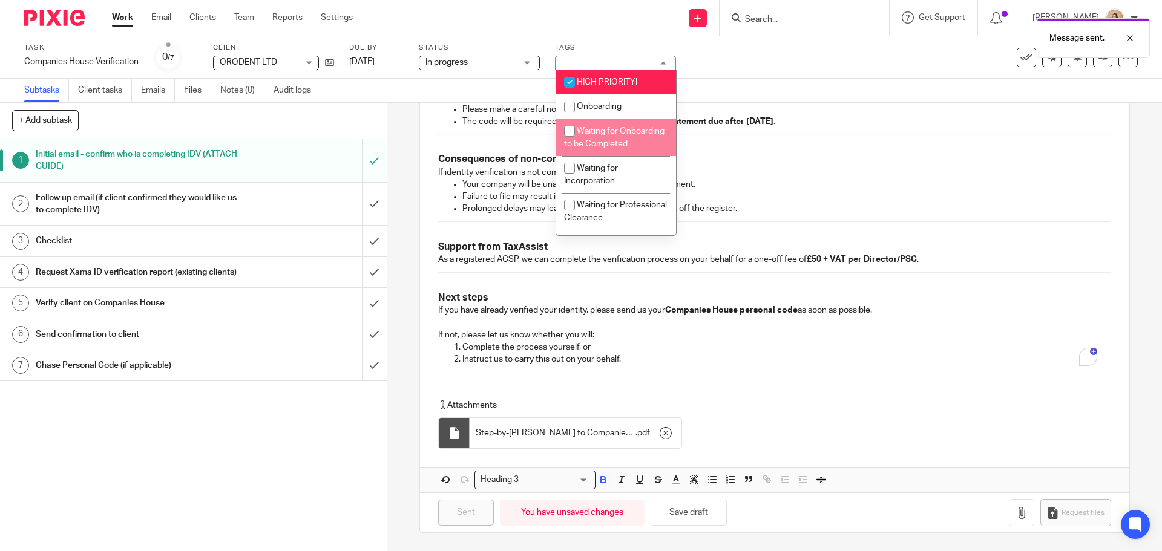
scroll to position [182, 0]
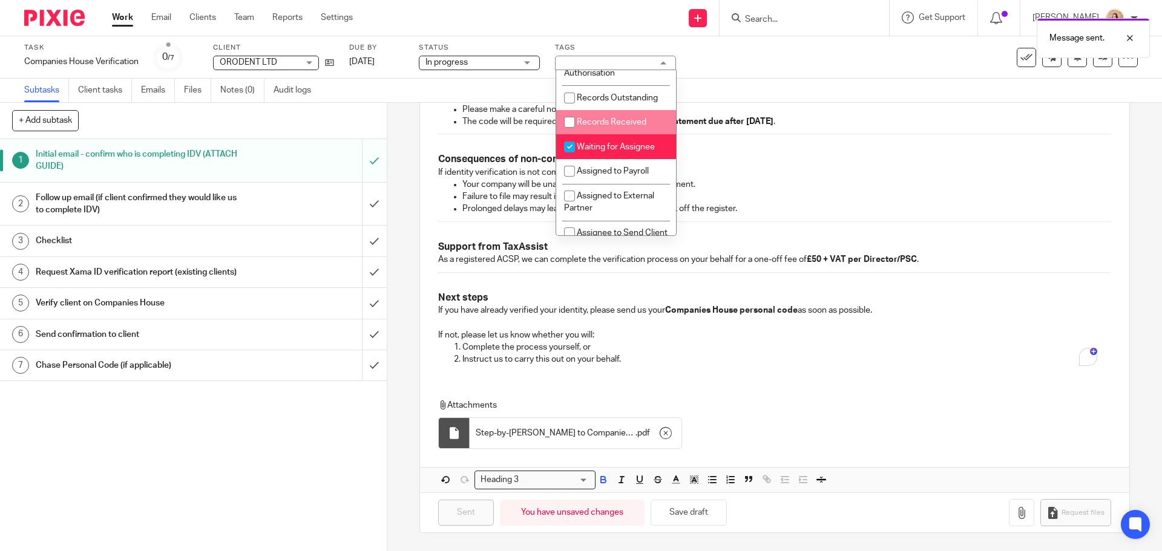
click at [620, 151] on span "Waiting for Assignee" at bounding box center [616, 147] width 78 height 8
checkbox input "false"
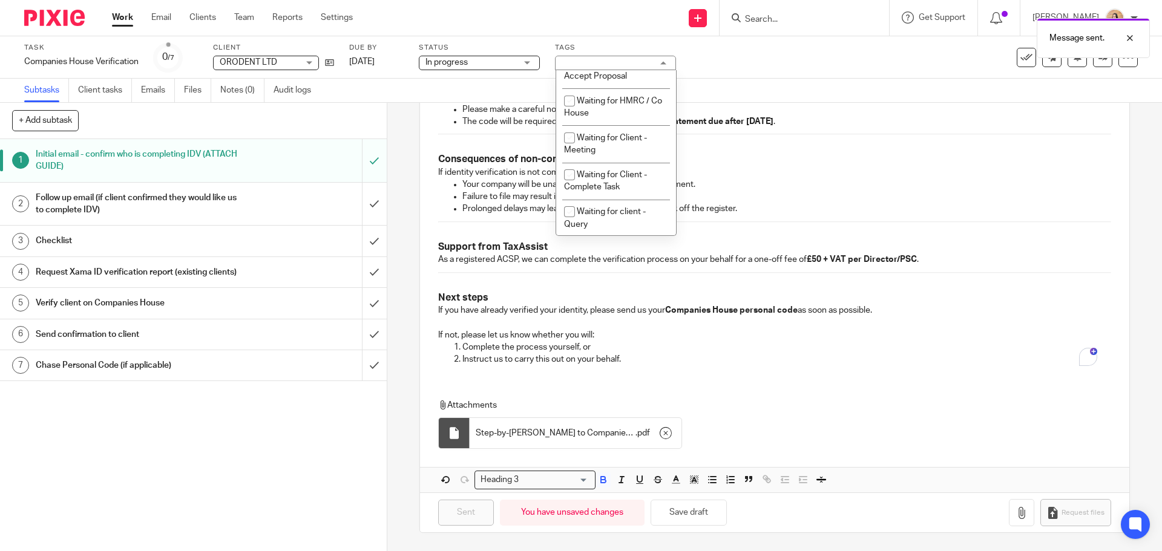
scroll to position [605, 0]
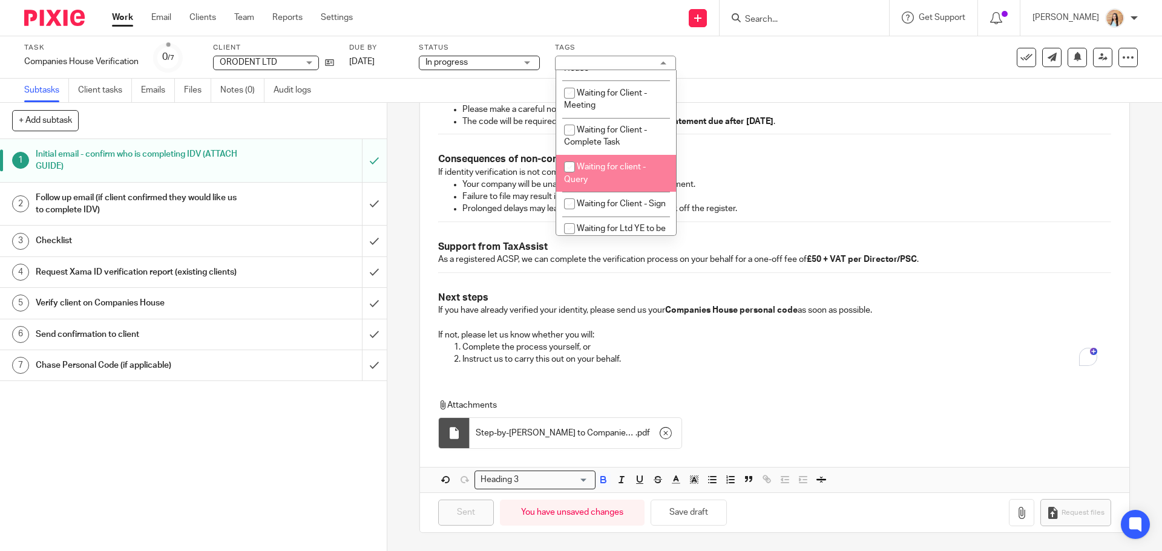
click at [596, 182] on span "Waiting for client - Query" at bounding box center [605, 173] width 82 height 21
checkbox input "true"
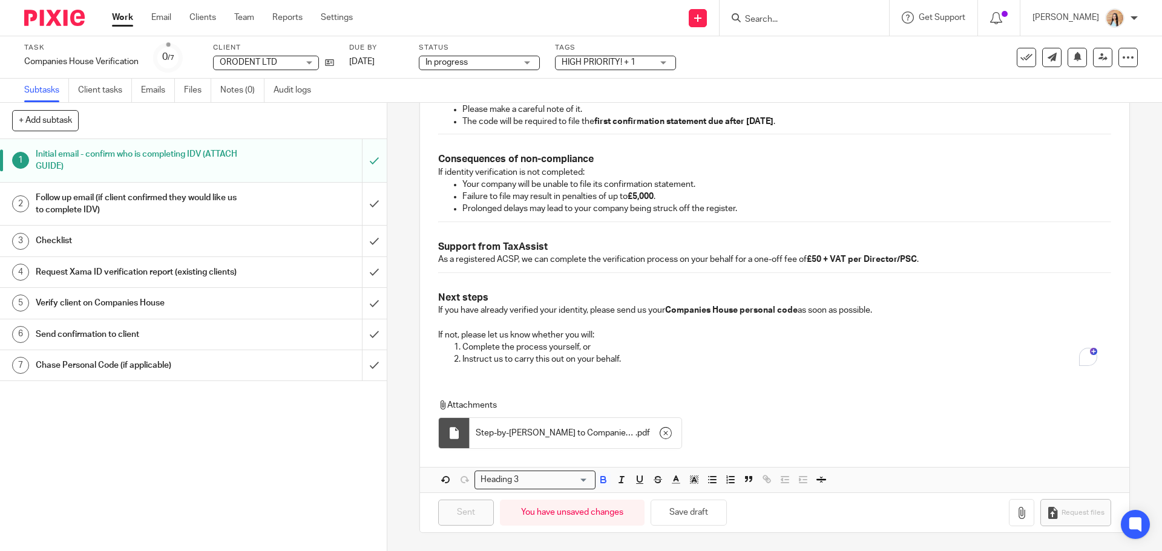
click at [785, 87] on div "Subtasks Client tasks Emails Files Notes (0) Audit logs" at bounding box center [581, 91] width 1162 height 24
click at [1072, 64] on button at bounding box center [1076, 57] width 19 height 19
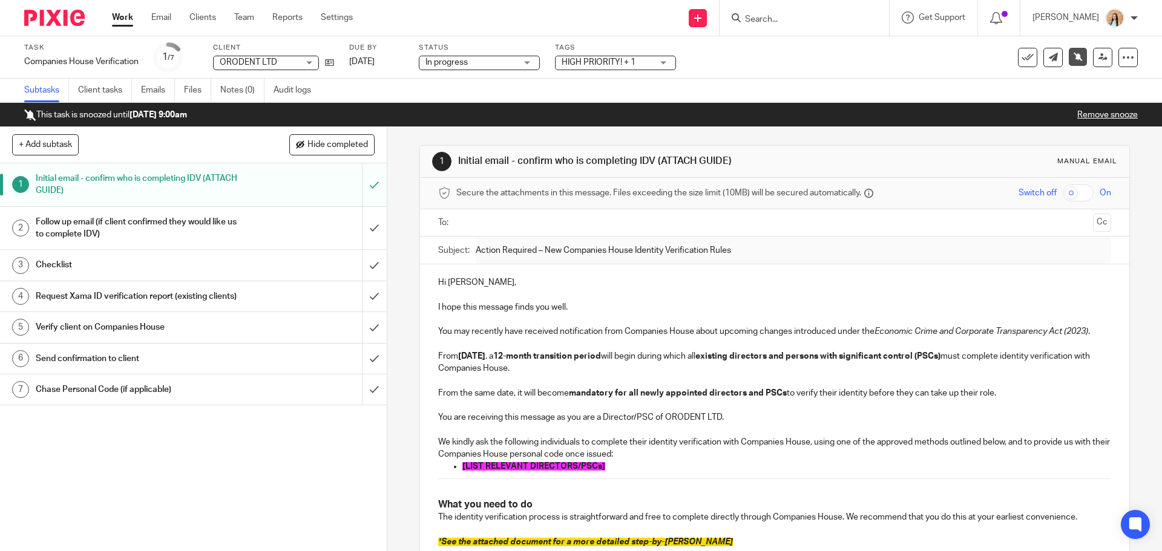
click at [853, 17] on input "Search" at bounding box center [798, 20] width 109 height 11
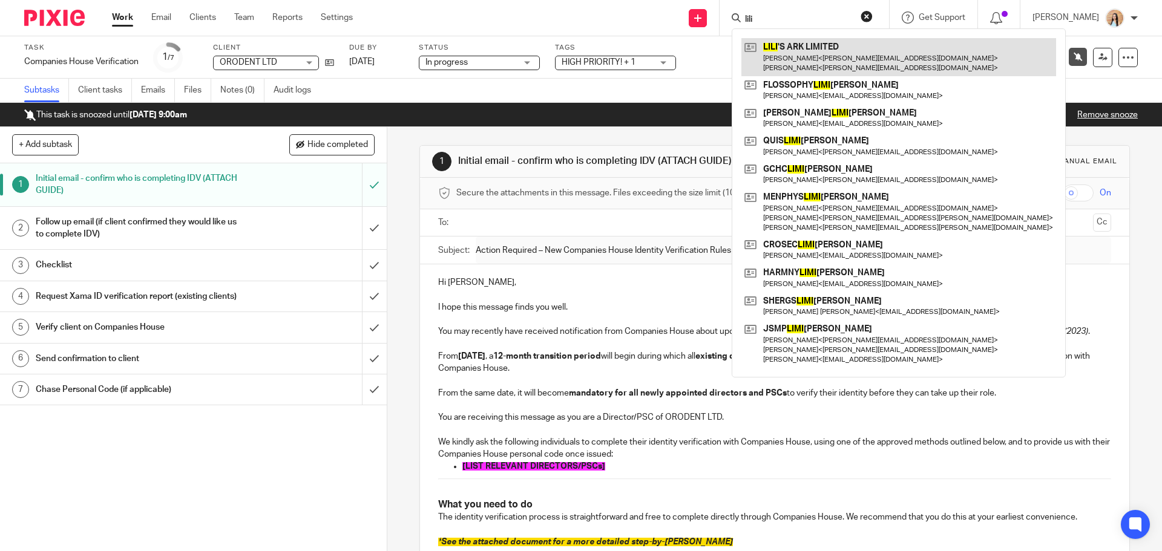
type input "lili"
click at [876, 54] on link at bounding box center [898, 57] width 315 height 38
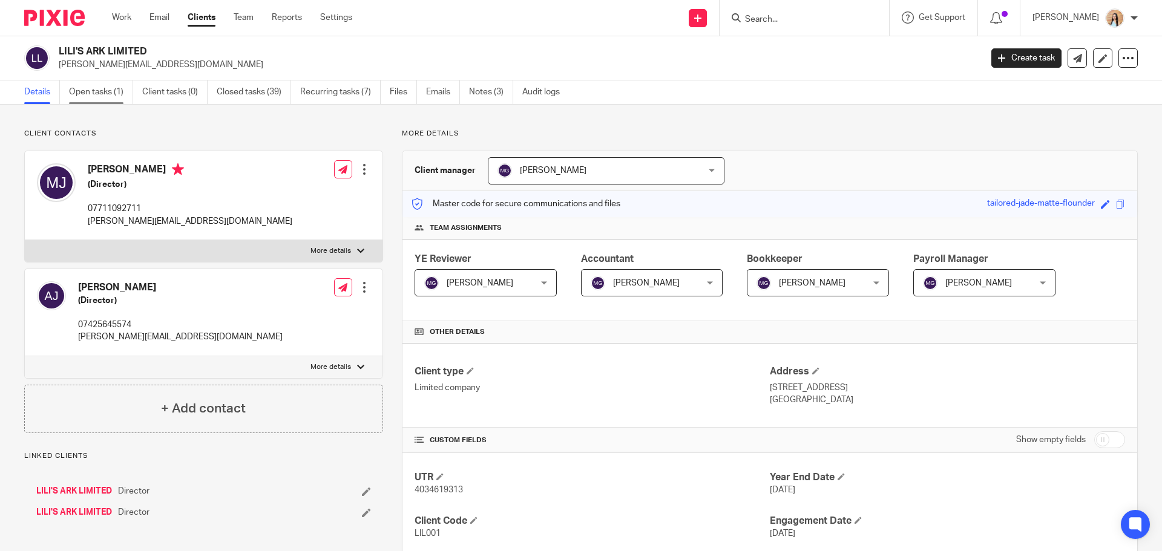
click at [117, 98] on link "Open tasks (1)" at bounding box center [101, 92] width 64 height 24
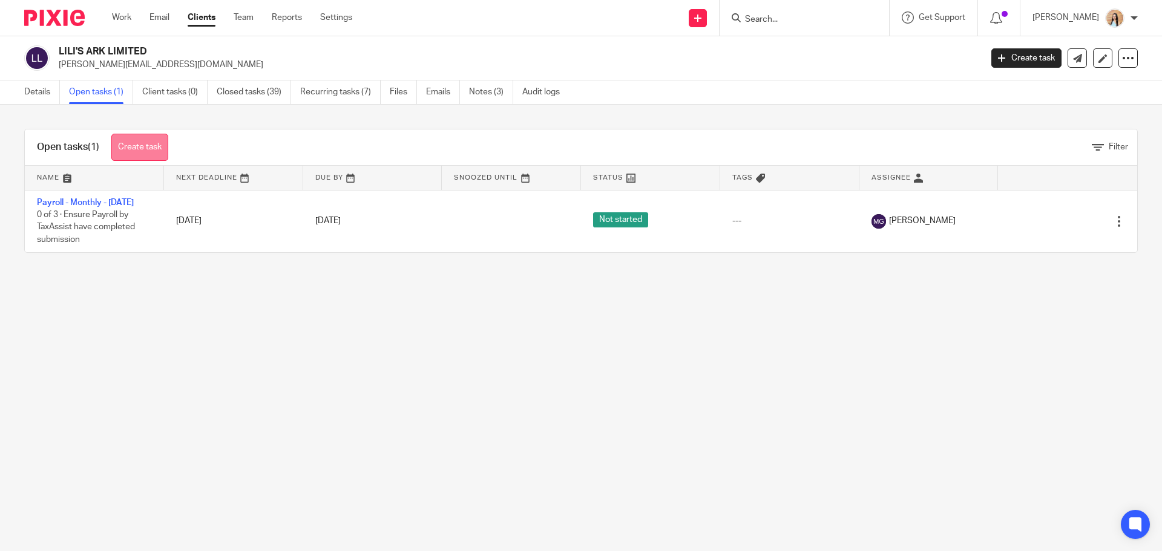
click at [155, 139] on link "Create task" at bounding box center [139, 147] width 57 height 27
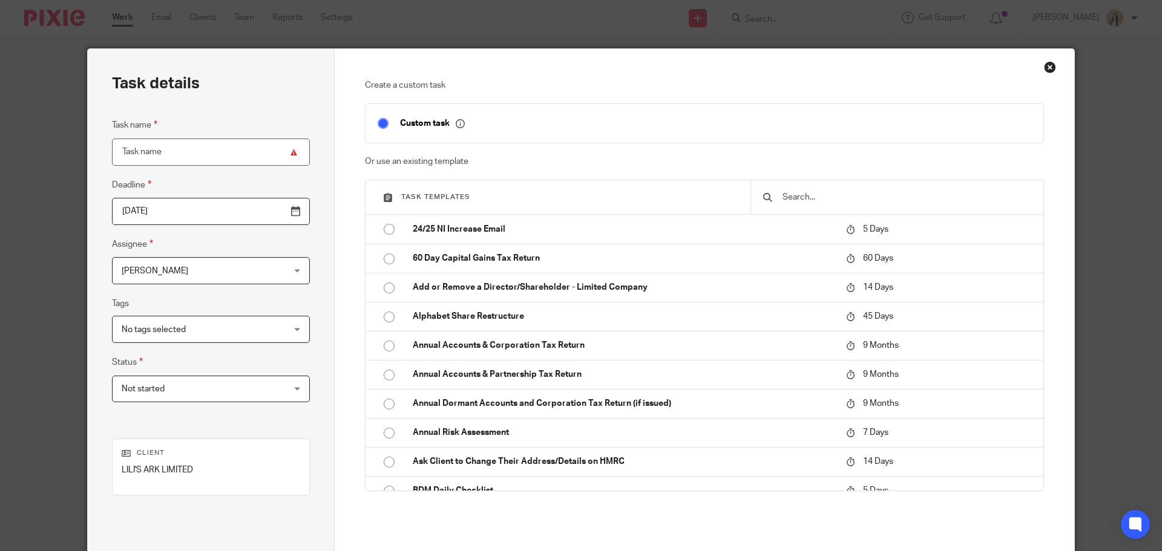
click at [835, 197] on input "text" at bounding box center [906, 197] width 250 height 13
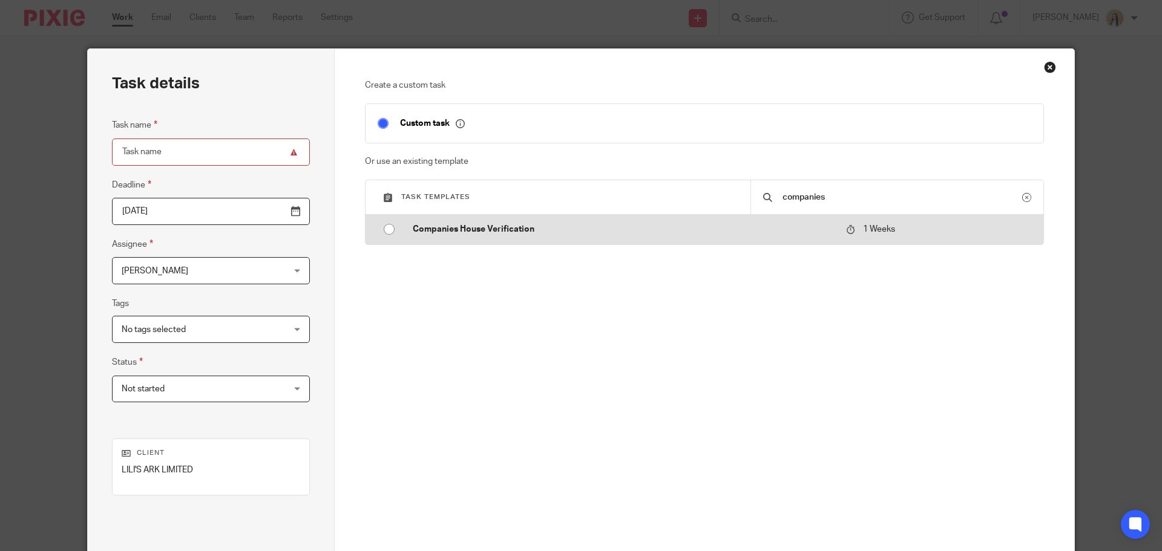
type input "companies"
click at [736, 221] on td "Companies House Verification" at bounding box center [620, 229] width 439 height 29
type input "[DATE]"
type input "Companies House Verification"
checkbox input "false"
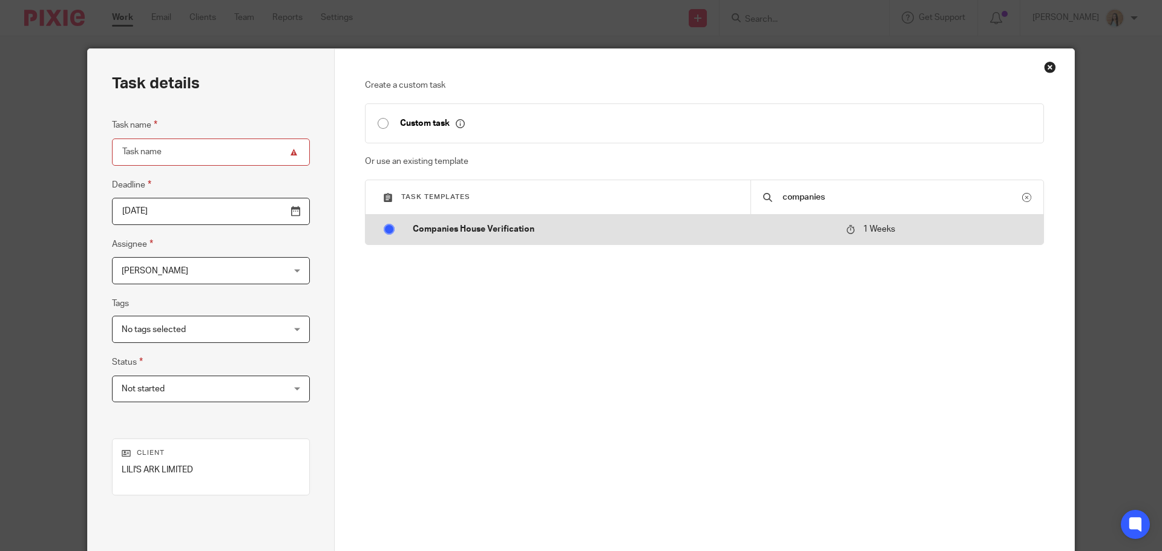
radio input "true"
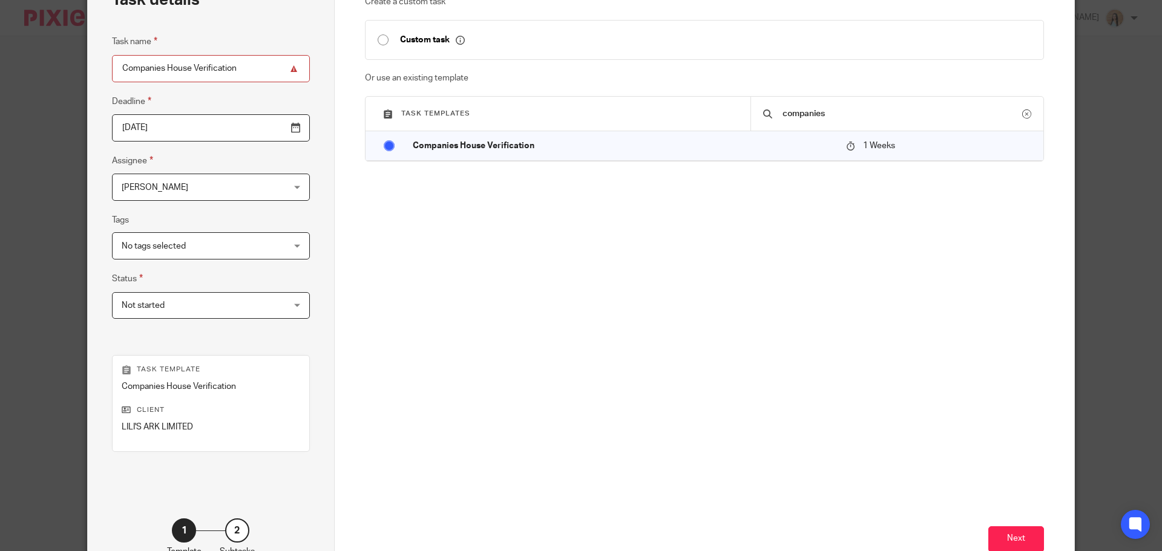
scroll to position [164, 0]
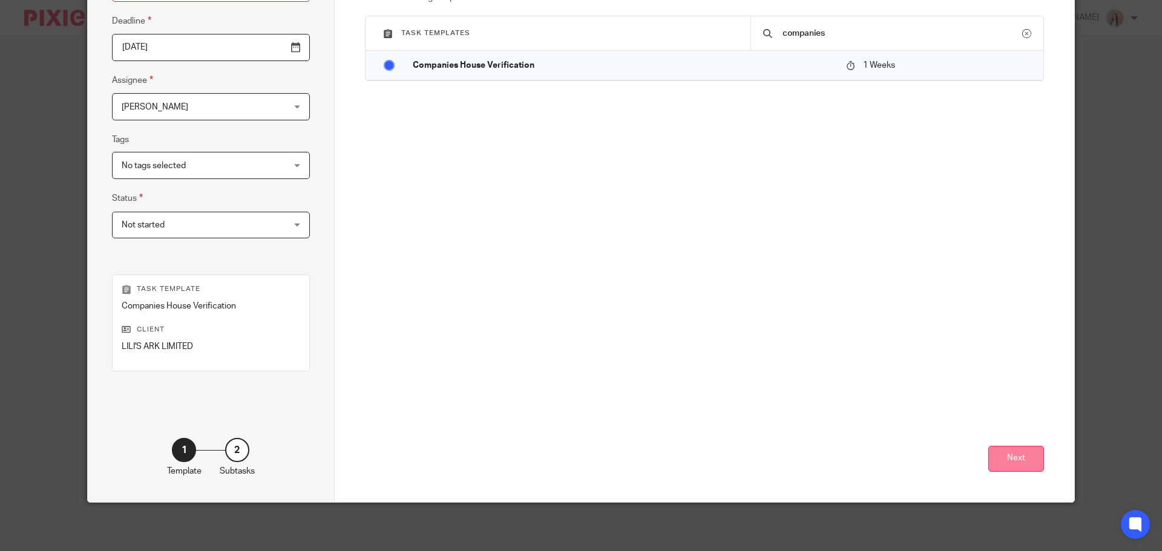
click at [999, 460] on button "Next" at bounding box center [1016, 459] width 56 height 26
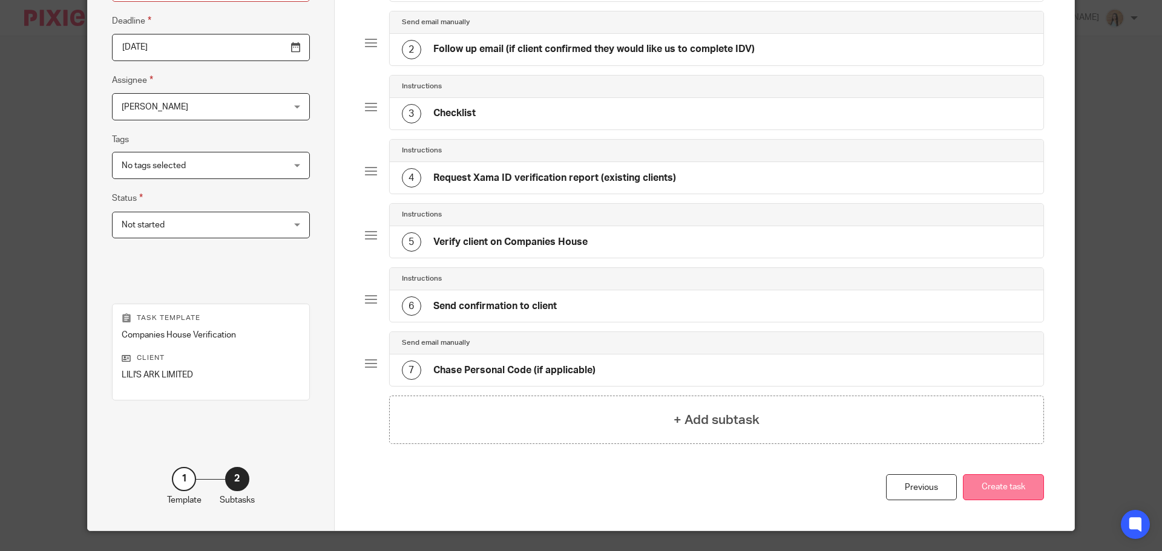
click at [1024, 496] on button "Create task" at bounding box center [1003, 487] width 81 height 26
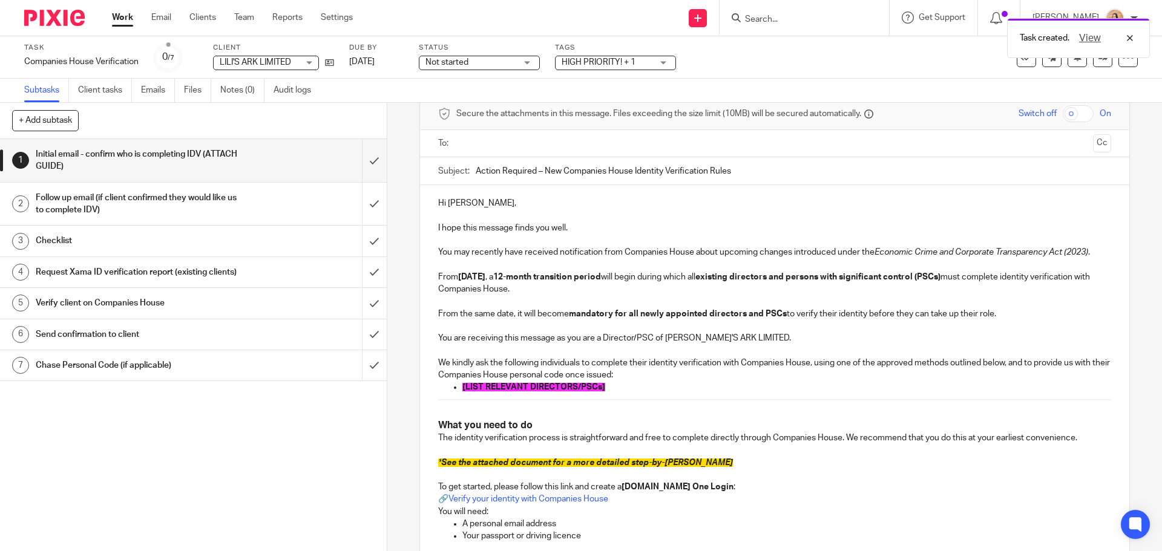
scroll to position [121, 0]
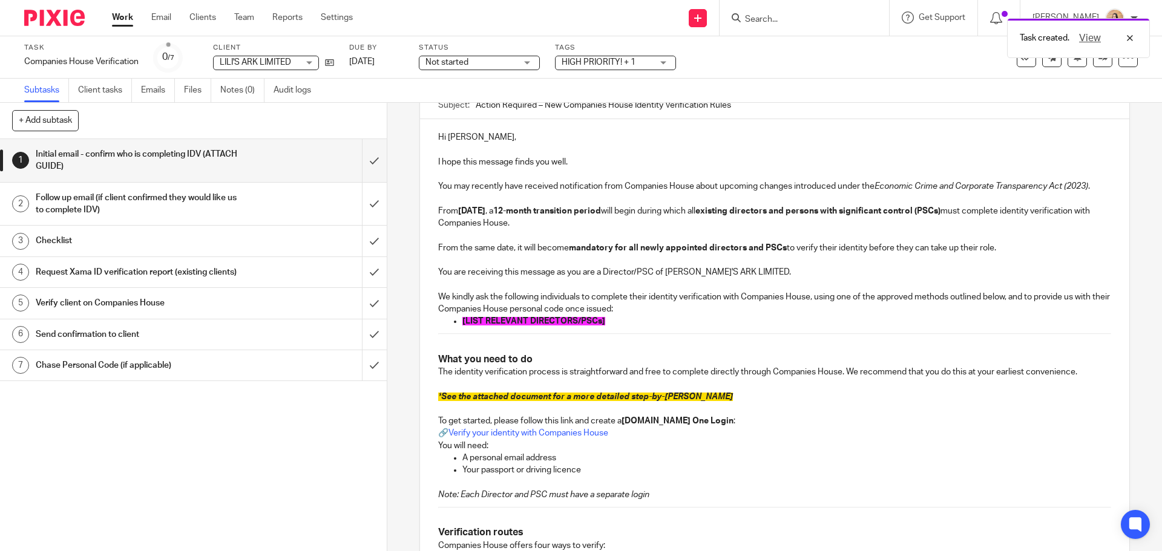
click at [586, 323] on span "[LIST RELEVANT DIRECTORS/PSCs]" at bounding box center [533, 321] width 143 height 8
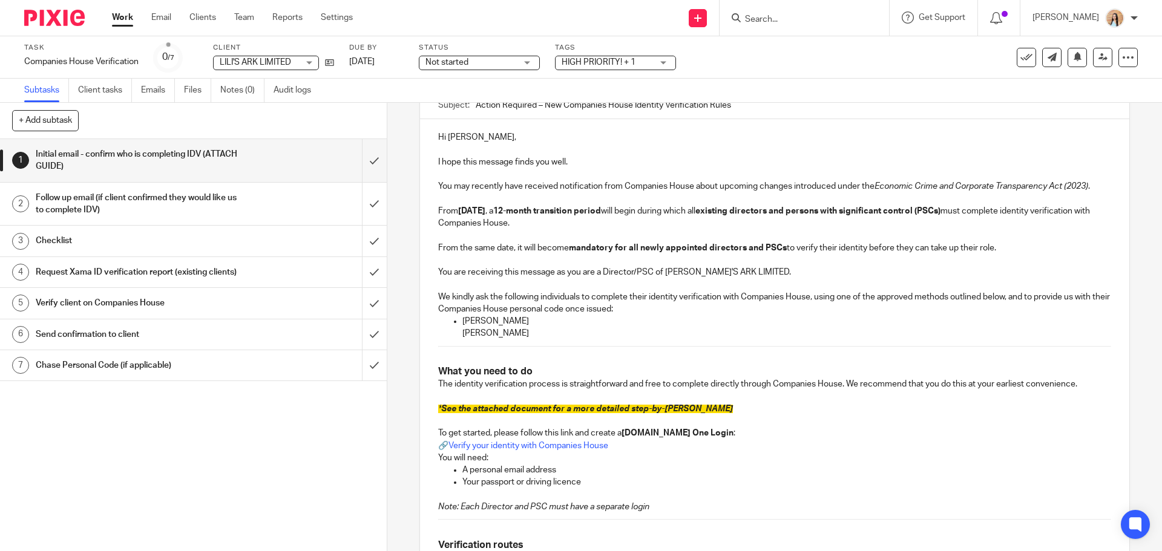
click at [456, 338] on ul "Marcus Richard Judge Adrian Dominic Judge" at bounding box center [774, 327] width 672 height 25
drag, startPoint x: 562, startPoint y: 338, endPoint x: 453, endPoint y: 323, distance: 109.5
click at [453, 323] on ul "Marcus Richard Judge Adrian Dominic Judge" at bounding box center [774, 327] width 672 height 25
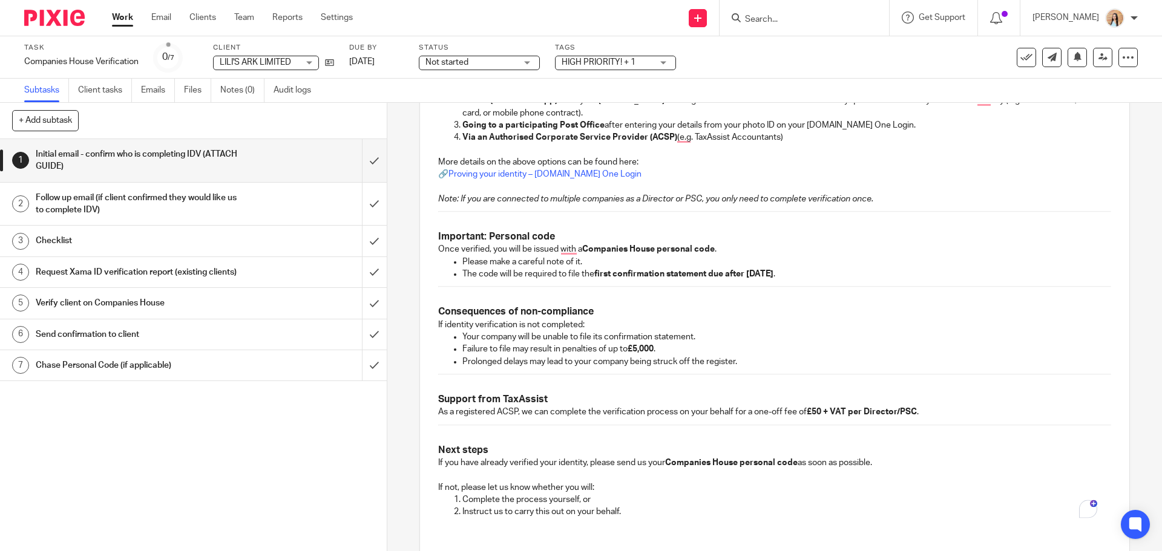
scroll to position [687, 0]
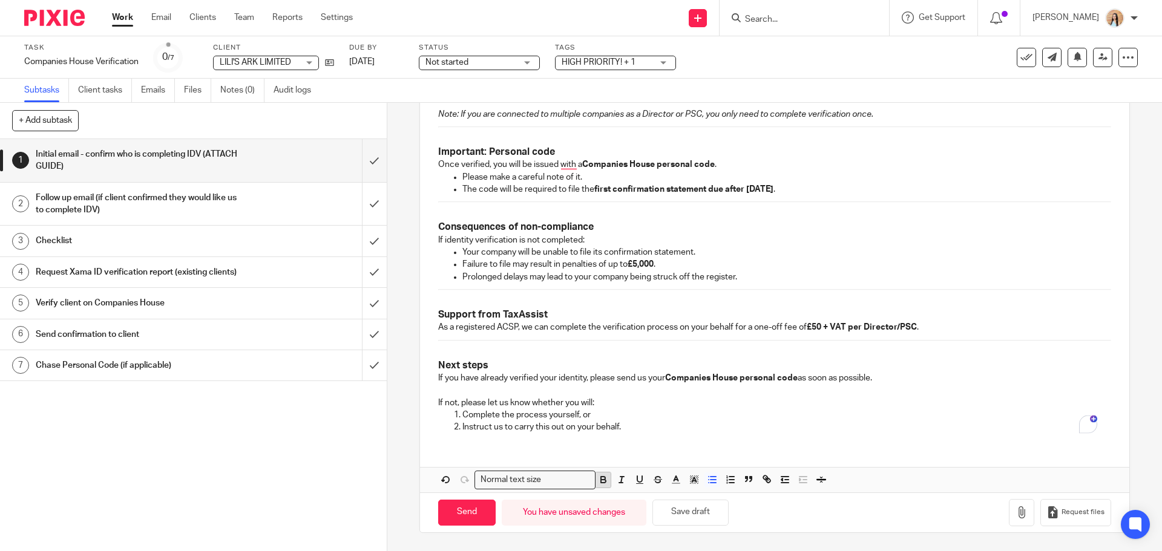
click at [601, 484] on icon "button" at bounding box center [603, 479] width 11 height 11
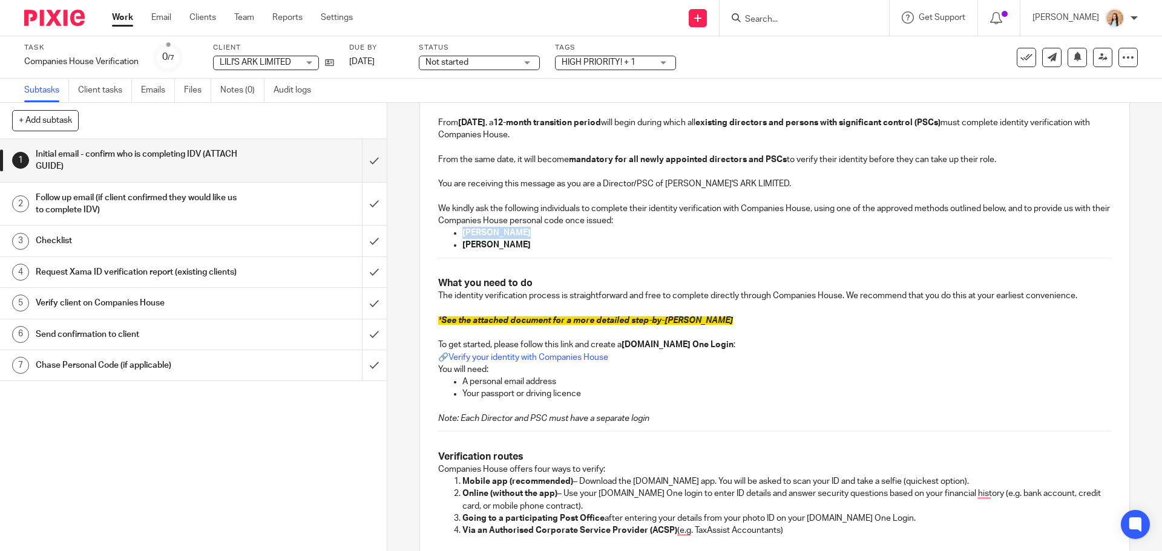
scroll to position [90, 0]
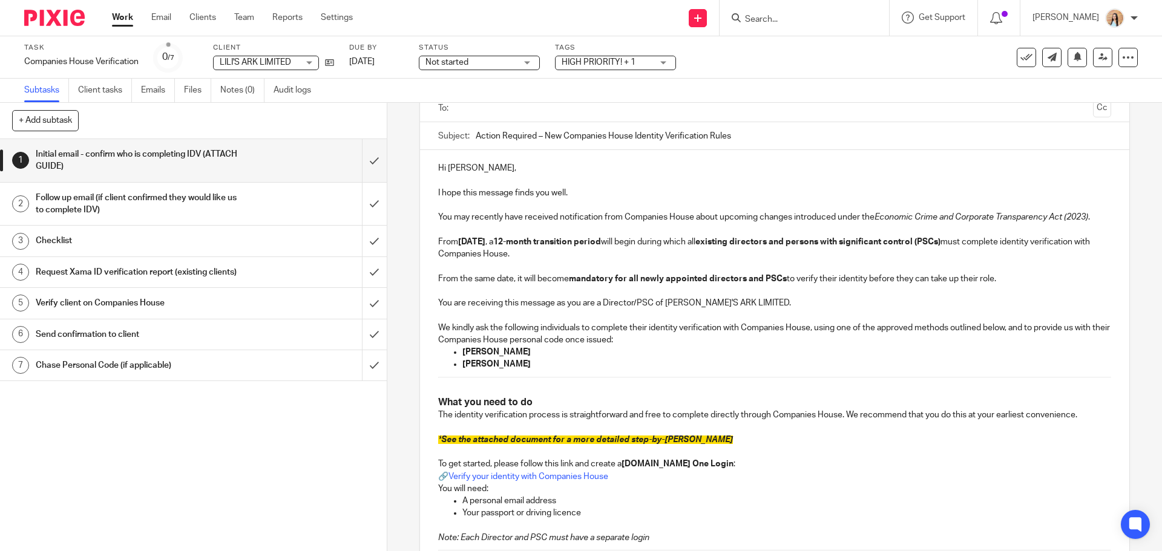
click at [629, 443] on span "See the attached document for a more detailed step-by-[PERSON_NAME]" at bounding box center [587, 440] width 292 height 8
click at [629, 443] on span "See the attached document for a more detailed step-by-step guide" at bounding box center [587, 440] width 292 height 8
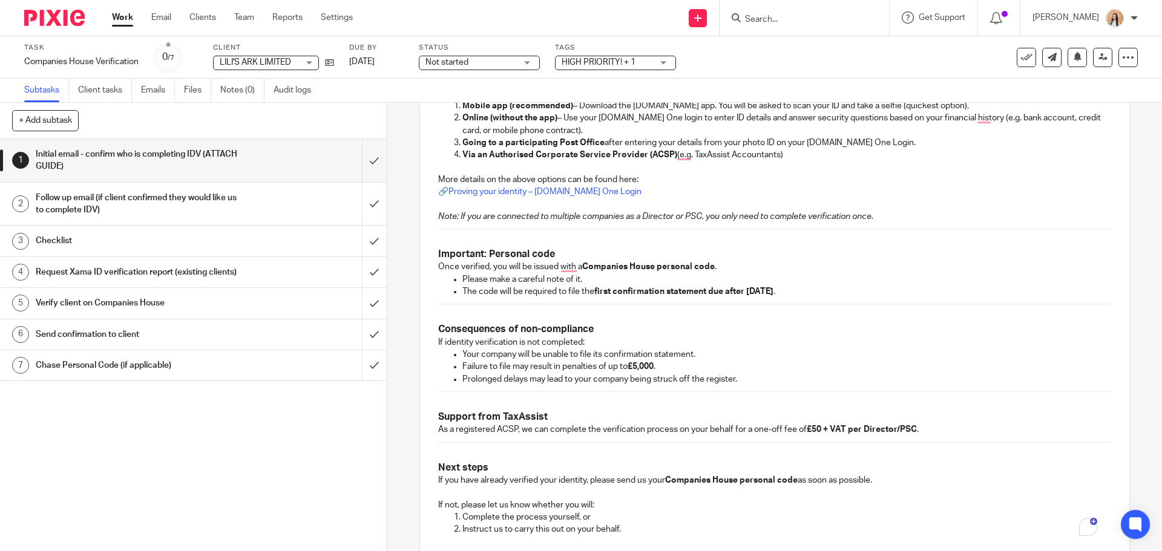
scroll to position [687, 0]
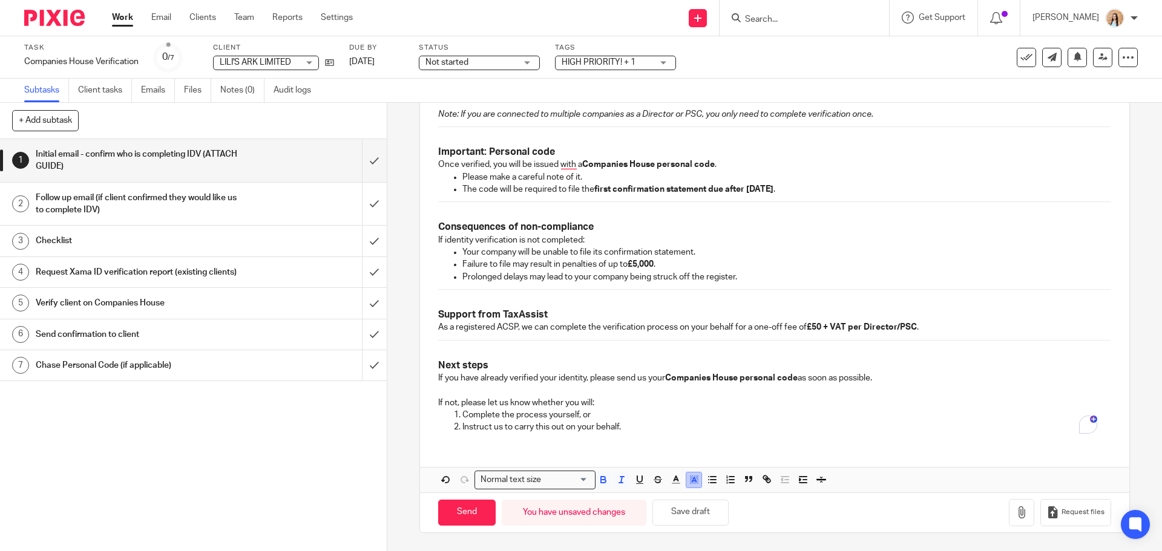
click at [692, 481] on line "button" at bounding box center [693, 481] width 3 height 0
click at [663, 496] on li "color:#FFFFFF" at bounding box center [667, 495] width 9 height 9
click at [678, 376] on strong "Companies House personal code" at bounding box center [731, 378] width 133 height 8
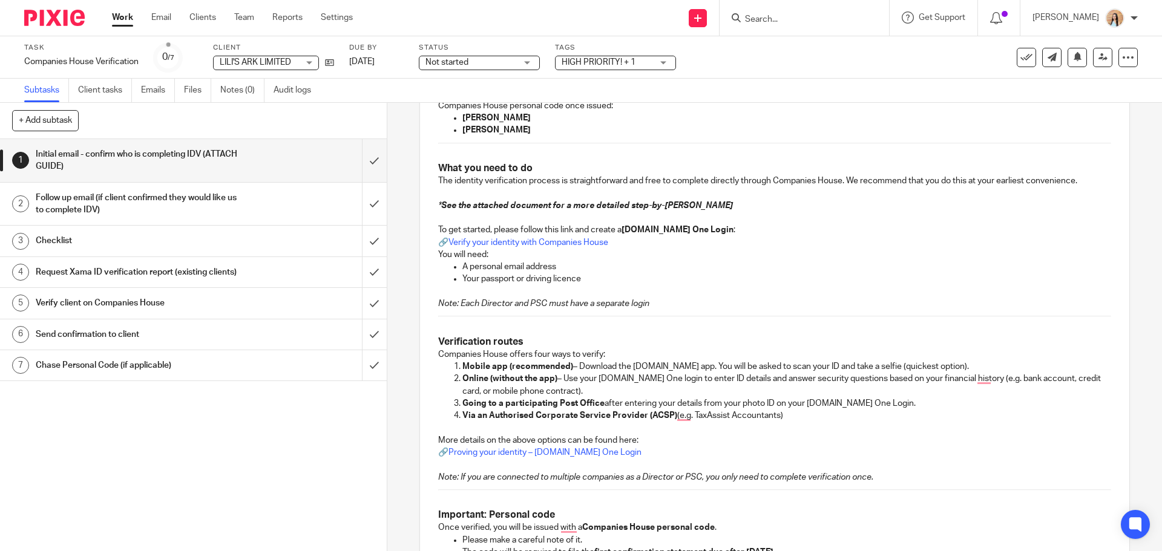
click at [695, 349] on p "Companies House offers four ways to verify:" at bounding box center [774, 355] width 672 height 12
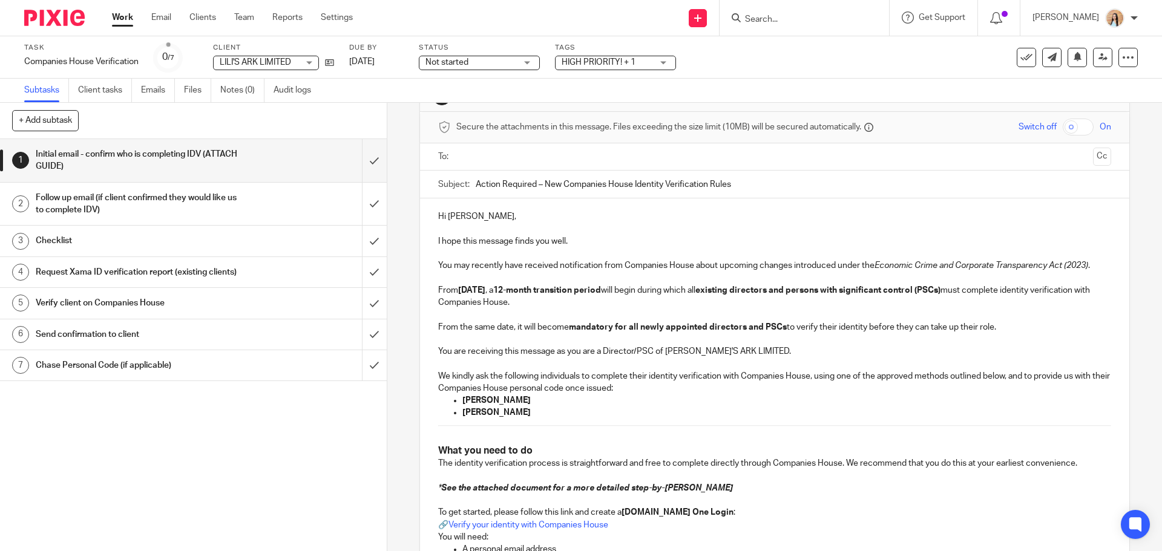
scroll to position [22, 0]
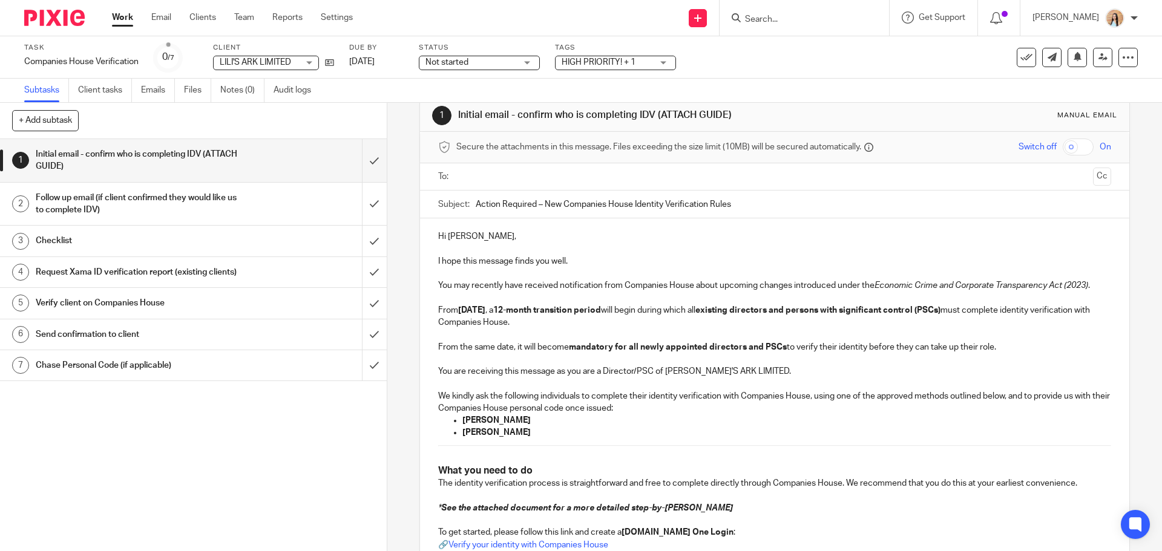
click at [532, 178] on input "text" at bounding box center [773, 177] width 627 height 14
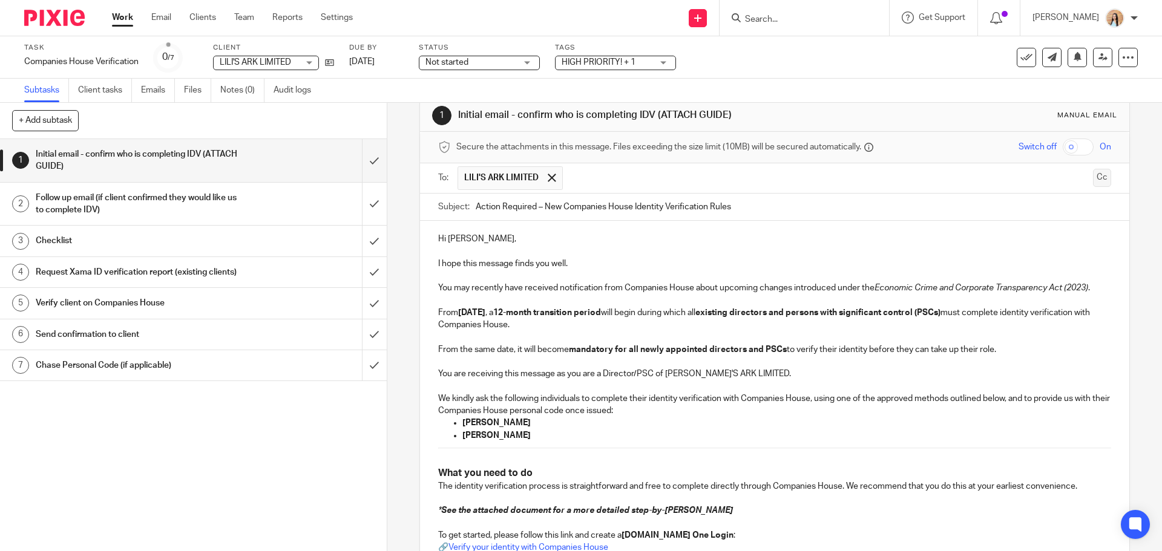
click at [1093, 181] on button "Cc" at bounding box center [1102, 178] width 18 height 18
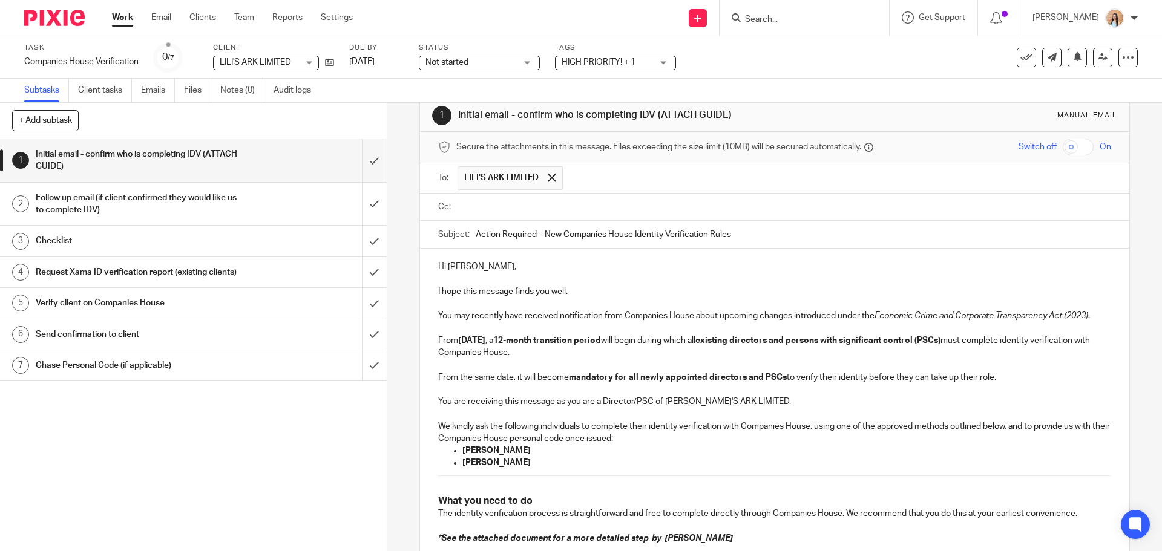
click at [525, 205] on input "text" at bounding box center [782, 207] width 645 height 14
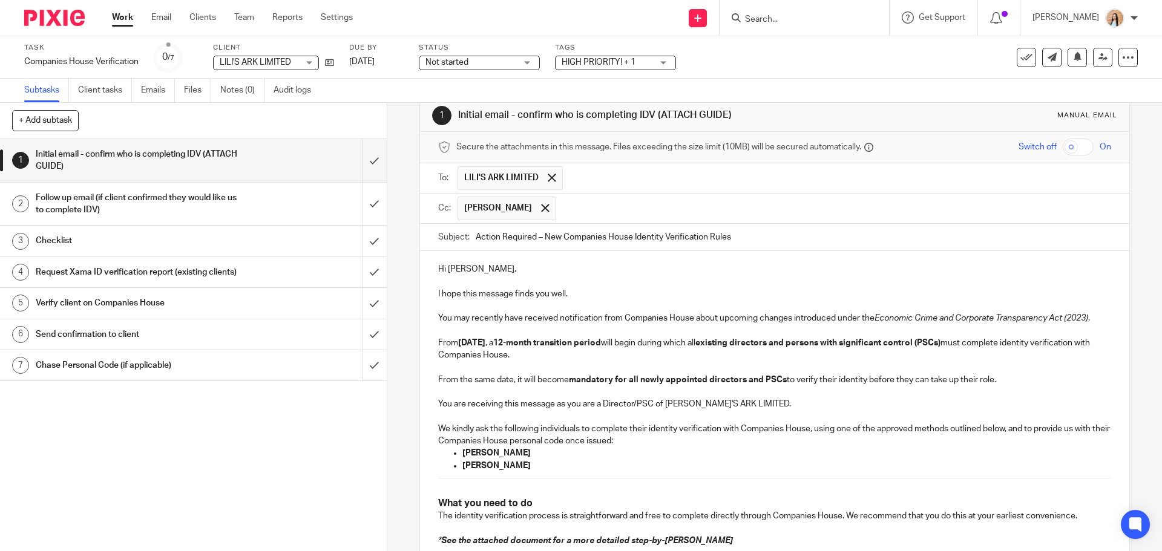
click at [567, 208] on input "text" at bounding box center [834, 209] width 544 height 24
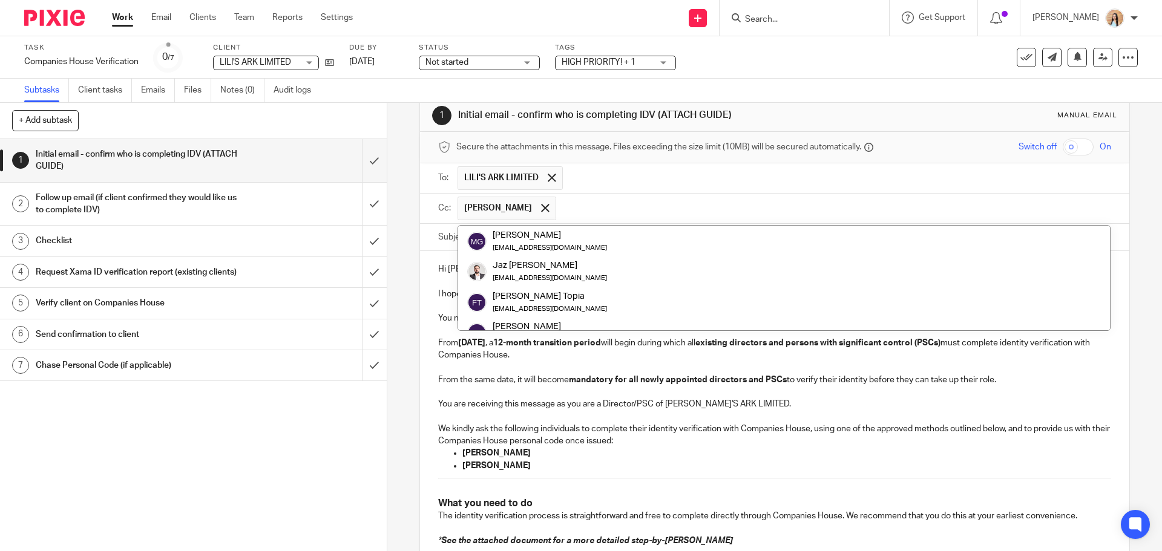
scroll to position [200, 0]
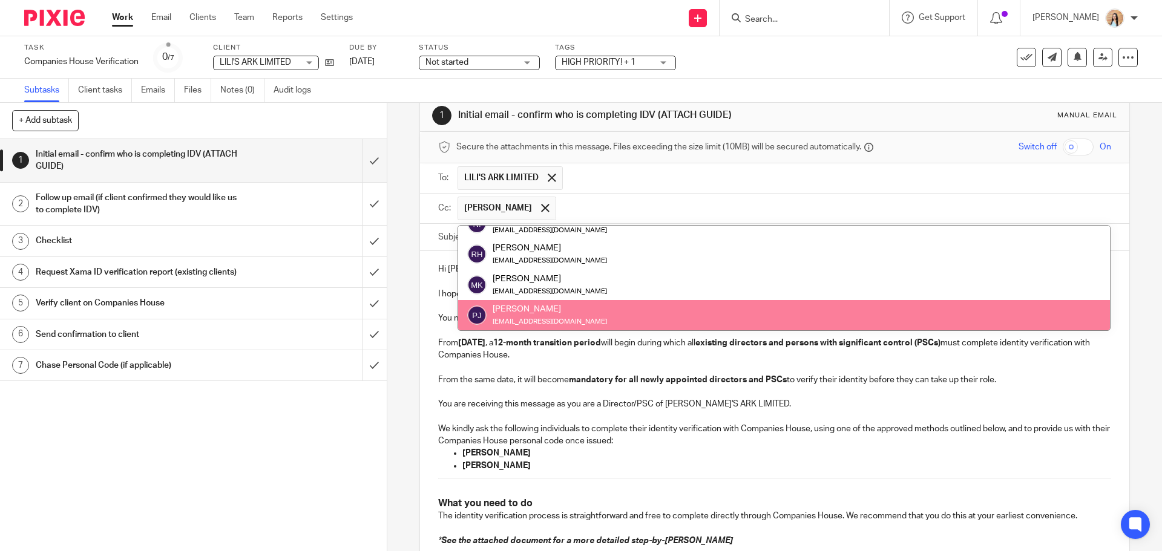
click at [642, 385] on p "From the same date, it will become mandatory for all newly appointed directors …" at bounding box center [774, 380] width 672 height 12
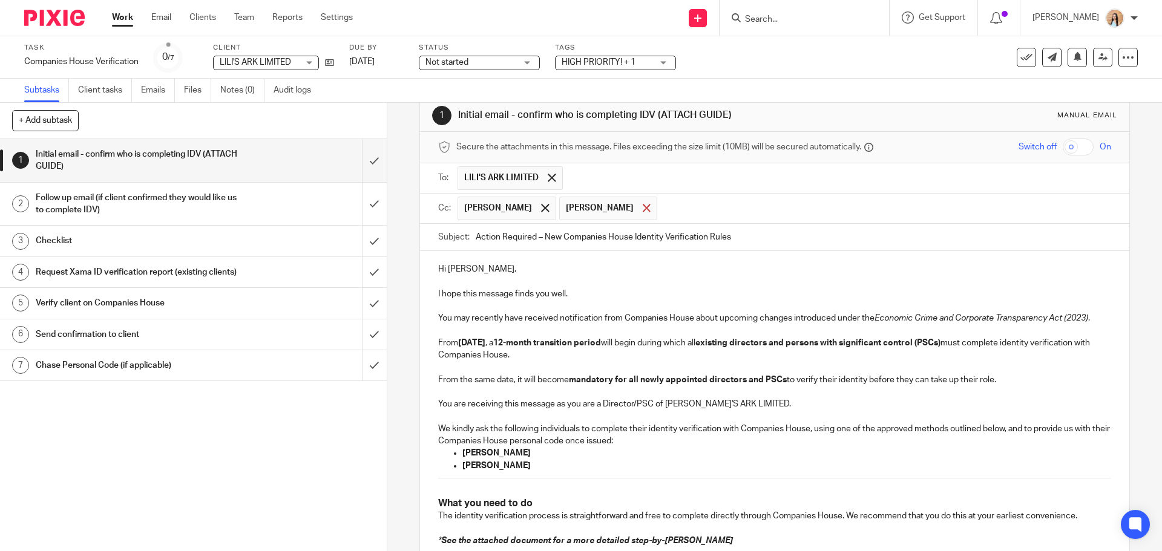
click at [643, 209] on span at bounding box center [647, 208] width 8 height 8
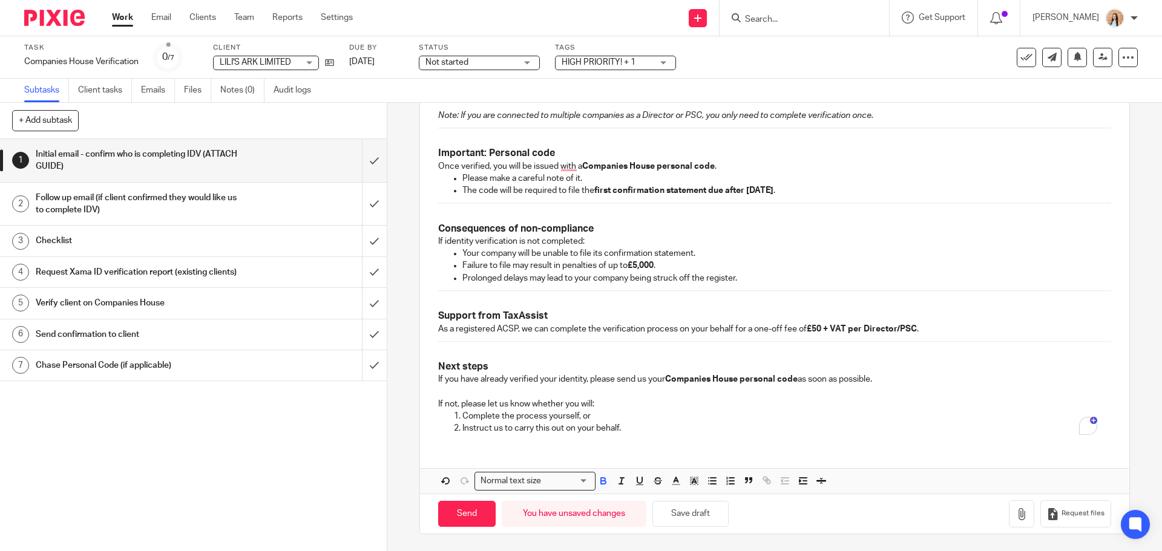
scroll to position [720, 0]
click at [1015, 514] on icon "button" at bounding box center [1021, 513] width 12 height 12
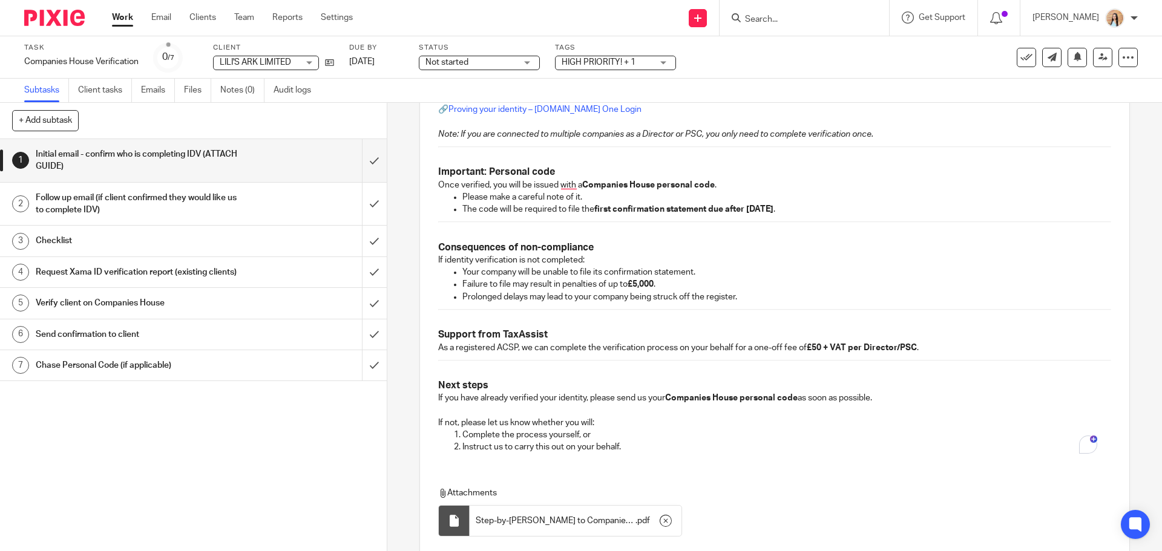
scroll to position [788, 0]
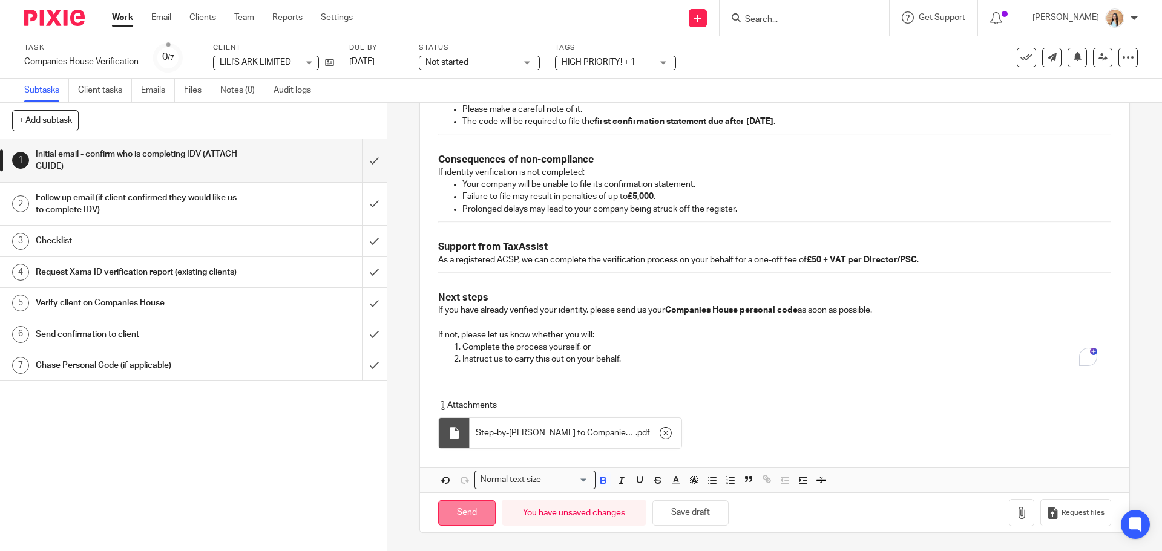
click at [457, 511] on input "Send" at bounding box center [466, 513] width 57 height 26
type input "Sent"
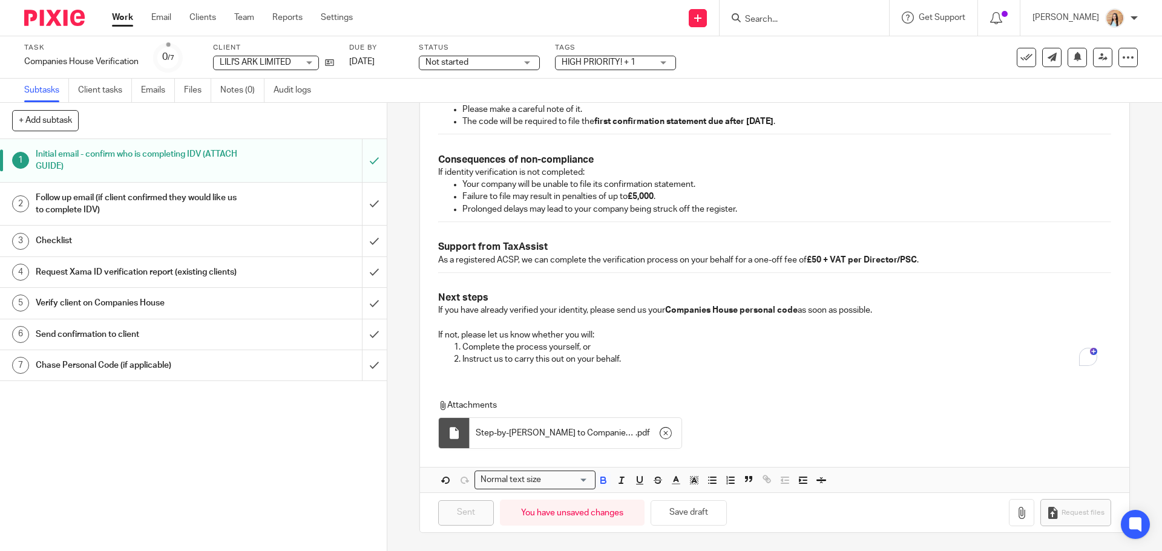
click at [535, 60] on div "Not started Not started" at bounding box center [479, 63] width 121 height 15
click at [510, 96] on li "In progress" at bounding box center [480, 106] width 120 height 25
click at [638, 74] on div "Task Companies House Verification Save Companies House Verification 0 /7 Client…" at bounding box center [581, 57] width 1162 height 42
click at [638, 70] on div "HIGH PRIORITY! + 1" at bounding box center [615, 63] width 121 height 15
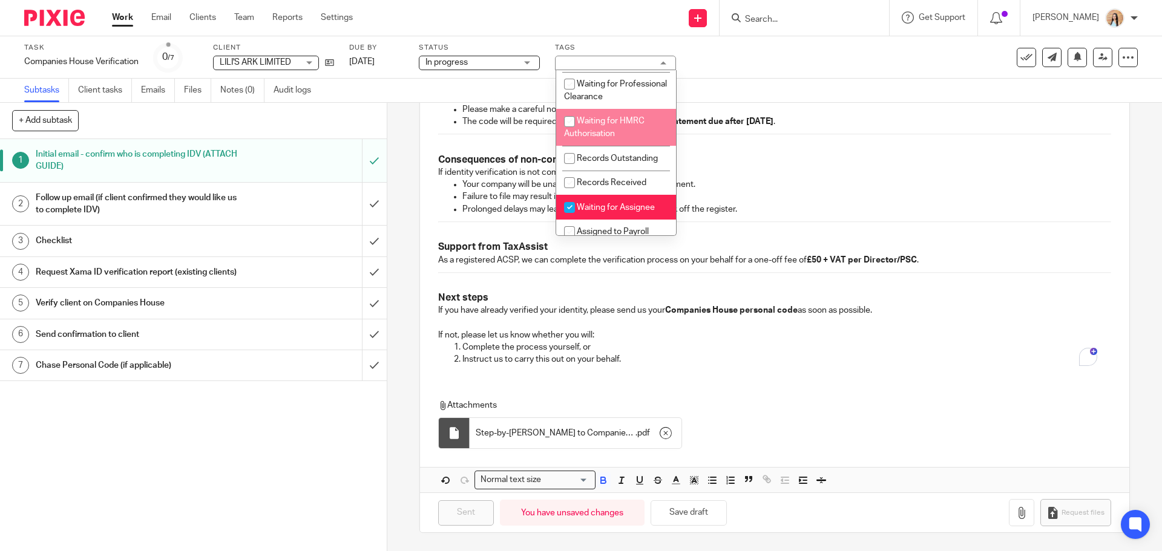
scroll to position [182, 0]
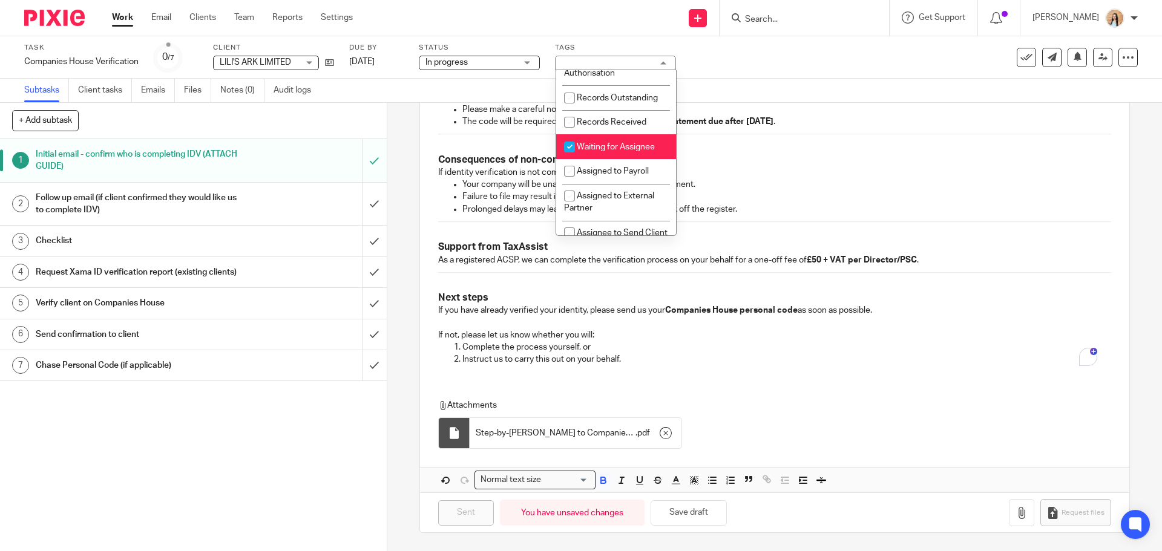
click at [609, 149] on li "Waiting for Assignee" at bounding box center [616, 146] width 120 height 25
checkbox input "false"
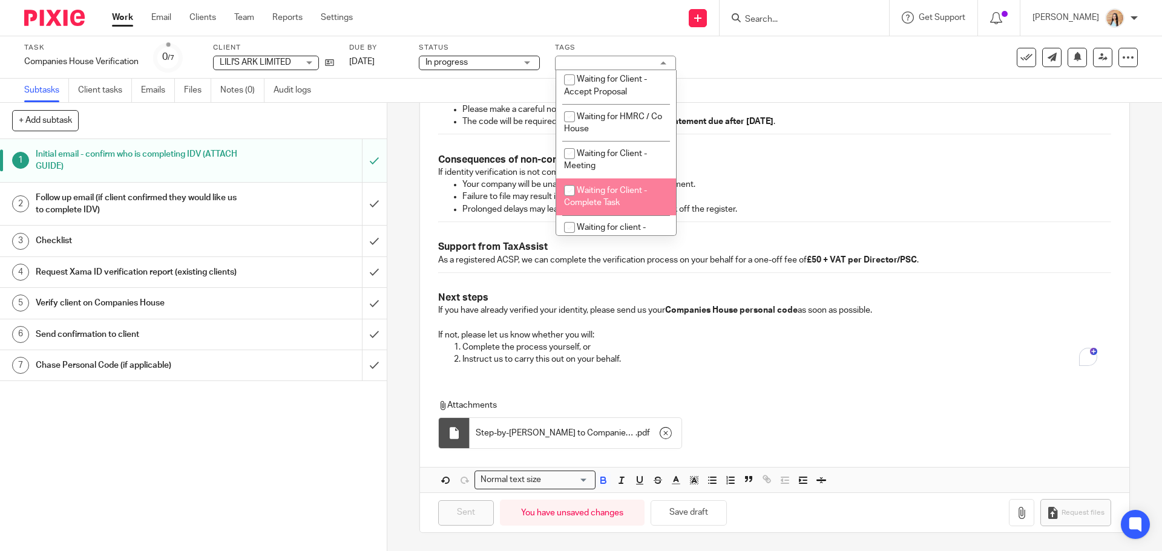
scroll to position [605, 0]
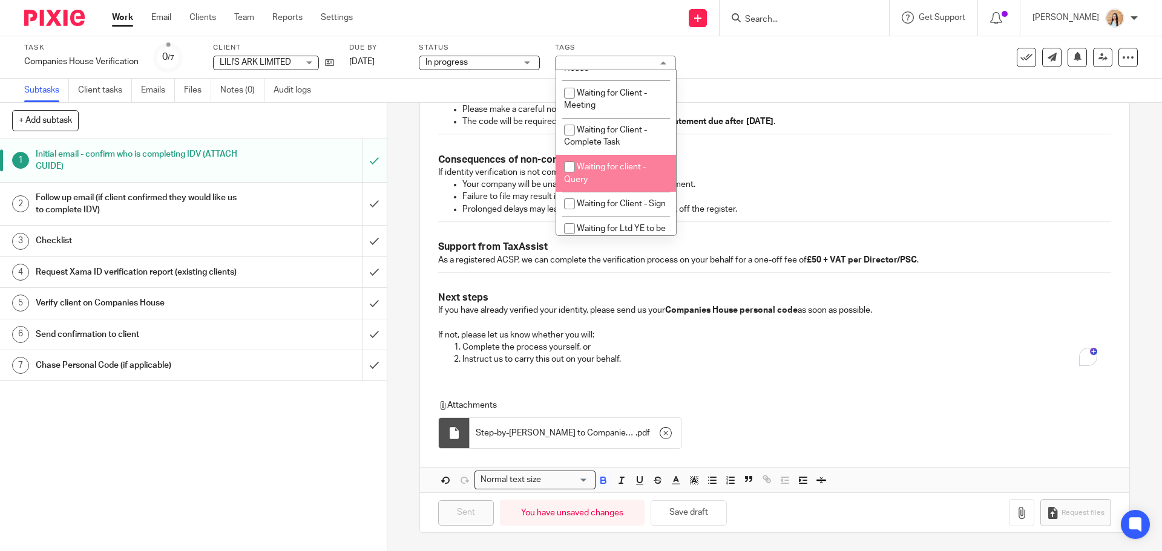
click at [600, 191] on li "Waiting for client - Query" at bounding box center [616, 173] width 120 height 37
checkbox input "true"
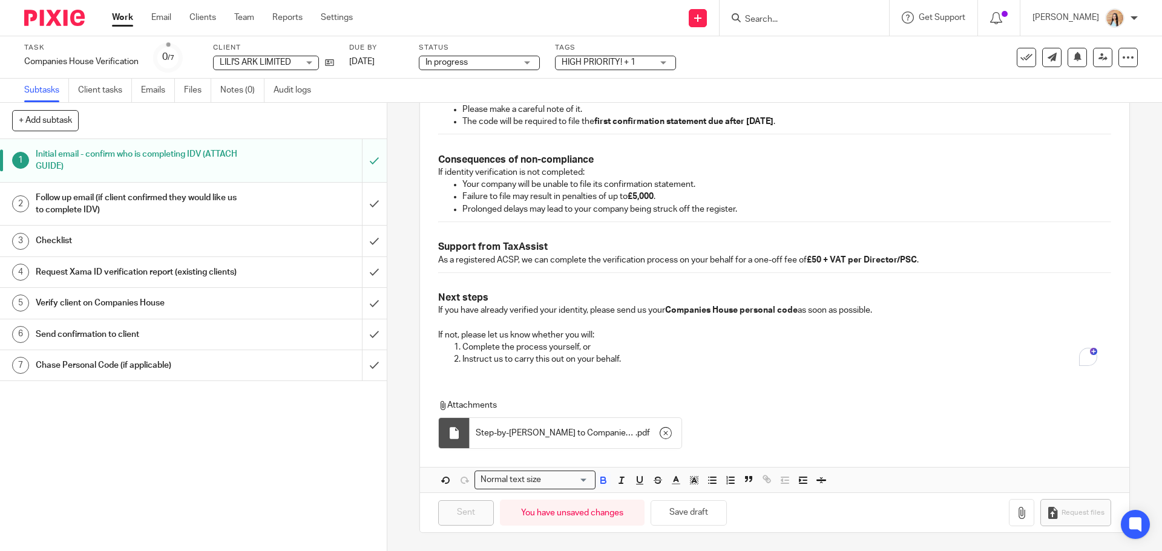
click at [404, 194] on div "1 Initial email - confirm who is completing IDV (ATTACH GUIDE) Manual email Sec…" at bounding box center [774, 327] width 775 height 448
click at [1073, 55] on icon at bounding box center [1077, 56] width 9 height 9
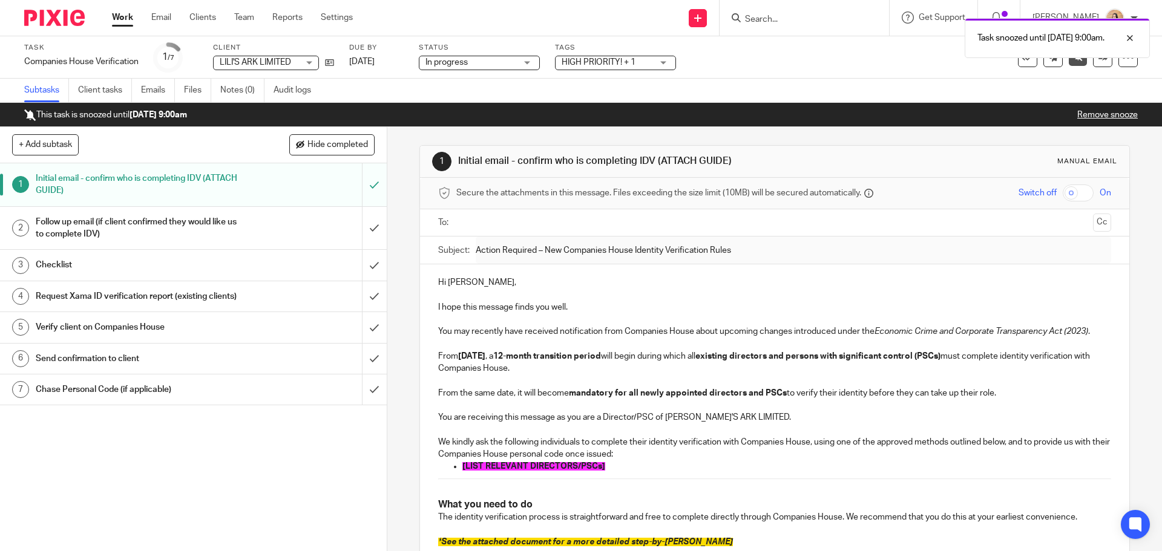
click at [782, 25] on div "Task snoozed until [DATE] 9:00am." at bounding box center [865, 35] width 569 height 46
click at [808, 17] on div "Task snoozed until [DATE] 9:00am." at bounding box center [865, 35] width 569 height 46
click at [806, 15] on input "Search" at bounding box center [798, 20] width 109 height 11
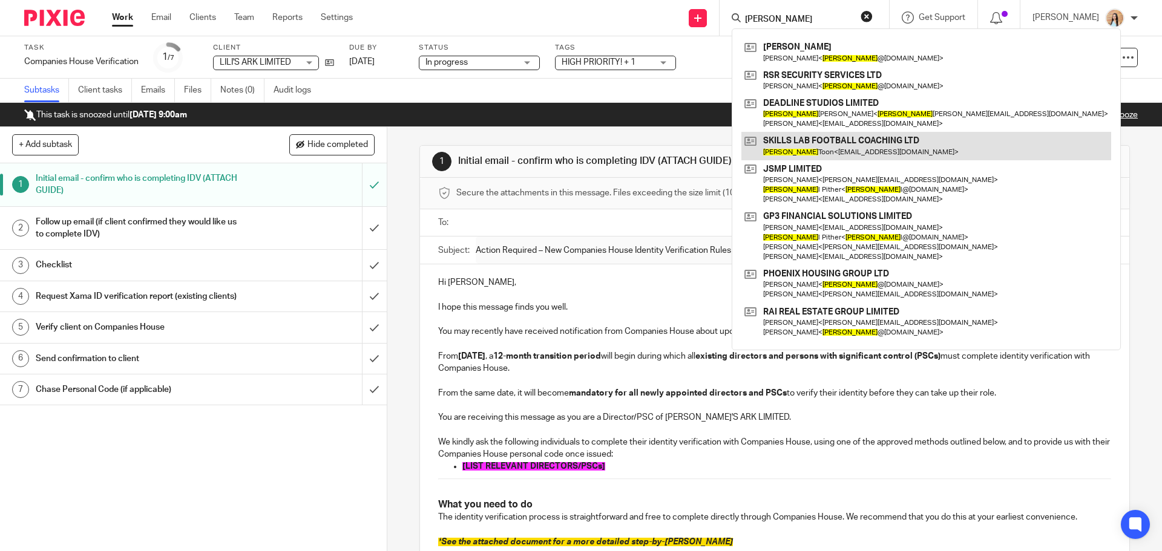
type input "joe"
click at [825, 146] on link at bounding box center [926, 146] width 370 height 28
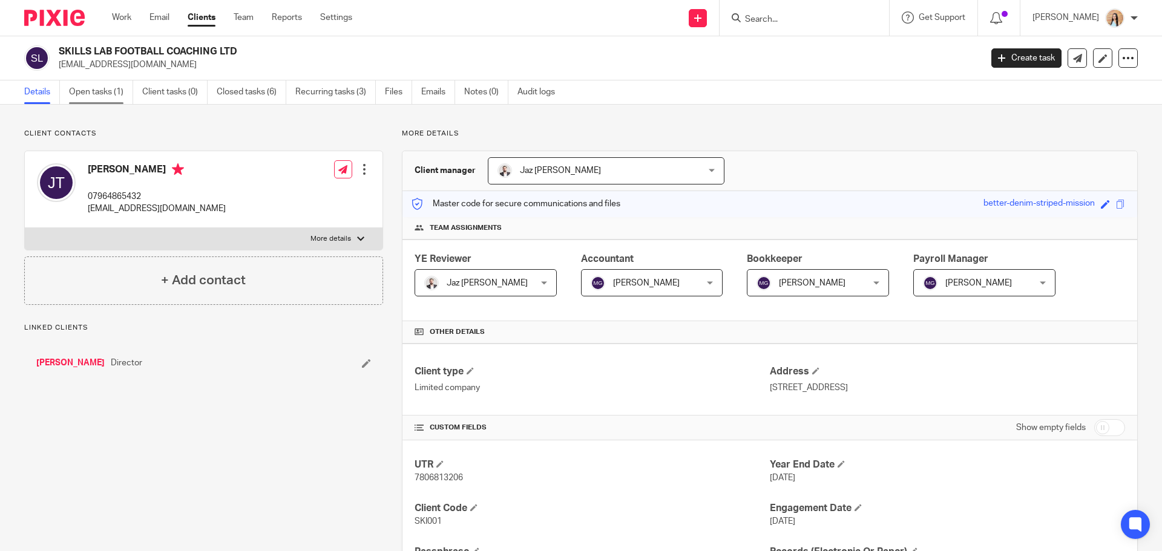
click at [90, 82] on link "Open tasks (1)" at bounding box center [101, 92] width 64 height 24
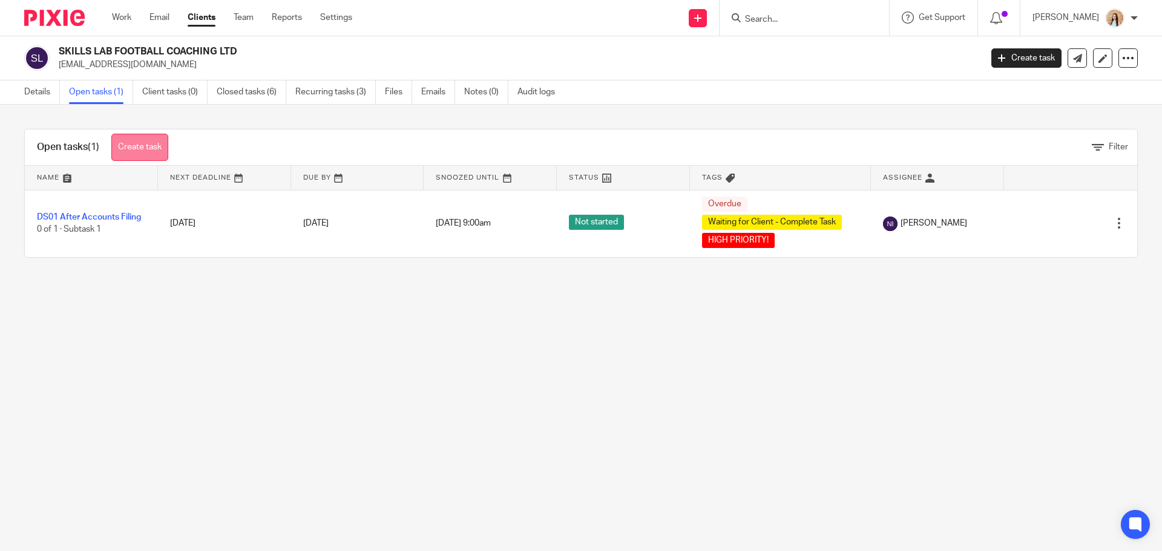
click at [116, 149] on link "Create task" at bounding box center [139, 147] width 57 height 27
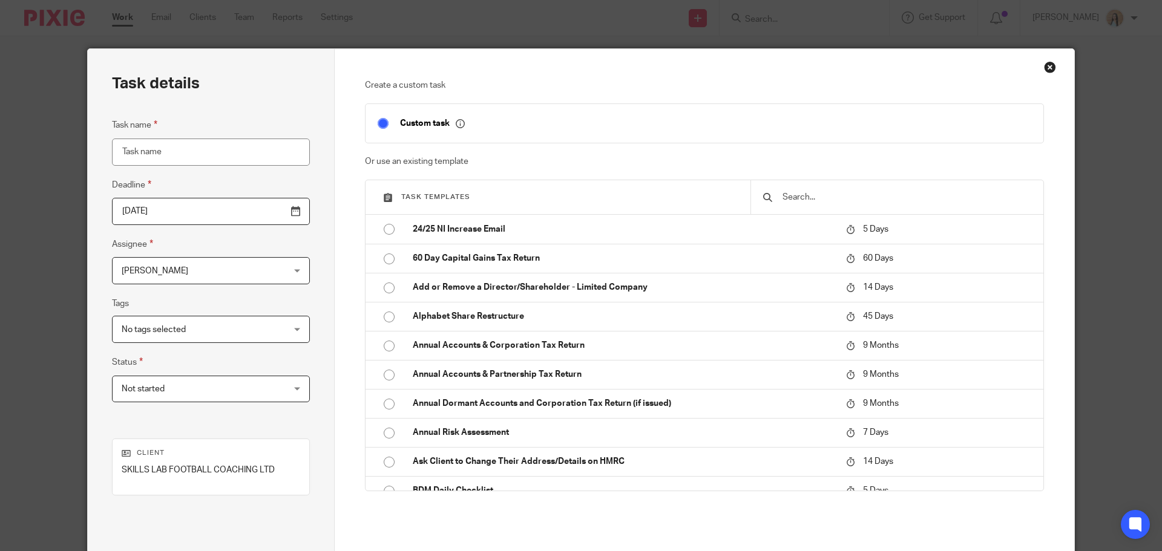
click at [847, 197] on input "text" at bounding box center [906, 197] width 250 height 13
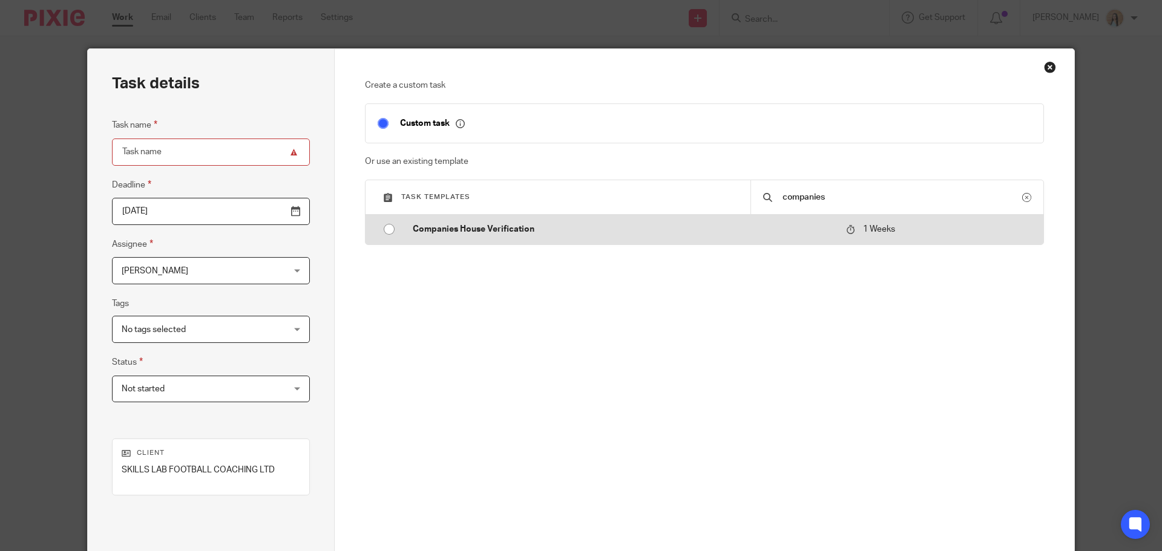
type input "companies"
click at [814, 229] on p "Companies House Verification" at bounding box center [623, 229] width 421 height 12
type input "[DATE]"
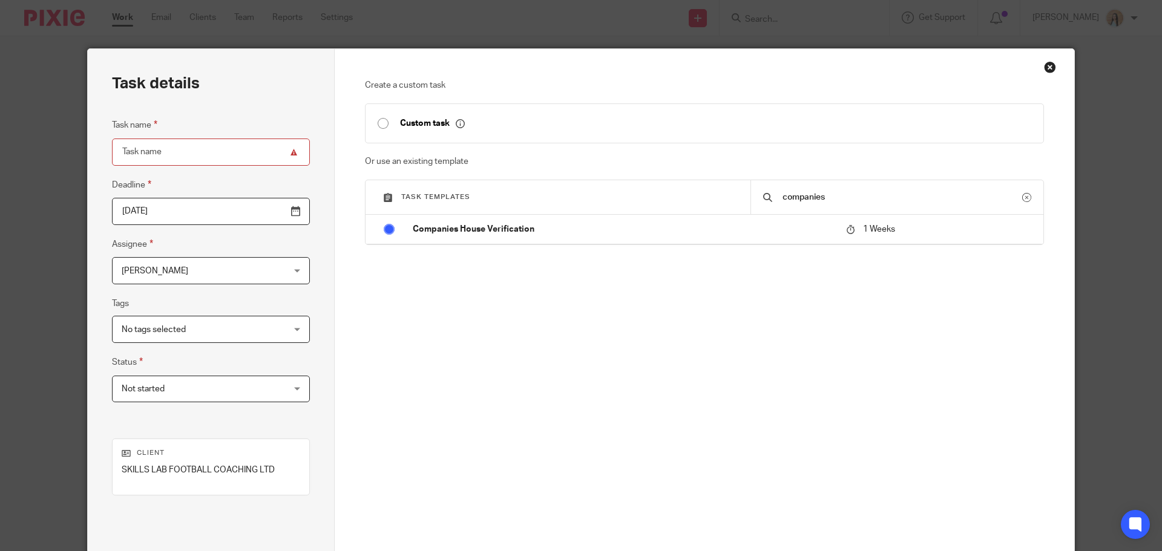
type input "Companies House Verification"
checkbox input "false"
radio input "true"
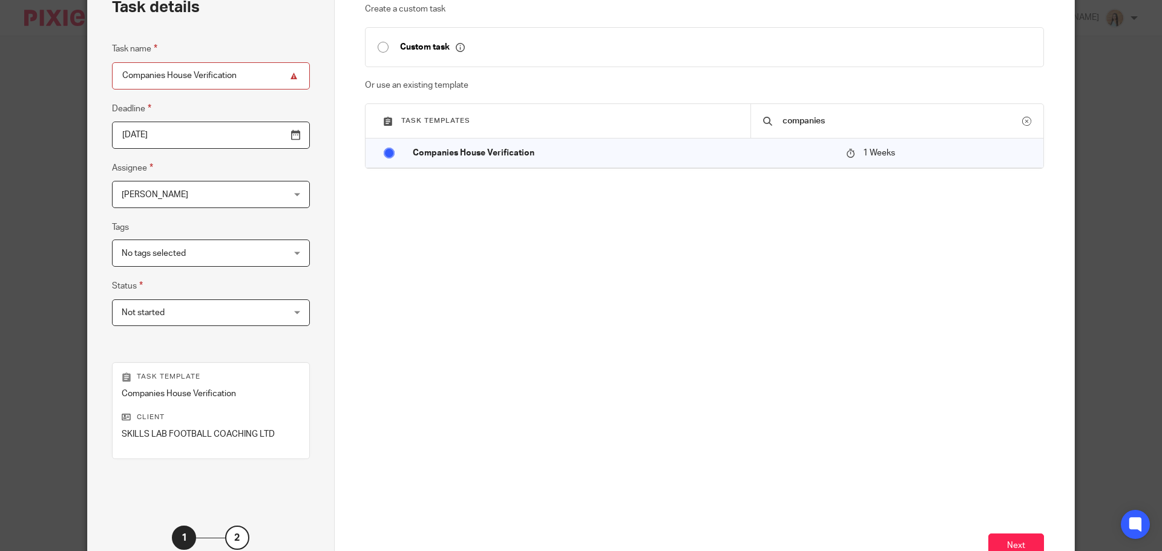
scroll to position [164, 0]
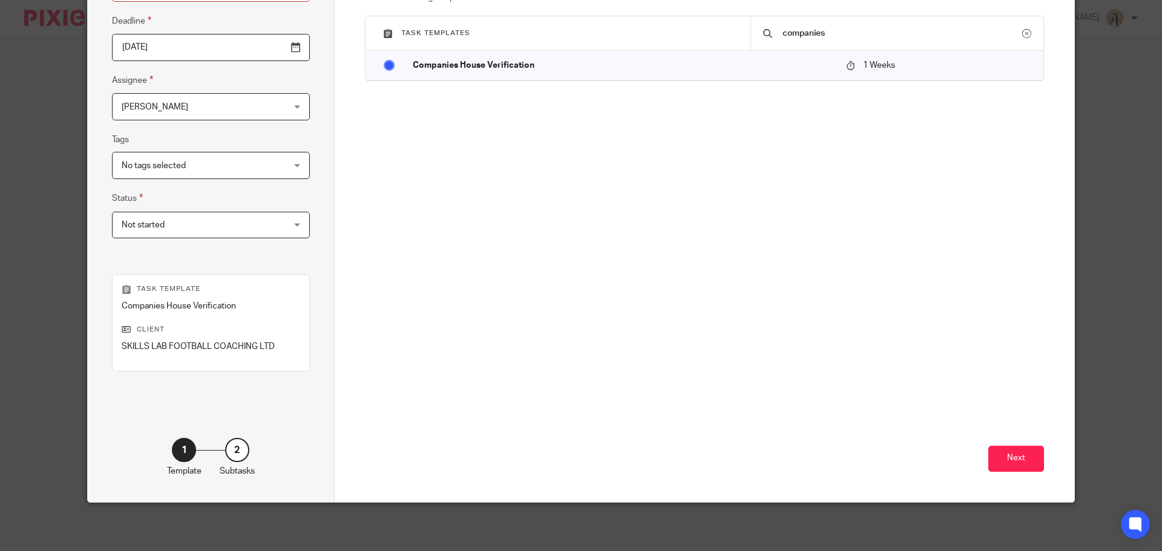
click at [990, 441] on div "Next" at bounding box center [705, 385] width 680 height 232
click at [995, 460] on button "Next" at bounding box center [1016, 459] width 56 height 26
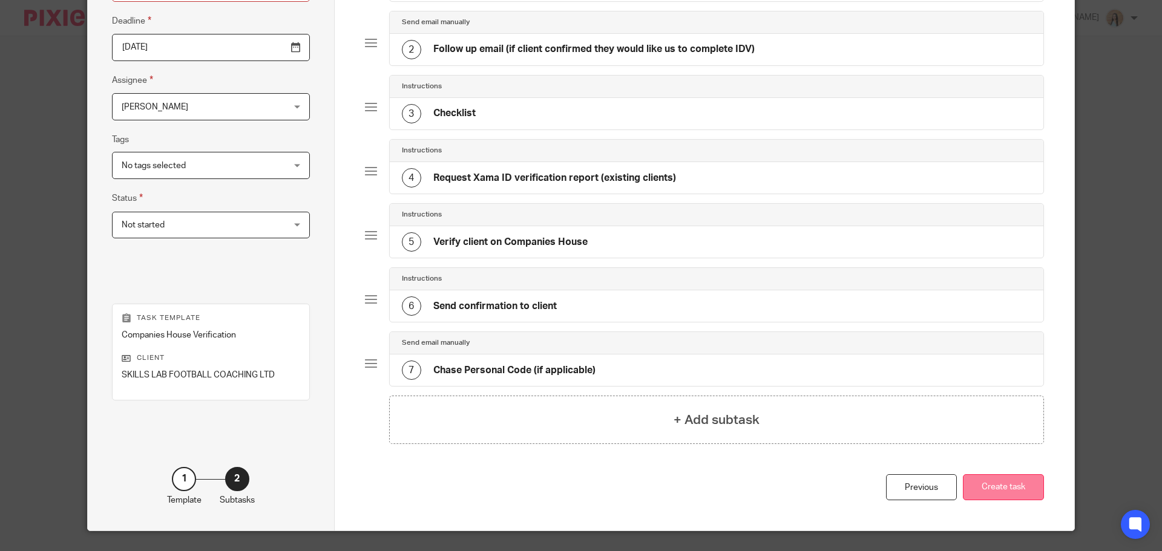
click at [1009, 480] on button "Create task" at bounding box center [1003, 487] width 81 height 26
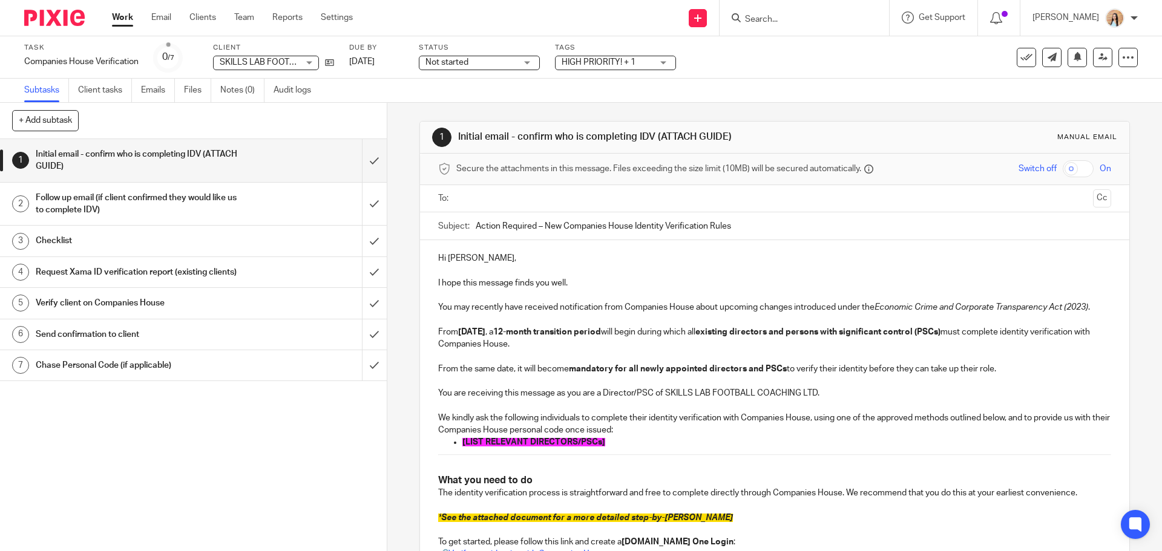
click at [556, 442] on span "[LIST RELEVANT DIRECTORS/PSCs]" at bounding box center [533, 442] width 143 height 8
click at [505, 442] on p "Joe Thomas Toon" at bounding box center [786, 442] width 648 height 12
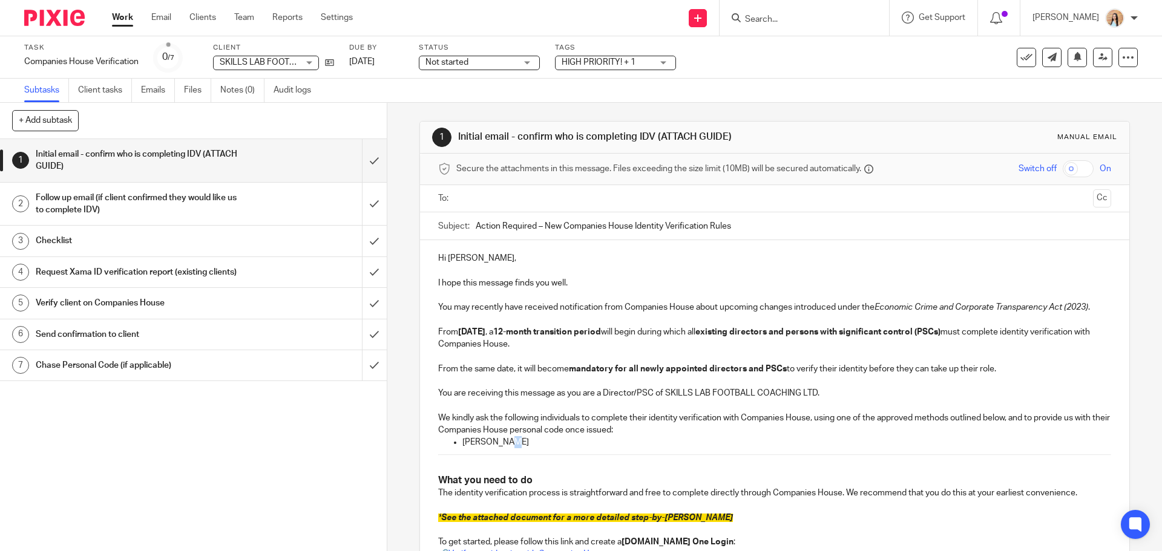
click at [505, 442] on p "Joe Thomas Toon" at bounding box center [786, 442] width 648 height 12
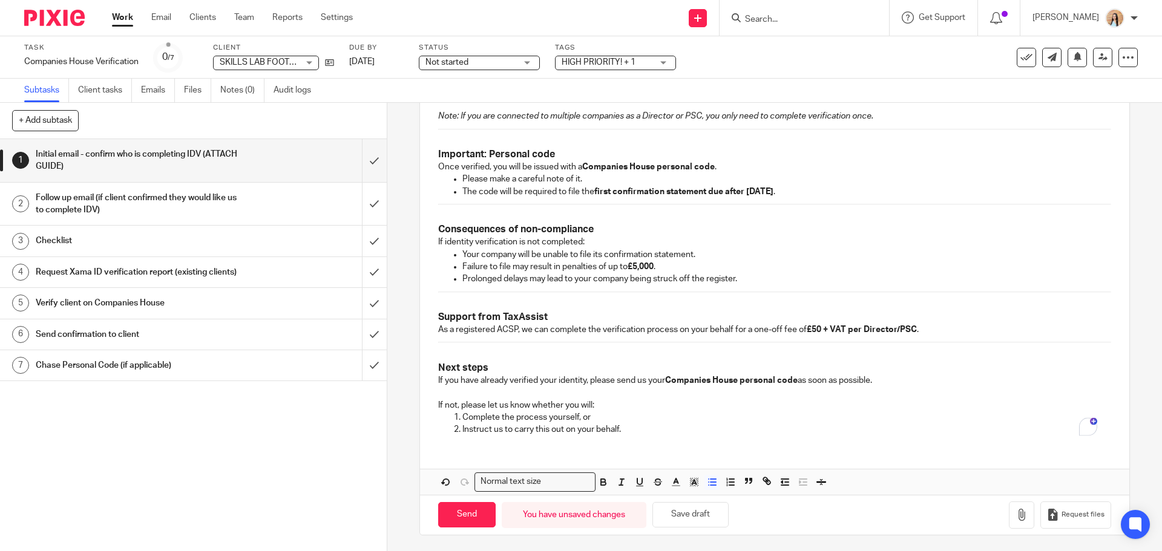
scroll to position [675, 0]
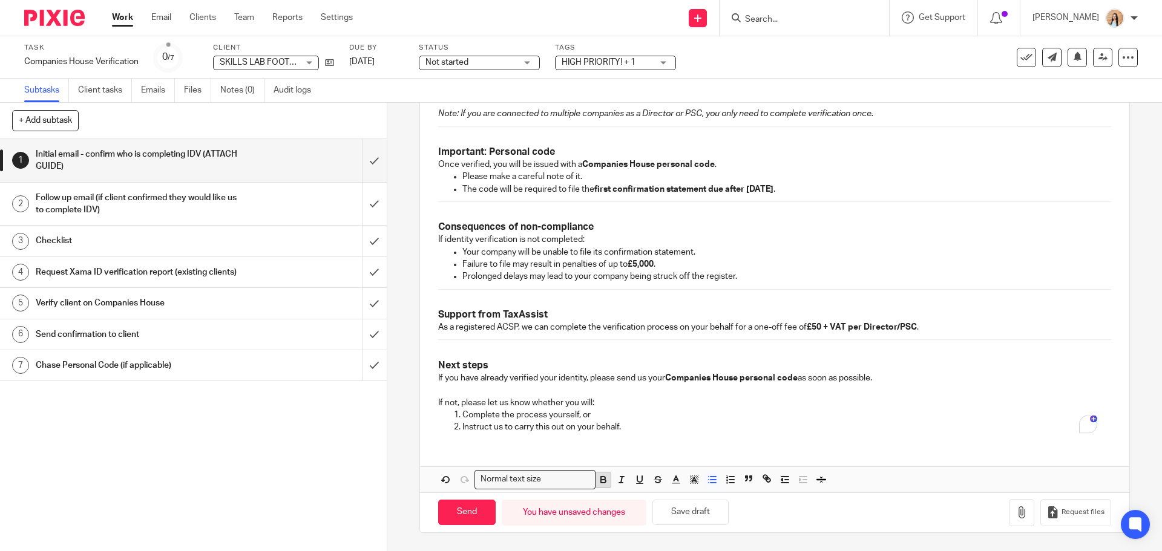
click at [605, 482] on button "button" at bounding box center [602, 480] width 15 height 15
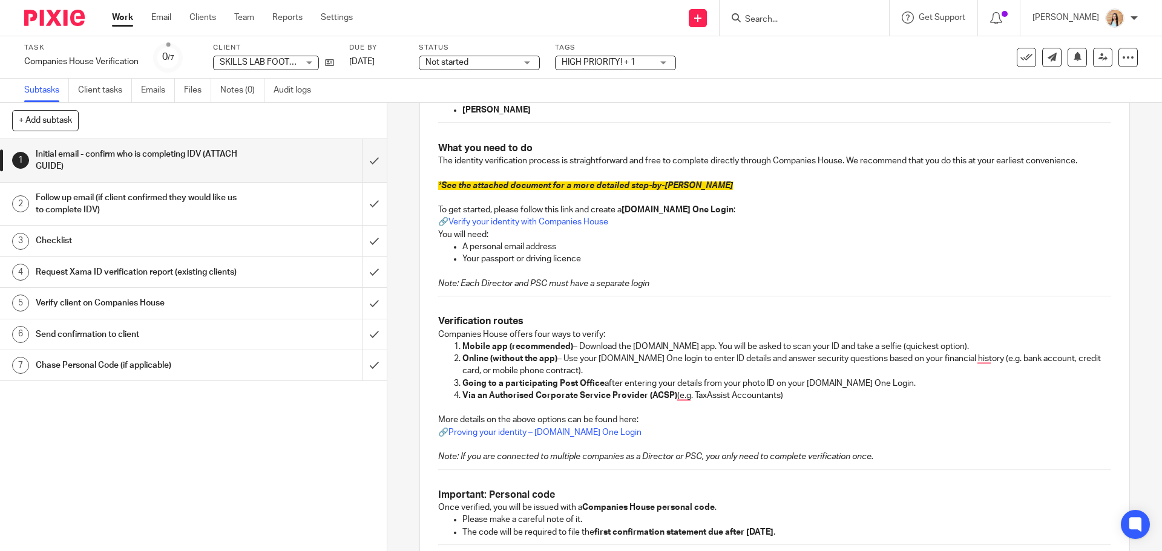
click at [625, 182] on span "See the attached document for a more detailed step-by-[PERSON_NAME]" at bounding box center [587, 186] width 292 height 8
click at [625, 182] on span "See the attached document for a more detailed step-by-step guide" at bounding box center [587, 186] width 292 height 8
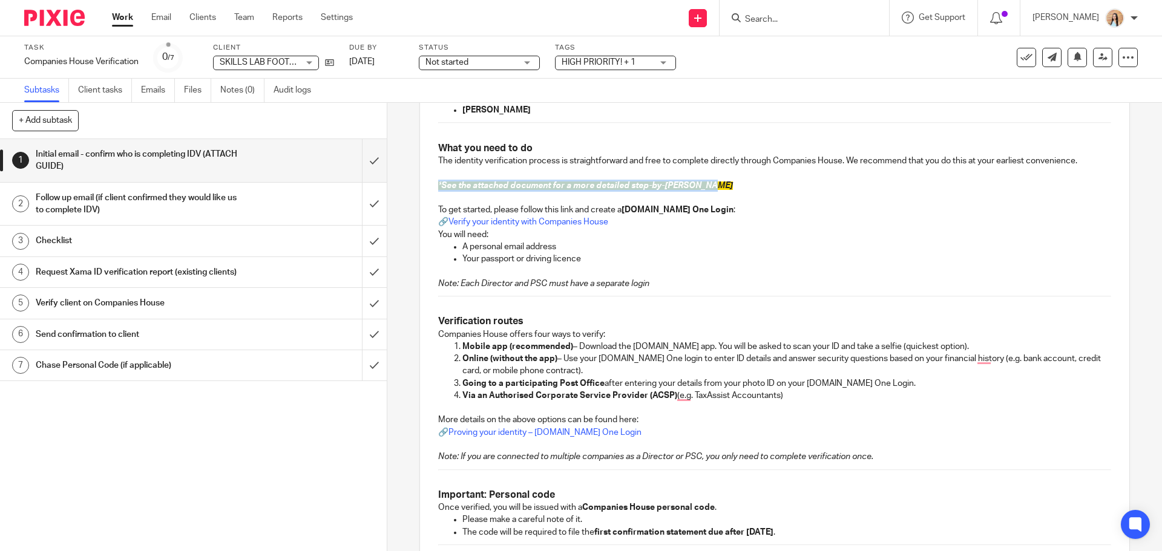
click at [625, 182] on span "See the attached document for a more detailed step-by-step guide" at bounding box center [587, 186] width 292 height 8
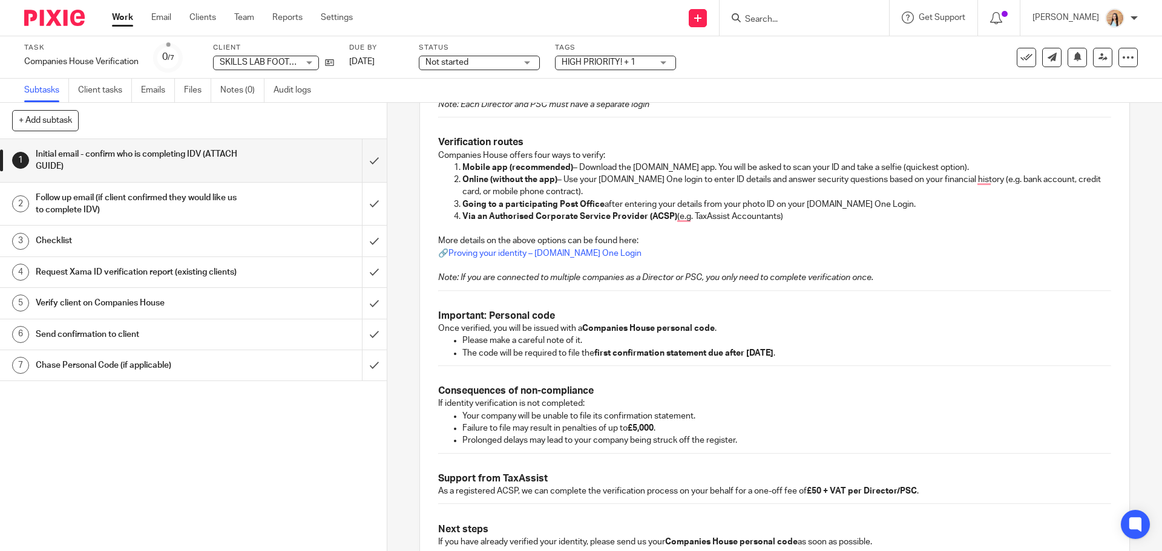
scroll to position [635, 0]
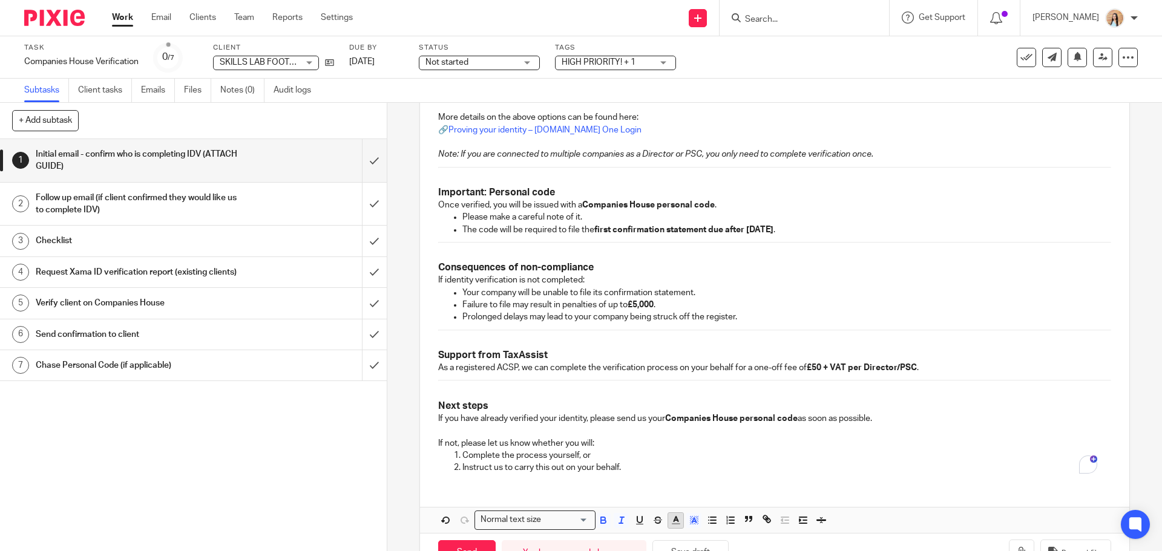
drag, startPoint x: 685, startPoint y: 522, endPoint x: 673, endPoint y: 523, distance: 12.1
click at [689, 522] on icon "button" at bounding box center [694, 520] width 11 height 11
click at [663, 535] on li "color:#FFFFFF" at bounding box center [667, 536] width 9 height 9
click at [646, 440] on p "If not, please let us know whether you will:" at bounding box center [774, 437] width 672 height 25
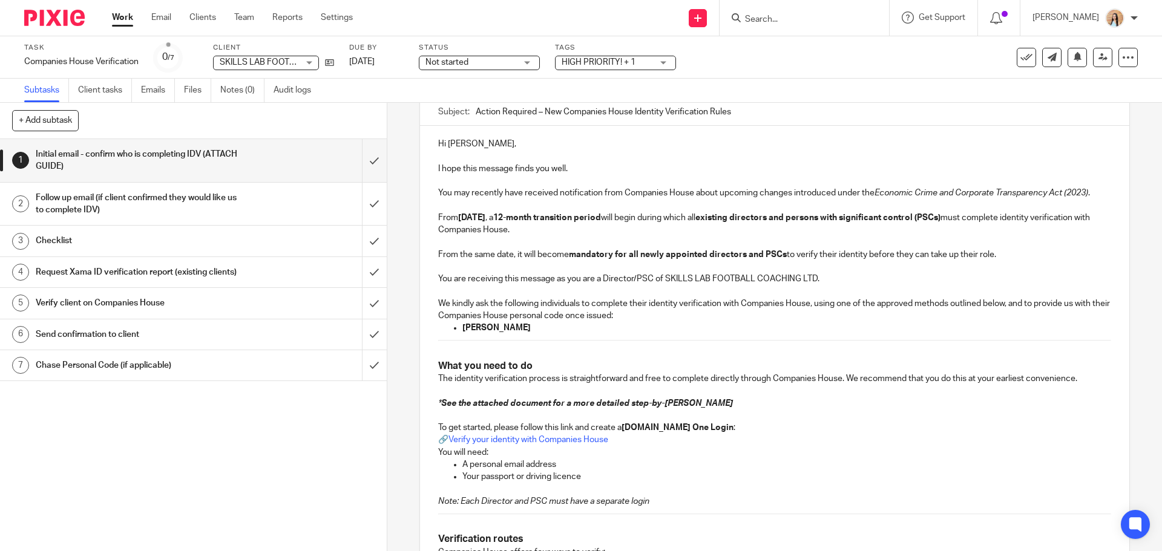
scroll to position [0, 0]
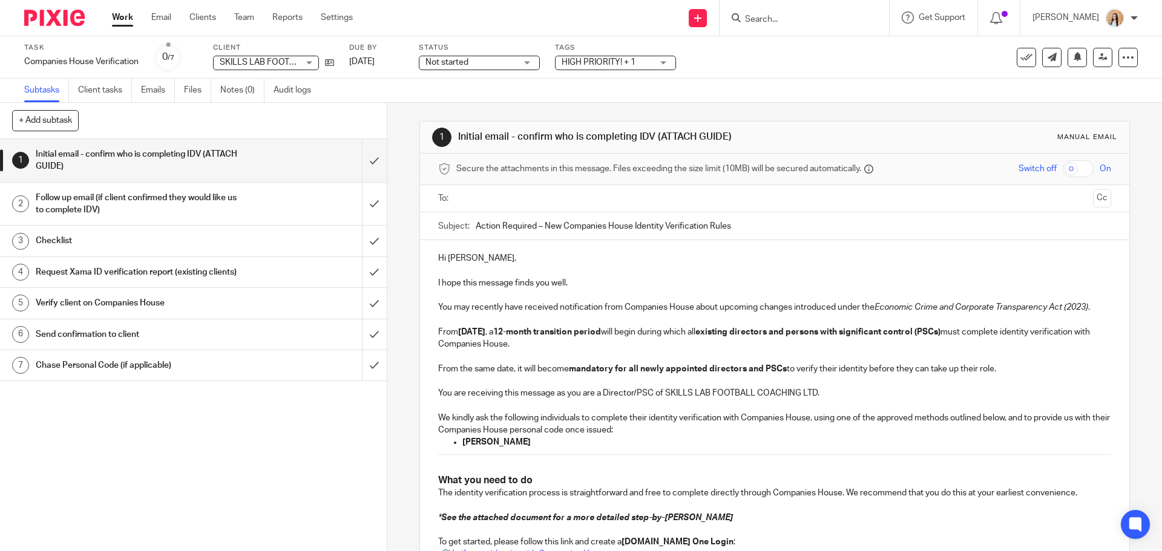
click at [539, 182] on div "Secure the attachments in this message. Files exceeding the size limit (10MB) w…" at bounding box center [774, 169] width 709 height 31
click at [525, 191] on ul at bounding box center [774, 199] width 635 height 20
click at [523, 197] on input "text" at bounding box center [773, 199] width 627 height 14
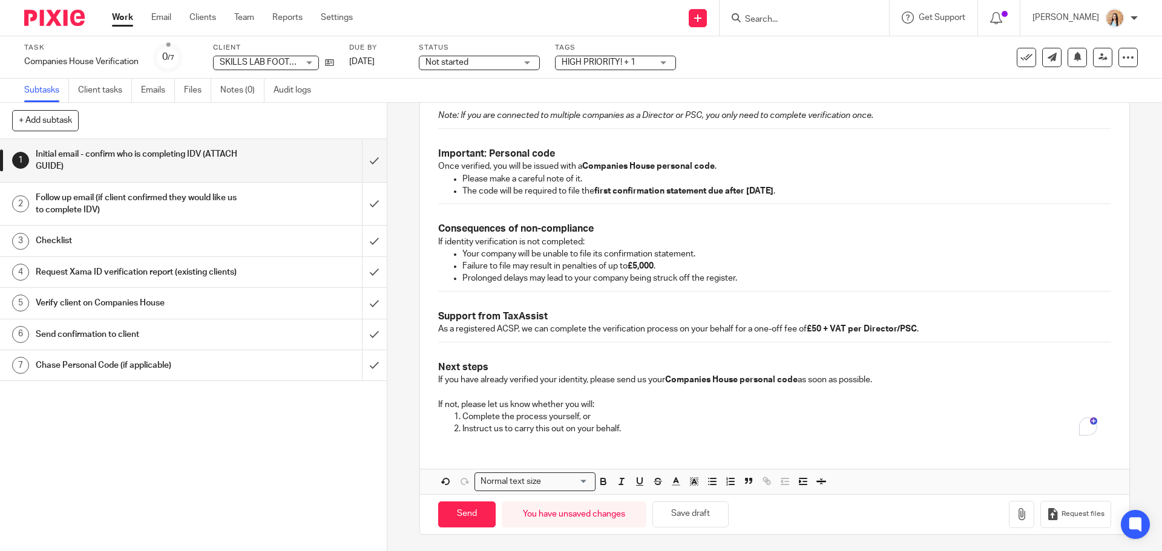
scroll to position [678, 0]
click at [1009, 514] on button "button" at bounding box center [1021, 512] width 25 height 27
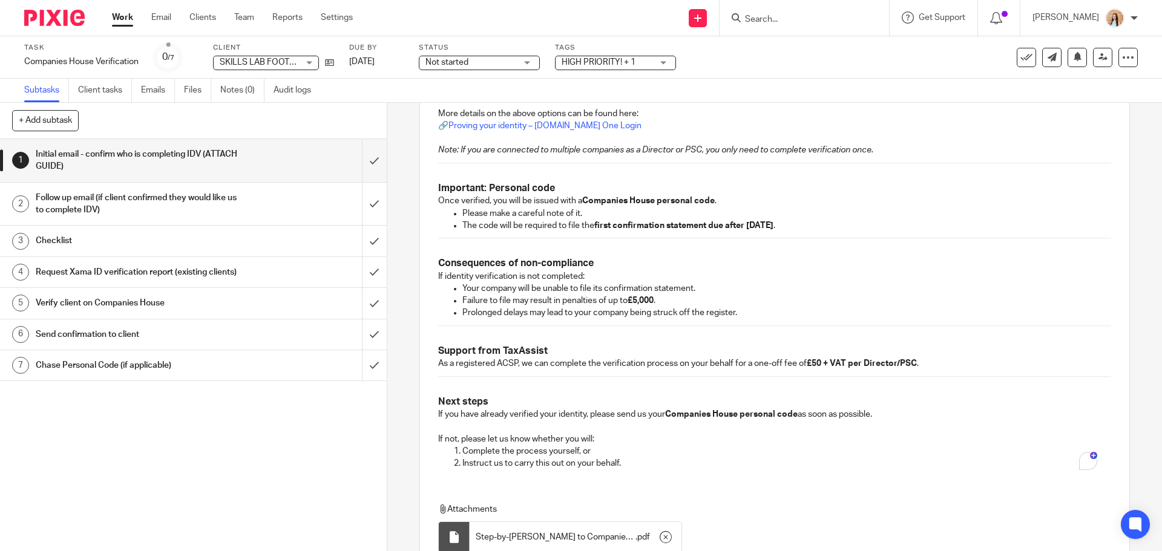
scroll to position [746, 0]
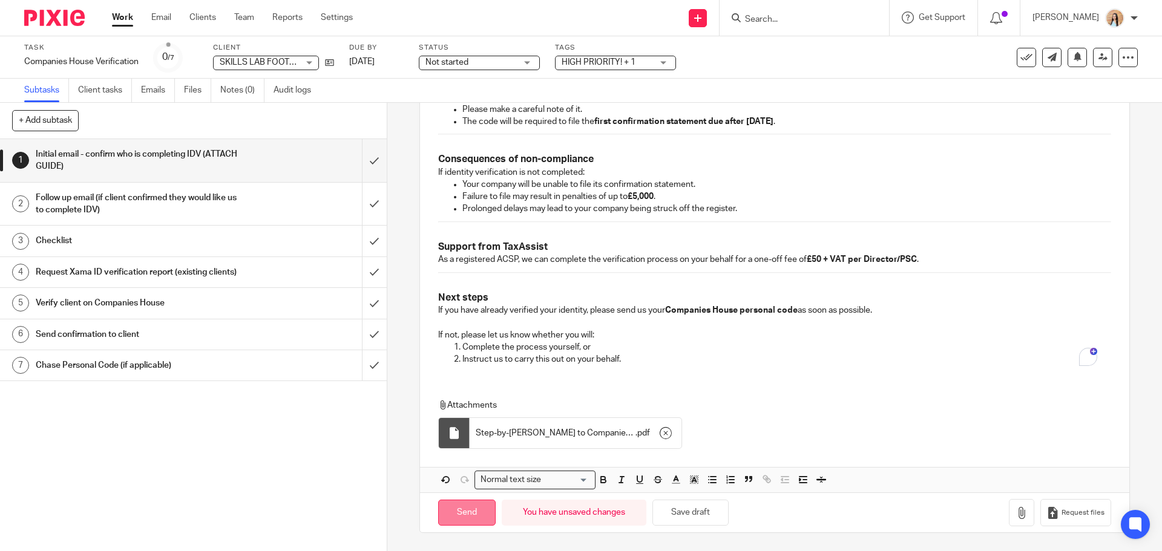
click at [478, 510] on input "Send" at bounding box center [466, 513] width 57 height 26
type input "Sent"
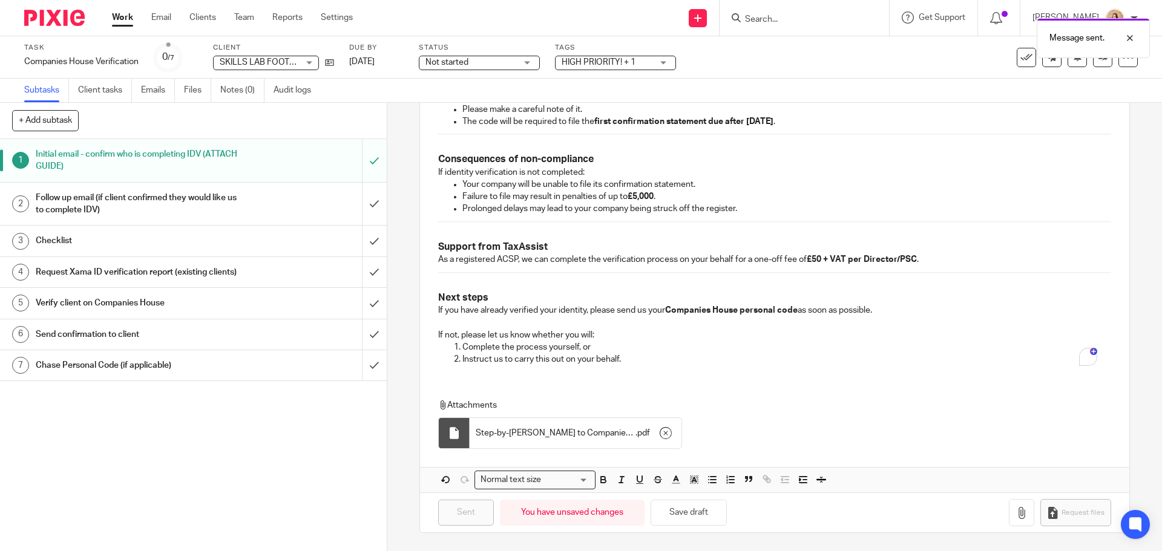
click at [804, 23] on div "Message sent." at bounding box center [865, 35] width 569 height 46
click at [804, 21] on input "Search" at bounding box center [798, 20] width 109 height 11
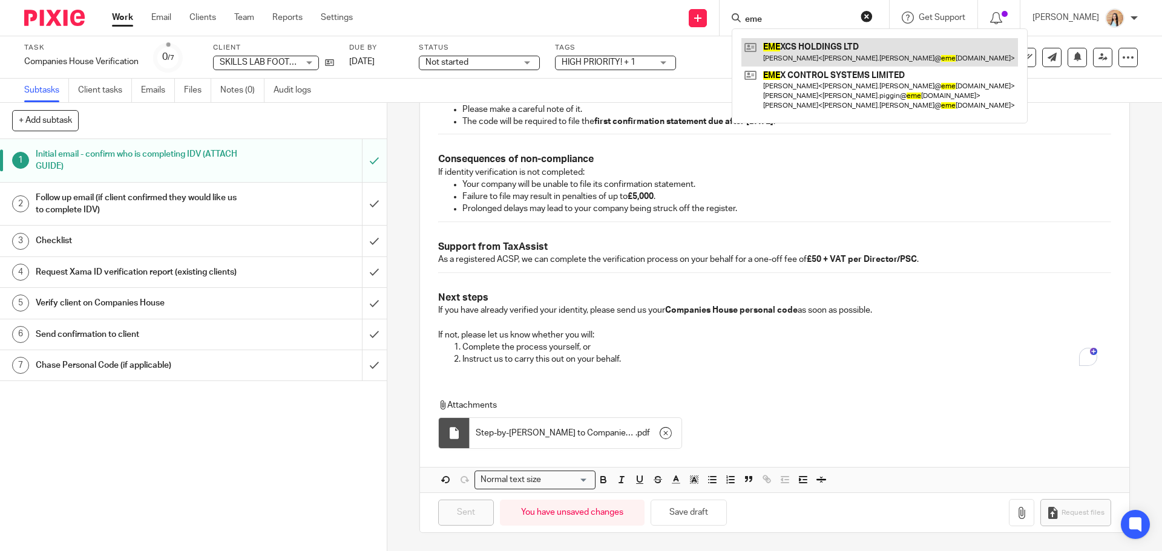
type input "eme"
click at [840, 50] on link at bounding box center [879, 52] width 277 height 28
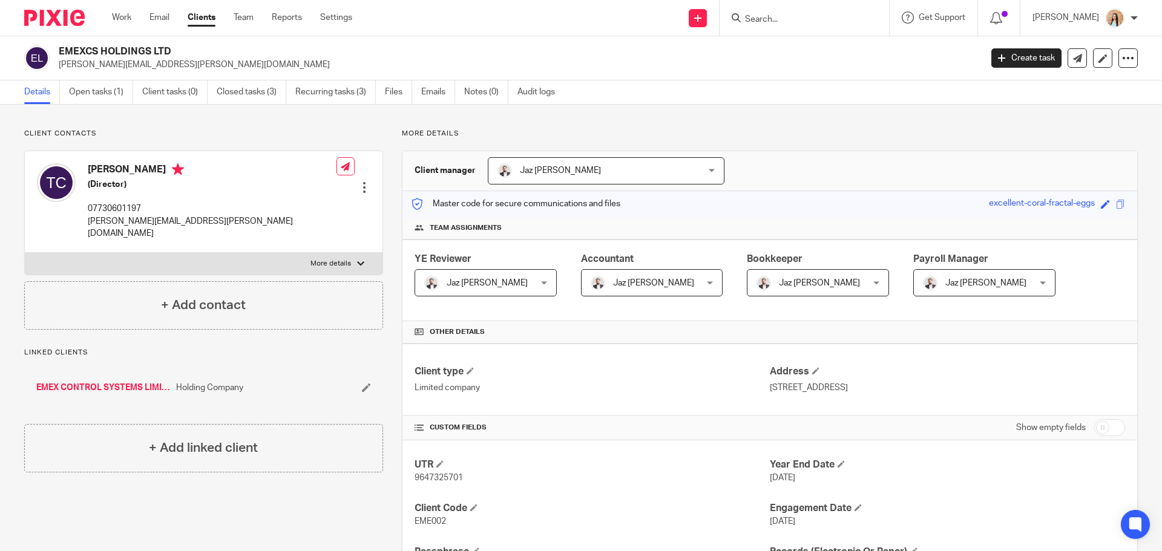
click at [781, 25] on form at bounding box center [808, 17] width 129 height 15
click at [791, 23] on input "Search" at bounding box center [798, 20] width 109 height 11
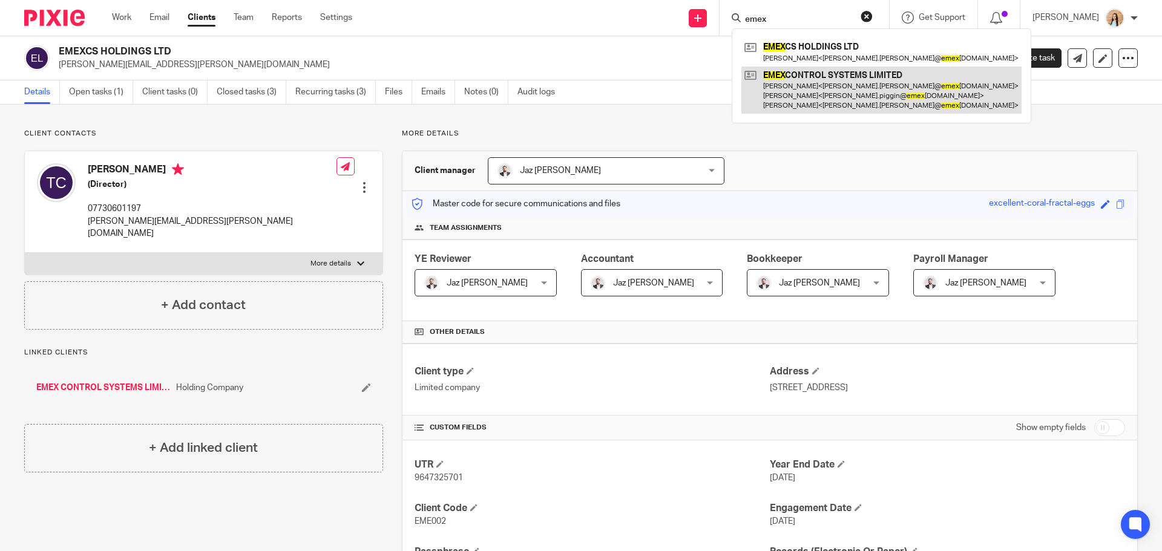
type input "emex"
click at [831, 90] on link at bounding box center [881, 91] width 280 height 48
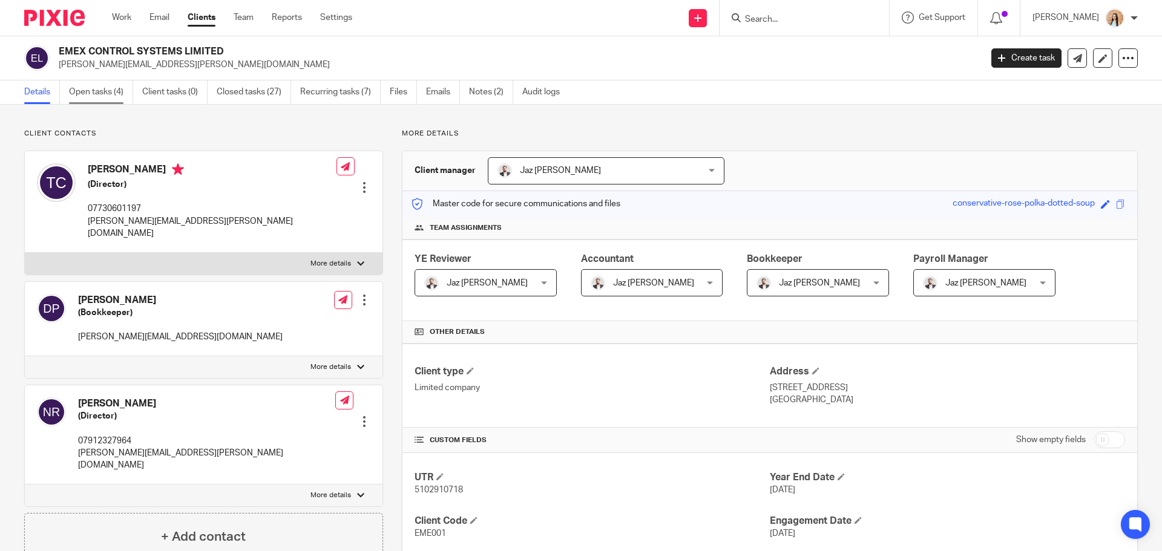
click at [102, 87] on link "Open tasks (4)" at bounding box center [101, 92] width 64 height 24
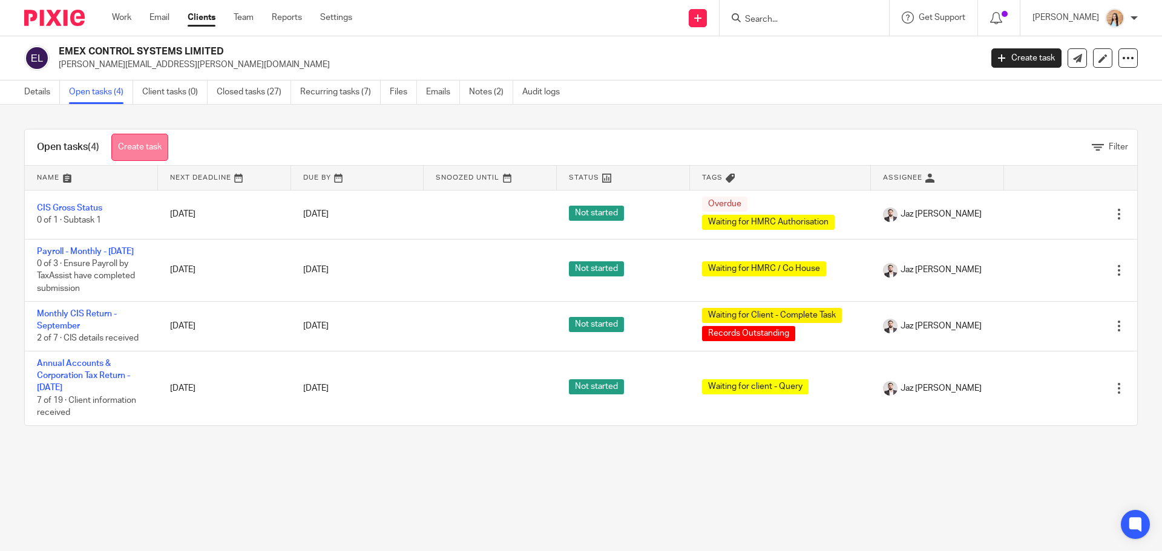
click at [152, 144] on link "Create task" at bounding box center [139, 147] width 57 height 27
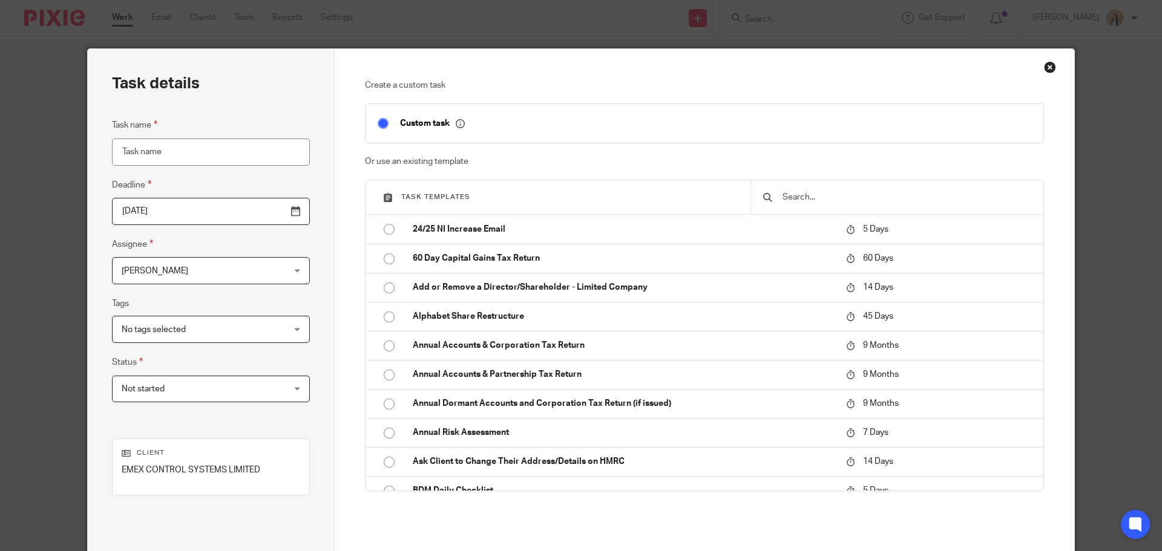
click at [891, 203] on input "text" at bounding box center [906, 197] width 250 height 13
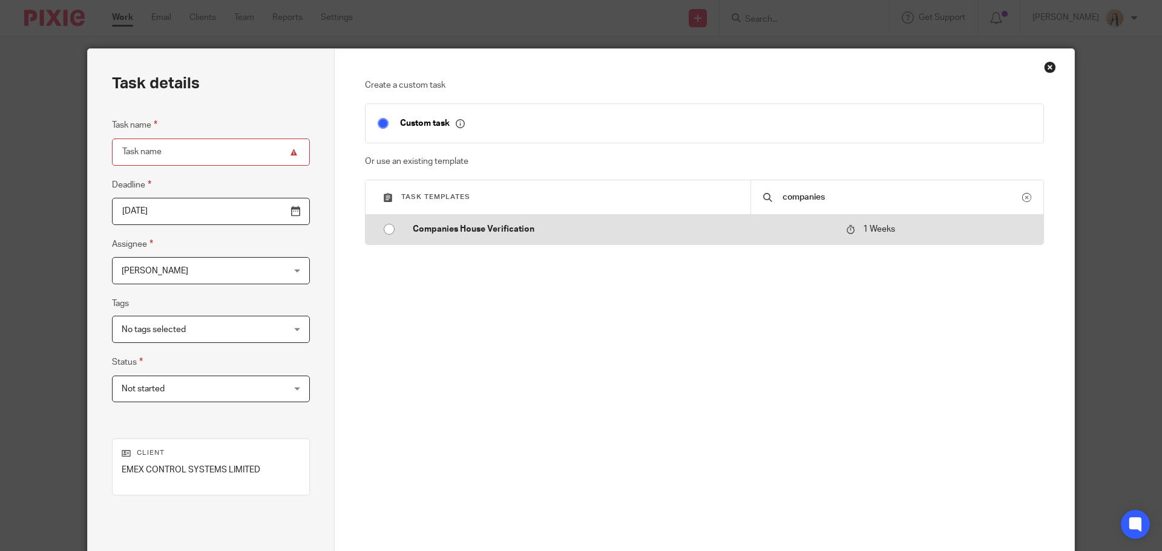
type input "companies"
click at [719, 235] on p "Companies House Verification" at bounding box center [623, 229] width 421 height 12
type input "[DATE]"
type input "Companies House Verification"
checkbox input "false"
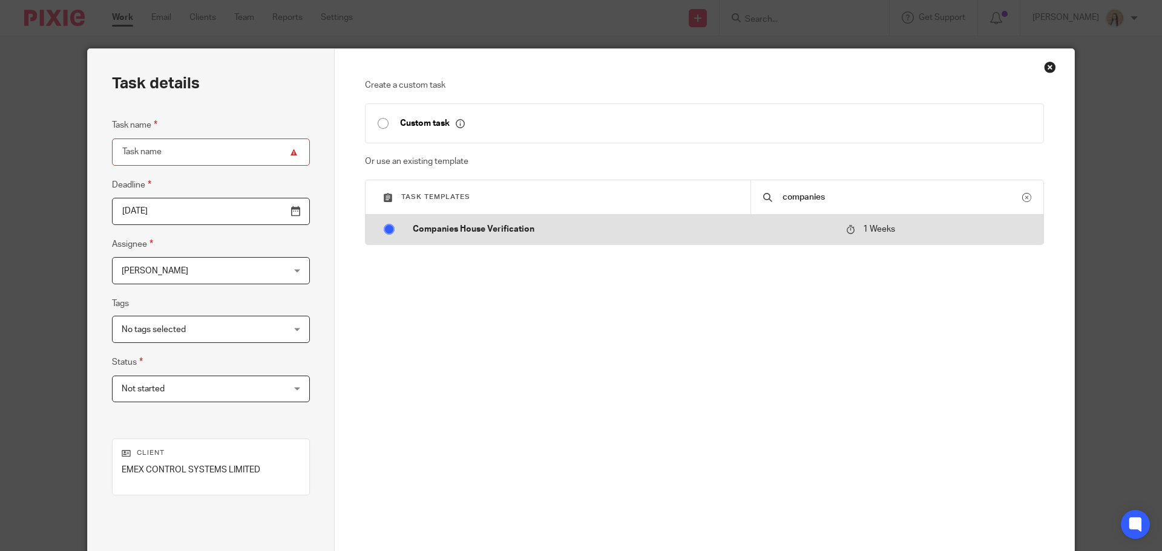
radio input "true"
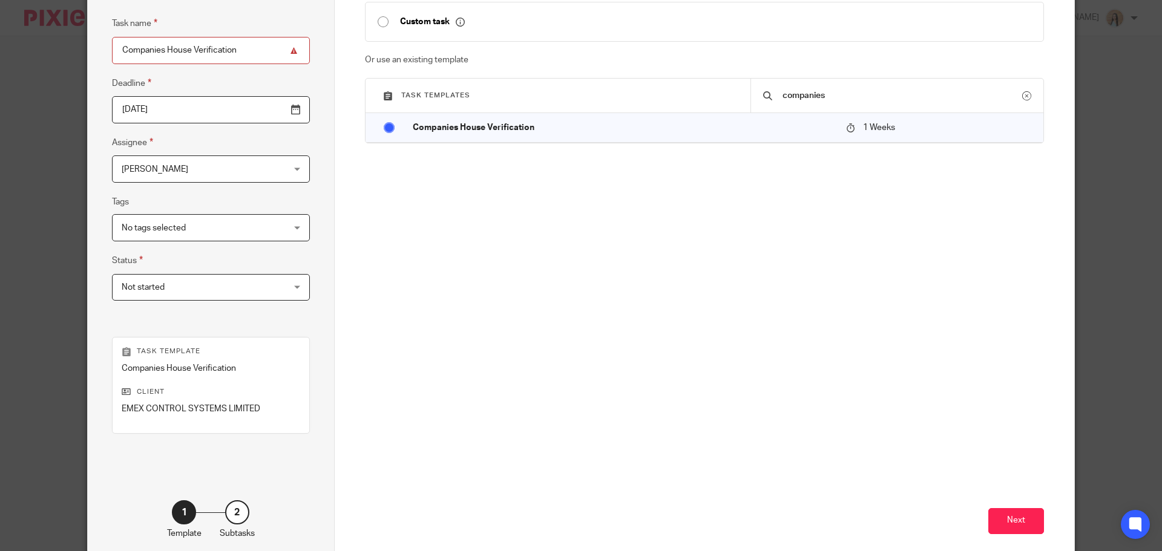
scroll to position [164, 0]
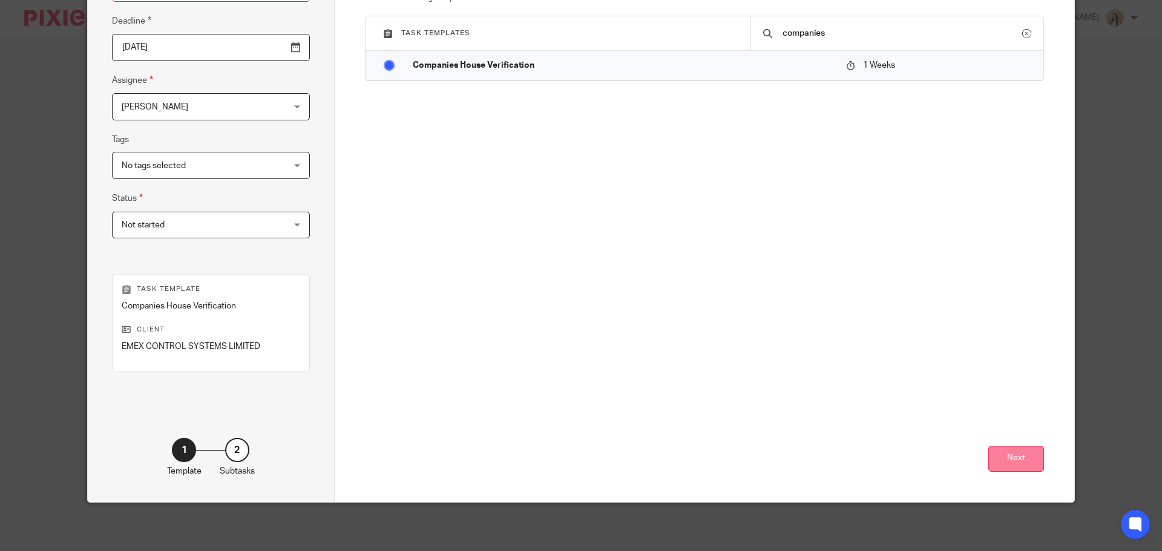
click at [1014, 469] on button "Next" at bounding box center [1016, 459] width 56 height 26
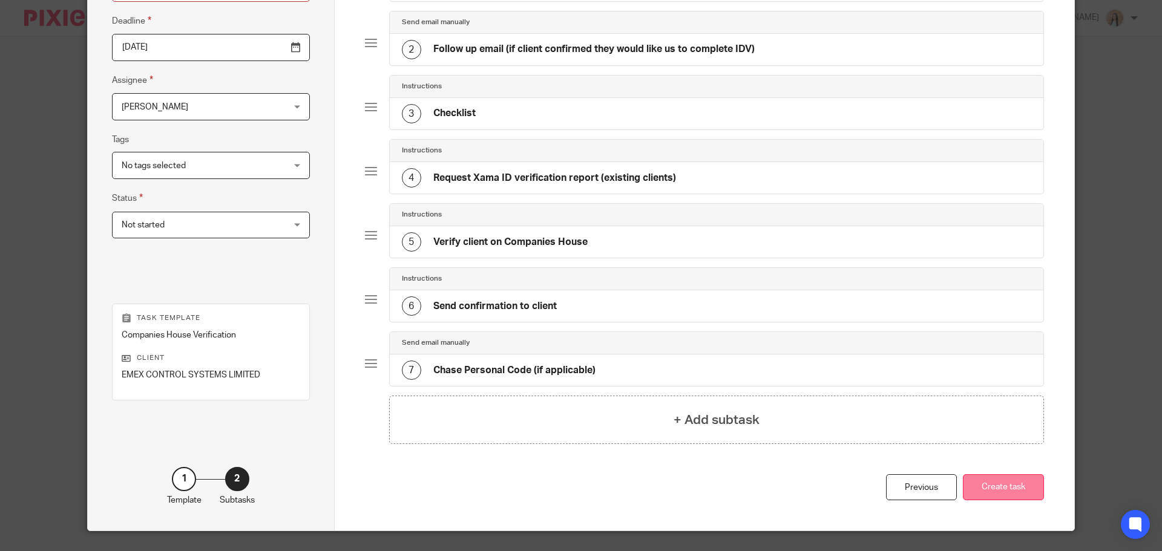
click at [992, 493] on button "Create task" at bounding box center [1003, 487] width 81 height 26
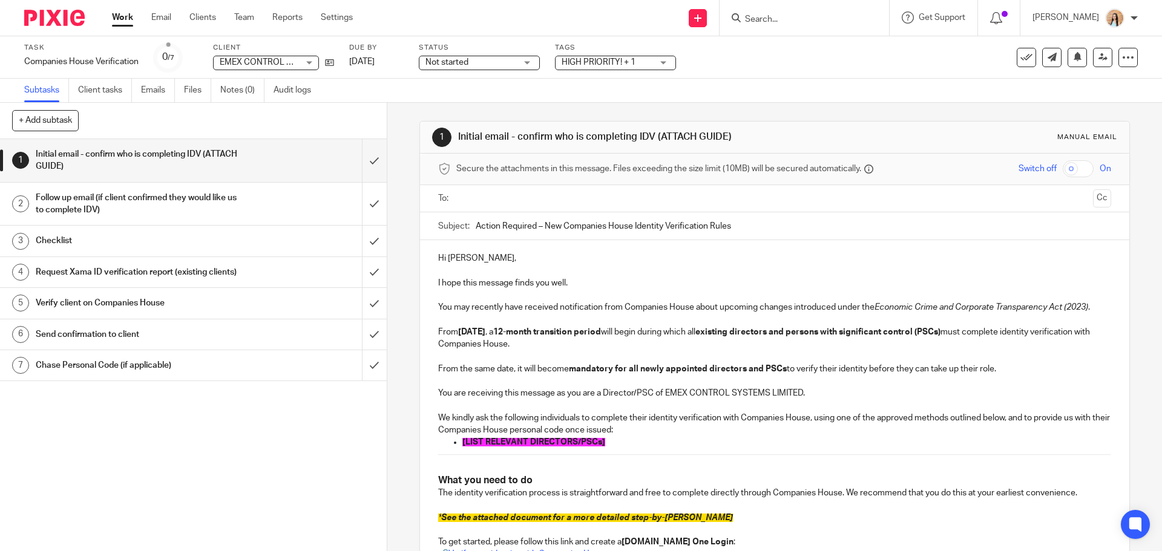
click at [604, 443] on p "[LIST RELEVANT DIRECTORS/PSCs]" at bounding box center [786, 442] width 648 height 12
drag, startPoint x: 604, startPoint y: 443, endPoint x: 473, endPoint y: 446, distance: 131.3
click at [473, 446] on p "[LIST RELEVANT DIRECTORS/PSCs]" at bounding box center [786, 442] width 648 height 12
click at [559, 439] on span "[LIST RELEVANT DIRECTORS/PSCs]" at bounding box center [533, 442] width 143 height 8
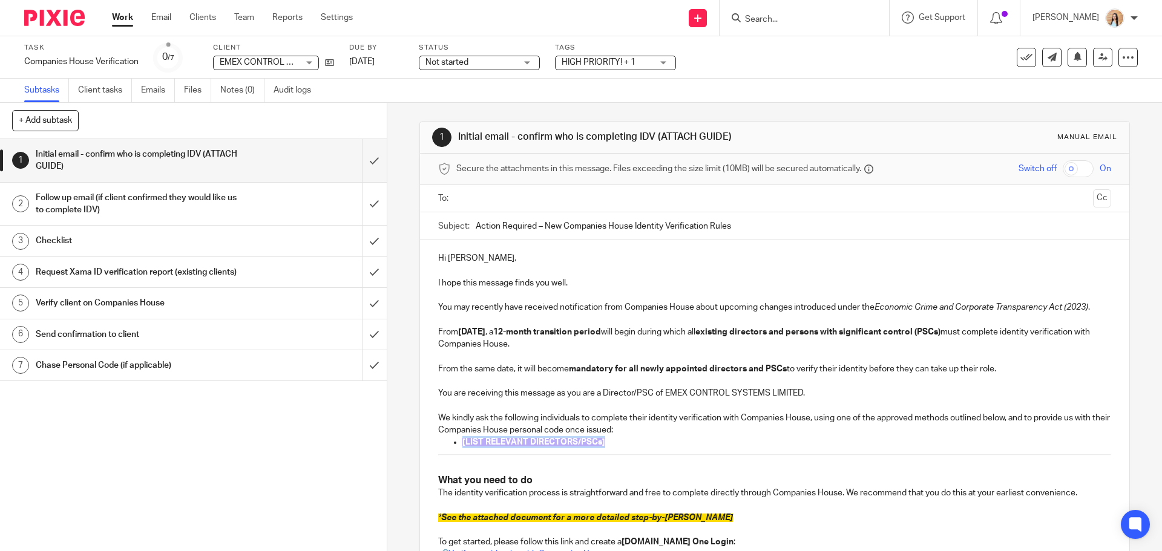
click at [559, 439] on span "[LIST RELEVANT DIRECTORS/PSCs]" at bounding box center [533, 442] width 143 height 8
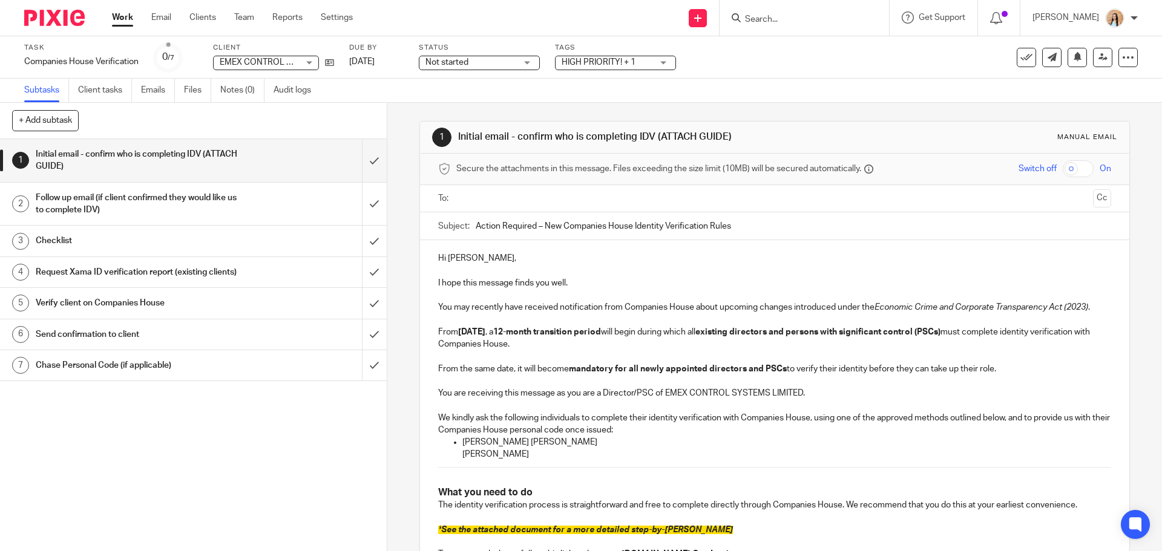
click at [502, 451] on p "[PERSON_NAME]" at bounding box center [786, 454] width 648 height 12
click at [450, 452] on ul "Thomas Paul Clarke Neil Ross" at bounding box center [774, 448] width 672 height 25
click at [493, 457] on p "[PERSON_NAME]" at bounding box center [786, 454] width 648 height 12
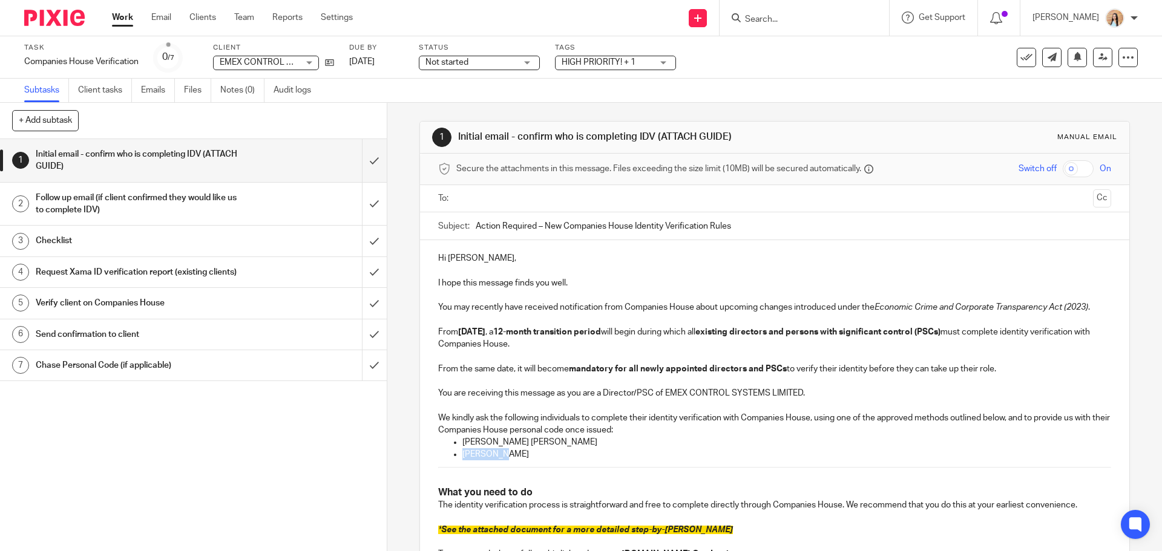
click at [503, 455] on p "[PERSON_NAME]" at bounding box center [786, 454] width 648 height 12
drag, startPoint x: 505, startPoint y: 456, endPoint x: 457, endPoint y: 441, distance: 50.3
click at [457, 441] on ul "Thomas Paul Clarke Neil Ross" at bounding box center [774, 448] width 672 height 25
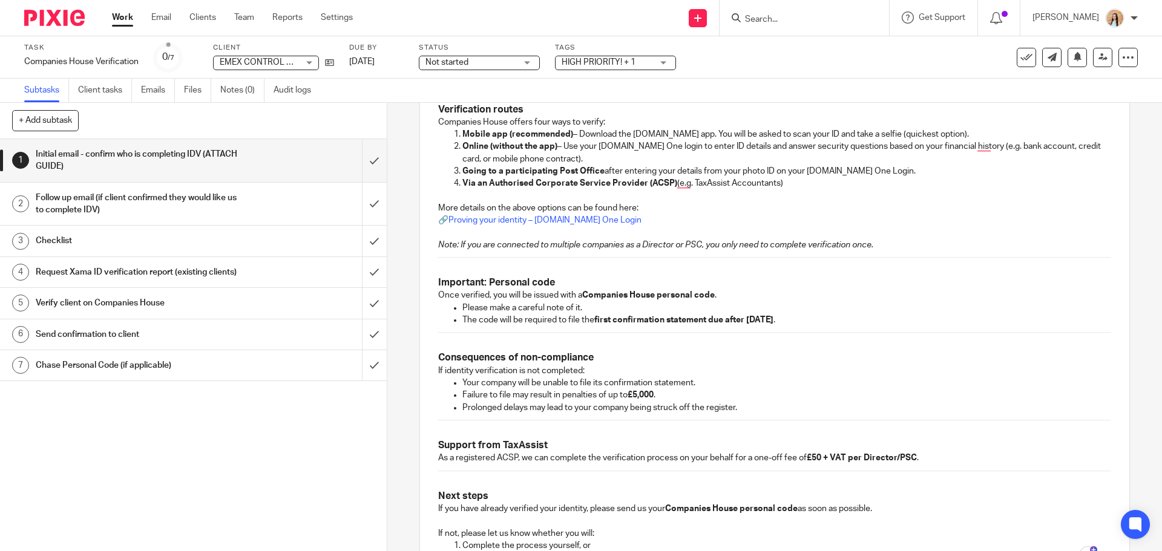
scroll to position [687, 0]
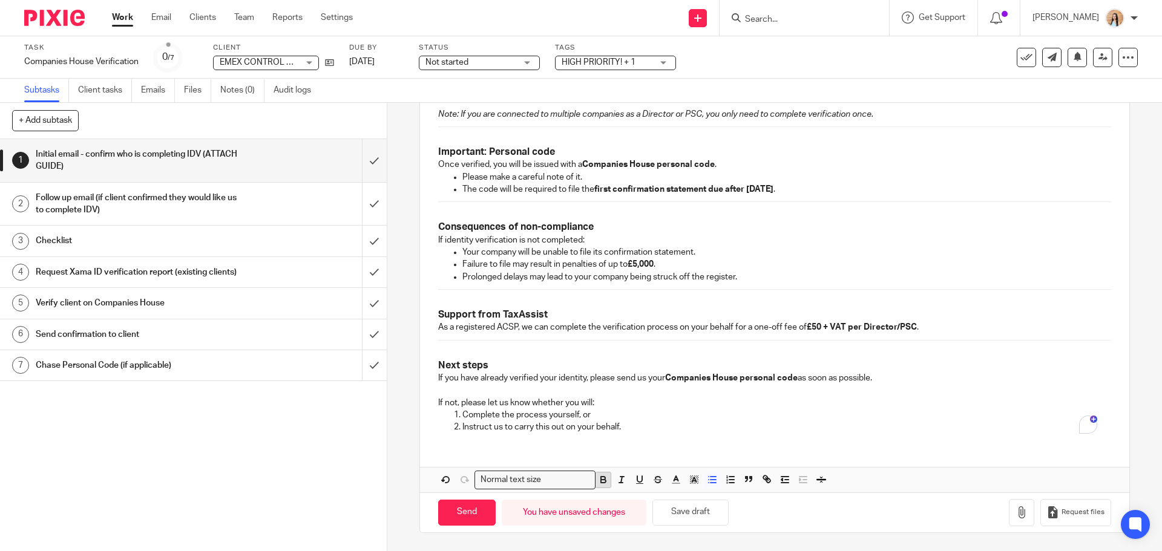
click at [601, 482] on icon "button" at bounding box center [603, 479] width 11 height 11
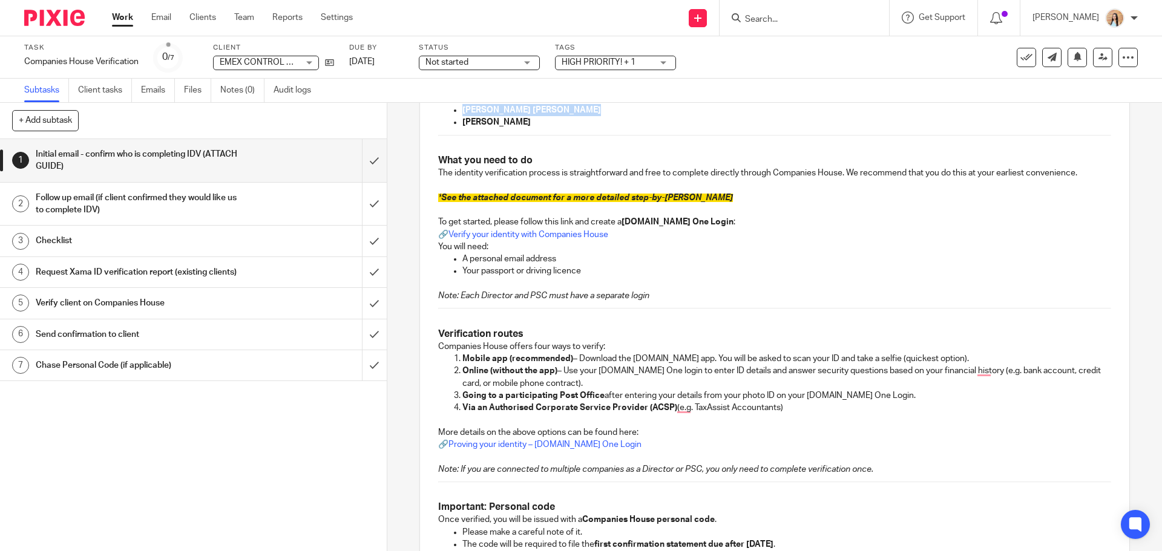
scroll to position [151, 0]
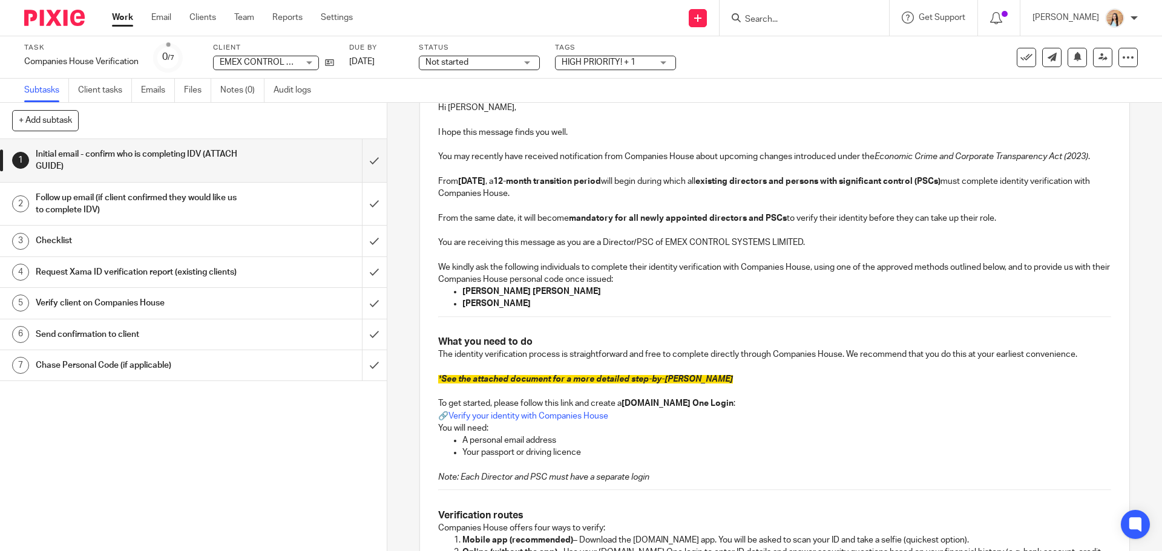
click at [696, 365] on p "To enrich screen reader interactions, please activate Accessibility in Grammarl…" at bounding box center [774, 367] width 672 height 12
click at [631, 379] on span "See the attached document for a more detailed step-by-[PERSON_NAME]" at bounding box center [587, 379] width 292 height 8
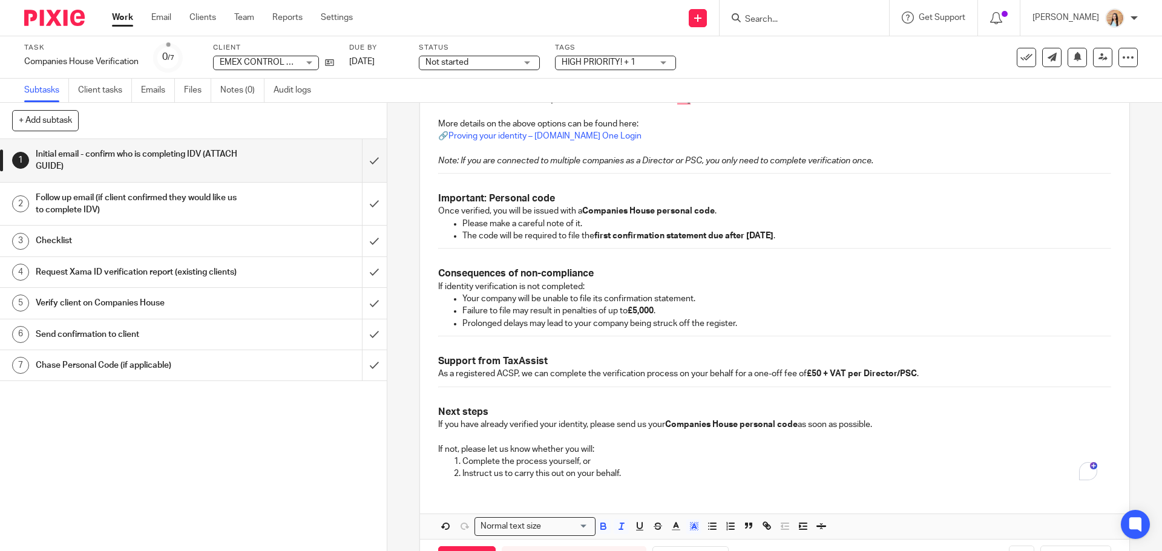
scroll to position [687, 0]
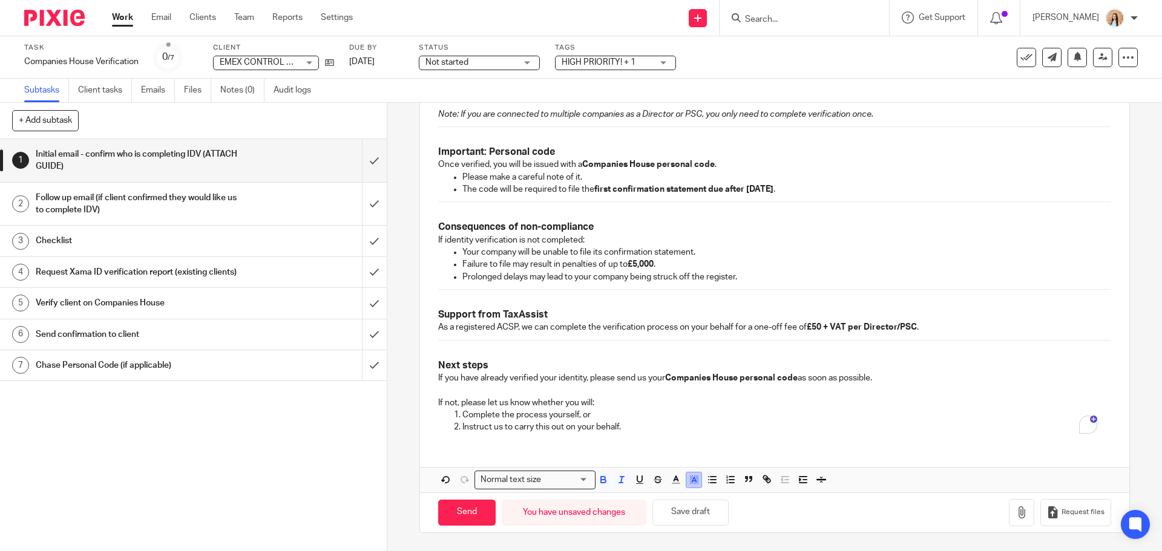
click at [692, 481] on line "button" at bounding box center [693, 481] width 3 height 0
click at [665, 497] on li "color:#FFFFFF" at bounding box center [667, 495] width 9 height 9
click at [684, 421] on p "Complete the process yourself, or" at bounding box center [786, 415] width 648 height 12
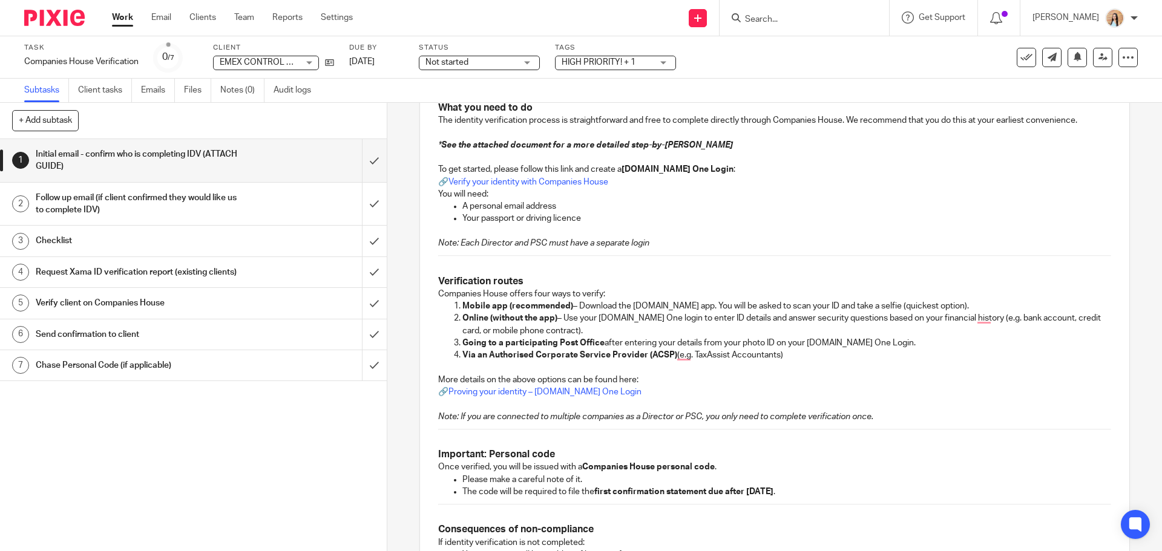
click at [695, 403] on p "To enrich screen reader interactions, please activate Accessibility in Grammarl…" at bounding box center [774, 404] width 672 height 12
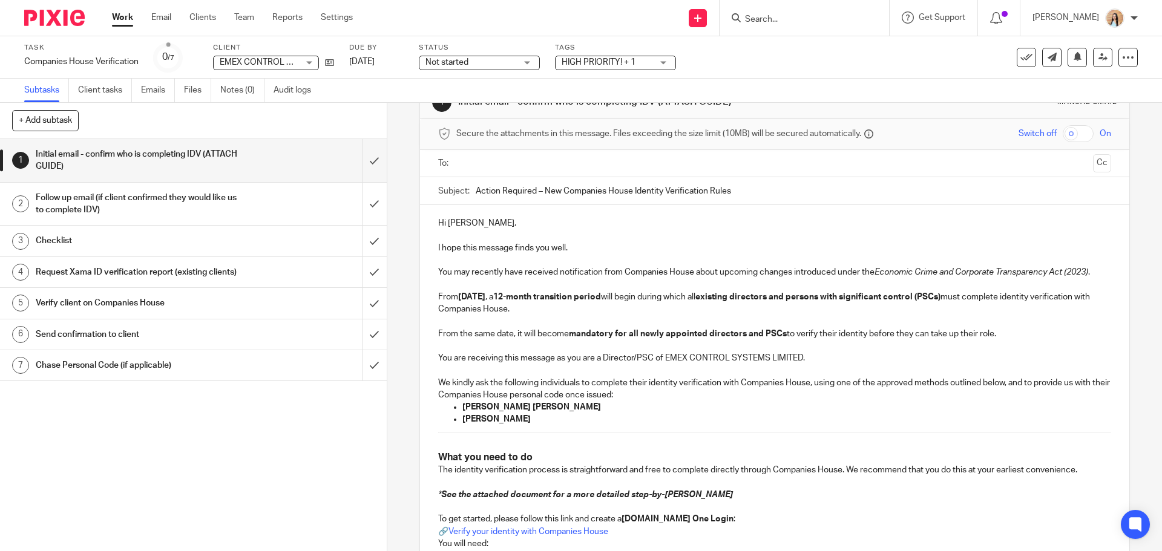
scroll to position [0, 0]
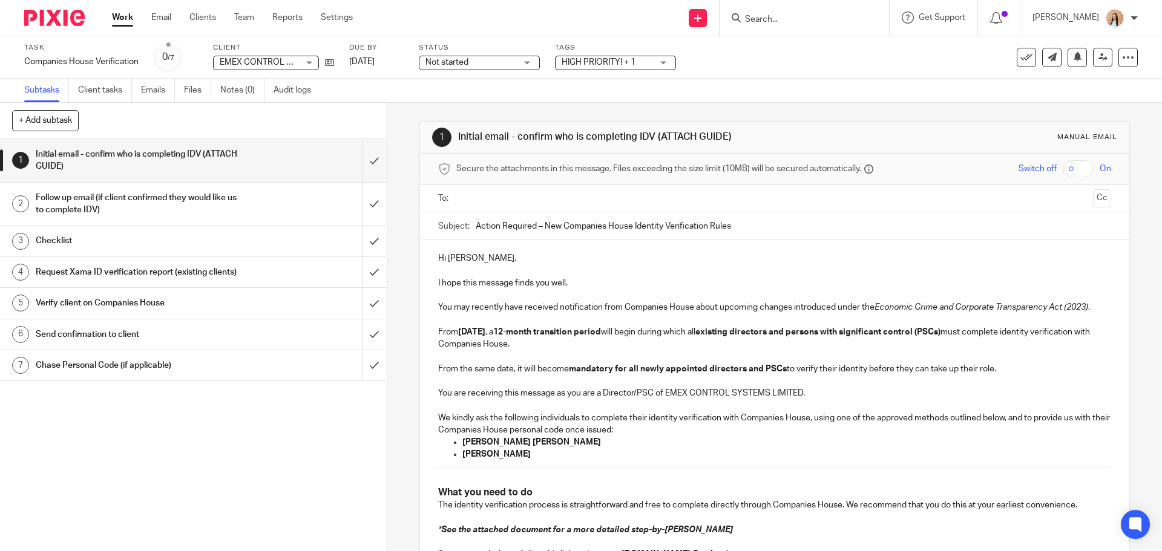
click at [574, 205] on input "text" at bounding box center [773, 199] width 627 height 14
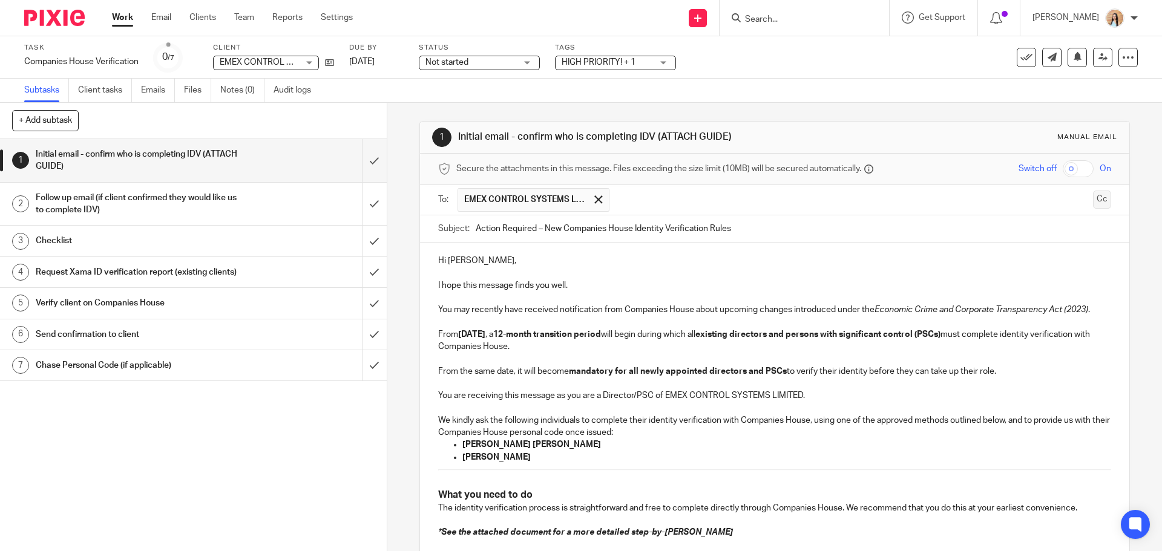
click at [1093, 201] on button "Cc" at bounding box center [1102, 200] width 18 height 18
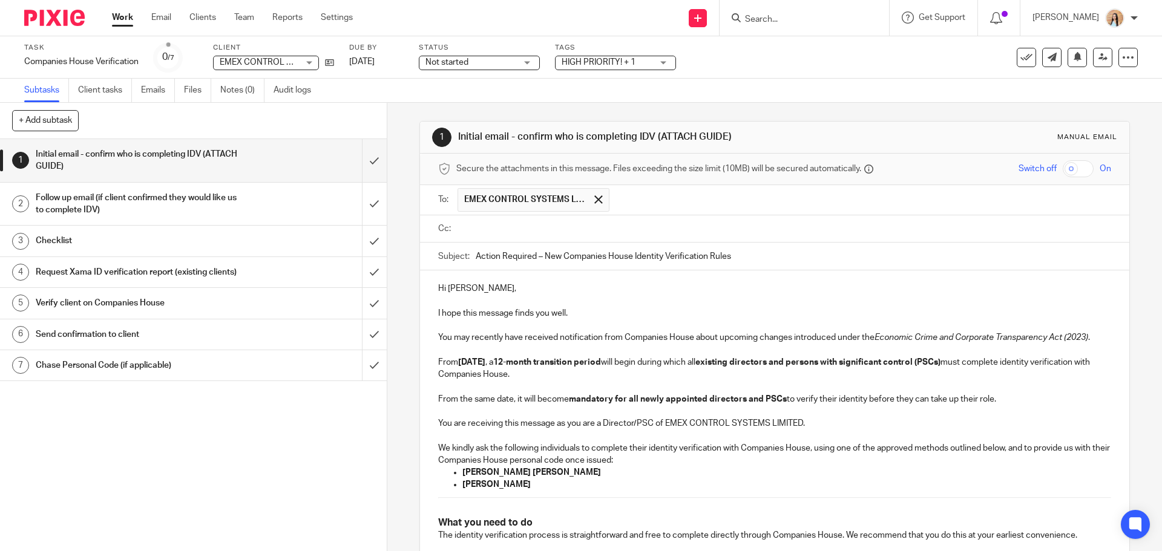
click at [661, 231] on input "text" at bounding box center [782, 229] width 645 height 14
drag, startPoint x: 474, startPoint y: 292, endPoint x: 449, endPoint y: 296, distance: 25.7
click at [449, 296] on p "Hi Thomas," at bounding box center [774, 291] width 672 height 12
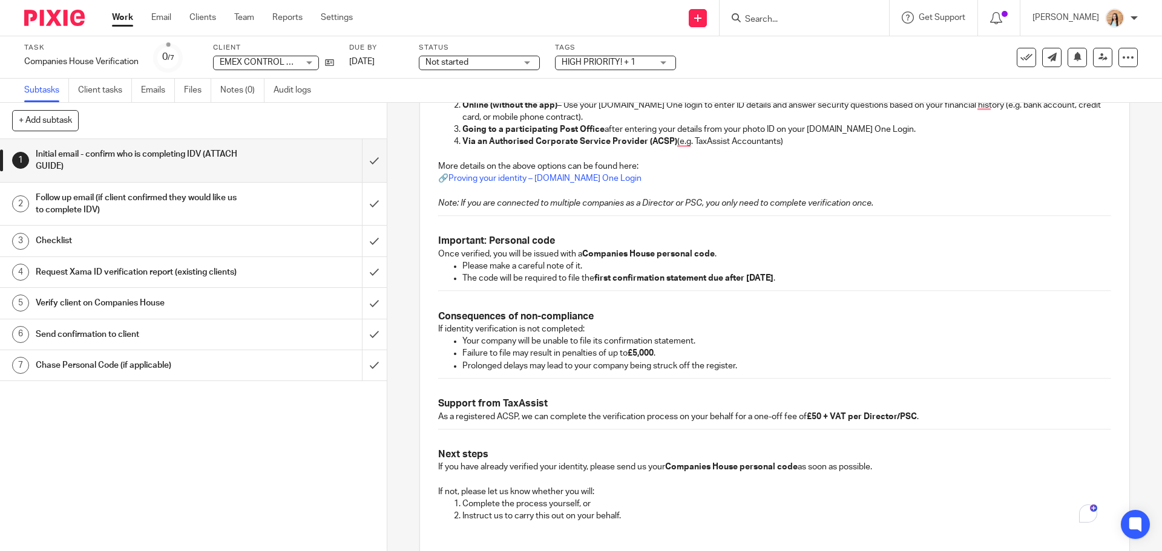
scroll to position [720, 0]
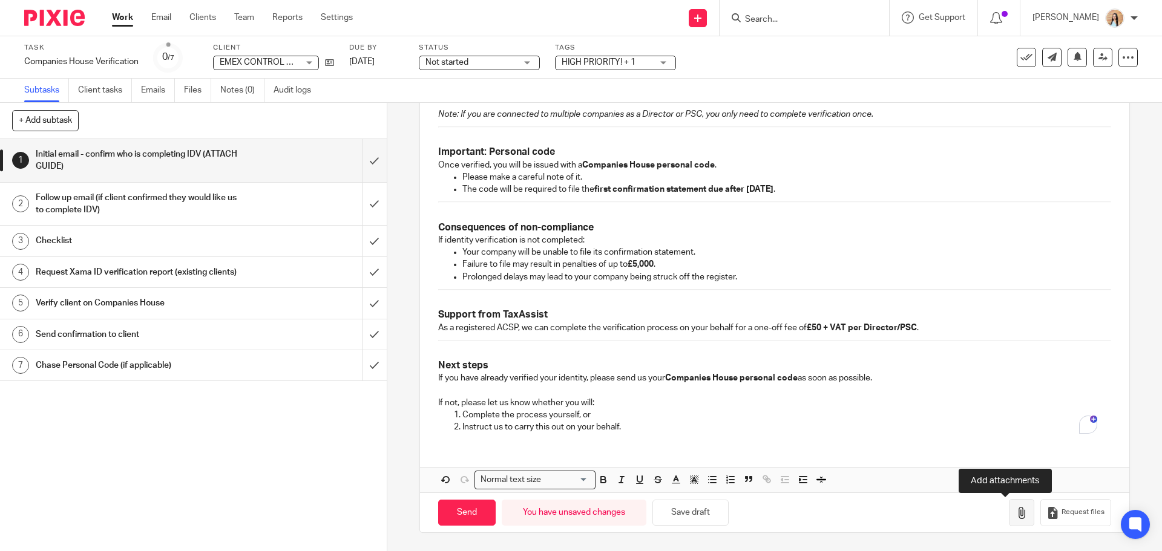
click at [1009, 511] on button "button" at bounding box center [1021, 512] width 25 height 27
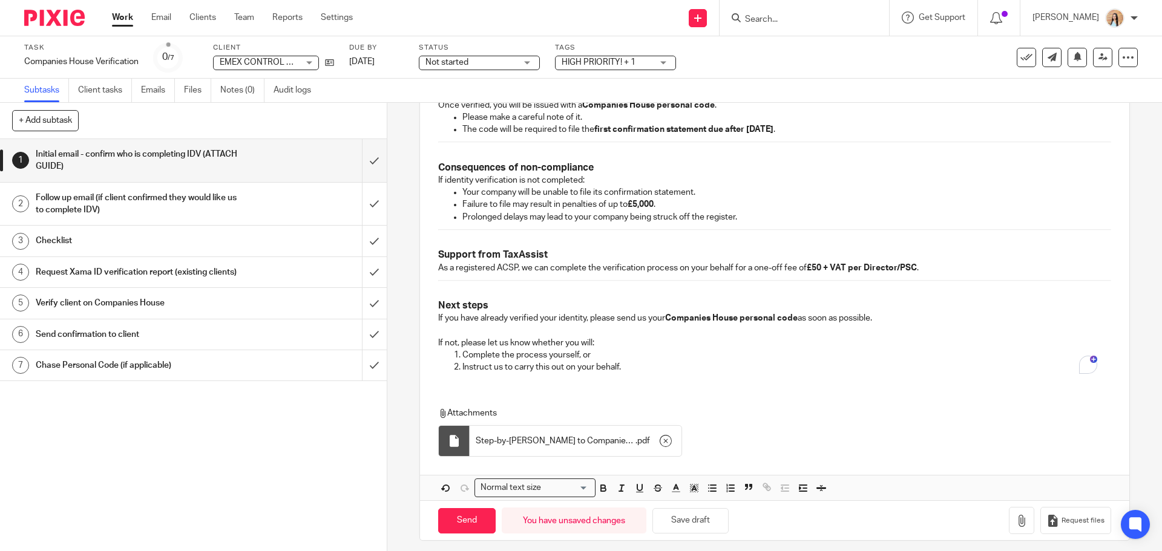
scroll to position [787, 0]
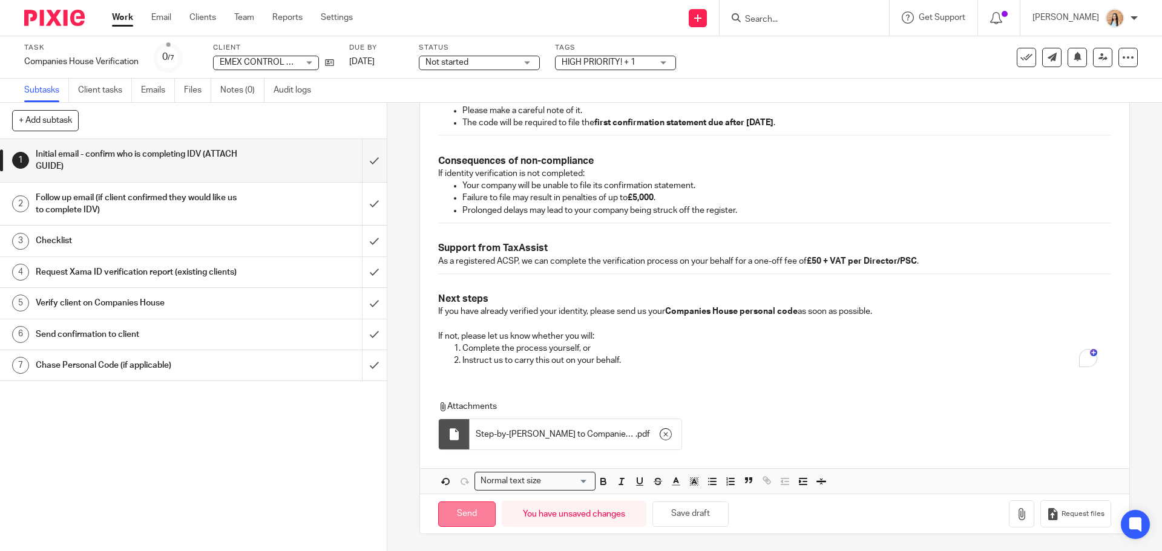
click at [473, 513] on input "Send" at bounding box center [466, 515] width 57 height 26
type input "Sent"
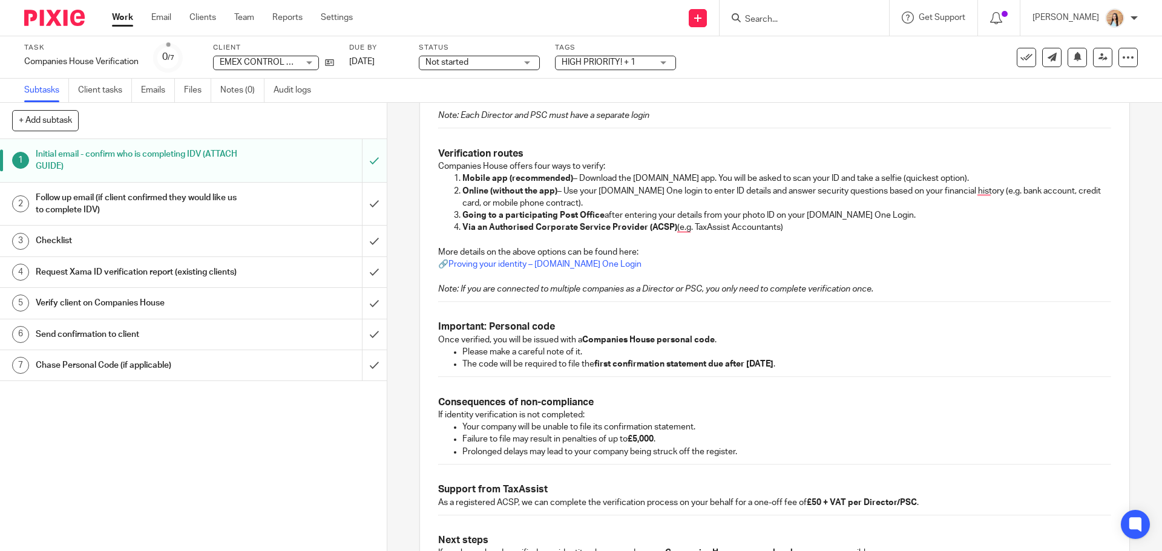
scroll to position [545, 0]
click at [516, 67] on span "Not started" at bounding box center [470, 62] width 91 height 13
click at [491, 107] on li "In progress" at bounding box center [480, 106] width 120 height 25
click at [637, 62] on span "HIGH PRIORITY! + 1" at bounding box center [607, 62] width 91 height 13
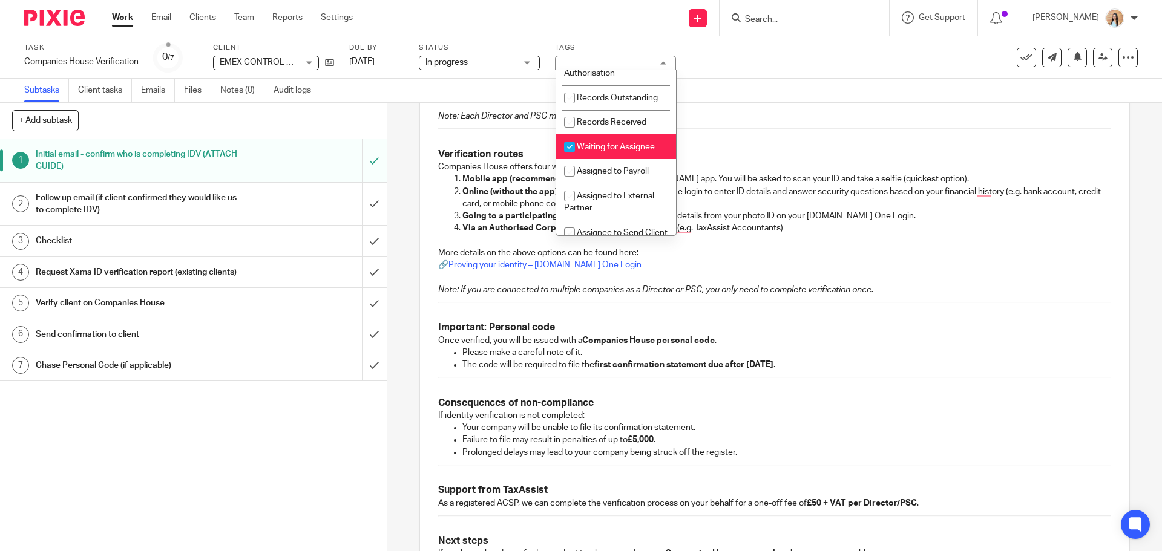
click at [595, 151] on span "Waiting for Assignee" at bounding box center [616, 147] width 78 height 8
checkbox input "false"
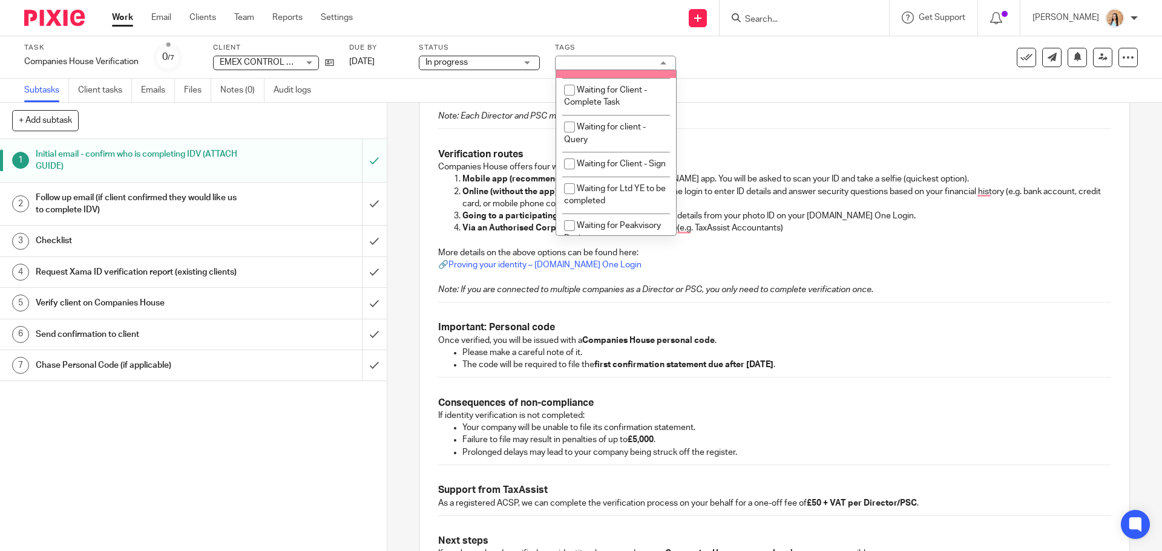
scroll to position [666, 0]
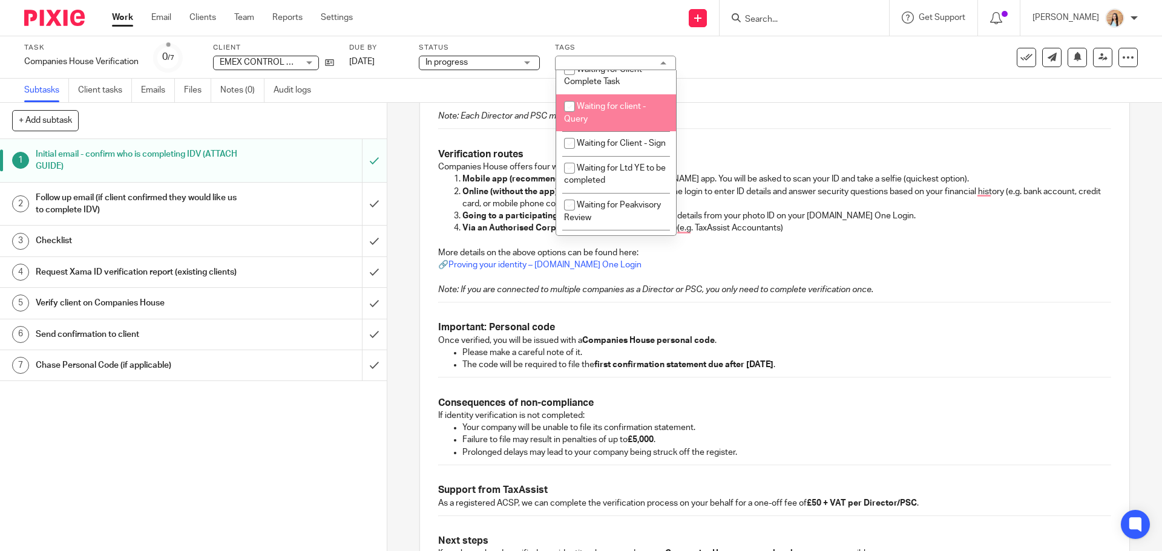
click at [588, 113] on li "Waiting for client - Query" at bounding box center [616, 112] width 120 height 37
checkbox input "true"
click at [823, 104] on p "To enrich screen reader interactions, please activate Accessibility in Grammarl…" at bounding box center [774, 104] width 672 height 12
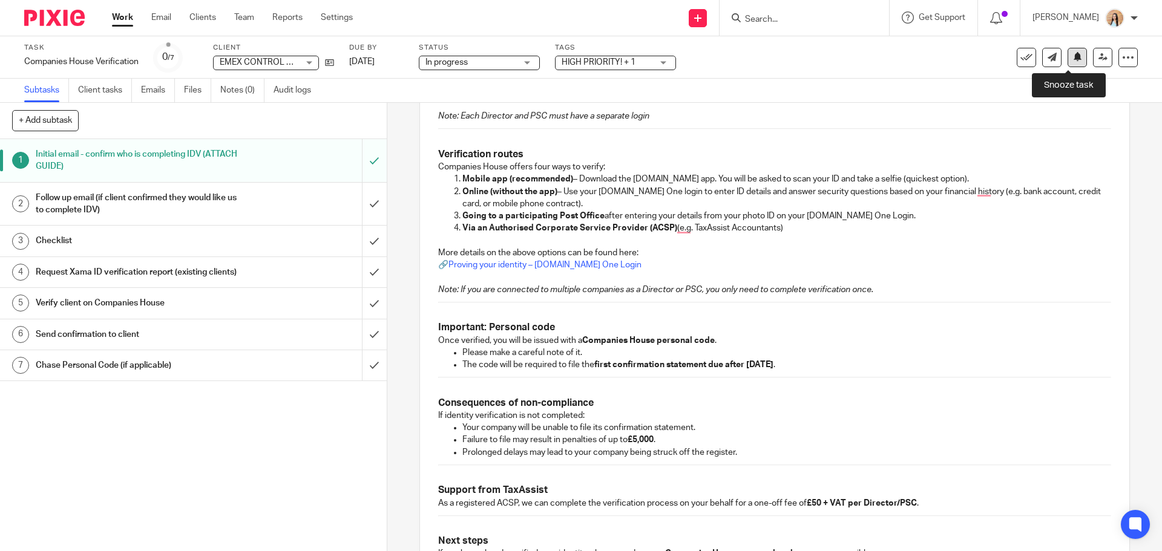
click at [1073, 60] on icon at bounding box center [1077, 56] width 9 height 9
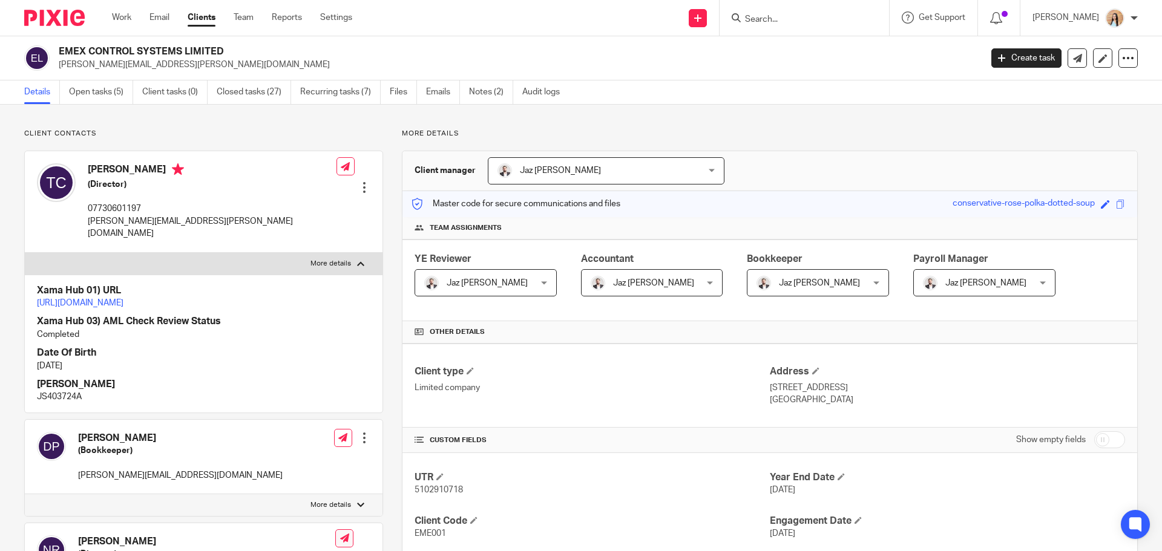
scroll to position [242, 0]
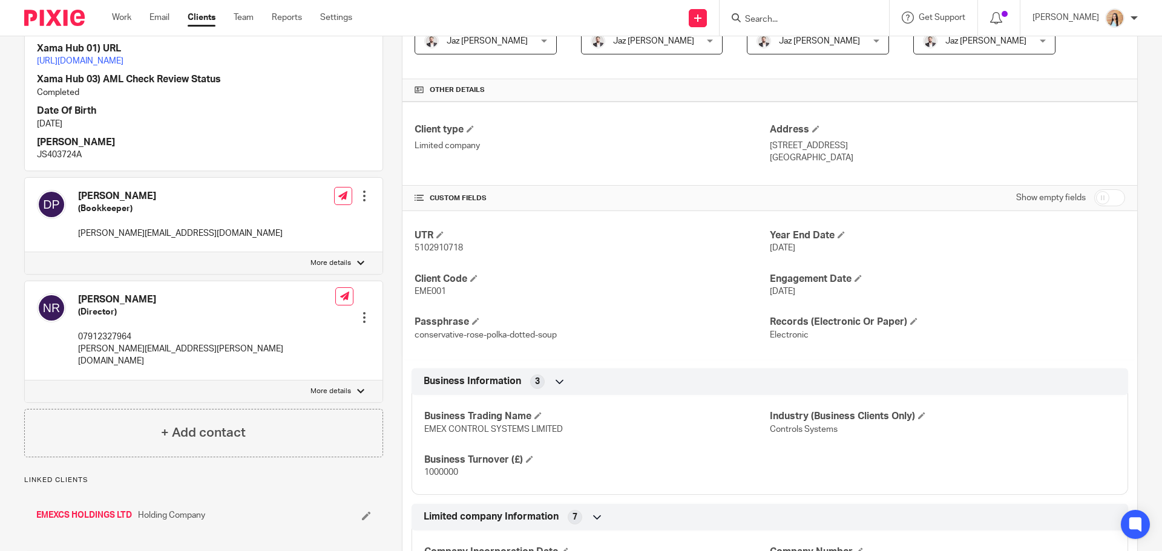
click at [332, 387] on p "More details" at bounding box center [330, 392] width 41 height 10
click at [25, 380] on input "More details" at bounding box center [24, 380] width 1 height 1
checkbox input "true"
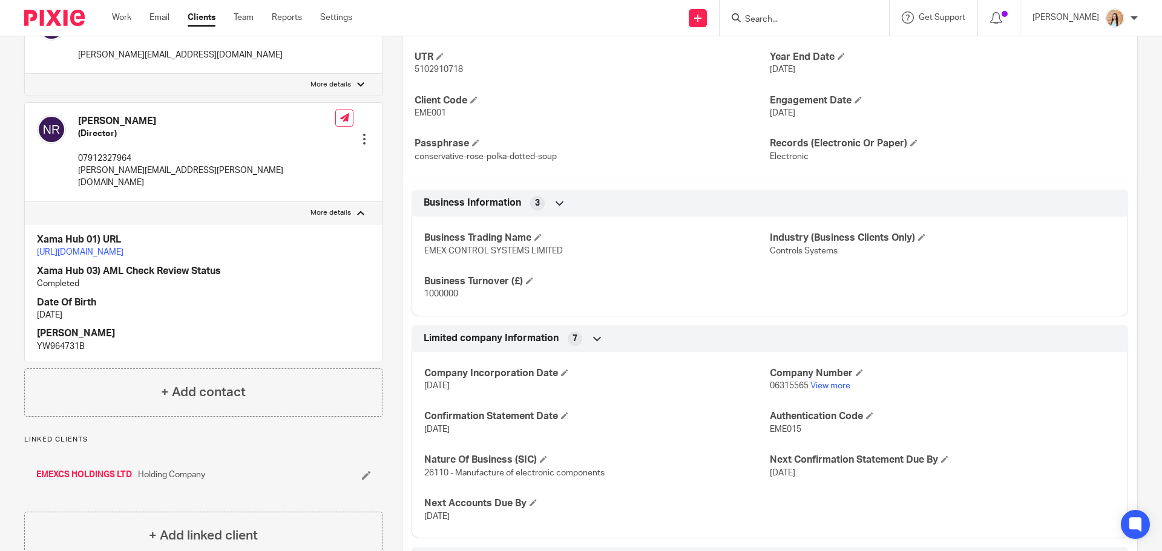
scroll to position [424, 0]
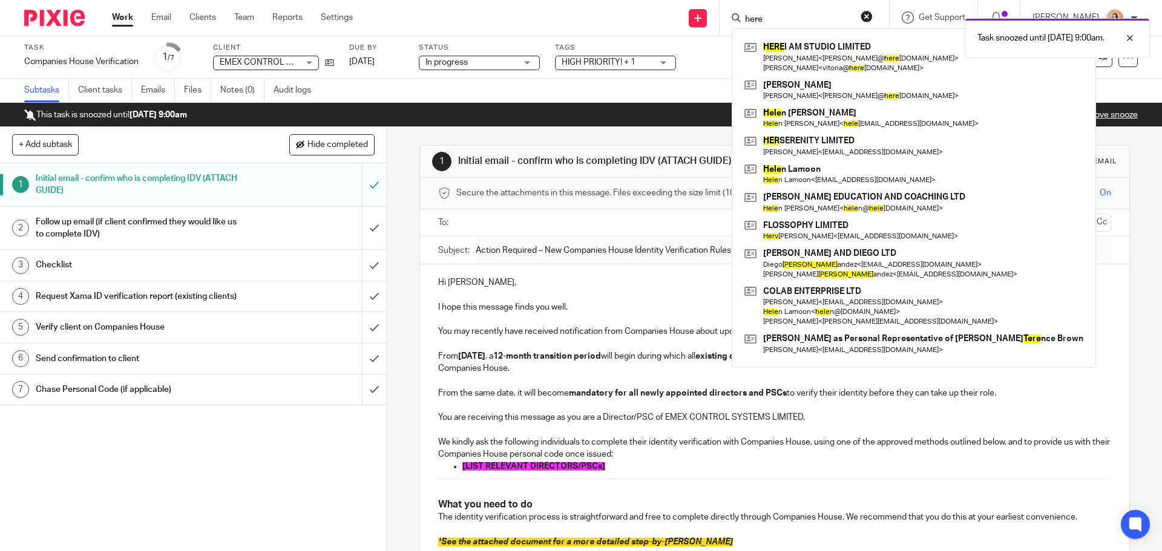
type input "here"
click at [845, 56] on div "Task snoozed until [DATE] 9:00am." at bounding box center [865, 35] width 569 height 46
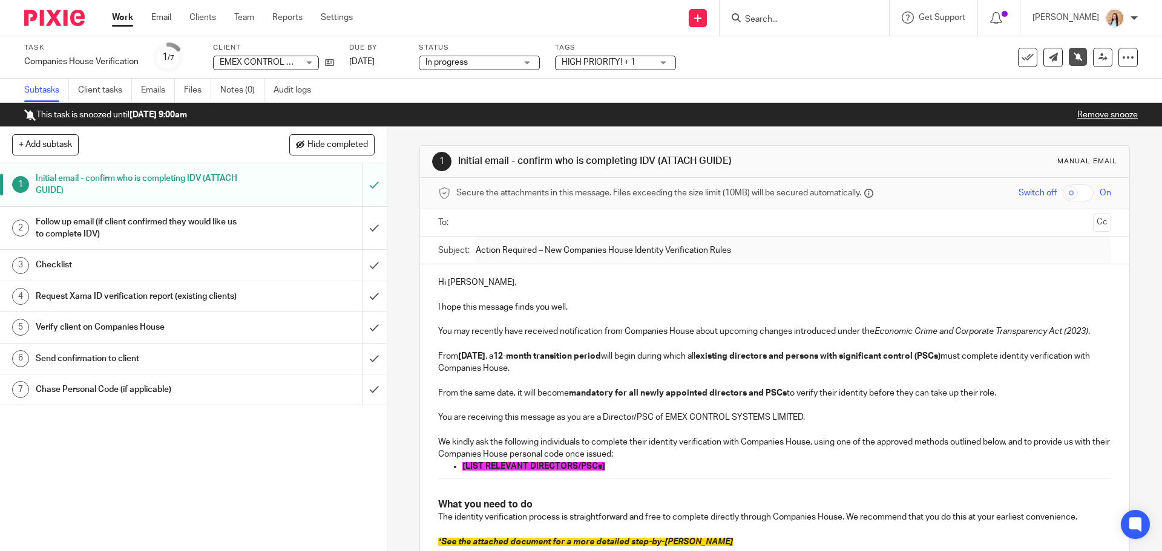
click at [814, 9] on div at bounding box center [803, 18] width 169 height 36
click at [801, 17] on input "Search" at bounding box center [798, 20] width 109 height 11
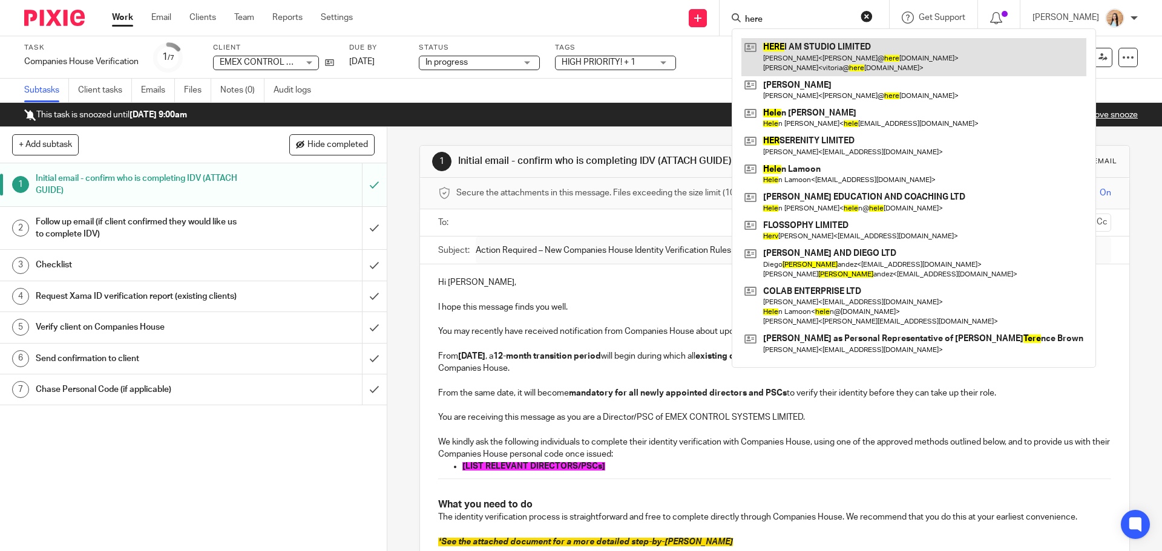
type input "here"
click at [846, 51] on link at bounding box center [913, 57] width 345 height 38
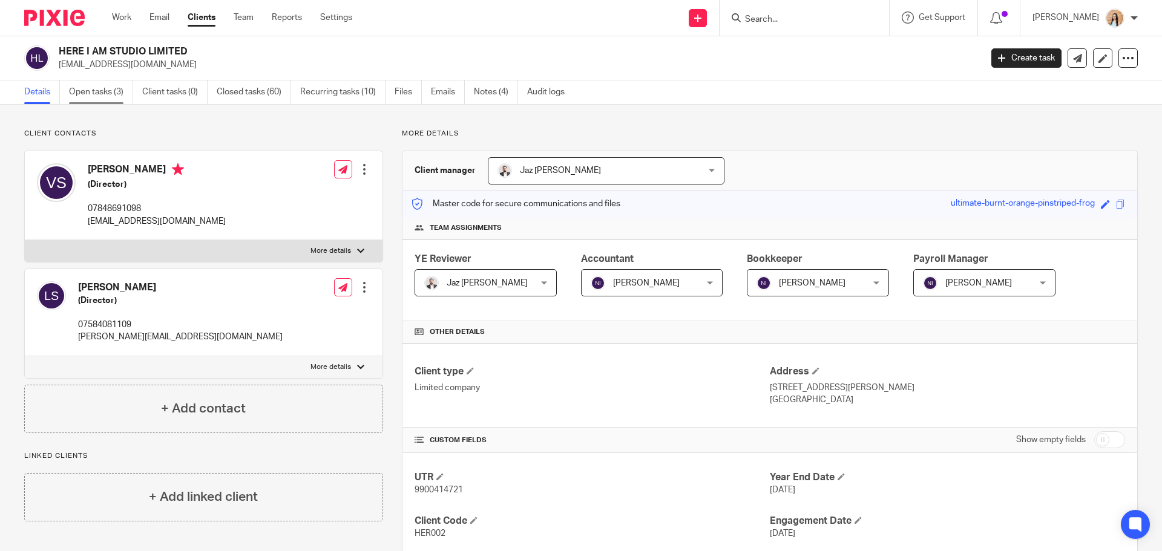
click at [100, 94] on link "Open tasks (3)" at bounding box center [101, 92] width 64 height 24
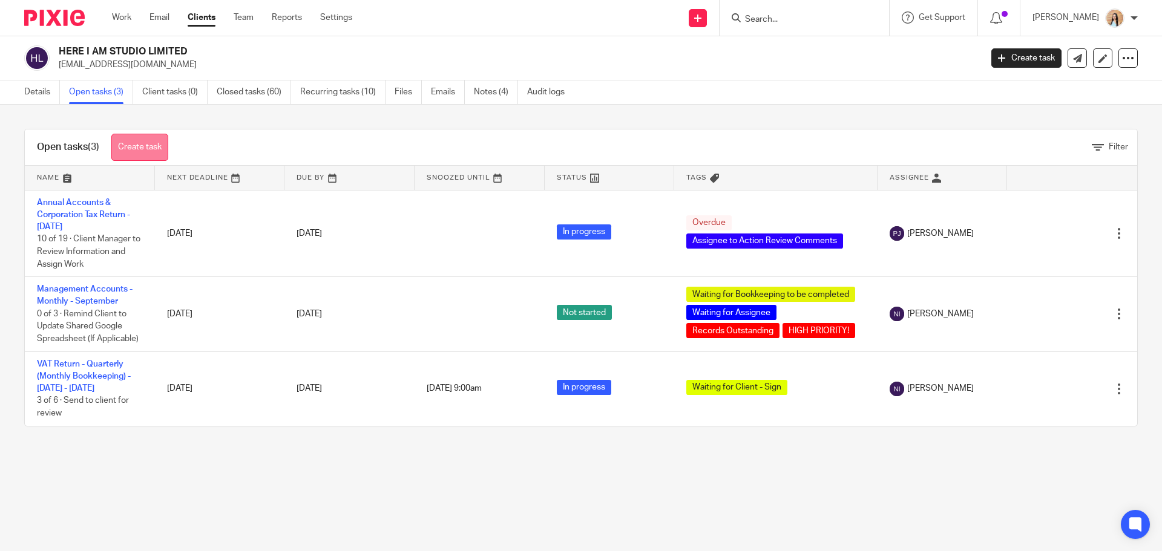
click at [136, 146] on link "Create task" at bounding box center [139, 147] width 57 height 27
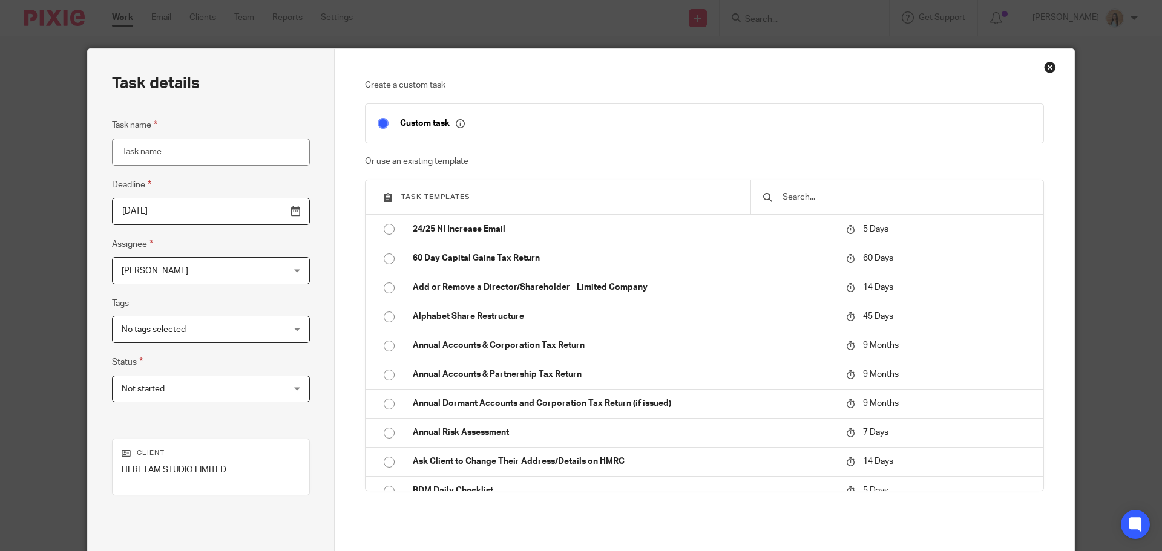
click at [814, 196] on input "text" at bounding box center [906, 197] width 250 height 13
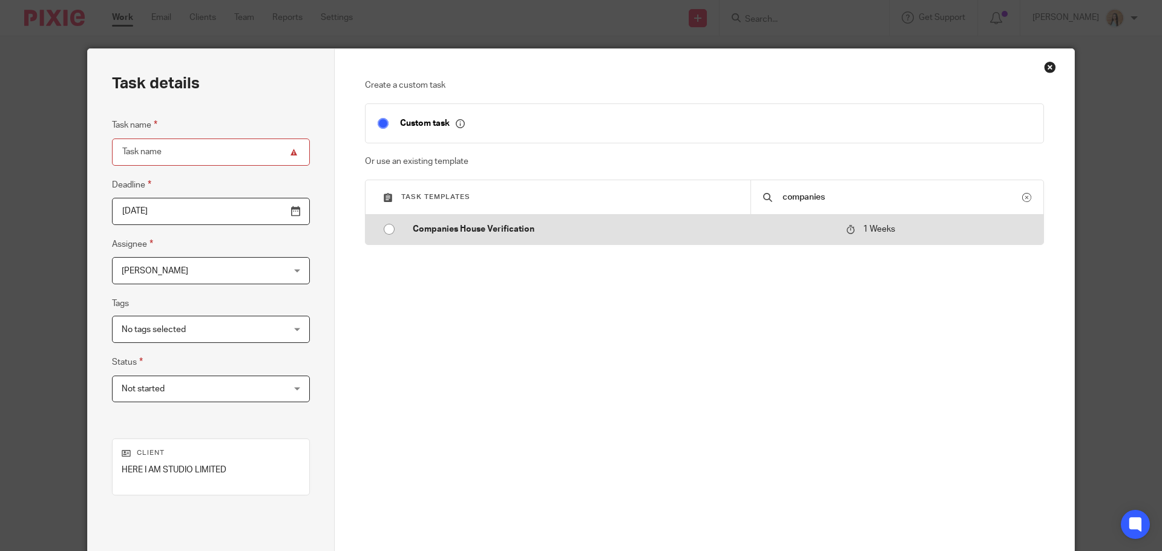
type input "companies"
click at [810, 228] on p "Companies House Verification" at bounding box center [623, 229] width 421 height 12
type input "[DATE]"
type input "Companies House Verification"
checkbox input "false"
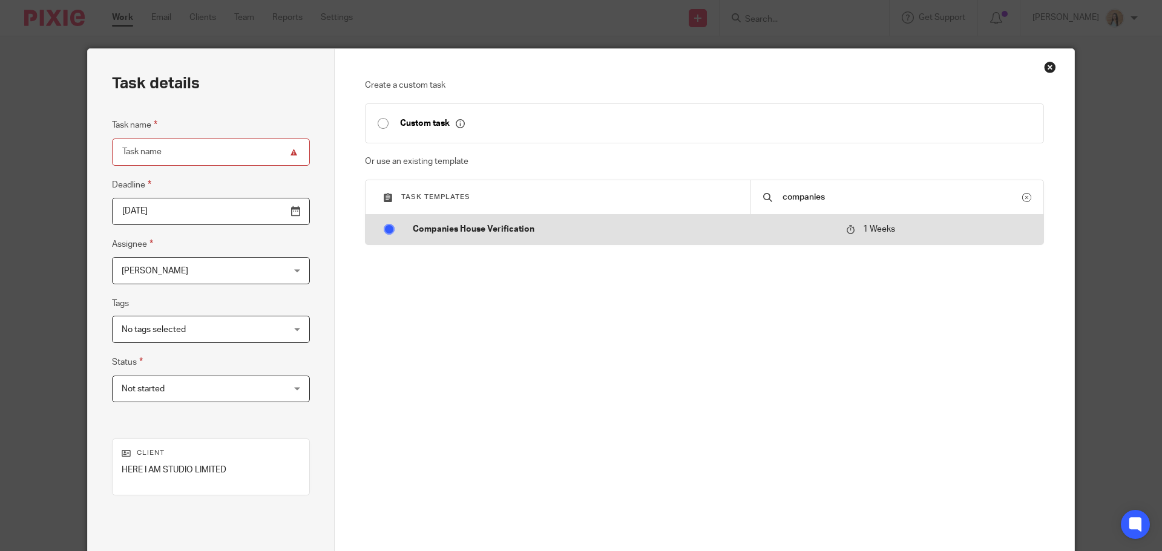
radio input "true"
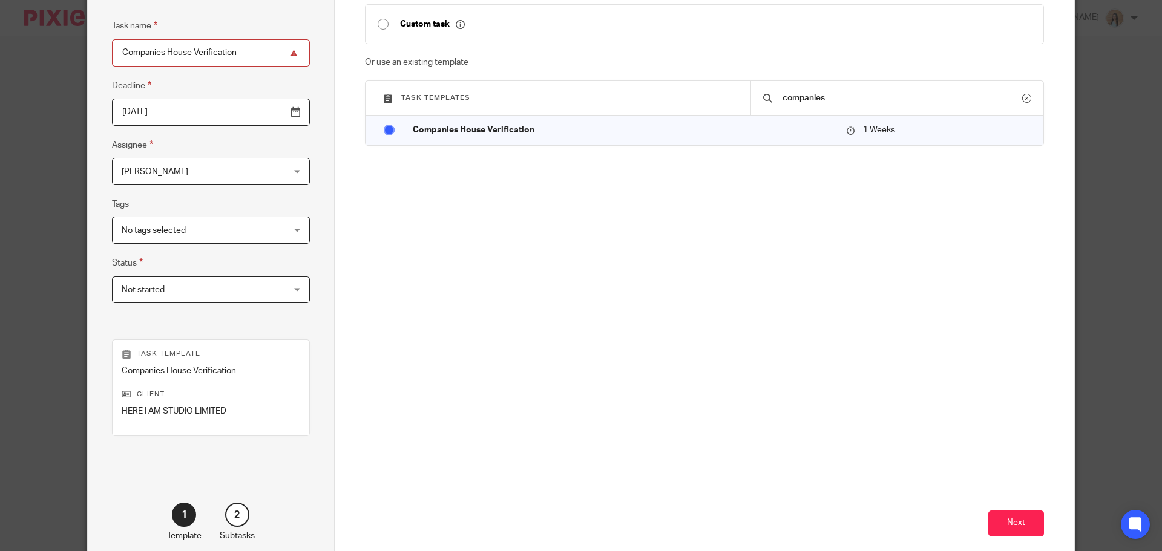
scroll to position [164, 0]
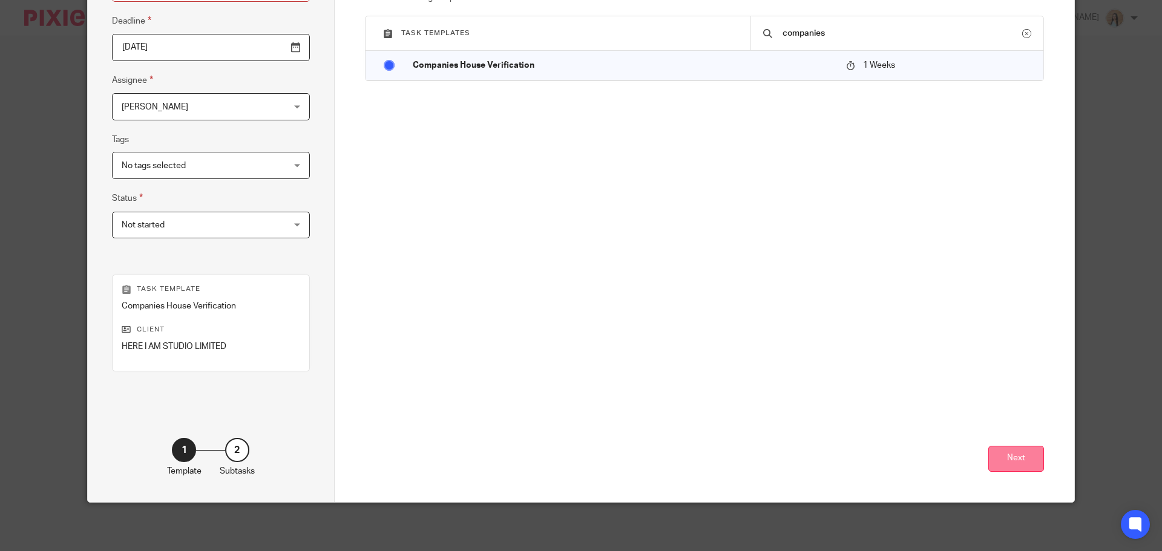
click at [1007, 464] on button "Next" at bounding box center [1016, 459] width 56 height 26
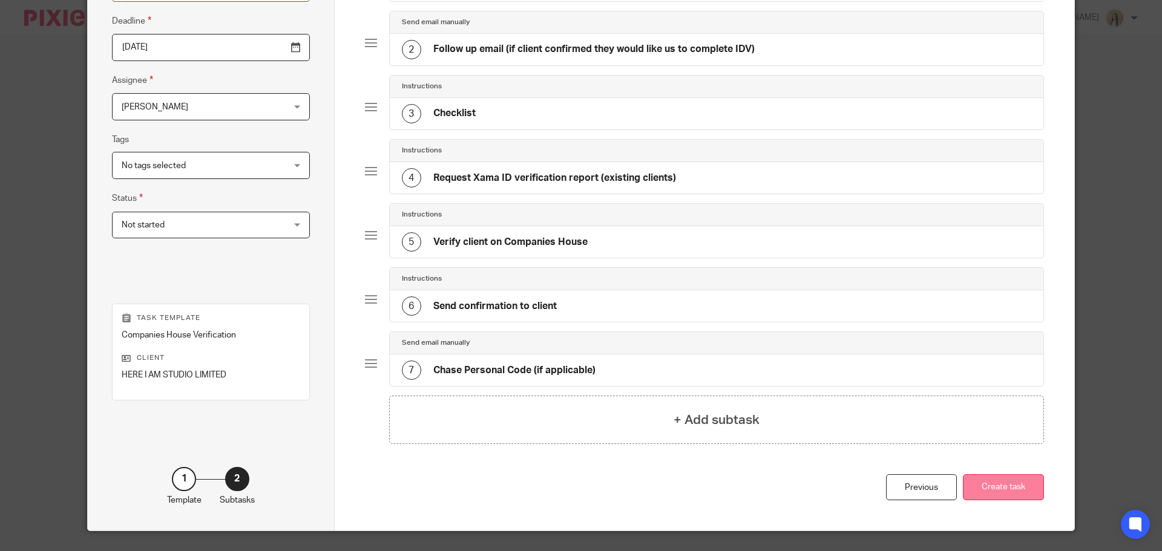
click at [1008, 485] on button "Create task" at bounding box center [1003, 487] width 81 height 26
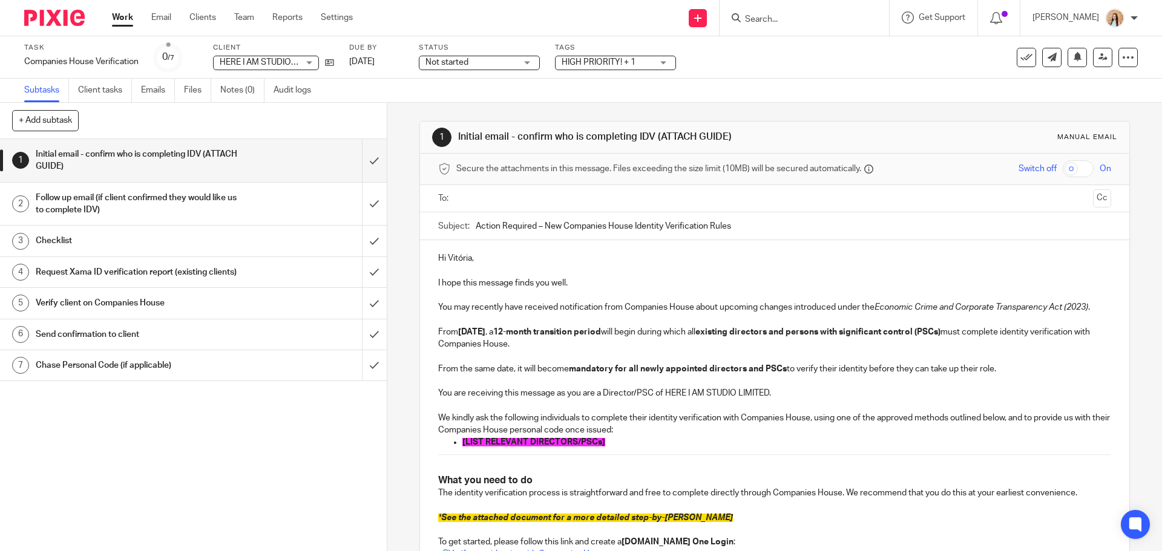
click at [545, 440] on span "[LIST RELEVANT DIRECTORS/PSCs]" at bounding box center [533, 442] width 143 height 8
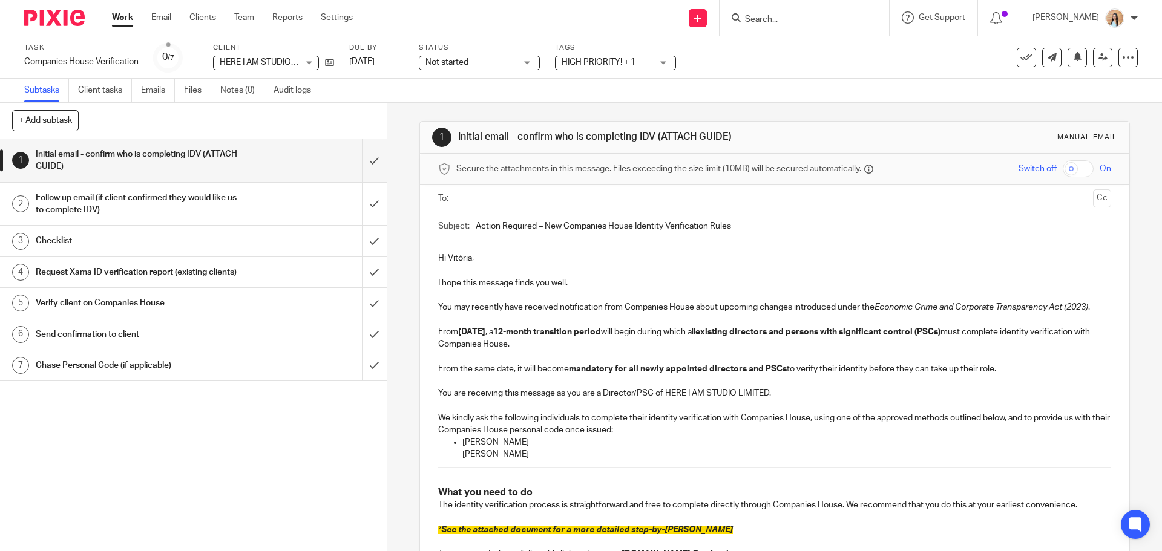
click at [453, 451] on ul "[PERSON_NAME] [PERSON_NAME]" at bounding box center [774, 448] width 672 height 25
drag, startPoint x: 516, startPoint y: 457, endPoint x: 456, endPoint y: 435, distance: 63.7
click at [464, 441] on p "Vitória Silva" at bounding box center [786, 442] width 648 height 12
drag, startPoint x: 460, startPoint y: 440, endPoint x: 529, endPoint y: 462, distance: 73.1
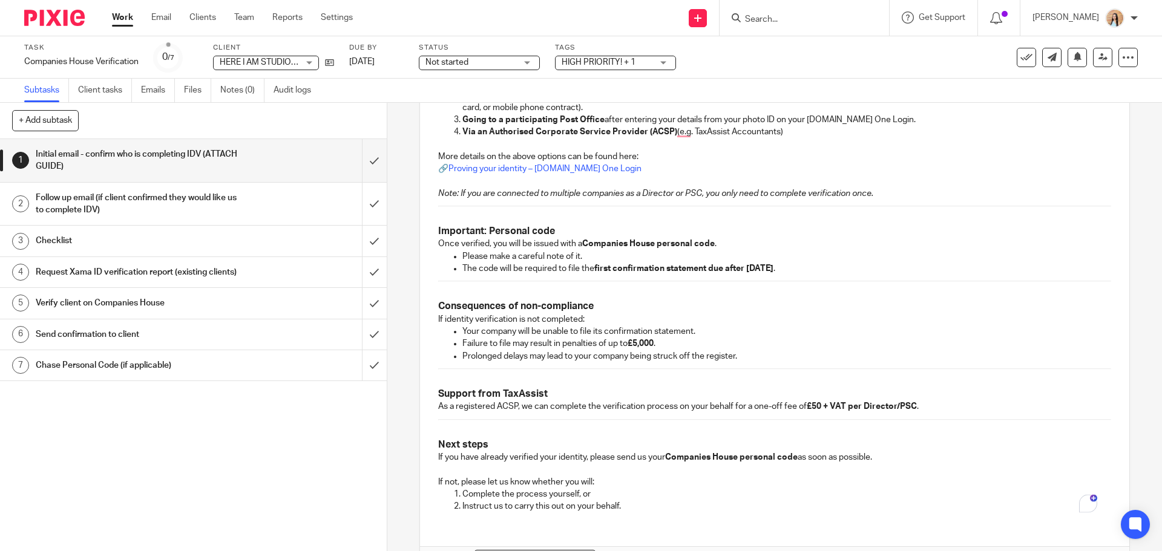
scroll to position [687, 0]
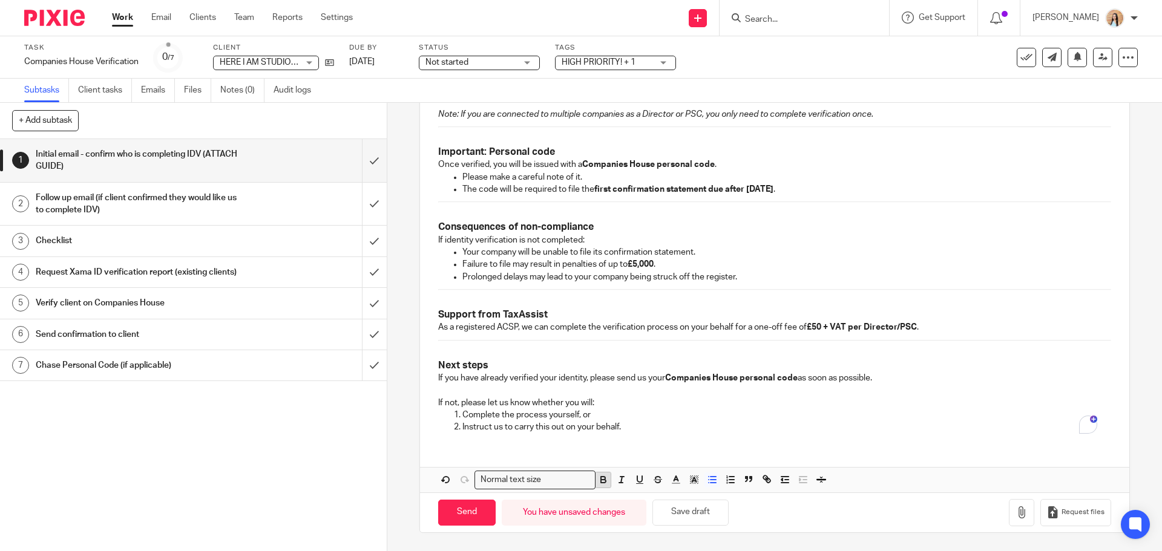
click at [601, 477] on icon "button" at bounding box center [603, 478] width 4 height 3
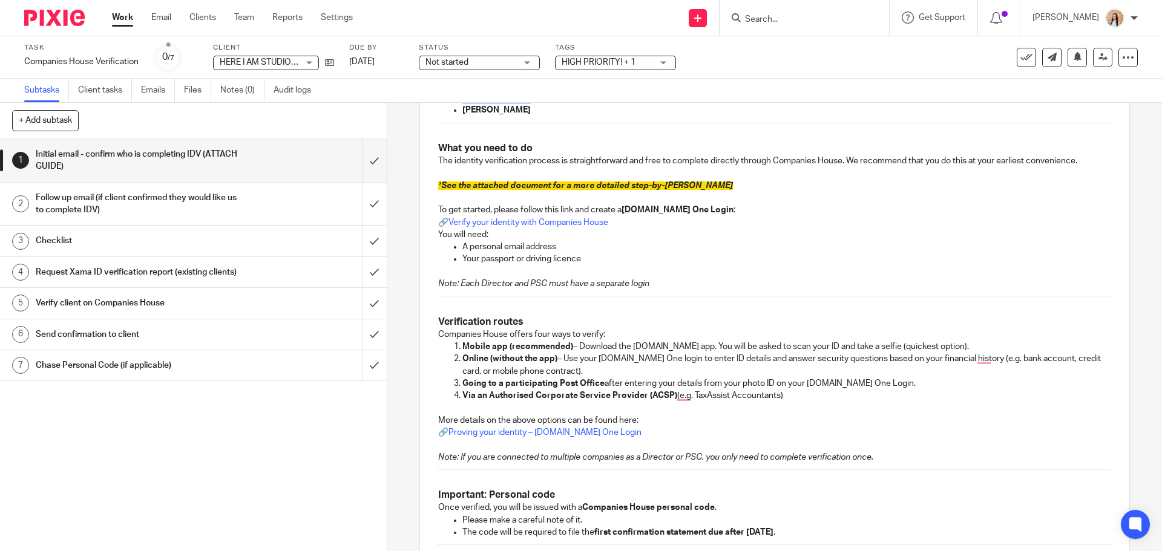
click at [606, 192] on p "* See the attached document for a more detailed step-by-step guide" at bounding box center [774, 186] width 672 height 12
click at [606, 191] on p "* See the attached document for a more detailed step-by-step guide" at bounding box center [774, 186] width 672 height 12
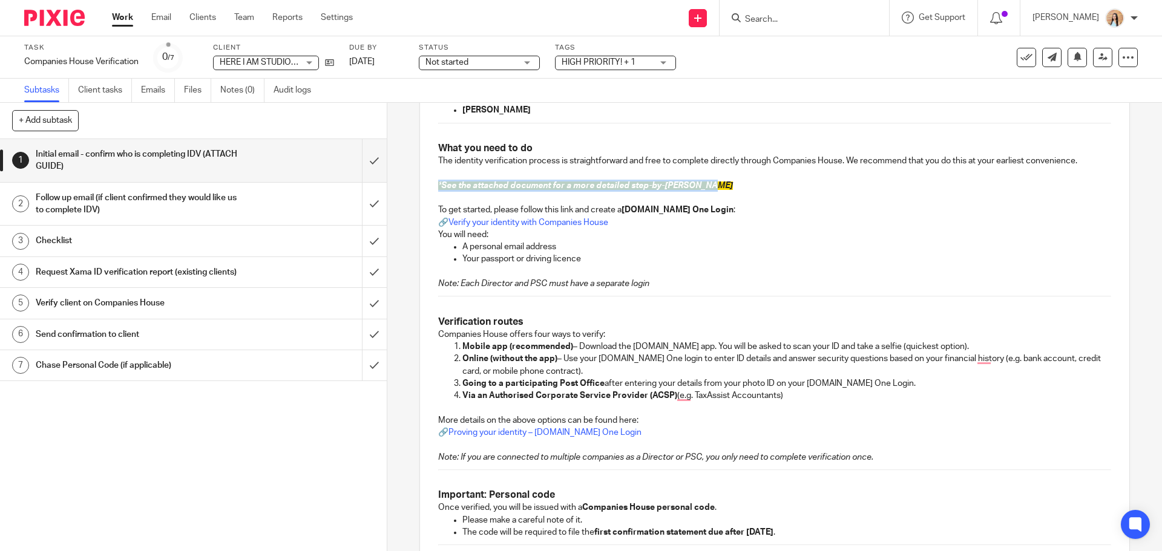
click at [606, 191] on p "* See the attached document for a more detailed step-by-step guide" at bounding box center [774, 186] width 672 height 12
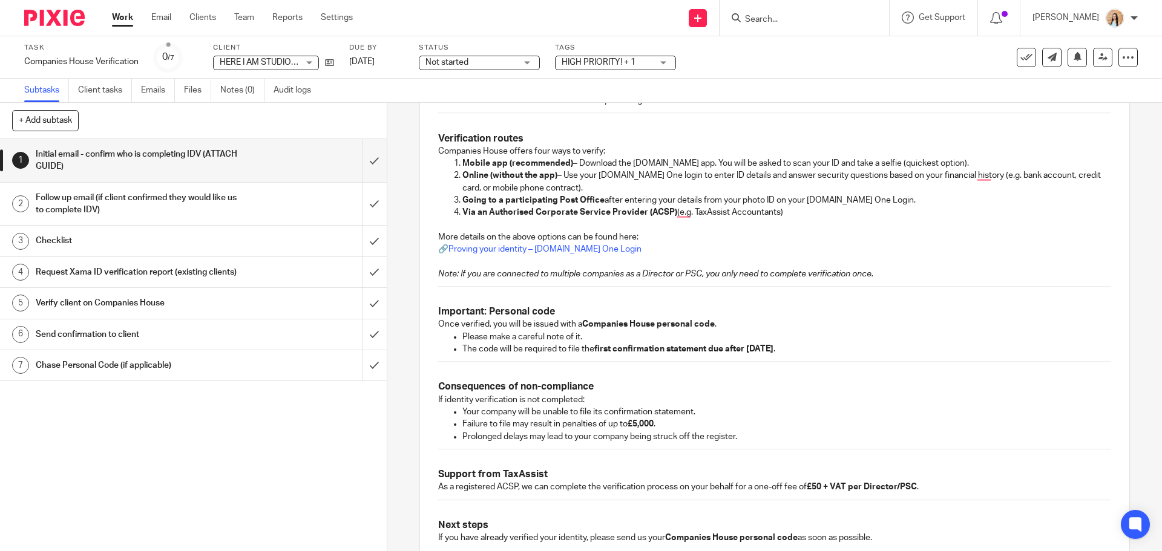
scroll to position [647, 0]
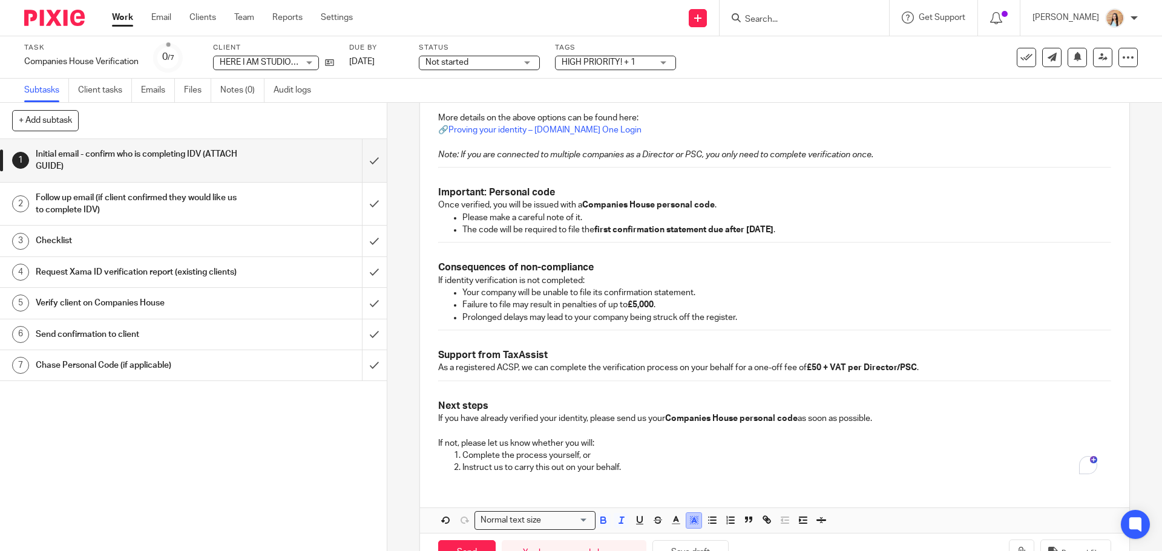
click at [692, 522] on line "button" at bounding box center [693, 522] width 3 height 0
click at [663, 534] on li "color:#FFFFFF" at bounding box center [667, 536] width 9 height 9
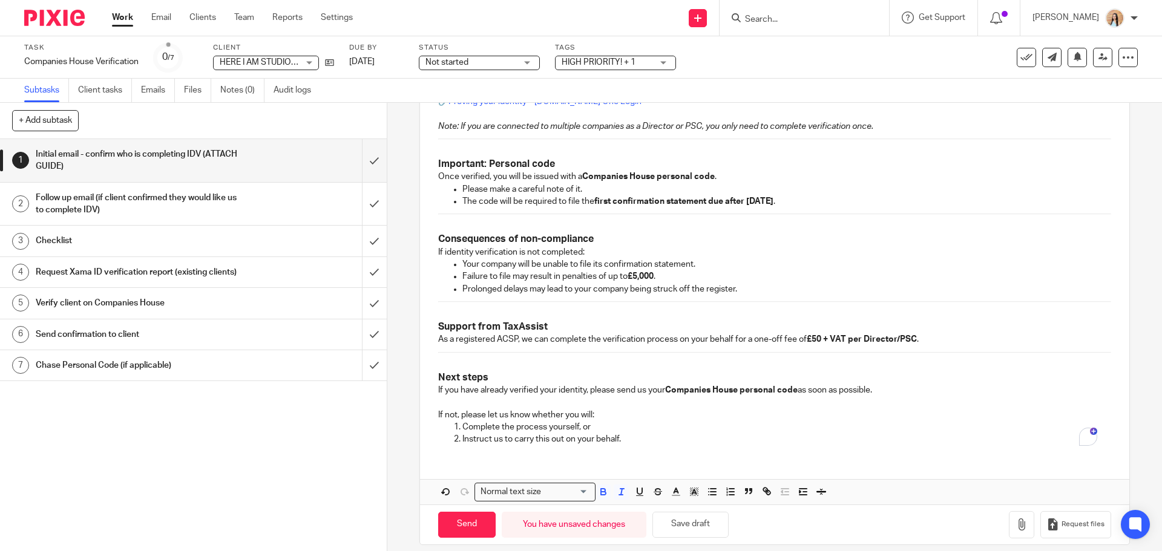
scroll to position [687, 0]
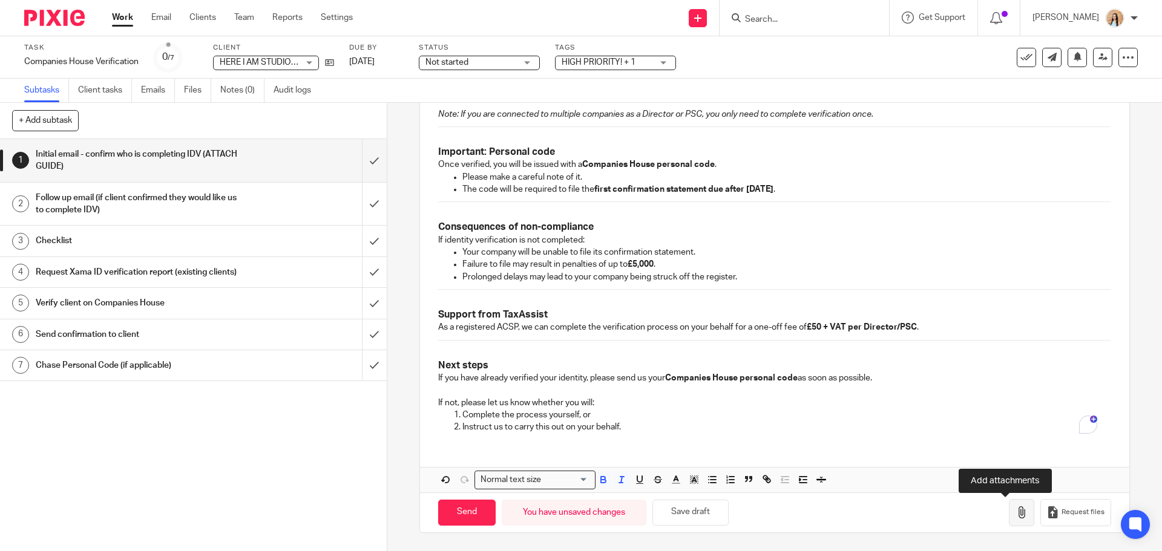
click at [1015, 510] on icon "button" at bounding box center [1021, 512] width 12 height 12
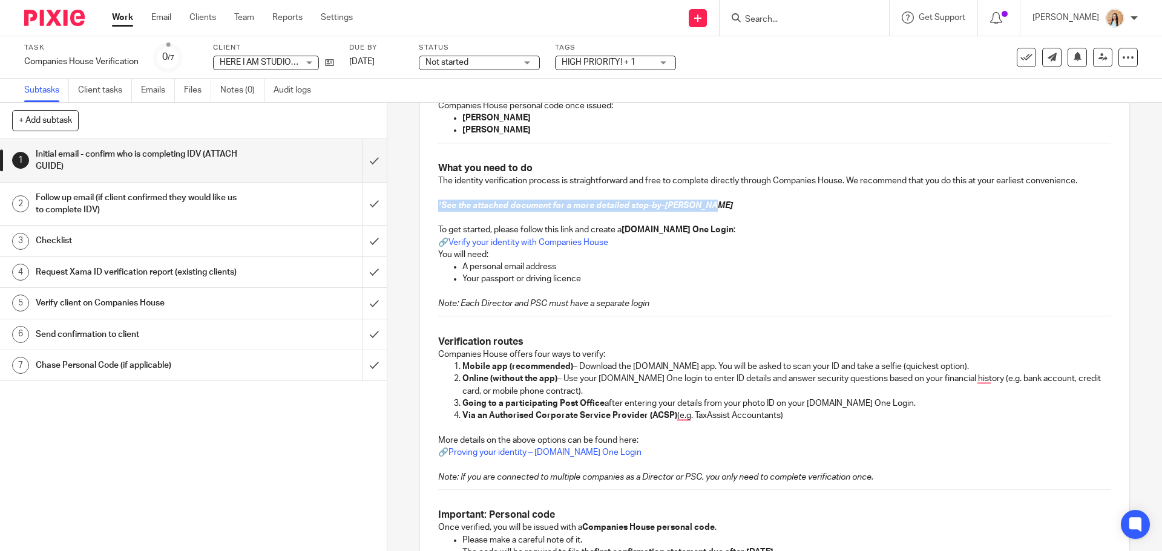
scroll to position [22, 0]
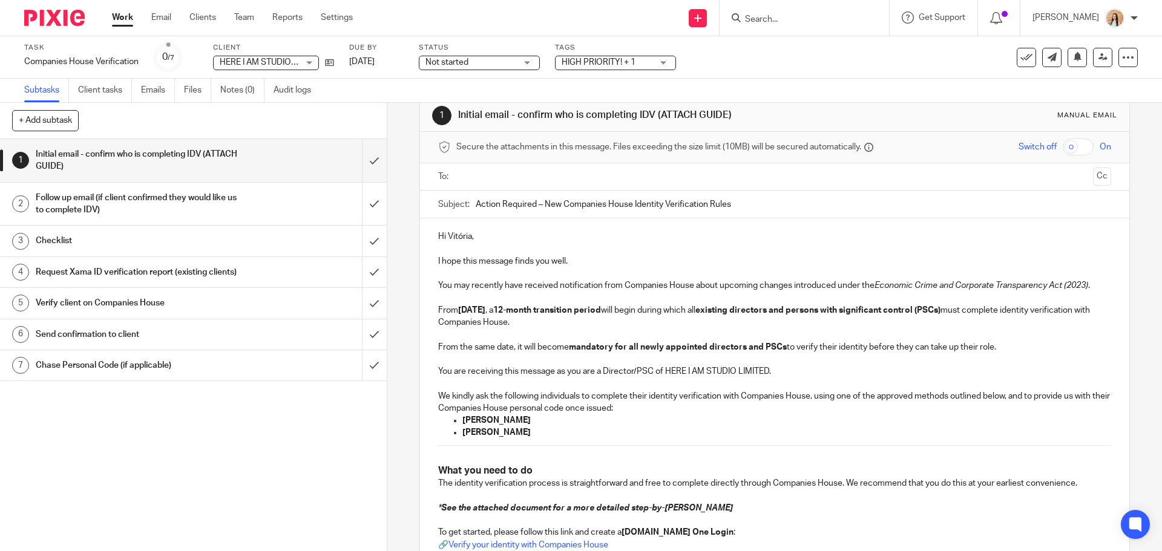
click at [752, 323] on p "From 18 November 2025 , a 12-month transition period will begin during which al…" at bounding box center [774, 316] width 672 height 25
click at [586, 172] on input "text" at bounding box center [773, 177] width 627 height 14
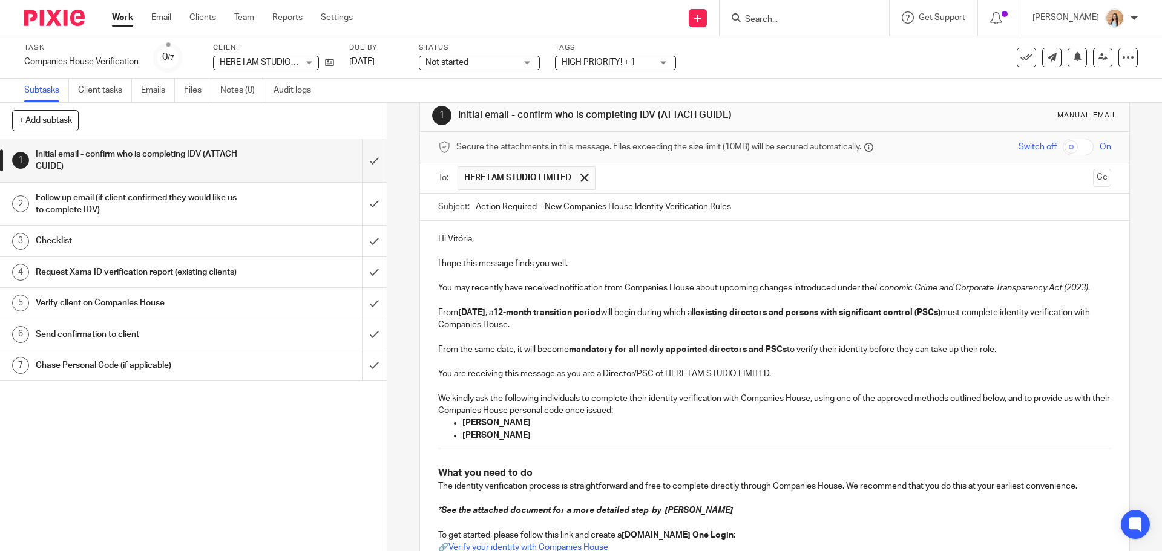
click at [1095, 177] on div "To: HERE I AM STUDIO LIMITED HERE I AM STUDIO LIMITED Cc" at bounding box center [774, 178] width 709 height 30
click at [1093, 182] on button "Cc" at bounding box center [1102, 178] width 18 height 18
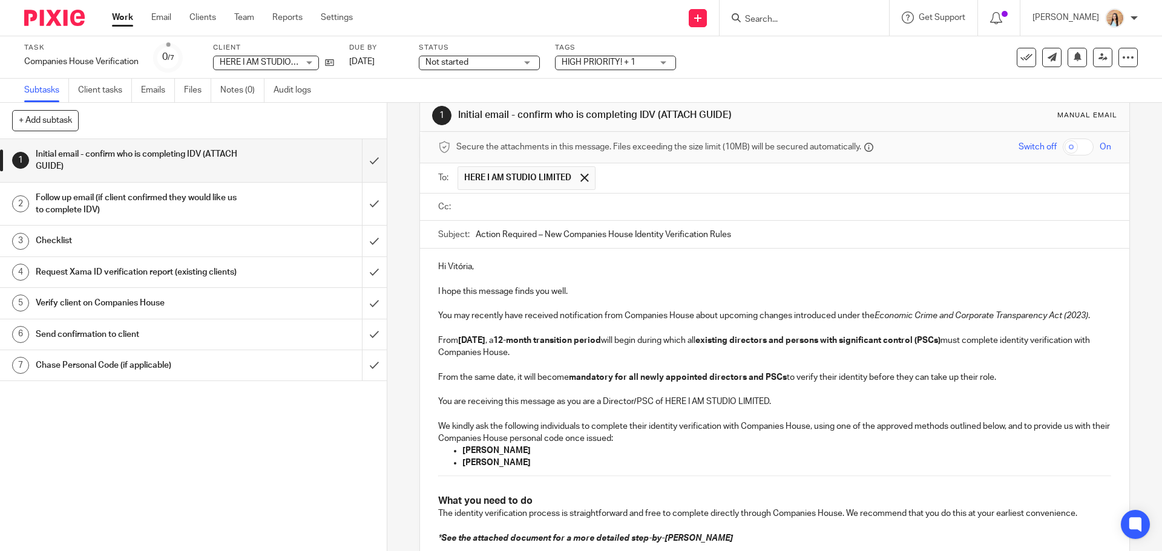
click at [537, 208] on input "text" at bounding box center [782, 207] width 645 height 14
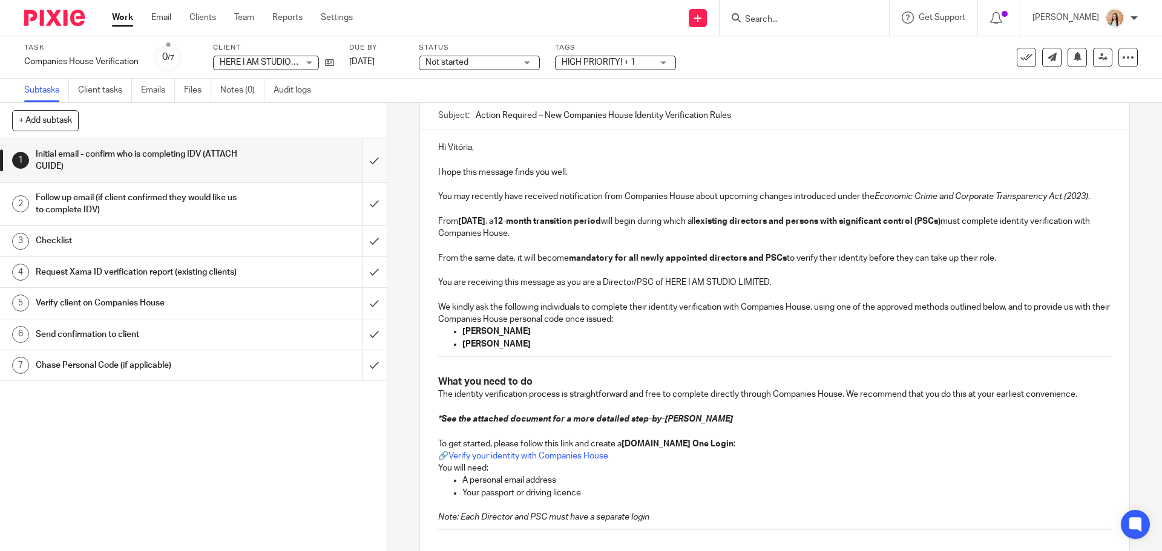
scroll to position [143, 0]
click at [470, 150] on p "Hi Vitória," at bounding box center [774, 148] width 672 height 12
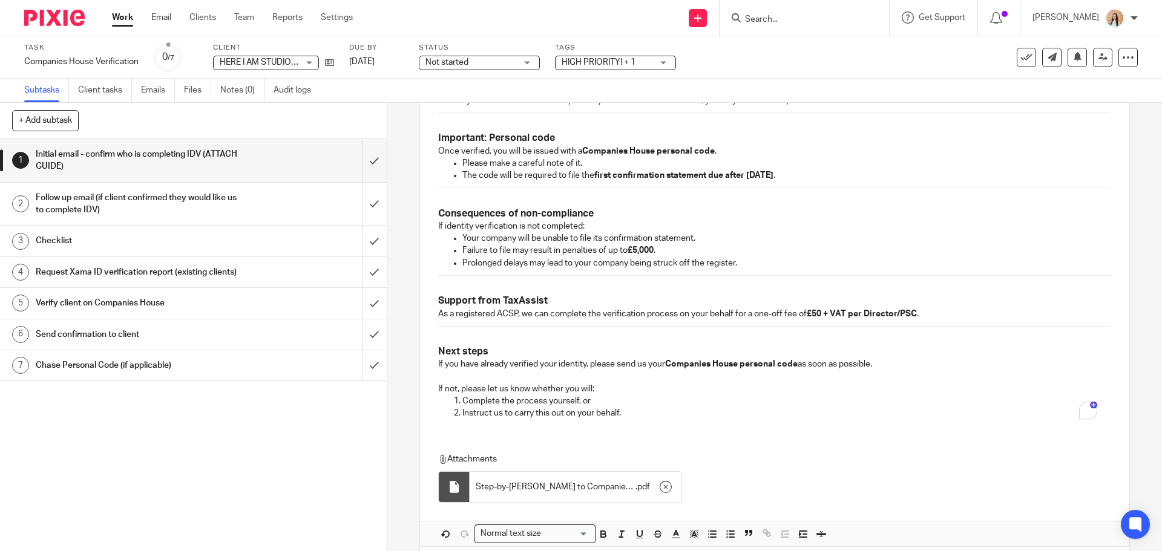
scroll to position [788, 0]
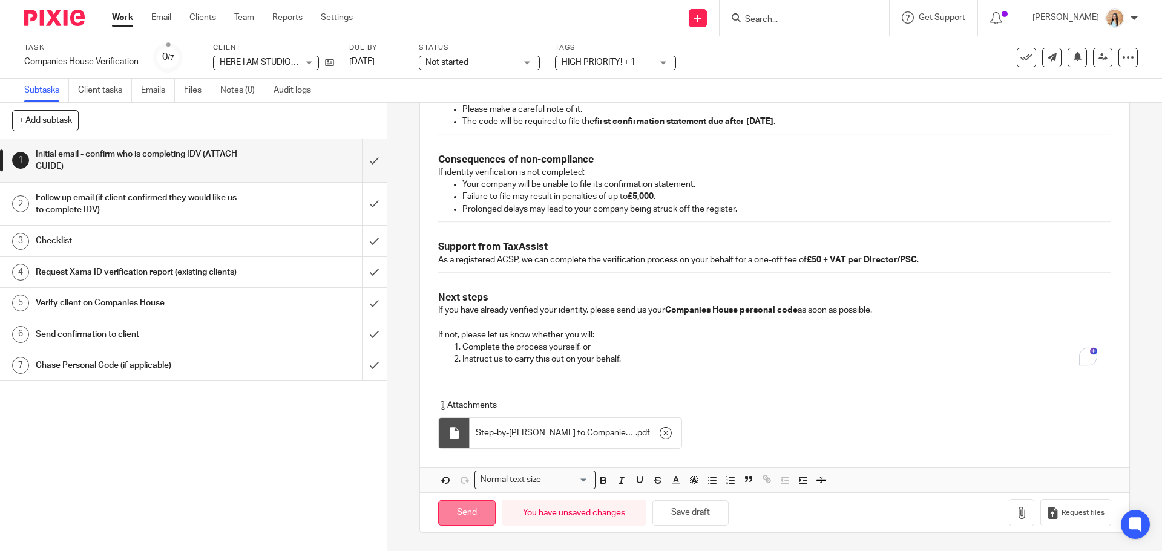
click at [471, 514] on input "Send" at bounding box center [466, 513] width 57 height 26
click at [512, 59] on span "Not started" at bounding box center [470, 62] width 91 height 13
type input "Sent"
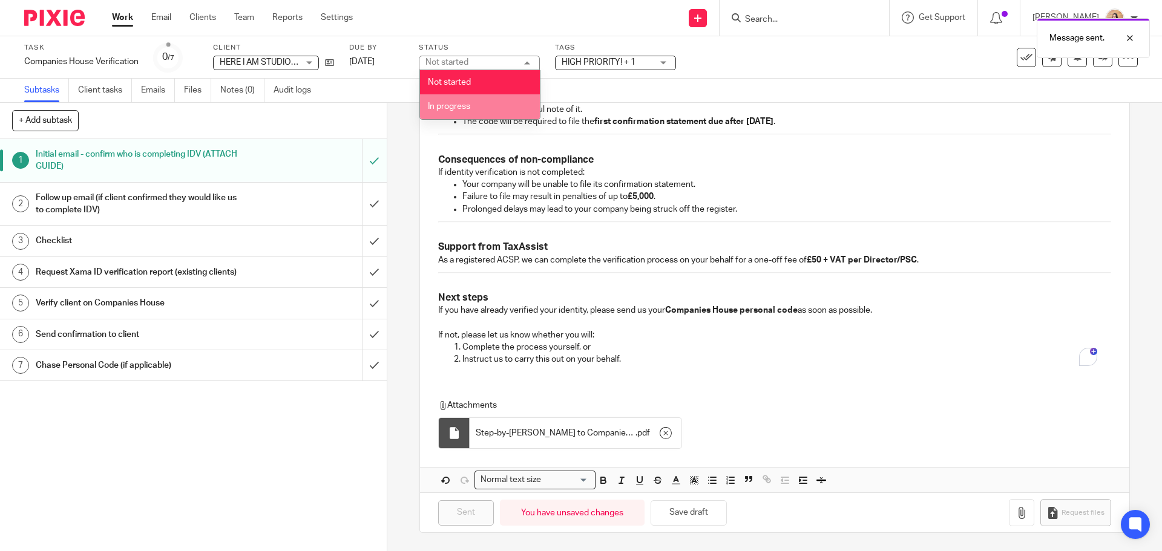
click at [467, 100] on li "In progress" at bounding box center [480, 106] width 120 height 25
click at [616, 64] on span "HIGH PRIORITY! + 1" at bounding box center [599, 62] width 74 height 8
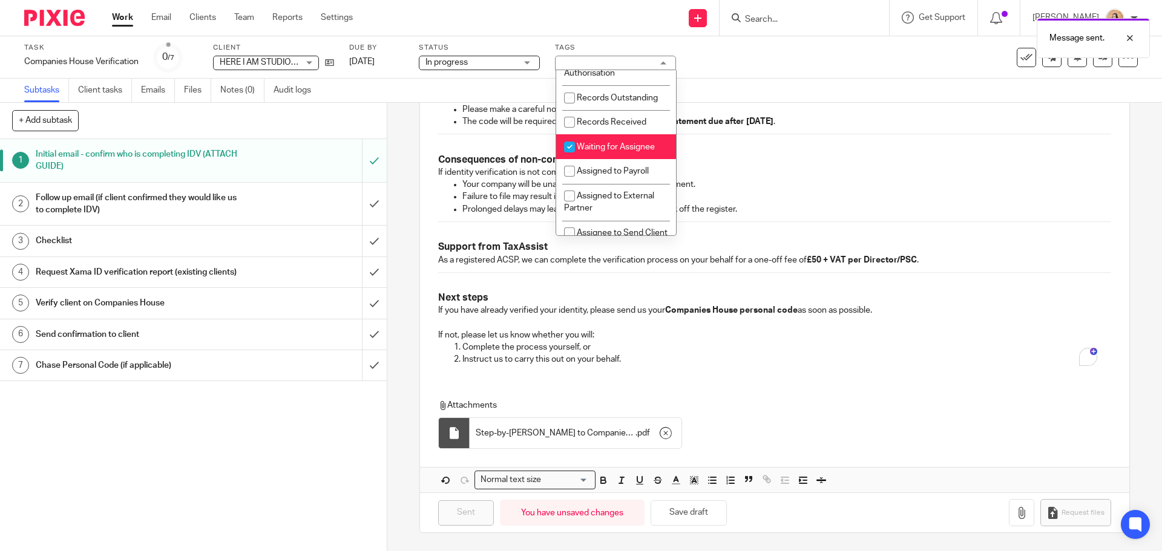
click at [594, 152] on li "Waiting for Assignee" at bounding box center [616, 146] width 120 height 25
checkbox input "false"
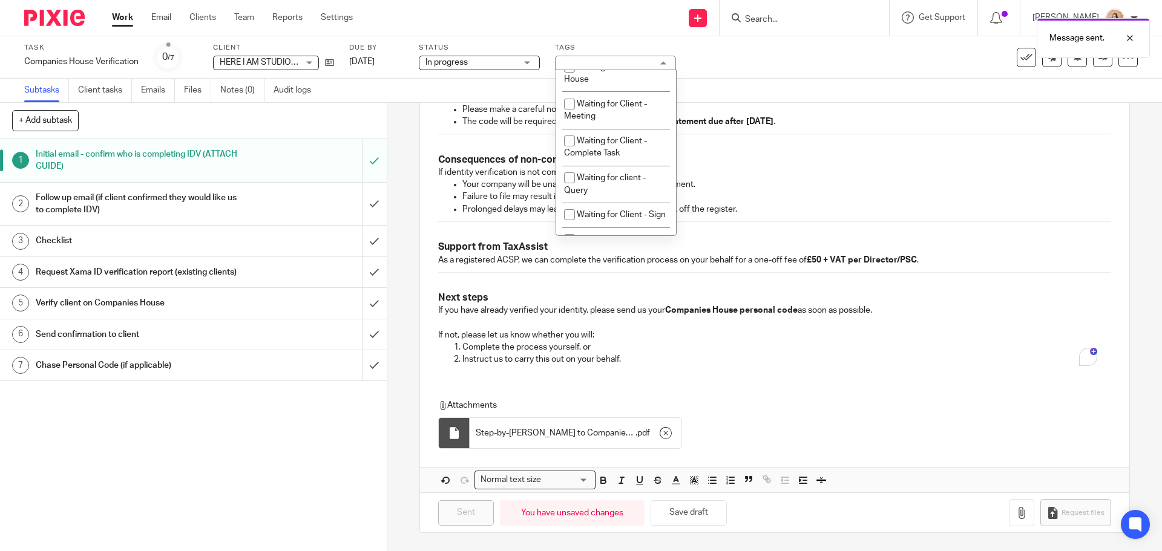
scroll to position [605, 0]
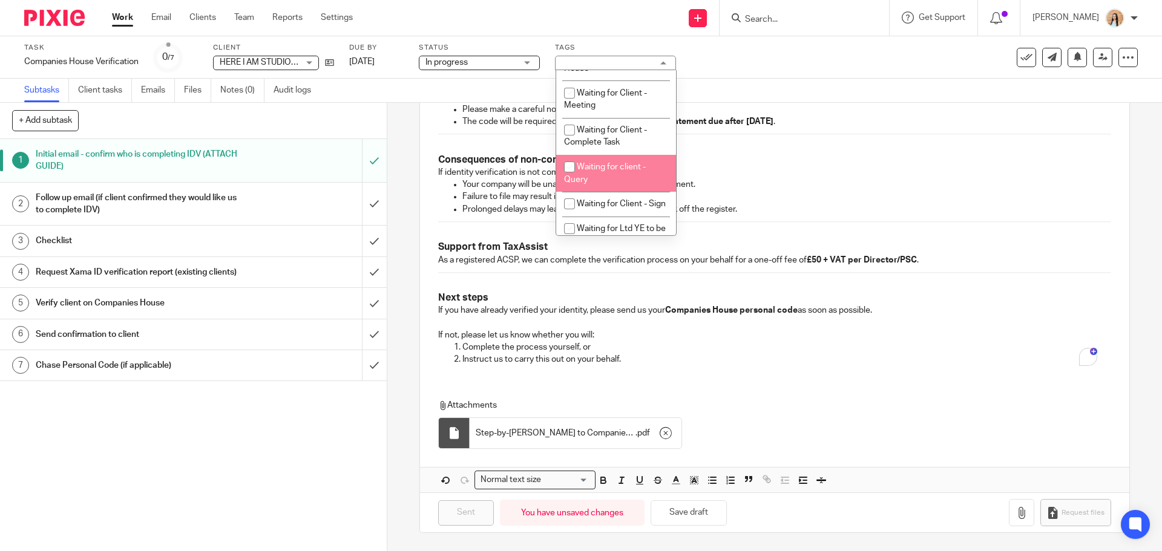
click at [593, 186] on li "Waiting for client - Query" at bounding box center [616, 173] width 120 height 37
checkbox input "true"
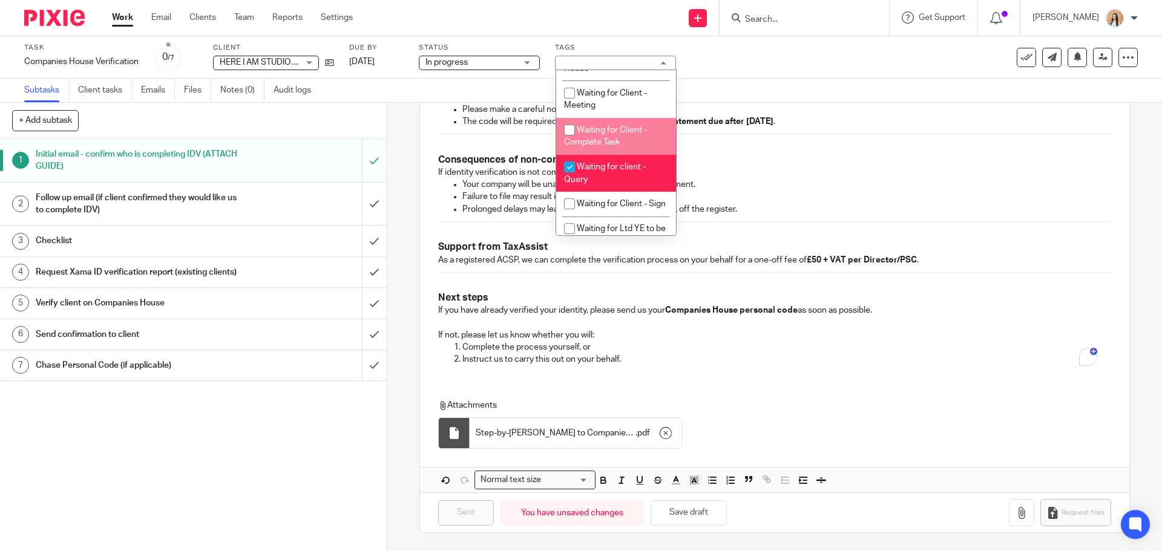
click at [732, 73] on div "Task Companies House Verification Save Companies House Verification 0 /7 Client…" at bounding box center [581, 57] width 1162 height 42
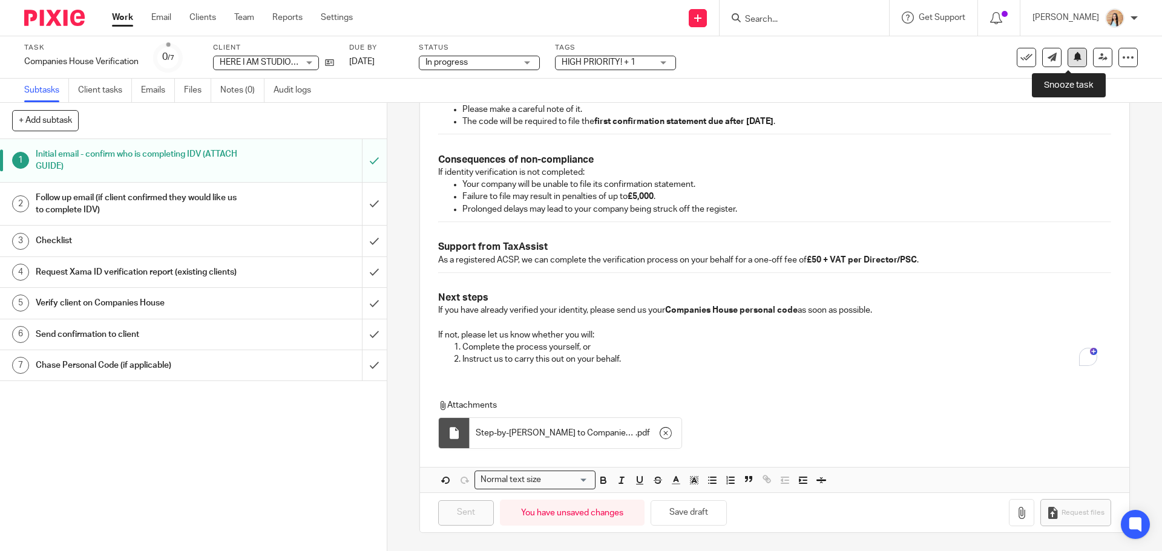
click at [1073, 60] on icon at bounding box center [1077, 56] width 9 height 9
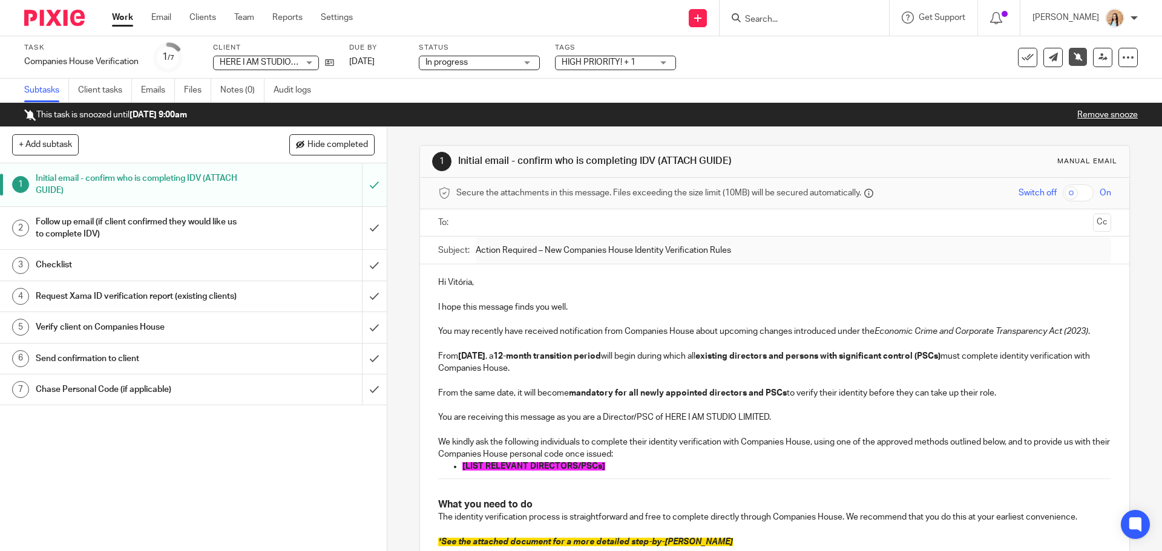
click at [806, 21] on input "Search" at bounding box center [798, 20] width 109 height 11
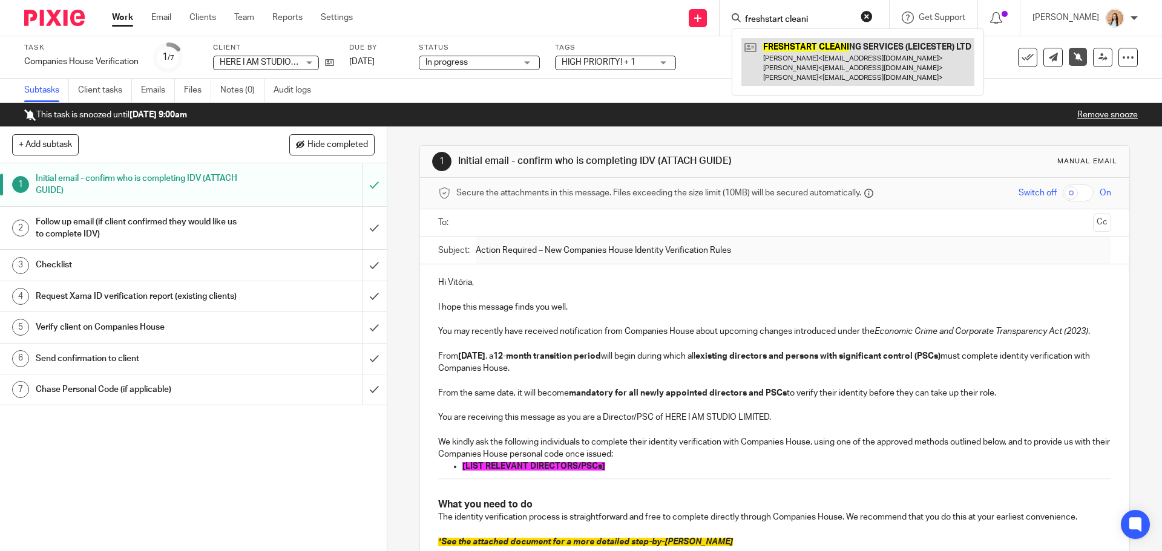
type input "freshstart cleani"
click at [874, 80] on link at bounding box center [857, 62] width 233 height 48
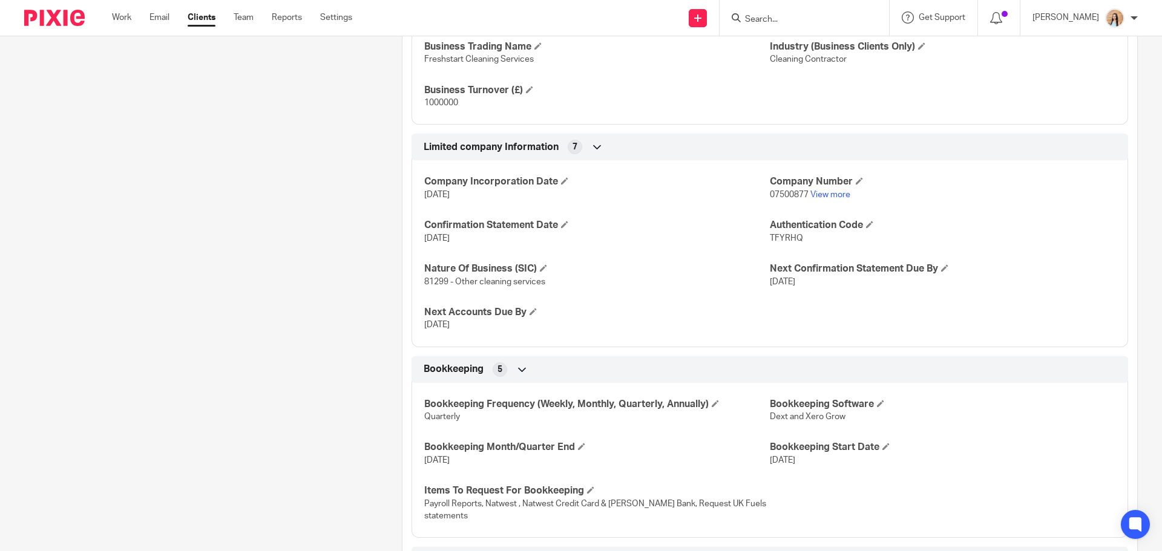
scroll to position [666, 0]
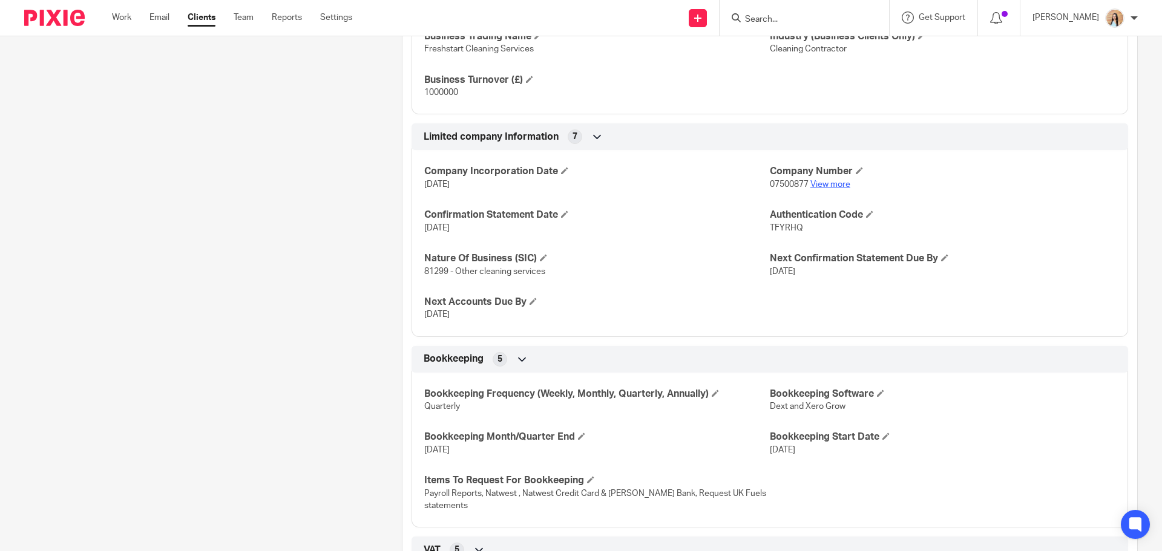
click at [816, 185] on link "View more" at bounding box center [830, 184] width 40 height 8
click at [843, 20] on input "Search" at bounding box center [798, 20] width 109 height 11
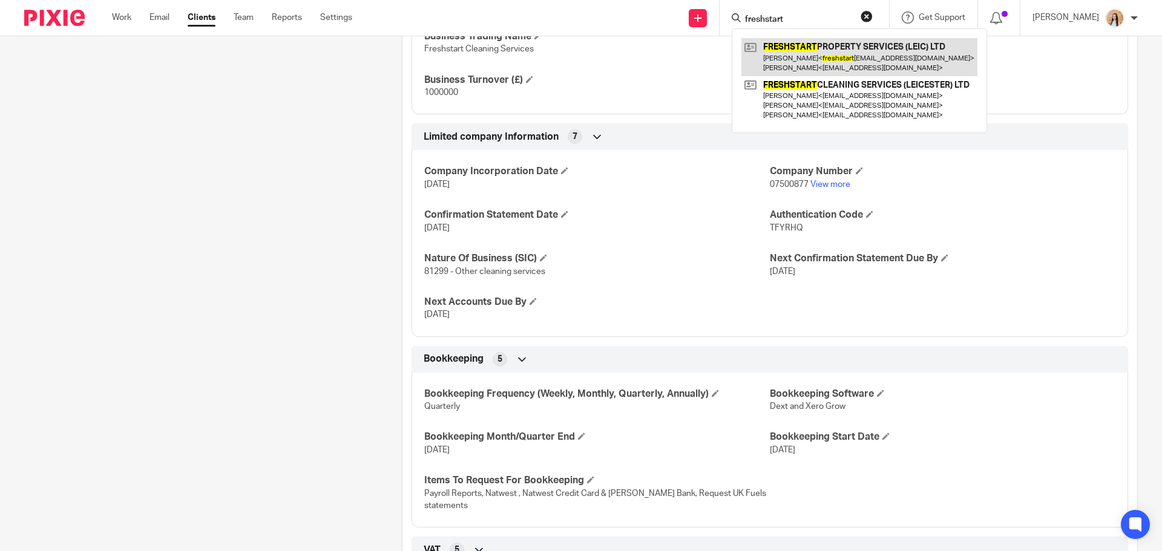
type input "freshstart"
click at [845, 55] on link at bounding box center [859, 57] width 236 height 38
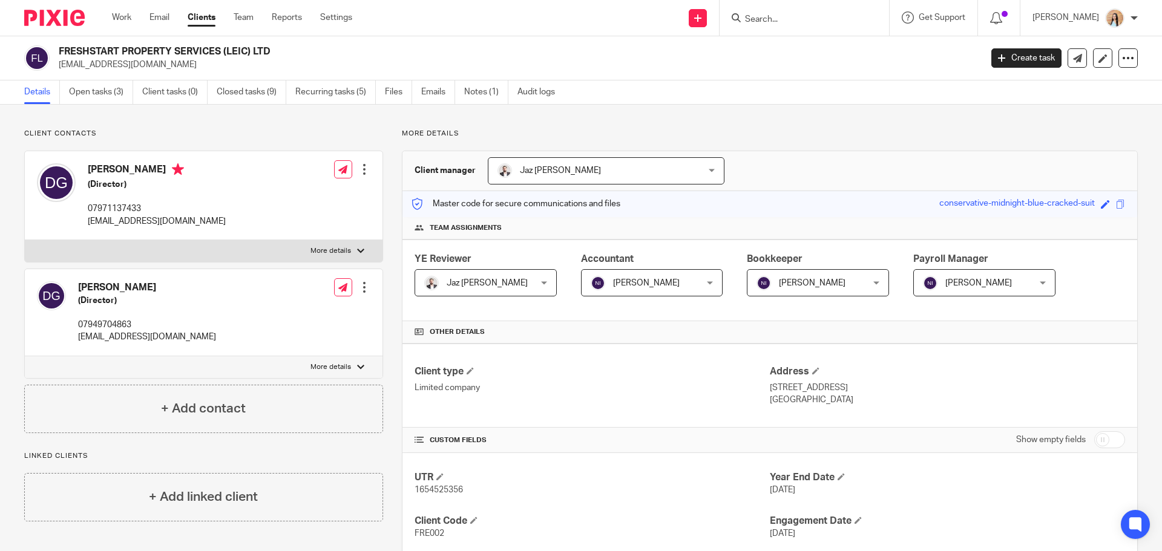
click at [92, 102] on link "Open tasks (3)" at bounding box center [101, 92] width 64 height 24
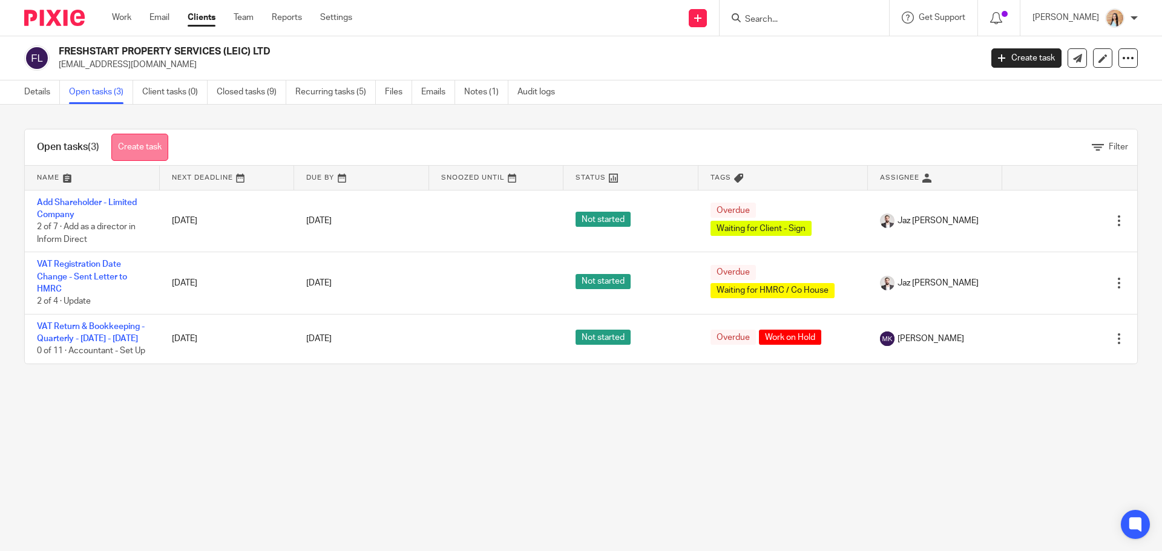
click at [157, 150] on link "Create task" at bounding box center [139, 147] width 57 height 27
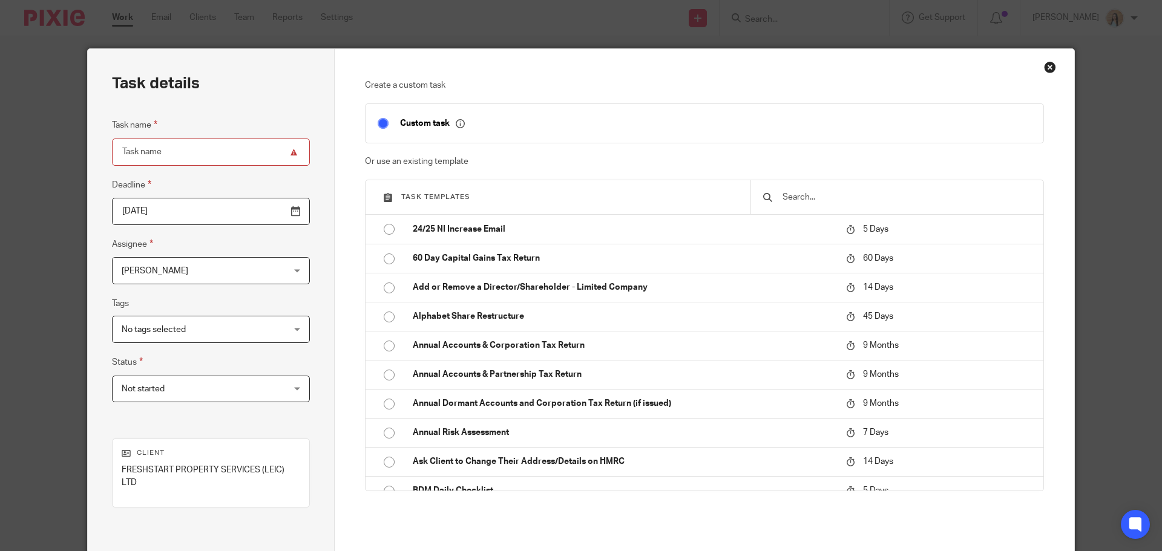
click at [796, 198] on input "text" at bounding box center [906, 197] width 250 height 13
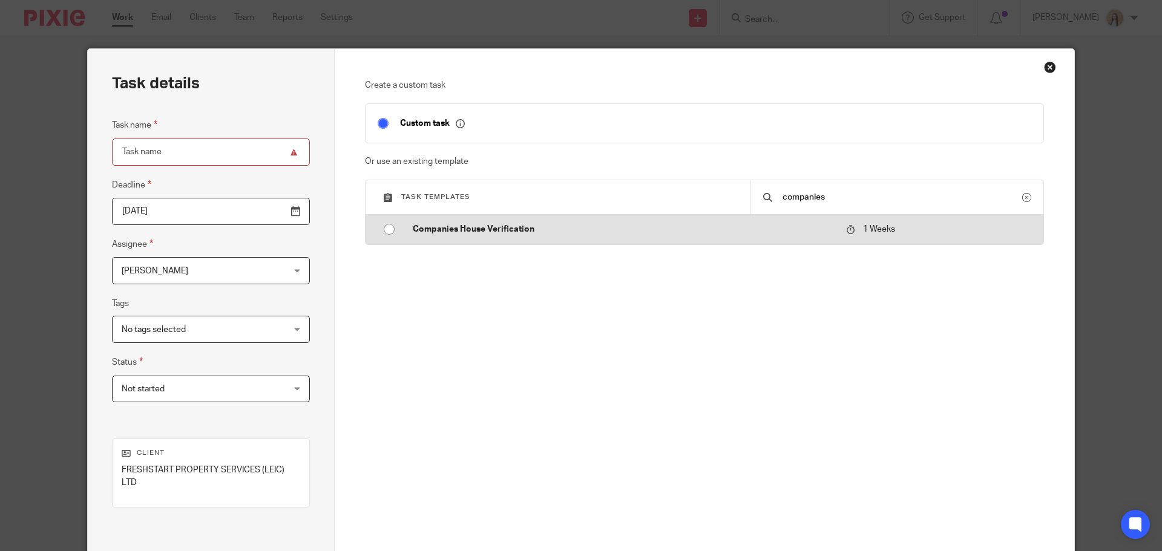
type input "companies"
click at [753, 226] on p "Companies House Verification" at bounding box center [623, 229] width 421 height 12
type input "[DATE]"
type input "Companies House Verification"
checkbox input "false"
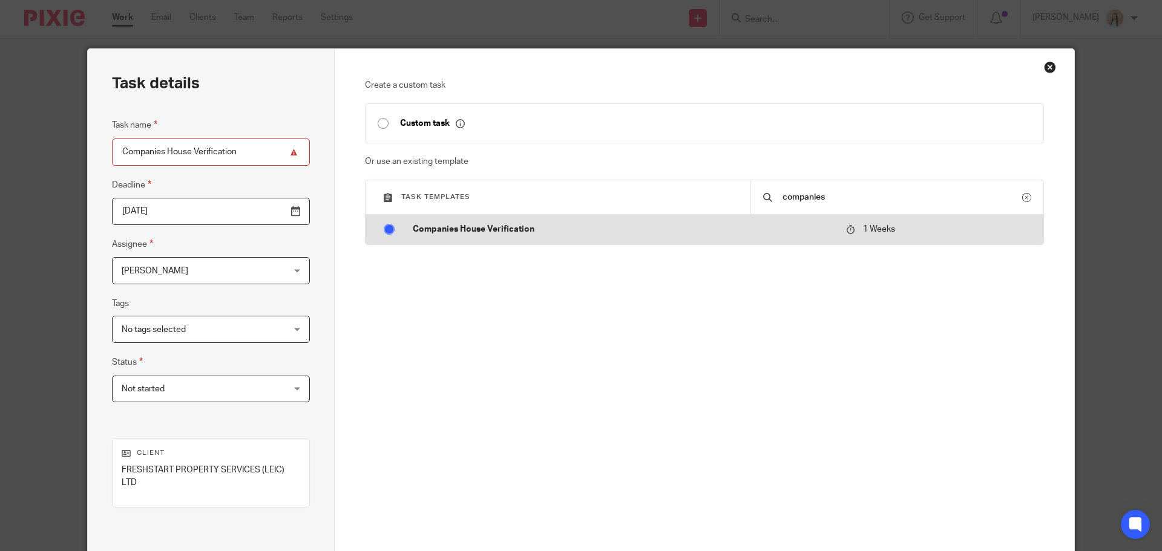
radio input "true"
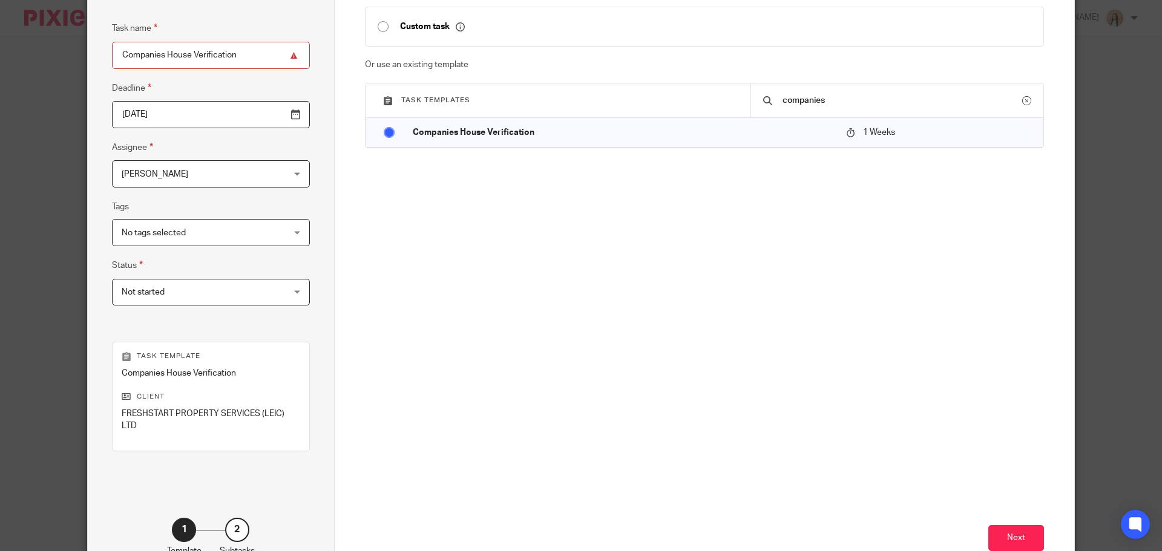
scroll to position [176, 0]
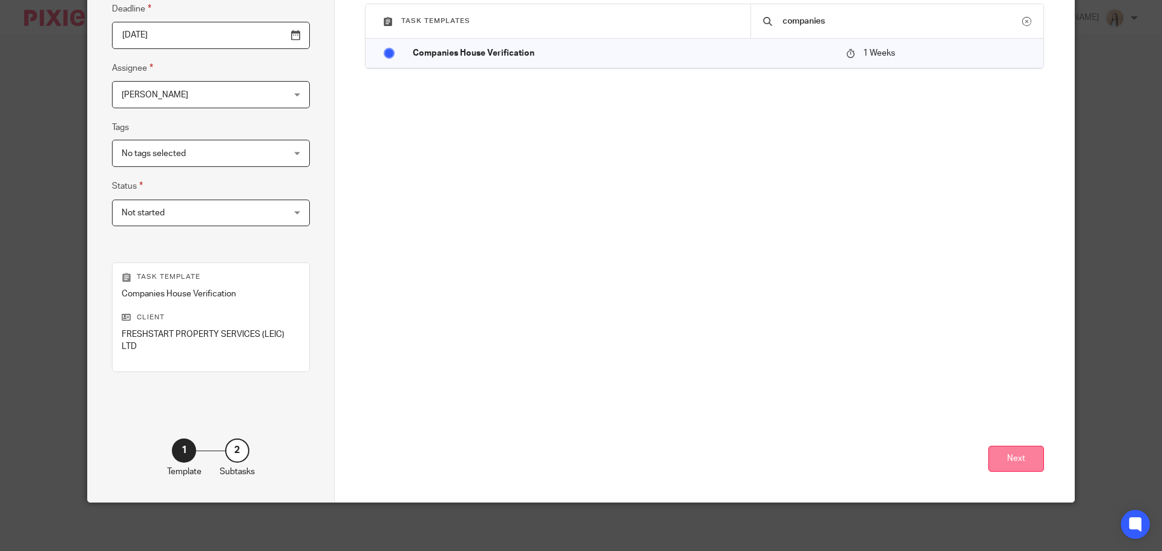
click at [998, 464] on button "Next" at bounding box center [1016, 459] width 56 height 26
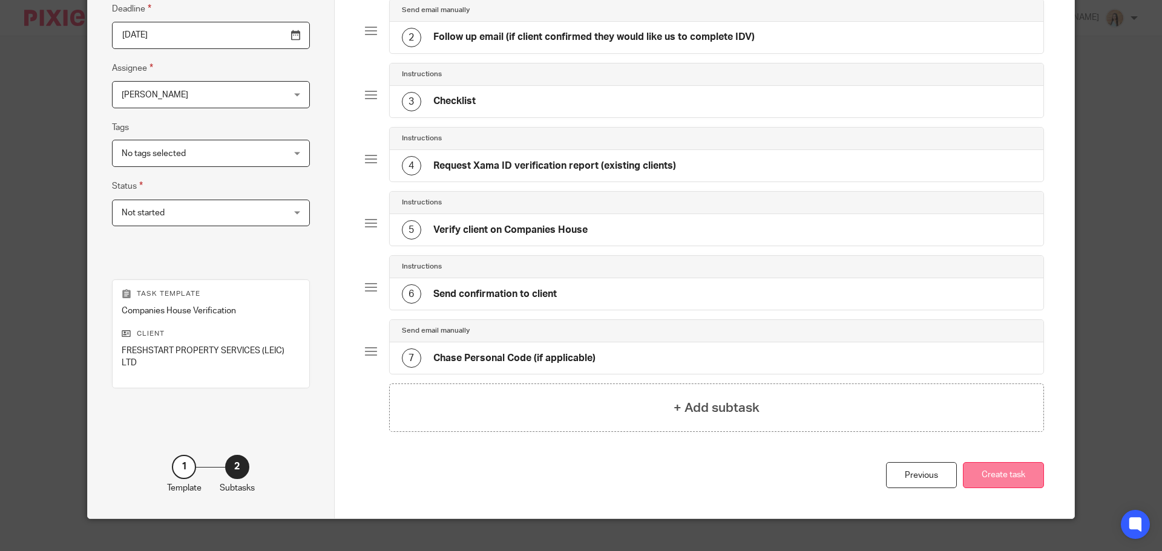
click at [983, 478] on button "Create task" at bounding box center [1003, 475] width 81 height 26
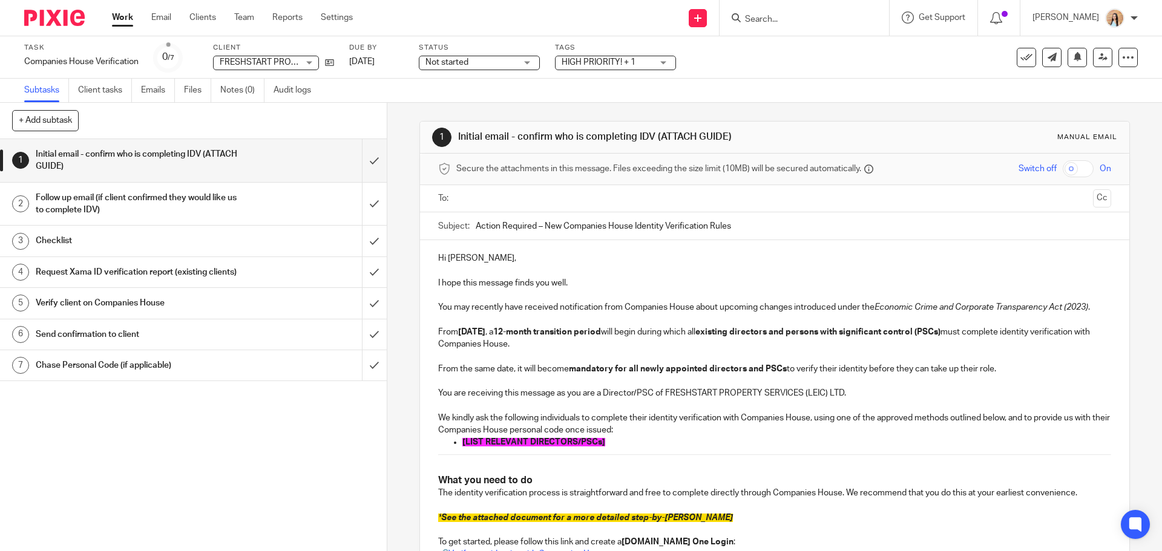
click at [544, 442] on span "[LIST RELEVANT DIRECTORS/PSCs]" at bounding box center [533, 442] width 143 height 8
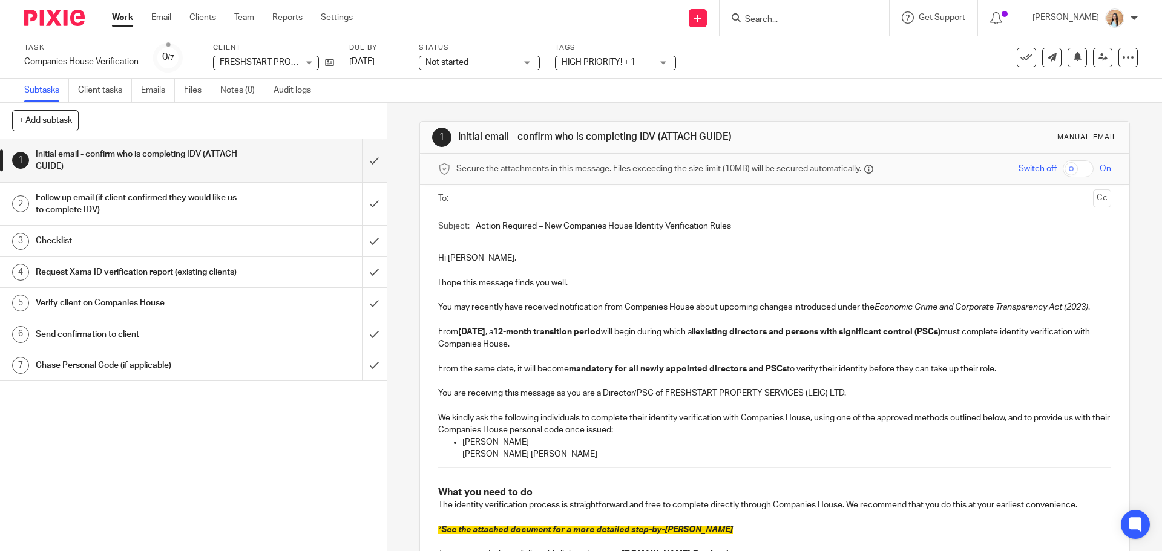
click at [462, 454] on p "David Kelly Griffin" at bounding box center [786, 454] width 648 height 12
drag, startPoint x: 532, startPoint y: 459, endPoint x: 425, endPoint y: 437, distance: 109.3
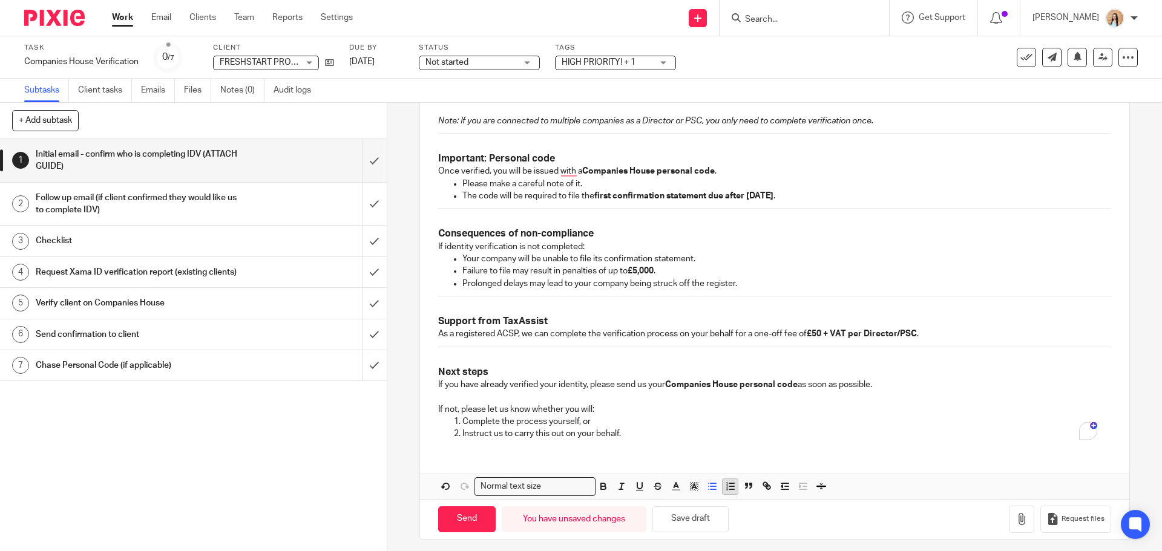
scroll to position [687, 0]
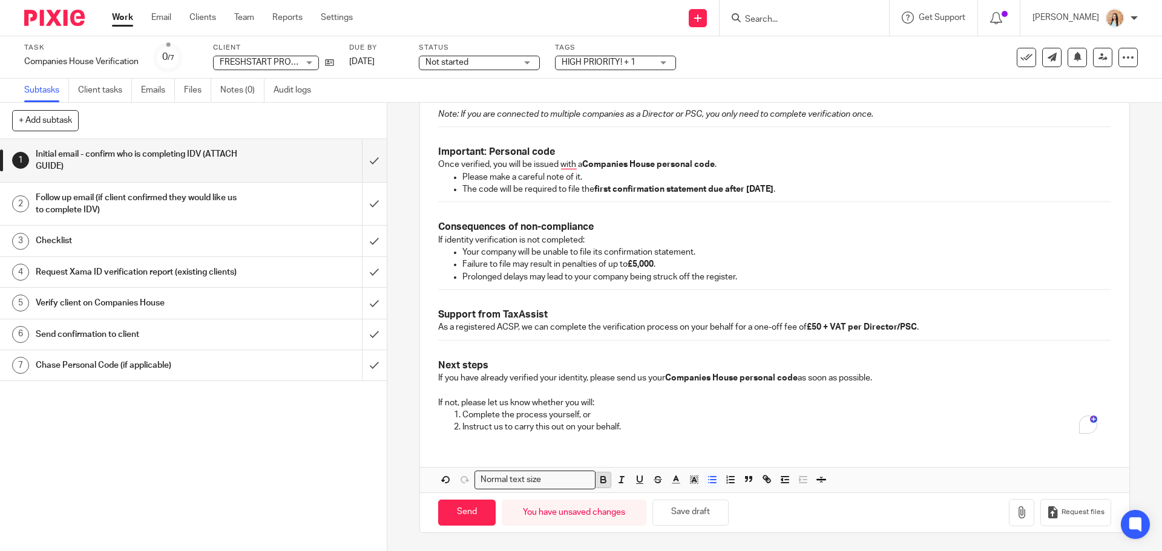
click at [601, 477] on icon "button" at bounding box center [603, 478] width 4 height 3
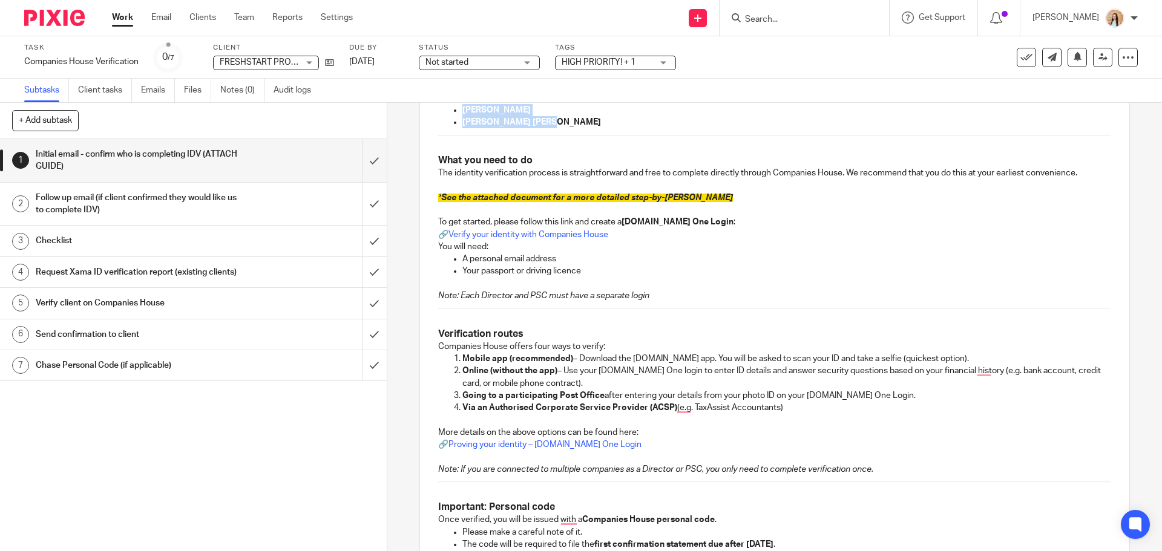
scroll to position [90, 0]
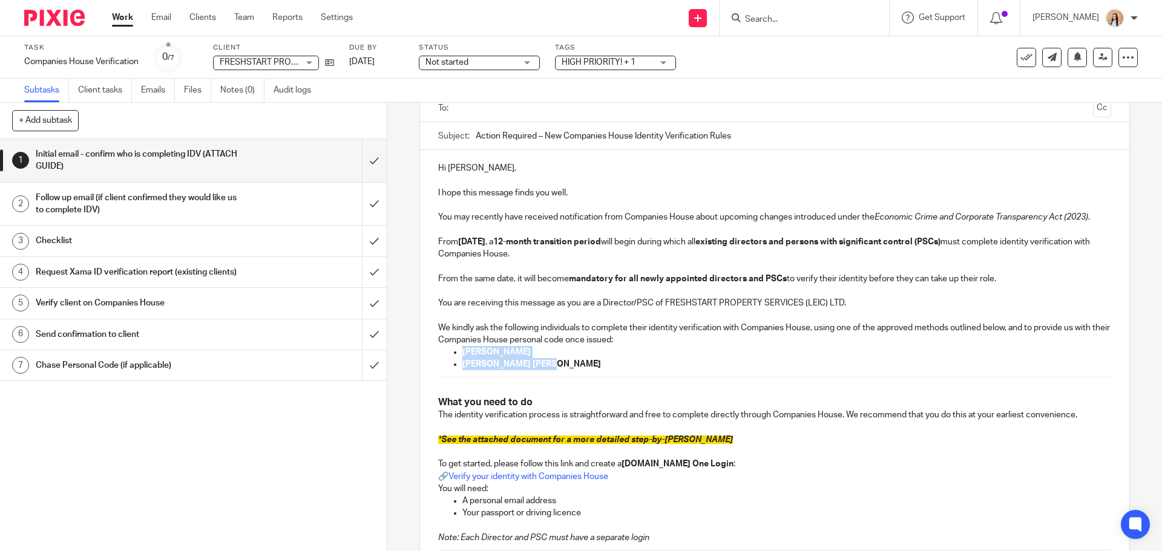
click at [555, 367] on p "David Kelly Griffin" at bounding box center [786, 364] width 648 height 12
click at [528, 441] on span "See the attached document for a more detailed step-by-[PERSON_NAME]" at bounding box center [587, 440] width 292 height 8
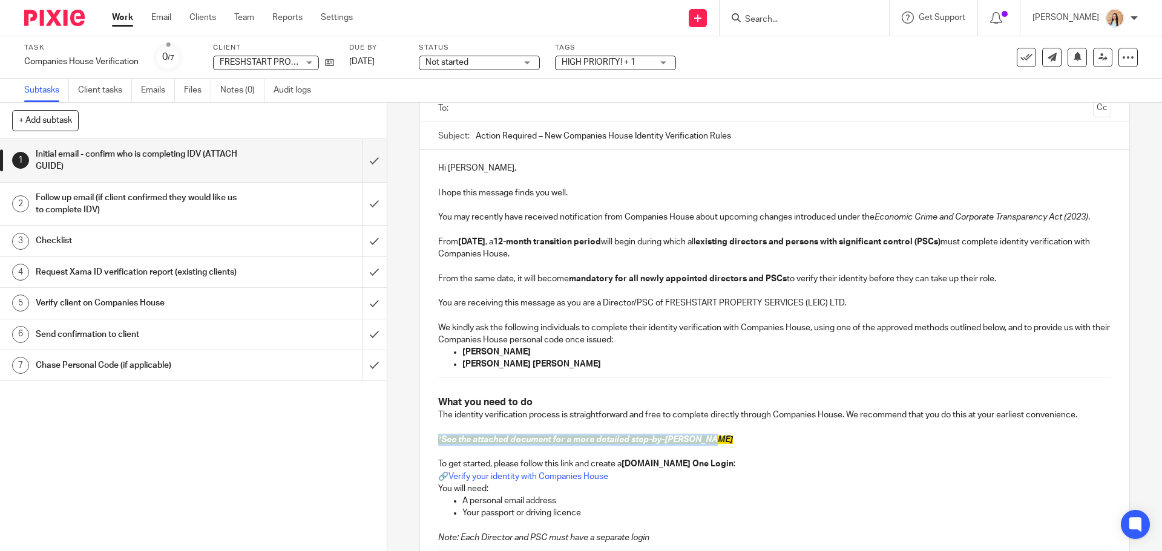
click at [528, 441] on span "See the attached document for a more detailed step-by-[PERSON_NAME]" at bounding box center [587, 440] width 292 height 8
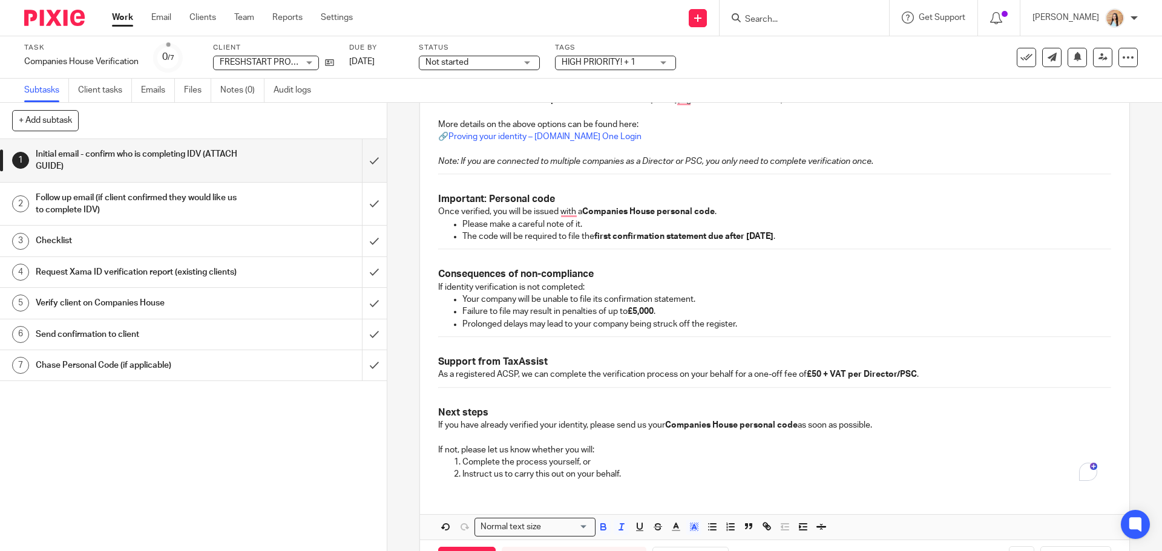
scroll to position [687, 0]
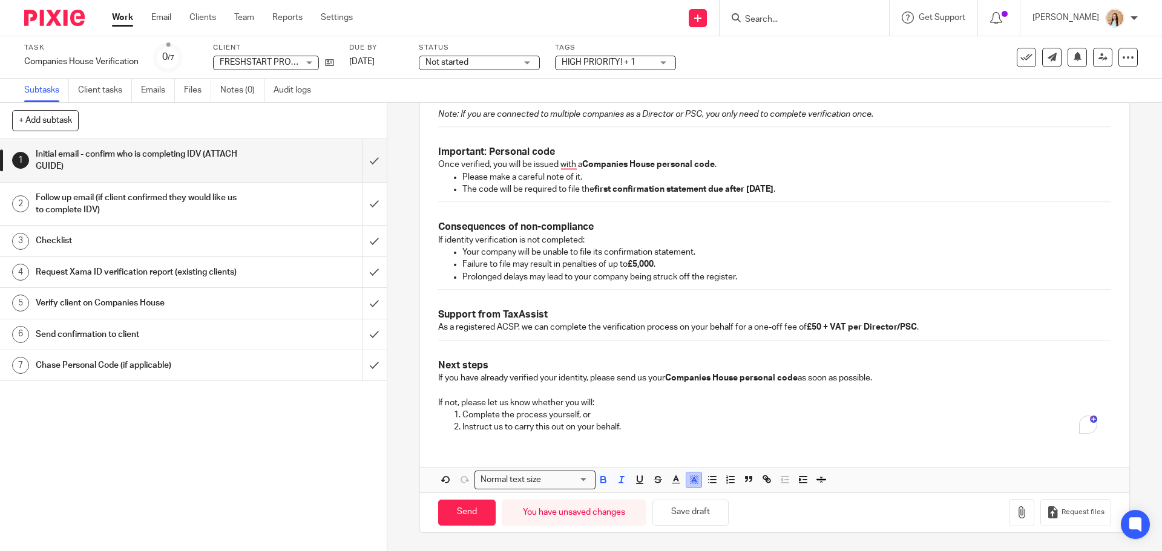
click at [693, 485] on icon "button" at bounding box center [694, 479] width 11 height 11
click at [658, 496] on ul "Compact color picker" at bounding box center [711, 509] width 147 height 36
click at [663, 497] on li "color:#FFFFFF" at bounding box center [667, 495] width 9 height 9
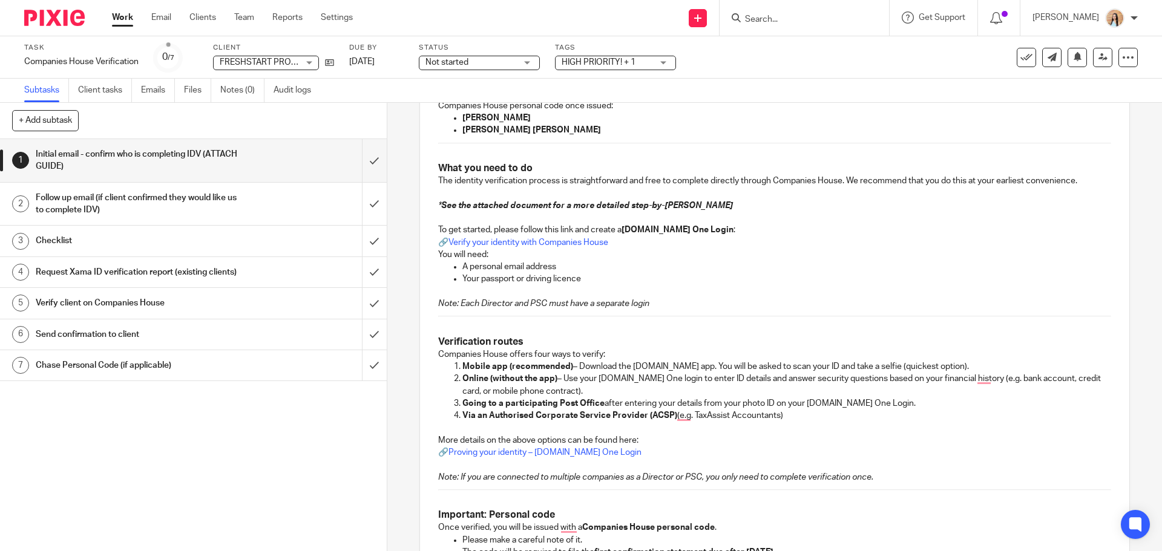
click at [727, 375] on p "Online (without the app) – Use your GOV.UK One login to enter ID details and an…" at bounding box center [786, 385] width 648 height 25
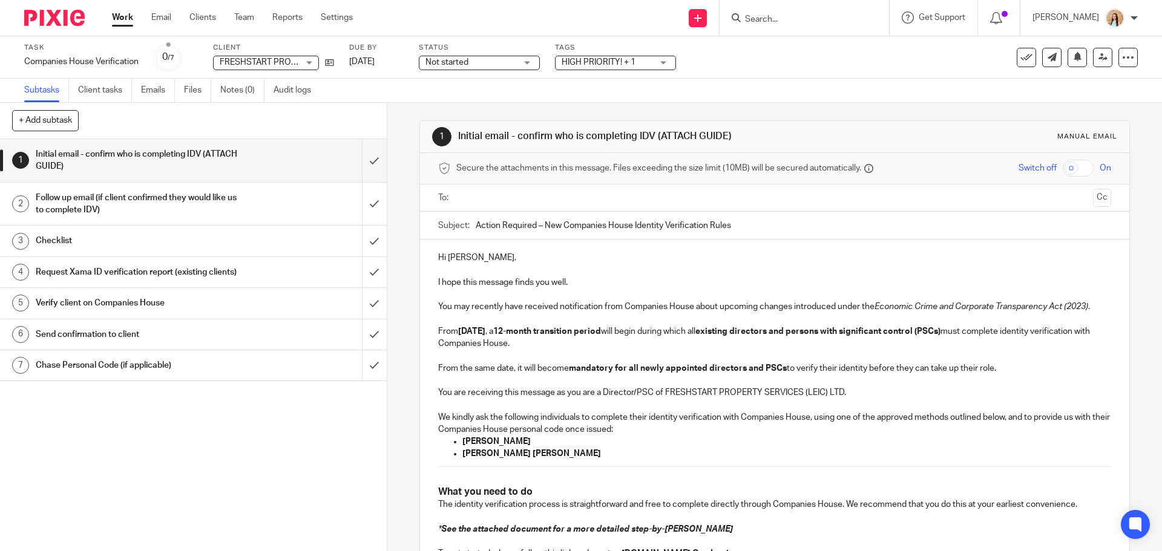
scroll to position [0, 0]
click at [483, 209] on div at bounding box center [774, 198] width 635 height 27
click at [494, 214] on input "Action Required – New Companies House Identity Verification Rules" at bounding box center [793, 225] width 635 height 27
click at [508, 198] on input "text" at bounding box center [773, 199] width 627 height 14
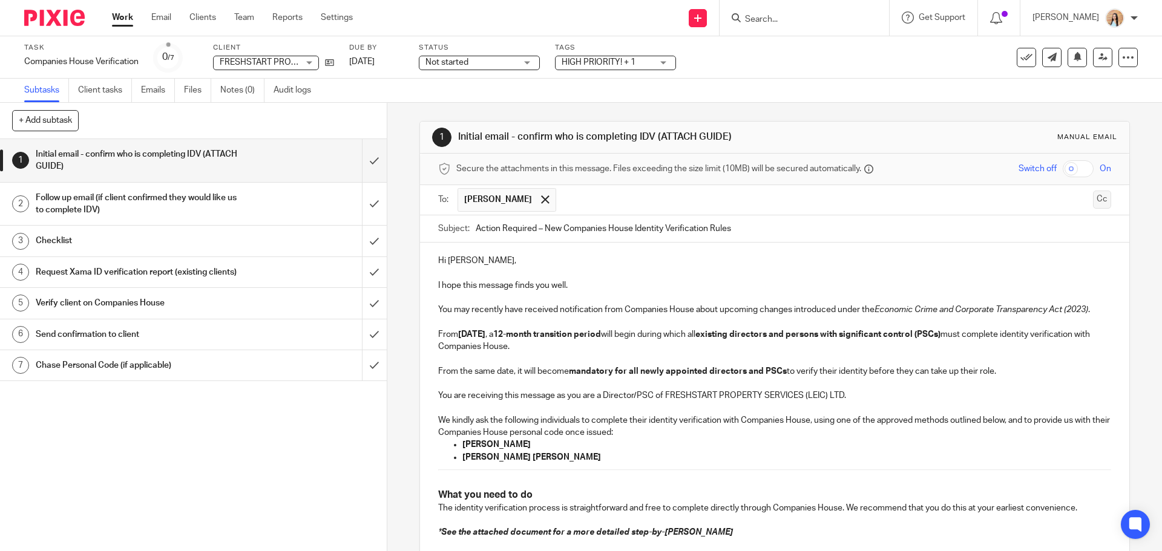
click at [1093, 203] on button "Cc" at bounding box center [1102, 200] width 18 height 18
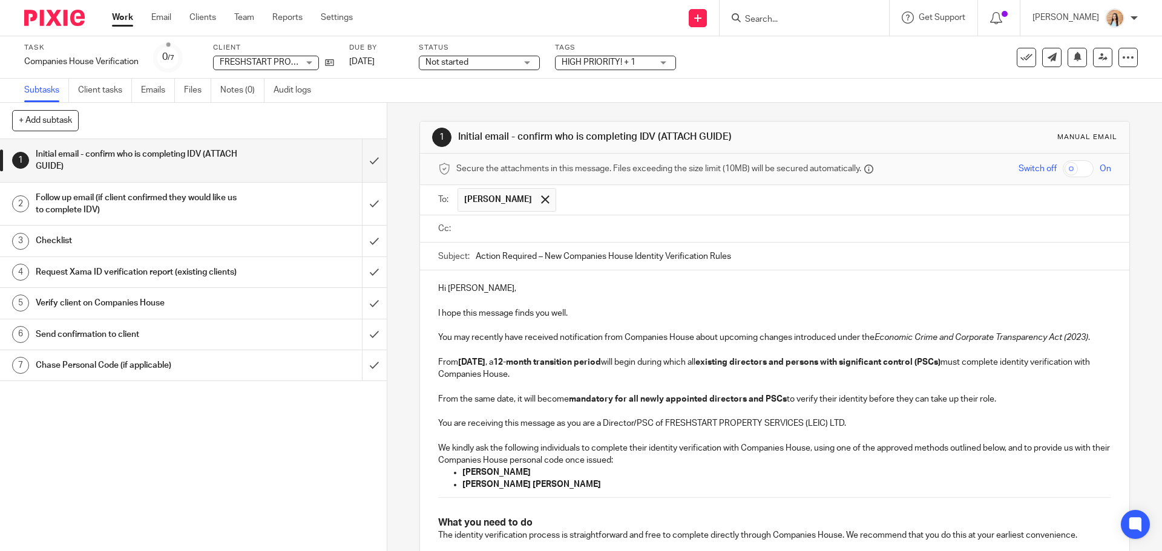
click at [516, 226] on input "text" at bounding box center [782, 229] width 645 height 14
click at [464, 294] on p "Hi David," at bounding box center [774, 291] width 672 height 12
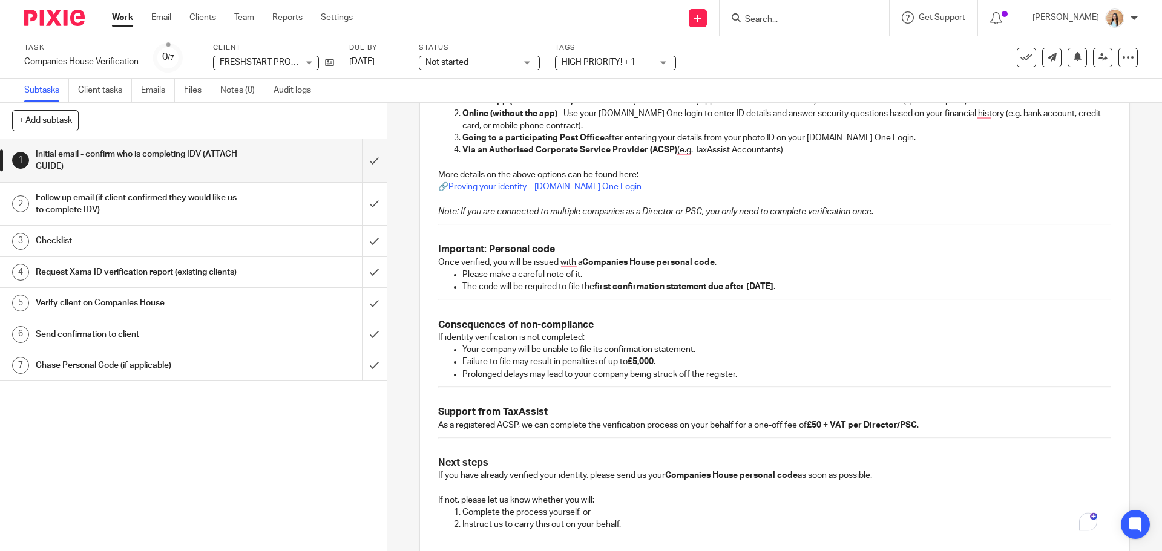
scroll to position [720, 0]
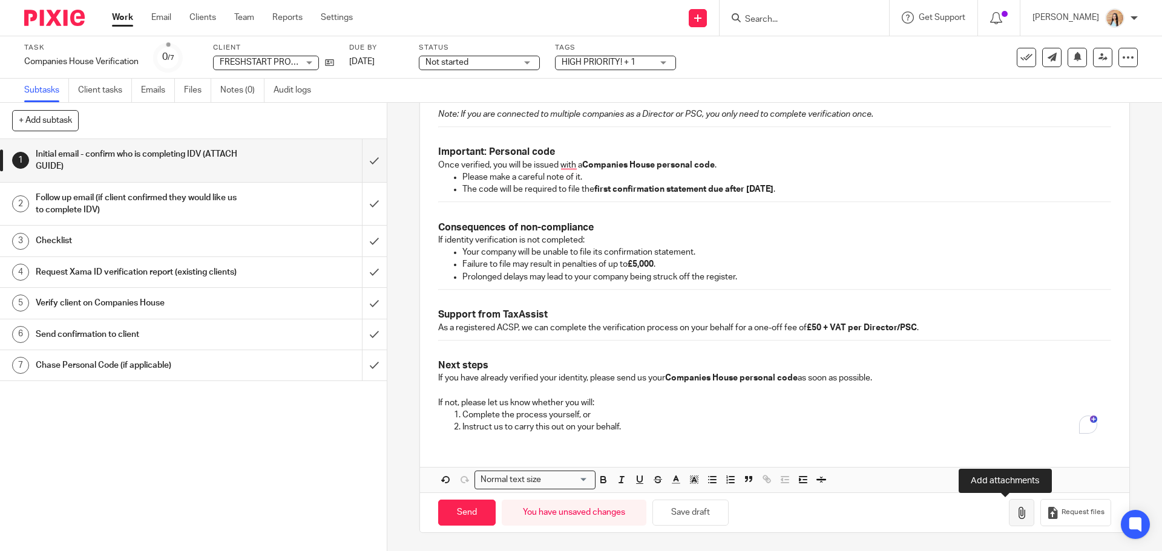
click at [1015, 510] on icon "button" at bounding box center [1021, 513] width 12 height 12
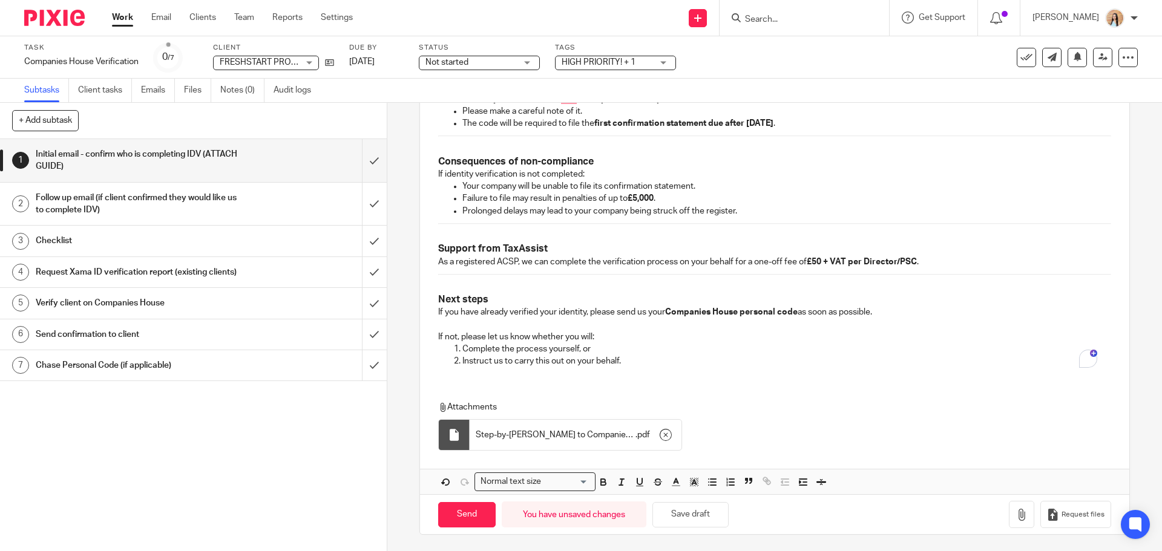
scroll to position [788, 0]
click at [842, 21] on input "Search" at bounding box center [798, 20] width 109 height 11
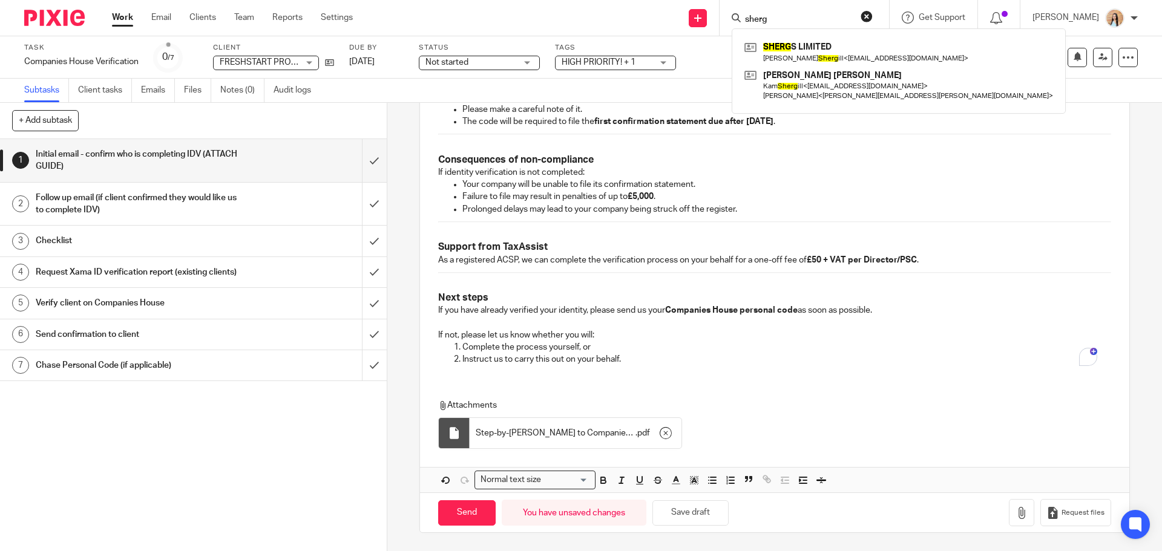
type input "sherg"
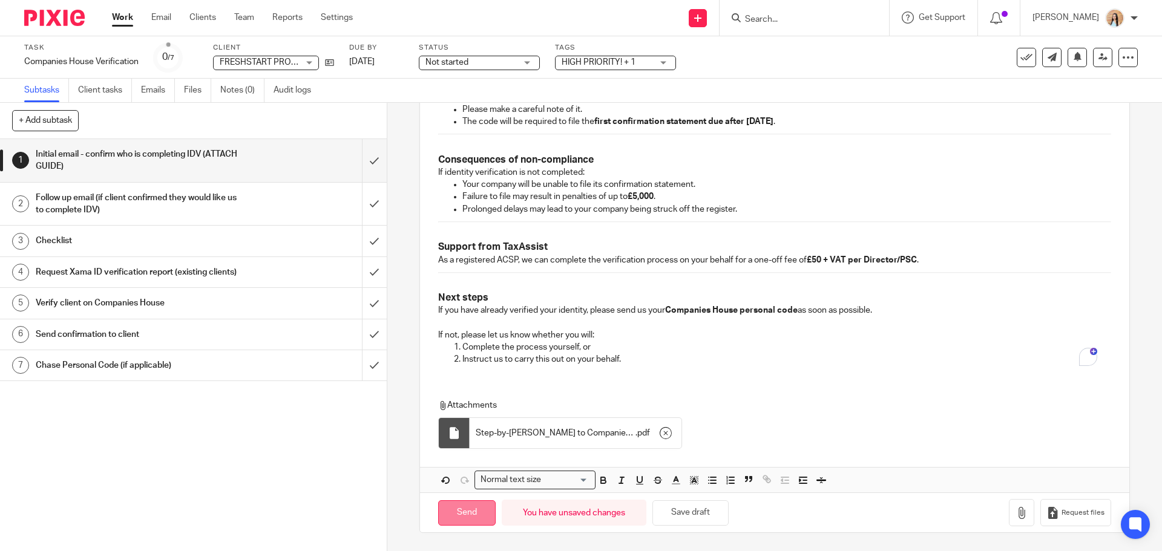
click at [477, 503] on input "Send" at bounding box center [466, 513] width 57 height 26
type input "Sent"
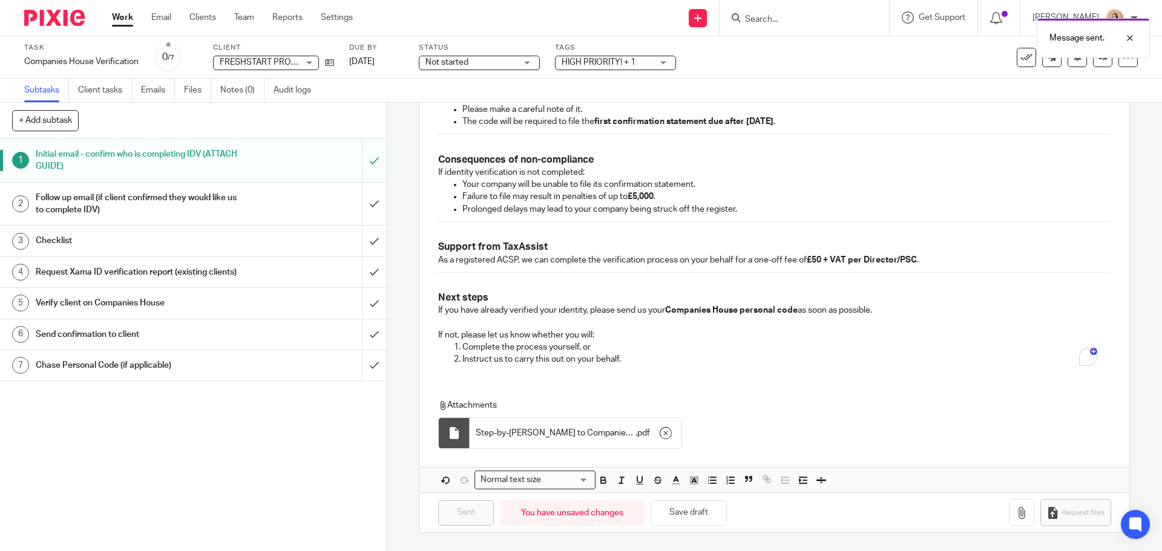
click at [485, 62] on span "Not started" at bounding box center [470, 62] width 91 height 13
click at [479, 103] on li "In progress" at bounding box center [480, 106] width 120 height 25
click at [635, 62] on span "HIGH PRIORITY! + 1" at bounding box center [599, 62] width 74 height 8
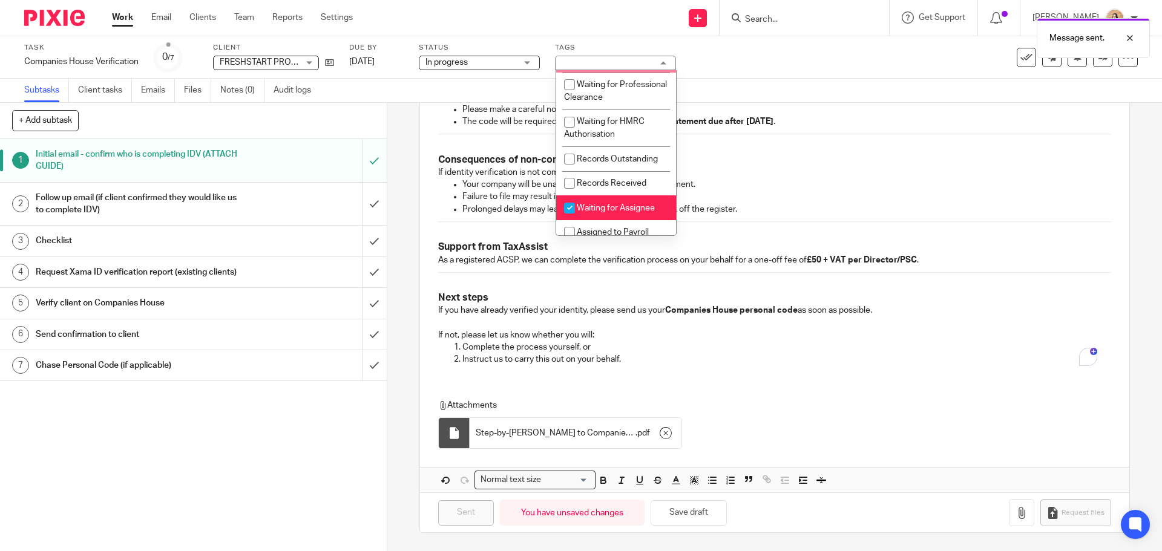
scroll to position [242, 0]
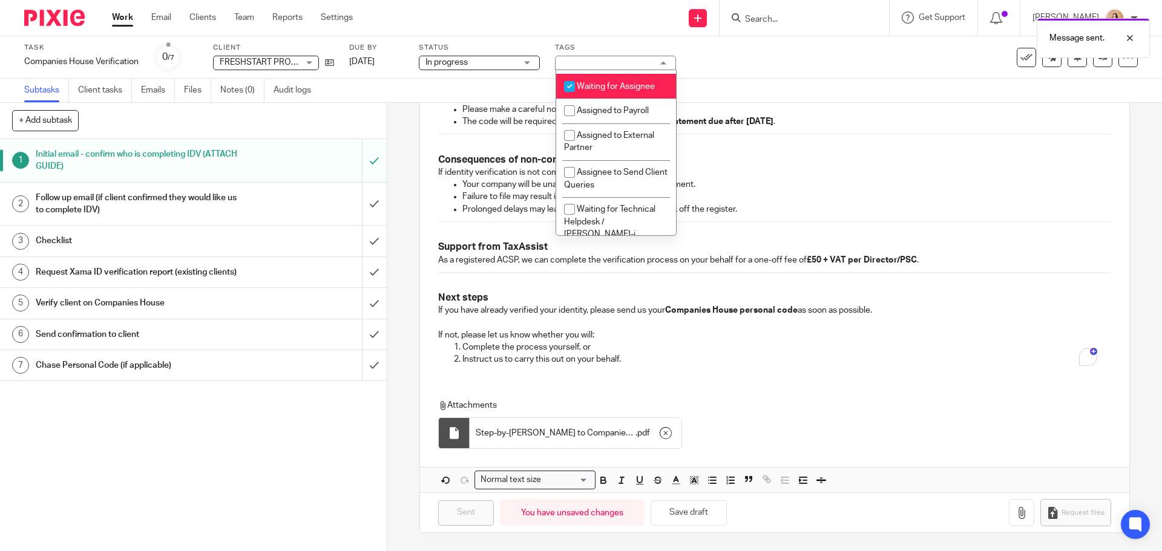
click at [617, 91] on span "Waiting for Assignee" at bounding box center [616, 86] width 78 height 8
checkbox input "false"
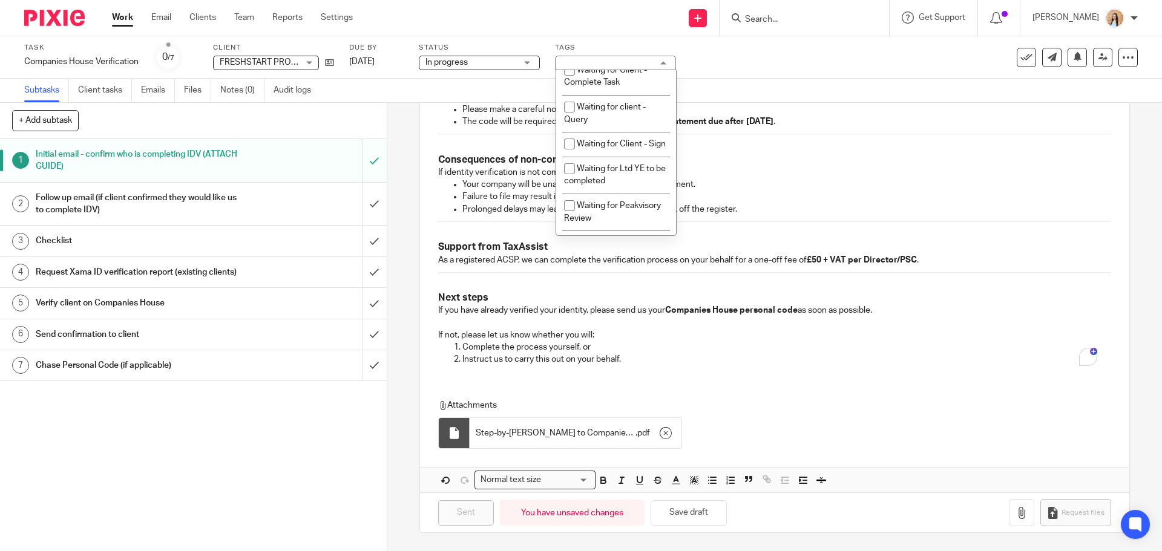
scroll to position [666, 0]
click at [597, 131] on li "Waiting for client - Query" at bounding box center [616, 112] width 120 height 37
checkbox input "true"
click at [851, 114] on p "Please make a careful note of it." at bounding box center [786, 109] width 648 height 12
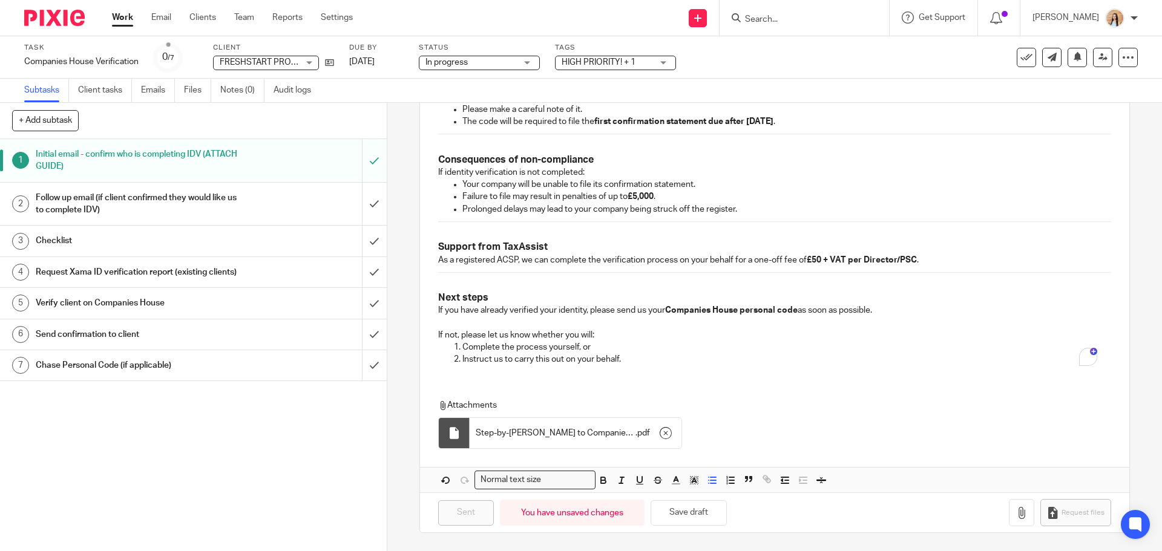
click at [848, 19] on input "Search" at bounding box center [798, 20] width 109 height 11
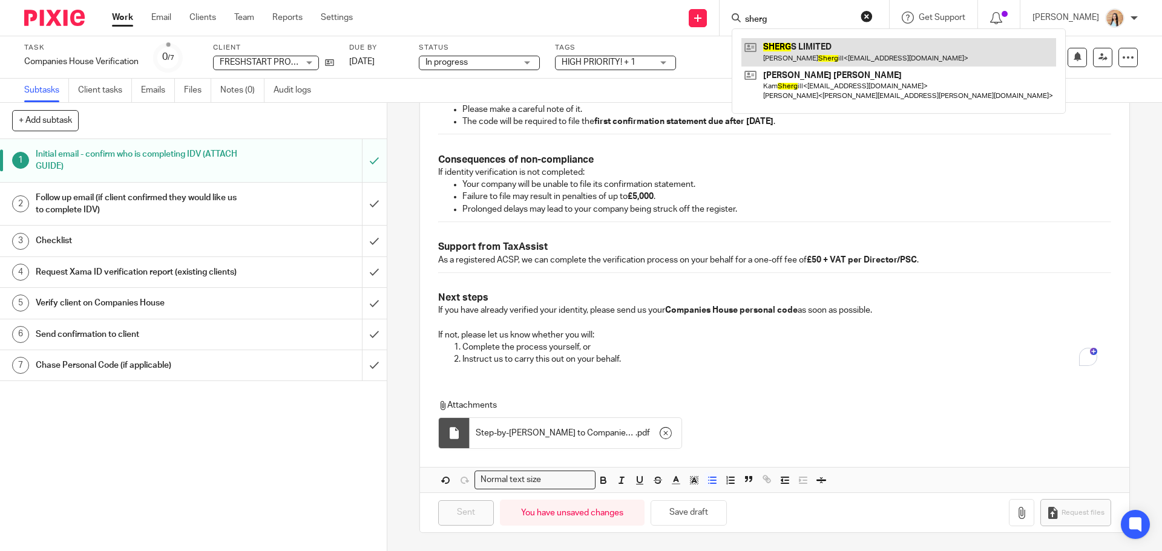
type input "sherg"
click at [851, 49] on link at bounding box center [898, 52] width 315 height 28
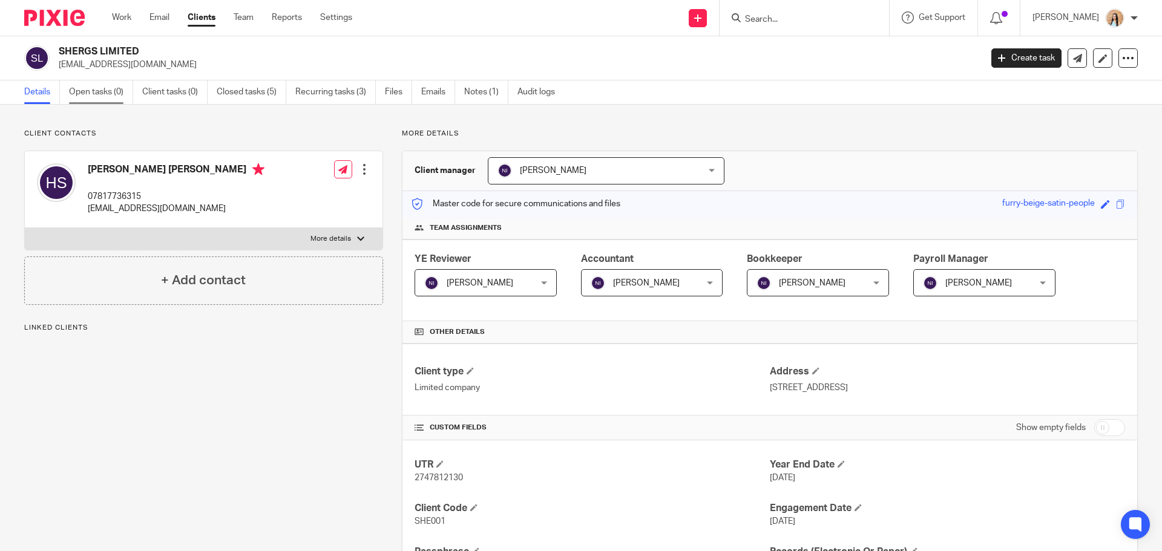
click at [84, 97] on link "Open tasks (0)" at bounding box center [101, 92] width 64 height 24
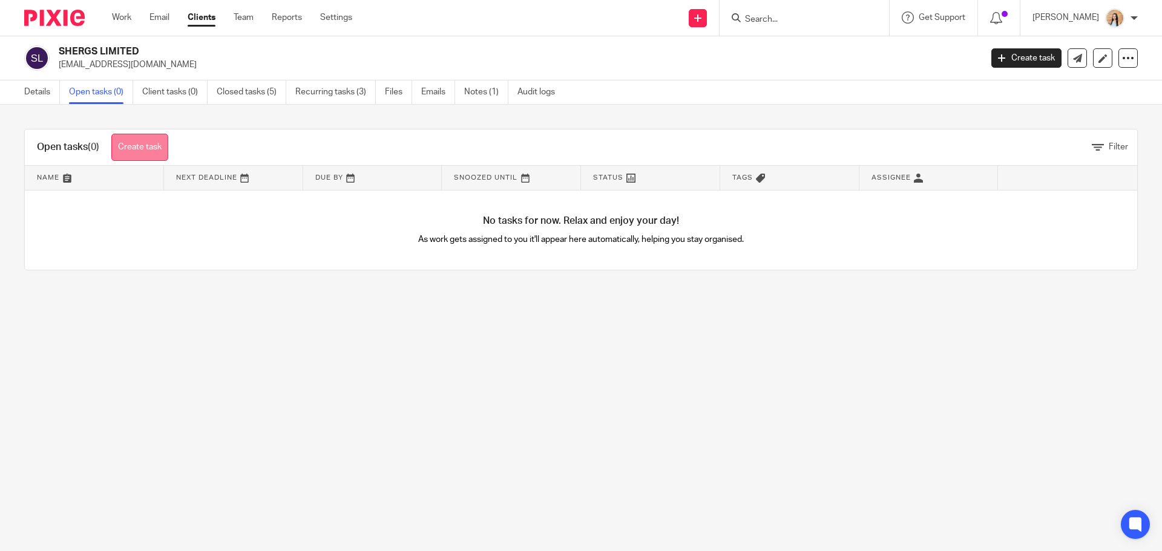
click at [146, 154] on link "Create task" at bounding box center [139, 147] width 57 height 27
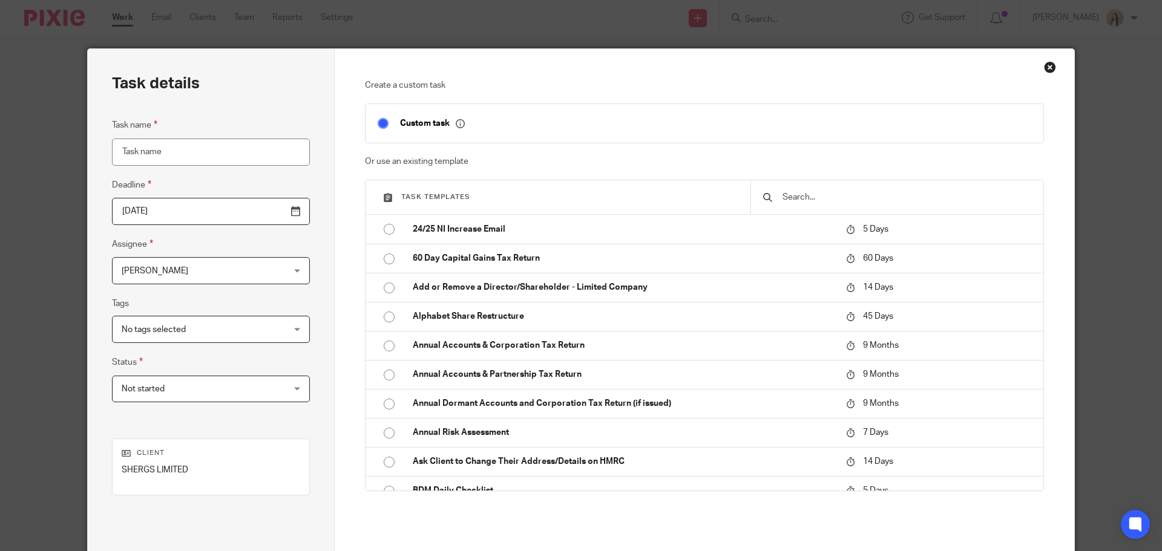
click at [828, 207] on div at bounding box center [896, 197] width 293 height 34
click at [825, 204] on input "text" at bounding box center [906, 197] width 250 height 13
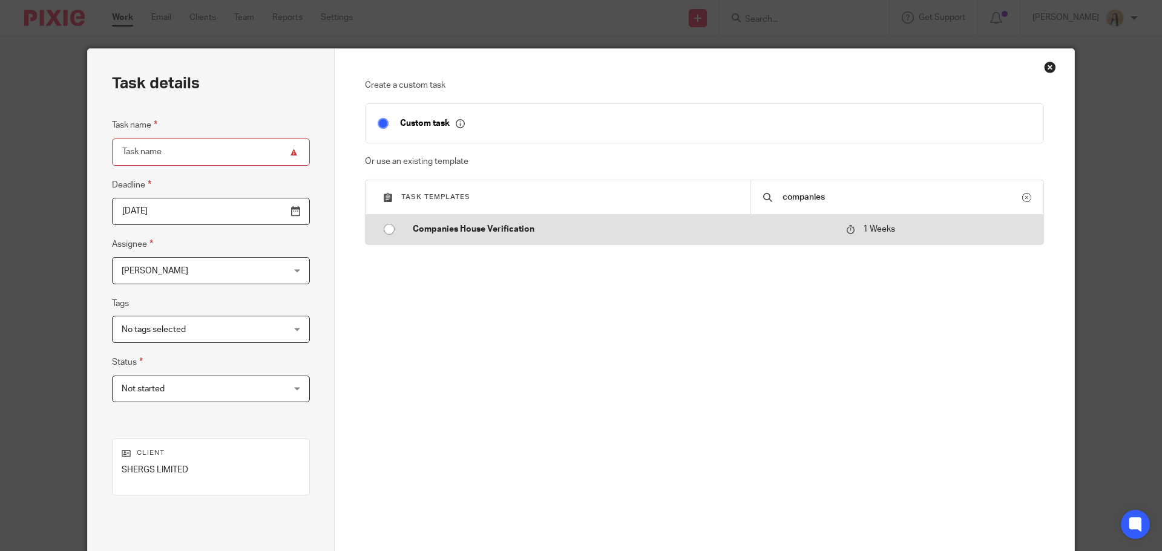
type input "companies"
click at [723, 238] on td "Companies House Verification" at bounding box center [620, 229] width 439 height 29
type input "2025-10-20"
type input "Companies House Verification"
checkbox input "false"
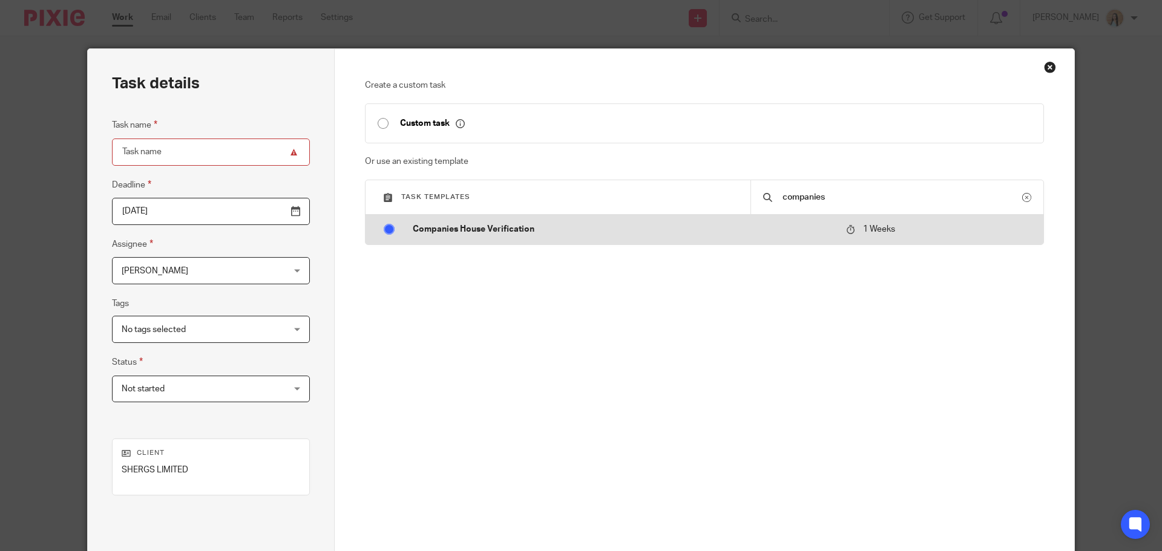
radio input "true"
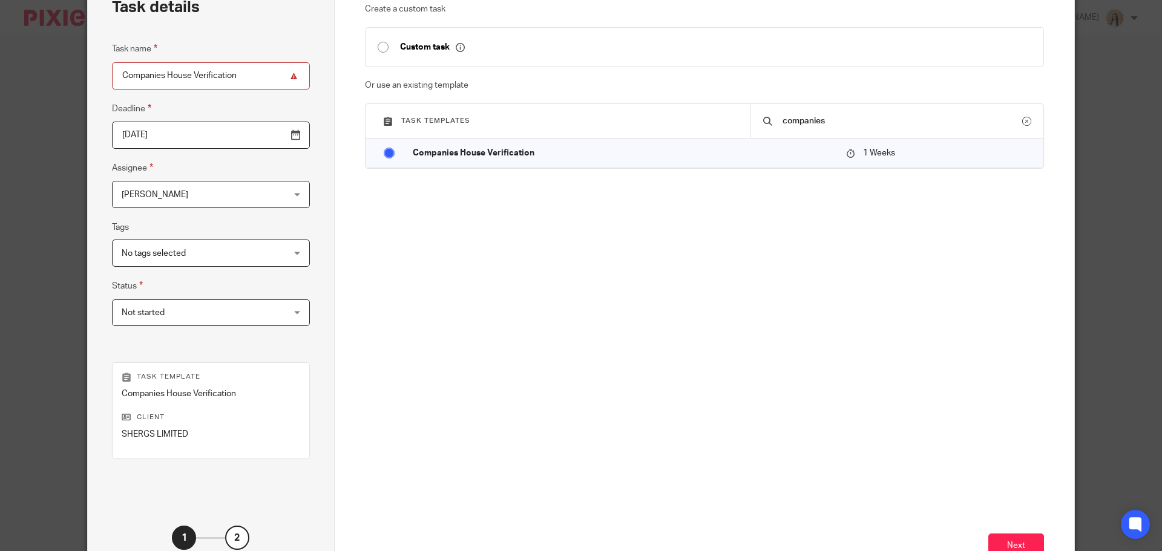
scroll to position [164, 0]
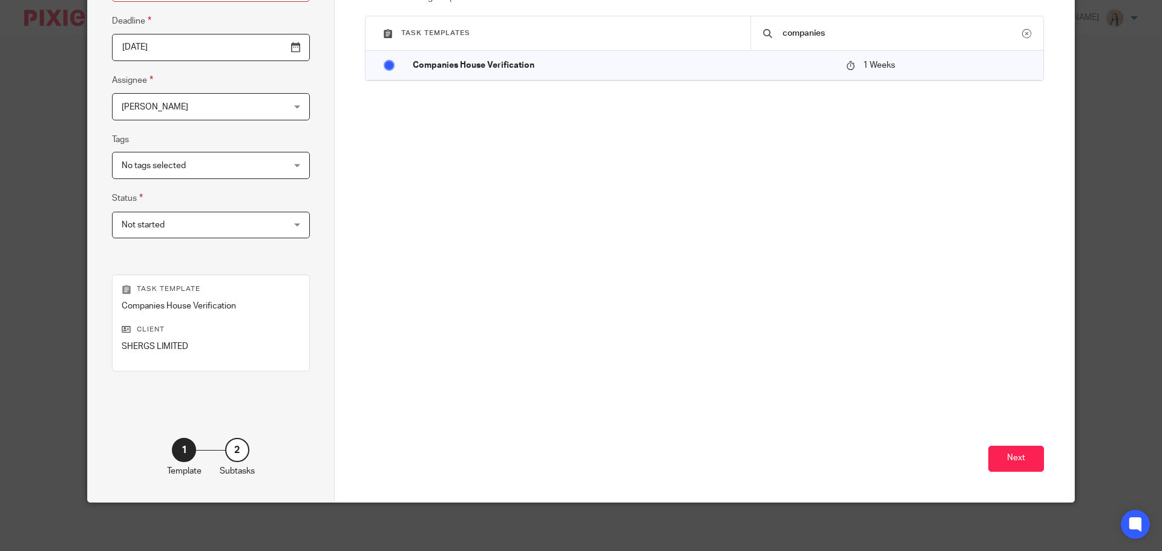
click at [1010, 473] on div "Next" at bounding box center [705, 385] width 680 height 232
click at [1014, 464] on button "Next" at bounding box center [1016, 459] width 56 height 26
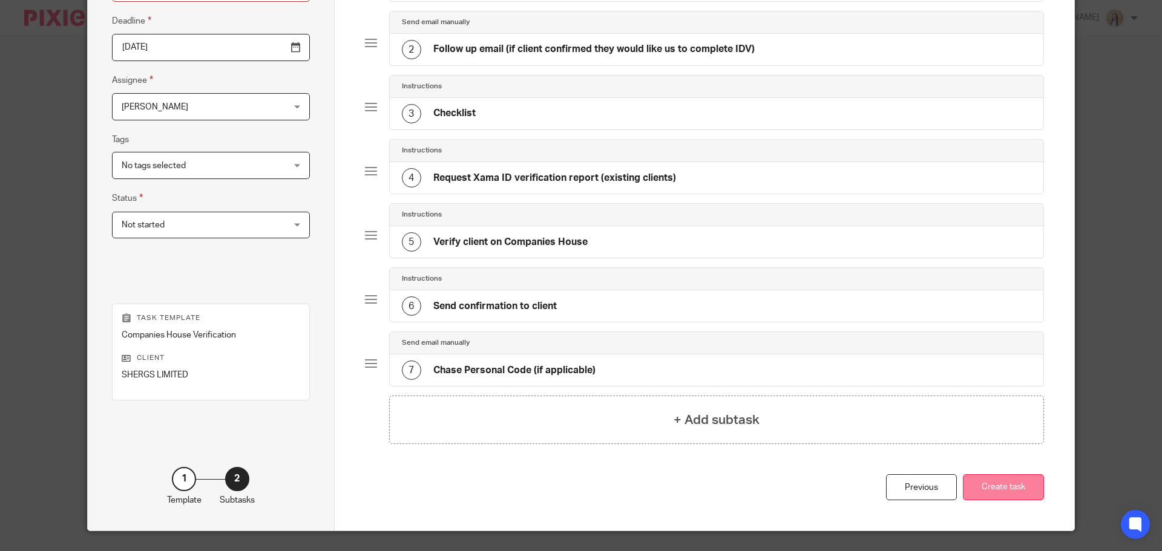
click at [1000, 489] on button "Create task" at bounding box center [1003, 487] width 81 height 26
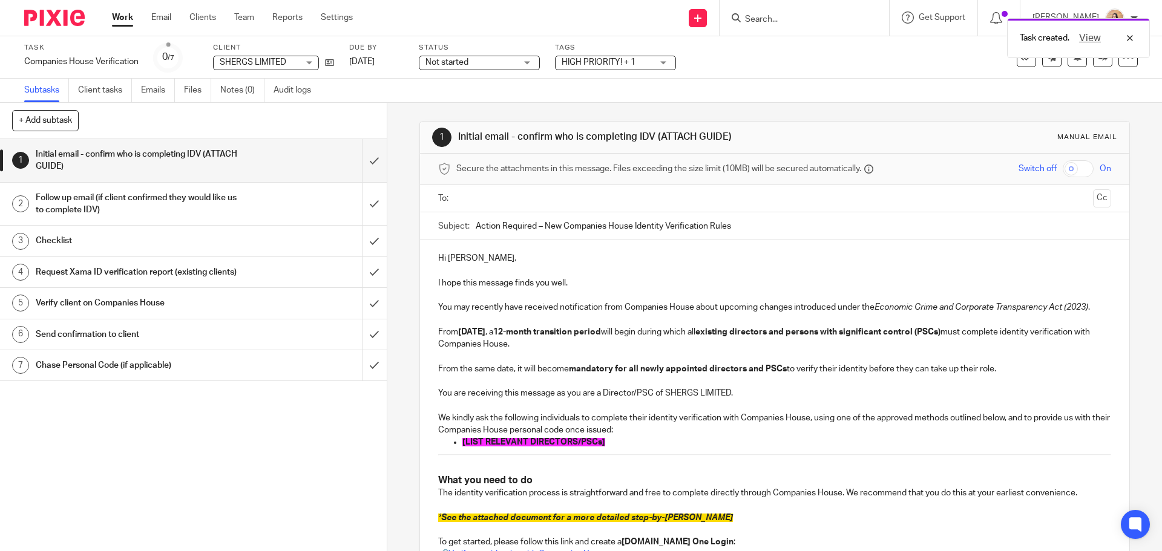
click at [524, 441] on span "[LIST RELEVANT DIRECTORS/PSCs]" at bounding box center [533, 442] width 143 height 8
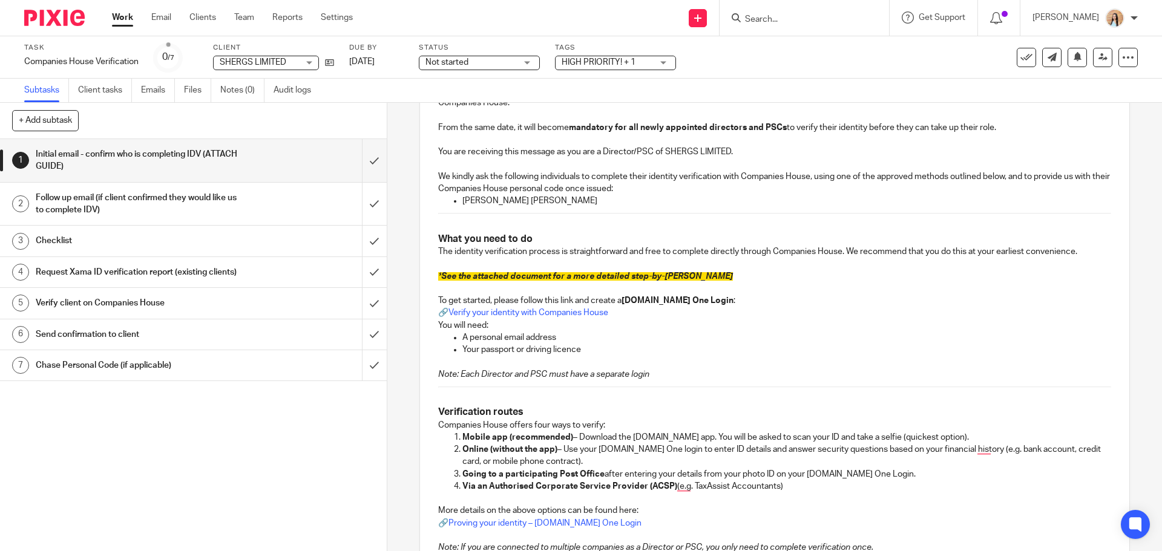
scroll to position [242, 0]
click at [629, 277] on span "See the attached document for a more detailed step-by-[PERSON_NAME]" at bounding box center [587, 276] width 292 height 8
click at [629, 278] on span "See the attached document for a more detailed step-by-[PERSON_NAME]" at bounding box center [587, 276] width 292 height 8
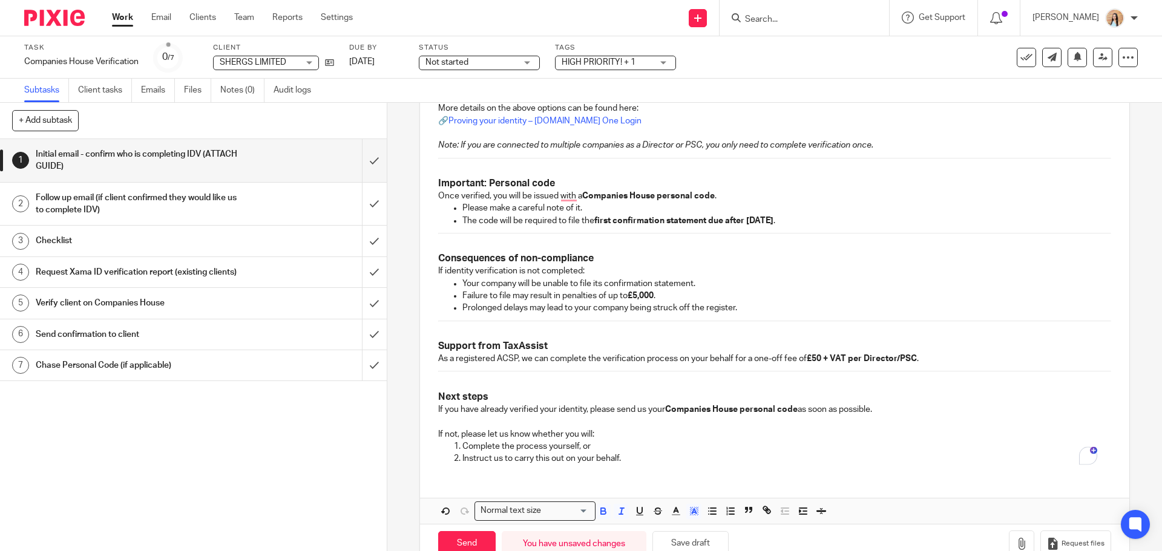
scroll to position [675, 0]
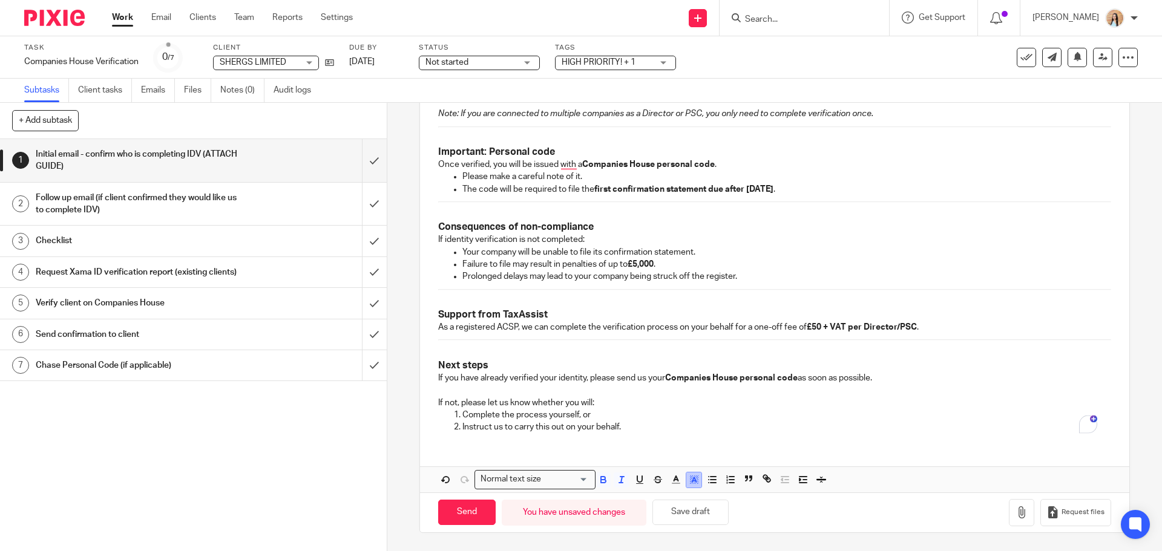
click at [689, 481] on icon "button" at bounding box center [694, 479] width 11 height 11
click at [665, 496] on li "color:#FFFFFF" at bounding box center [667, 495] width 9 height 9
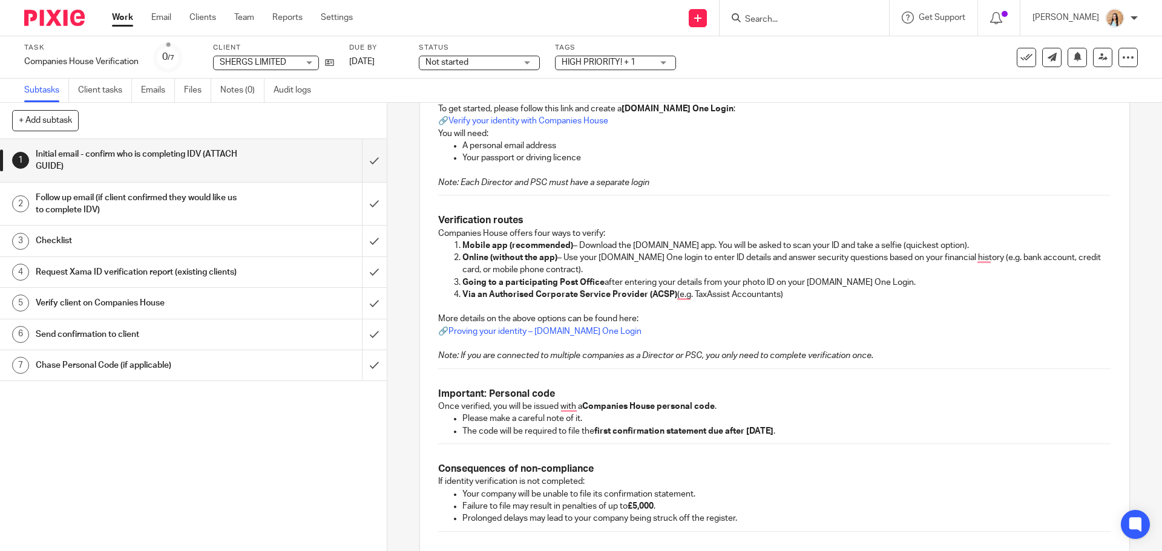
click at [722, 364] on div "Hi Harman, I hope this message finds you well. You may recently have received n…" at bounding box center [774, 245] width 709 height 877
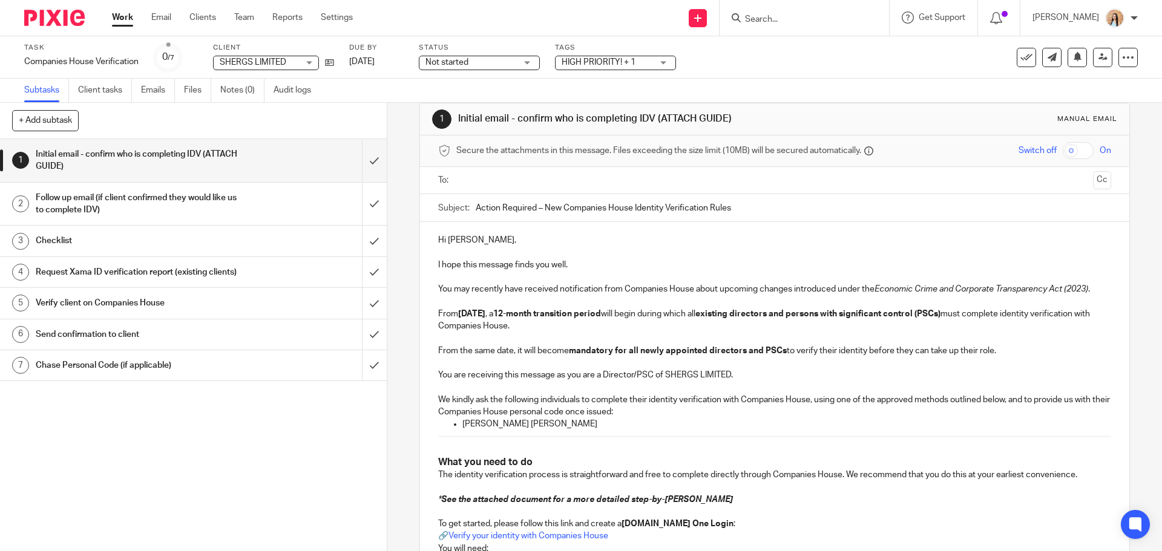
scroll to position [0, 0]
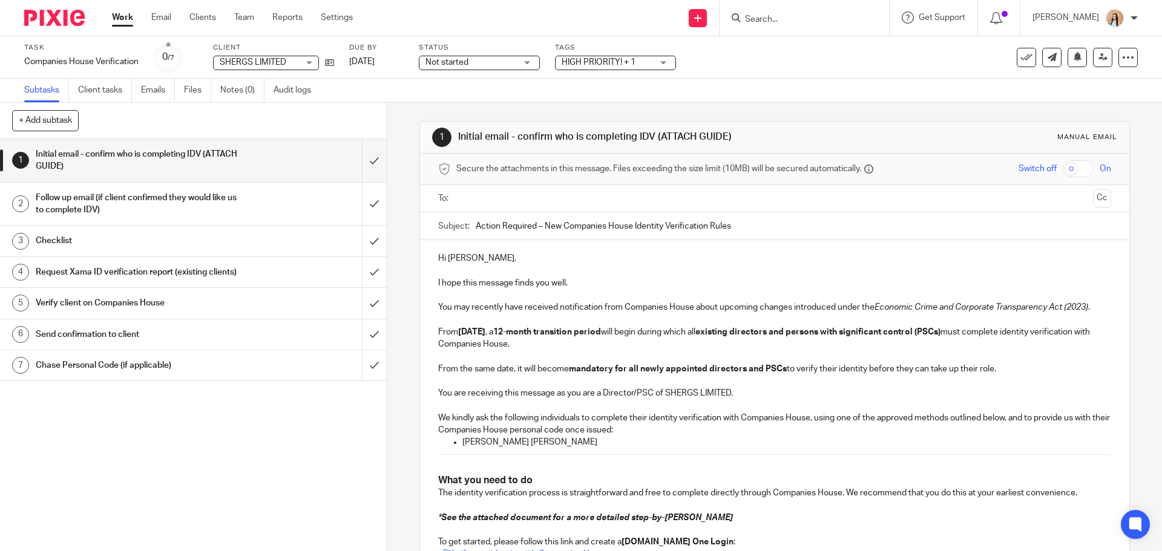
click at [488, 198] on input "text" at bounding box center [773, 199] width 627 height 14
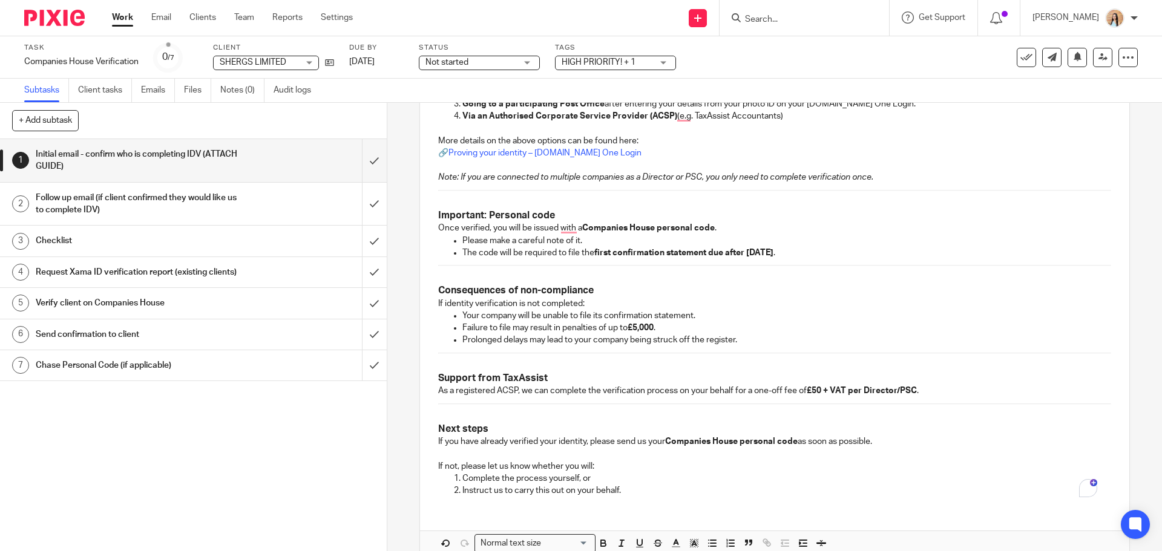
scroll to position [678, 0]
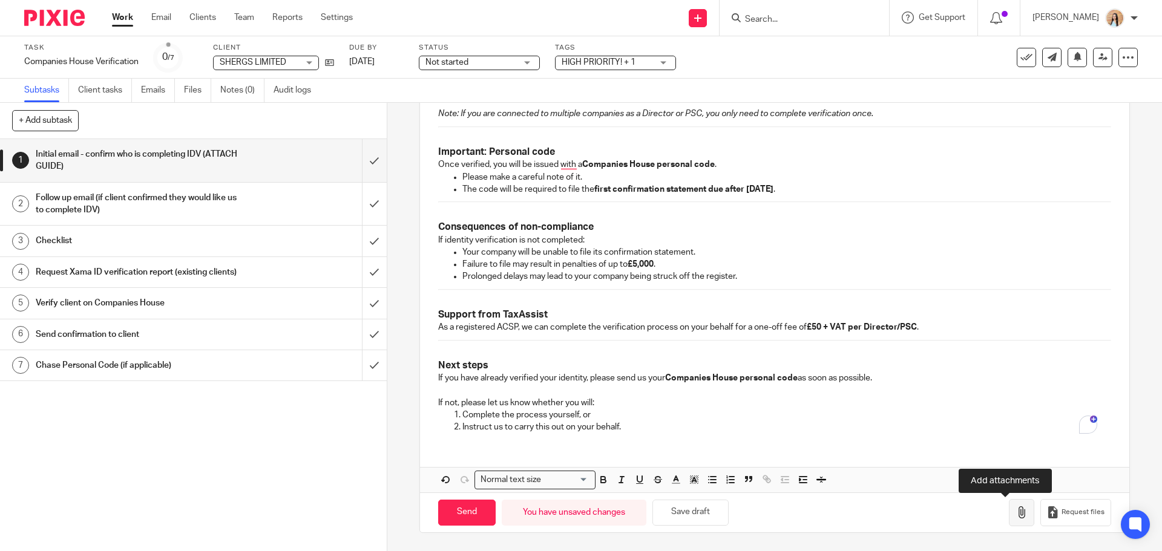
click at [1015, 512] on icon "button" at bounding box center [1021, 512] width 12 height 12
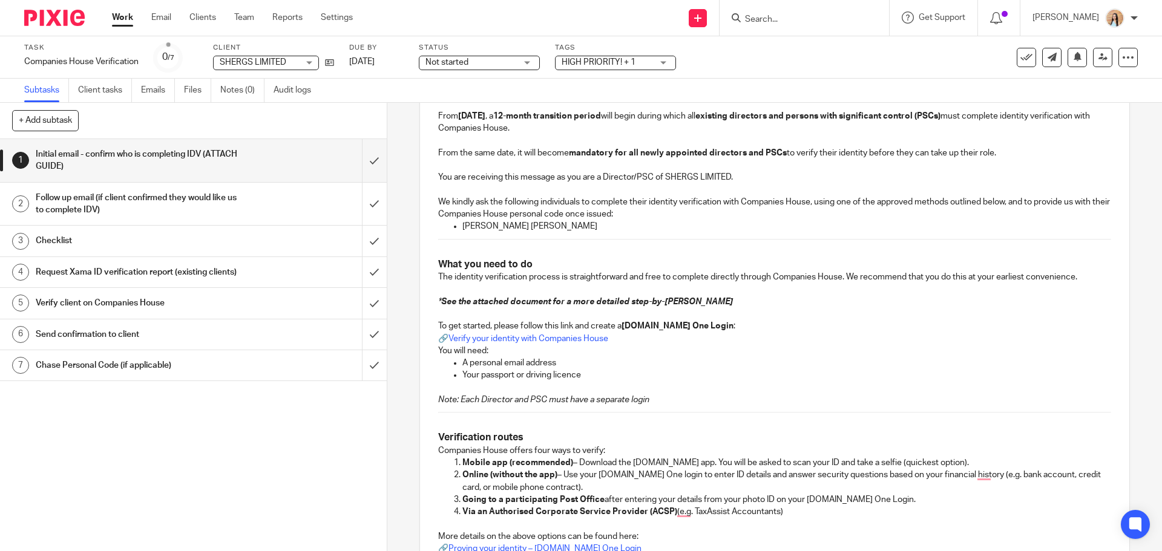
scroll to position [194, 0]
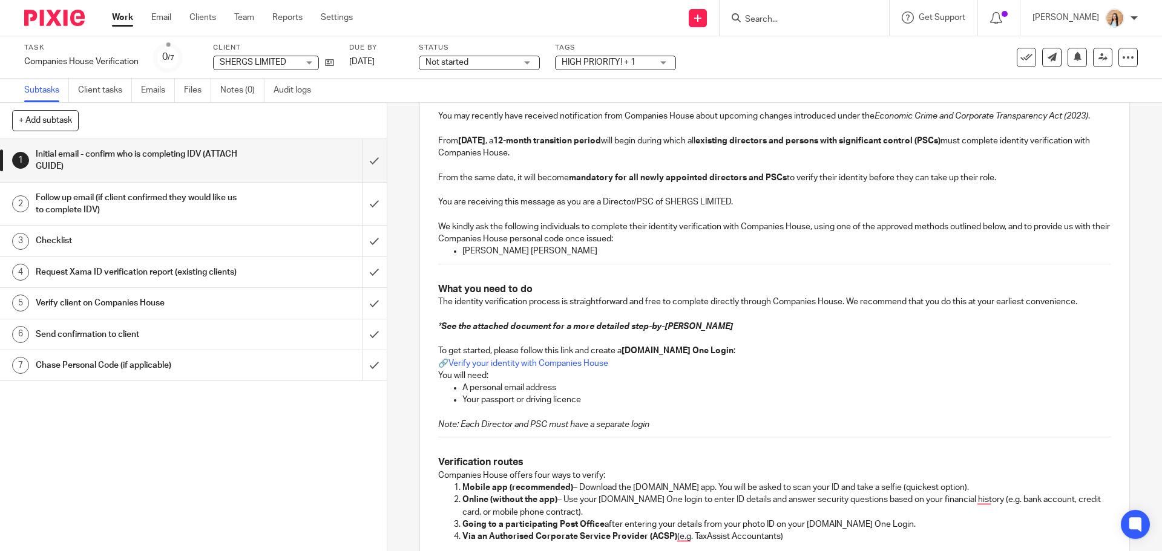
click at [493, 249] on p "Harman Singh Shergill" at bounding box center [786, 251] width 648 height 12
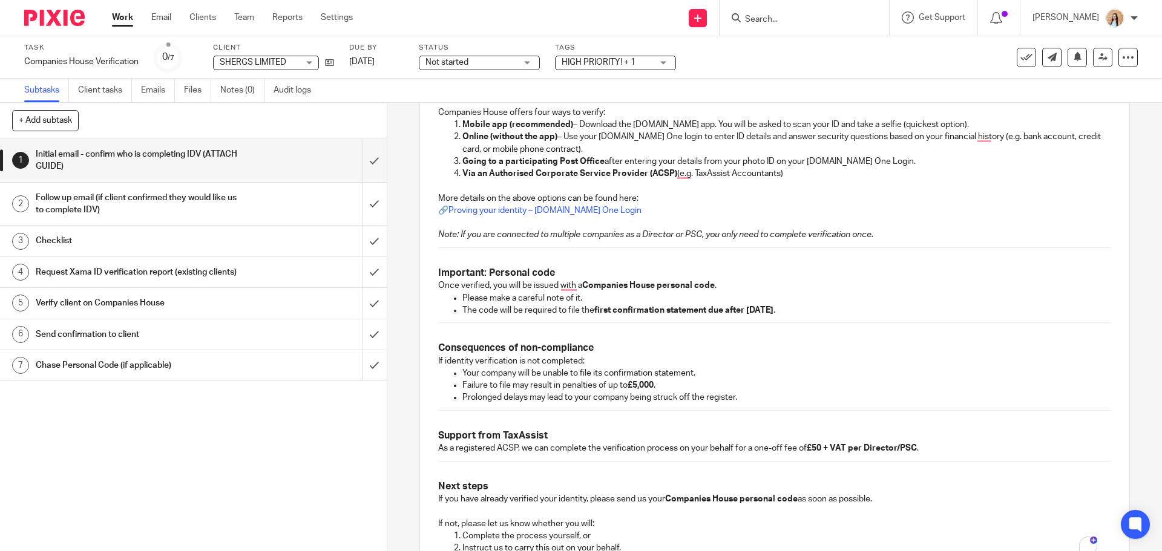
scroll to position [746, 0]
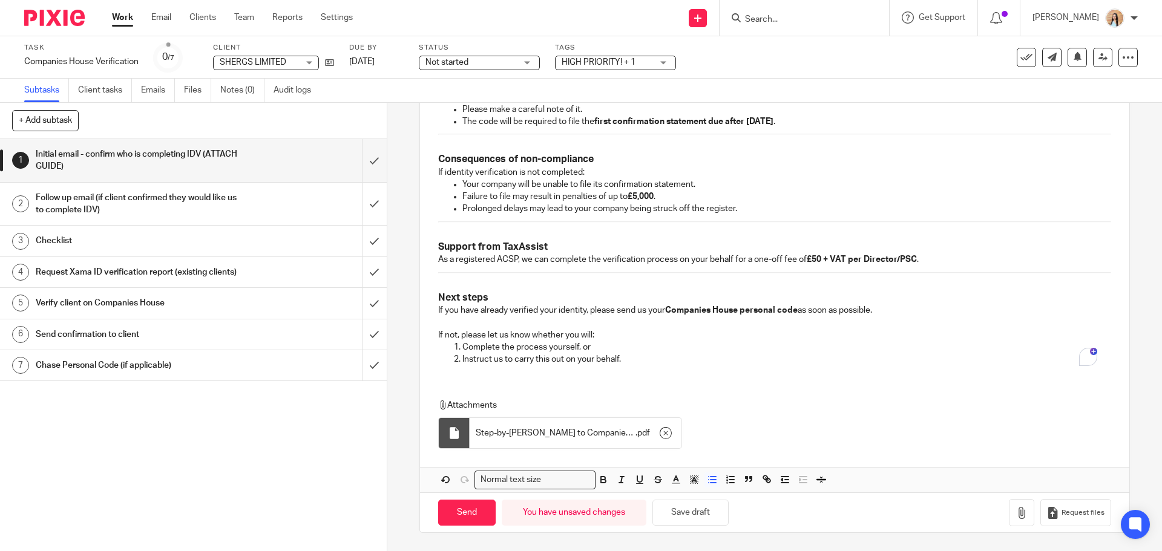
click at [601, 483] on icon "button" at bounding box center [603, 481] width 5 height 3
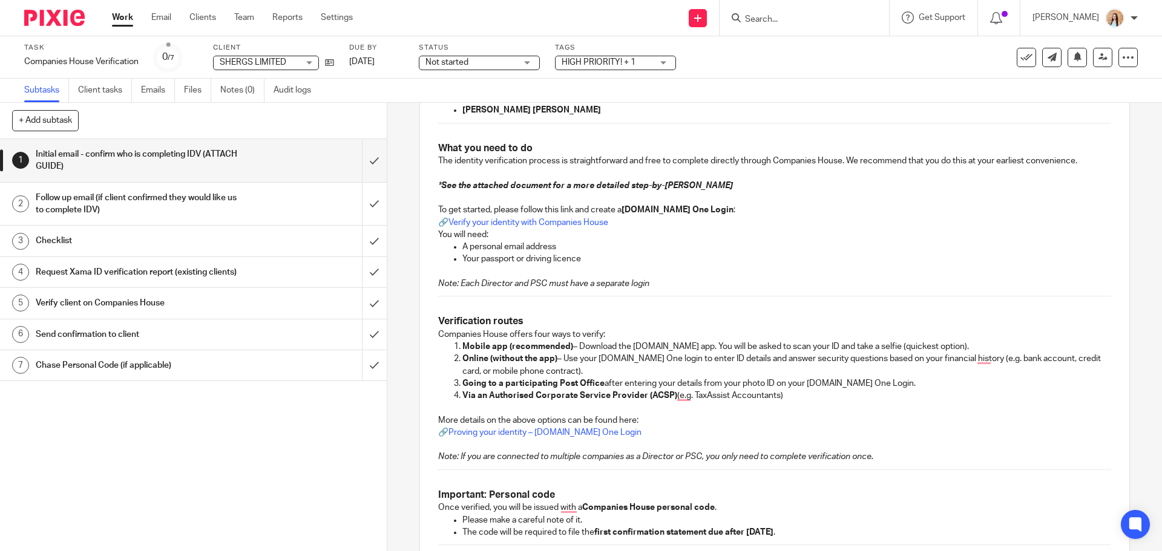
click at [639, 273] on p "To enrich screen reader interactions, please activate Accessibility in Grammarl…" at bounding box center [774, 272] width 672 height 12
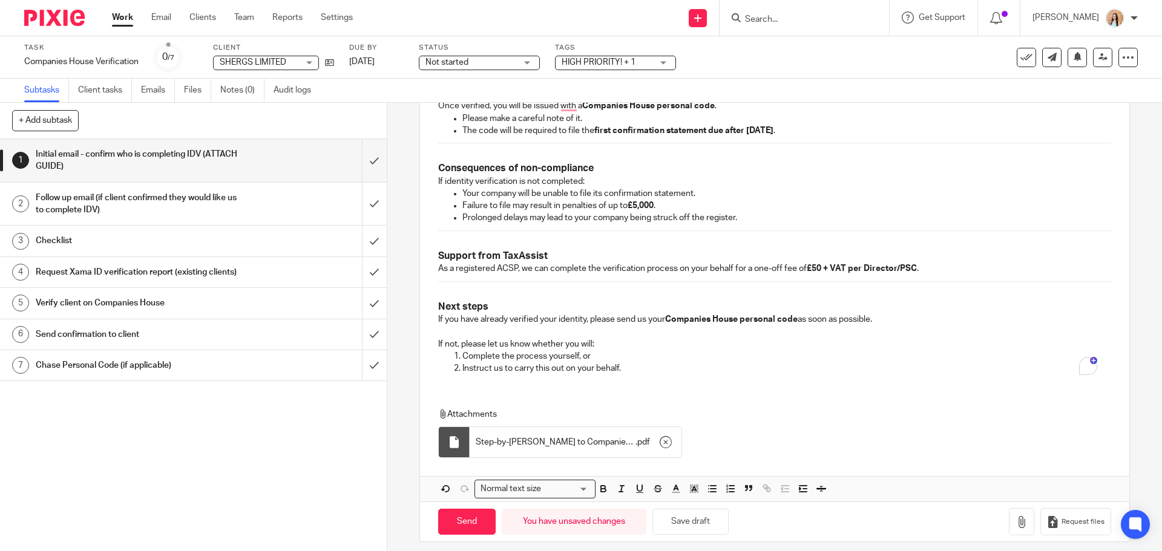
scroll to position [746, 0]
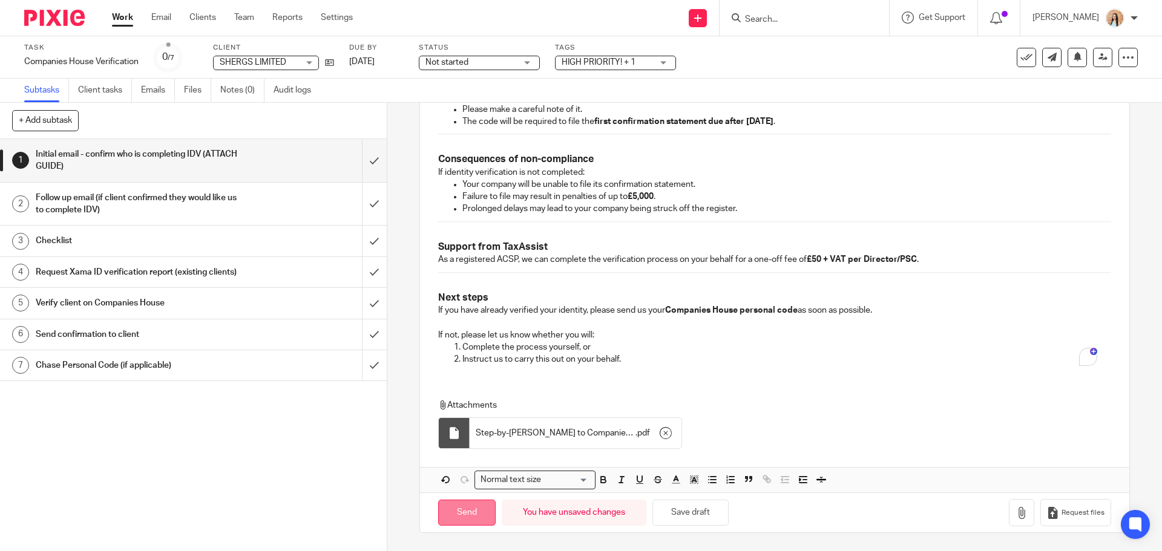
click at [474, 513] on input "Send" at bounding box center [466, 513] width 57 height 26
type input "Sent"
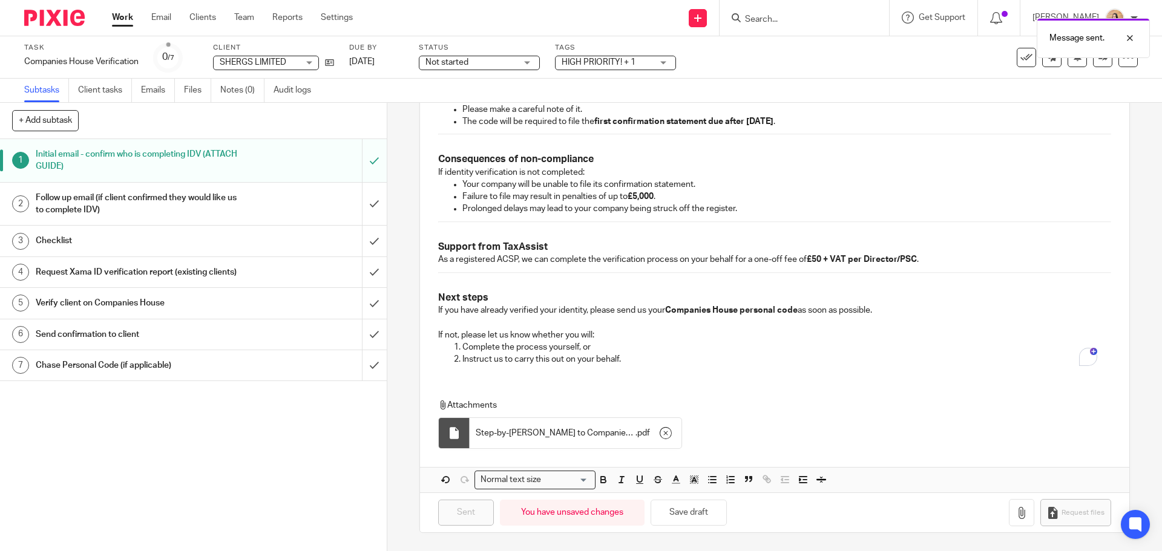
drag, startPoint x: 499, startPoint y: 62, endPoint x: 485, endPoint y: 82, distance: 24.3
click at [499, 62] on span "Not started" at bounding box center [470, 62] width 91 height 13
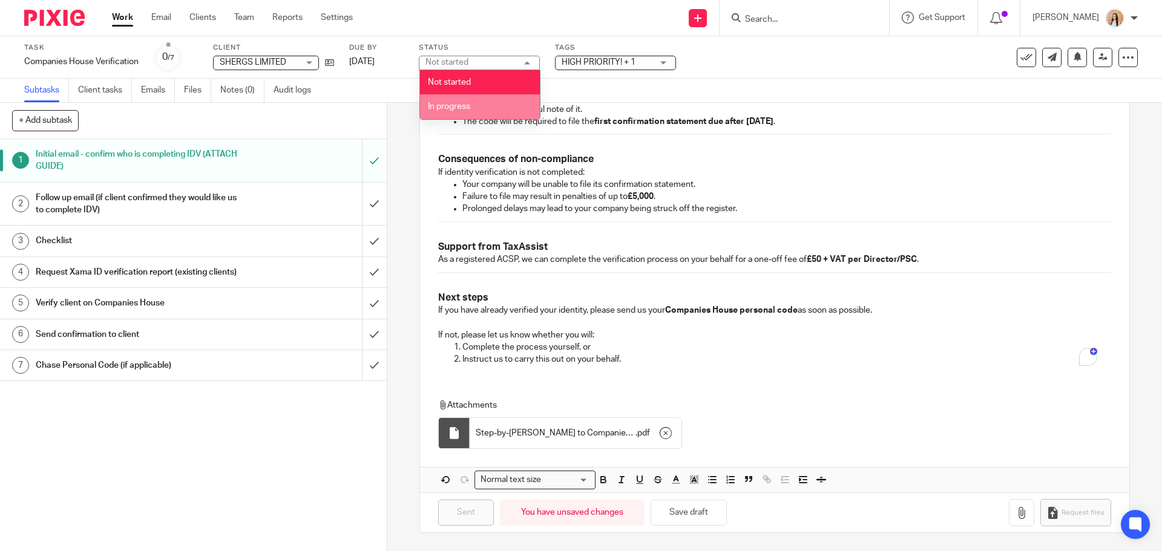
click at [470, 106] on span "In progress" at bounding box center [449, 106] width 42 height 8
click at [588, 54] on div "Tags HIGH PRIORITY! + 1 HIGH PRIORITY! Onboarding Waiting for Onboarding to be …" at bounding box center [615, 57] width 121 height 29
click at [589, 66] on span "HIGH PRIORITY! + 1" at bounding box center [599, 62] width 74 height 8
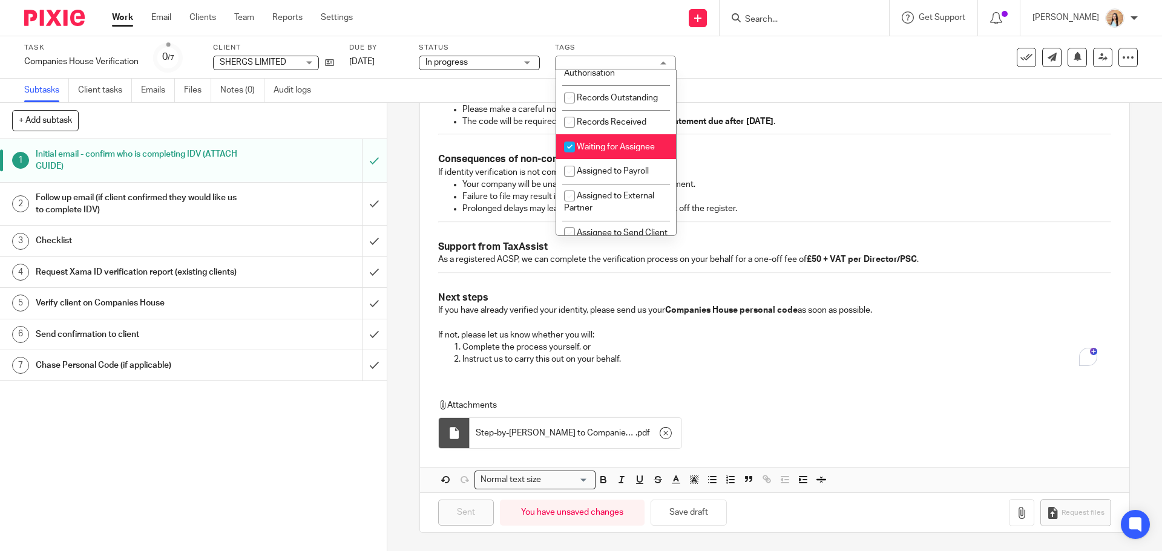
click at [582, 151] on li "Waiting for Assignee" at bounding box center [616, 146] width 120 height 25
checkbox input "false"
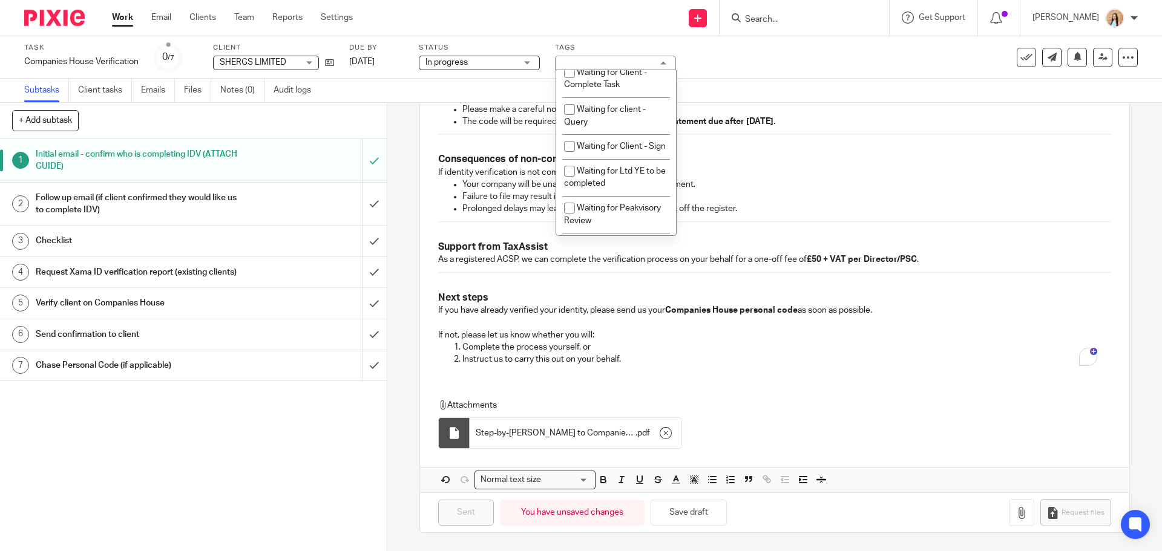
scroll to position [666, 0]
click at [615, 131] on li "Waiting for client - Query" at bounding box center [616, 112] width 120 height 37
checkbox input "true"
click at [832, 99] on div "Subtasks Client tasks Emails Files Notes (0) Audit logs" at bounding box center [581, 91] width 1162 height 24
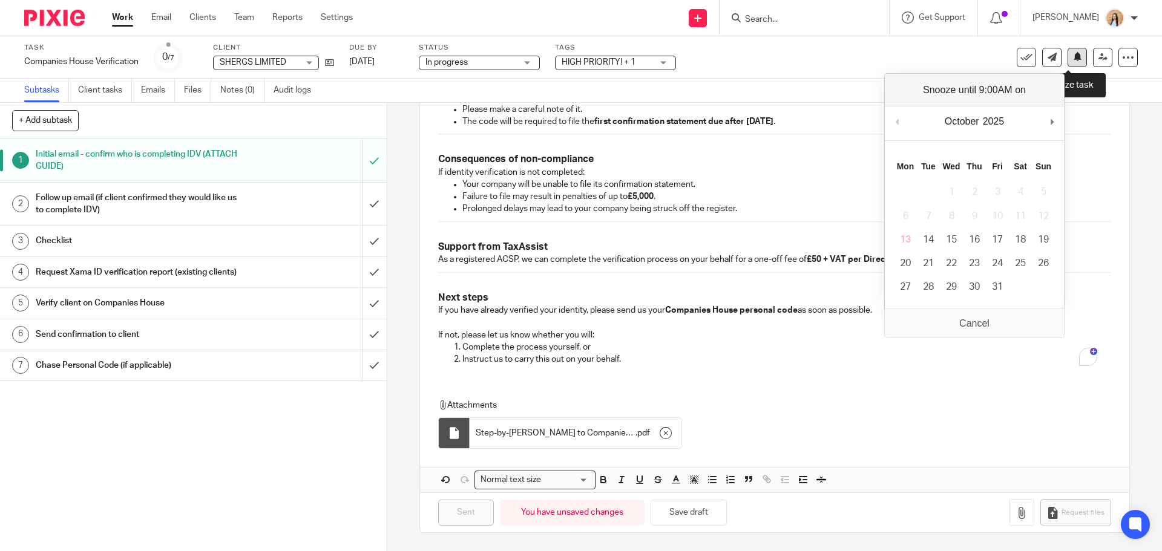
click at [1067, 67] on button at bounding box center [1076, 57] width 19 height 19
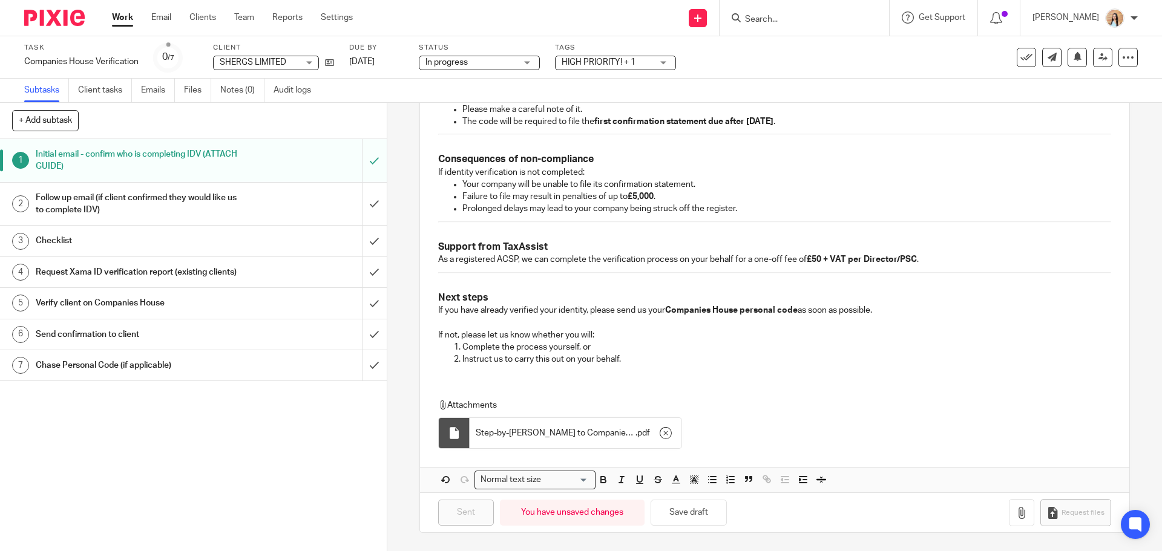
click at [810, 16] on input "Search" at bounding box center [798, 20] width 109 height 11
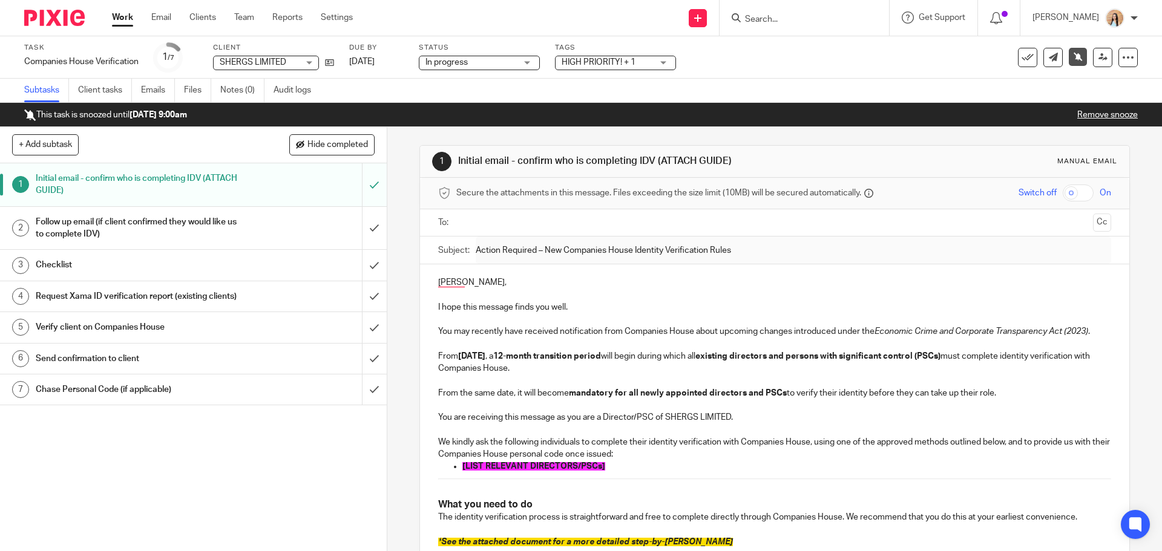
click at [806, 22] on input "Search" at bounding box center [798, 20] width 109 height 11
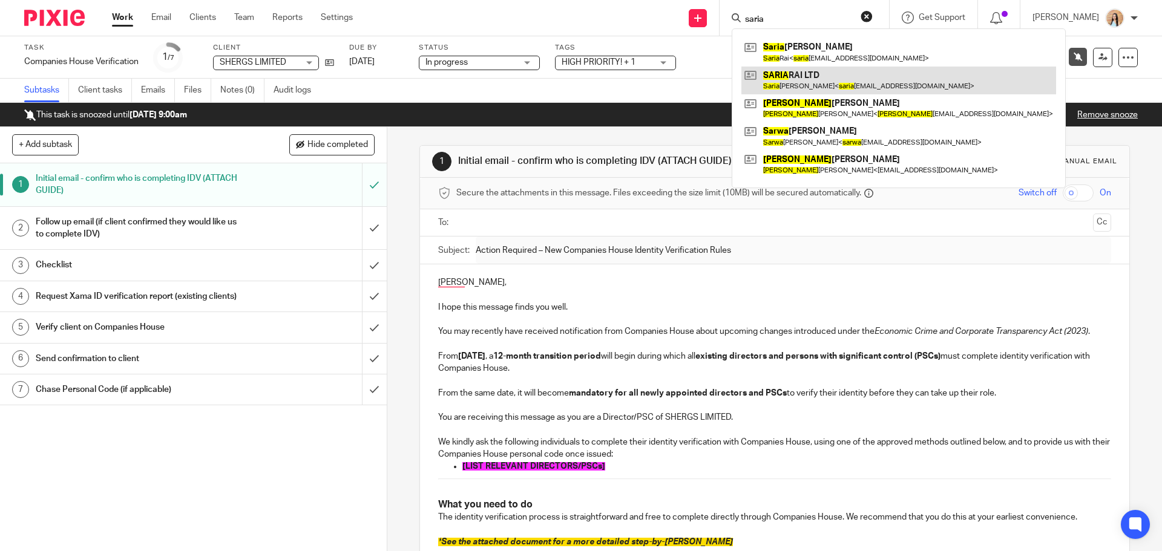
type input "saria"
click at [836, 79] on link at bounding box center [898, 81] width 315 height 28
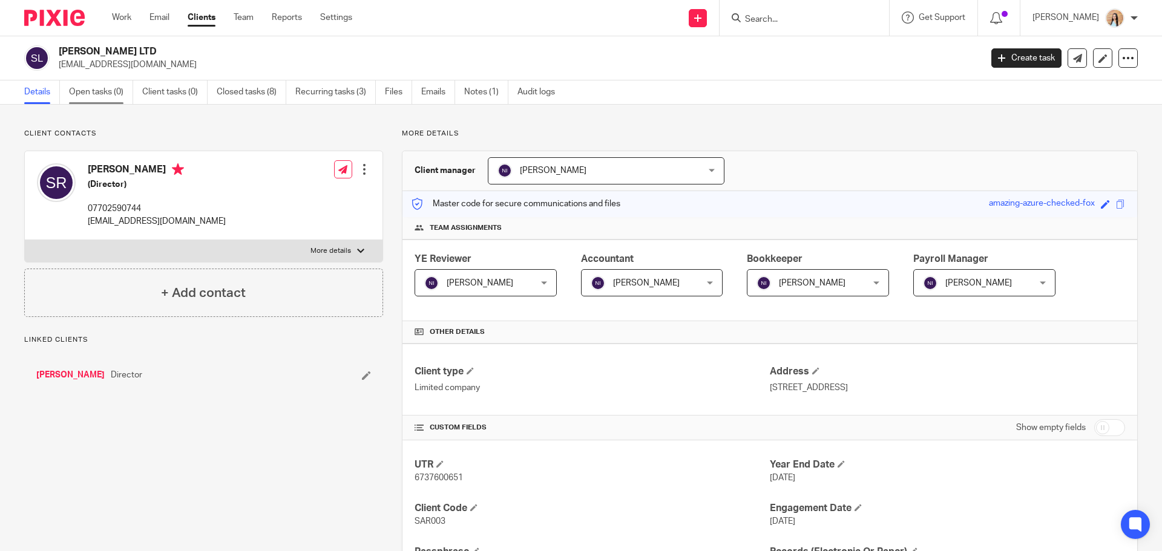
click at [107, 102] on link "Open tasks (0)" at bounding box center [101, 92] width 64 height 24
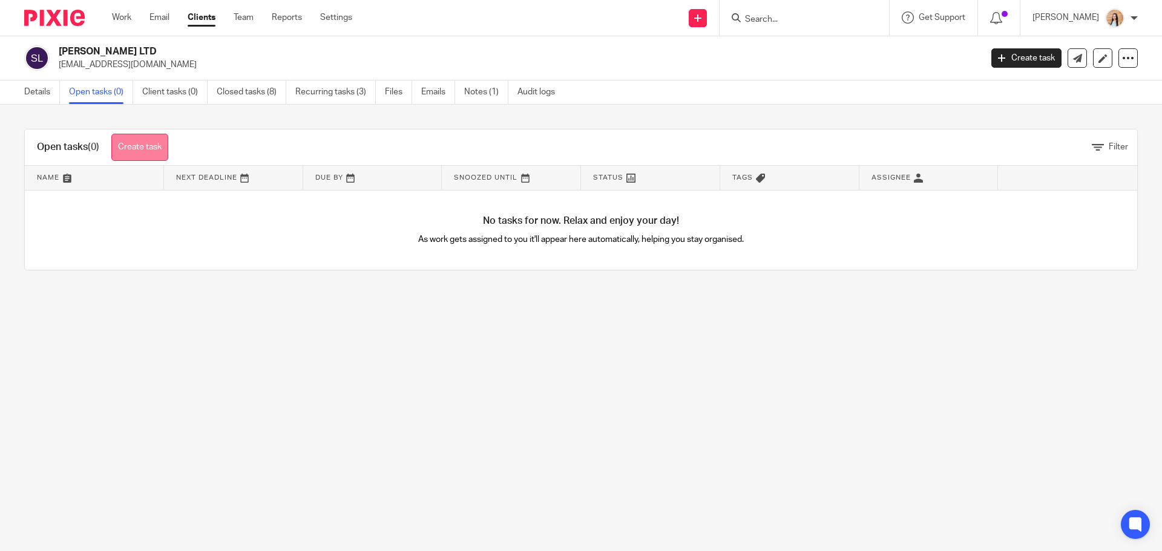
click at [168, 154] on link "Create task" at bounding box center [139, 147] width 57 height 27
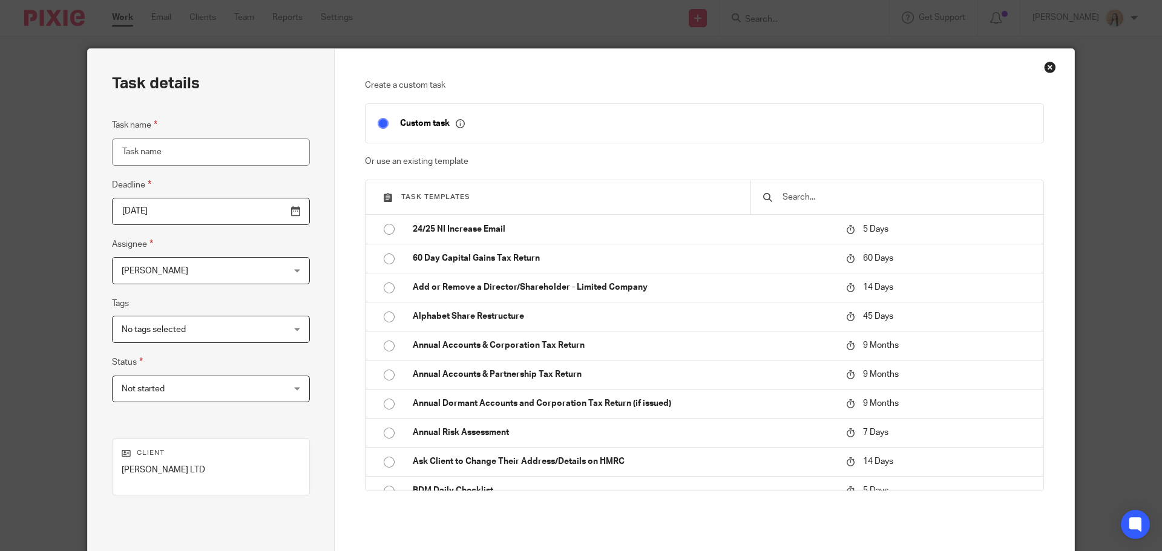
click at [816, 201] on input "text" at bounding box center [906, 197] width 250 height 13
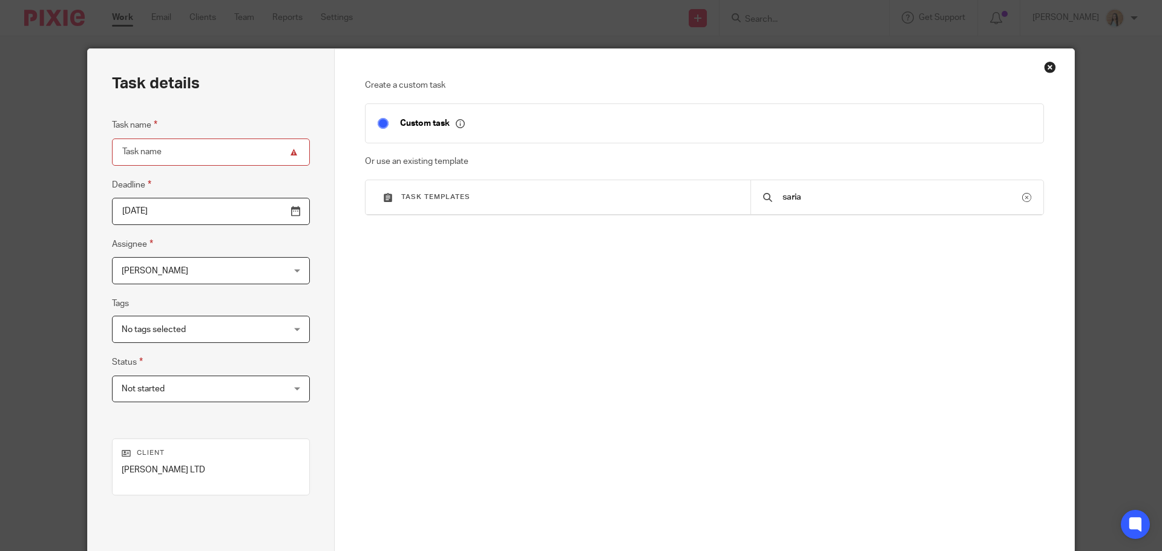
drag, startPoint x: 859, startPoint y: 203, endPoint x: 727, endPoint y: 212, distance: 132.2
click at [727, 212] on div "Task templates saria" at bounding box center [704, 197] width 678 height 34
click at [761, 195] on div "saria" at bounding box center [896, 197] width 293 height 34
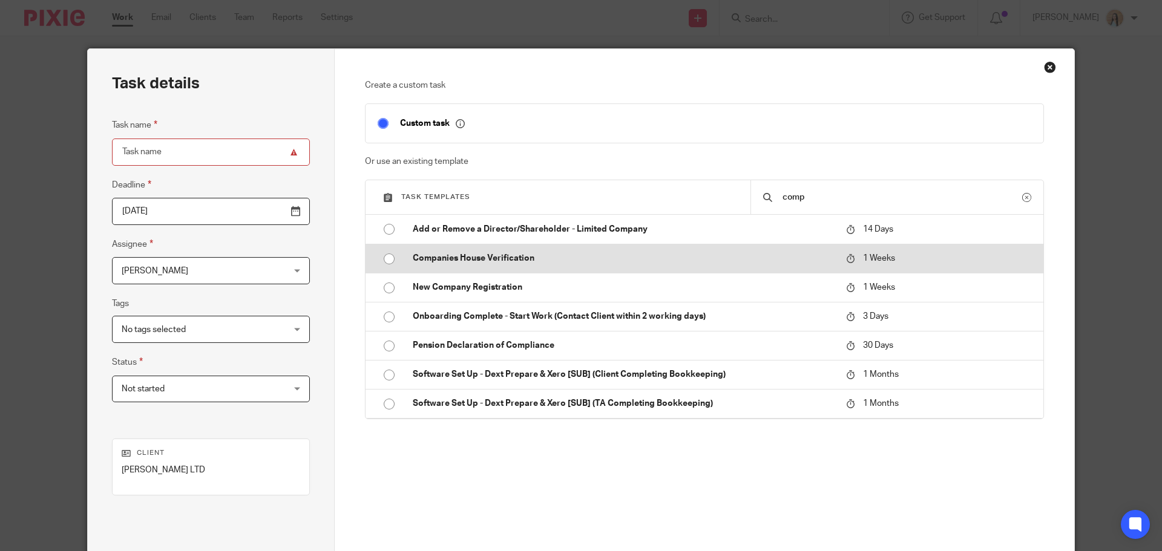
type input "comp"
click at [570, 254] on p "Companies House Verification" at bounding box center [623, 258] width 421 height 12
type input "[DATE]"
type input "Companies House Verification"
checkbox input "false"
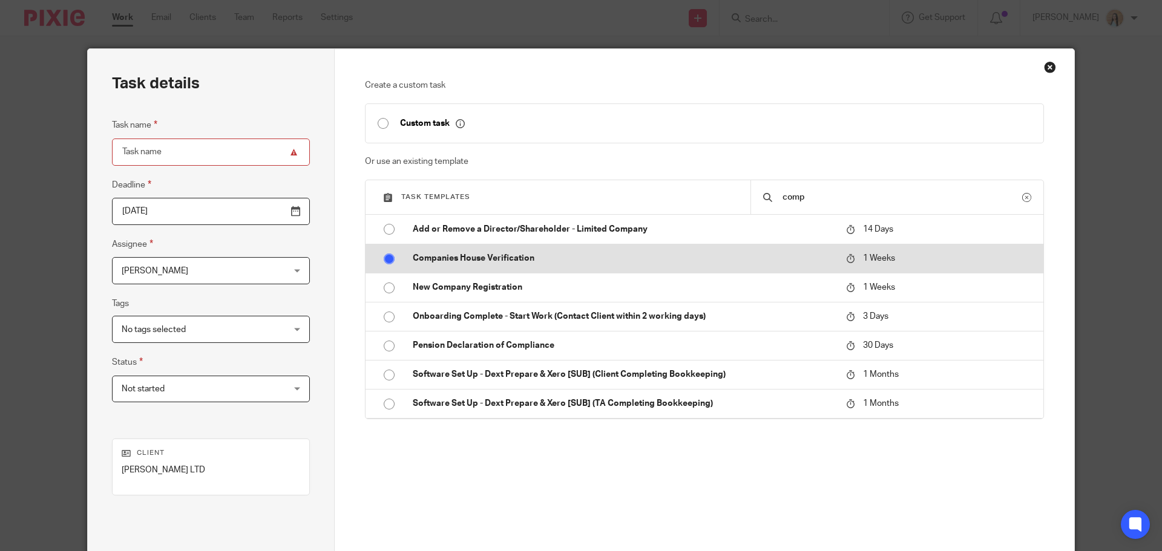
radio input "true"
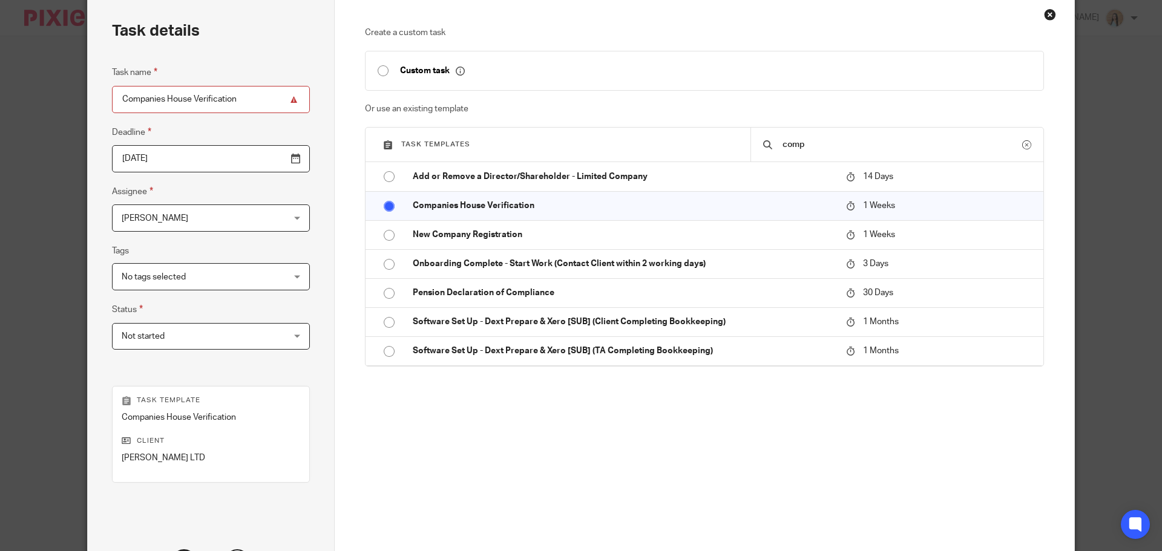
scroll to position [164, 0]
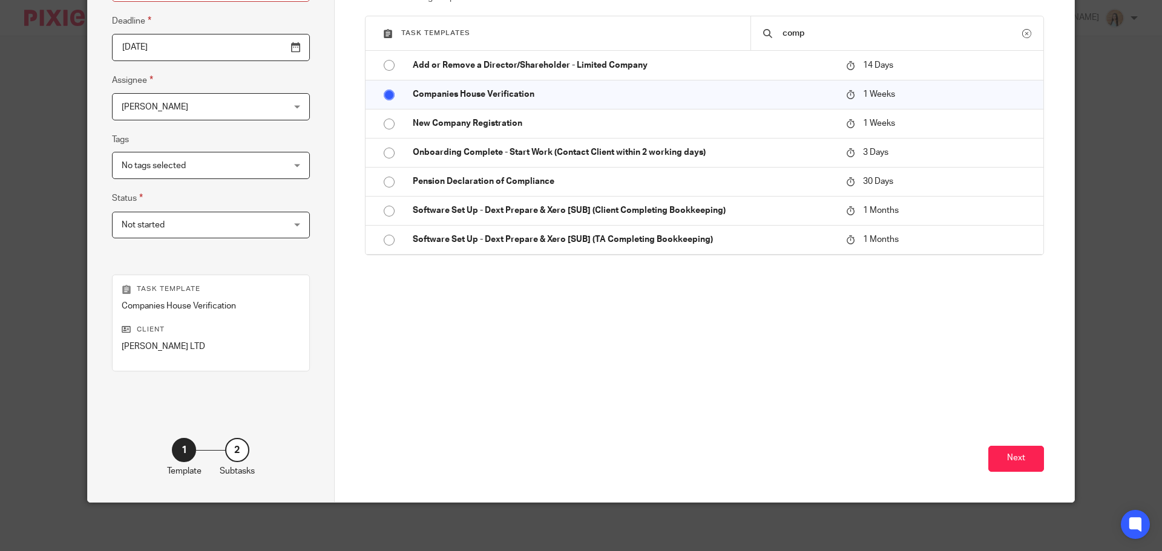
click at [1018, 474] on div "Next" at bounding box center [705, 428] width 680 height 145
click at [1022, 461] on button "Next" at bounding box center [1016, 459] width 56 height 26
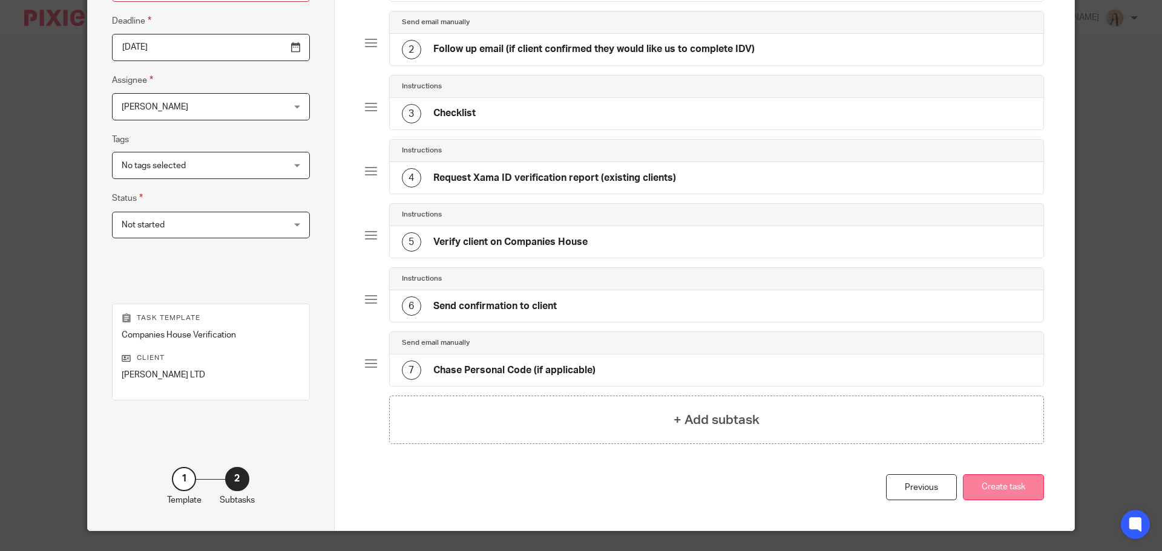
click at [1000, 493] on button "Create task" at bounding box center [1003, 487] width 81 height 26
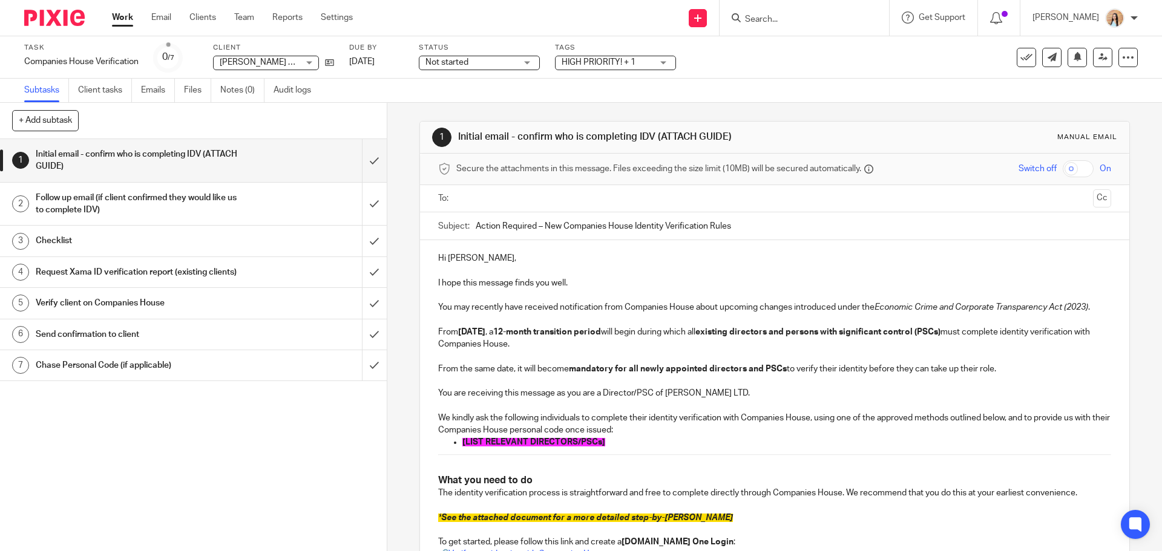
click at [522, 436] on p "[LIST RELEVANT DIRECTORS/PSCs]" at bounding box center [786, 442] width 648 height 12
drag, startPoint x: 523, startPoint y: 441, endPoint x: 456, endPoint y: 444, distance: 67.2
click at [456, 444] on ul "[PERSON_NAME]" at bounding box center [774, 442] width 672 height 12
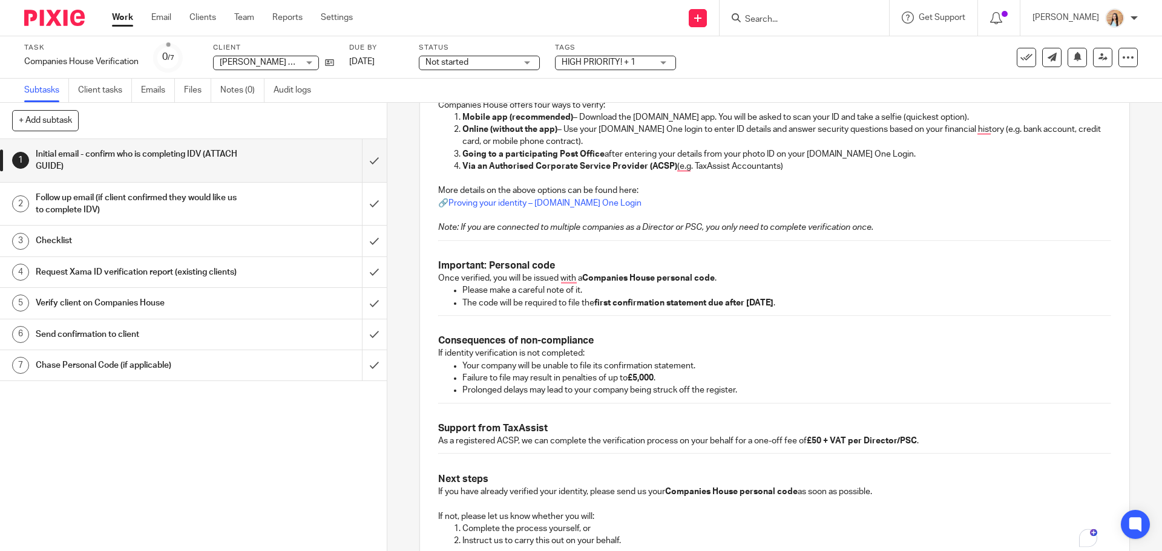
scroll to position [675, 0]
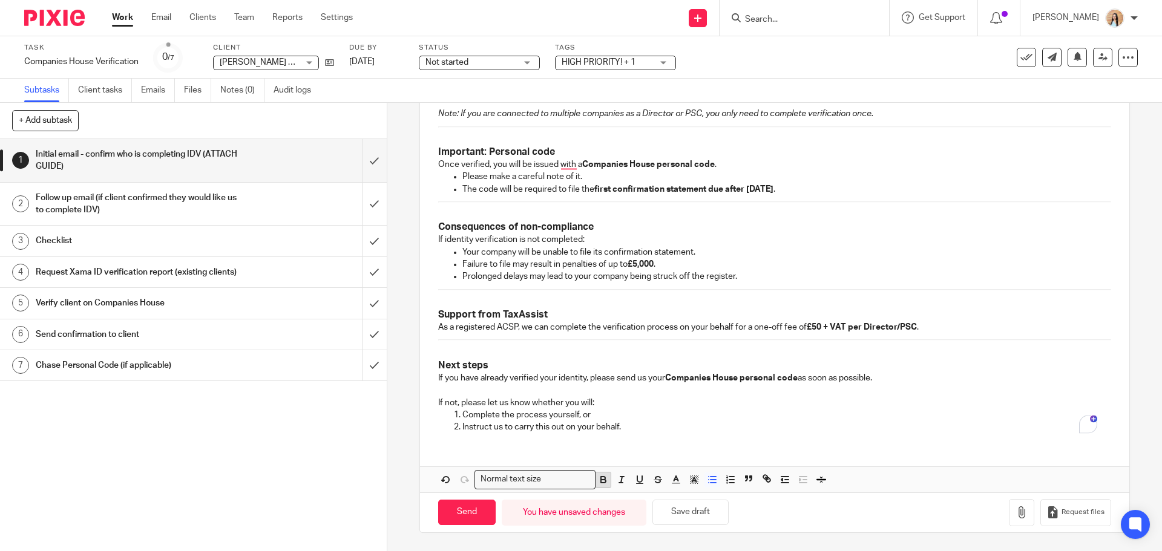
click at [601, 479] on icon "button" at bounding box center [603, 478] width 4 height 3
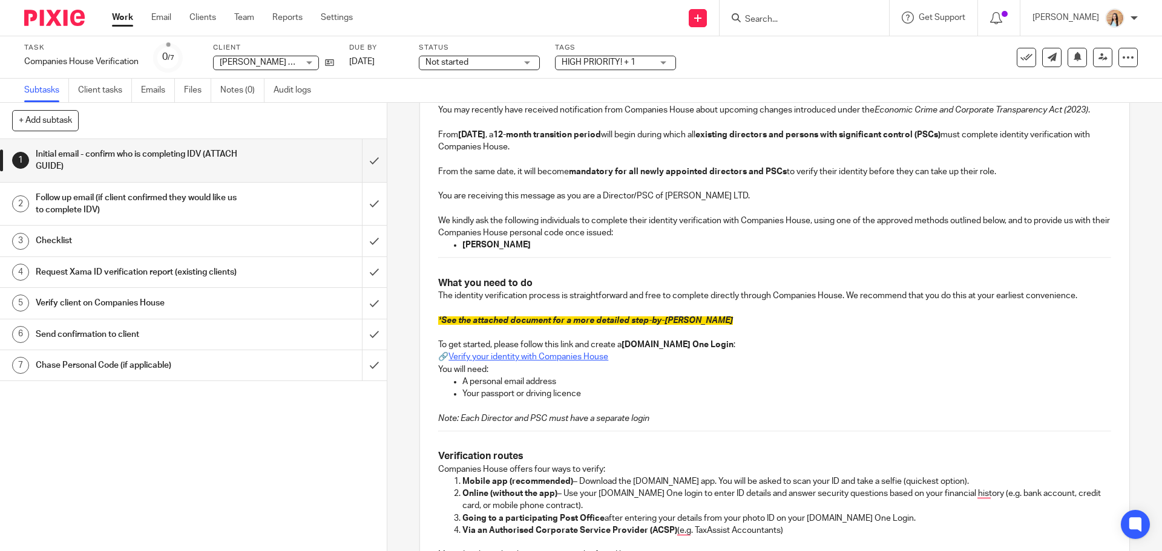
scroll to position [151, 0]
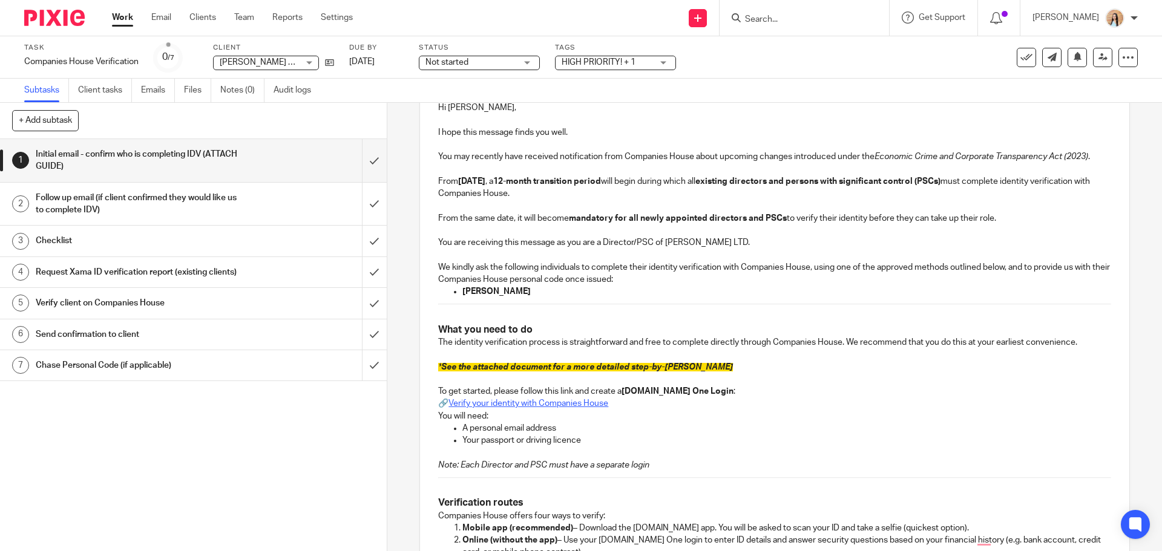
click at [580, 402] on link "Verify your identity with Companies House" at bounding box center [528, 403] width 160 height 8
click at [635, 365] on span "See the attached document for a more detailed step-by-step guide" at bounding box center [587, 367] width 292 height 8
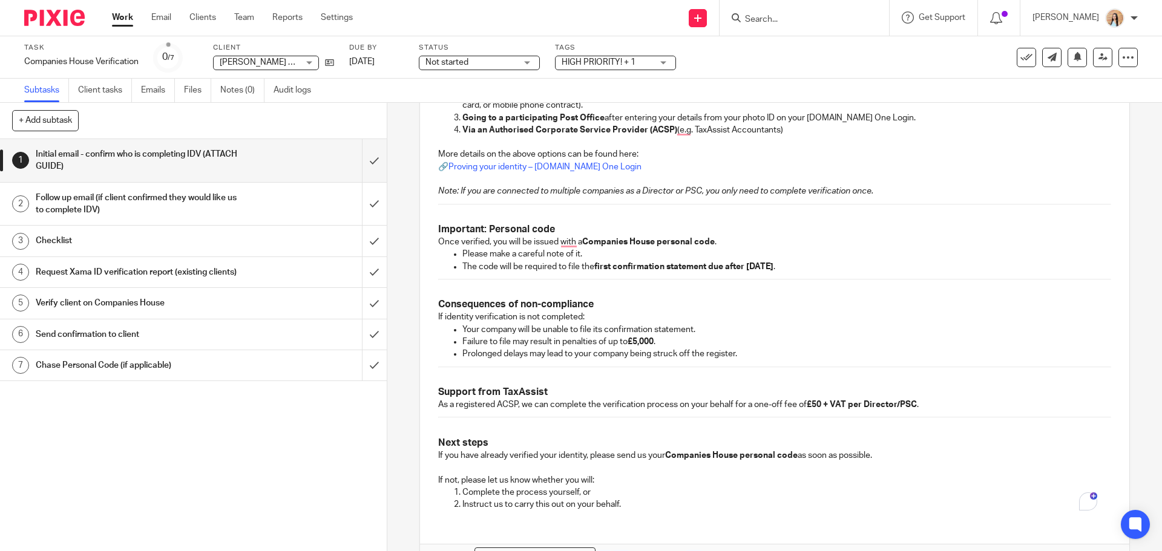
scroll to position [675, 0]
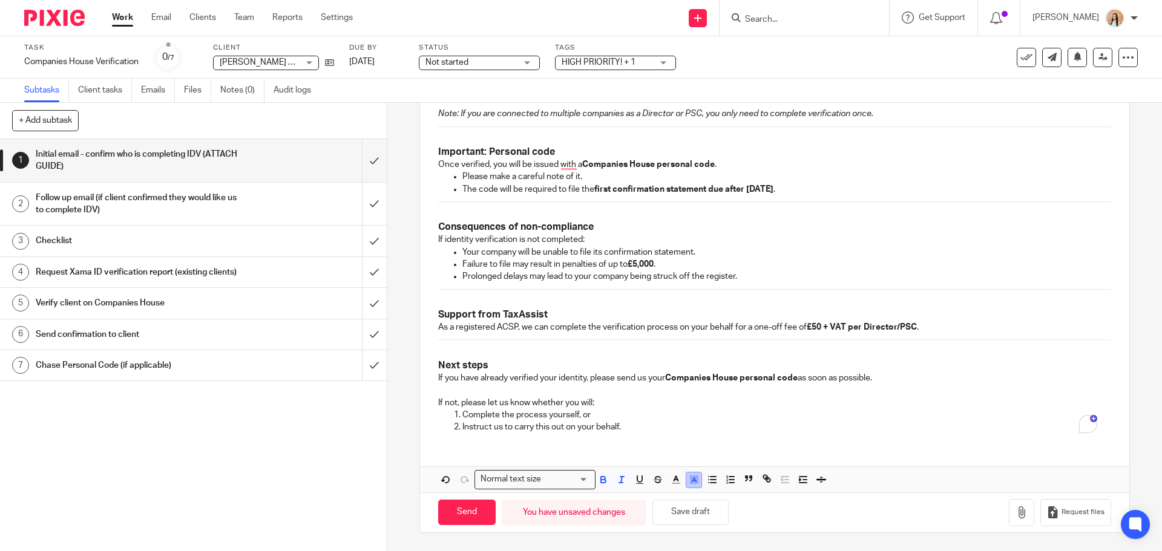
click at [692, 480] on polyline "button" at bounding box center [694, 479] width 4 height 5
click at [666, 496] on li "color:#FFFFFF" at bounding box center [667, 495] width 9 height 9
click at [665, 413] on p "Complete the process yourself, or" at bounding box center [786, 415] width 648 height 12
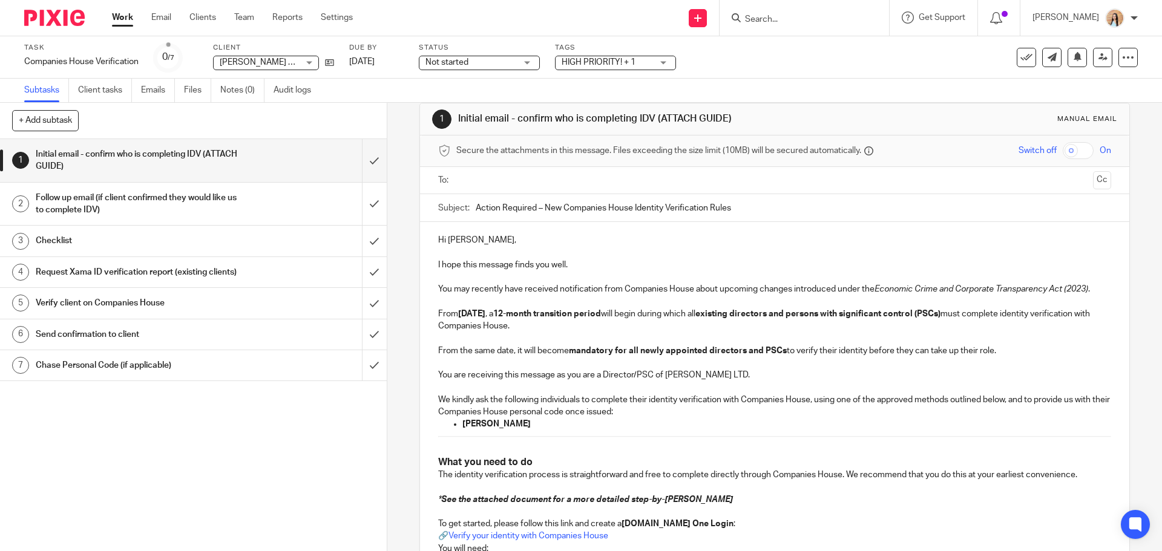
scroll to position [0, 0]
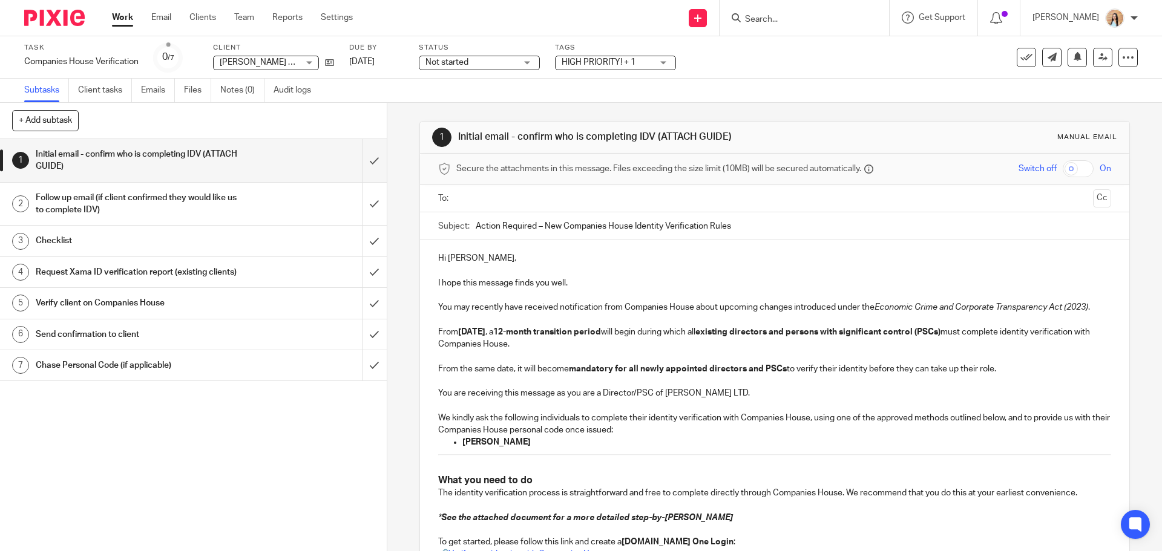
click at [512, 195] on input "text" at bounding box center [773, 199] width 627 height 14
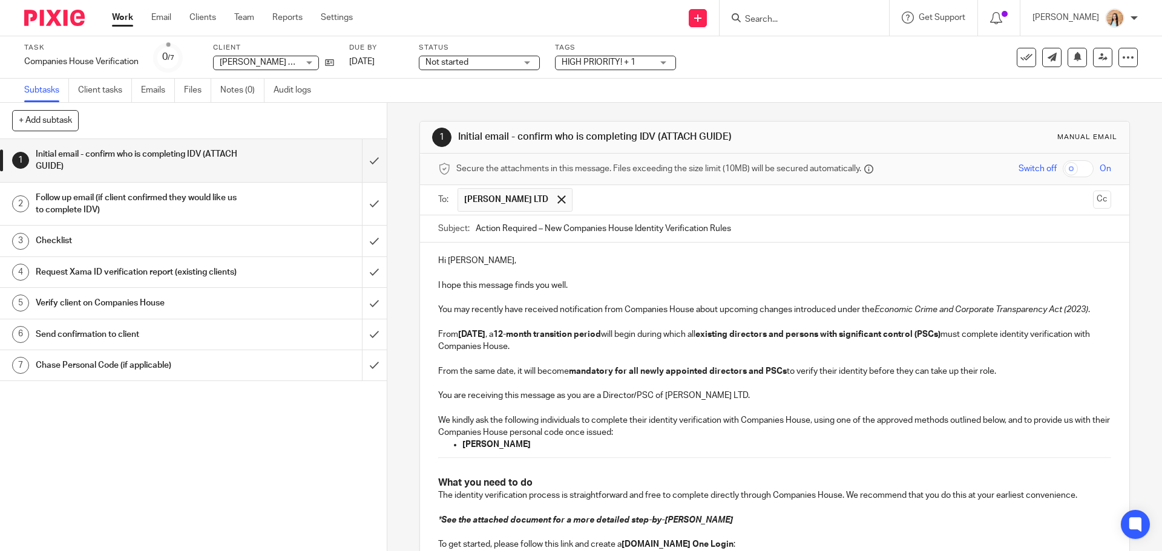
drag, startPoint x: 555, startPoint y: 228, endPoint x: 568, endPoint y: 234, distance: 14.3
click at [402, 324] on div "1 Initial email - confirm who is completing IDV (ATTACH GUIDE) Manual email Sec…" at bounding box center [774, 327] width 775 height 448
click at [399, 324] on div "1 Initial email - confirm who is completing IDV (ATTACH GUIDE) Manual email Sec…" at bounding box center [774, 327] width 775 height 448
click at [398, 321] on div "1 Initial email - confirm who is completing IDV (ATTACH GUIDE) Manual email Sec…" at bounding box center [774, 327] width 775 height 448
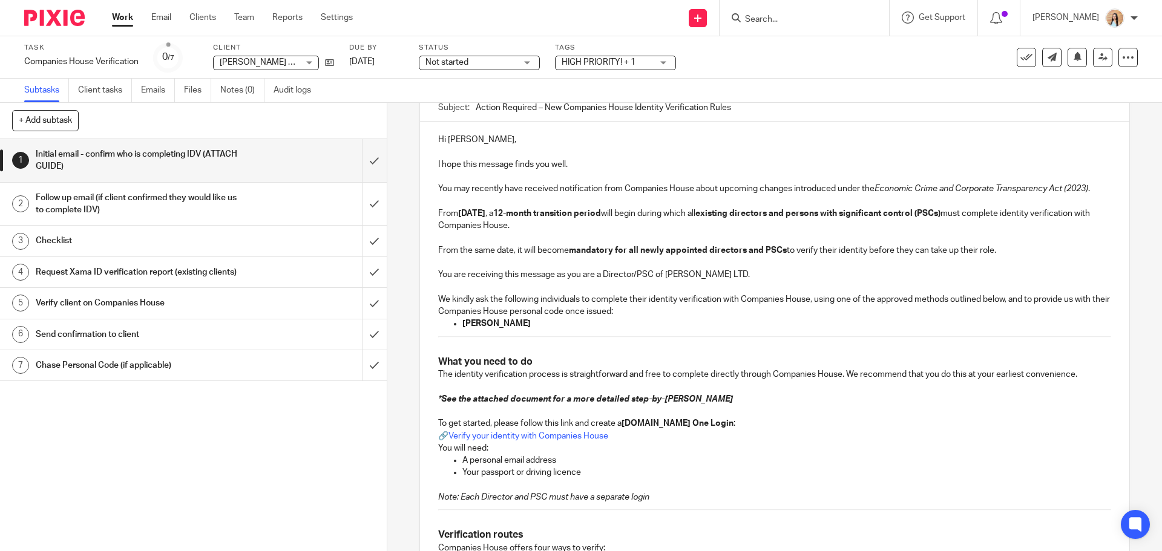
click at [621, 316] on p "We kindly ask the following individuals to complete their identity verification…" at bounding box center [774, 305] width 672 height 25
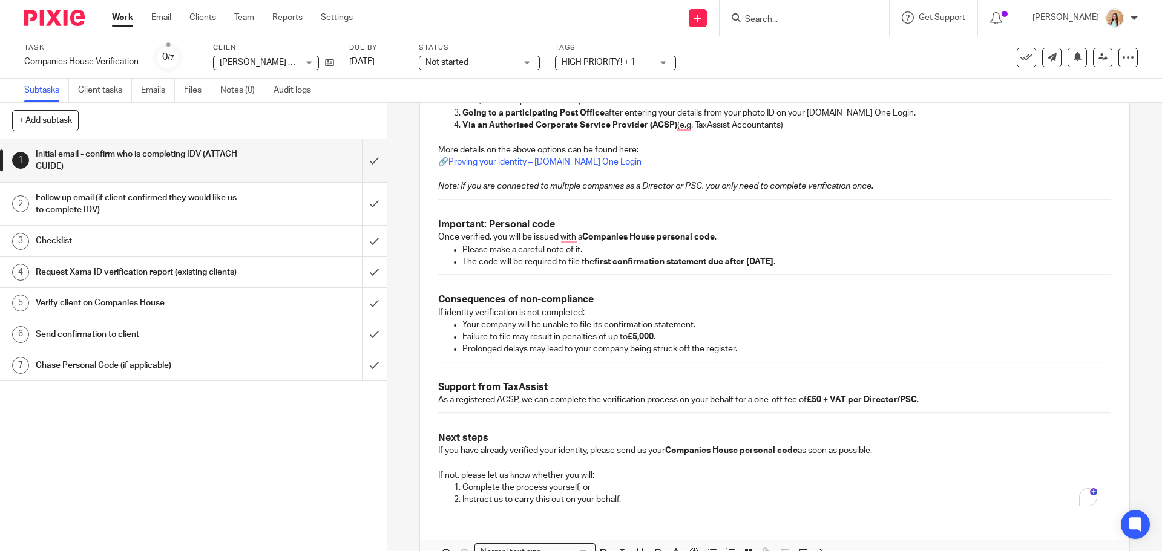
scroll to position [678, 0]
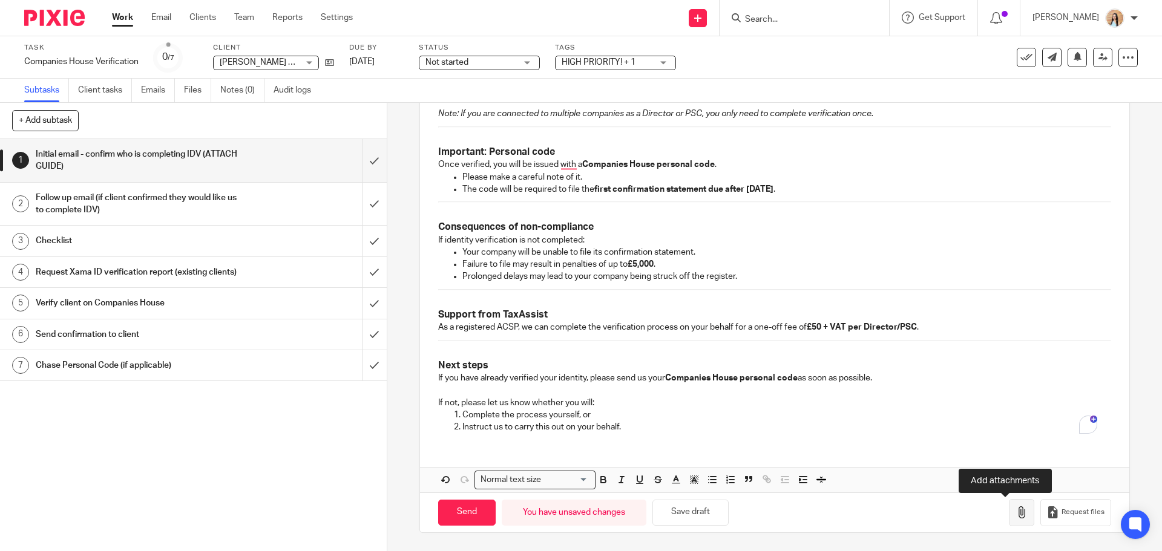
click at [1009, 506] on button "button" at bounding box center [1021, 512] width 25 height 27
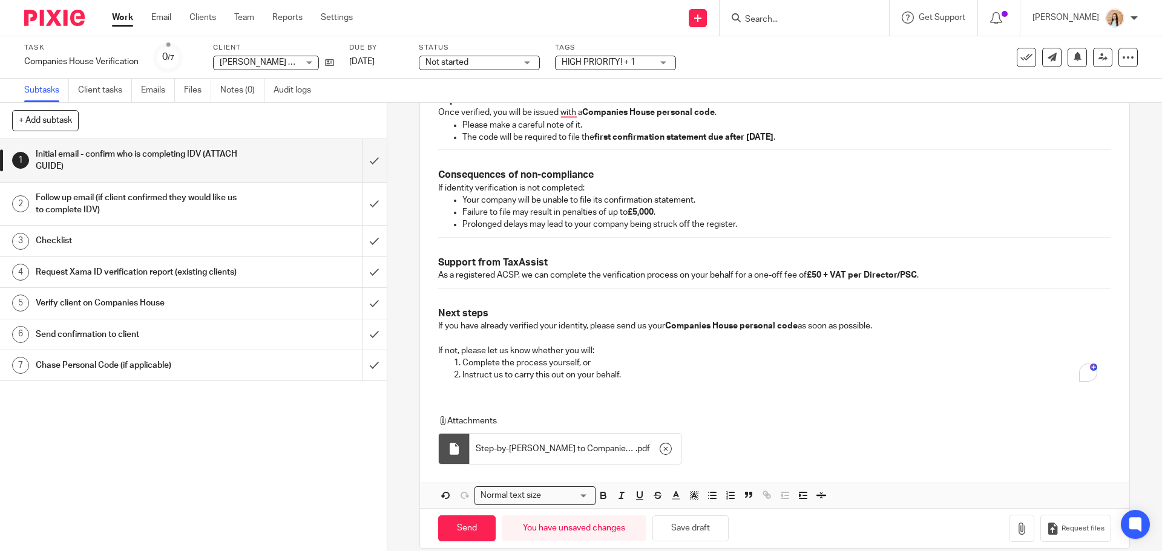
scroll to position [746, 0]
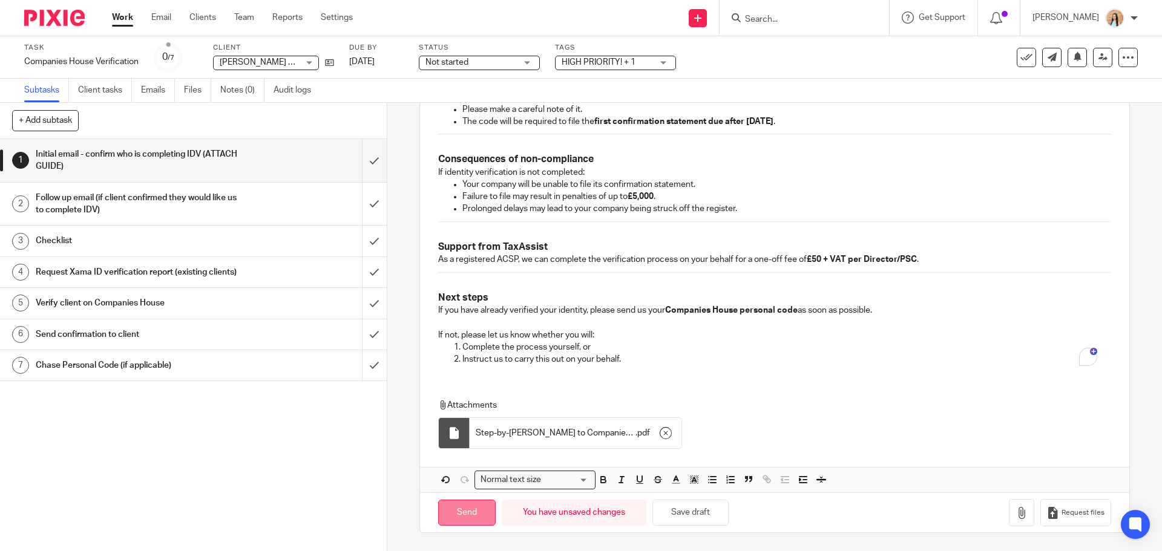
click at [453, 507] on input "Send" at bounding box center [466, 513] width 57 height 26
type input "Sent"
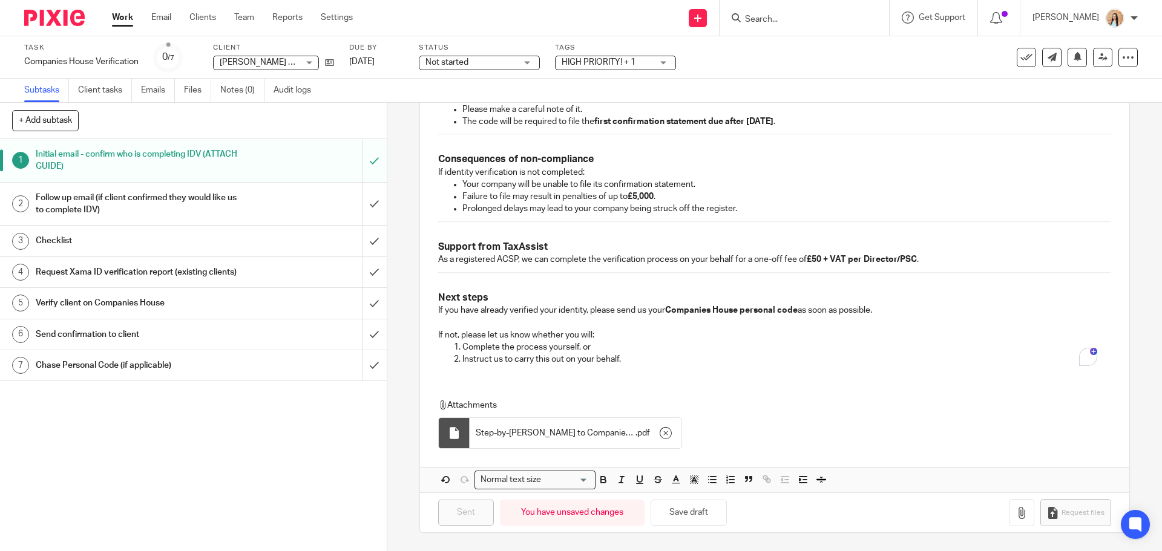
click at [529, 62] on div "Not started Not started" at bounding box center [479, 63] width 121 height 15
click at [477, 111] on li "In progress" at bounding box center [480, 106] width 120 height 25
click at [648, 72] on div "Task Companies House Verification Save Companies House Verification 0 /7 Client…" at bounding box center [581, 57] width 1162 height 42
click at [657, 68] on div "HIGH PRIORITY! + 1" at bounding box center [615, 63] width 121 height 15
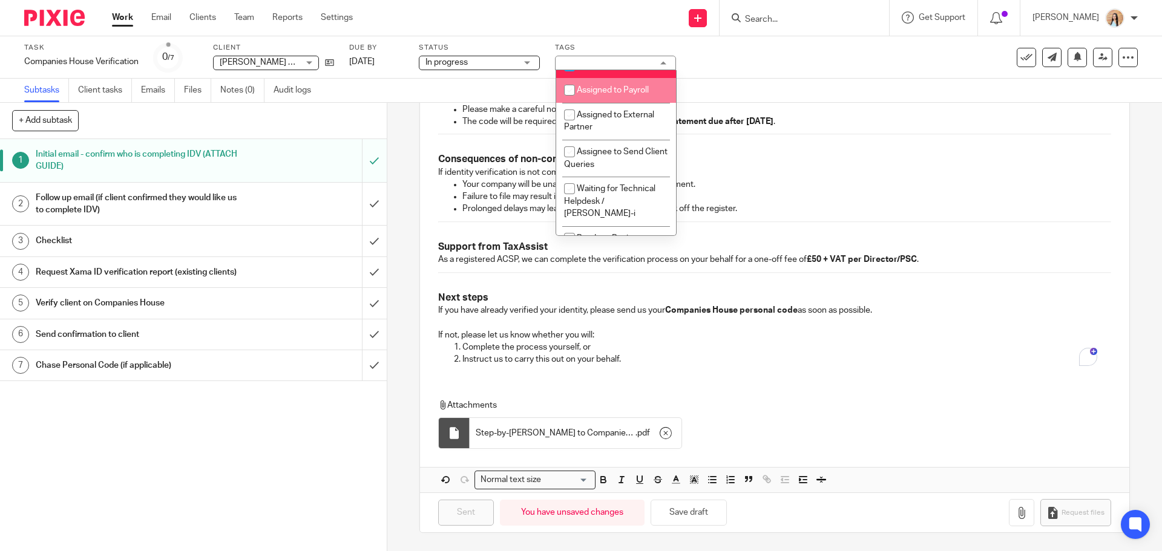
scroll to position [242, 0]
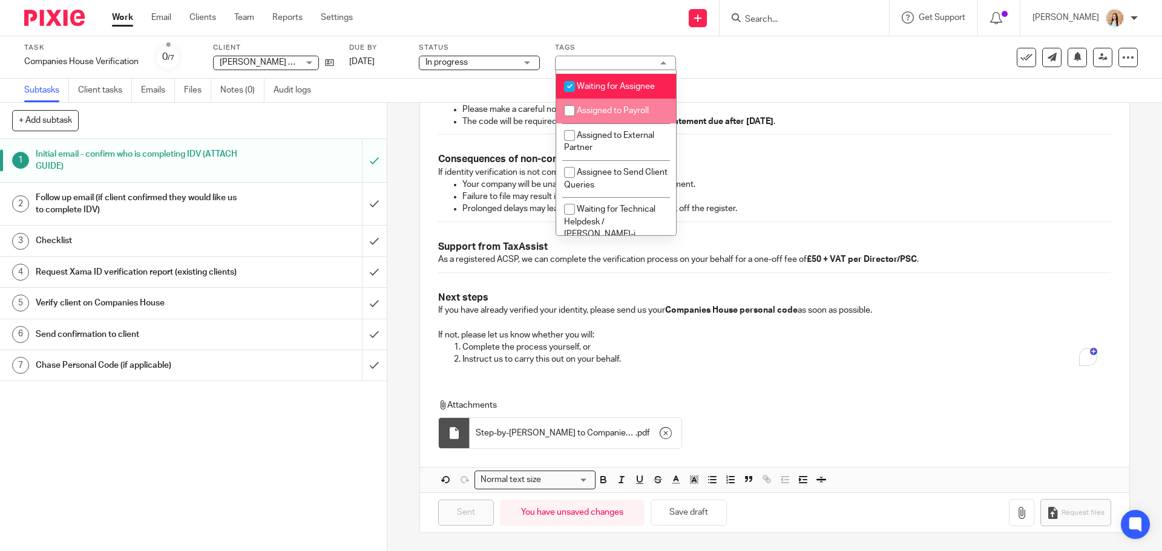
click at [626, 111] on li "Assigned to Payroll" at bounding box center [616, 111] width 120 height 25
checkbox input "false"
click at [627, 99] on li "Waiting for Assignee" at bounding box center [616, 86] width 120 height 25
checkbox input "false"
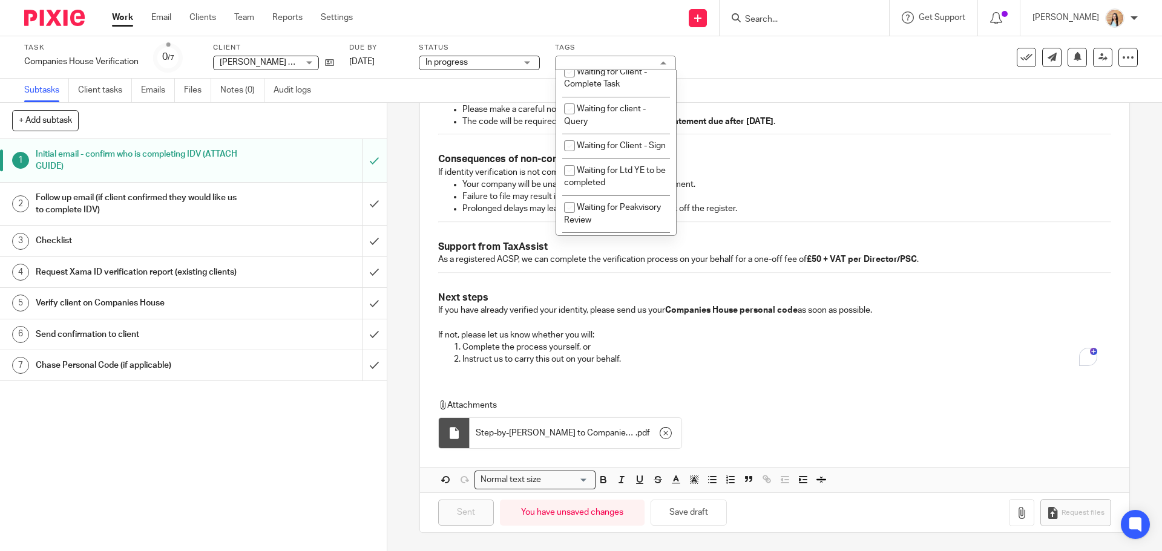
scroll to position [666, 0]
click at [627, 113] on li "Waiting for client - Query" at bounding box center [616, 112] width 120 height 37
checkbox input "true"
click at [839, 85] on div "Subtasks Client tasks Emails Files Notes (0) Audit logs" at bounding box center [581, 91] width 1162 height 24
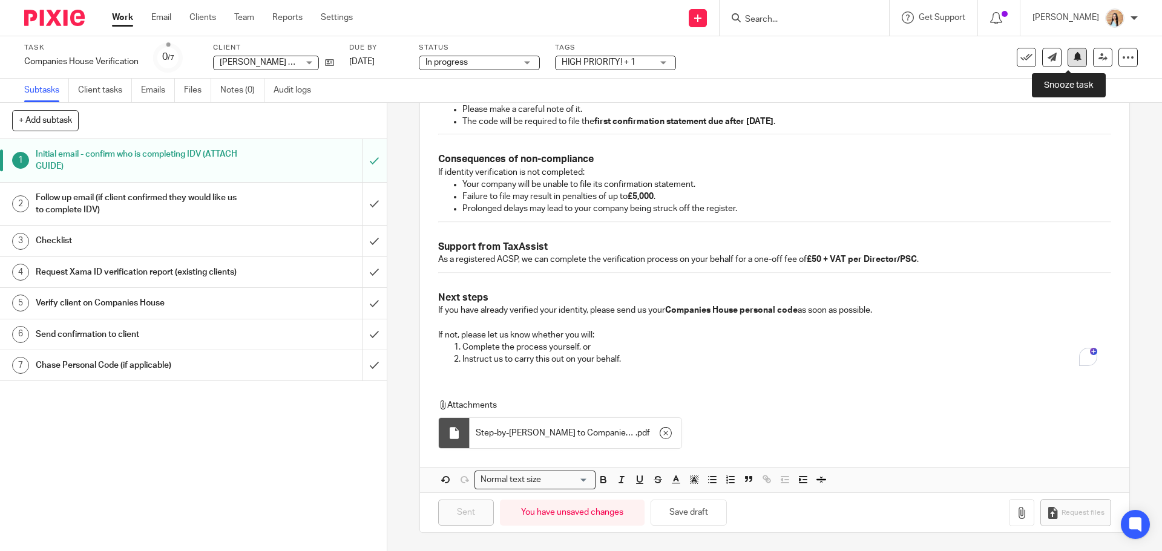
click at [1074, 56] on button at bounding box center [1076, 57] width 19 height 19
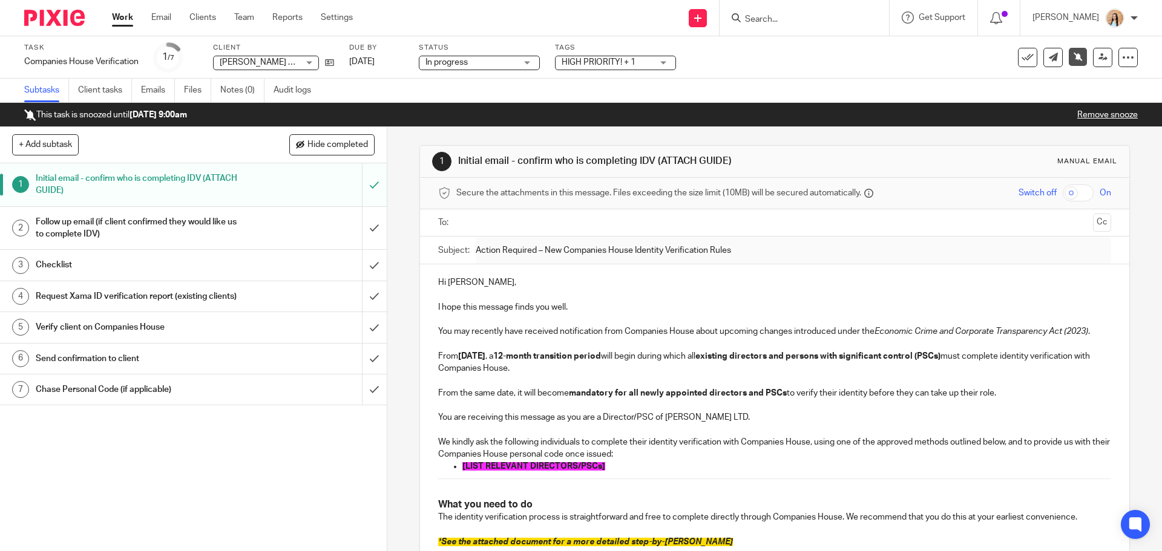
click at [845, 21] on input "Search" at bounding box center [798, 20] width 109 height 11
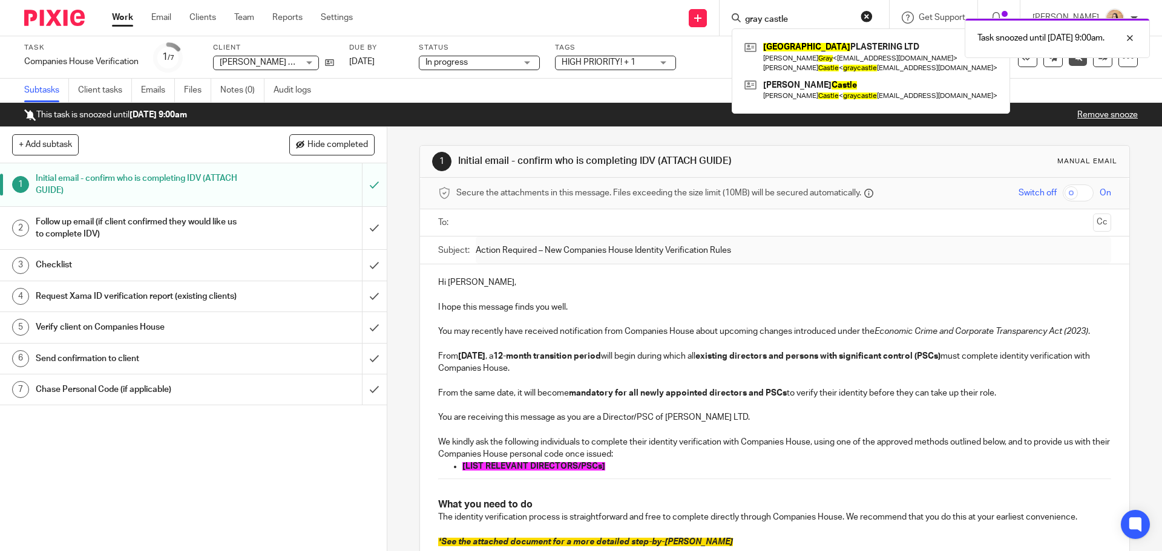
type input "gray castle"
click at [850, 54] on div "Task snoozed until [DATE] 9:00am." at bounding box center [865, 35] width 569 height 46
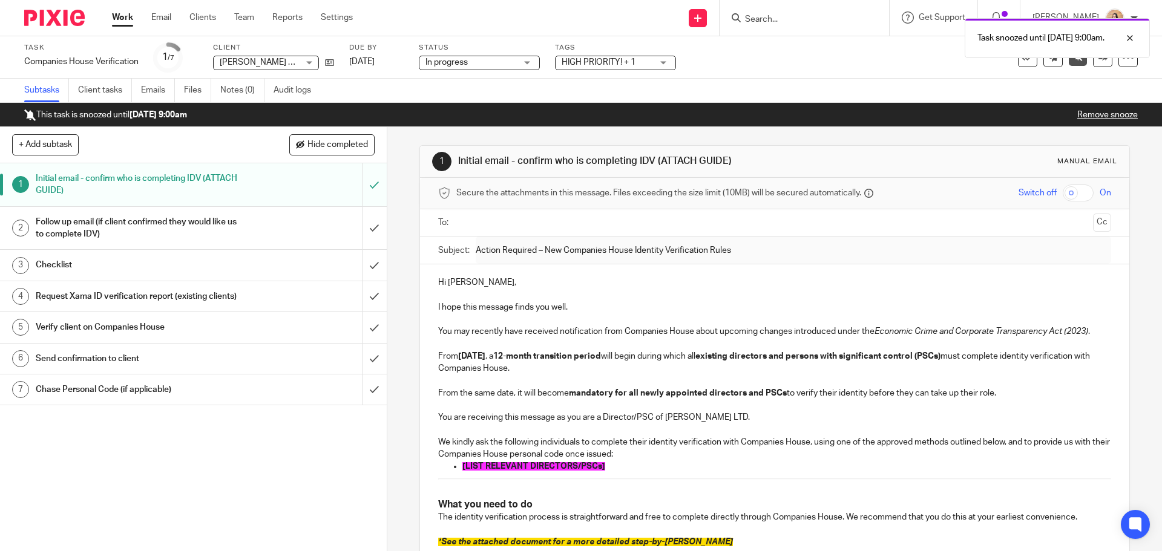
click at [804, 18] on div "Task snoozed until [DATE] 9:00am." at bounding box center [865, 35] width 569 height 46
click at [805, 18] on input "Search" at bounding box center [798, 20] width 109 height 11
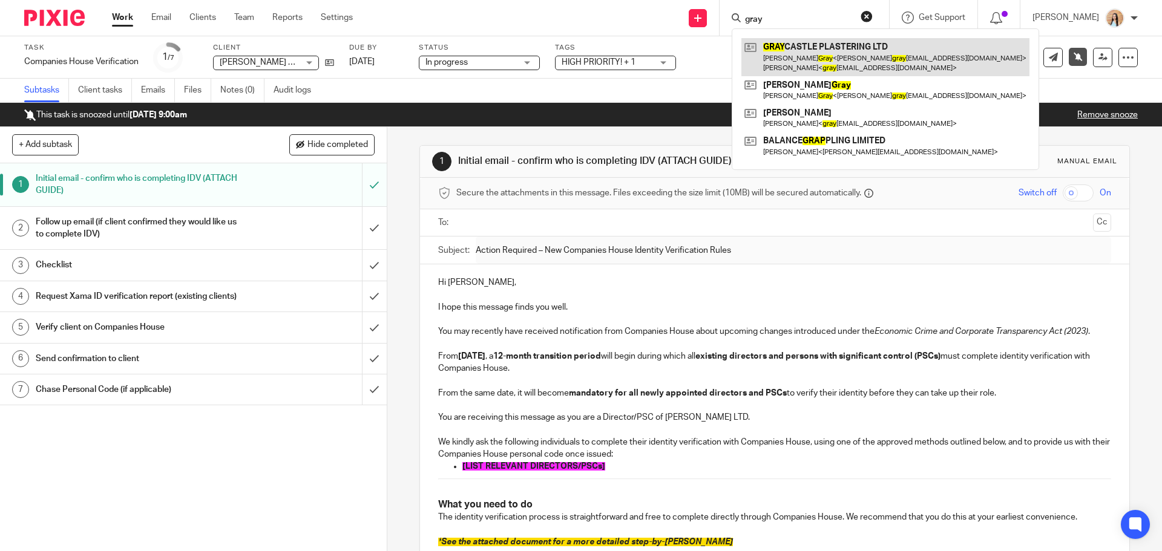
type input "gray"
click at [844, 54] on link at bounding box center [885, 57] width 288 height 38
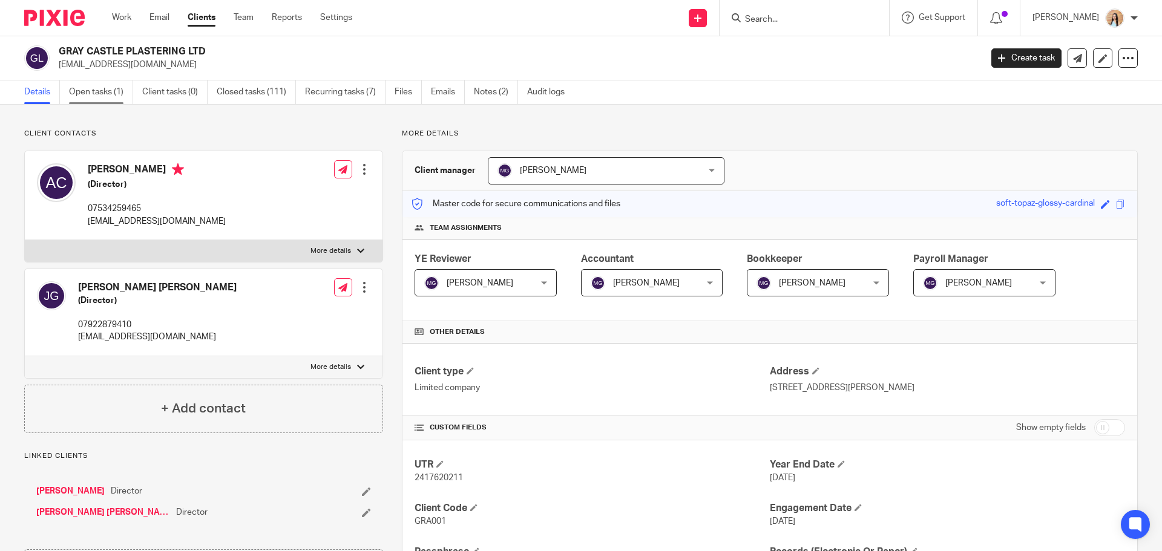
click at [91, 89] on link "Open tasks (1)" at bounding box center [101, 92] width 64 height 24
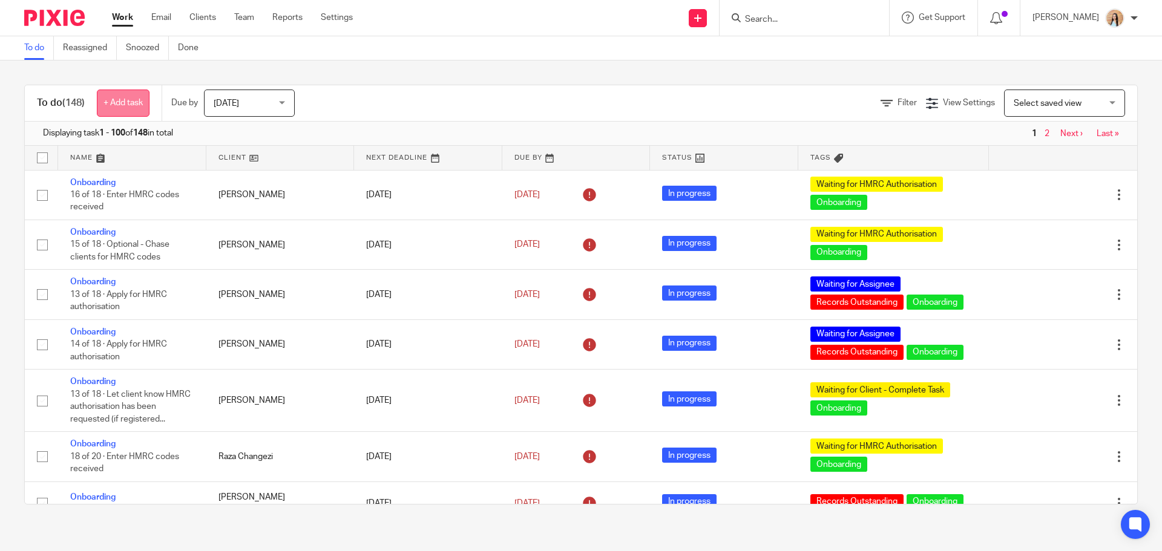
click at [112, 95] on link "+ Add task" at bounding box center [123, 103] width 53 height 27
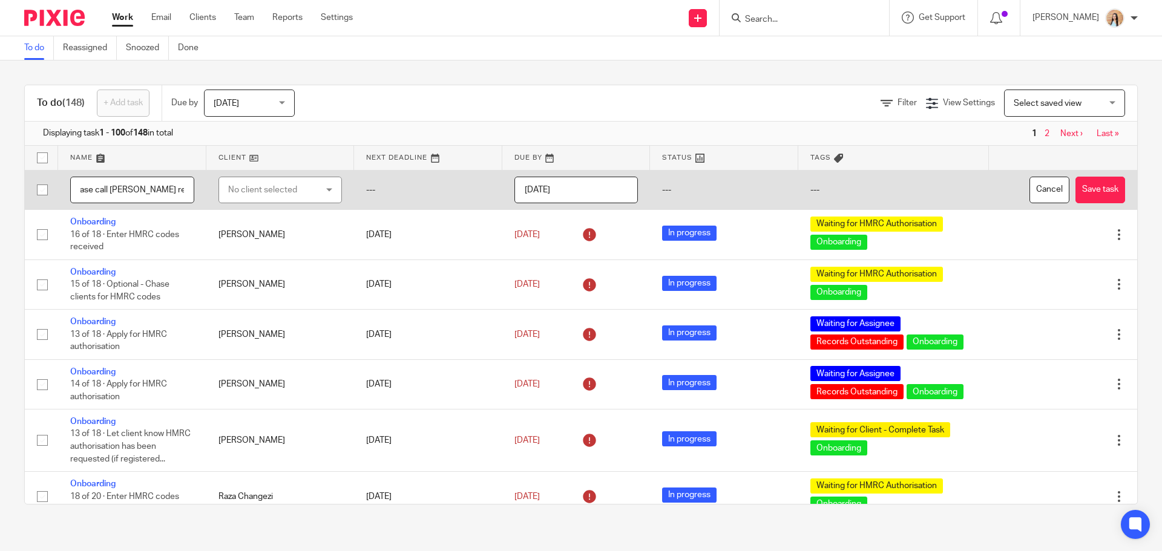
scroll to position [0, 18]
click at [163, 186] on input "Please call Jamie re Tax REturn" at bounding box center [132, 190] width 124 height 27
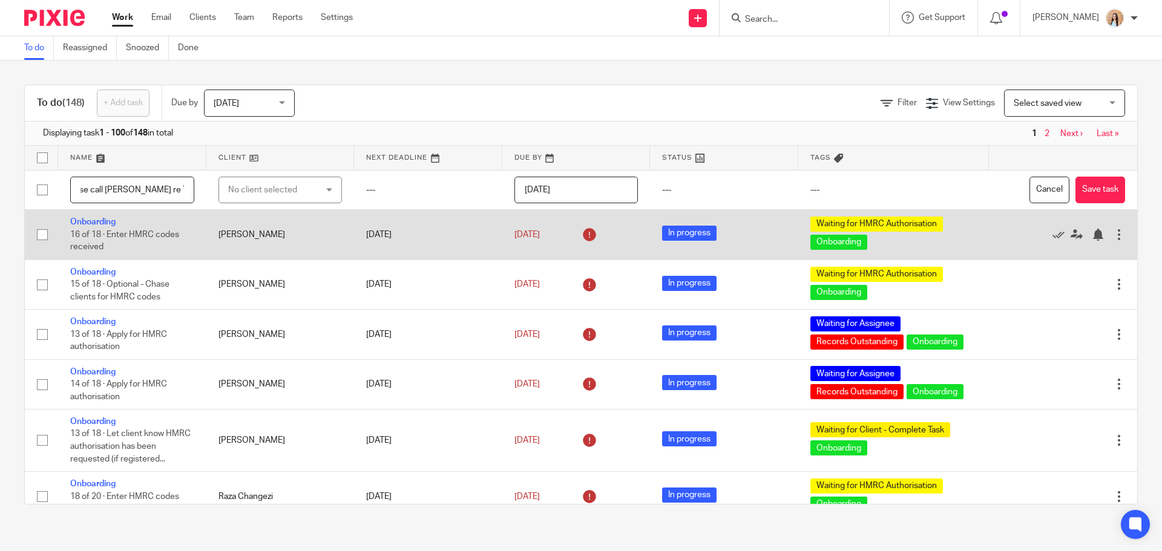
scroll to position [0, 13]
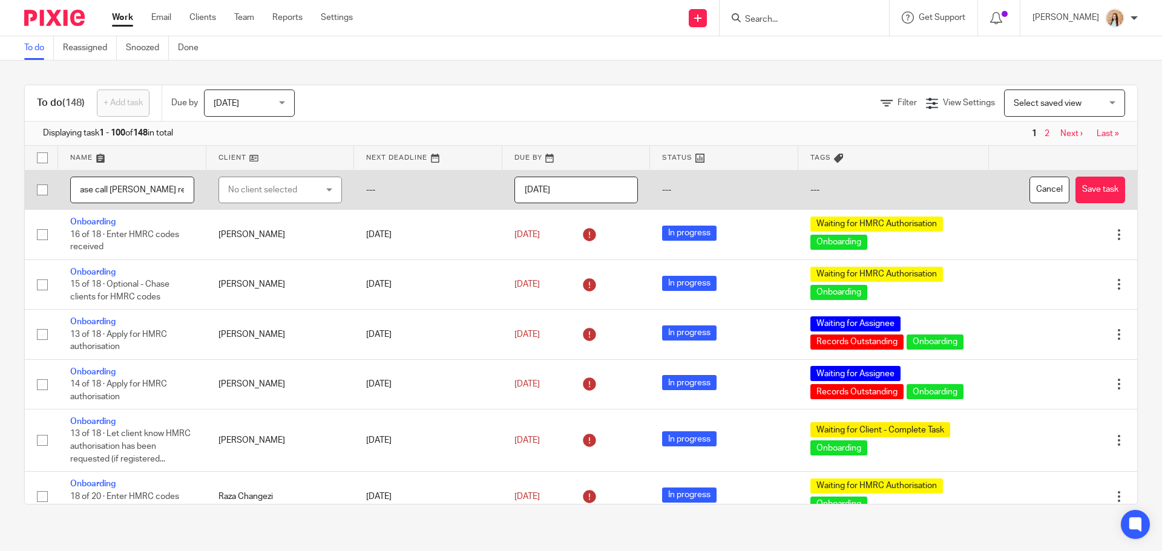
type input "Please call [PERSON_NAME] re Tax Return"
click at [237, 194] on div "No client selected" at bounding box center [273, 189] width 91 height 25
type input "jamie smith"
click at [288, 261] on li "Jamie Smith" at bounding box center [274, 250] width 119 height 25
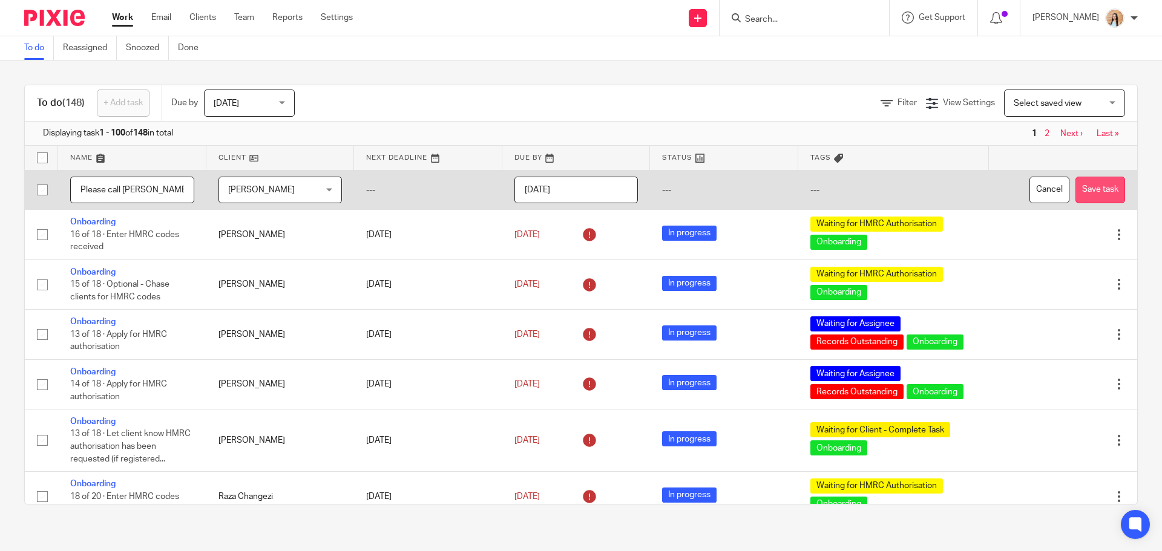
click at [1075, 192] on button "Save task" at bounding box center [1100, 190] width 50 height 27
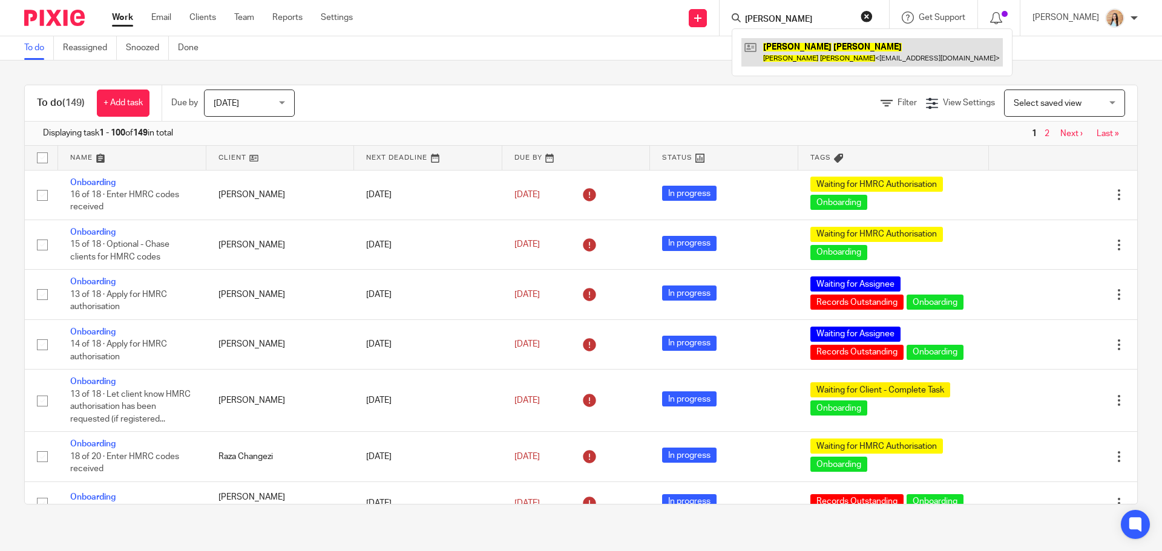
type input "[PERSON_NAME]"
click at [819, 44] on link at bounding box center [871, 52] width 261 height 28
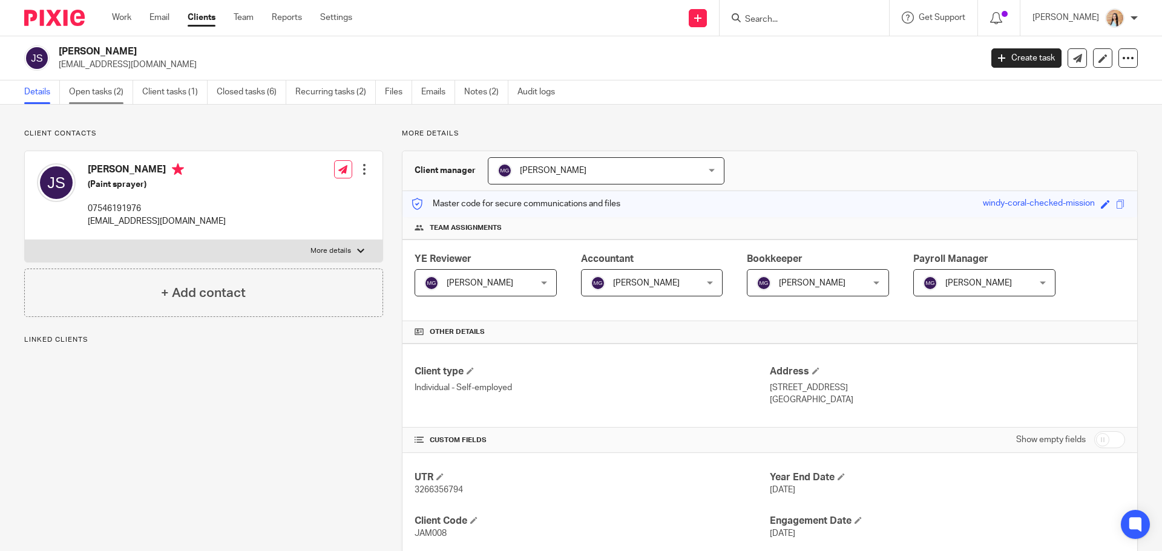
click at [117, 96] on link "Open tasks (2)" at bounding box center [101, 92] width 64 height 24
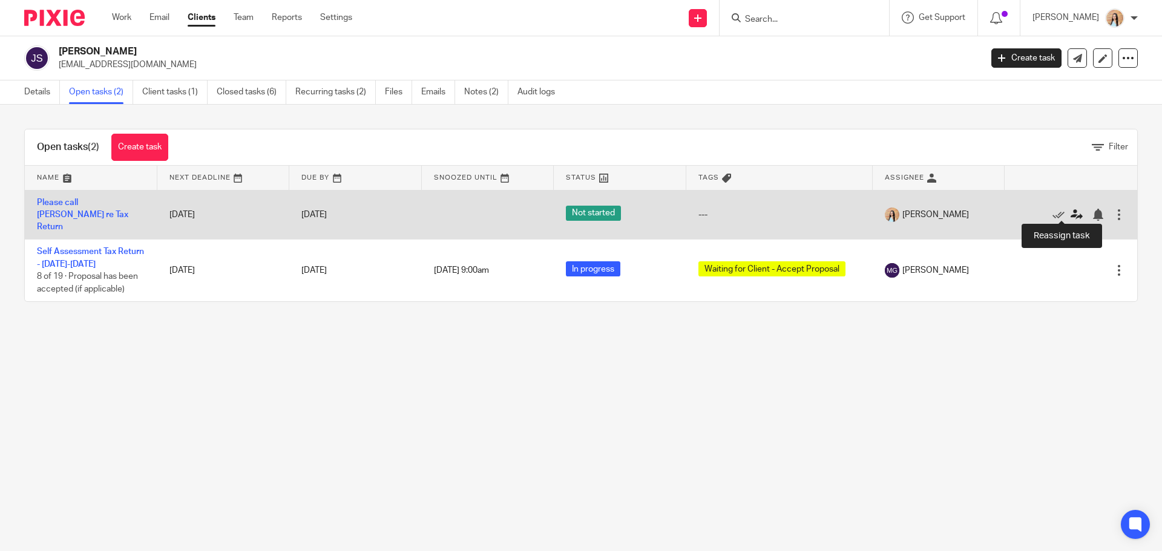
click at [1070, 212] on icon at bounding box center [1076, 215] width 12 height 12
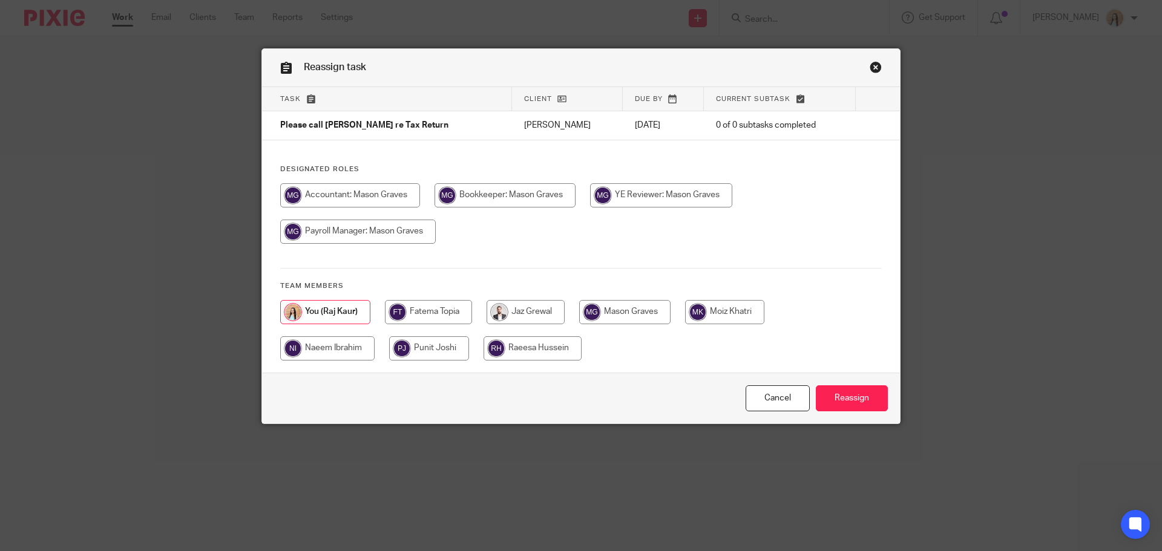
click at [625, 318] on input "radio" at bounding box center [624, 312] width 91 height 24
radio input "true"
click at [862, 393] on input "Reassign" at bounding box center [852, 398] width 72 height 26
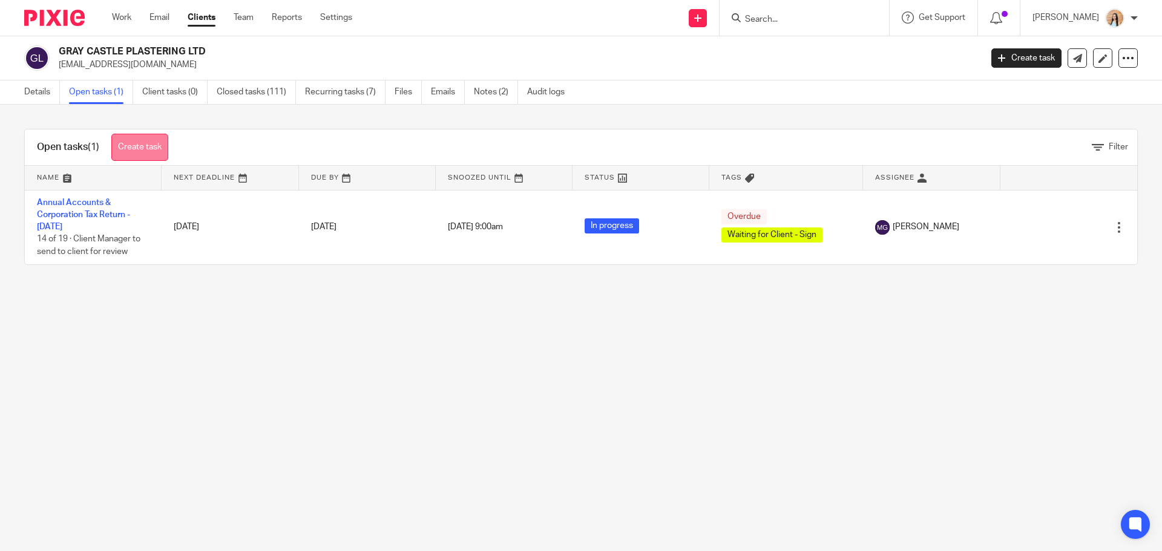
click at [149, 152] on link "Create task" at bounding box center [139, 147] width 57 height 27
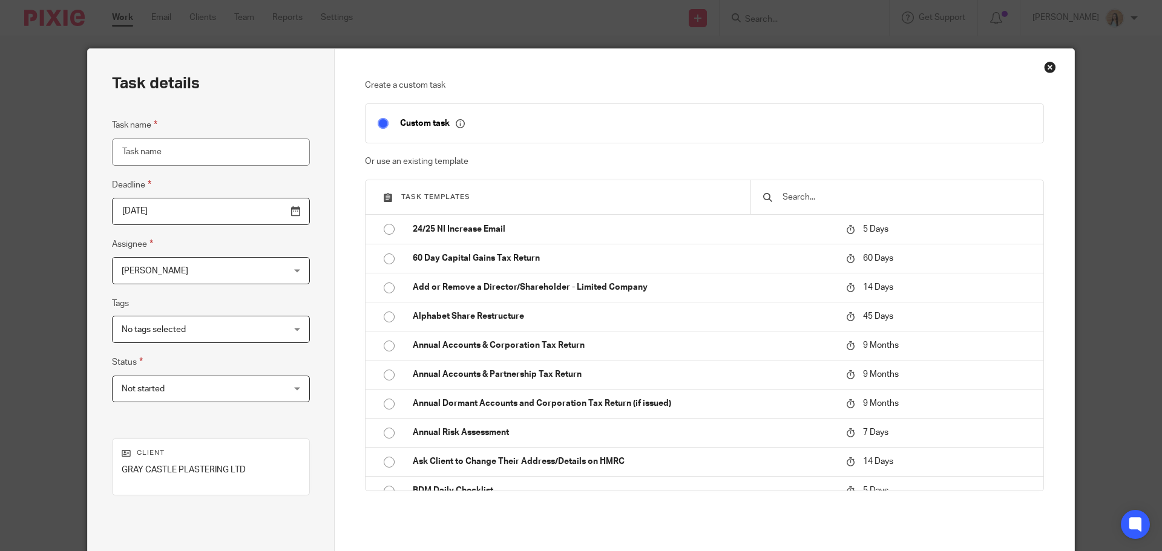
click at [839, 203] on input "text" at bounding box center [906, 197] width 250 height 13
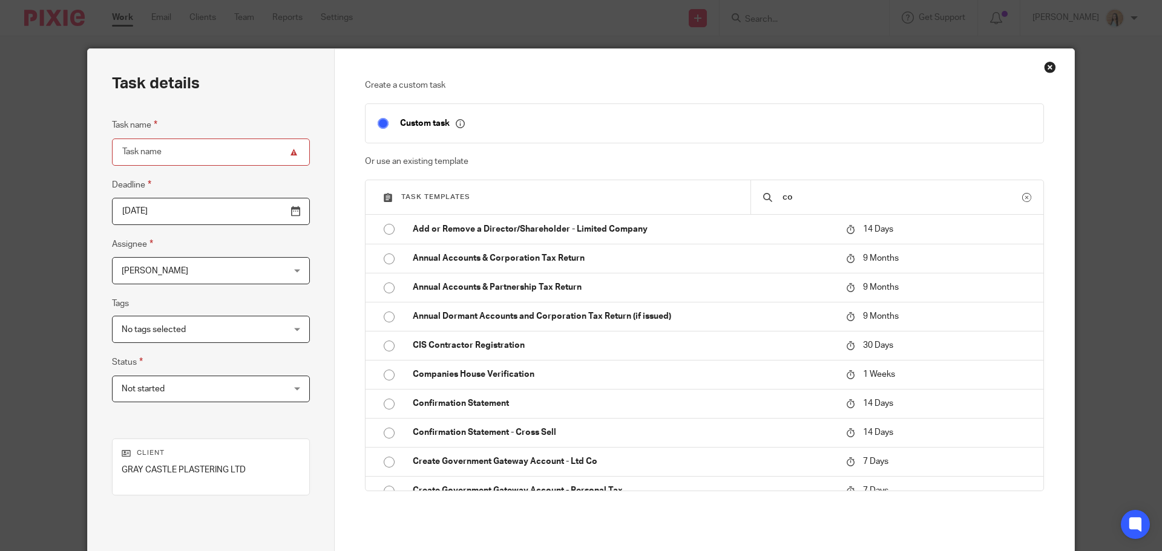
type input "c"
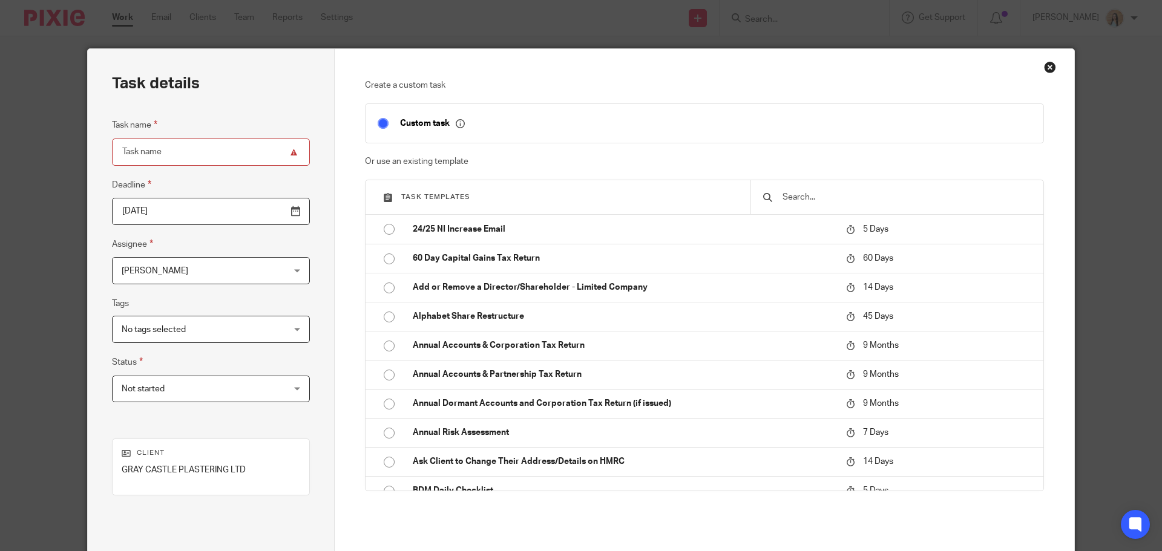
type input "o"
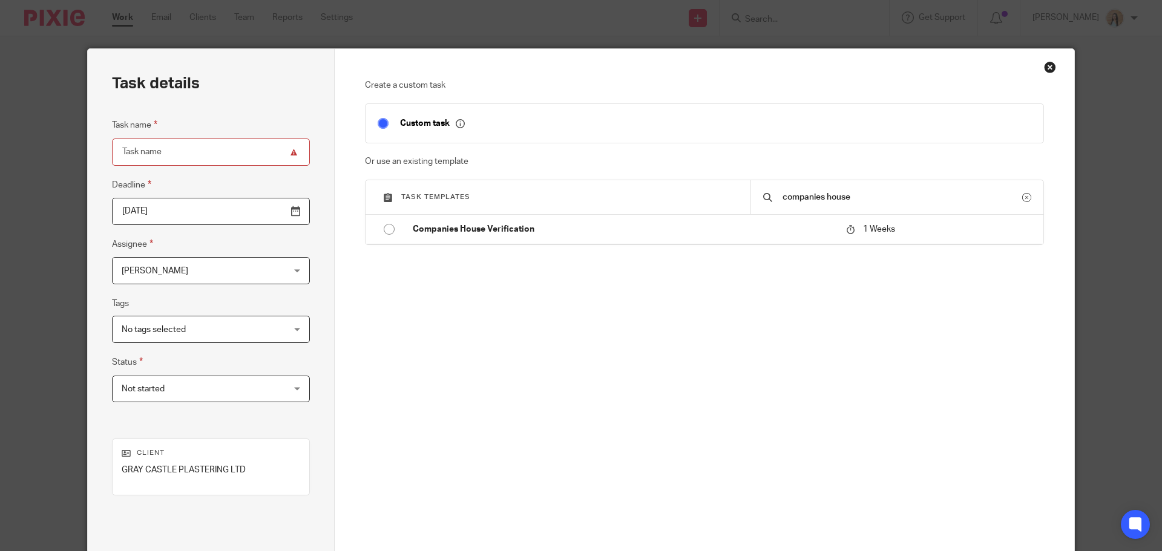
type input "companies house"
click at [781, 246] on div "Create a custom task Custom task Or use an existing template Task templates com…" at bounding box center [705, 246] width 680 height 334
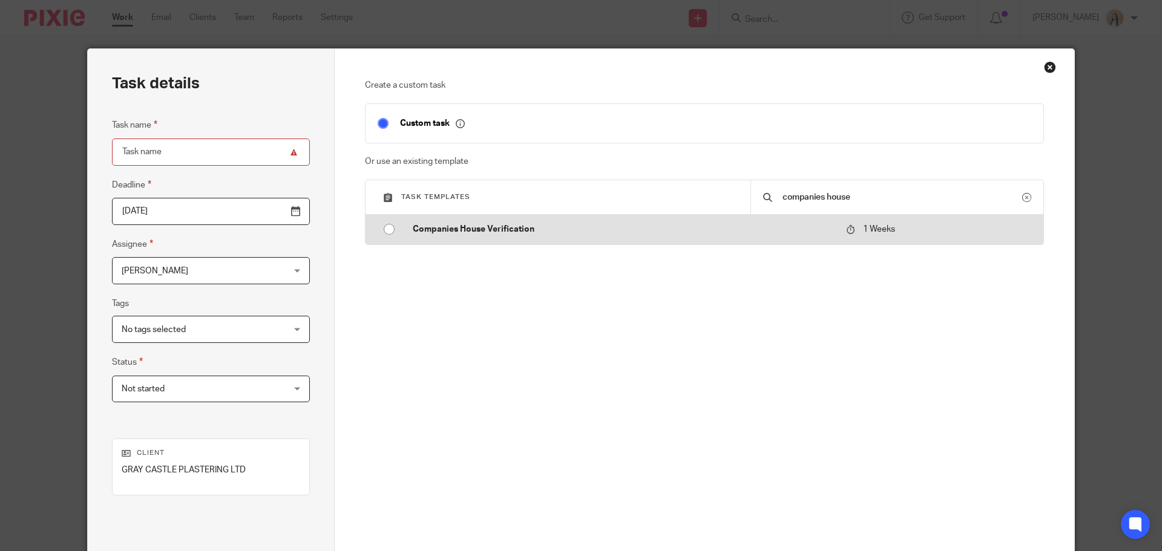
click at [788, 231] on p "Companies House Verification" at bounding box center [623, 229] width 421 height 12
type input "[DATE]"
type input "Companies House Verification"
checkbox input "false"
radio input "true"
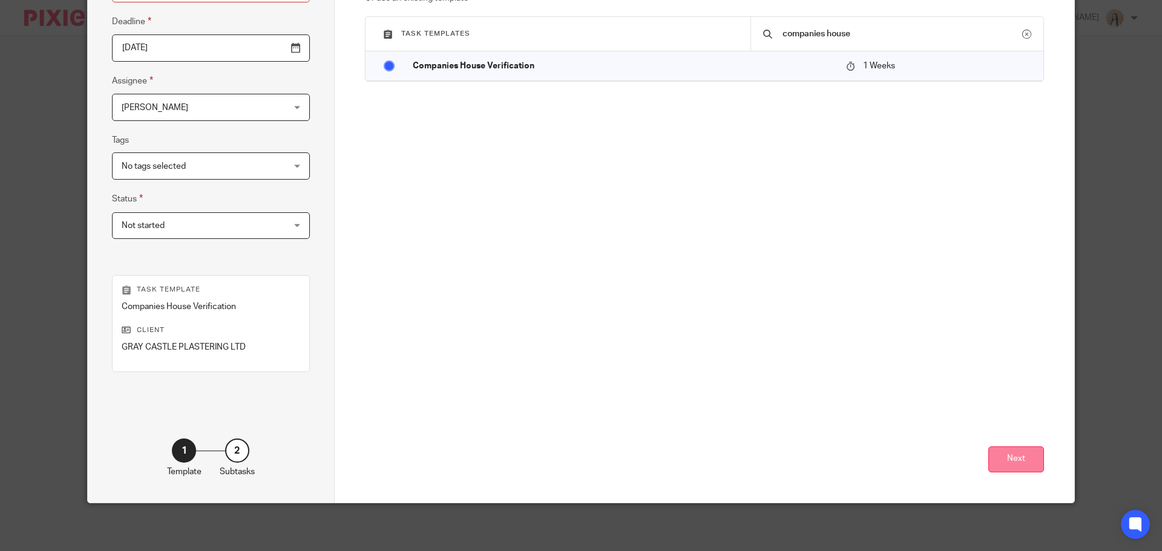
scroll to position [164, 0]
click at [1015, 467] on button "Next" at bounding box center [1016, 459] width 56 height 26
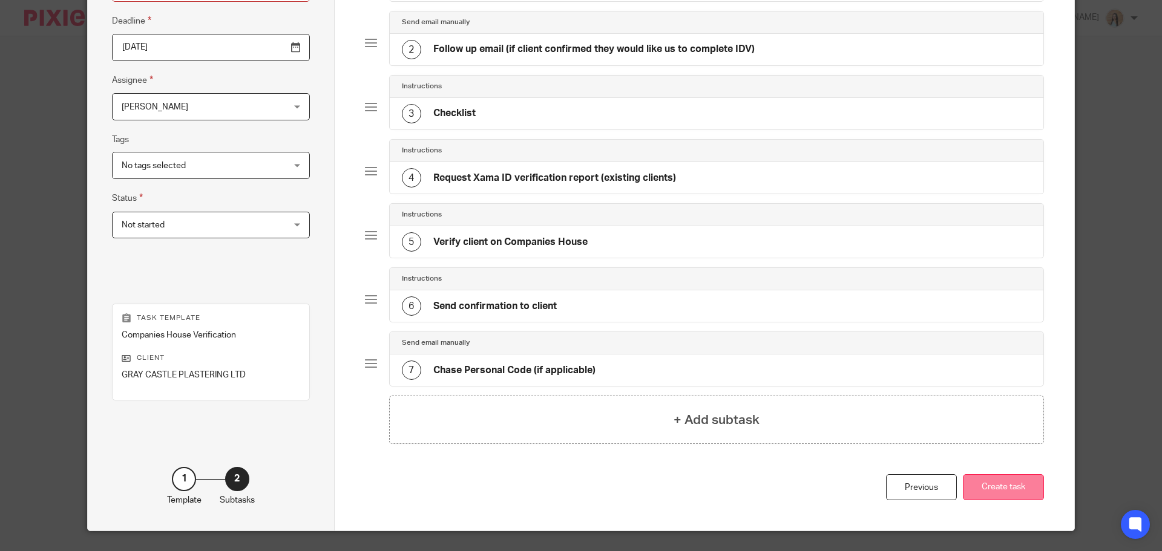
click at [1003, 494] on button "Create task" at bounding box center [1003, 487] width 81 height 26
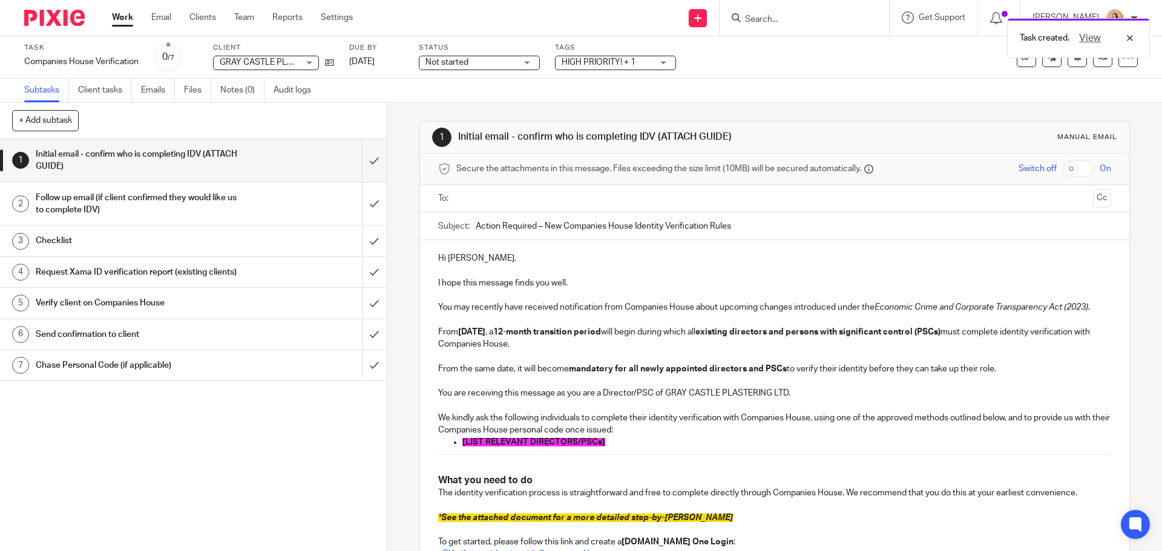
click at [482, 217] on input "Action Required – New Companies House Identity Verification Rules" at bounding box center [793, 225] width 635 height 27
click at [522, 198] on input "text" at bounding box center [773, 199] width 627 height 14
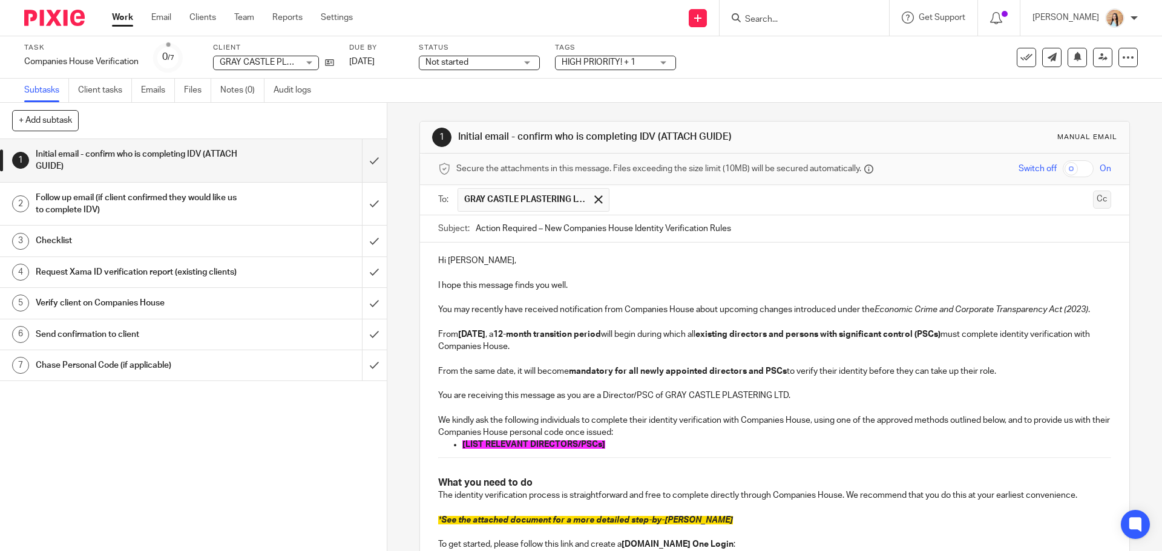
click at [1093, 203] on button "Cc" at bounding box center [1102, 200] width 18 height 18
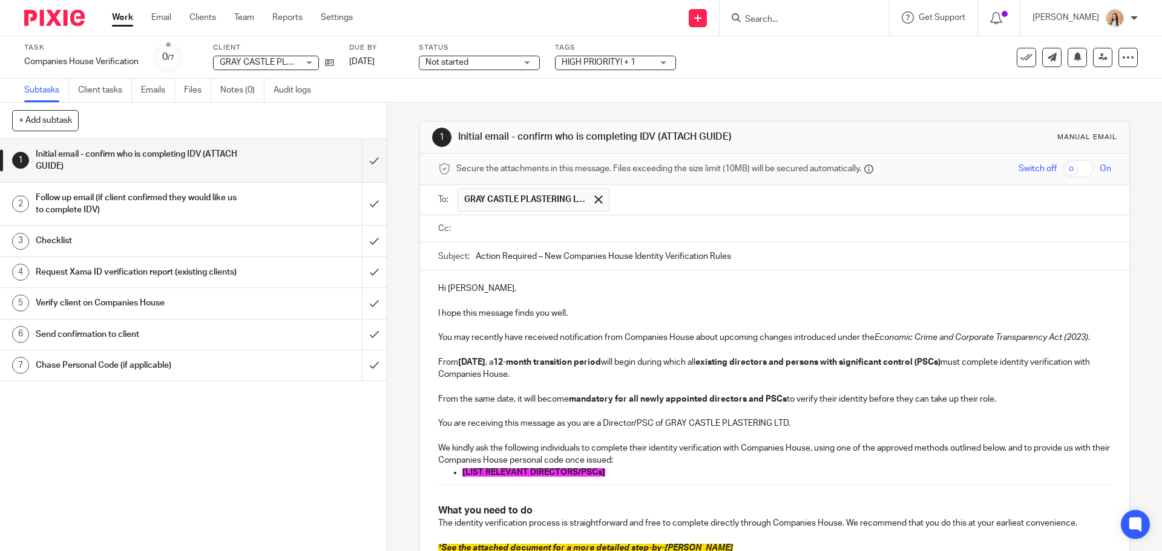
click at [627, 223] on input "text" at bounding box center [782, 229] width 645 height 14
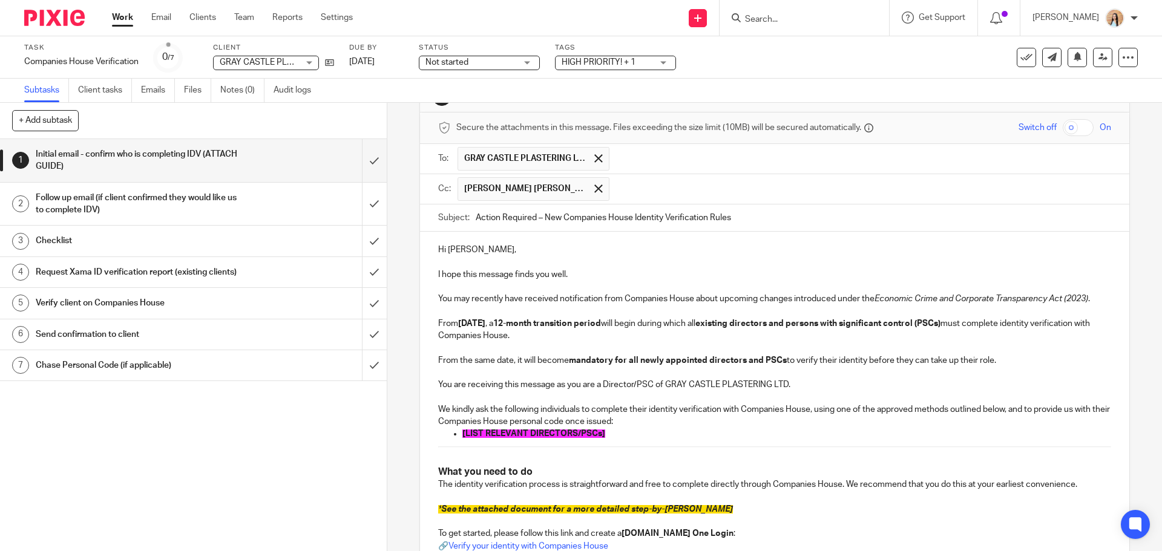
scroll to position [61, 0]
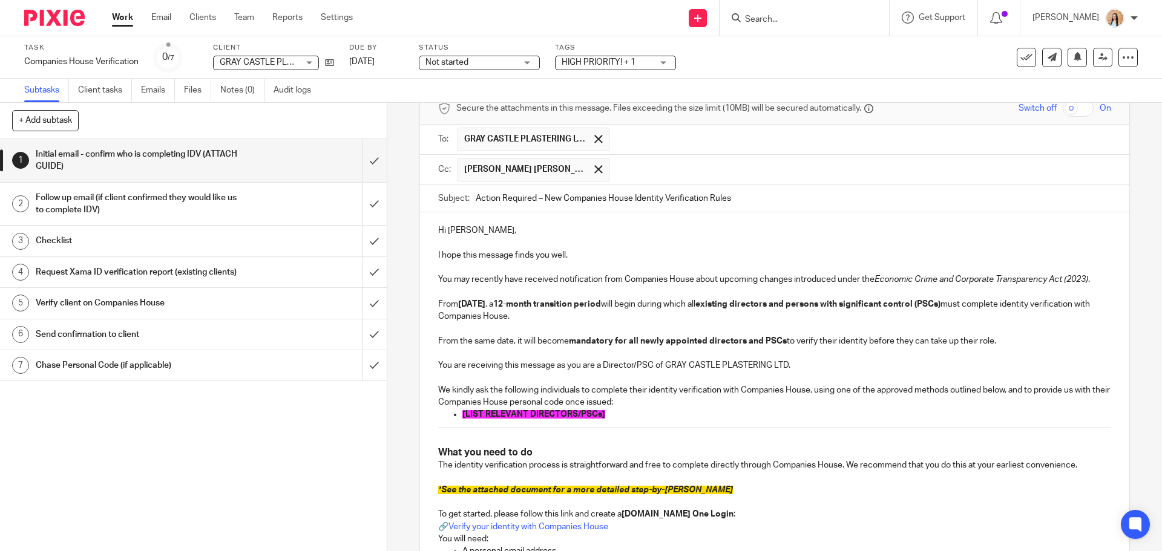
click at [470, 229] on p "Hi [PERSON_NAME]," at bounding box center [774, 230] width 672 height 12
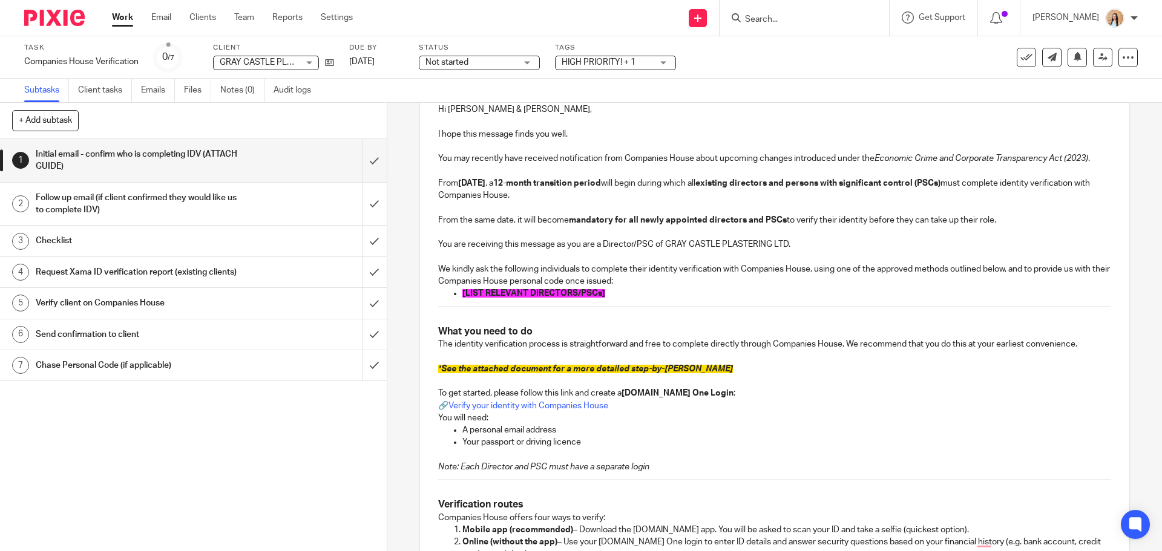
click at [549, 295] on span "[LIST RELEVANT DIRECTORS/PSCs]" at bounding box center [533, 293] width 143 height 8
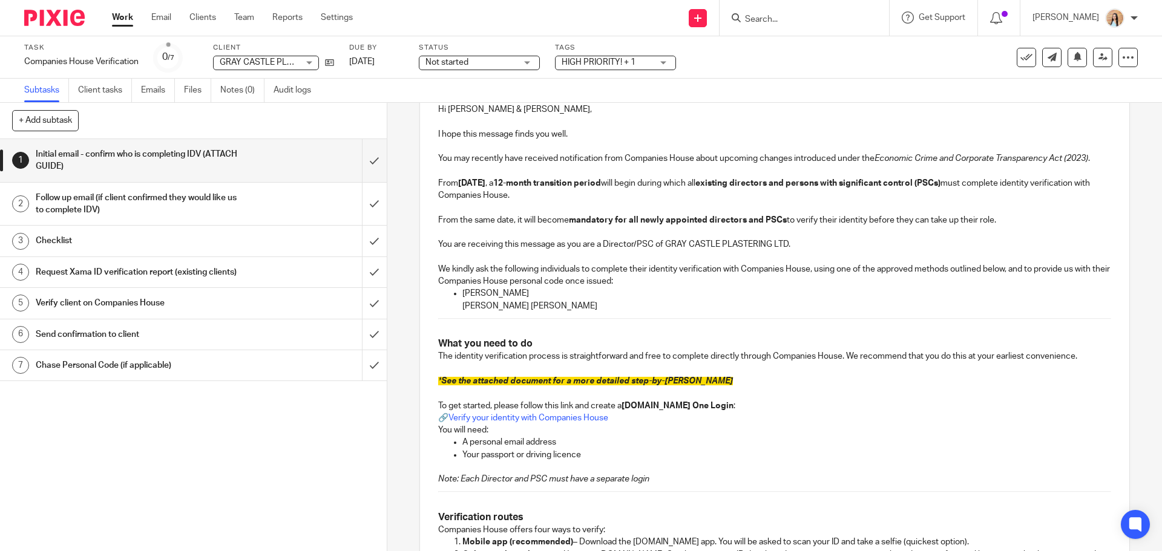
click at [434, 307] on div "Hi Ashley & Jamie, I hope this message finds you well. You may recently have re…" at bounding box center [774, 536] width 709 height 890
drag, startPoint x: 534, startPoint y: 309, endPoint x: 464, endPoint y: 289, distance: 73.0
click at [456, 283] on div "Hi Ashley & Jamie, I hope this message finds you well. You may recently have re…" at bounding box center [774, 536] width 709 height 890
click at [478, 297] on p "[PERSON_NAME]" at bounding box center [786, 293] width 648 height 12
drag, startPoint x: 458, startPoint y: 295, endPoint x: 545, endPoint y: 328, distance: 93.3
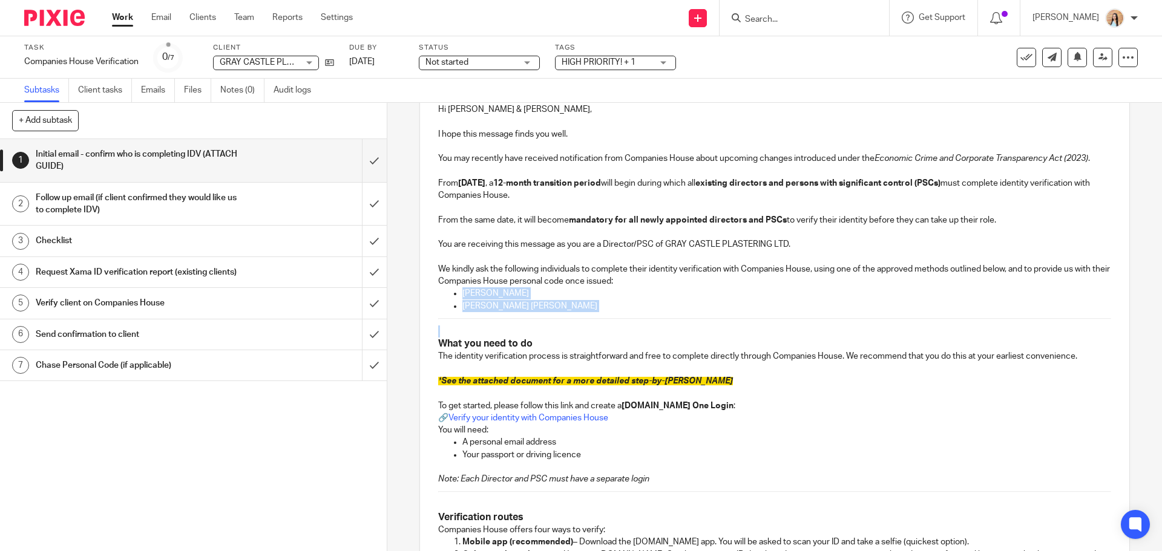
click at [545, 328] on div "Hi Ashley & Jamie, I hope this message finds you well. You may recently have re…" at bounding box center [774, 536] width 709 height 890
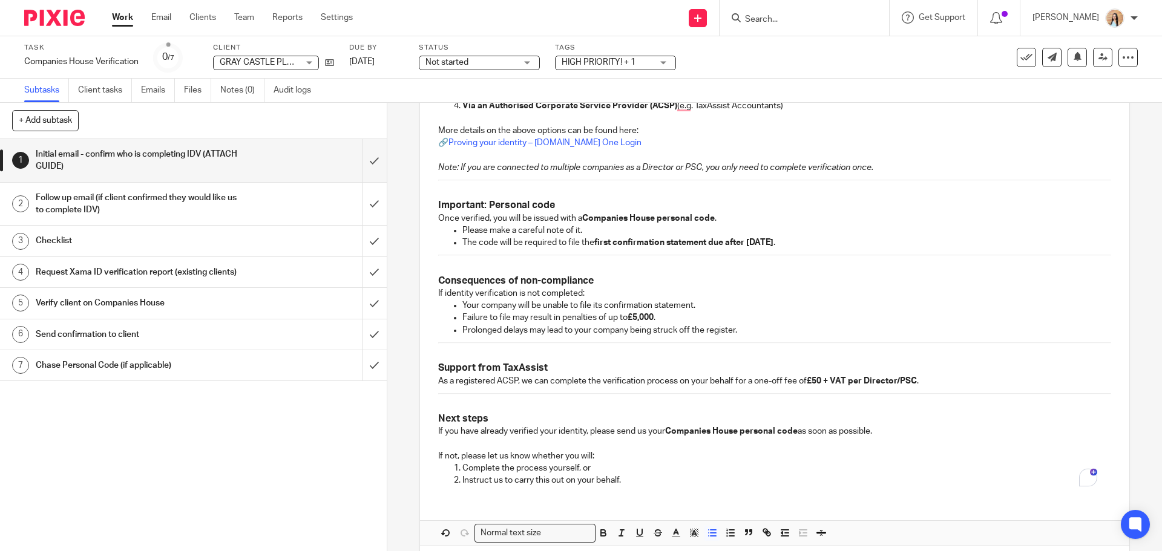
scroll to position [720, 0]
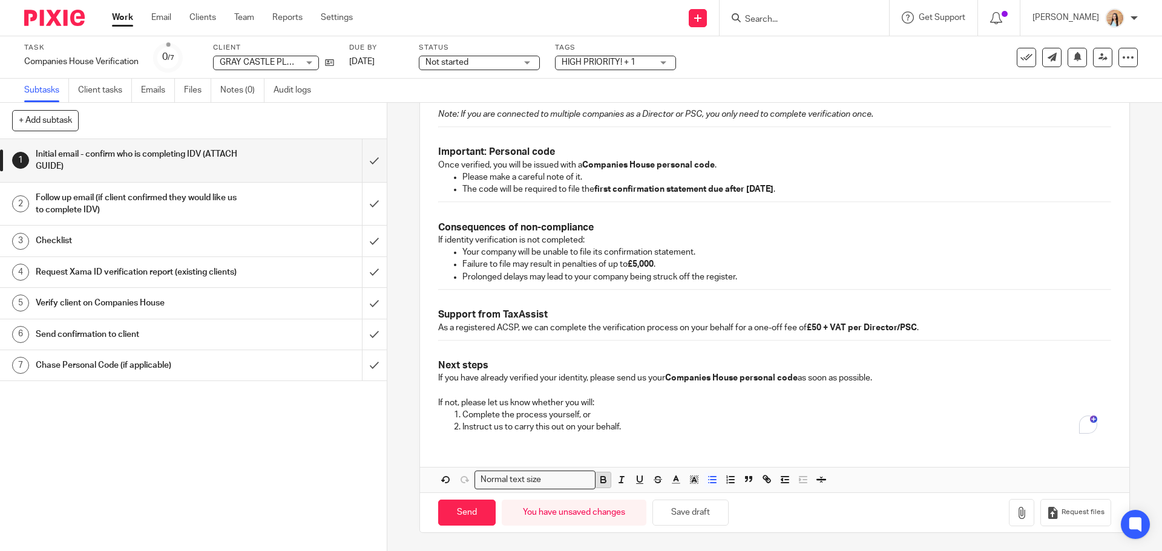
click at [598, 480] on icon "button" at bounding box center [603, 479] width 11 height 11
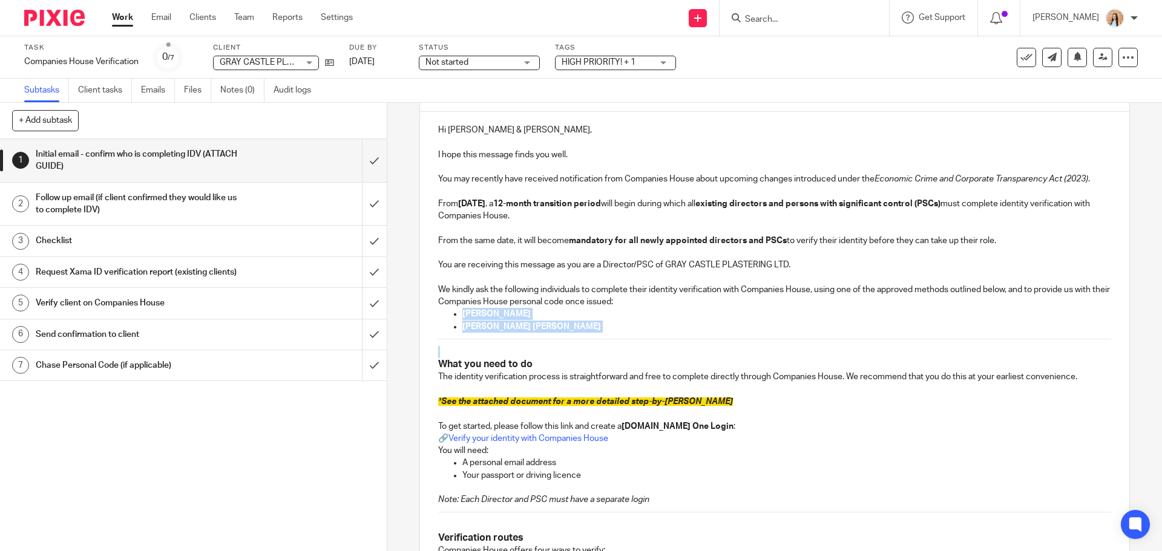
click at [649, 312] on p "[PERSON_NAME]" at bounding box center [786, 314] width 648 height 12
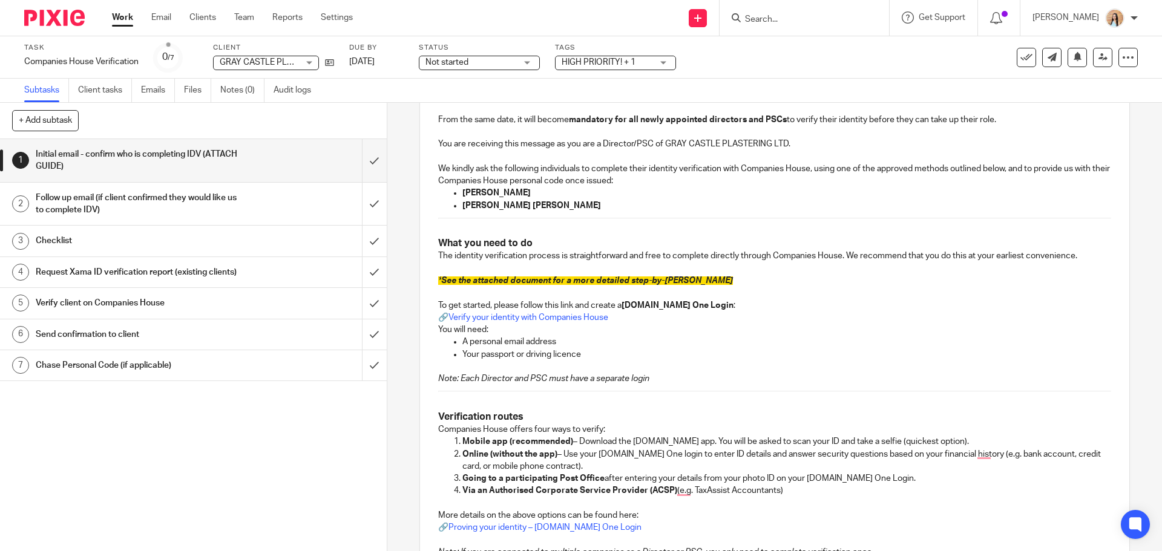
click at [641, 281] on span "See the attached document for a more detailed step-by-step guide" at bounding box center [587, 281] width 292 height 8
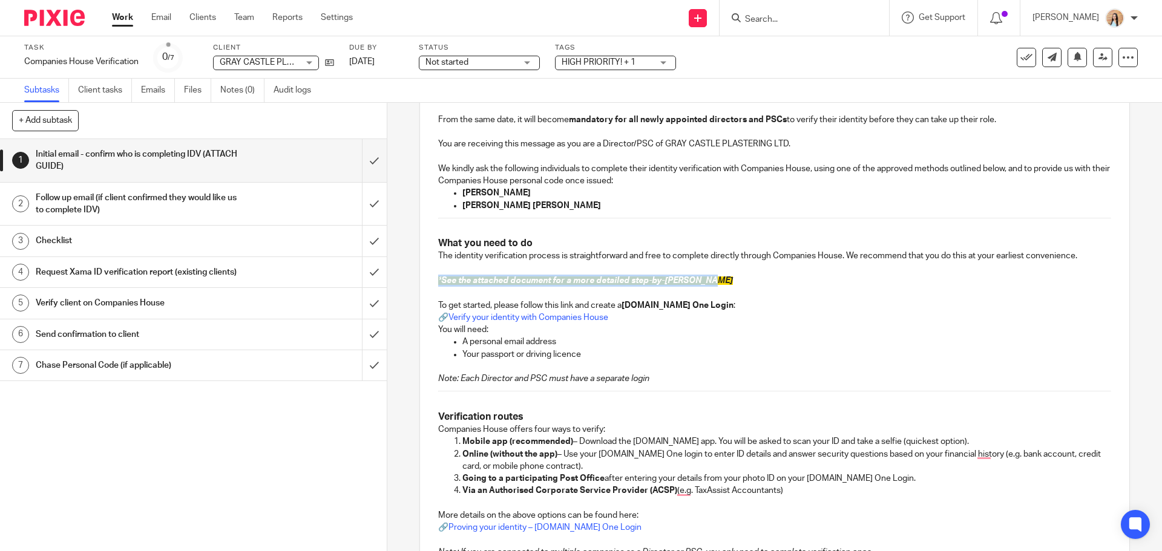
click at [641, 281] on span "See the attached document for a more detailed step-by-step guide" at bounding box center [587, 281] width 292 height 8
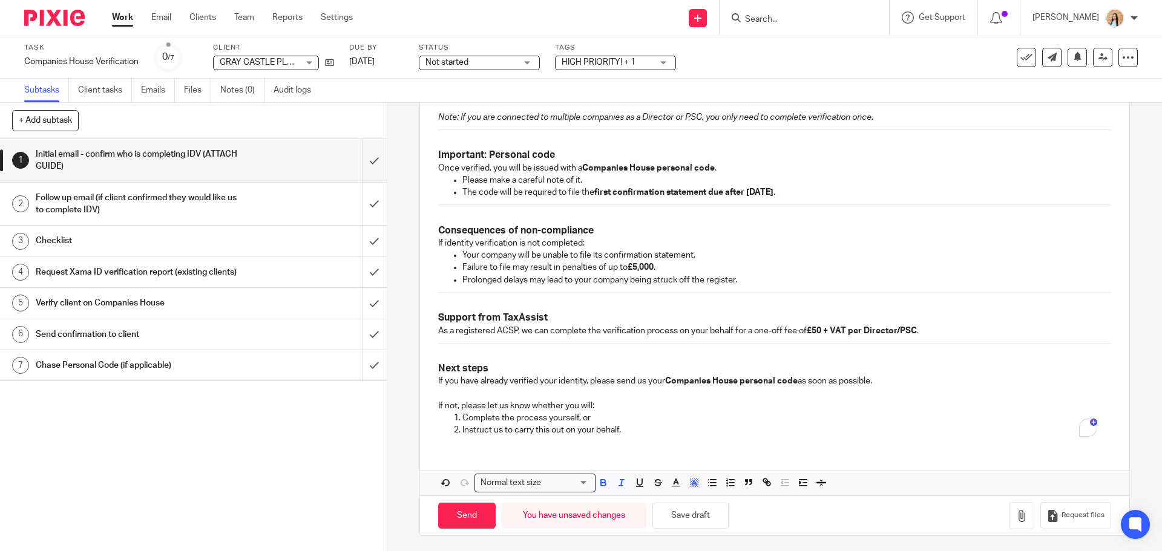
scroll to position [720, 0]
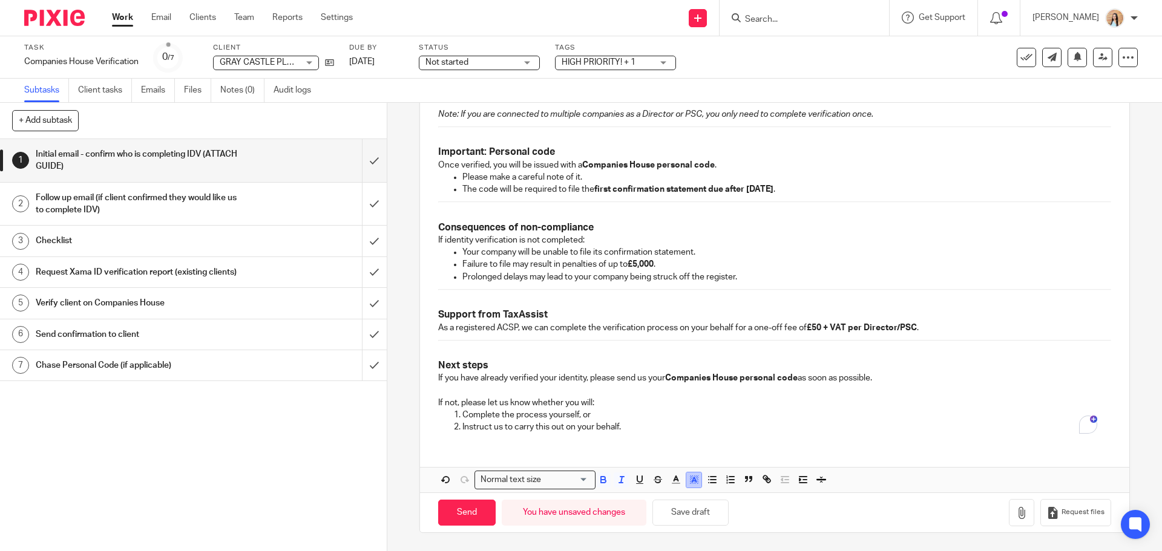
click at [689, 485] on icon "button" at bounding box center [694, 479] width 11 height 11
click at [664, 499] on li "color:#FFFFFF" at bounding box center [667, 495] width 9 height 9
click at [713, 382] on strong "Companies House personal code" at bounding box center [731, 378] width 133 height 8
click at [1009, 509] on button "button" at bounding box center [1021, 512] width 25 height 27
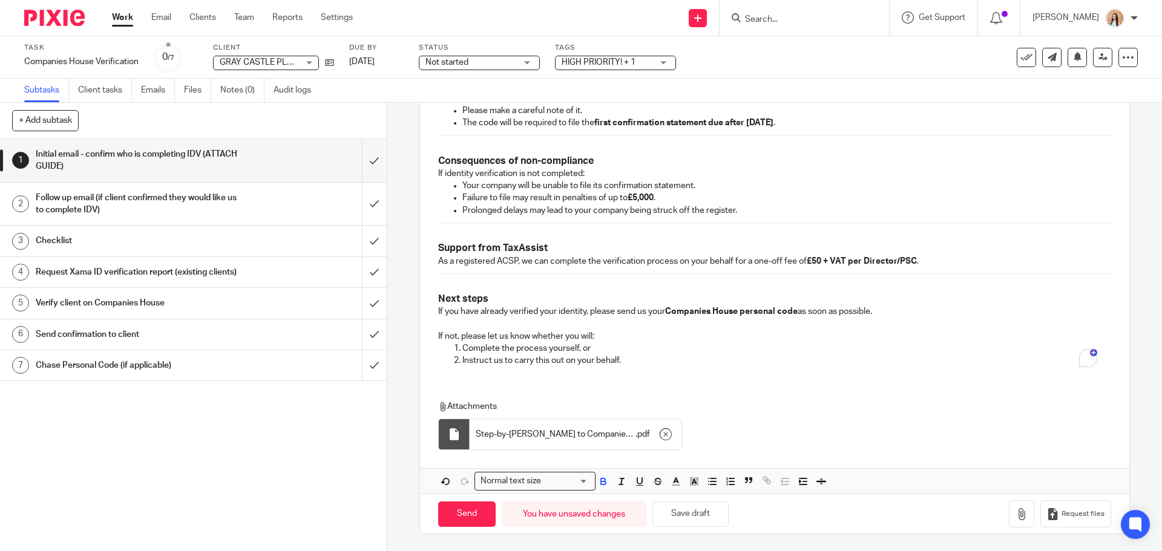
scroll to position [788, 0]
click at [465, 505] on input "Send" at bounding box center [466, 513] width 57 height 26
type input "Sent"
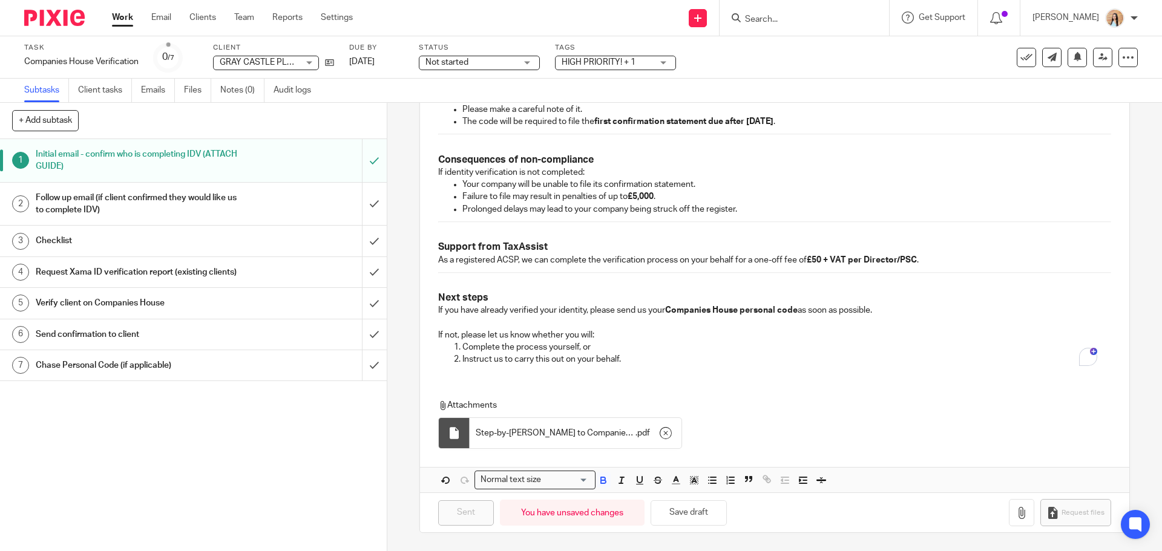
click at [534, 62] on div "Not started Not started" at bounding box center [479, 63] width 121 height 15
click at [491, 102] on li "In progress" at bounding box center [480, 106] width 120 height 25
click at [658, 60] on div "HIGH PRIORITY! + 1" at bounding box center [615, 63] width 121 height 15
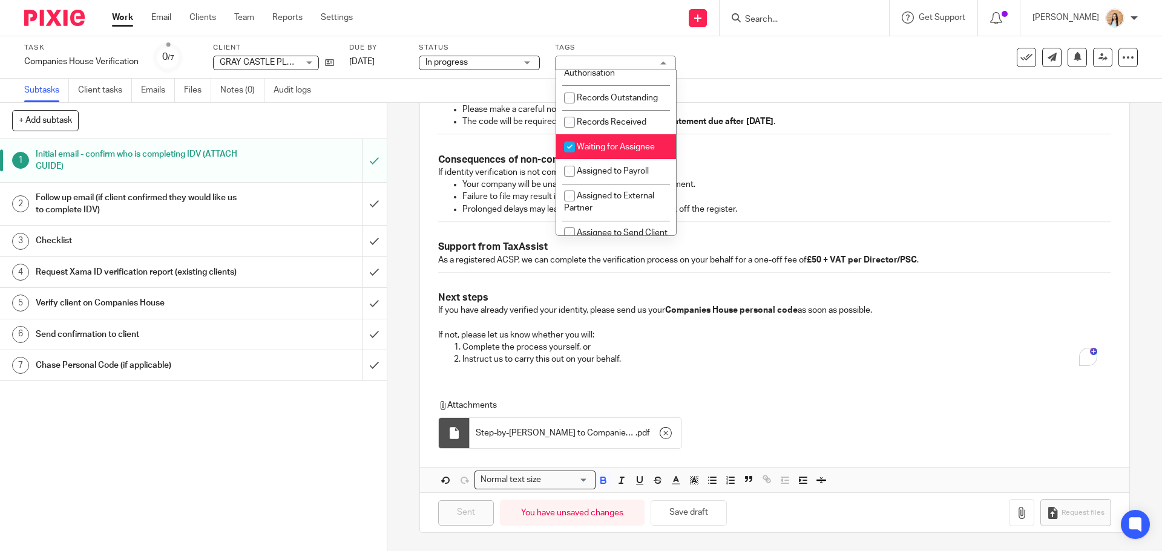
click at [589, 151] on span "Waiting for Assignee" at bounding box center [616, 147] width 78 height 8
checkbox input "false"
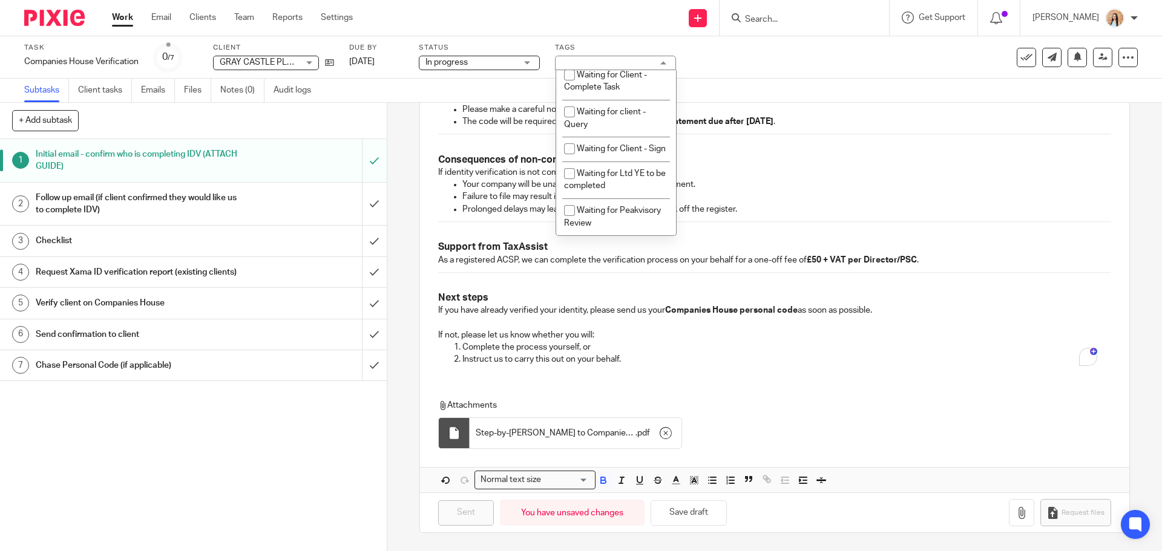
scroll to position [666, 0]
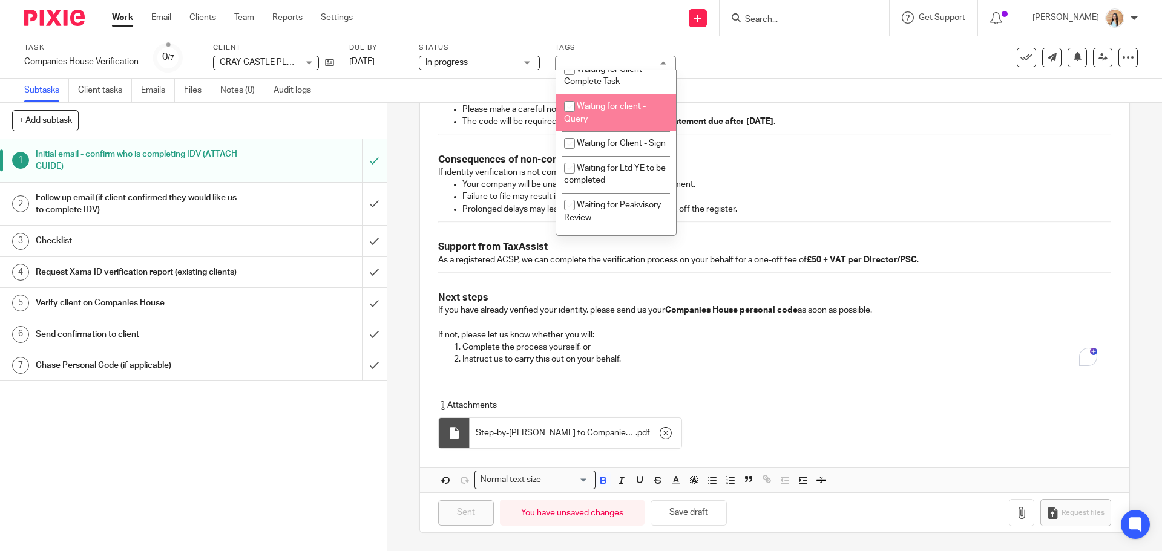
click at [608, 129] on li "Waiting for client - Query" at bounding box center [616, 112] width 120 height 37
checkbox input "true"
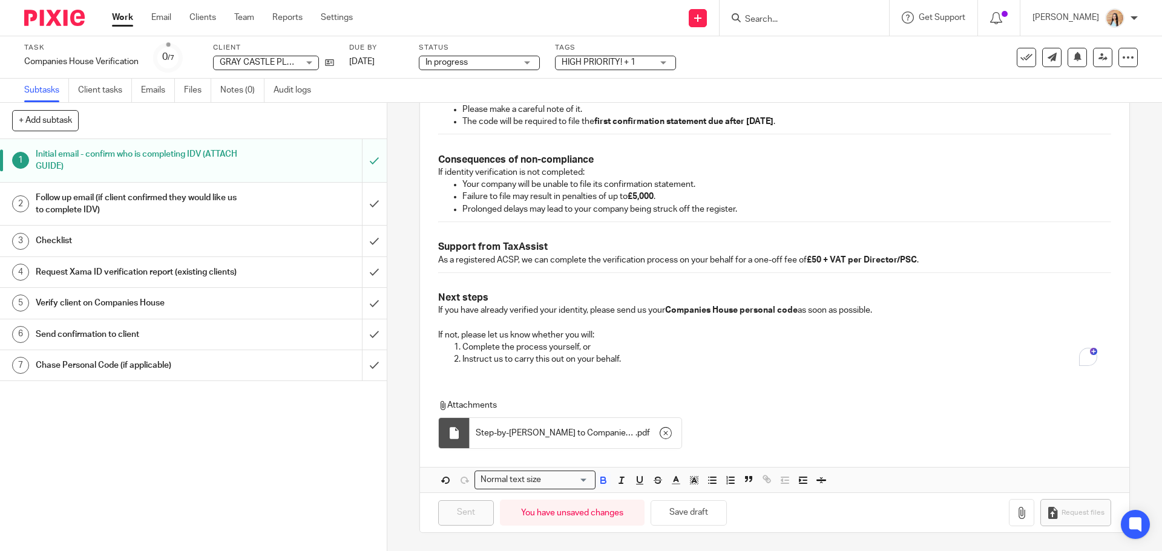
click at [891, 73] on div "Task Companies House Verification Save Companies House Verification 0 /7 Client…" at bounding box center [581, 57] width 1162 height 42
click at [1098, 57] on icon at bounding box center [1102, 57] width 9 height 9
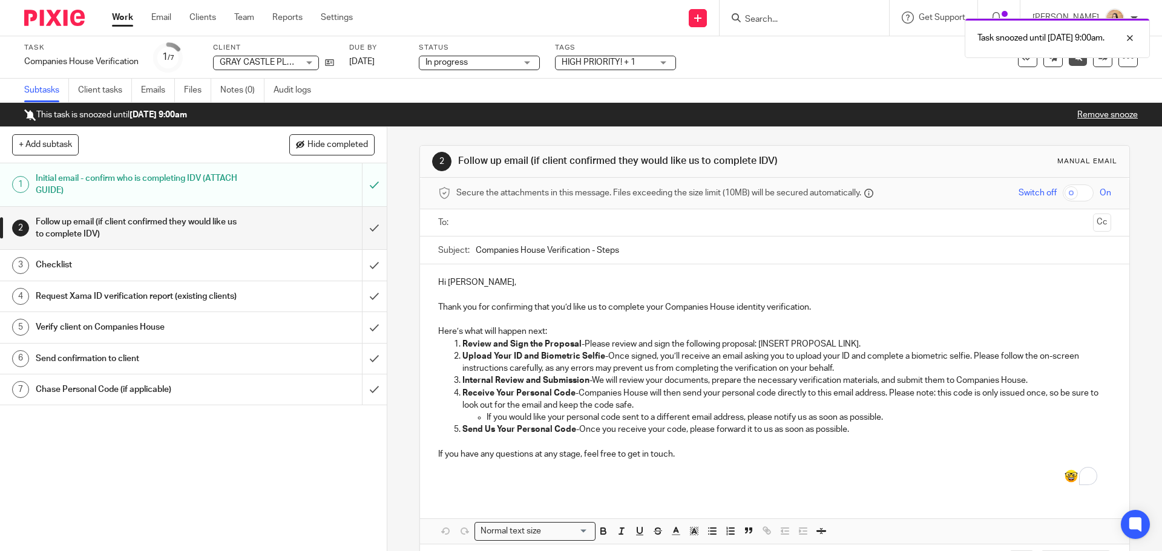
click at [808, 16] on div "Task snoozed until [DATE] 9:00am." at bounding box center [865, 35] width 569 height 46
click at [1131, 36] on div at bounding box center [1120, 38] width 33 height 15
click at [791, 25] on input "Search" at bounding box center [798, 20] width 109 height 11
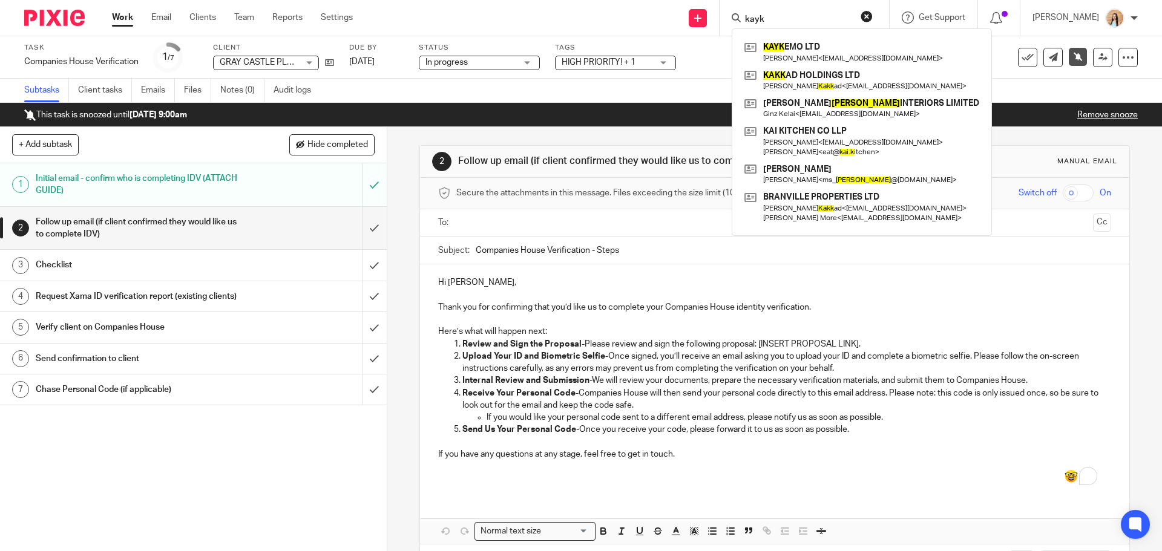
type input "kayk"
click at [868, 45] on link at bounding box center [861, 52] width 241 height 28
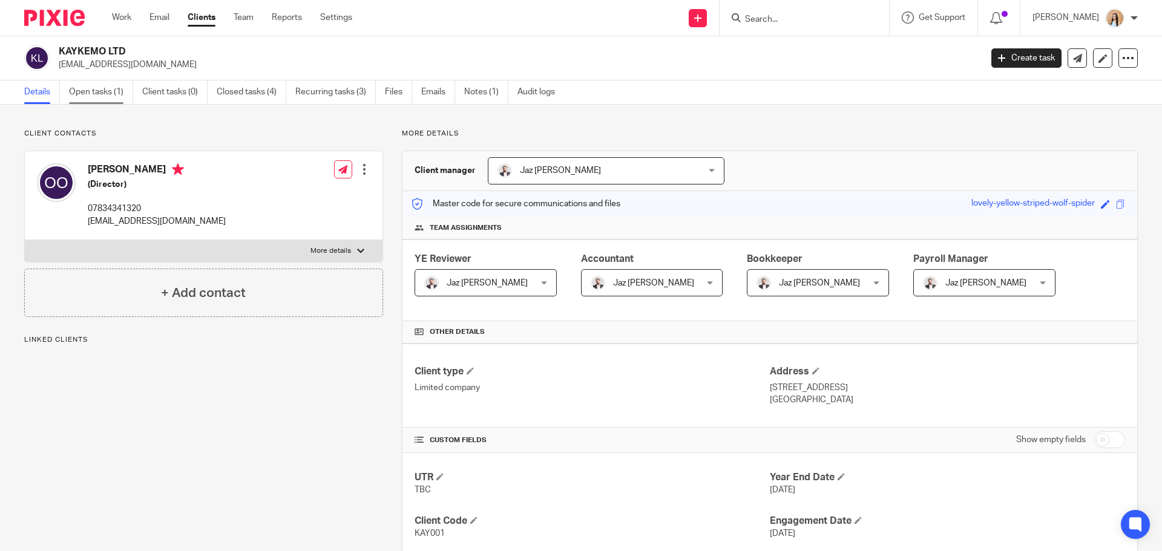
click at [94, 97] on link "Open tasks (1)" at bounding box center [101, 92] width 64 height 24
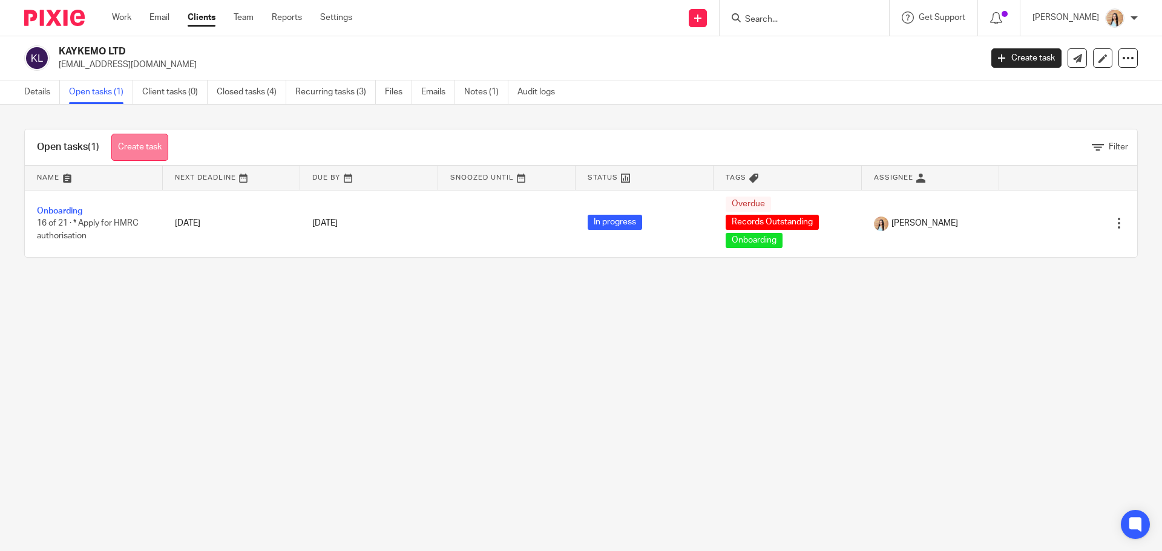
click at [142, 156] on link "Create task" at bounding box center [139, 147] width 57 height 27
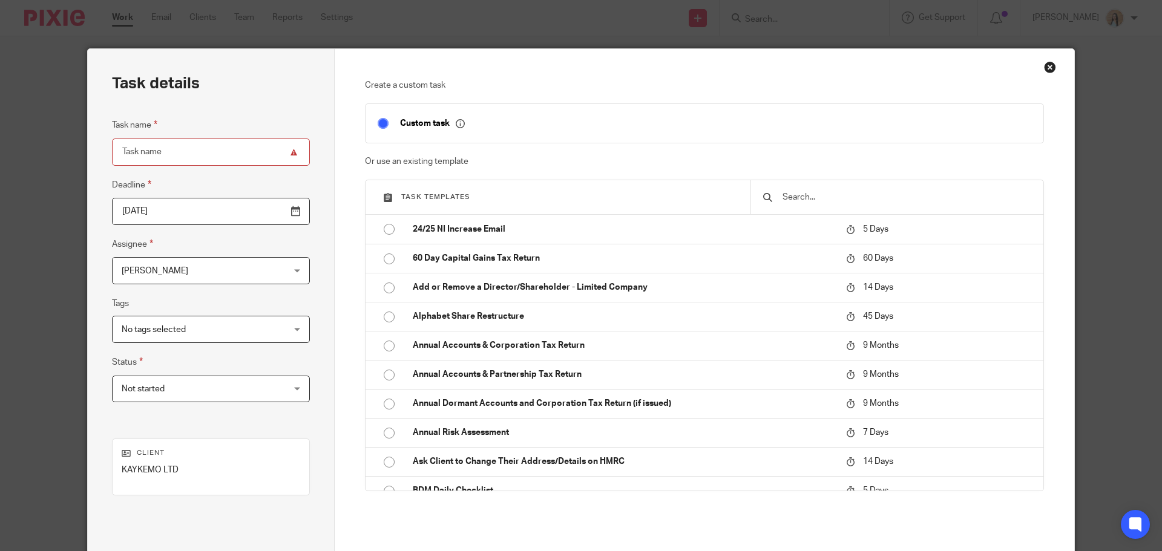
click at [810, 200] on input "text" at bounding box center [906, 197] width 250 height 13
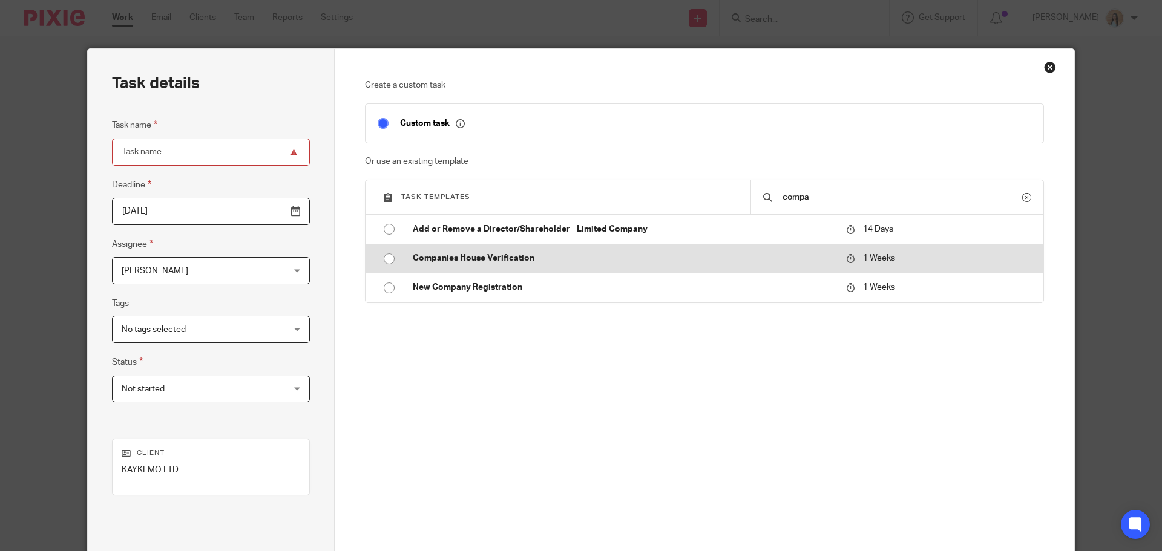
type input "compa"
click at [562, 255] on p "Companies House Verification" at bounding box center [623, 258] width 421 height 12
type input "[DATE]"
type input "Companies House Verification"
checkbox input "false"
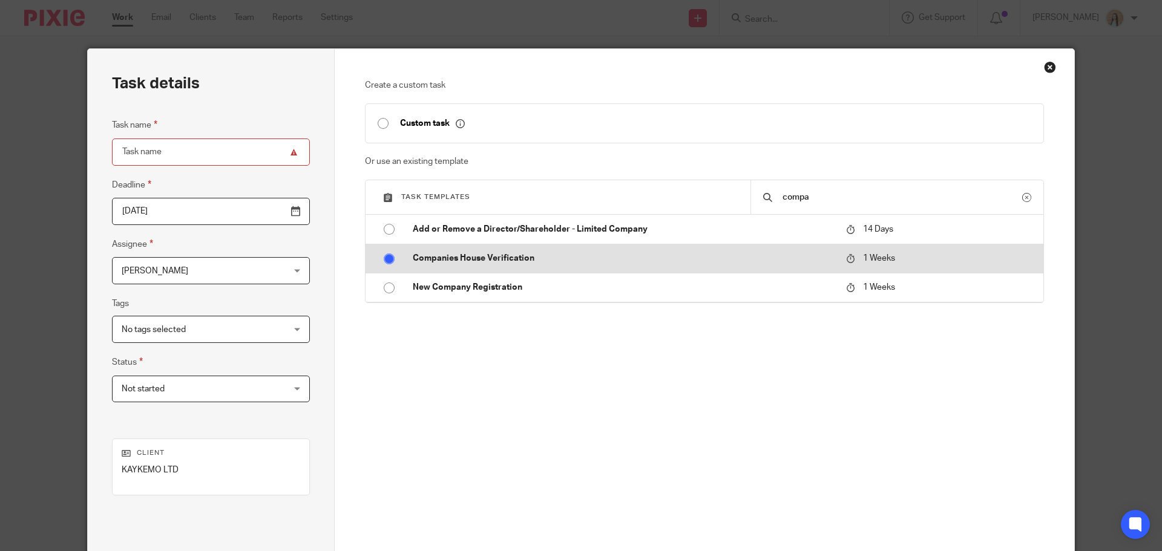
radio input "true"
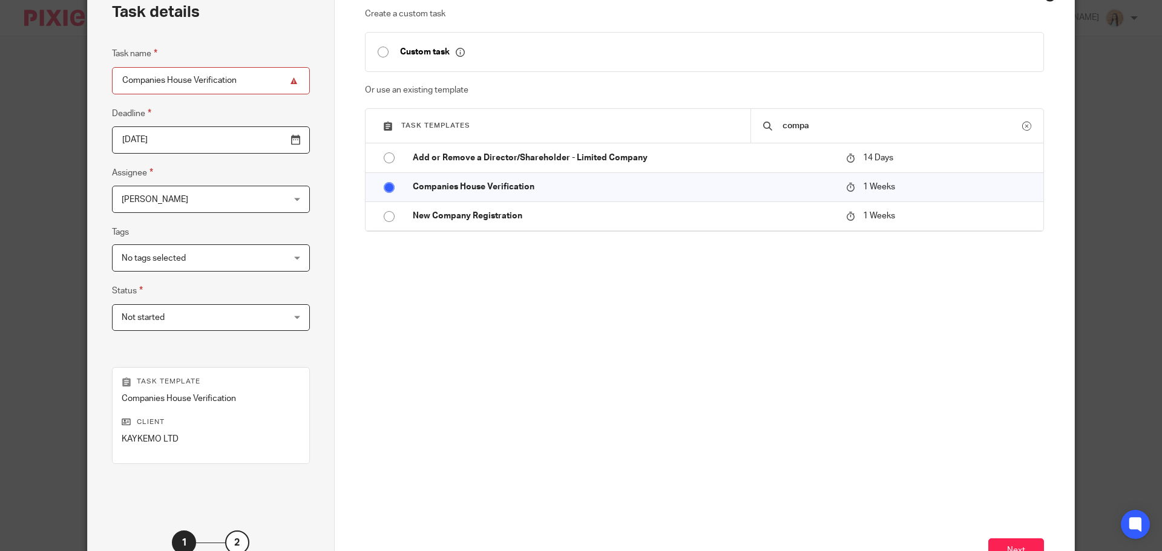
scroll to position [164, 0]
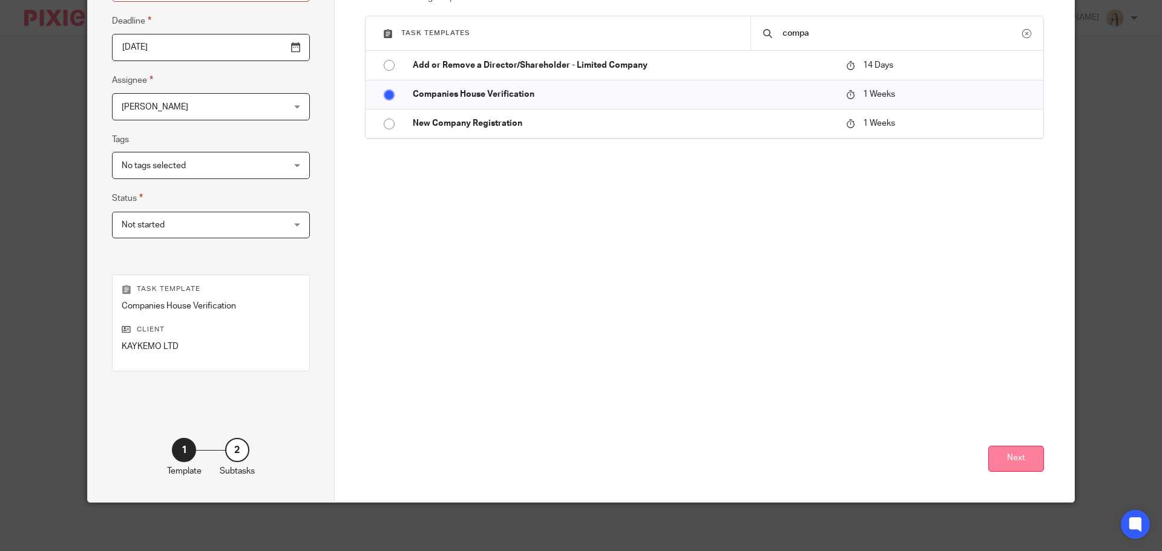
click at [1030, 464] on button "Next" at bounding box center [1016, 459] width 56 height 26
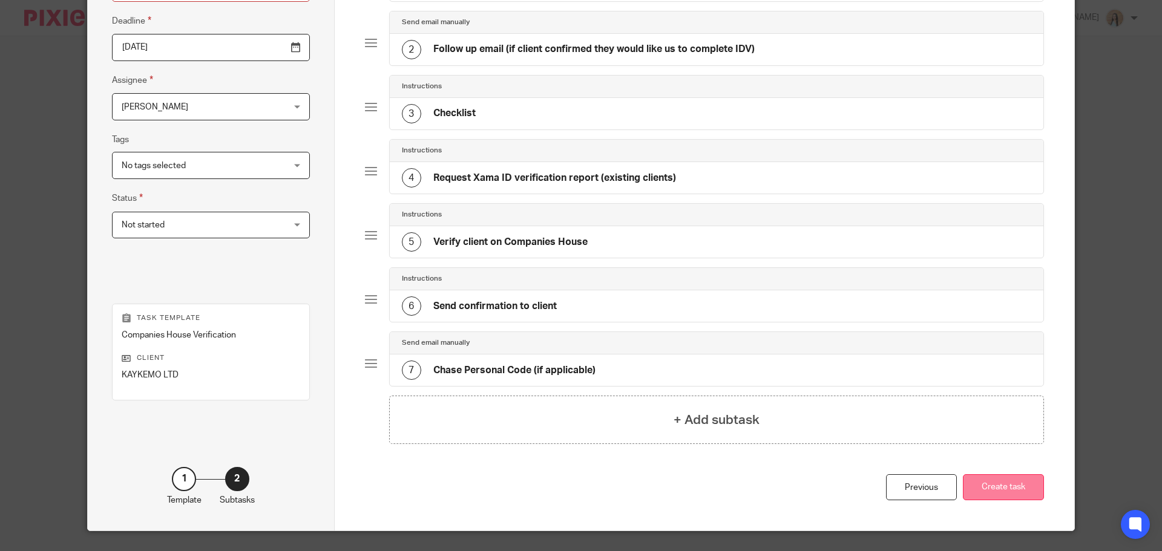
click at [1029, 490] on button "Create task" at bounding box center [1003, 487] width 81 height 26
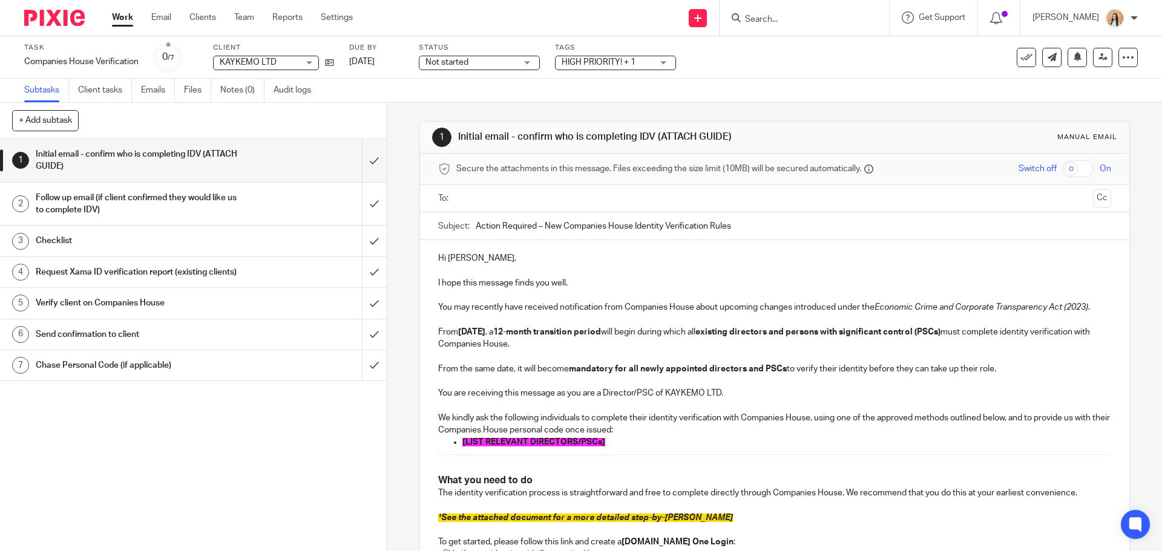
click at [548, 442] on span "[LIST RELEVANT DIRECTORS/PSCs]" at bounding box center [533, 442] width 143 height 8
drag, startPoint x: 600, startPoint y: 439, endPoint x: 451, endPoint y: 444, distance: 148.9
click at [462, 444] on li "Oluwakayode Olaoluwa Oketunji" at bounding box center [786, 442] width 648 height 12
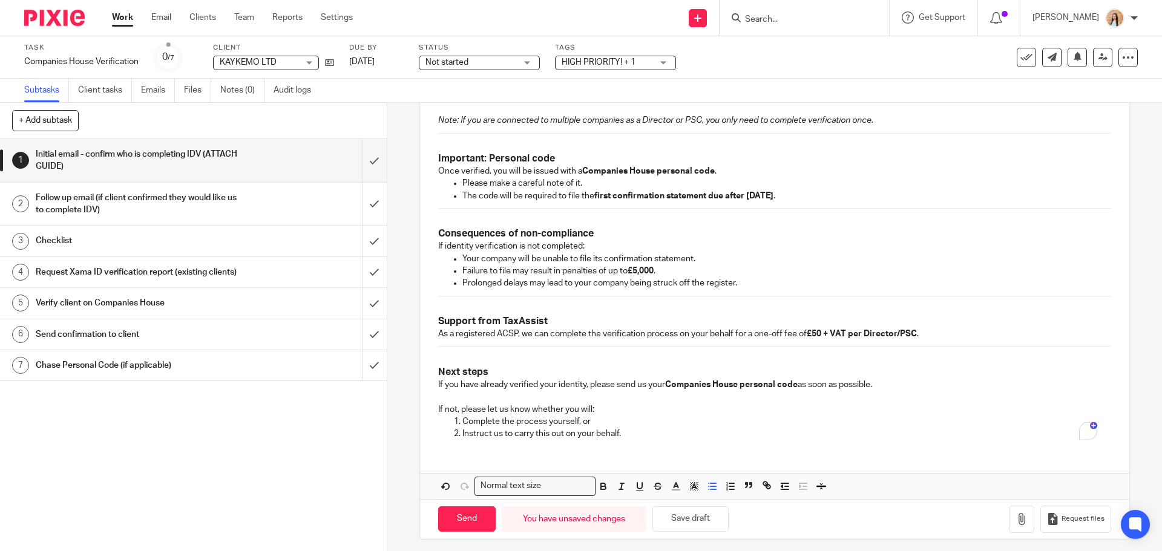
scroll to position [675, 0]
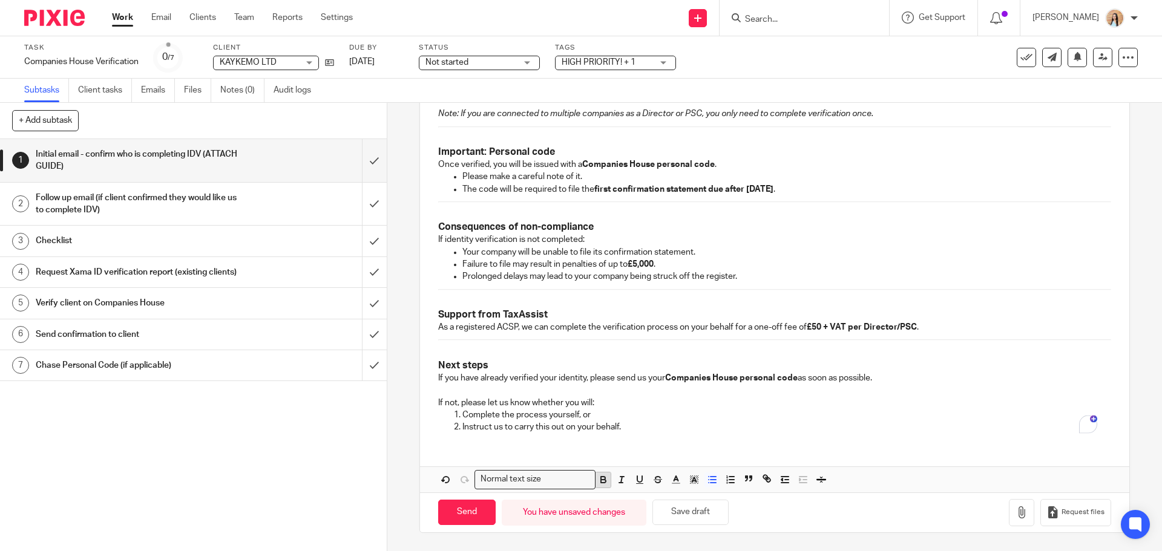
click at [595, 482] on button "button" at bounding box center [602, 480] width 15 height 15
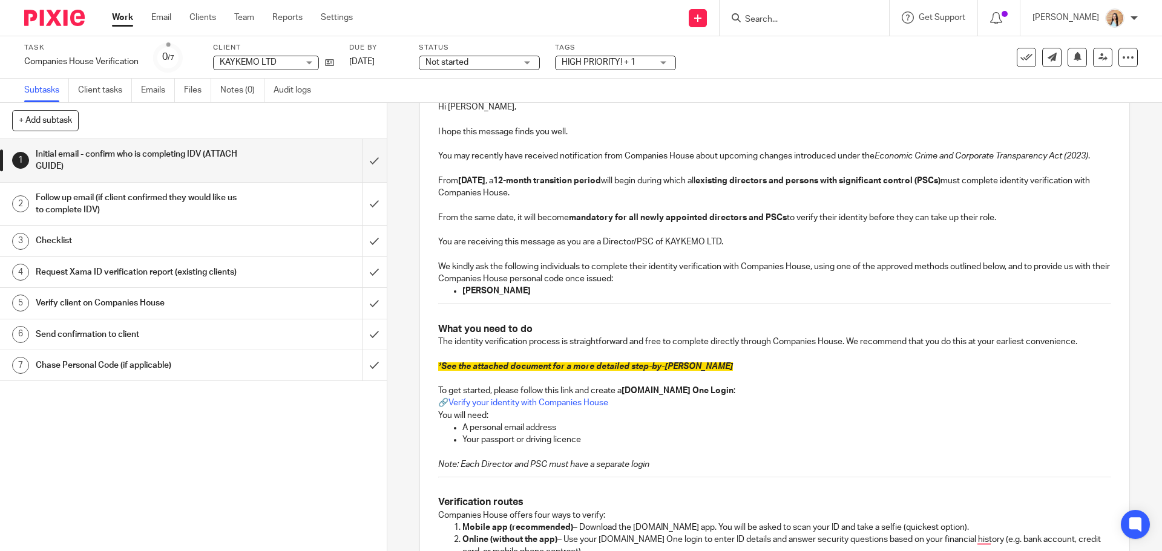
scroll to position [30, 0]
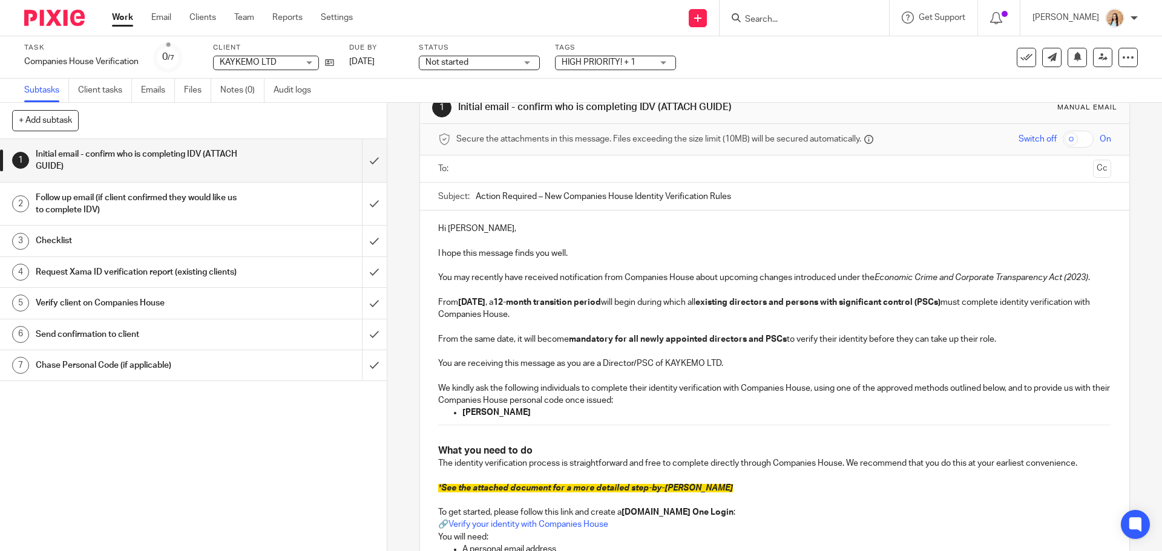
click at [597, 401] on p "We kindly ask the following individuals to complete their identity verification…" at bounding box center [774, 394] width 672 height 25
click at [629, 159] on ul at bounding box center [774, 169] width 635 height 20
click at [612, 171] on input "text" at bounding box center [773, 169] width 627 height 14
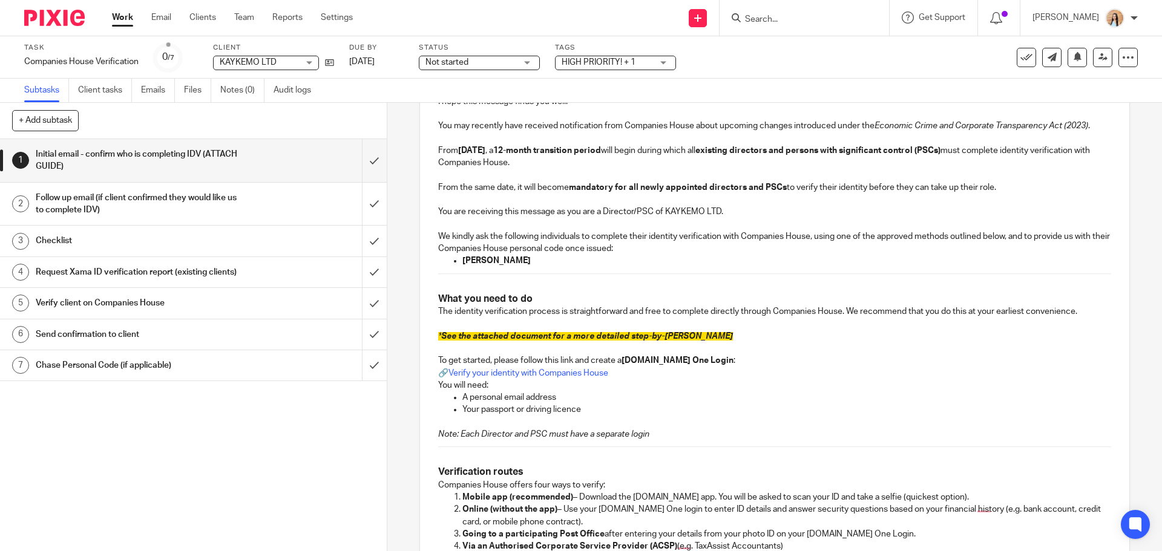
scroll to position [272, 0]
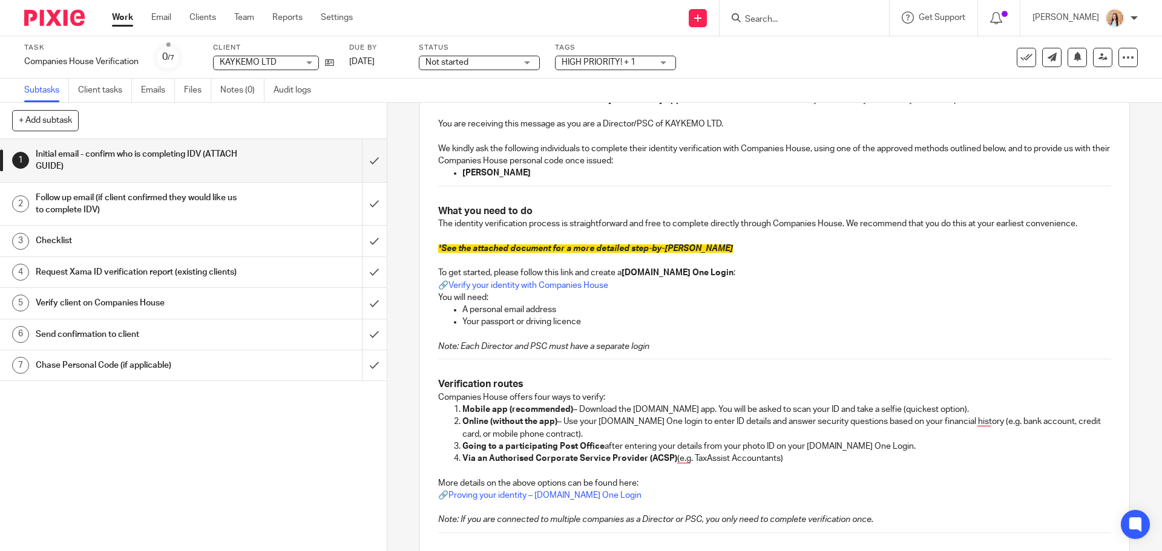
click at [598, 243] on p "* See the attached document for a more detailed step-by-[PERSON_NAME]" at bounding box center [774, 249] width 672 height 12
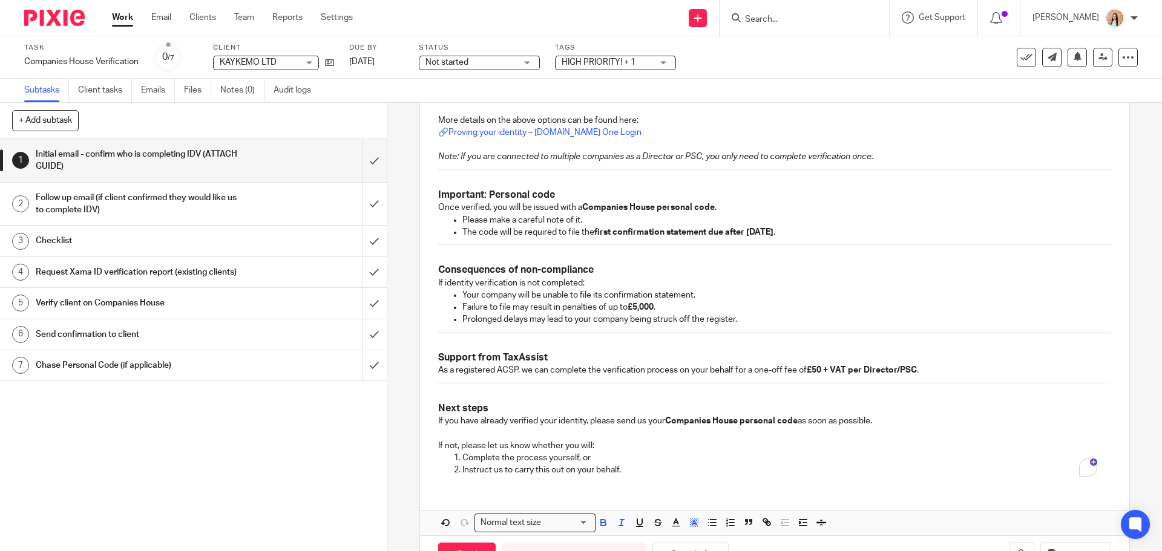
scroll to position [678, 0]
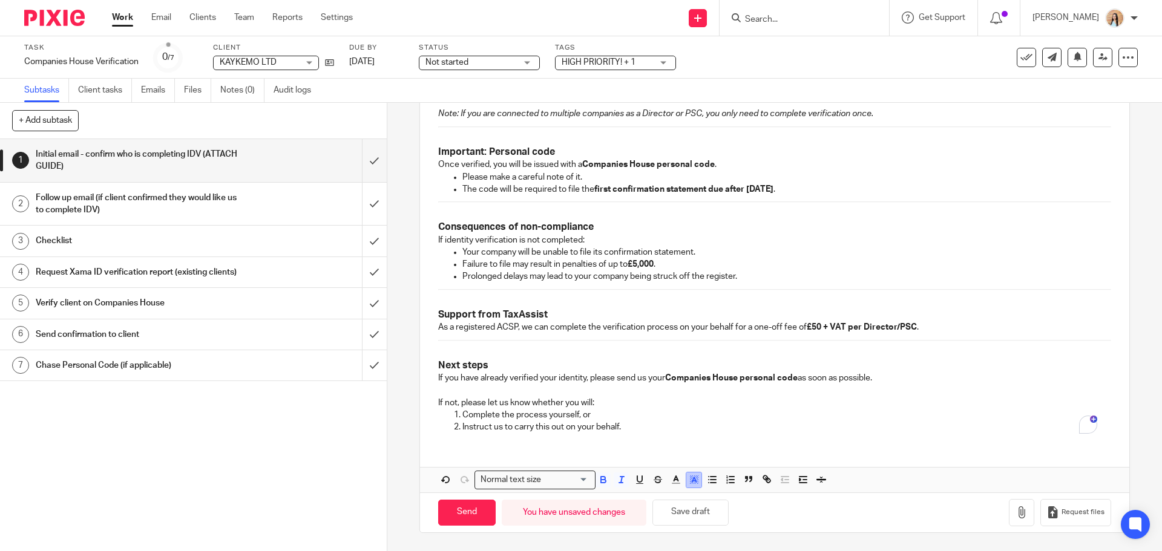
click at [692, 479] on icon "button" at bounding box center [694, 479] width 11 height 11
click at [666, 494] on li "color:#FFFFFF" at bounding box center [667, 495] width 9 height 9
click at [655, 412] on p "Complete the process yourself, or" at bounding box center [786, 415] width 648 height 12
click at [1009, 516] on button "button" at bounding box center [1021, 512] width 25 height 27
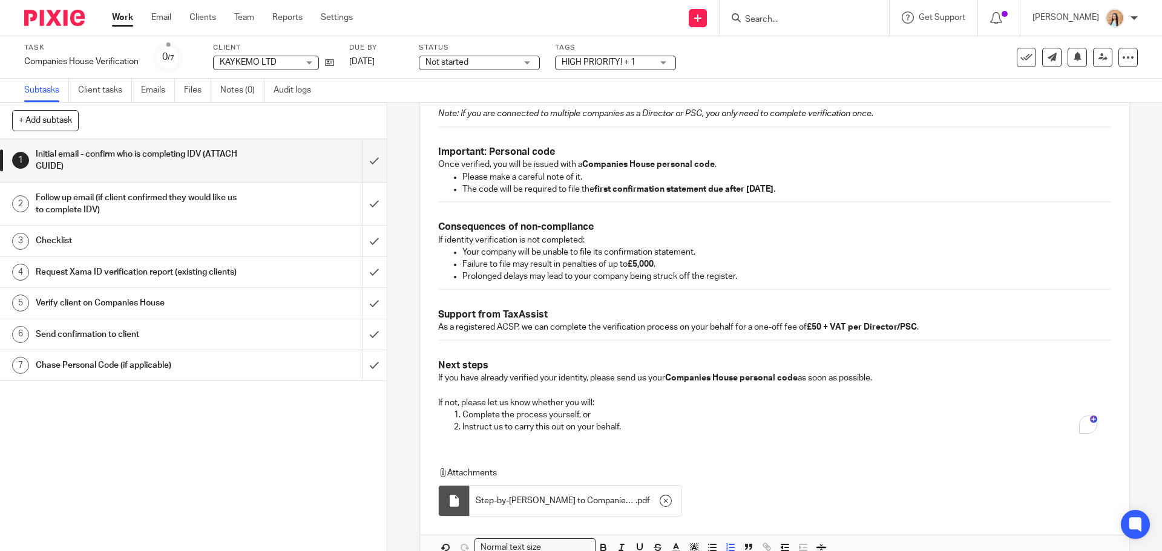
click at [395, 407] on div "1 Initial email - confirm who is completing IDV (ATTACH GUIDE) Manual email Sec…" at bounding box center [774, 327] width 775 height 448
click at [407, 341] on div "1 Initial email - confirm who is completing IDV (ATTACH GUIDE) Manual email Sec…" at bounding box center [774, 327] width 775 height 448
click at [403, 340] on div "1 Initial email - confirm who is completing IDV (ATTACH GUIDE) Manual email Sec…" at bounding box center [774, 327] width 775 height 448
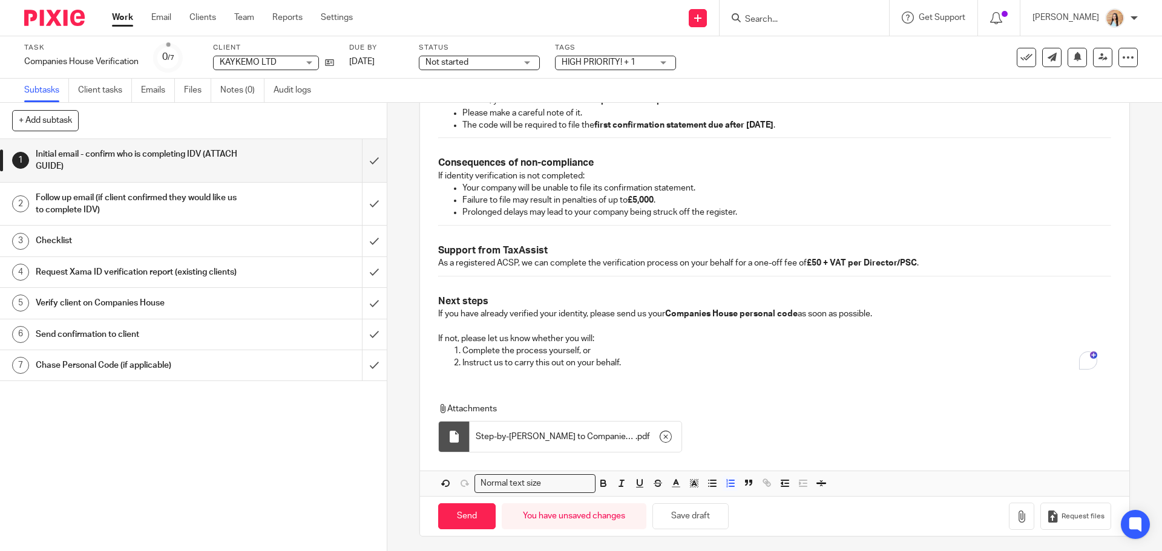
scroll to position [746, 0]
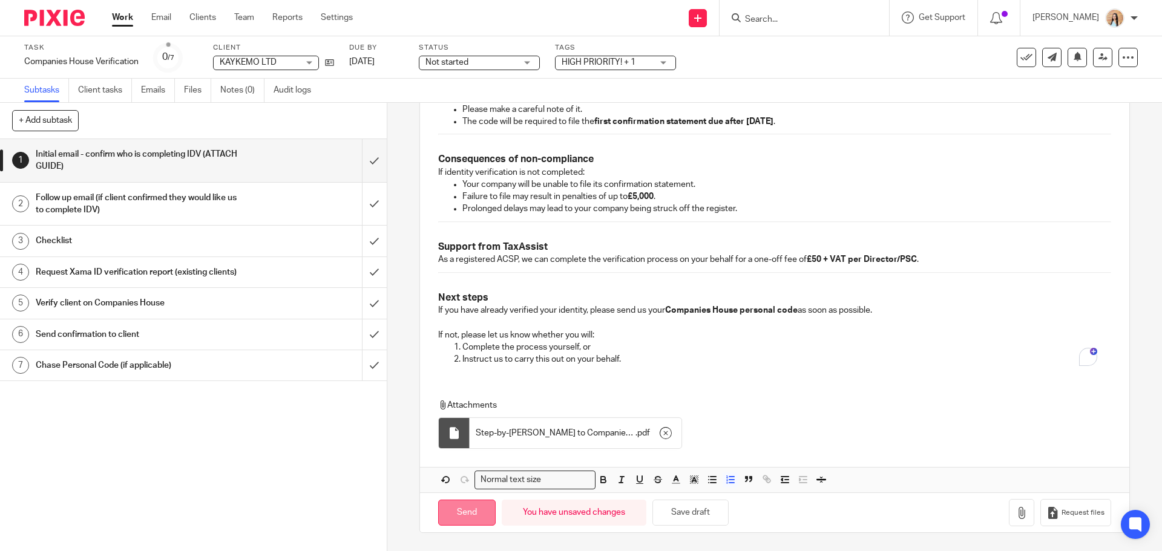
click at [455, 513] on input "Send" at bounding box center [466, 513] width 57 height 26
type input "Sent"
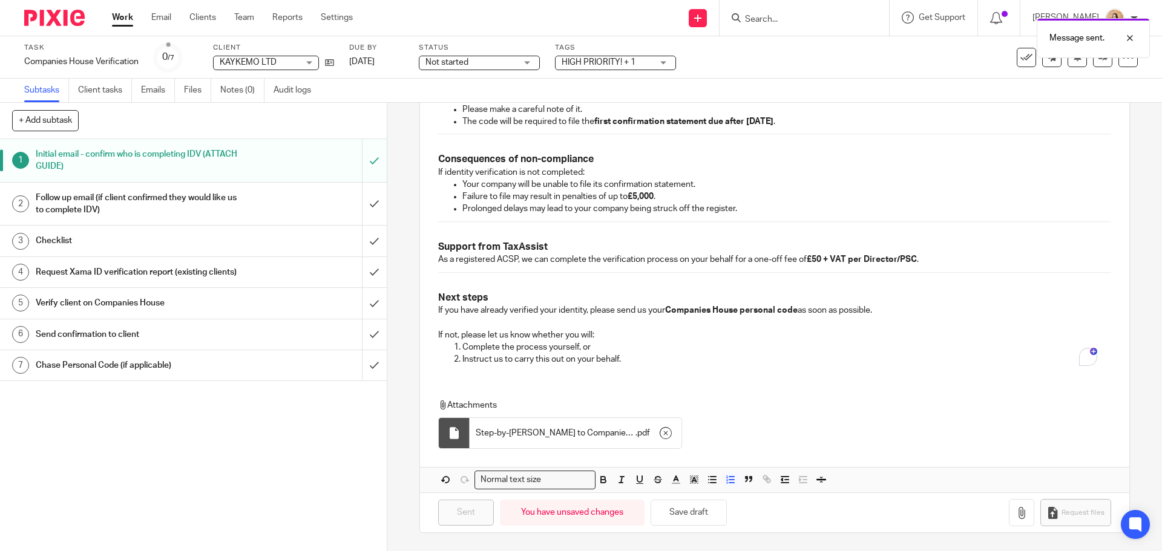
click at [500, 68] on span "Not started" at bounding box center [470, 62] width 91 height 13
click at [462, 114] on li "In progress" at bounding box center [480, 106] width 120 height 25
click at [638, 59] on span "HIGH PRIORITY! + 1" at bounding box center [607, 62] width 91 height 13
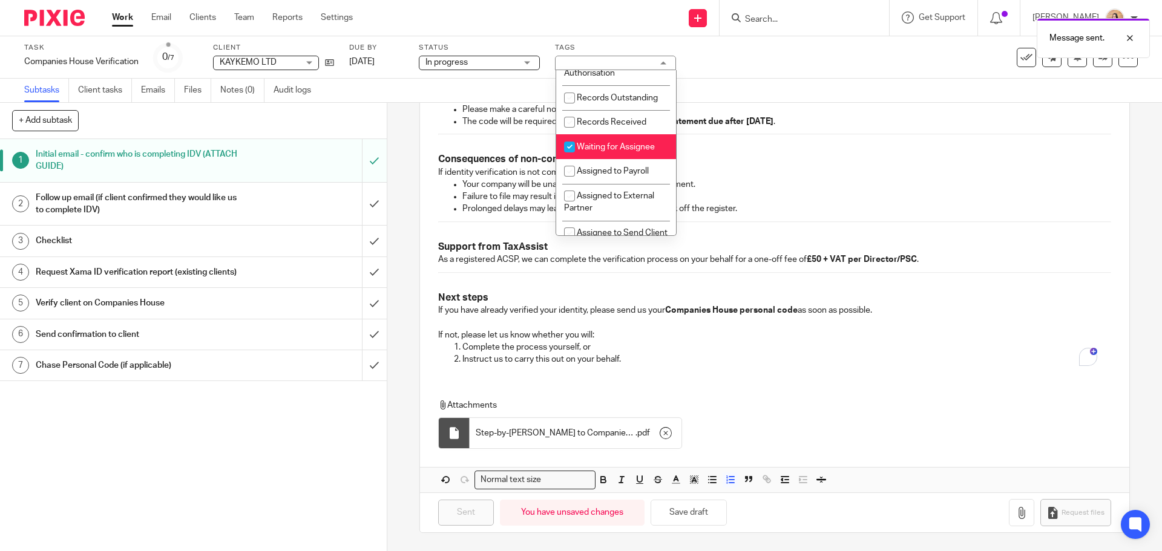
click at [592, 151] on span "Waiting for Assignee" at bounding box center [616, 147] width 78 height 8
checkbox input "false"
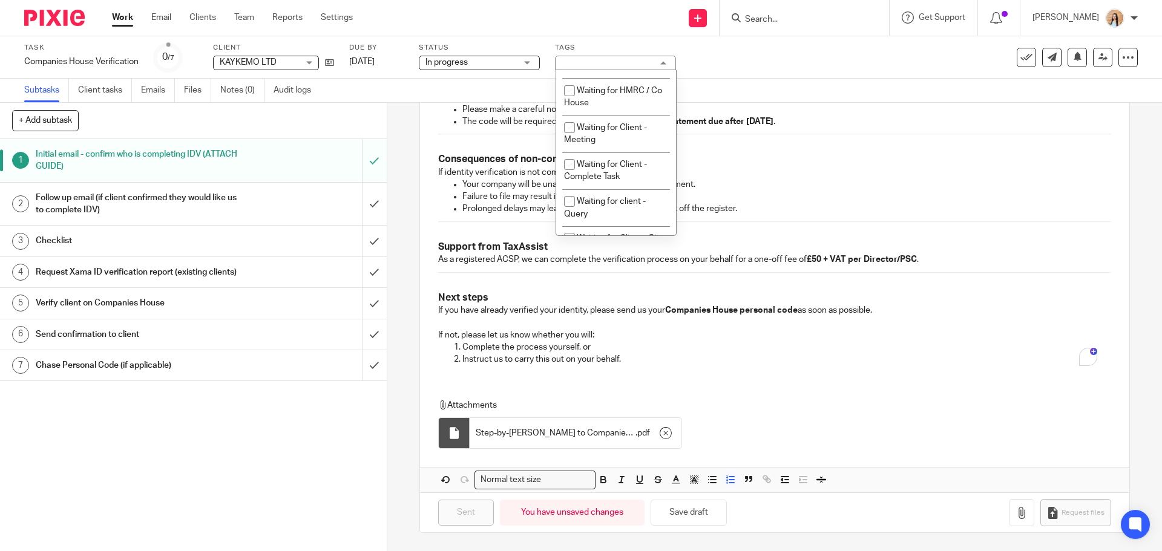
scroll to position [605, 0]
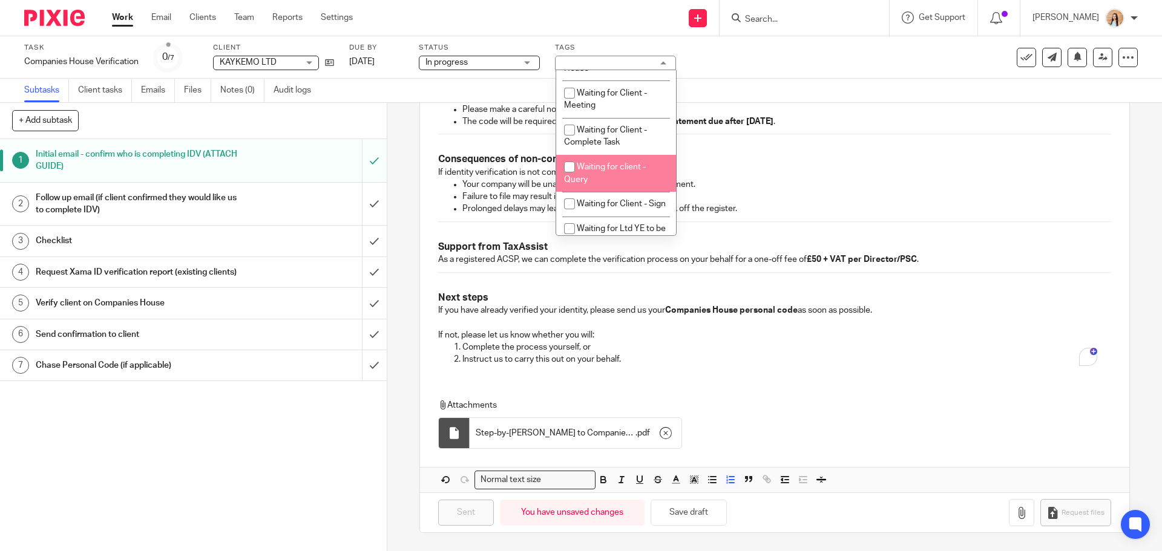
click at [582, 184] on span "Waiting for client - Query" at bounding box center [605, 173] width 82 height 21
checkbox input "true"
click at [783, 105] on p "Please make a careful note of it." at bounding box center [786, 109] width 648 height 12
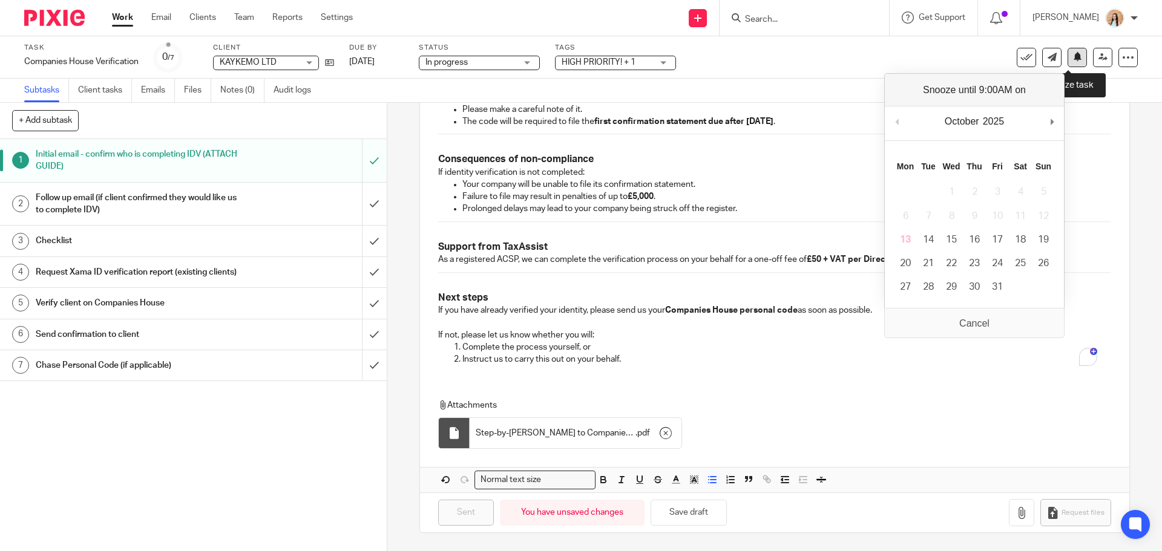
click at [1069, 51] on button at bounding box center [1076, 57] width 19 height 19
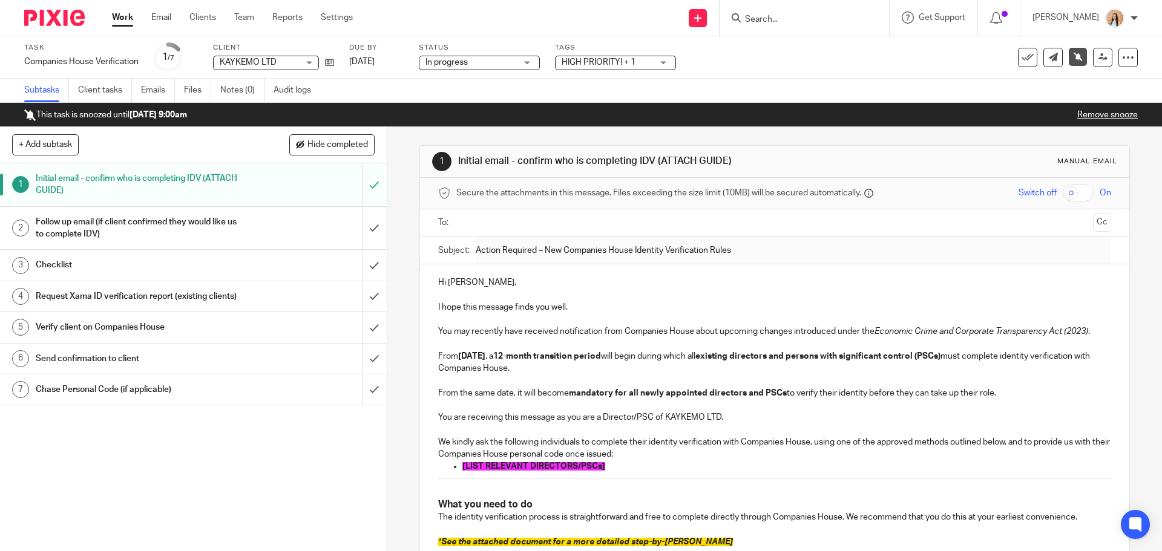
click at [828, 24] on input "Search" at bounding box center [798, 20] width 109 height 11
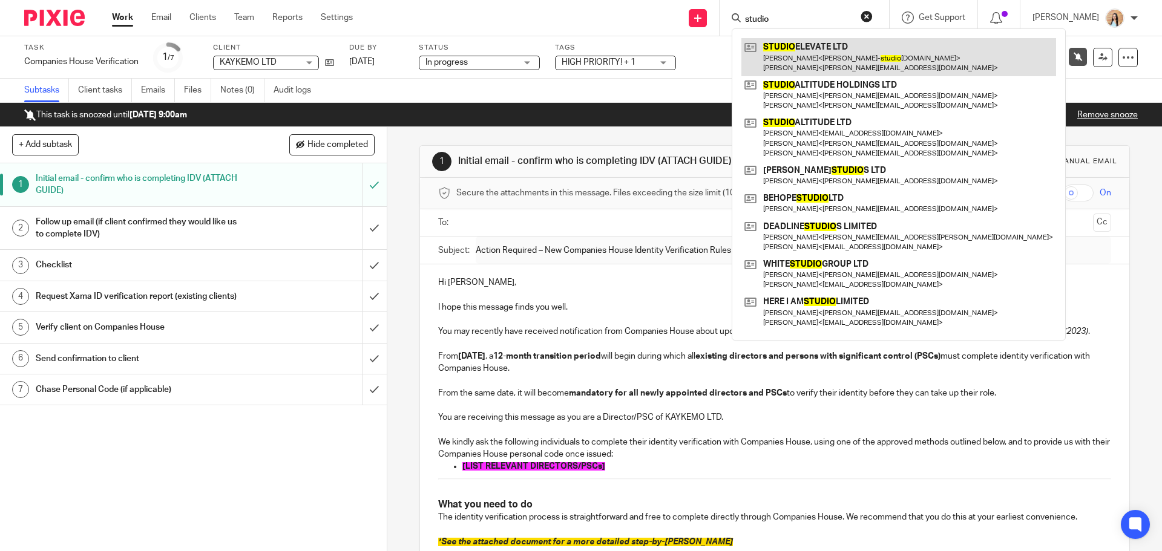
type input "studio"
click at [848, 48] on link at bounding box center [898, 57] width 315 height 38
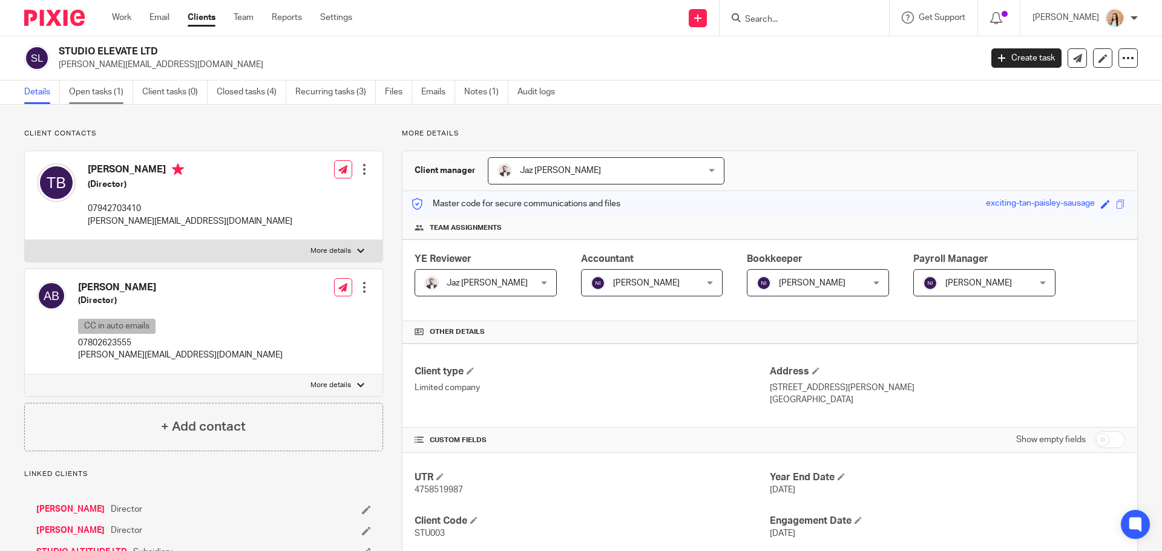
click at [99, 91] on link "Open tasks (1)" at bounding box center [101, 92] width 64 height 24
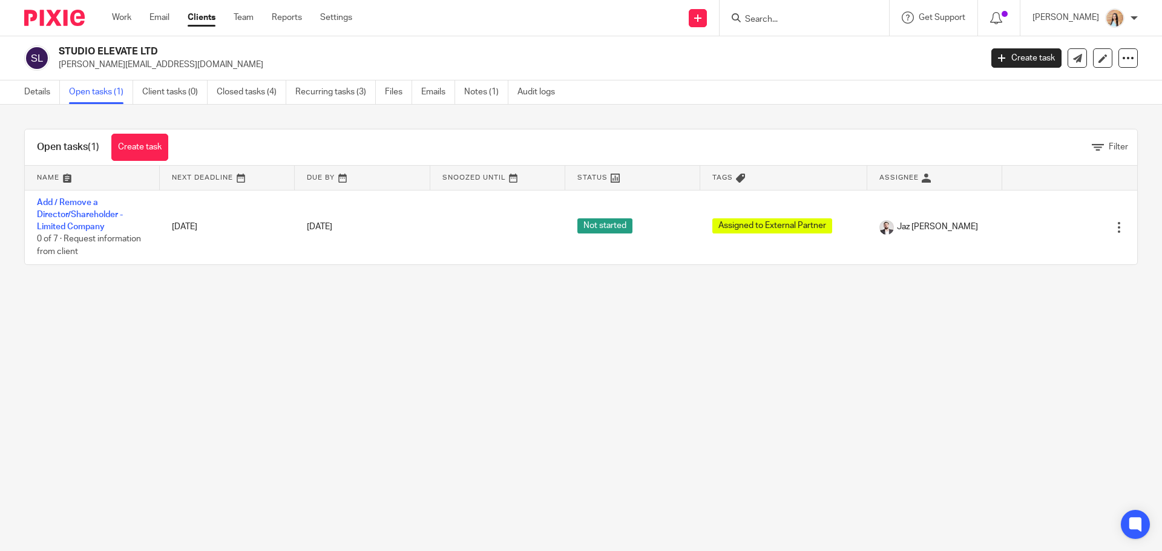
click at [812, 18] on input "Search" at bounding box center [798, 20] width 109 height 11
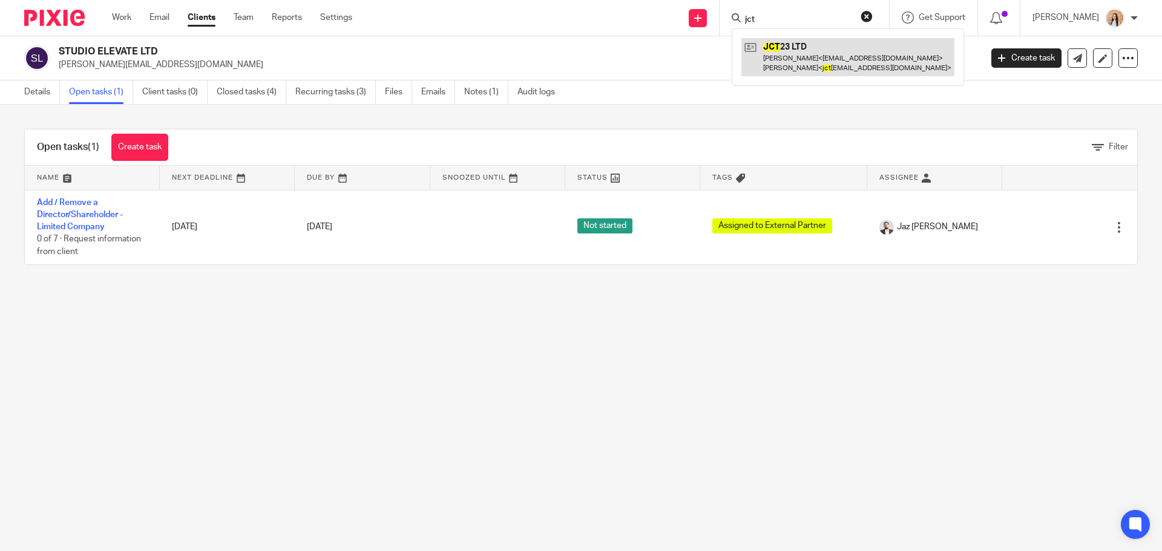
type input "jct"
click at [836, 44] on link at bounding box center [847, 57] width 213 height 38
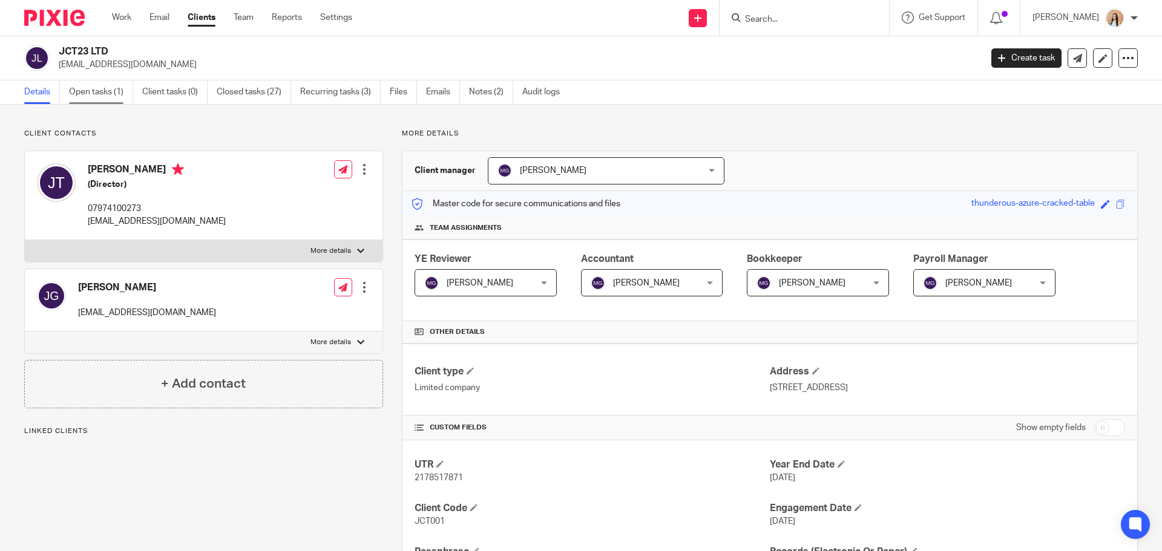
click at [80, 89] on link "Open tasks (1)" at bounding box center [101, 92] width 64 height 24
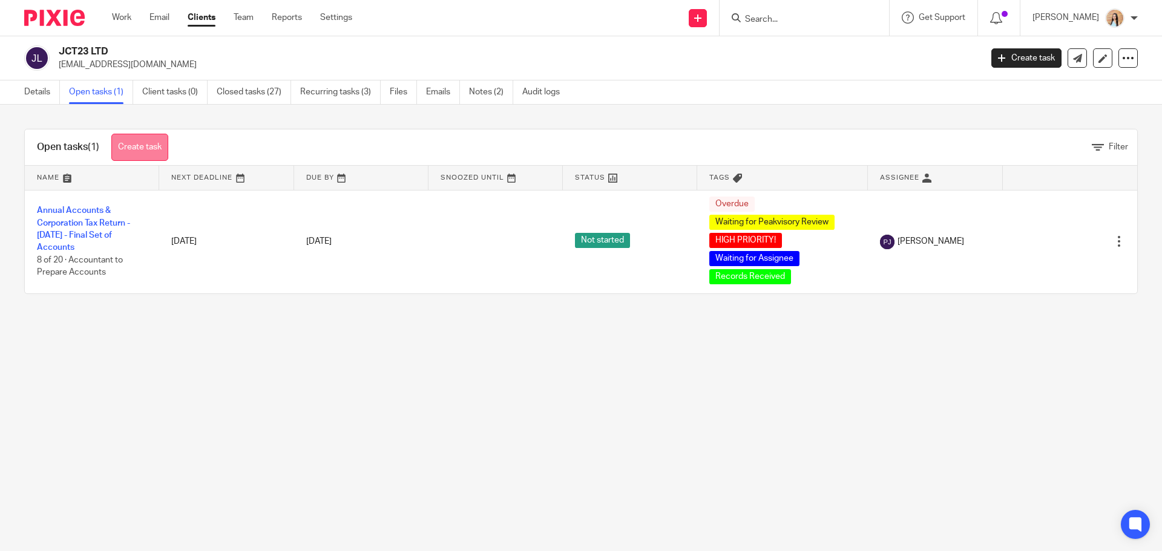
click at [147, 143] on link "Create task" at bounding box center [139, 147] width 57 height 27
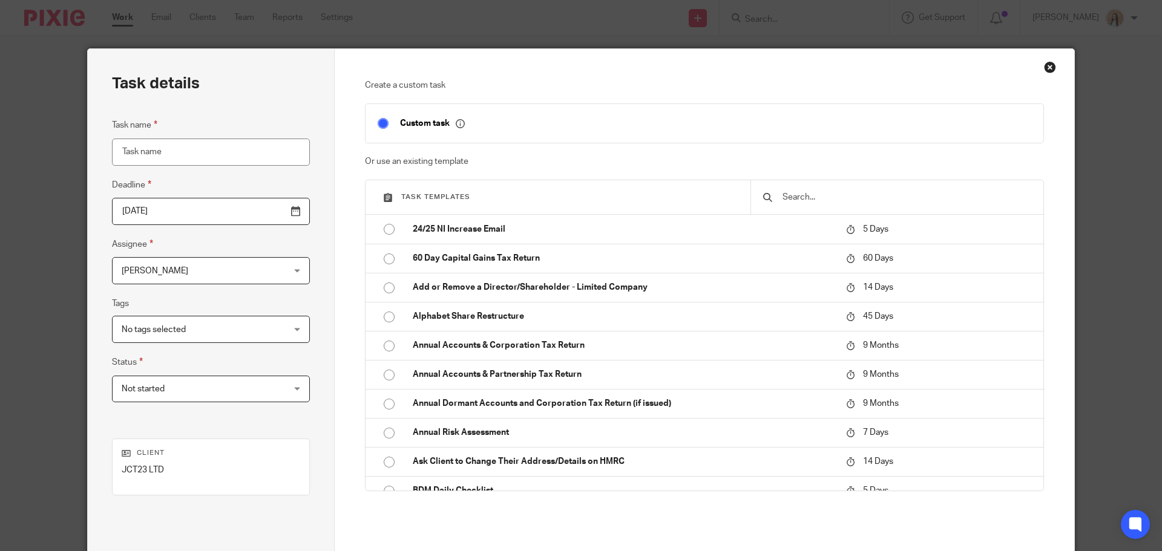
click at [789, 190] on div at bounding box center [896, 197] width 293 height 34
click at [790, 195] on input "text" at bounding box center [906, 197] width 250 height 13
click at [822, 198] on input "text" at bounding box center [906, 197] width 250 height 13
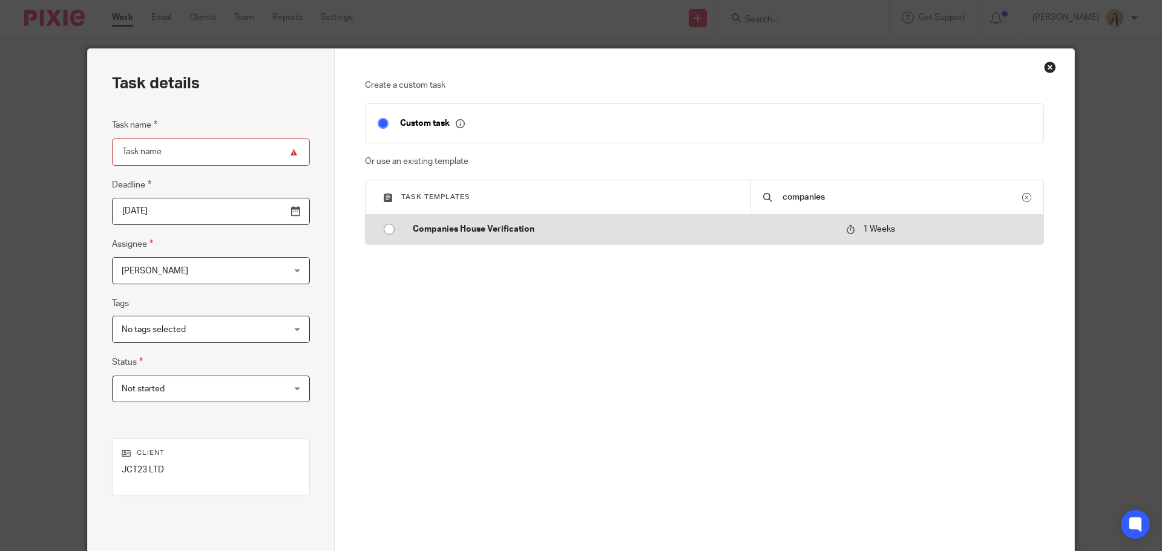
type input "companies"
click at [692, 235] on p "Companies House Verification" at bounding box center [623, 229] width 421 height 12
type input "2025-10-20"
type input "Companies House Verification"
checkbox input "false"
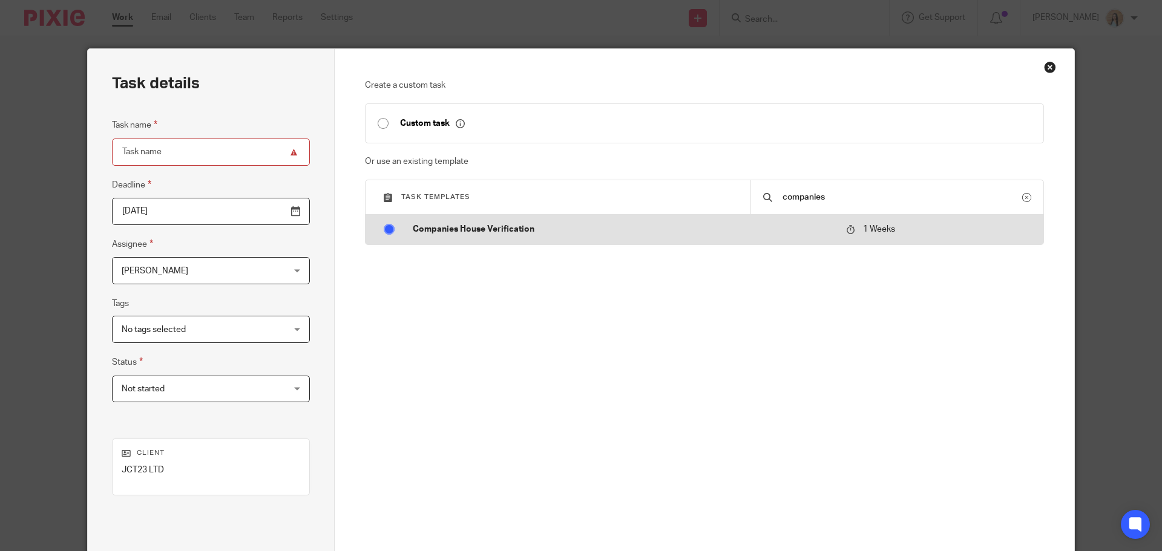
radio input "true"
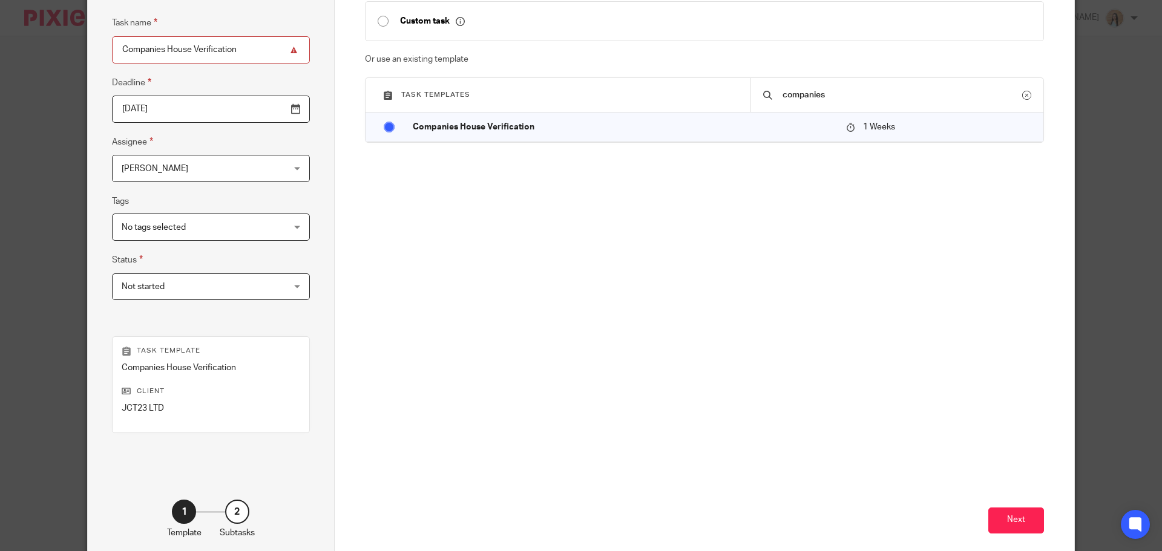
scroll to position [164, 0]
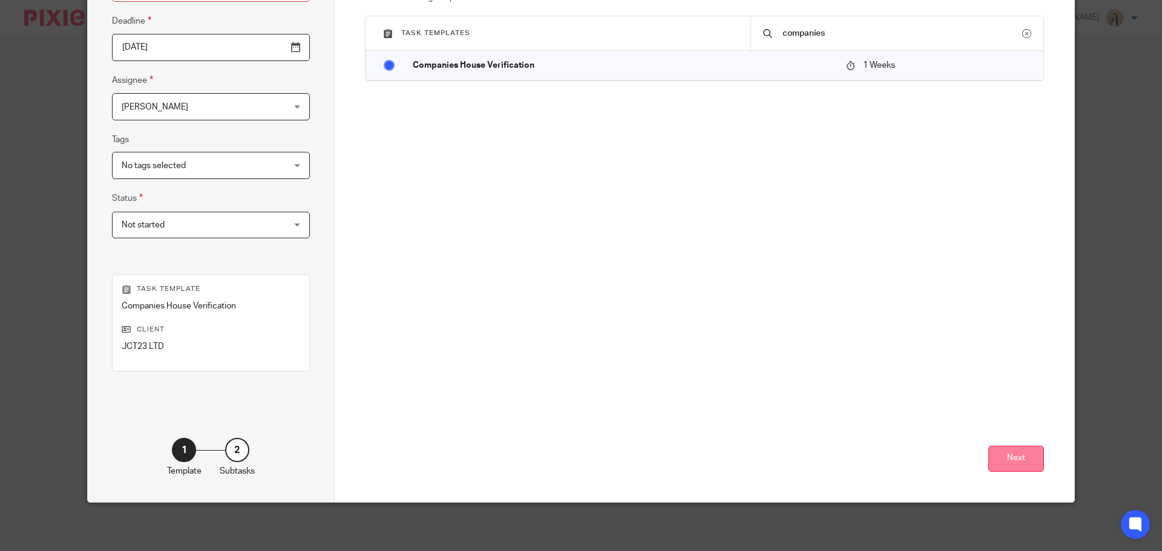
click at [1001, 457] on button "Next" at bounding box center [1016, 459] width 56 height 26
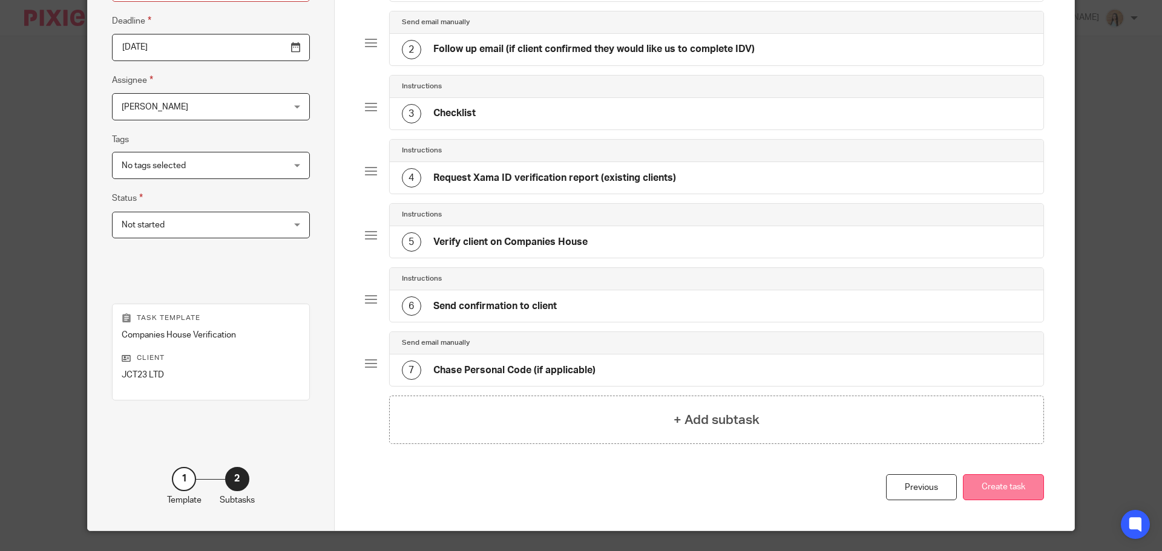
click at [994, 497] on button "Create task" at bounding box center [1003, 487] width 81 height 26
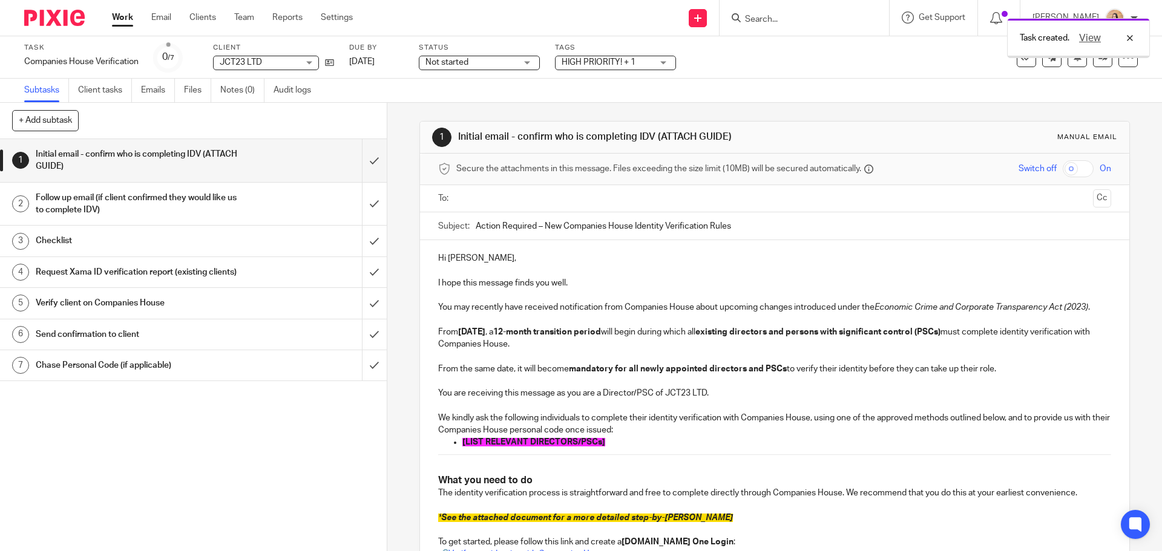
click at [401, 307] on div "1 Initial email - confirm who is completing IDV (ATTACH GUIDE) Manual email Sec…" at bounding box center [774, 327] width 775 height 448
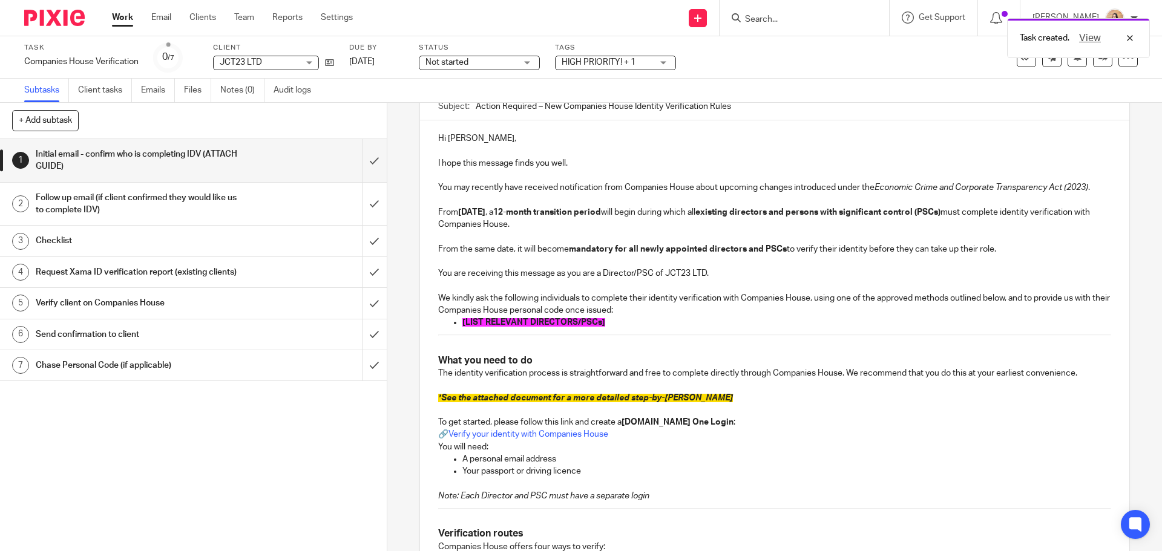
scroll to position [121, 0]
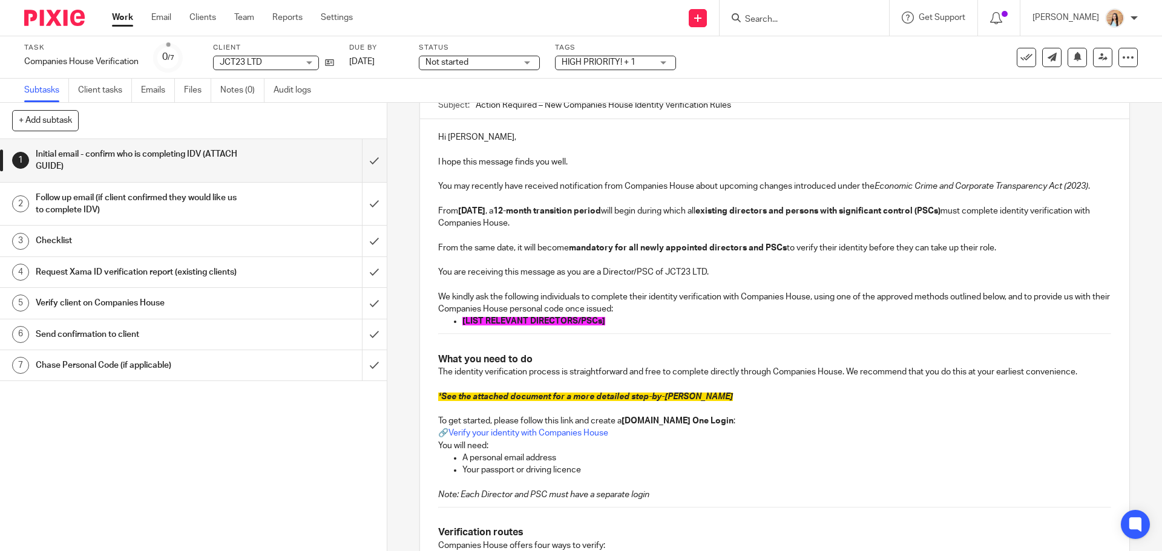
click at [565, 315] on p "[LIST RELEVANT DIRECTORS/PSCs]" at bounding box center [786, 321] width 648 height 12
drag, startPoint x: 542, startPoint y: 322, endPoint x: 456, endPoint y: 319, distance: 86.6
click at [456, 319] on ul "[PERSON_NAME]" at bounding box center [774, 321] width 672 height 12
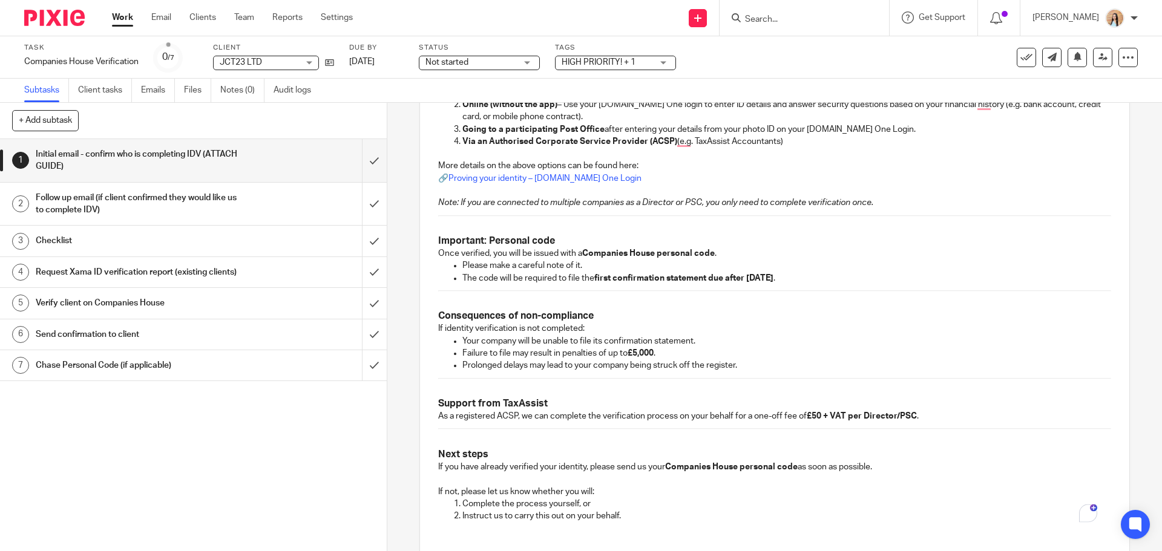
scroll to position [675, 0]
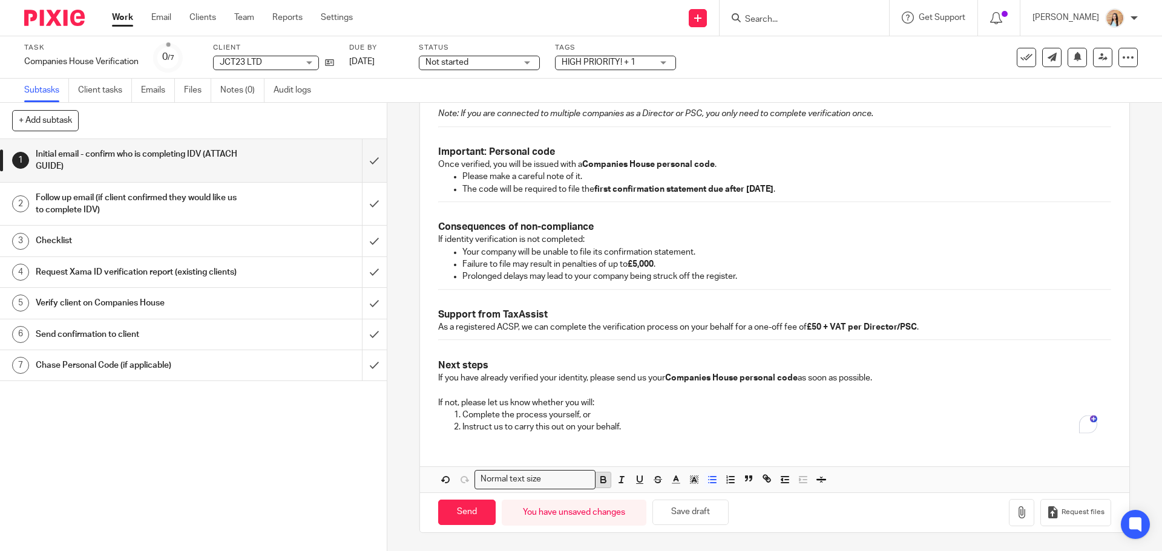
click at [601, 480] on icon "button" at bounding box center [603, 481] width 5 height 3
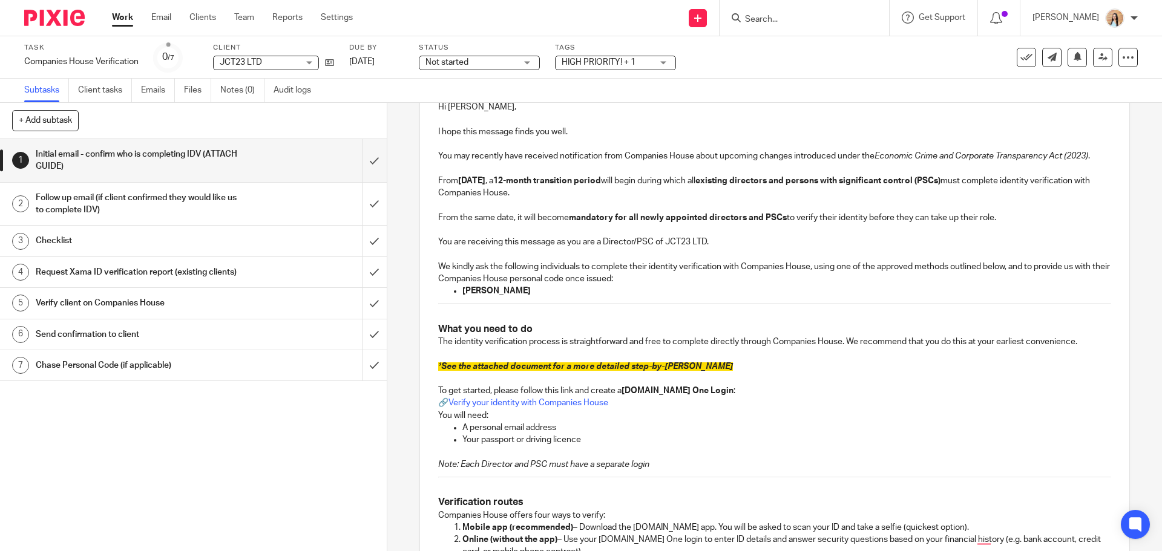
scroll to position [151, 0]
click at [565, 353] on p "To enrich screen reader interactions, please activate Accessibility in Grammarl…" at bounding box center [774, 355] width 672 height 12
click at [549, 369] on span "See the attached document for a more detailed step-by-step guide" at bounding box center [587, 367] width 292 height 8
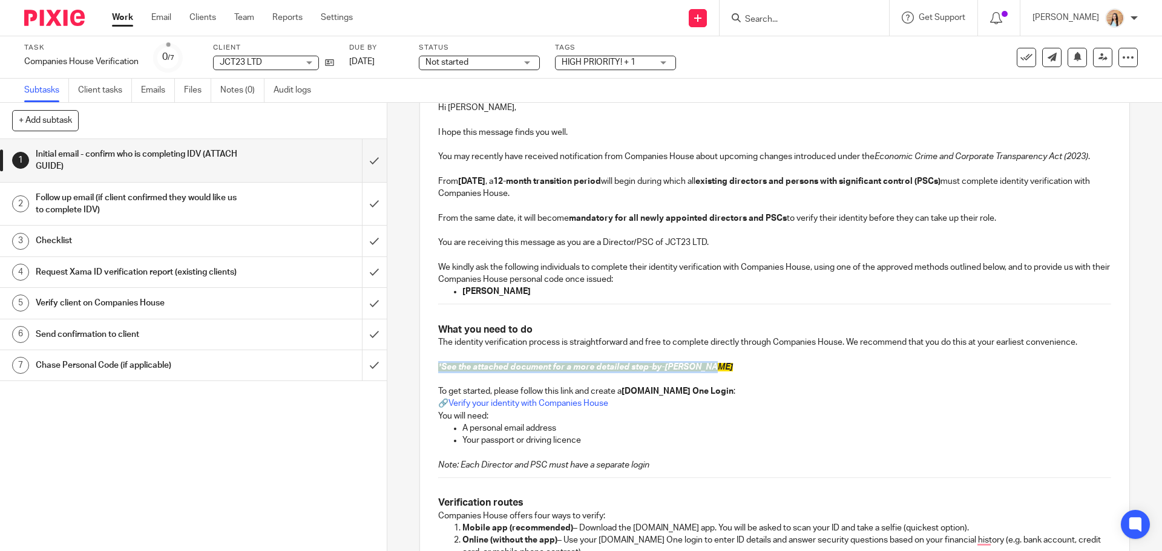
click at [549, 369] on span "See the attached document for a more detailed step-by-step guide" at bounding box center [587, 367] width 292 height 8
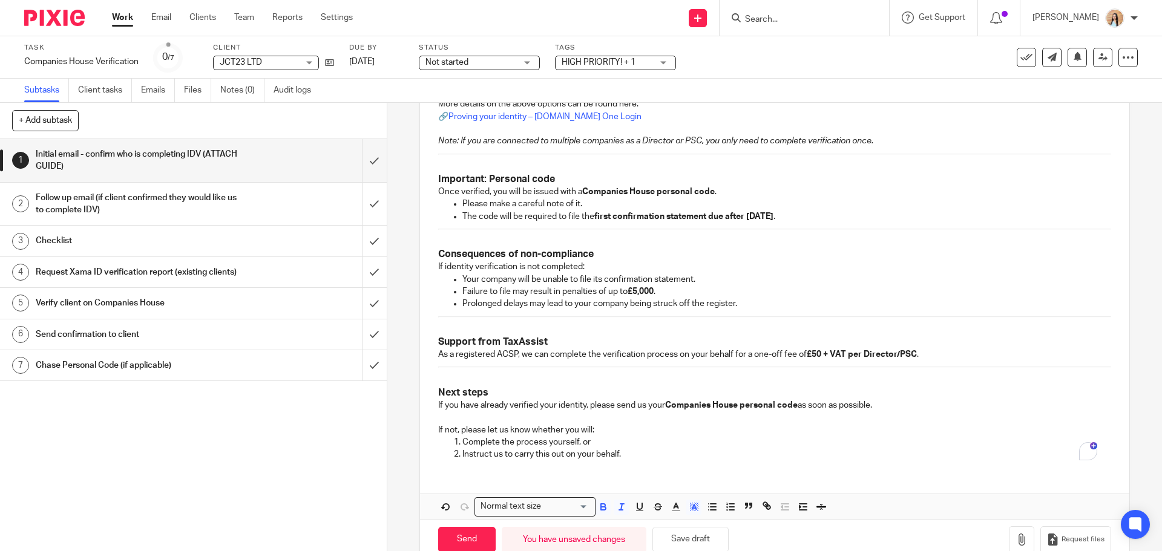
scroll to position [675, 0]
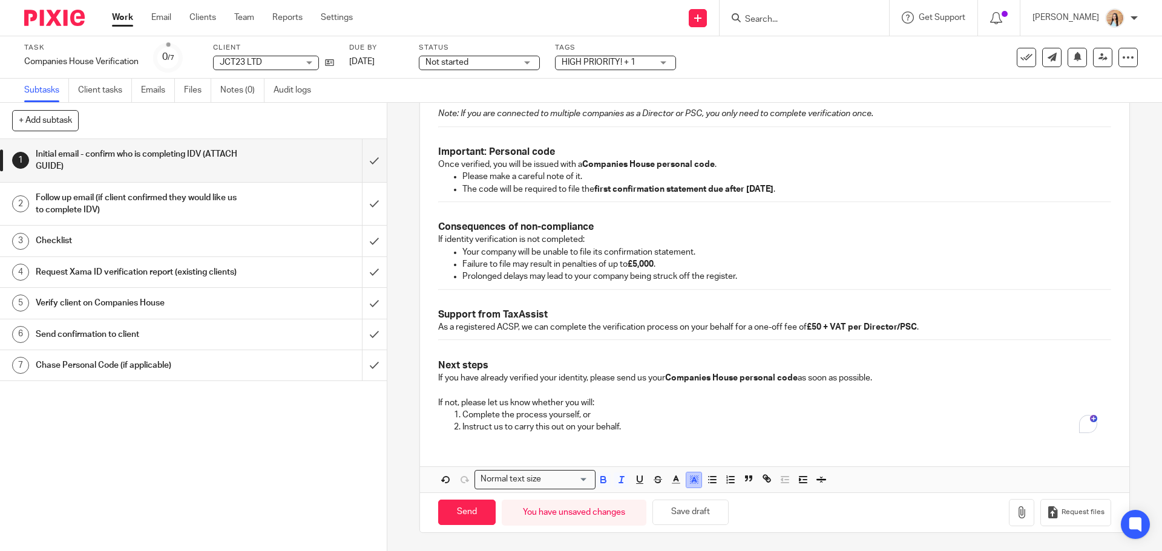
click at [689, 480] on icon "button" at bounding box center [694, 479] width 11 height 11
drag, startPoint x: 666, startPoint y: 493, endPoint x: 681, endPoint y: 482, distance: 17.8
click at [666, 492] on li "color:#FFFFFF" at bounding box center [667, 495] width 9 height 9
click at [706, 398] on p "If not, please let us know whether you will:" at bounding box center [774, 396] width 672 height 25
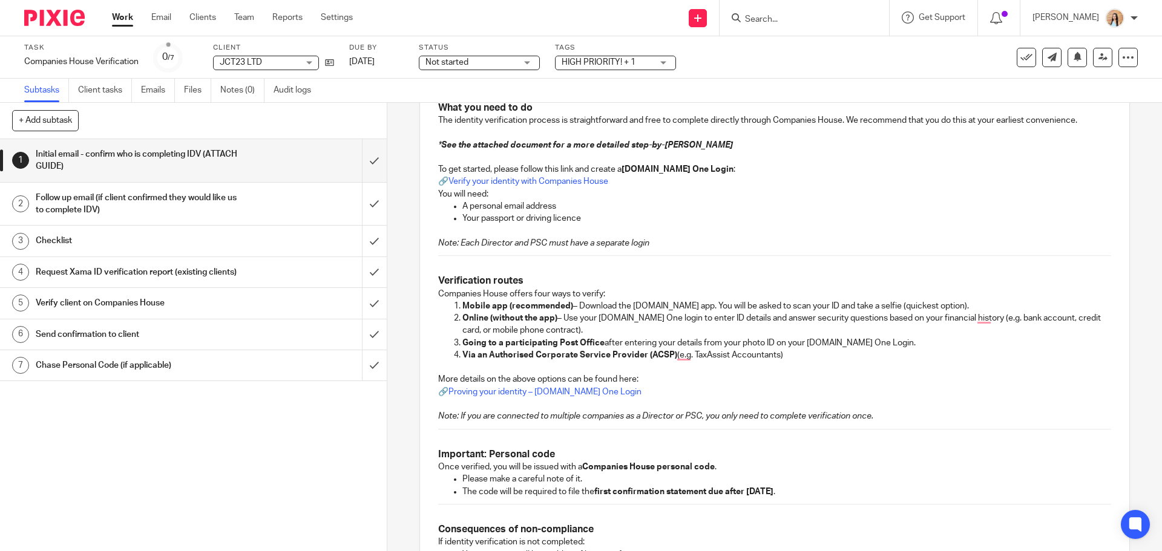
click at [719, 393] on p "More details on the above options can be found here: 🔗 Proving your identity – …" at bounding box center [774, 385] width 672 height 25
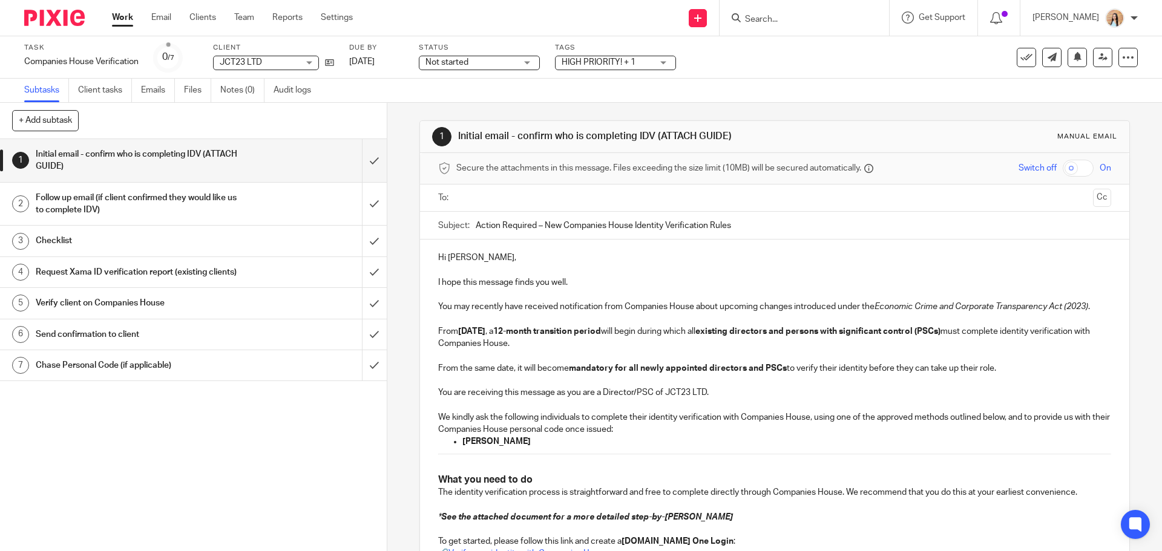
scroll to position [0, 0]
click at [513, 207] on ul at bounding box center [774, 199] width 635 height 20
click at [522, 203] on input "text" at bounding box center [773, 199] width 627 height 14
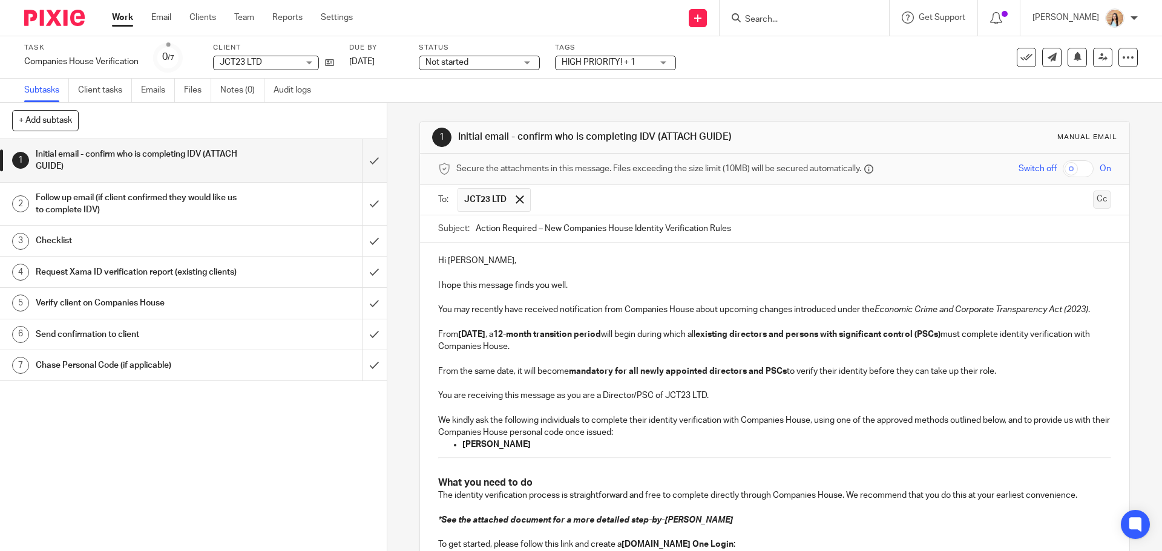
click at [1093, 205] on button "Cc" at bounding box center [1102, 200] width 18 height 18
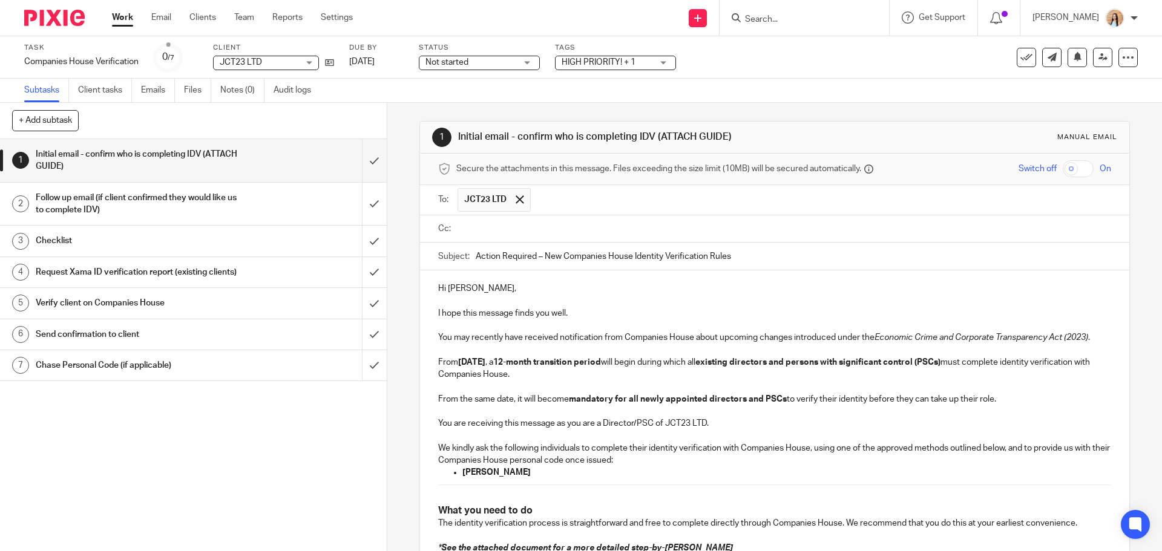
click at [554, 227] on input "text" at bounding box center [782, 229] width 645 height 14
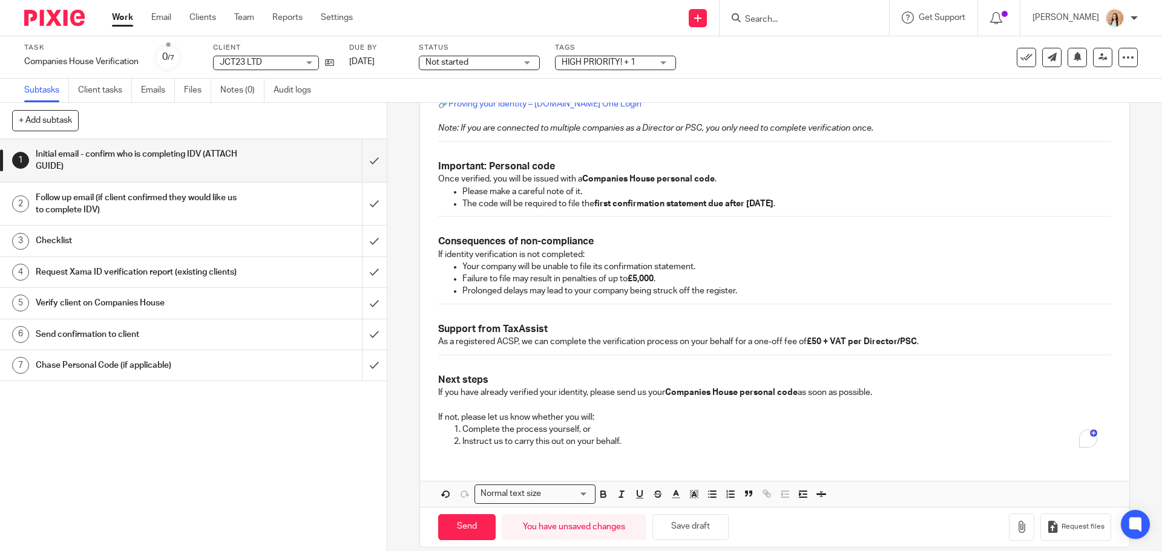
scroll to position [708, 0]
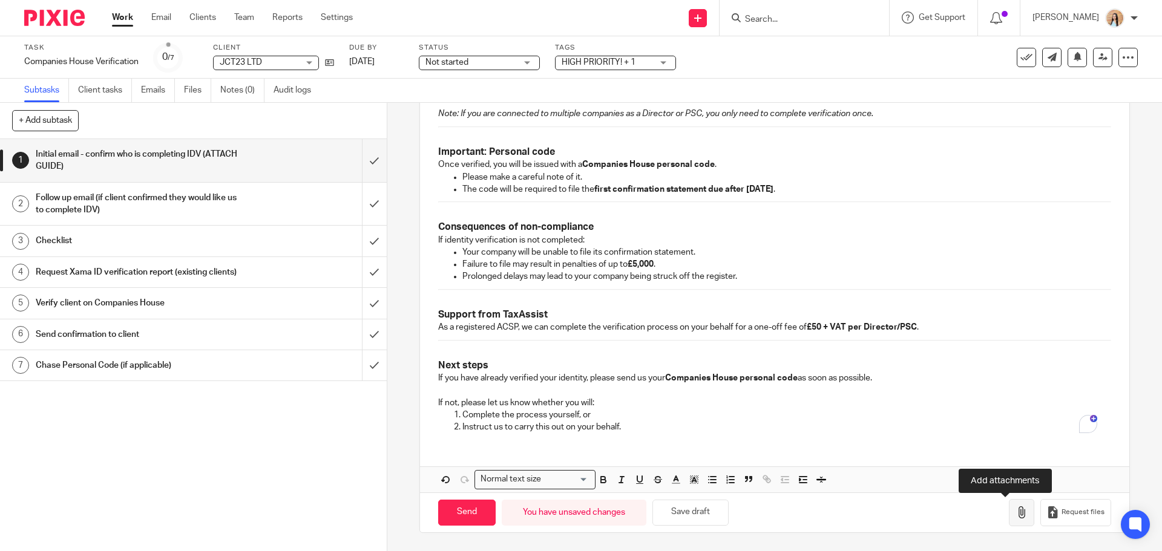
click at [1015, 516] on icon "button" at bounding box center [1021, 512] width 12 height 12
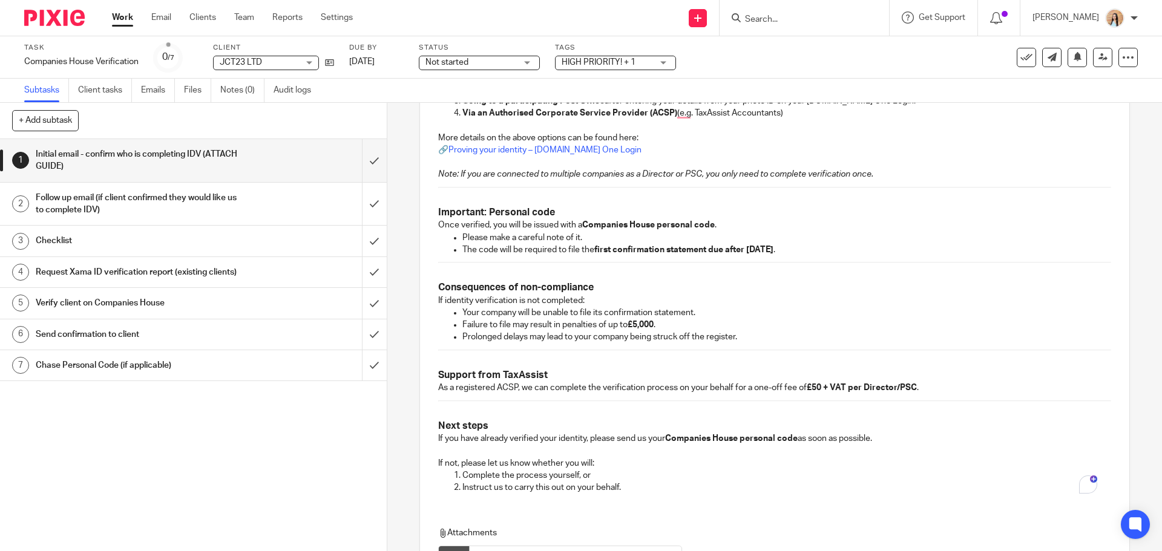
scroll to position [776, 0]
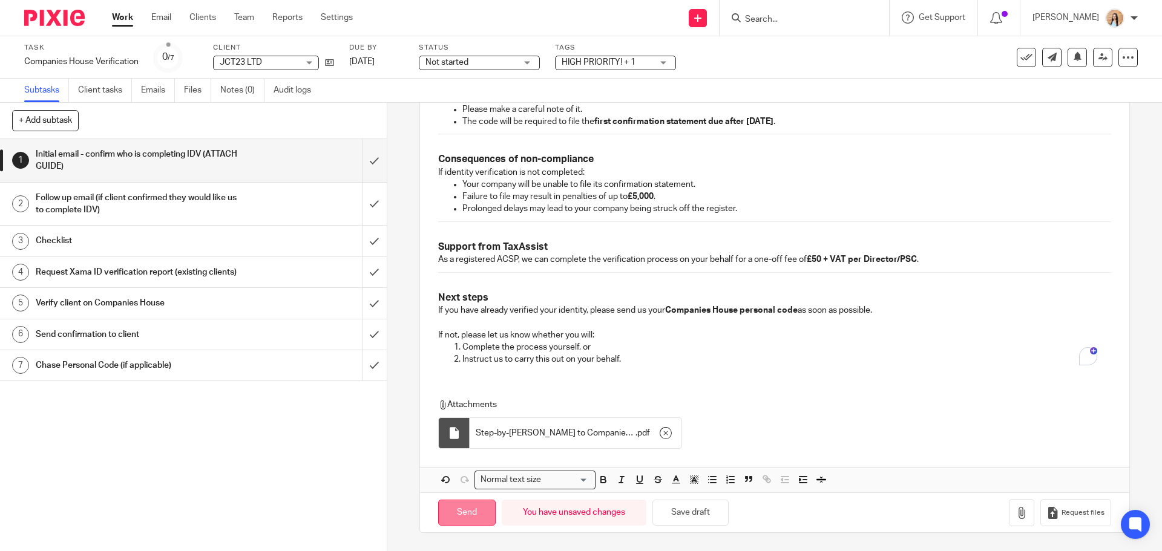
click at [468, 514] on input "Send" at bounding box center [466, 513] width 57 height 26
type input "Sent"
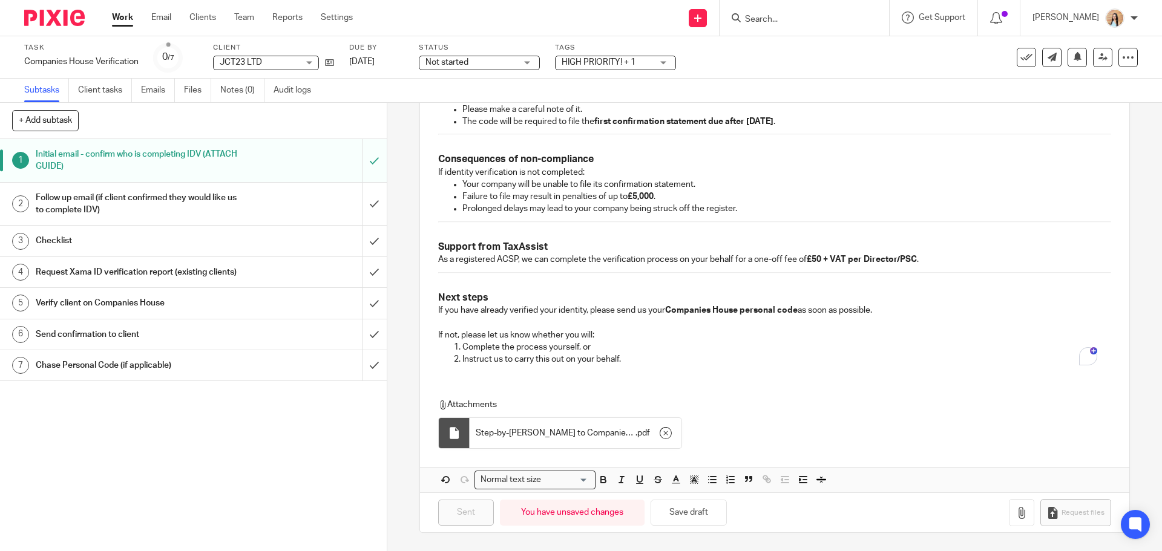
scroll to position [534, 0]
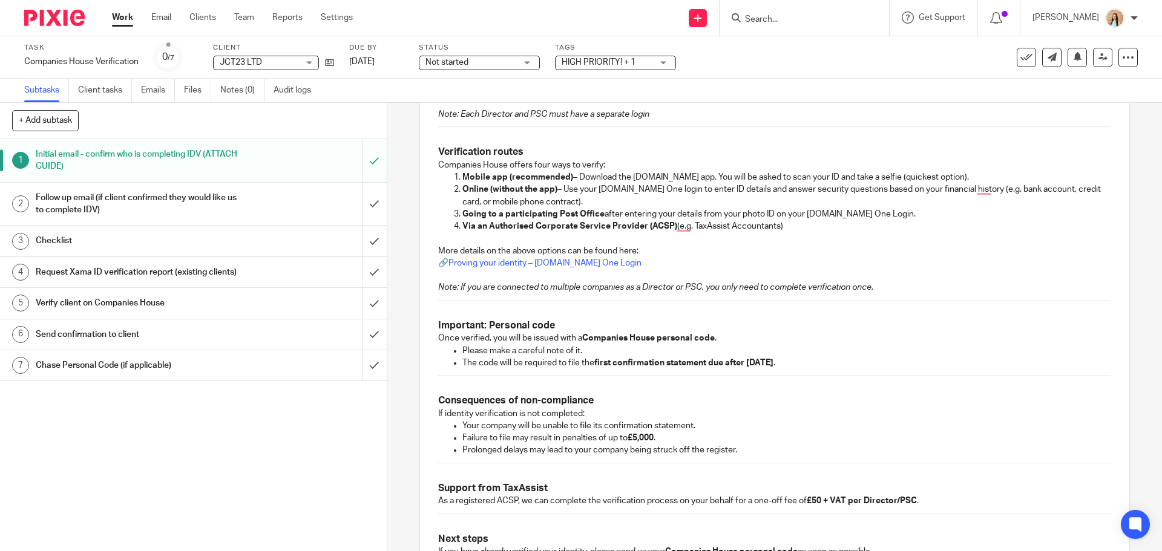
click at [788, 10] on form at bounding box center [808, 17] width 129 height 15
click at [789, 15] on input "Search" at bounding box center [798, 20] width 109 height 11
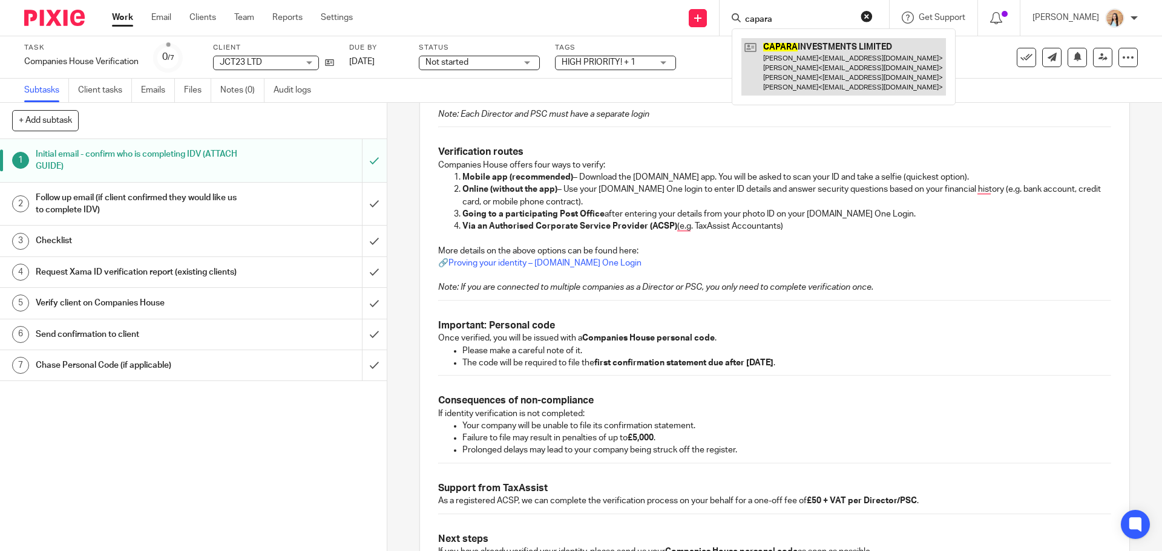
type input "capara"
click at [850, 87] on link at bounding box center [843, 66] width 205 height 57
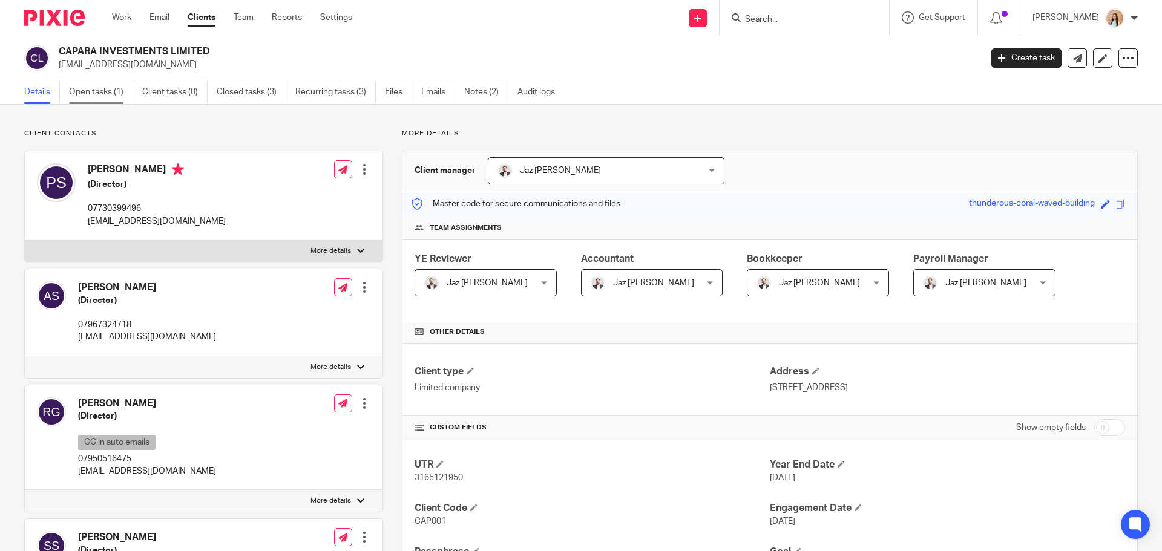
click at [105, 98] on link "Open tasks (1)" at bounding box center [101, 92] width 64 height 24
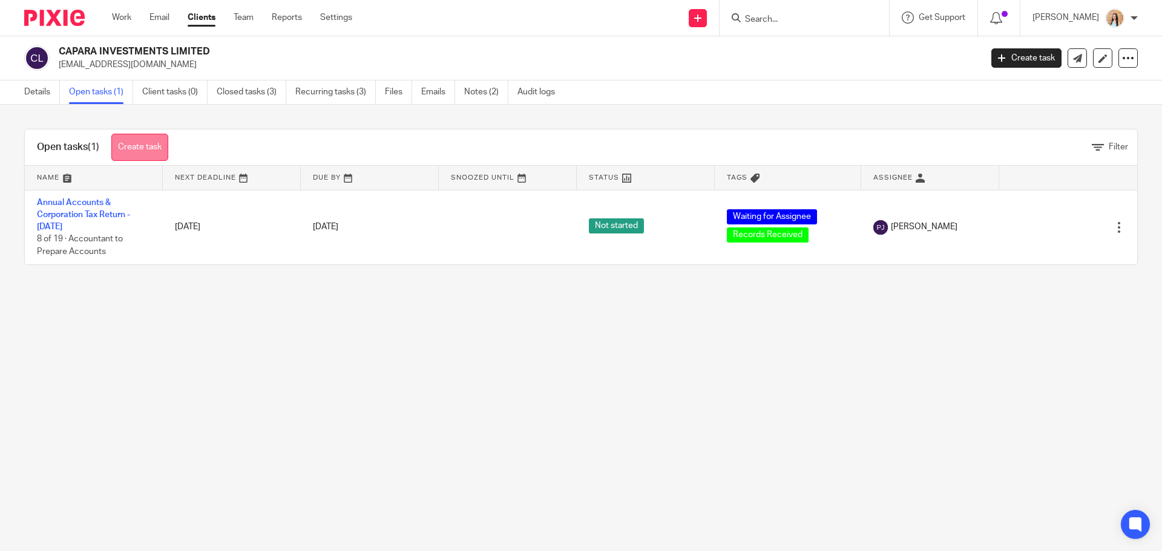
click at [133, 152] on link "Create task" at bounding box center [139, 147] width 57 height 27
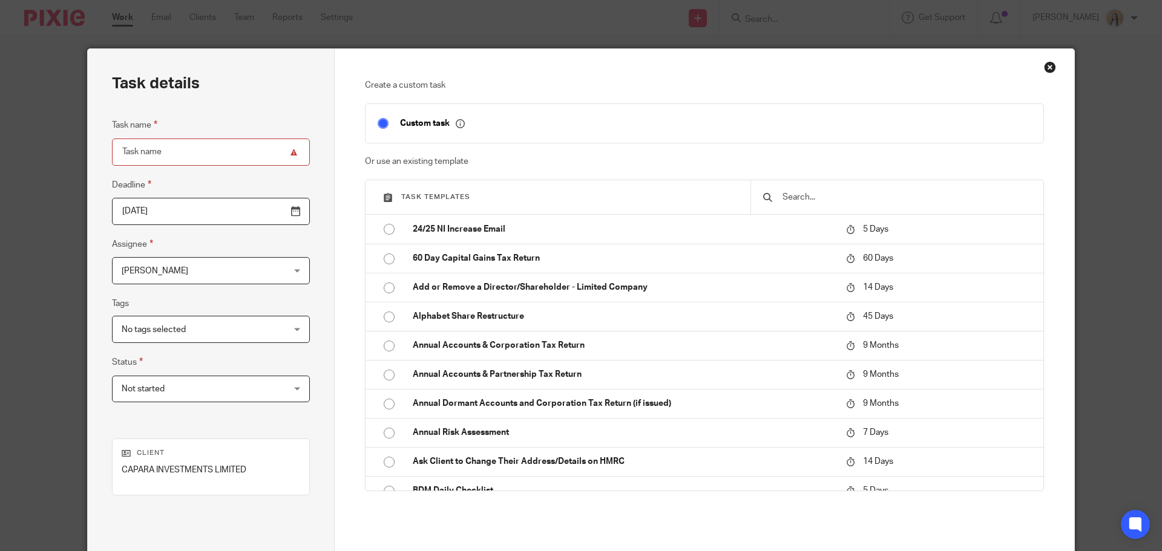
click at [817, 195] on input "text" at bounding box center [906, 197] width 250 height 13
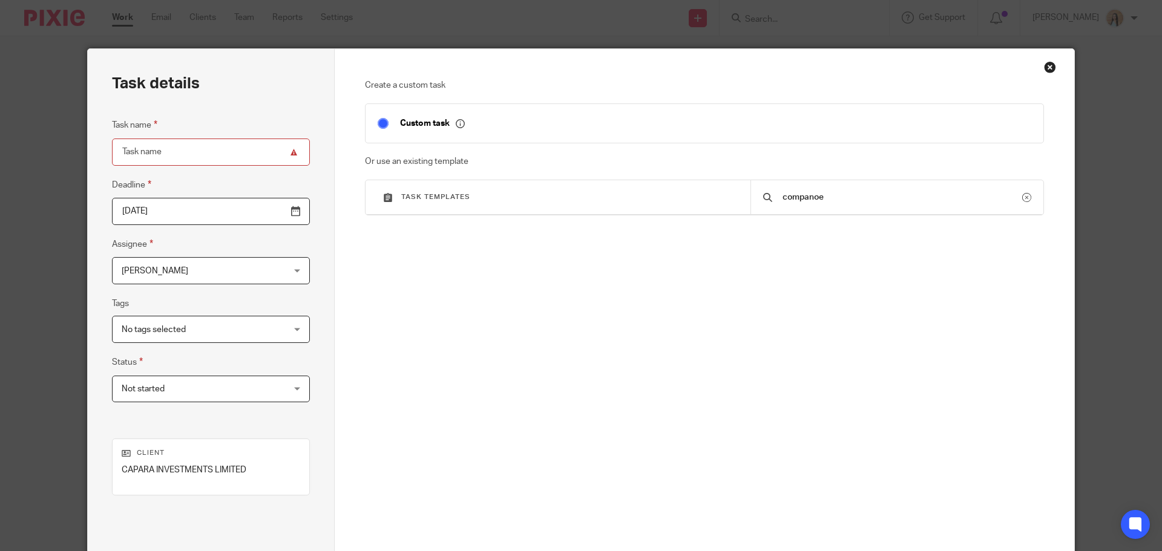
type input "companoe"
click at [1047, 65] on div "Close this dialog window" at bounding box center [1050, 67] width 12 height 12
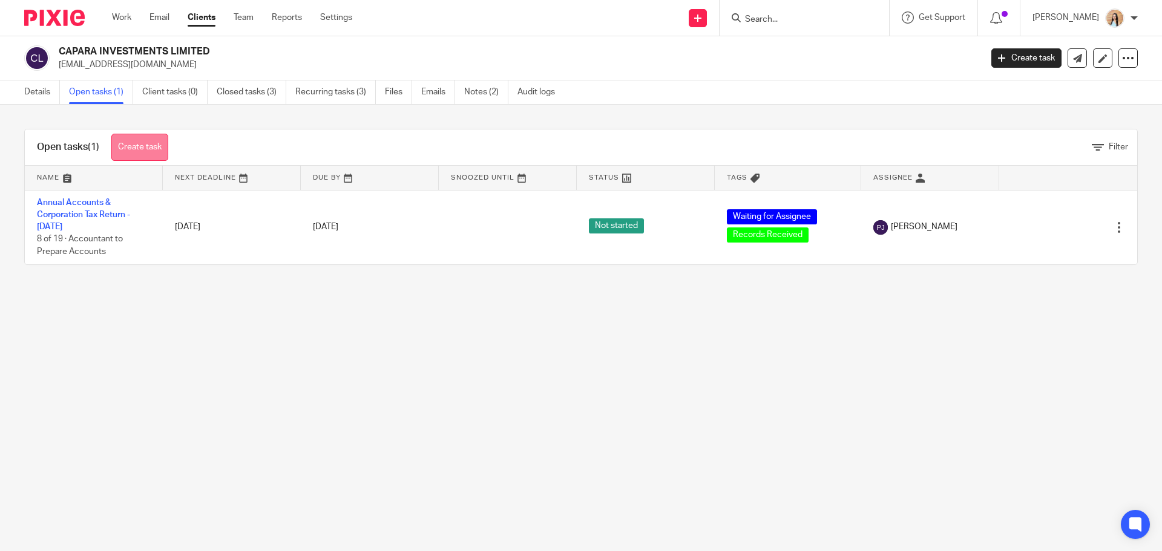
click at [131, 146] on link "Create task" at bounding box center [139, 147] width 57 height 27
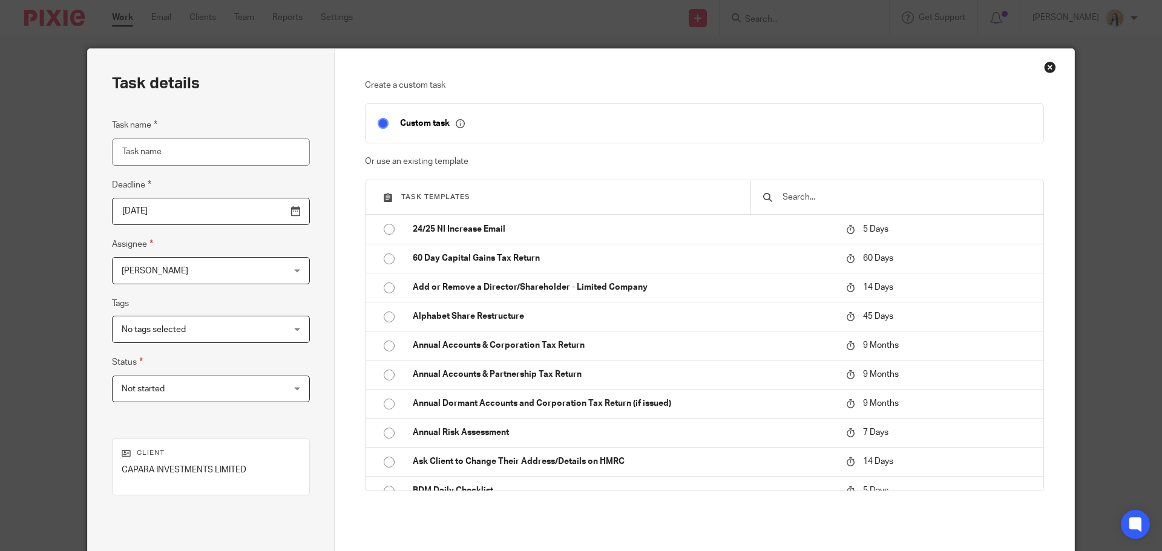
click at [834, 200] on input "text" at bounding box center [906, 197] width 250 height 13
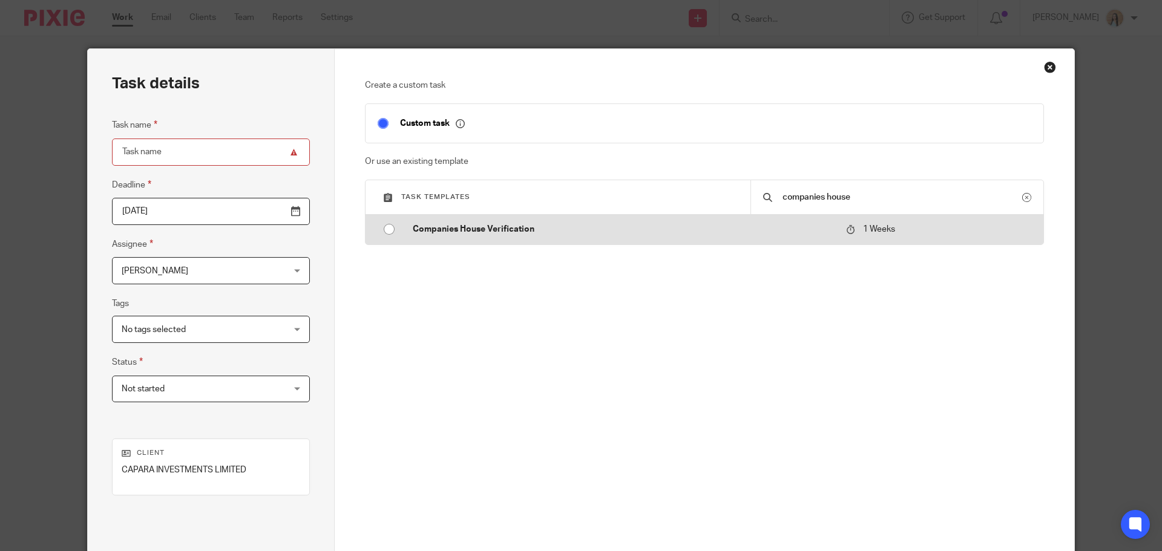
type input "companies house"
click at [773, 223] on p "Companies House Verification" at bounding box center [623, 229] width 421 height 12
type input "2025-10-20"
type input "Companies House Verification"
checkbox input "false"
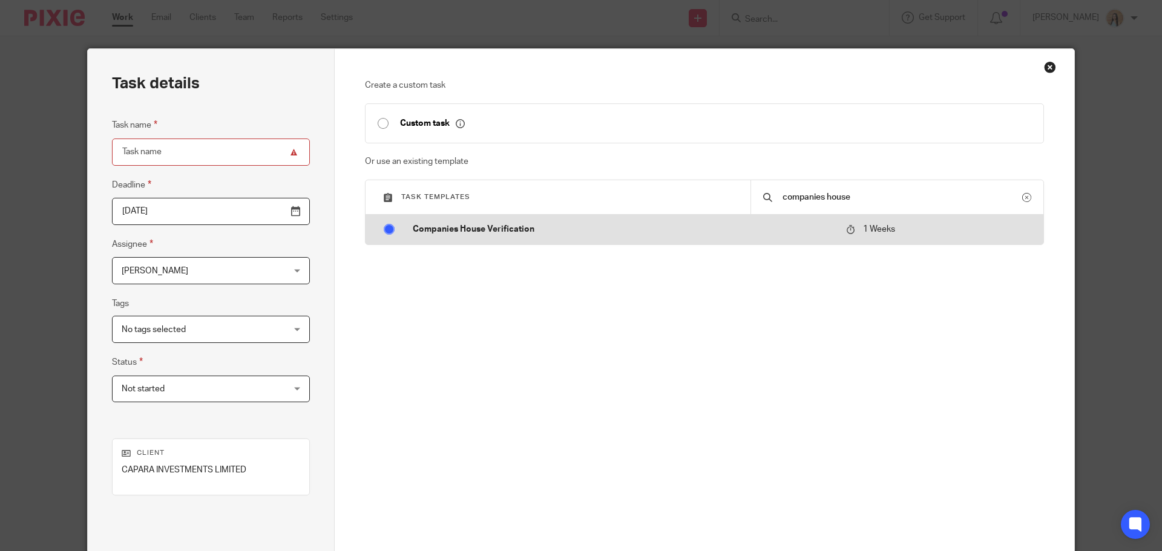
radio input "true"
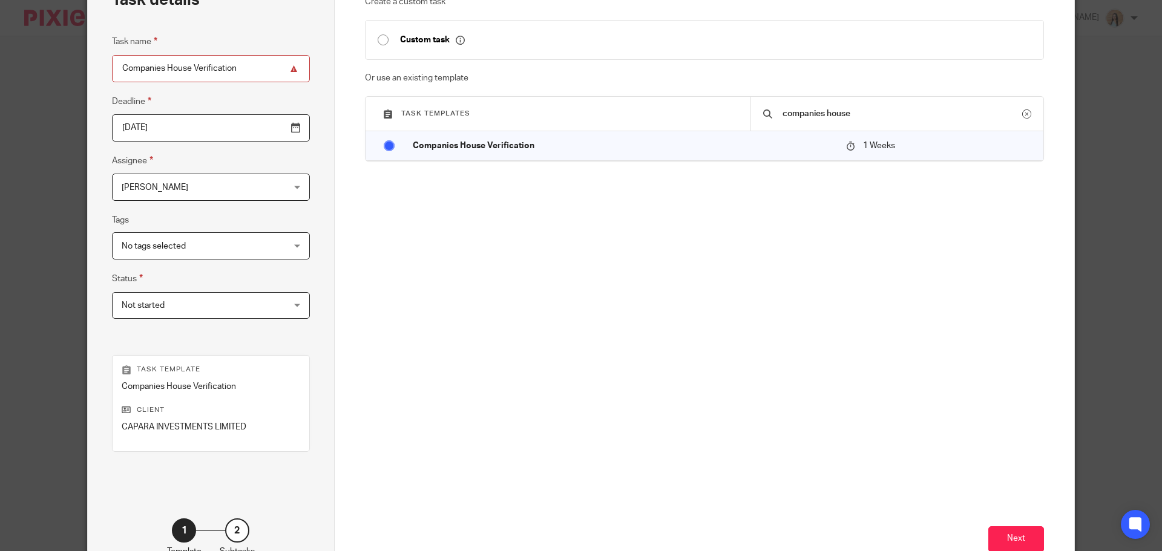
scroll to position [164, 0]
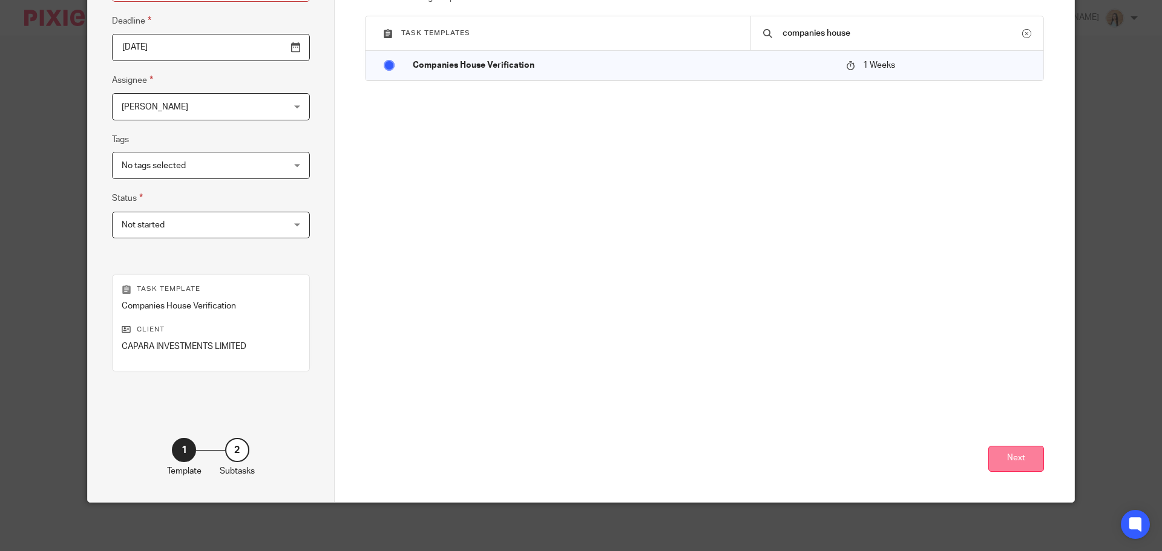
click at [1000, 467] on button "Next" at bounding box center [1016, 459] width 56 height 26
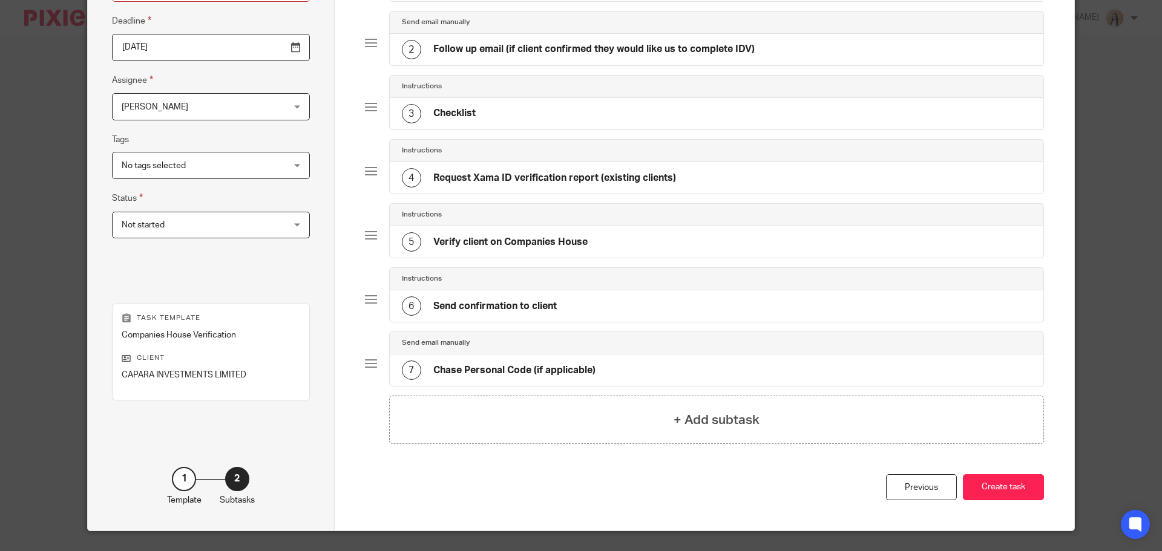
click at [1012, 501] on div "Previous Create task" at bounding box center [705, 502] width 680 height 56
click at [1011, 494] on button "Create task" at bounding box center [1003, 487] width 81 height 26
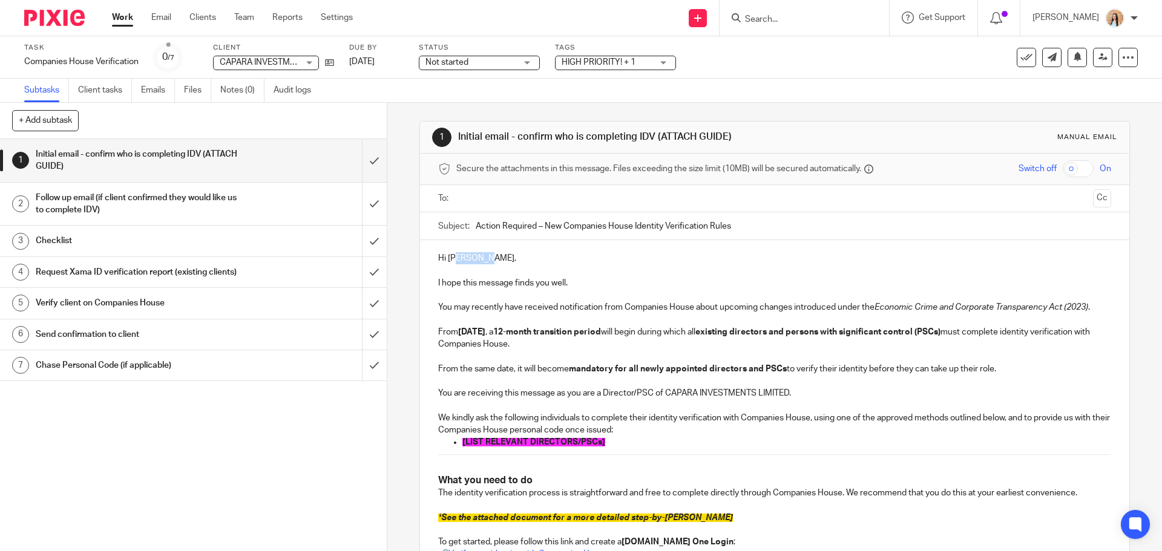
drag, startPoint x: 489, startPoint y: 263, endPoint x: 454, endPoint y: 263, distance: 34.5
click at [454, 263] on p "Hi [PERSON_NAME]," at bounding box center [774, 258] width 672 height 12
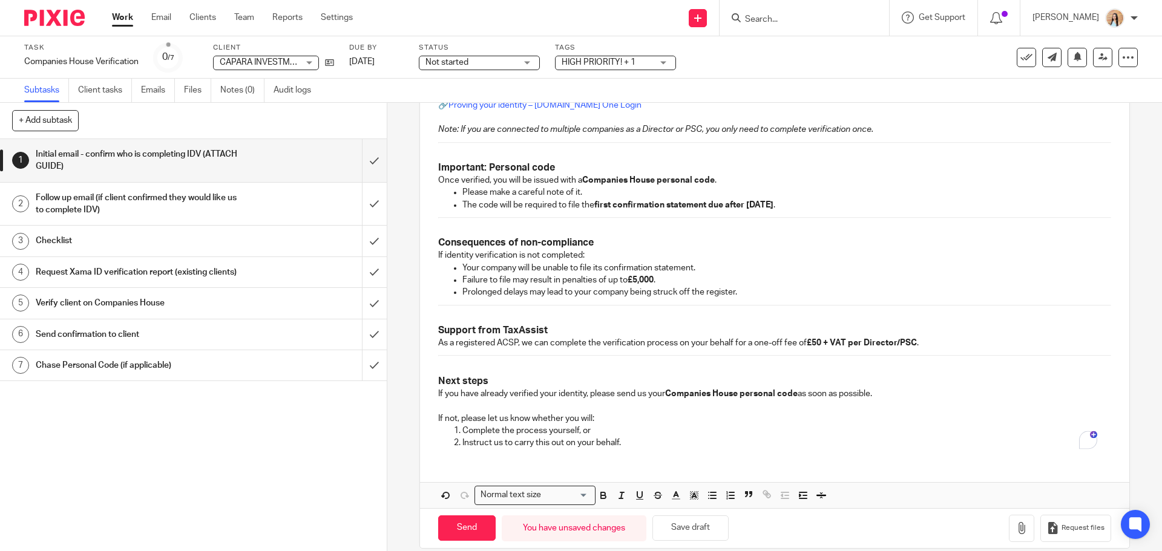
scroll to position [666, 0]
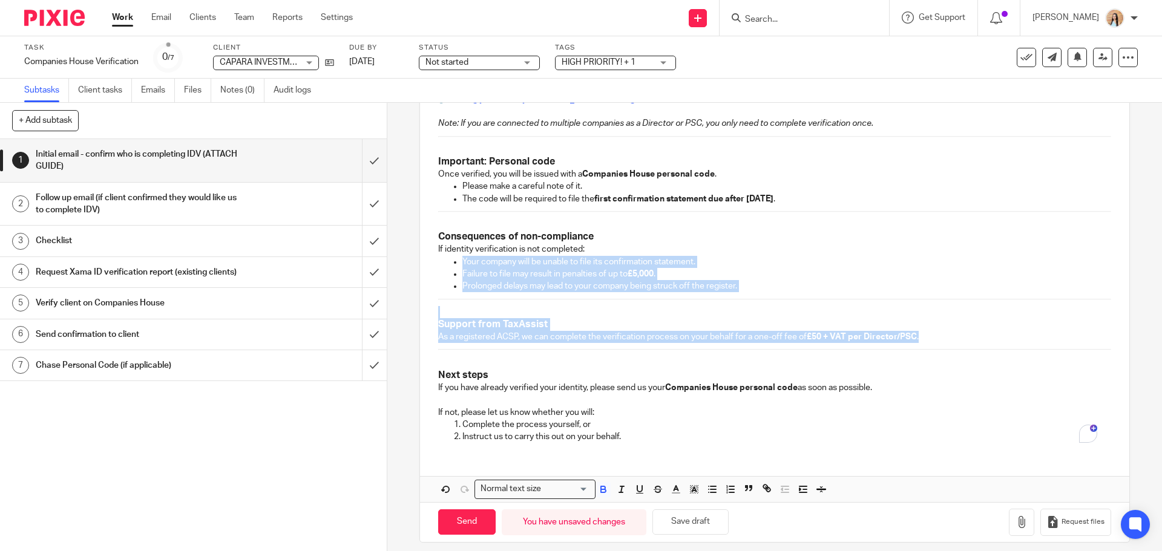
drag, startPoint x: 938, startPoint y: 333, endPoint x: 434, endPoint y: 297, distance: 505.4
click at [434, 297] on div "Hi Pav, I hope this message finds you well. You may recently have received noti…" at bounding box center [774, 13] width 709 height 877
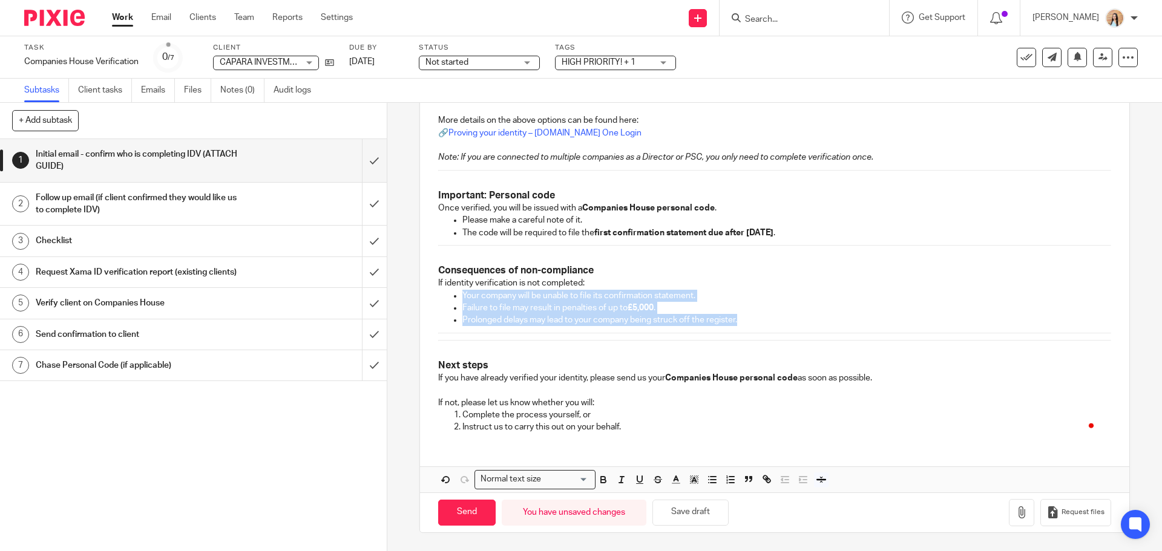
scroll to position [624, 0]
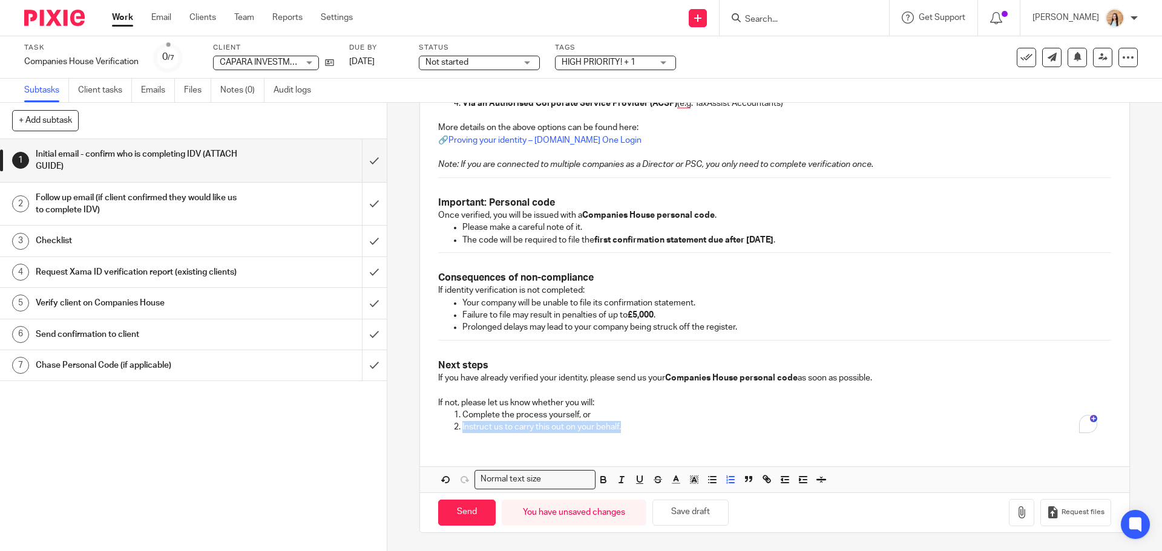
drag, startPoint x: 631, startPoint y: 429, endPoint x: 454, endPoint y: 421, distance: 176.9
click at [462, 421] on li "Instruct us to carry this out on your behalf." at bounding box center [786, 427] width 648 height 12
click at [726, 420] on p "Complete the process yourself, or" at bounding box center [786, 415] width 648 height 12
drag, startPoint x: 682, startPoint y: 428, endPoint x: 448, endPoint y: 432, distance: 233.6
click at [448, 432] on ol "Complete the process yourself, or Instruct us to carry this out on your behalf." at bounding box center [774, 421] width 672 height 25
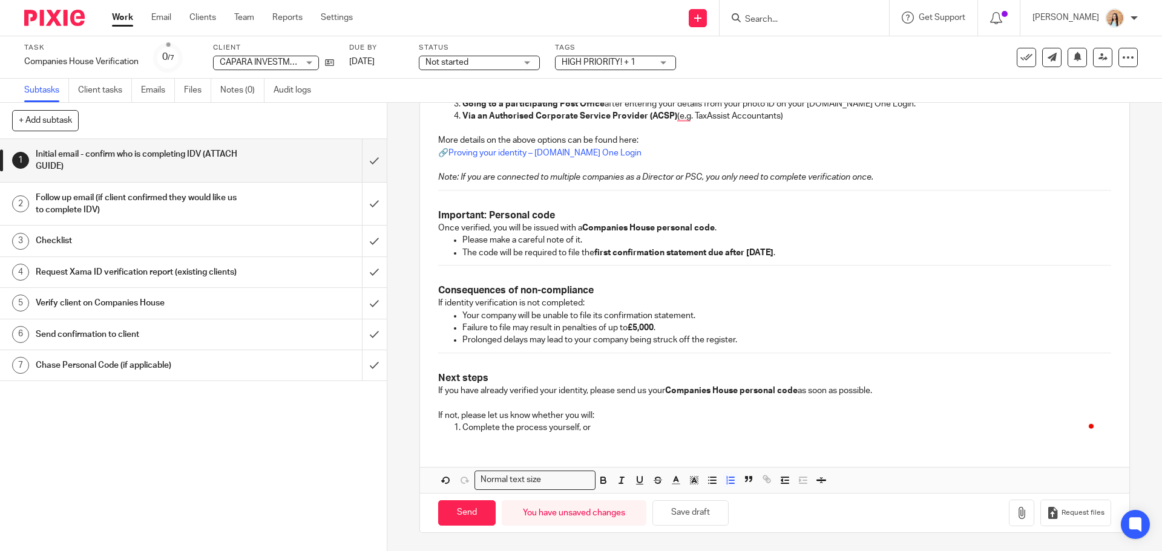
scroll to position [612, 0]
click at [462, 422] on p "Complete the process as soon as possible" at bounding box center [786, 428] width 648 height 12
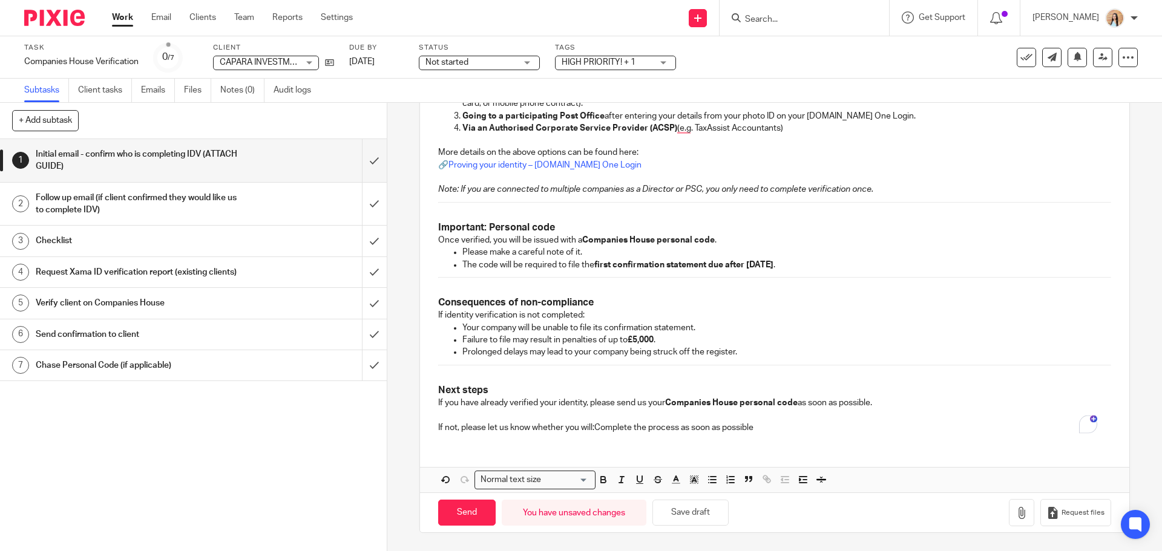
scroll to position [600, 0]
click at [673, 441] on div "Hi Pav, I hope this message finds you well. You may recently have received noti…" at bounding box center [774, 42] width 709 height 802
click at [663, 433] on p "If not, please complete the process as soon as possible" at bounding box center [774, 421] width 672 height 25
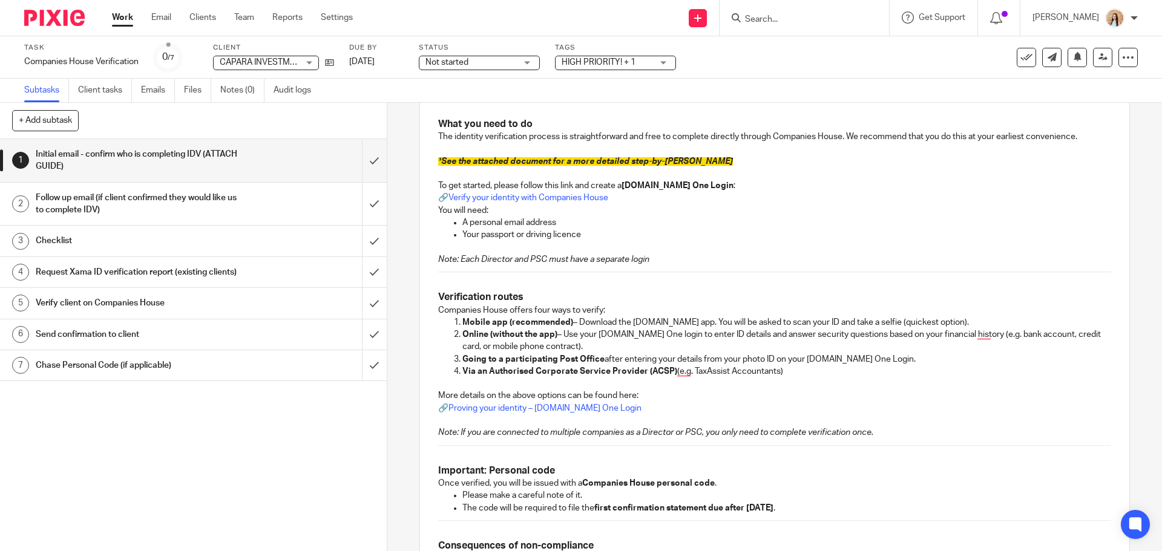
scroll to position [297, 0]
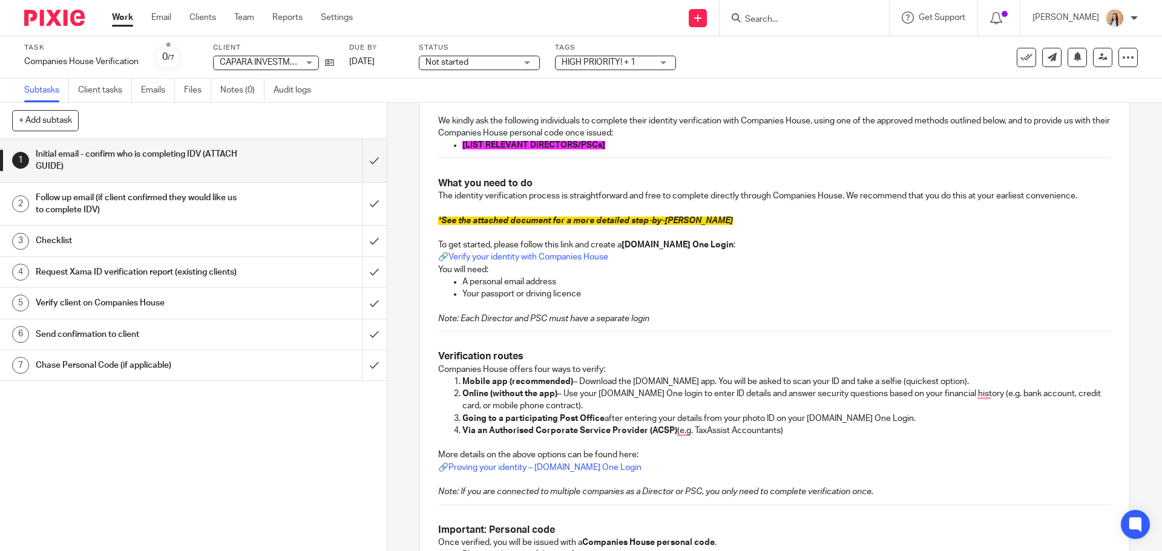
drag, startPoint x: 786, startPoint y: 435, endPoint x: 453, endPoint y: 434, distance: 332.8
click at [462, 434] on li "Via an Authorised Corporate Service Provider (ACSP) (e.g. TaxAssist Accountants)" at bounding box center [786, 437] width 648 height 25
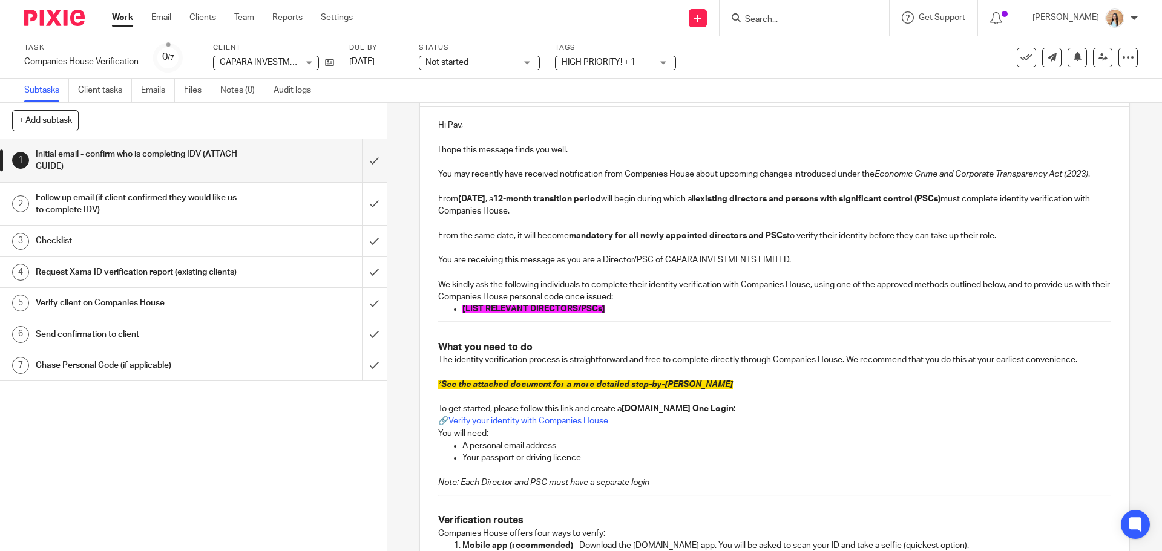
scroll to position [116, 0]
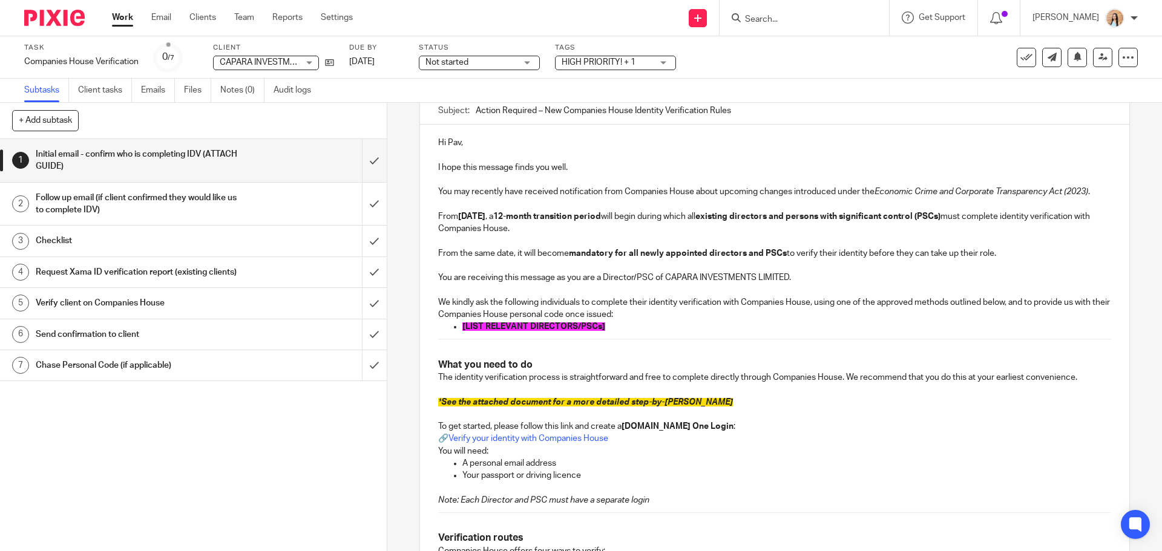
click at [614, 324] on p "[LIST RELEVANT DIRECTORS/PSCs]" at bounding box center [786, 327] width 648 height 12
click at [594, 321] on p "[LIST RELEVANT DIRECTORS/PSCs]" at bounding box center [786, 327] width 648 height 12
click at [560, 325] on span "[LIST RELEVANT DIRECTORS/PSCs]" at bounding box center [533, 327] width 143 height 8
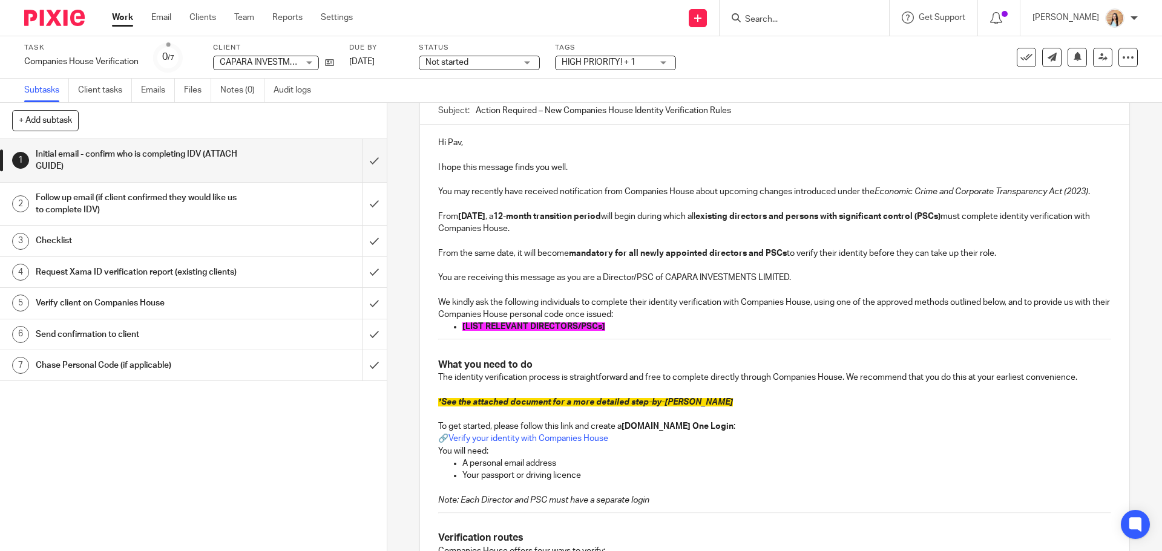
click at [560, 325] on span "[LIST RELEVANT DIRECTORS/PSCs]" at bounding box center [533, 327] width 143 height 8
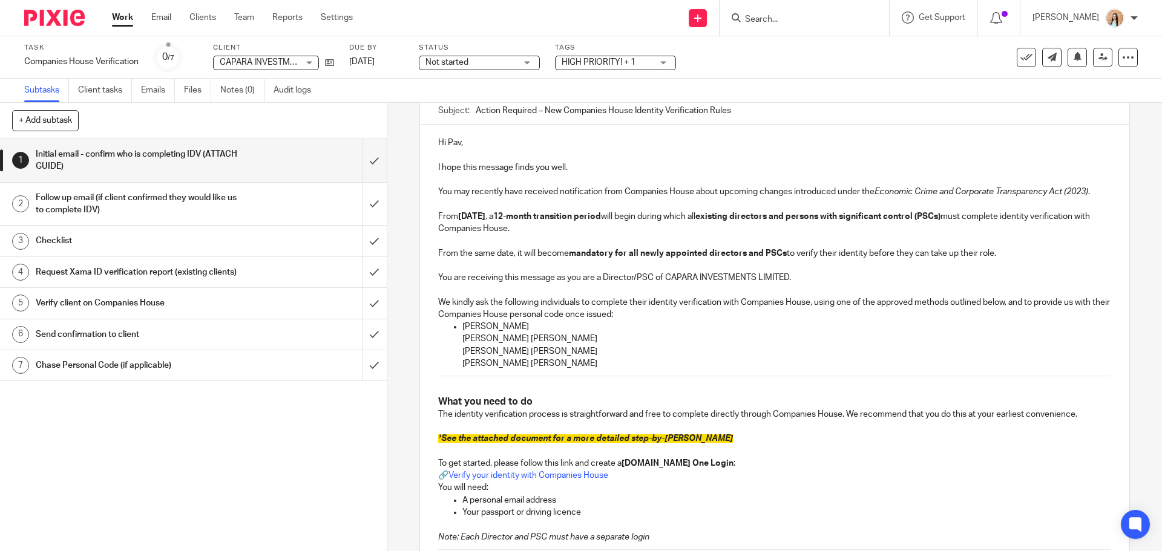
click at [455, 341] on ul "[PERSON_NAME] [PERSON_NAME] [PERSON_NAME] [PERSON_NAME] [PERSON_NAME] [PERSON_N…" at bounding box center [774, 345] width 672 height 49
click at [457, 349] on ul "[PERSON_NAME] [PERSON_NAME] [PERSON_NAME] [PERSON_NAME] [PERSON_NAME] [PERSON_N…" at bounding box center [774, 345] width 672 height 49
click at [455, 361] on ul "[PERSON_NAME] [PERSON_NAME] [PERSON_NAME] [PERSON_NAME] [PERSON_NAME] [PERSON_N…" at bounding box center [774, 345] width 672 height 49
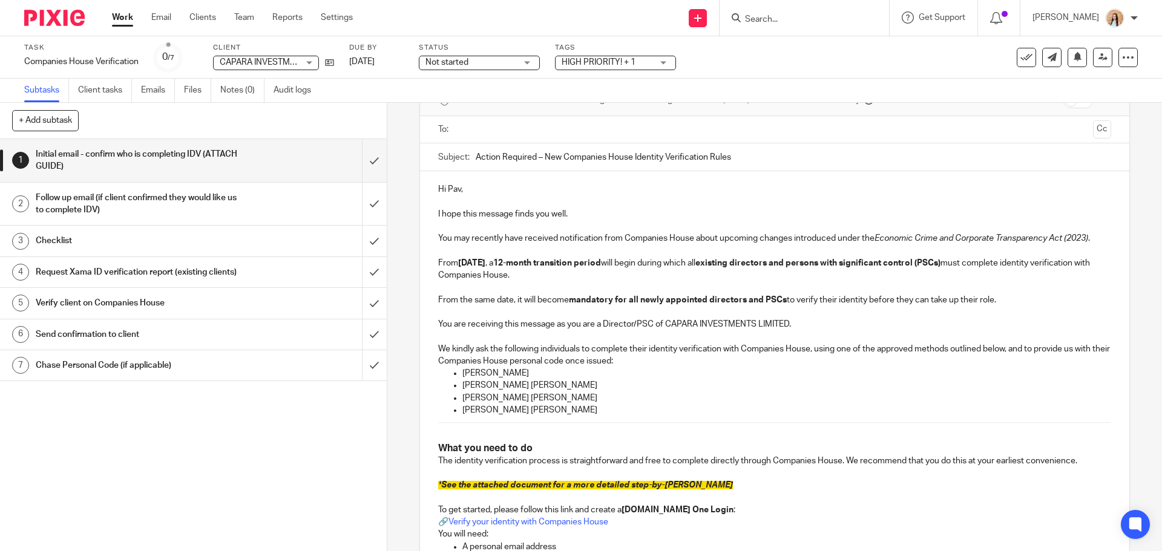
scroll to position [0, 0]
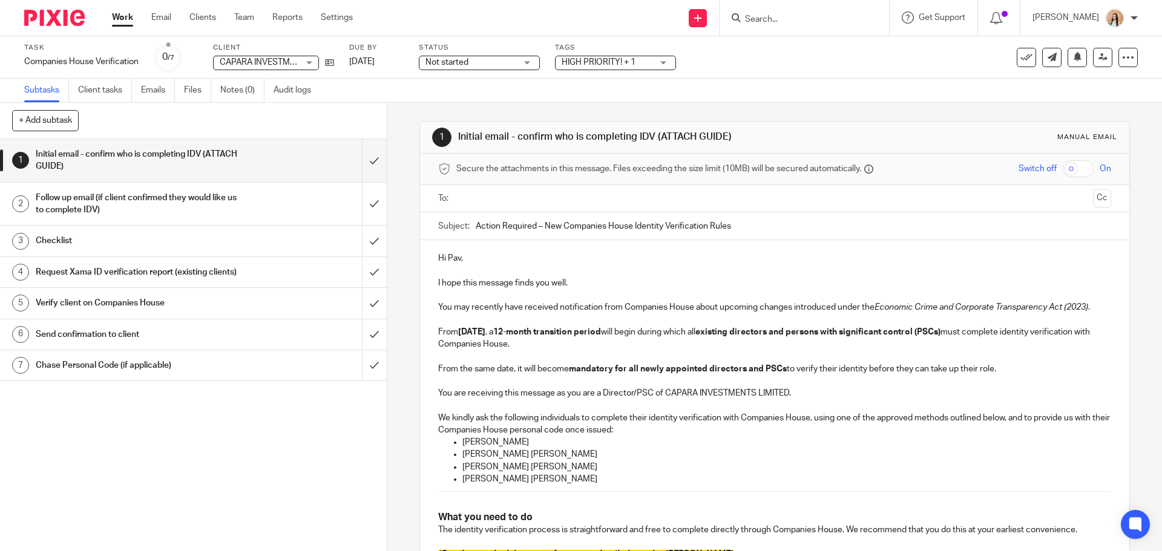
click at [832, 205] on input "text" at bounding box center [773, 199] width 627 height 14
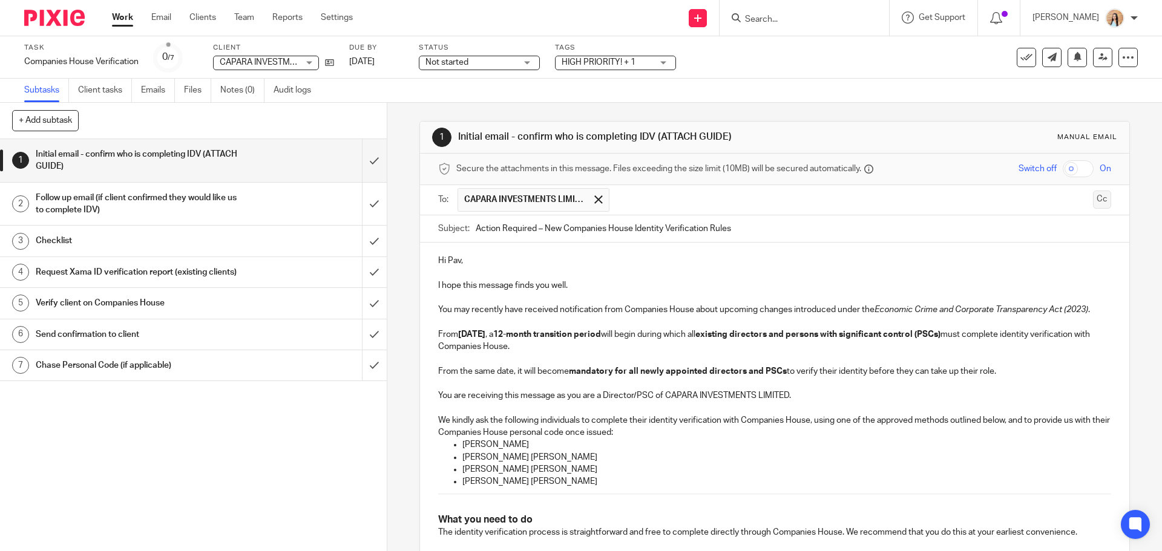
click at [1093, 203] on button "Cc" at bounding box center [1102, 200] width 18 height 18
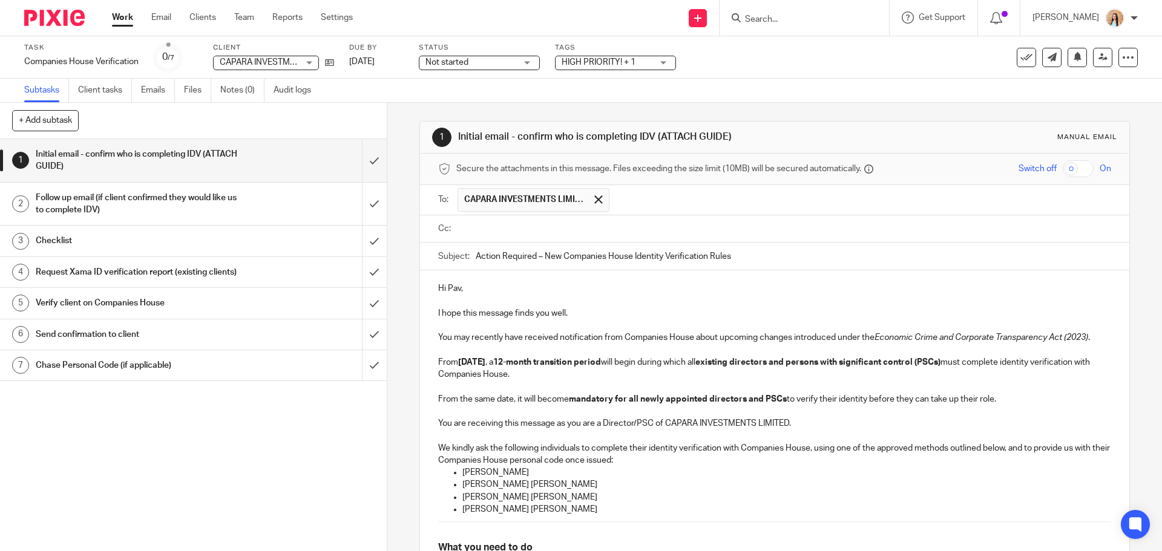
click at [565, 224] on input "text" at bounding box center [782, 229] width 645 height 14
click at [638, 233] on input "text" at bounding box center [834, 230] width 544 height 24
click at [674, 229] on input "text" at bounding box center [884, 230] width 442 height 24
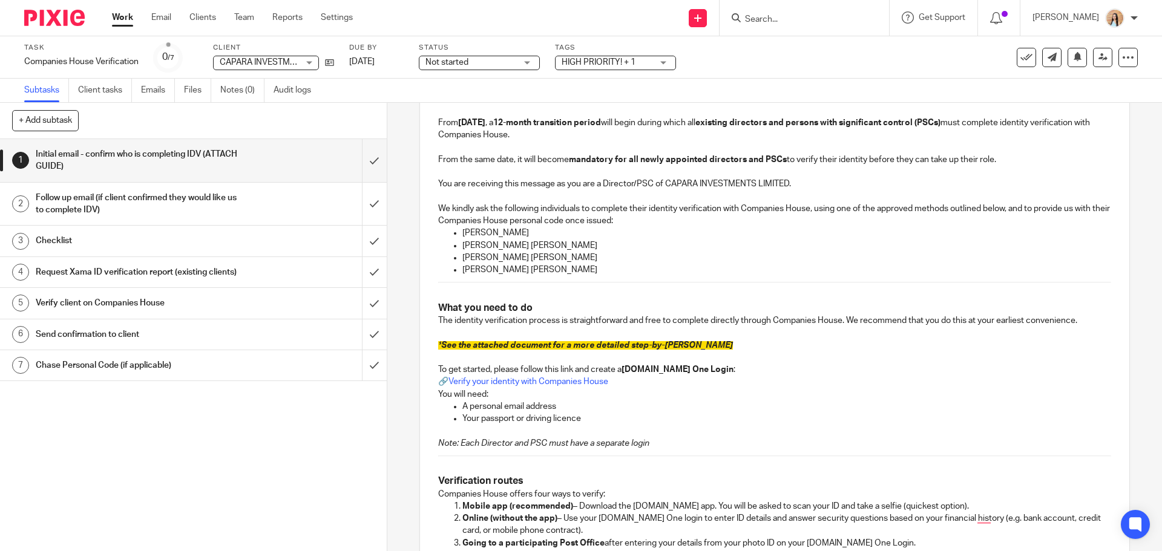
click at [643, 342] on span "See the attached document for a more detailed step-by-[PERSON_NAME]" at bounding box center [587, 345] width 292 height 8
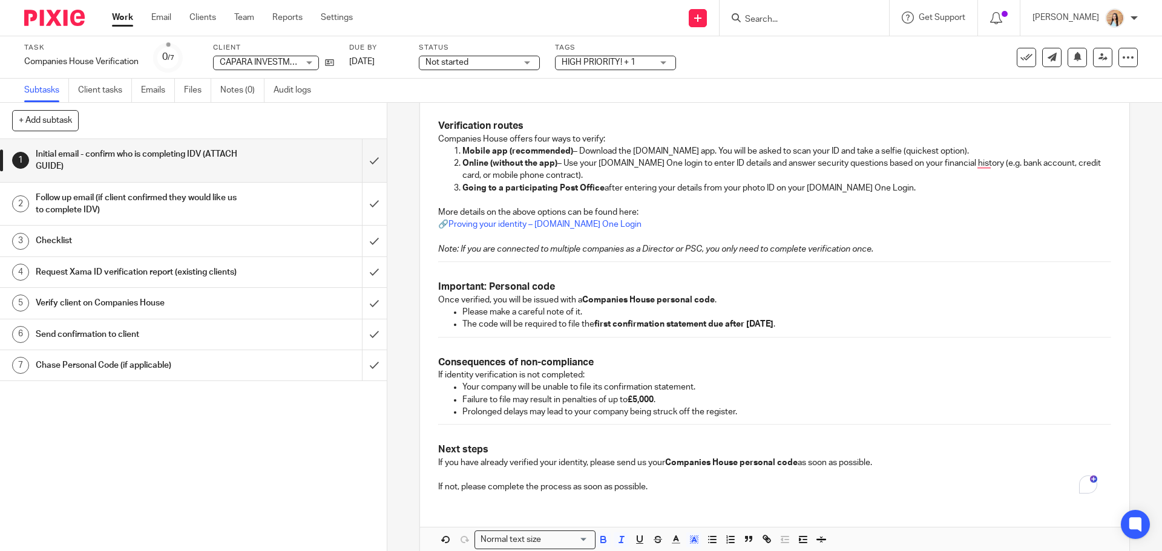
scroll to position [657, 0]
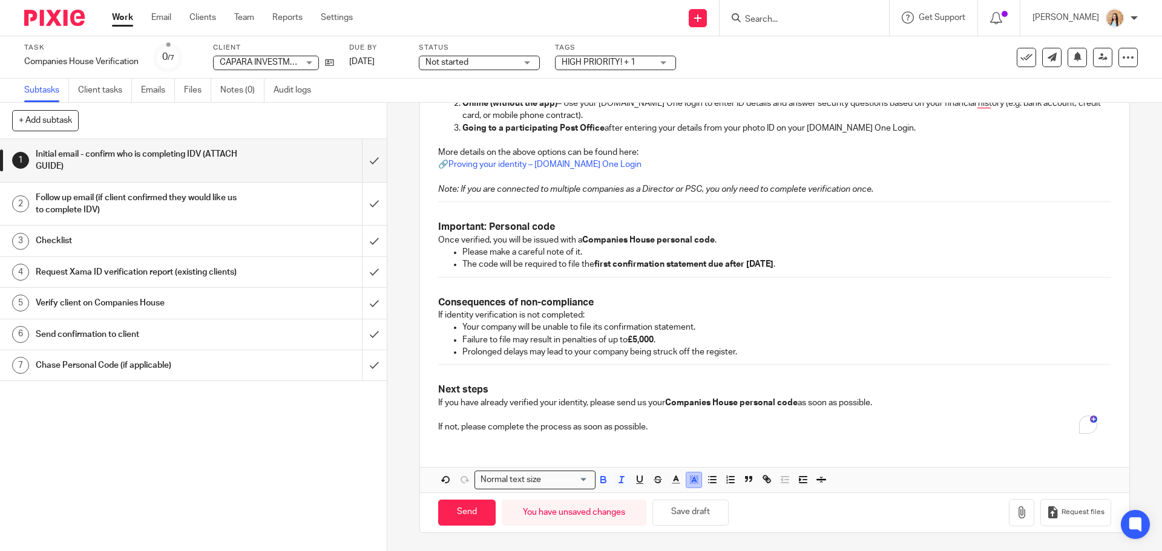
click at [692, 481] on line "button" at bounding box center [693, 481] width 3 height 0
click at [663, 497] on li "color:#FFFFFF" at bounding box center [667, 495] width 9 height 9
click at [680, 382] on p "To enrich screen reader interactions, please activate Accessibility in Grammarl…" at bounding box center [774, 378] width 672 height 12
click at [1015, 513] on icon "button" at bounding box center [1021, 512] width 12 height 12
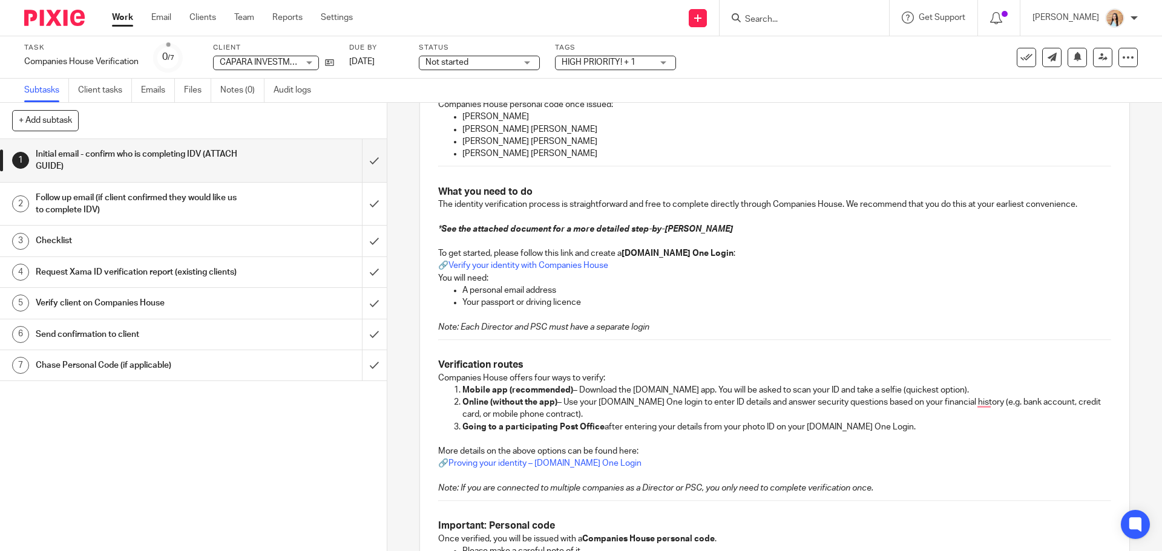
scroll to position [355, 0]
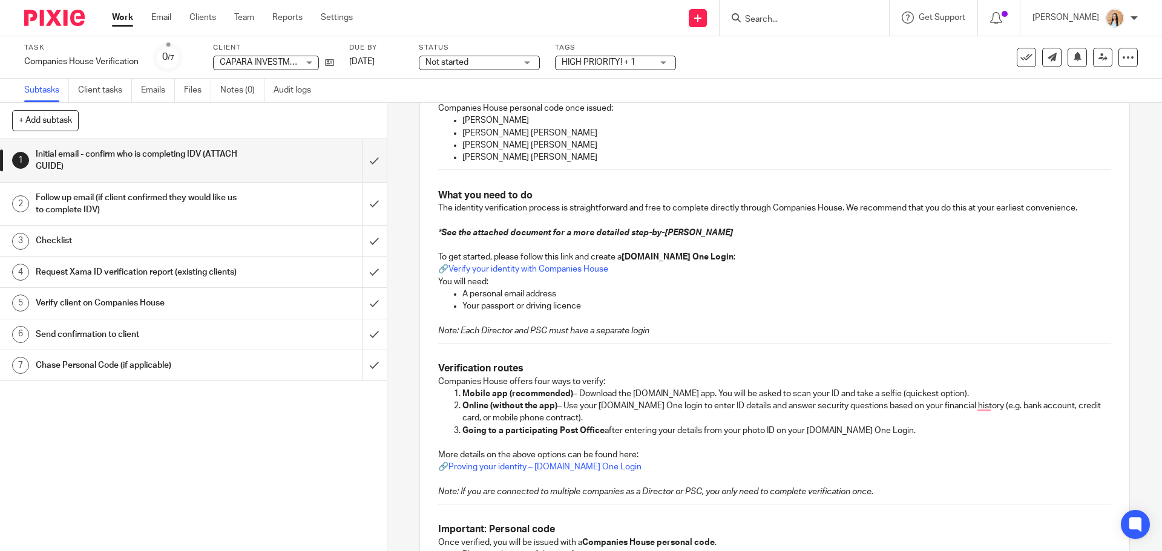
click at [658, 233] on em "See the attached document for a more detailed step-by-[PERSON_NAME]" at bounding box center [587, 233] width 292 height 8
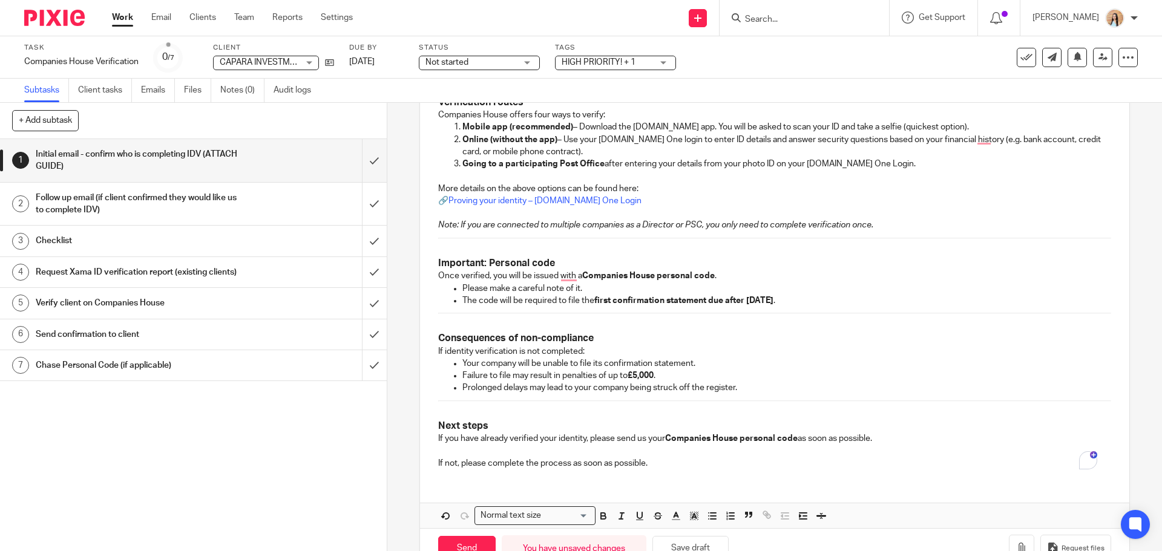
scroll to position [632, 0]
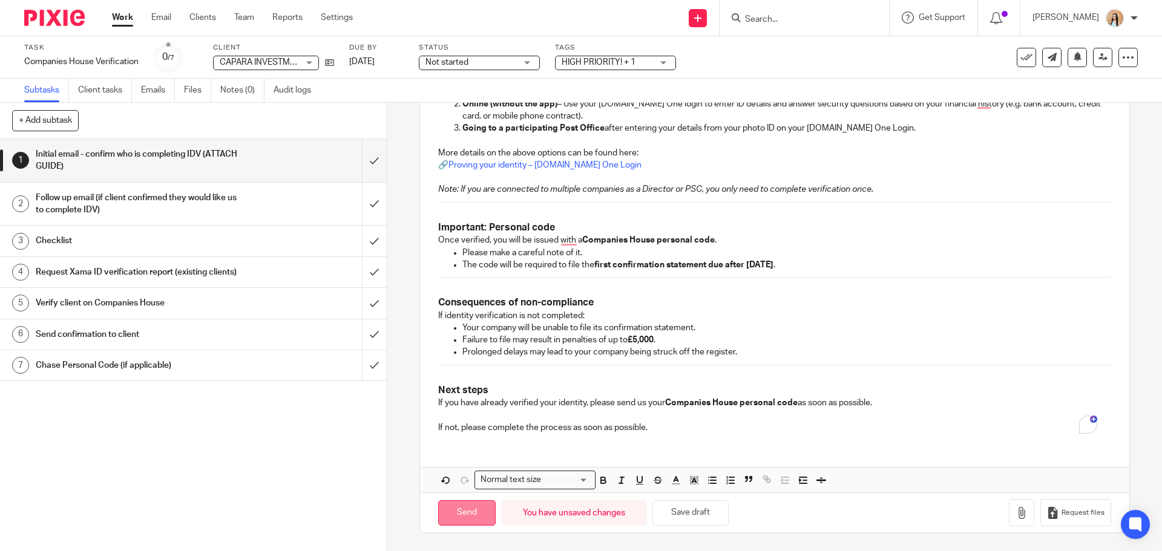
click at [459, 524] on input "Send" at bounding box center [466, 513] width 57 height 26
type input "Sent"
